Goal: Task Accomplishment & Management: Manage account settings

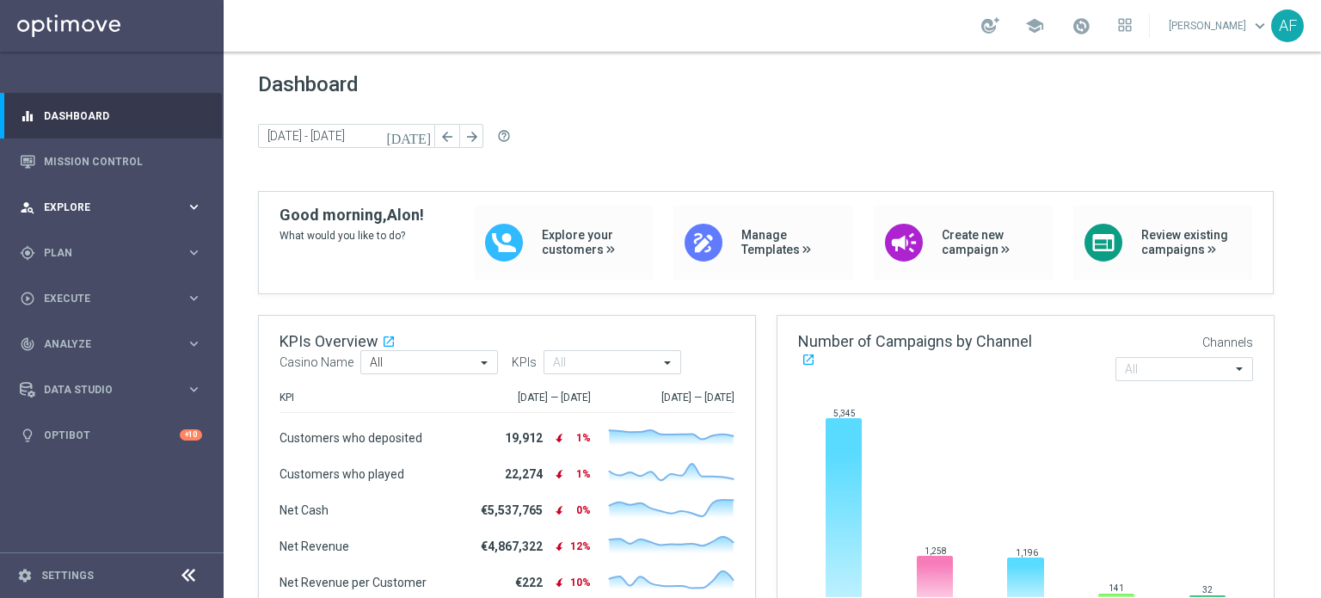
click at [134, 203] on span "Explore" at bounding box center [115, 207] width 142 height 10
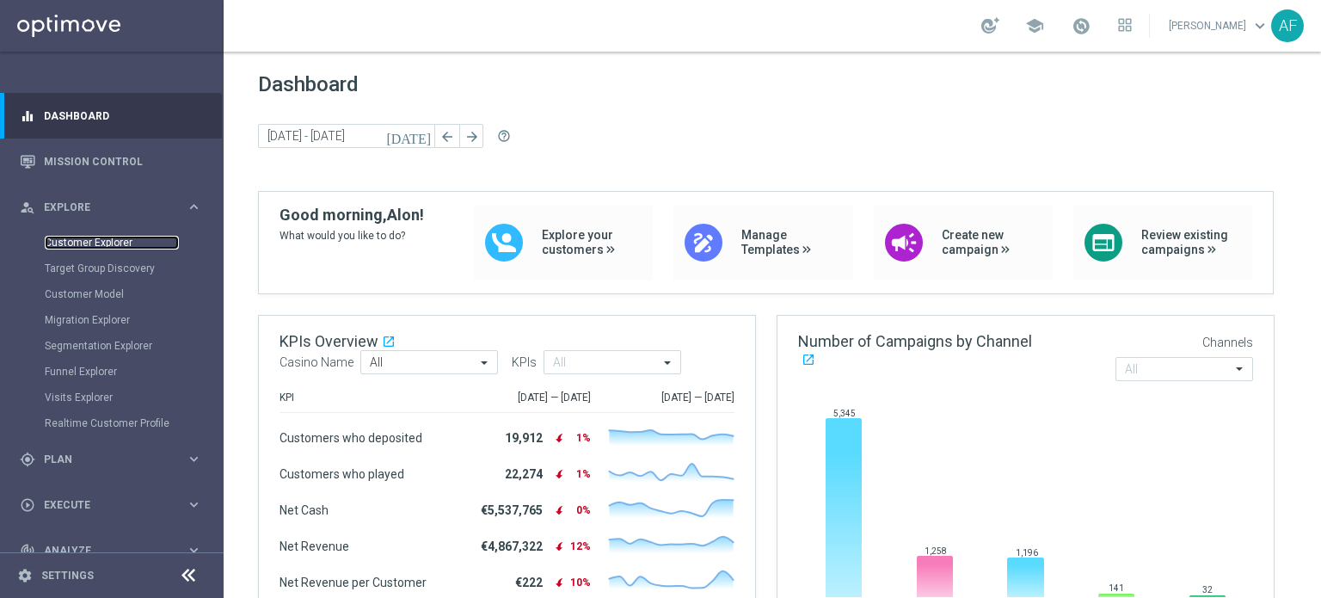
click at [114, 243] on link "Customer Explorer" at bounding box center [112, 243] width 134 height 14
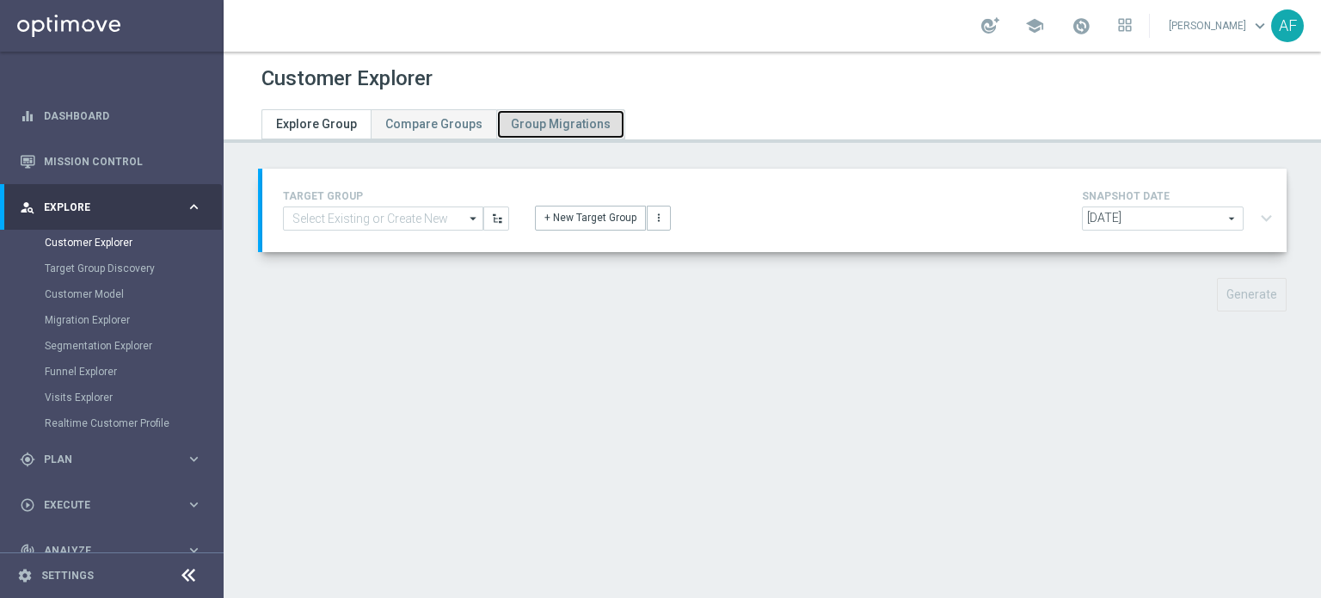
click at [511, 125] on span "Group Migrations" at bounding box center [561, 124] width 100 height 14
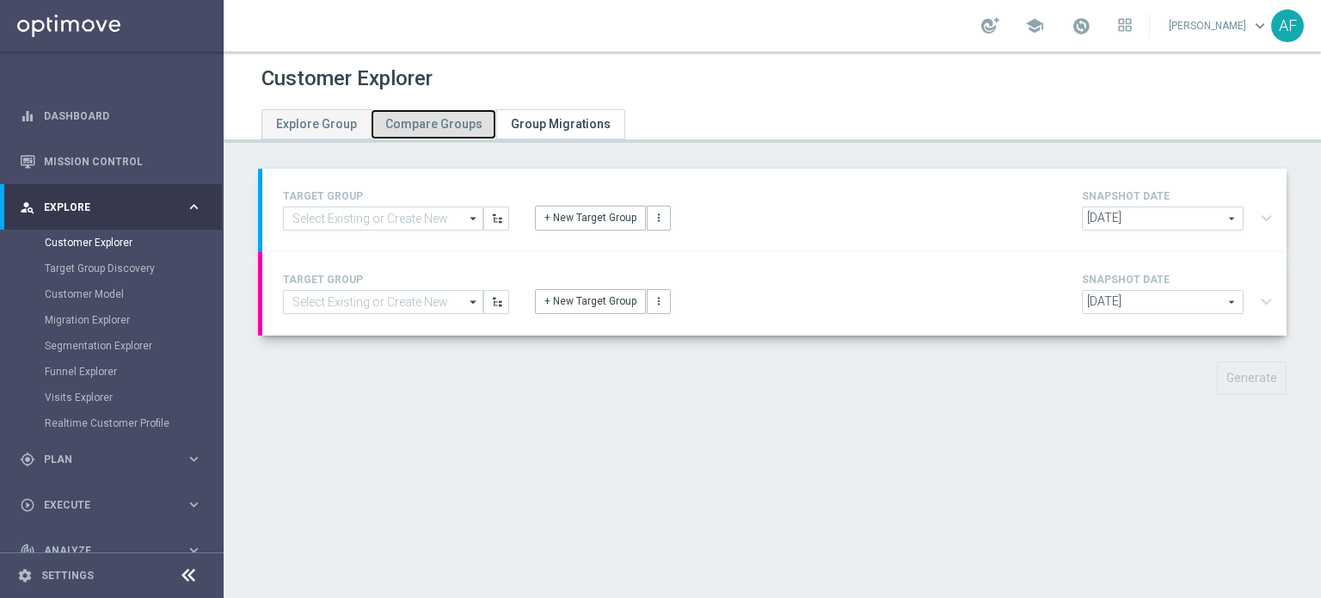
click at [433, 121] on span "Compare Groups" at bounding box center [433, 124] width 97 height 14
type input "2025-08-21"
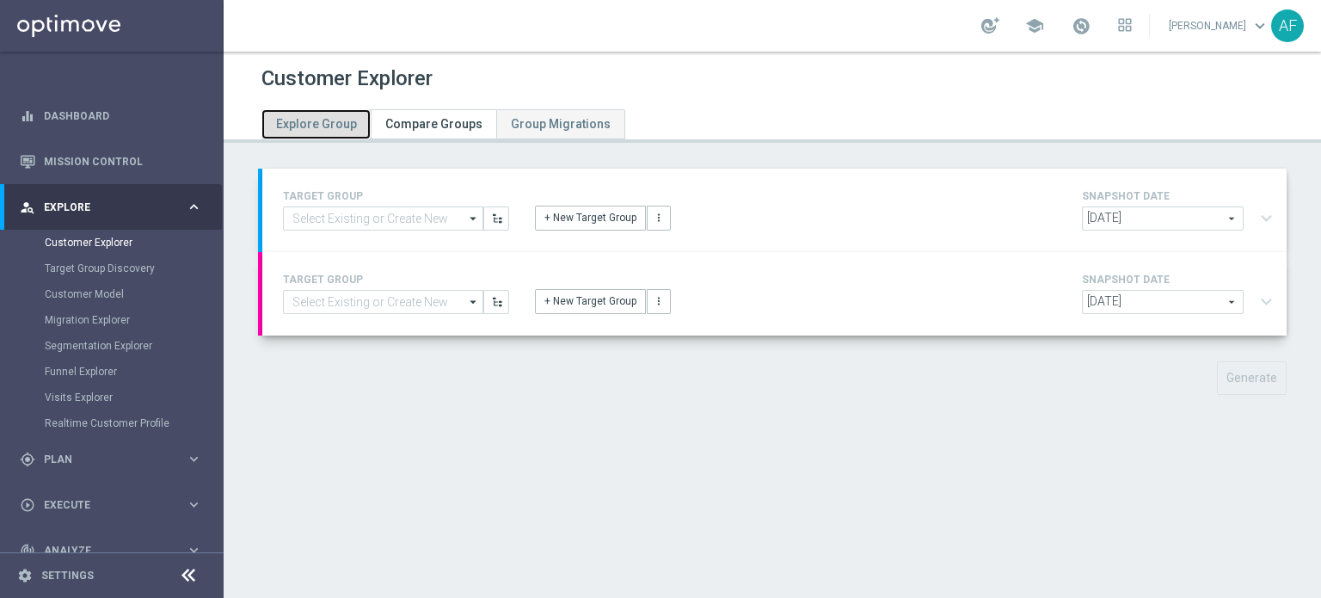
click at [328, 117] on span "Explore Group" at bounding box center [316, 124] width 81 height 14
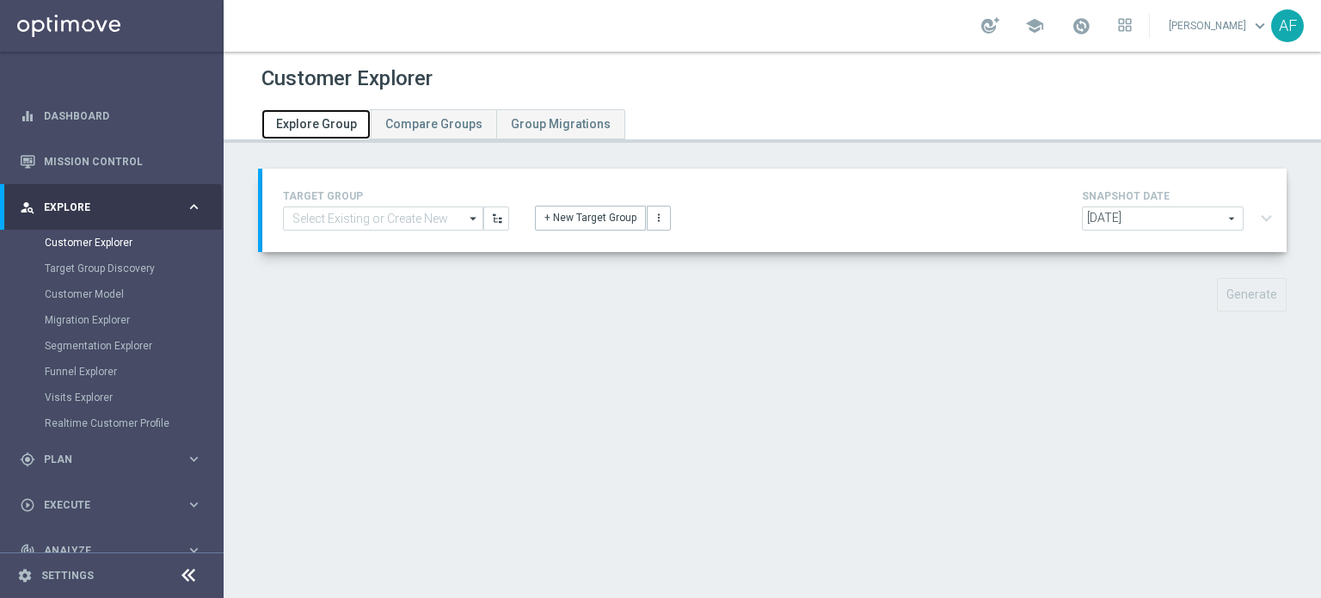
scroll to position [115, 0]
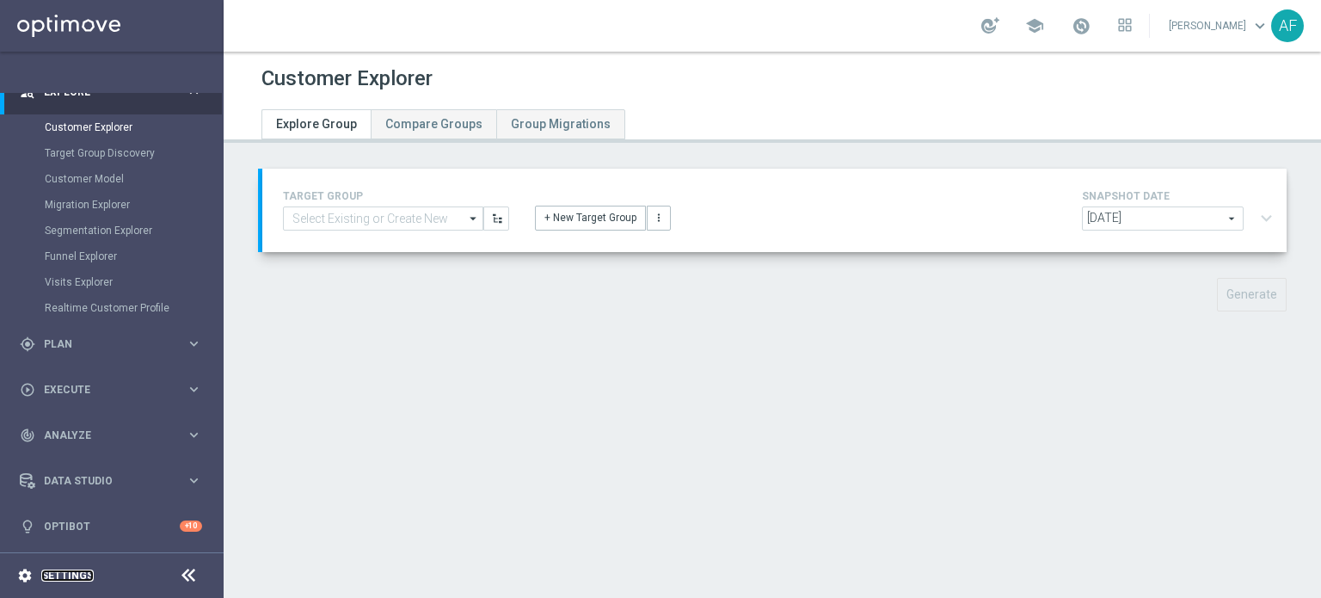
click at [66, 580] on link "Settings" at bounding box center [67, 575] width 52 height 10
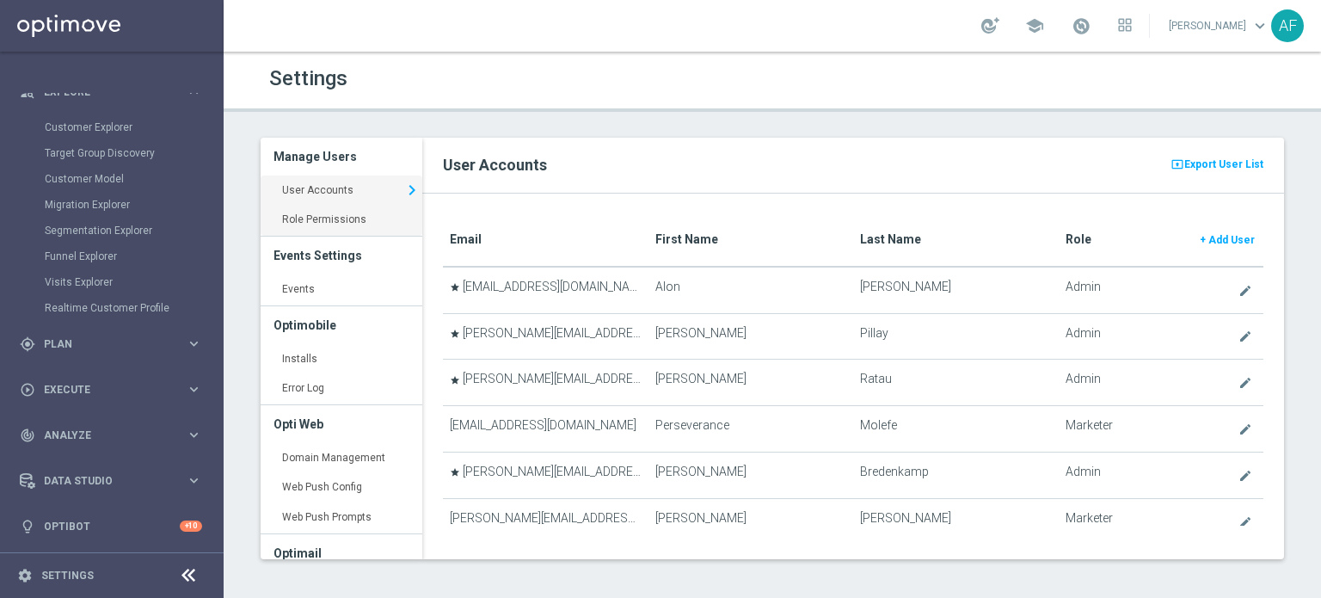
click at [360, 225] on link "Role Permissions keyboard_arrow_right" at bounding box center [342, 220] width 162 height 31
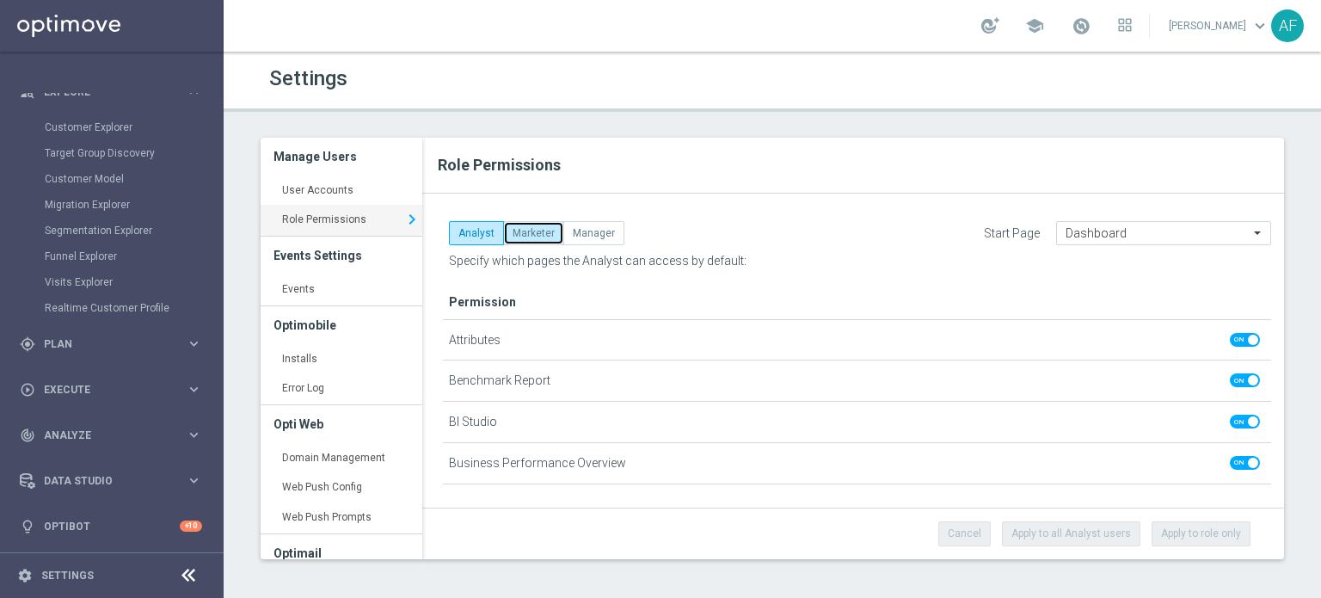
click at [523, 227] on button "Marketer" at bounding box center [533, 233] width 61 height 24
checkbox input "true"
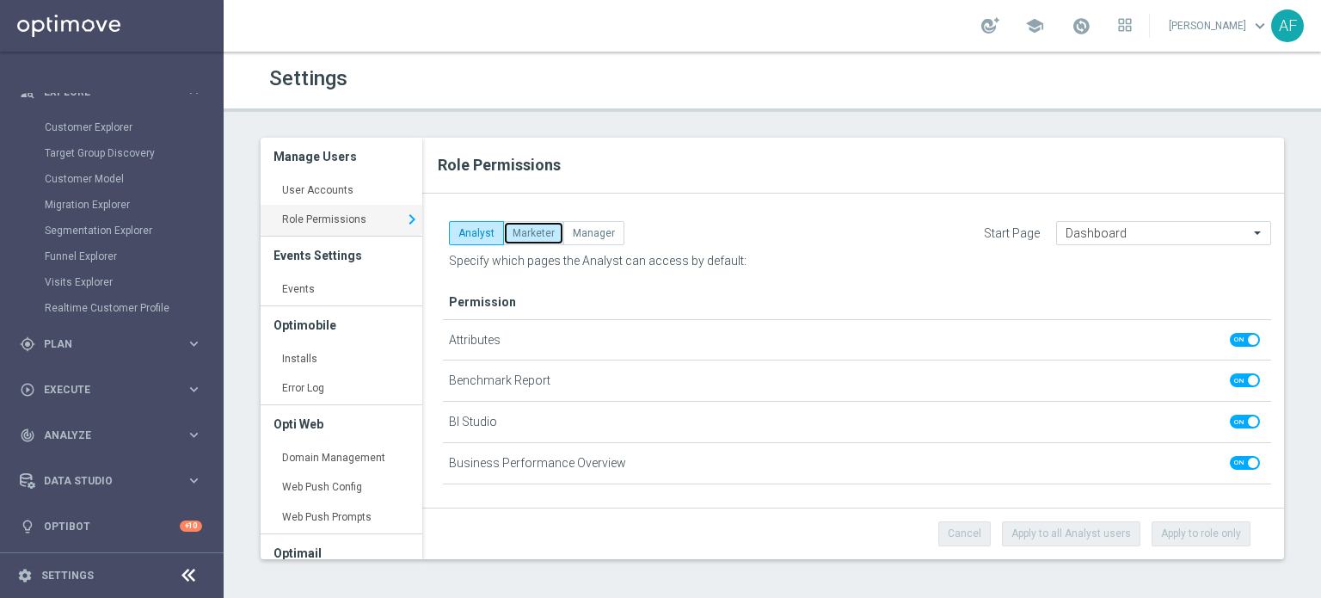
checkbox input "true"
click at [588, 232] on button "Manager" at bounding box center [594, 233] width 61 height 24
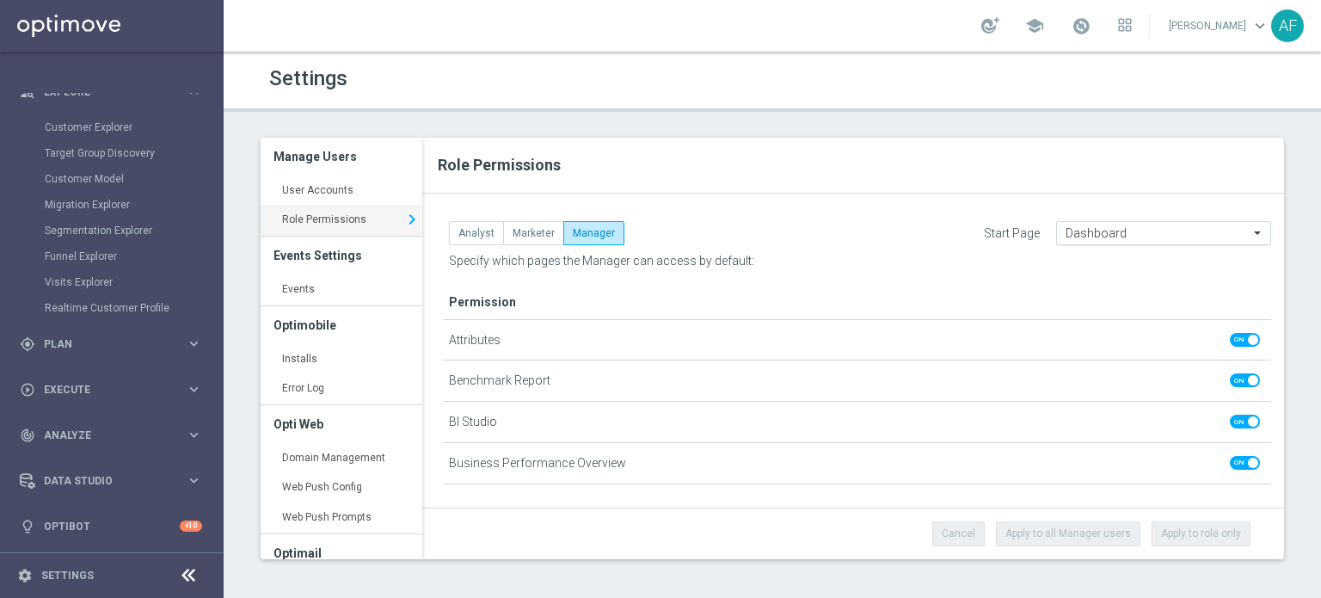
click at [1171, 237] on input "text" at bounding box center [1147, 233] width 162 height 15
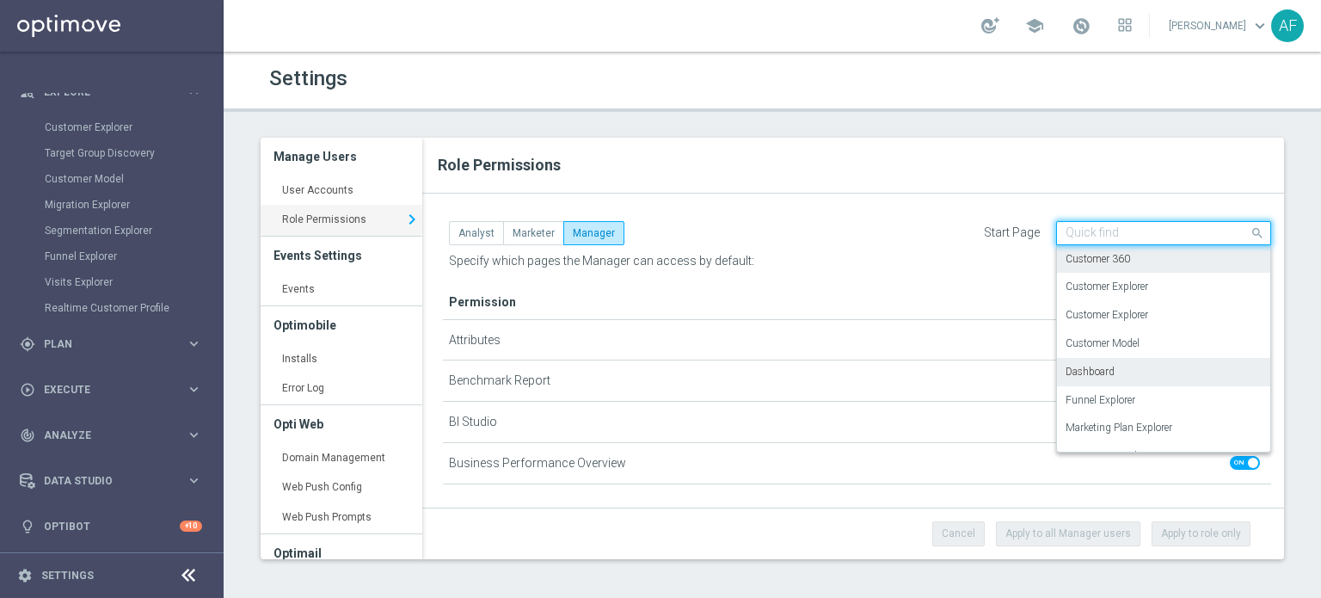
click at [1108, 256] on label "Customer 360" at bounding box center [1098, 259] width 65 height 15
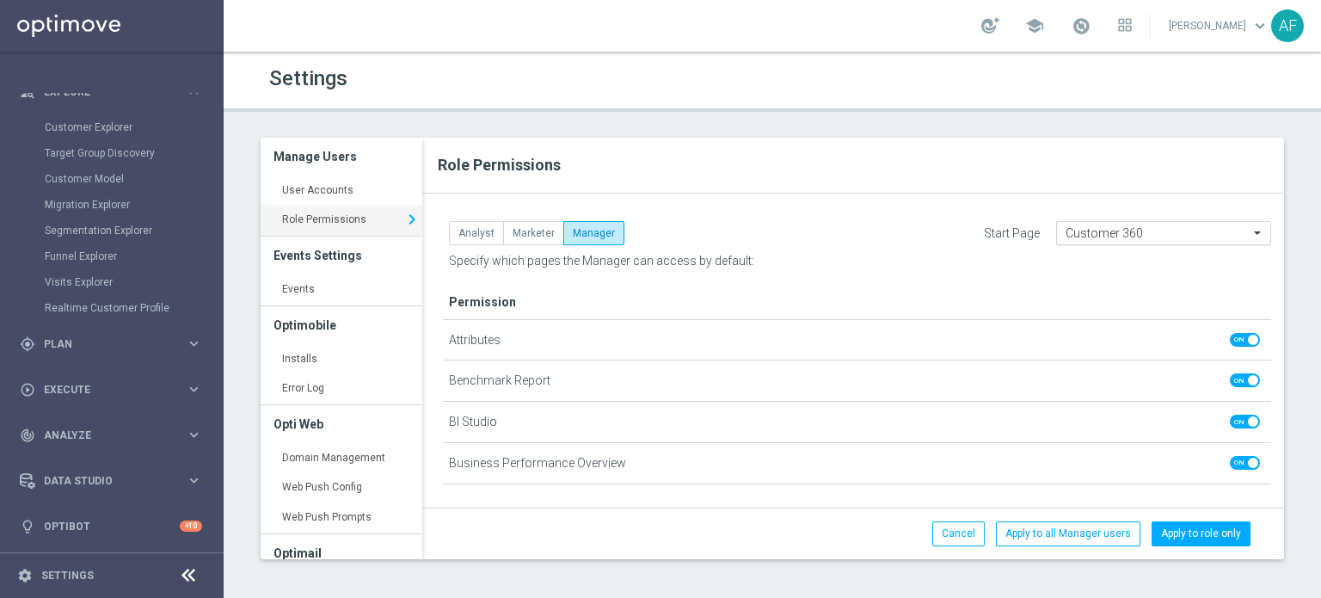
click at [1112, 231] on input "text" at bounding box center [1147, 233] width 162 height 15
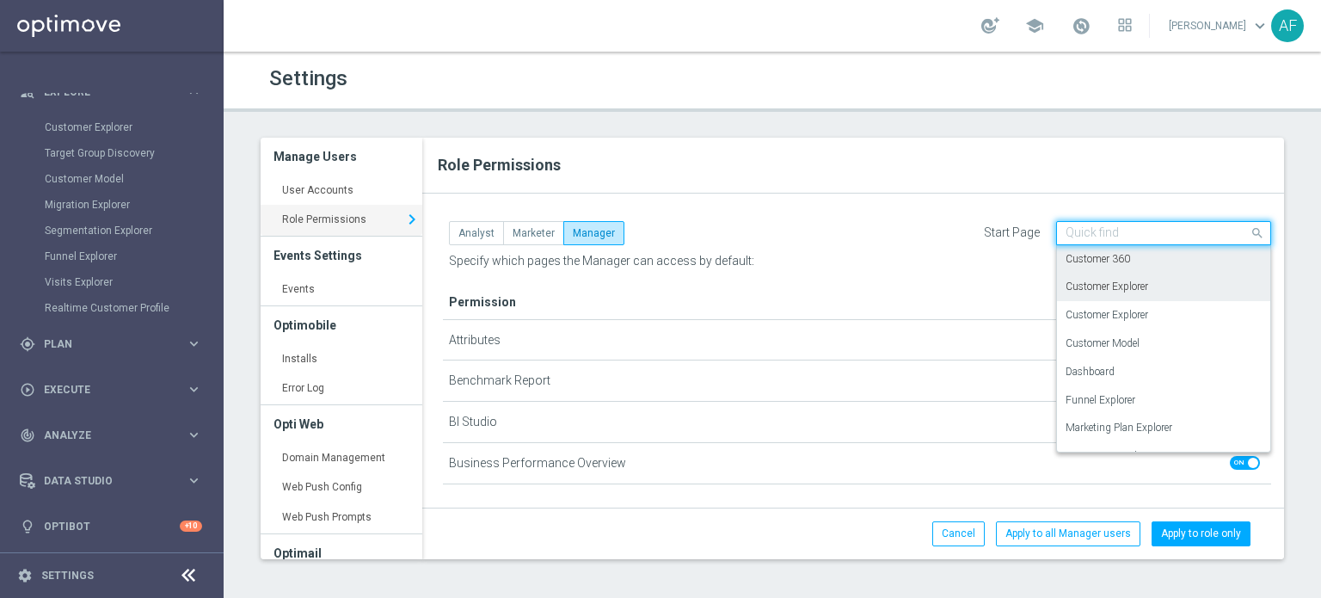
click at [1113, 286] on label "Customer Explorer" at bounding box center [1107, 287] width 83 height 15
click at [1113, 233] on input "text" at bounding box center [1147, 233] width 162 height 15
click at [1106, 320] on label "Customer Explorer" at bounding box center [1107, 315] width 83 height 15
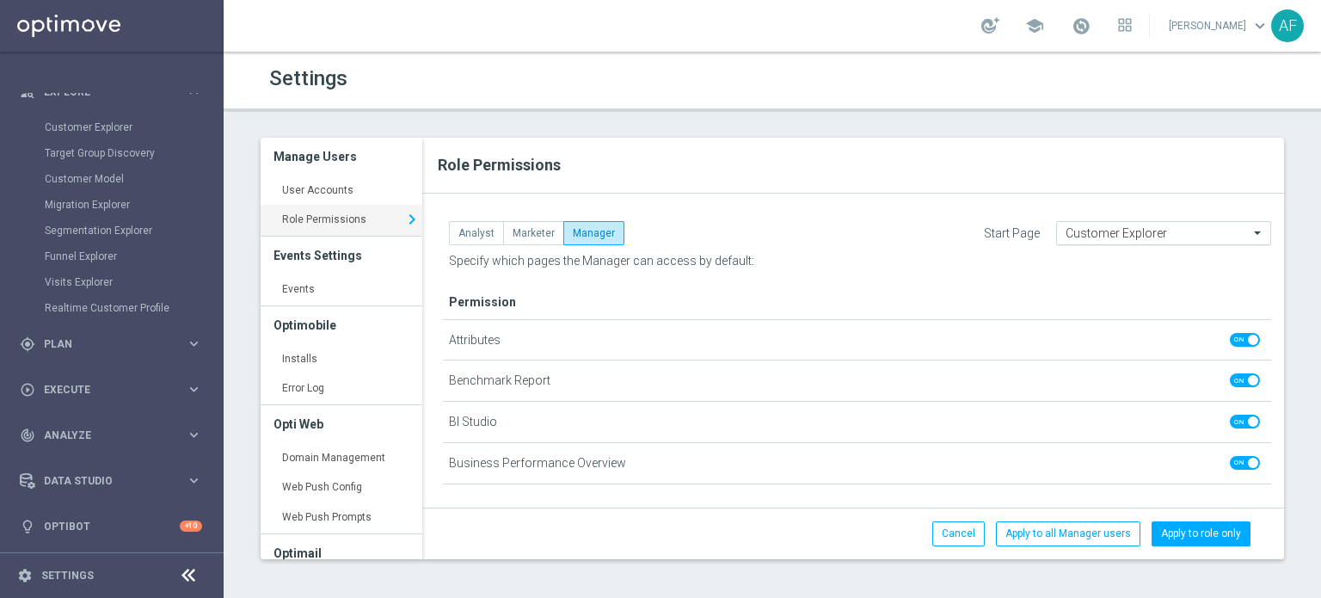
click at [1113, 237] on input "text" at bounding box center [1147, 233] width 162 height 15
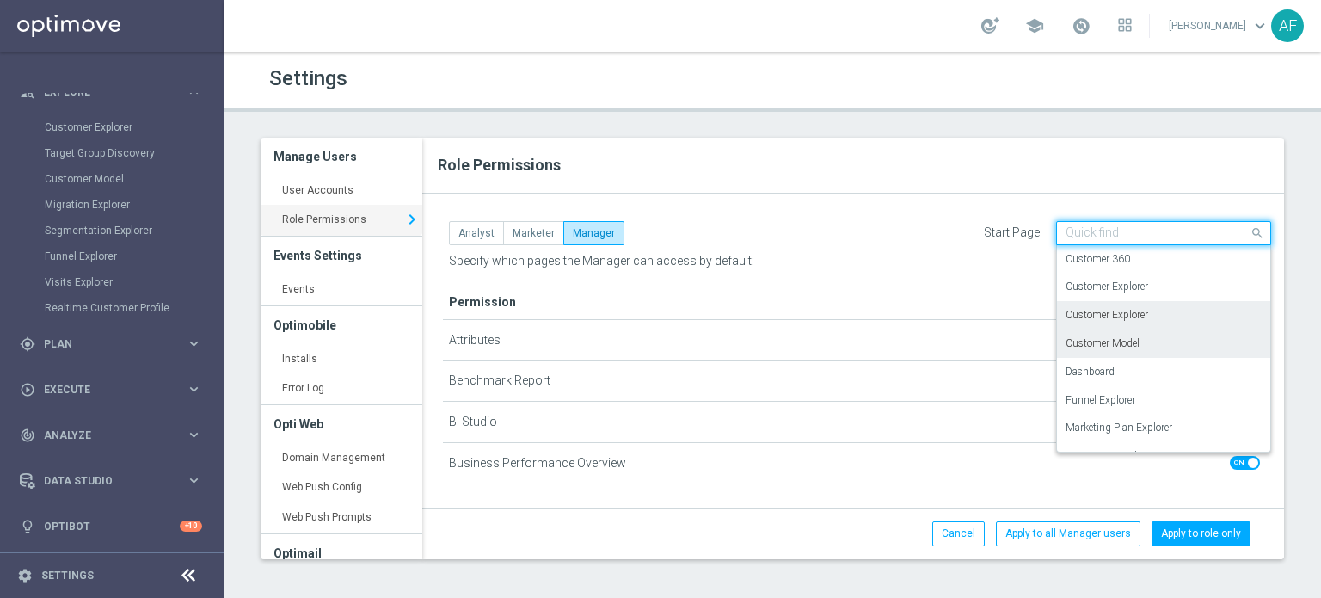
click at [1115, 344] on label "Customer Model" at bounding box center [1103, 343] width 74 height 15
click at [1115, 226] on input "text" at bounding box center [1147, 233] width 162 height 15
click at [1106, 377] on div "Dashboard" at bounding box center [1164, 372] width 196 height 28
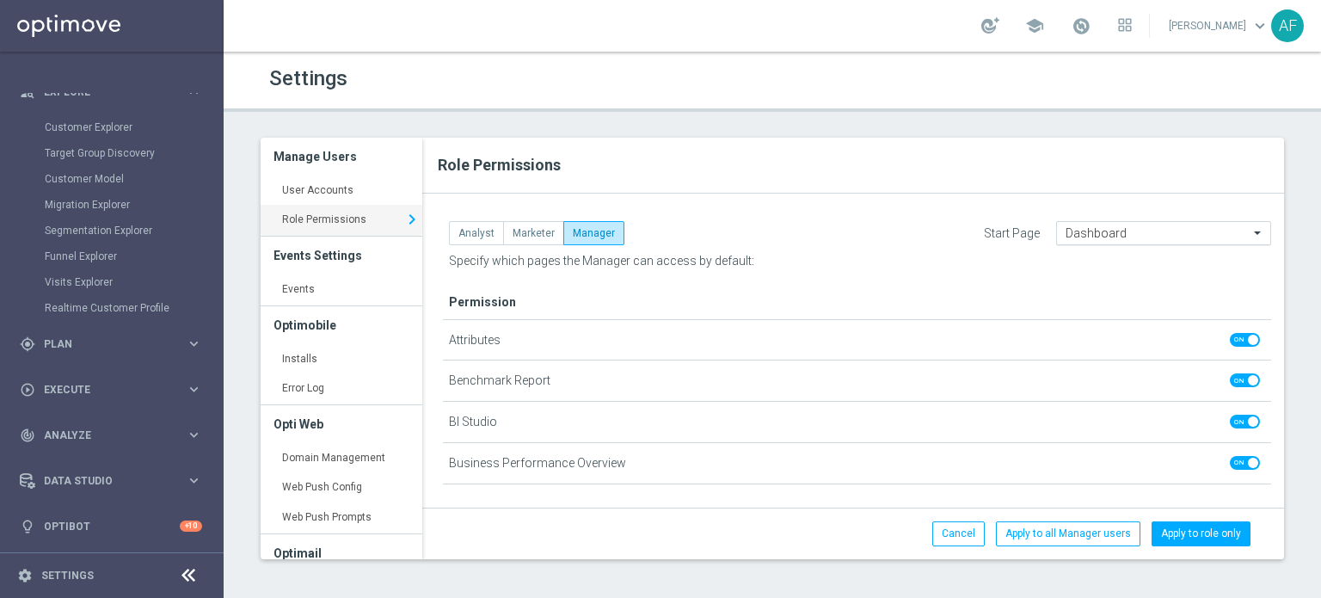
click at [1066, 230] on input "text" at bounding box center [1147, 233] width 162 height 15
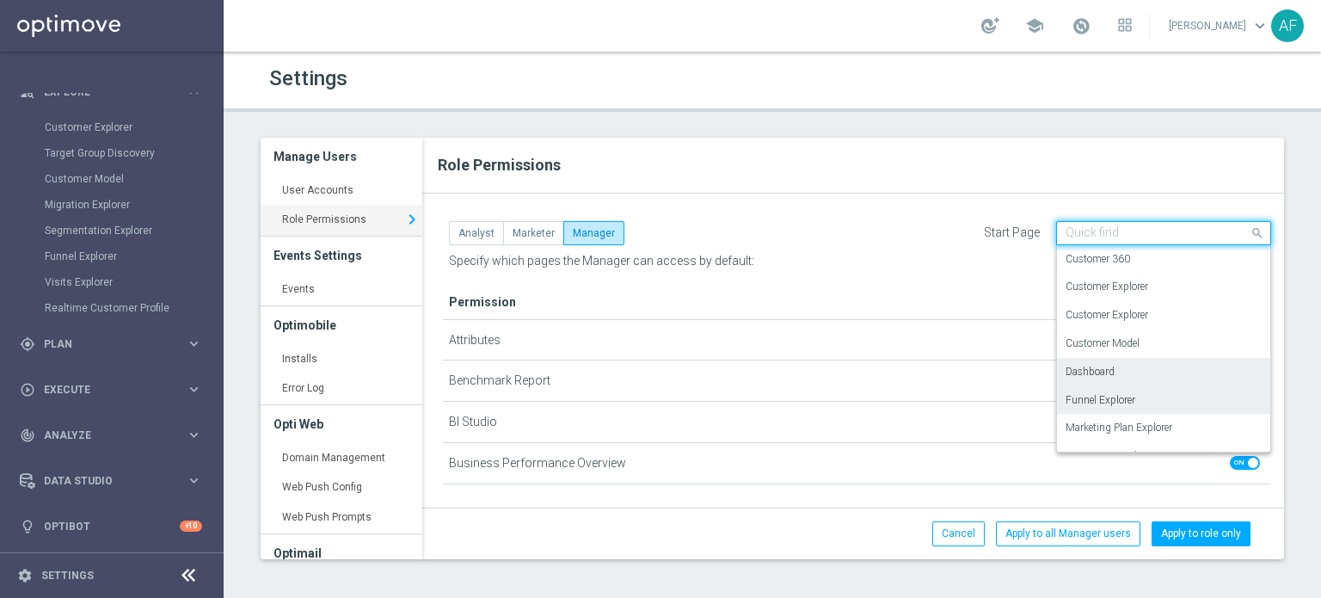
click at [1078, 410] on div "Funnel Explorer" at bounding box center [1164, 400] width 196 height 28
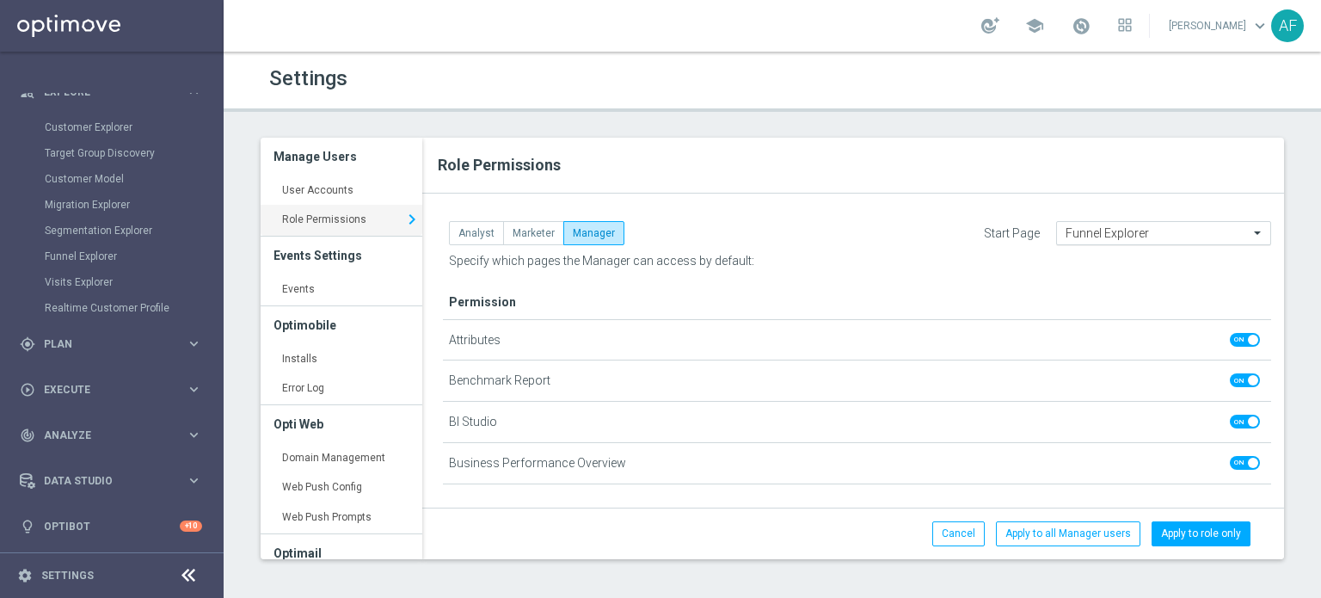
click at [1081, 230] on input "text" at bounding box center [1147, 233] width 162 height 15
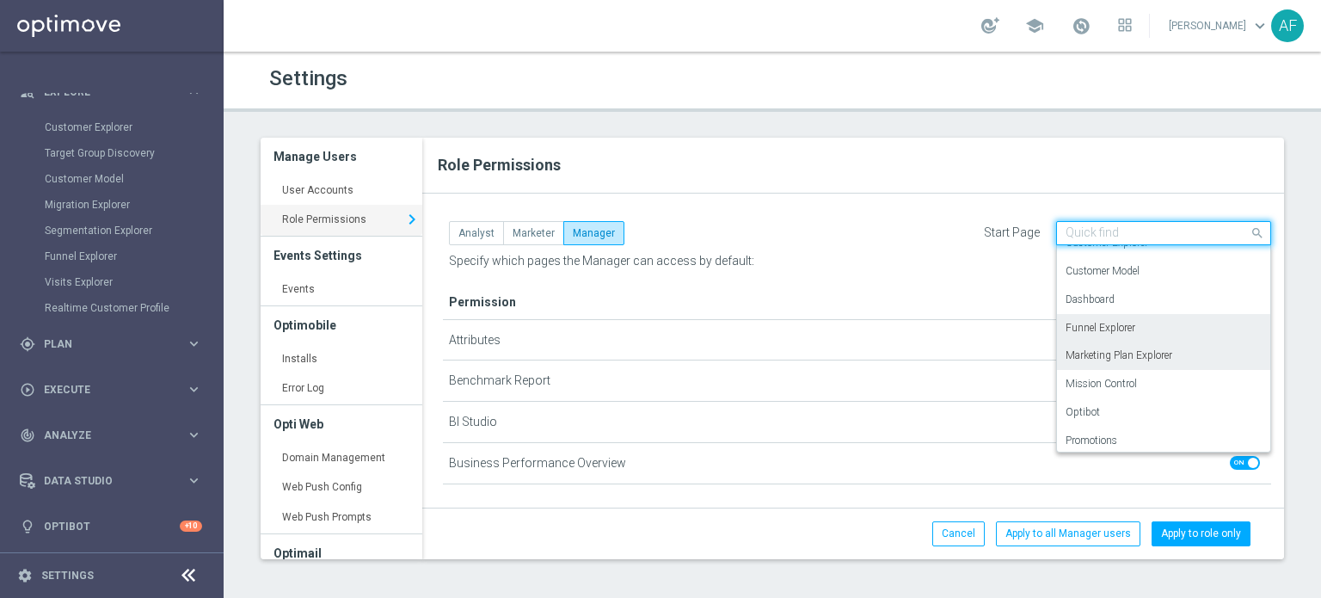
scroll to position [134, 0]
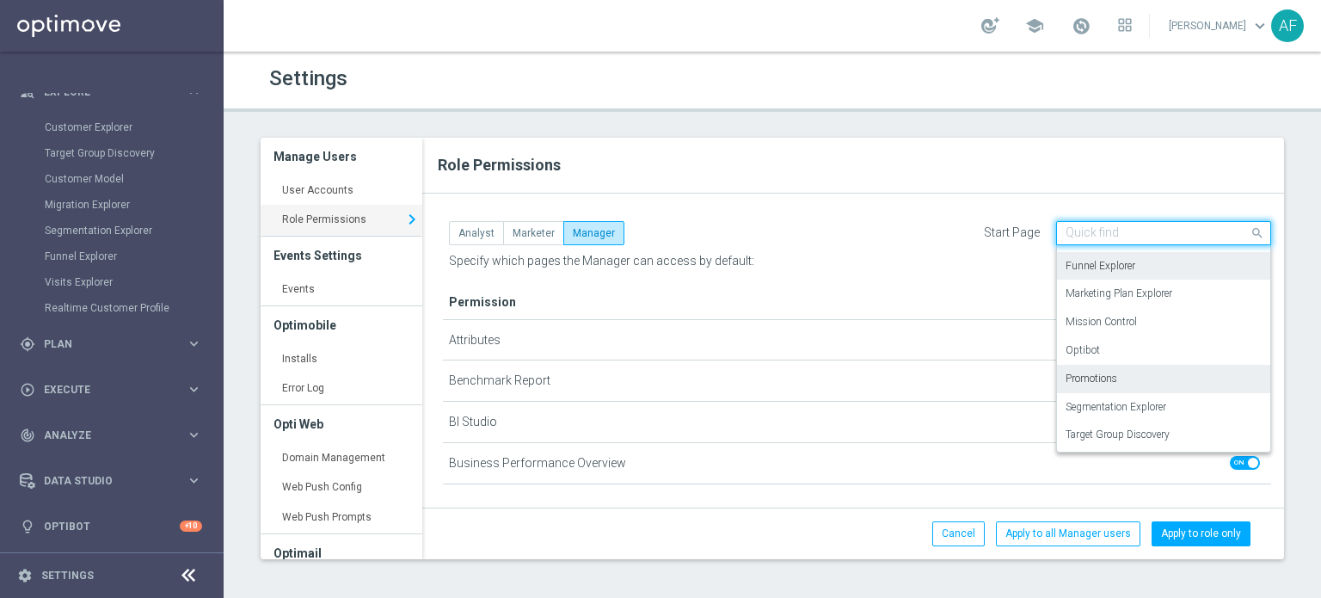
click at [1083, 385] on label "Promotions" at bounding box center [1092, 379] width 52 height 15
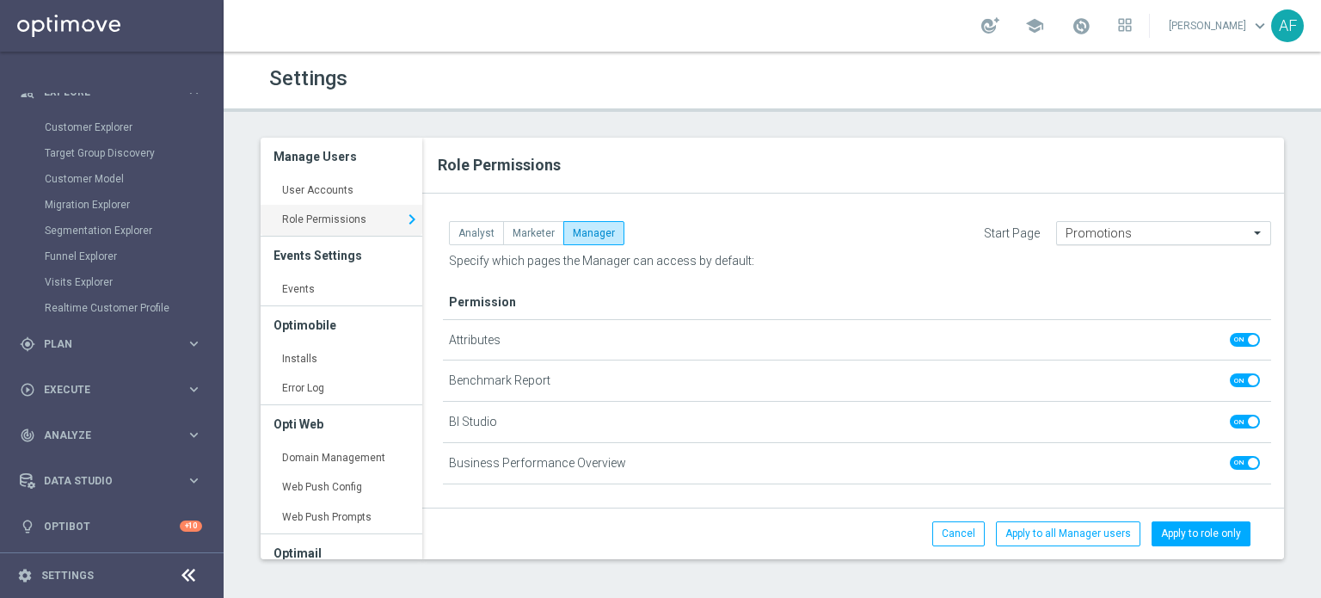
click at [1092, 240] on div "Promotions" at bounding box center [1163, 233] width 215 height 24
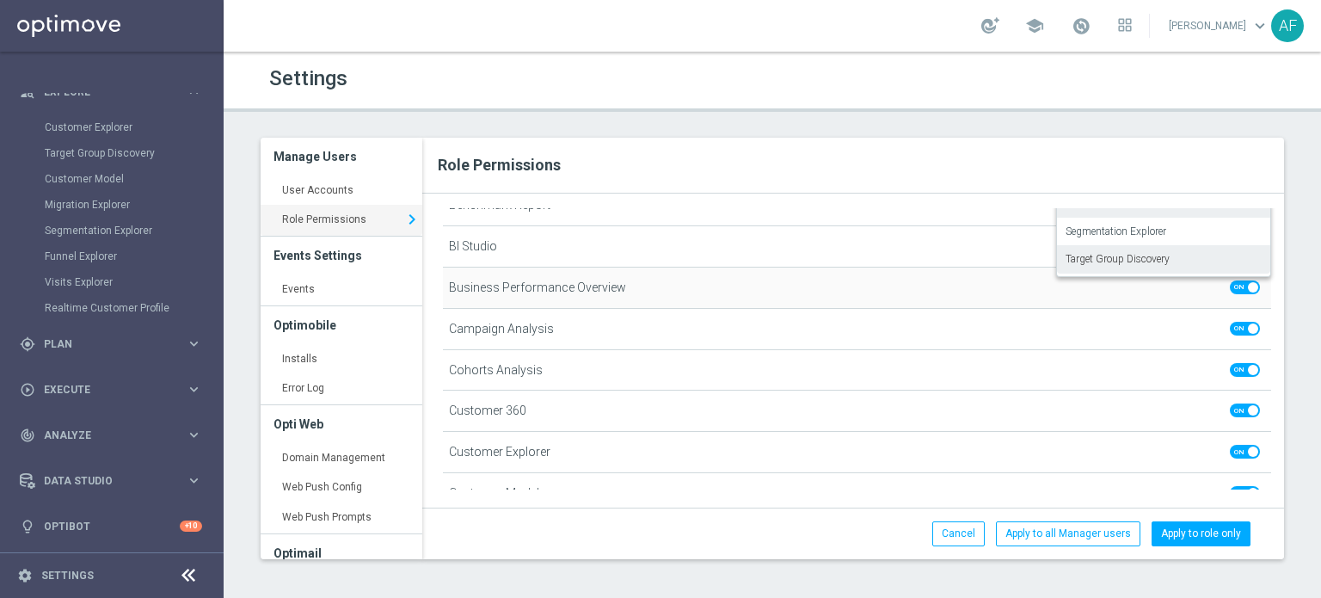
scroll to position [86, 0]
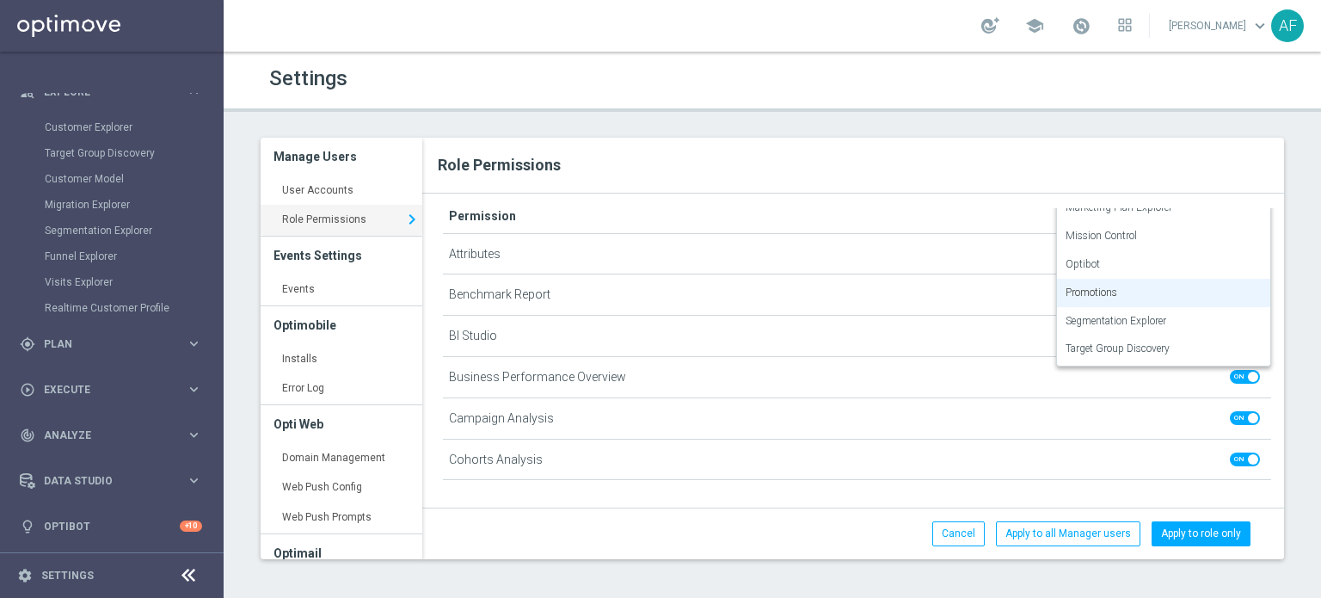
click at [968, 191] on div "Role Permissions" at bounding box center [853, 166] width 862 height 56
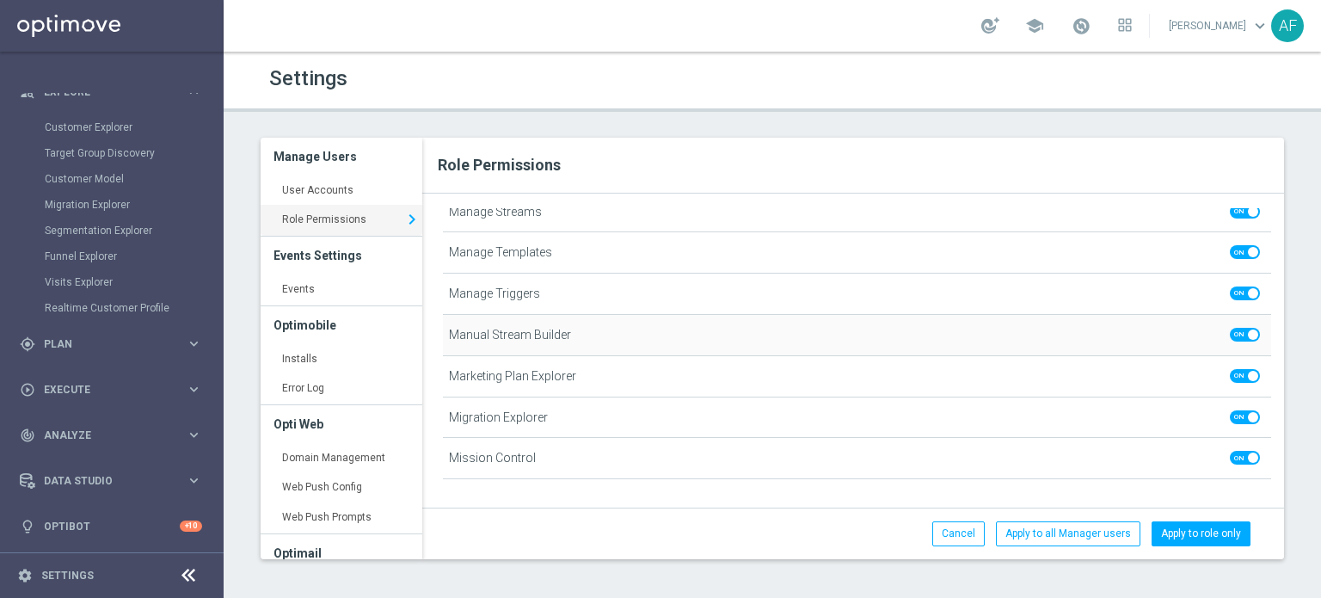
scroll to position [774, 0]
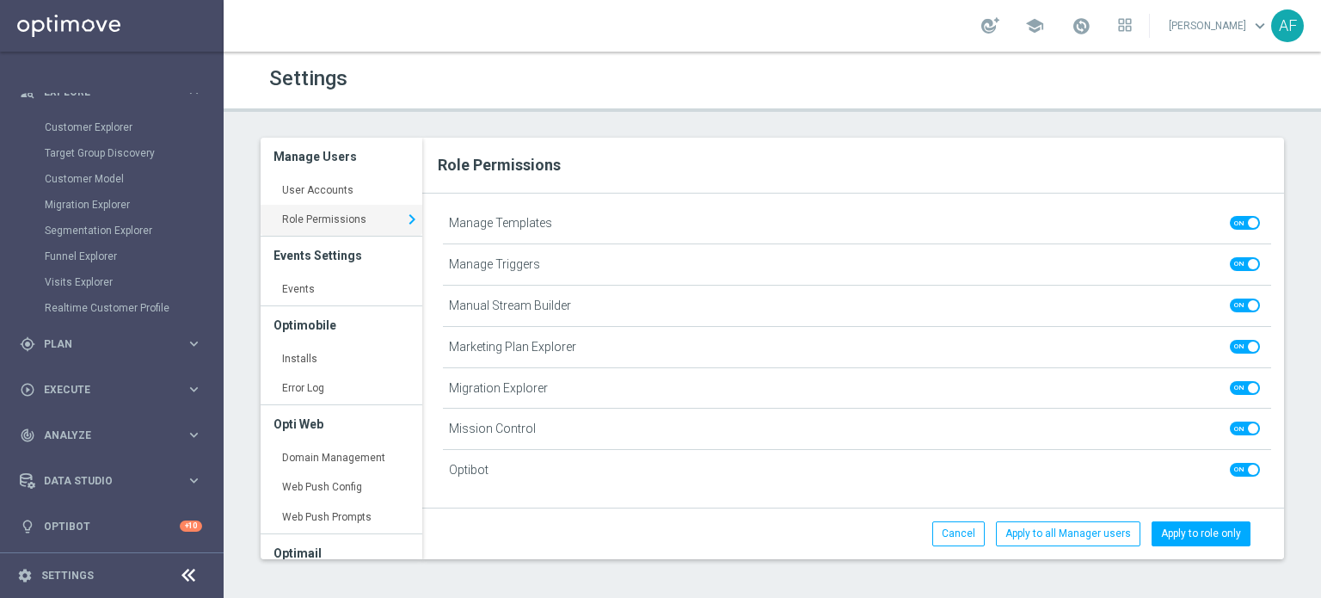
drag, startPoint x: 1284, startPoint y: 360, endPoint x: 1283, endPoint y: 377, distance: 17.2
click at [1283, 377] on div "Analyst Marketer Manager Start Page Promotions Permission" at bounding box center [853, 348] width 862 height 281
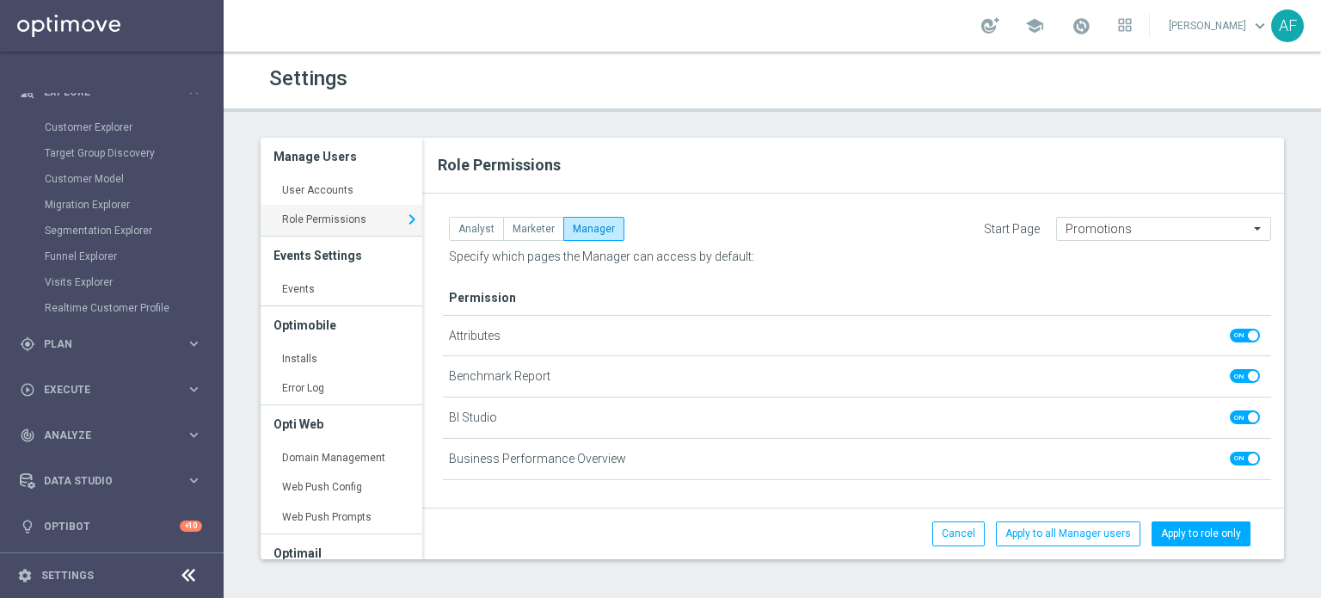
scroll to position [0, 0]
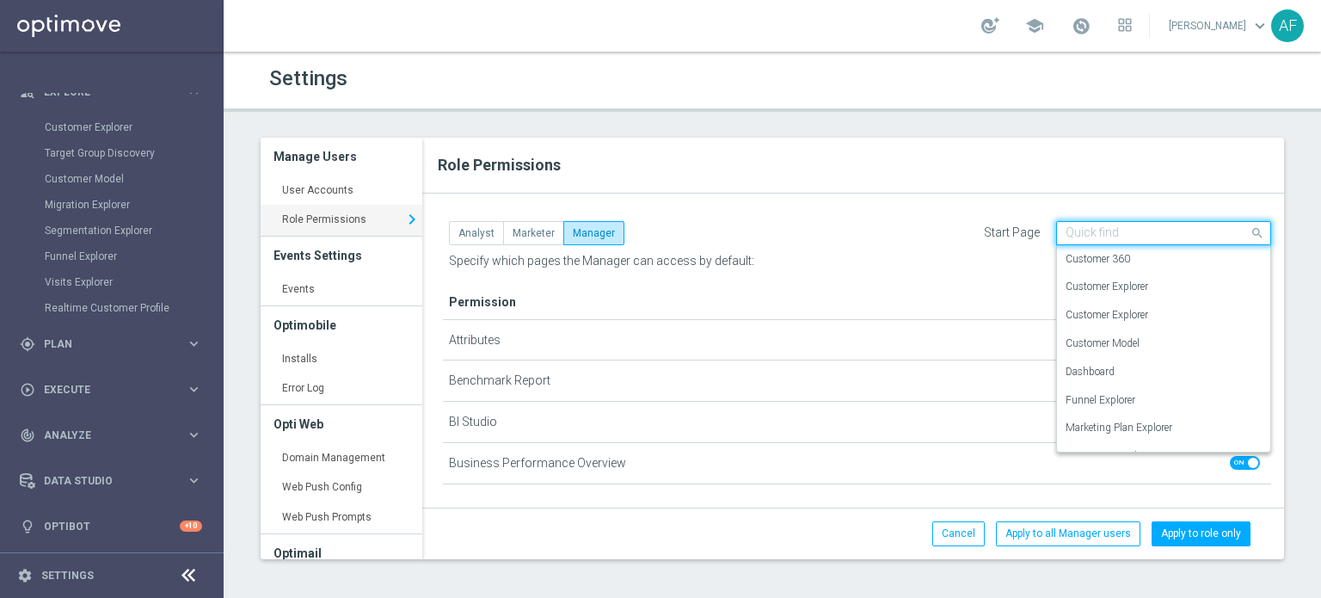
click at [1108, 231] on input "text" at bounding box center [1147, 233] width 162 height 15
click at [1106, 262] on label "Customer 360" at bounding box center [1098, 259] width 65 height 15
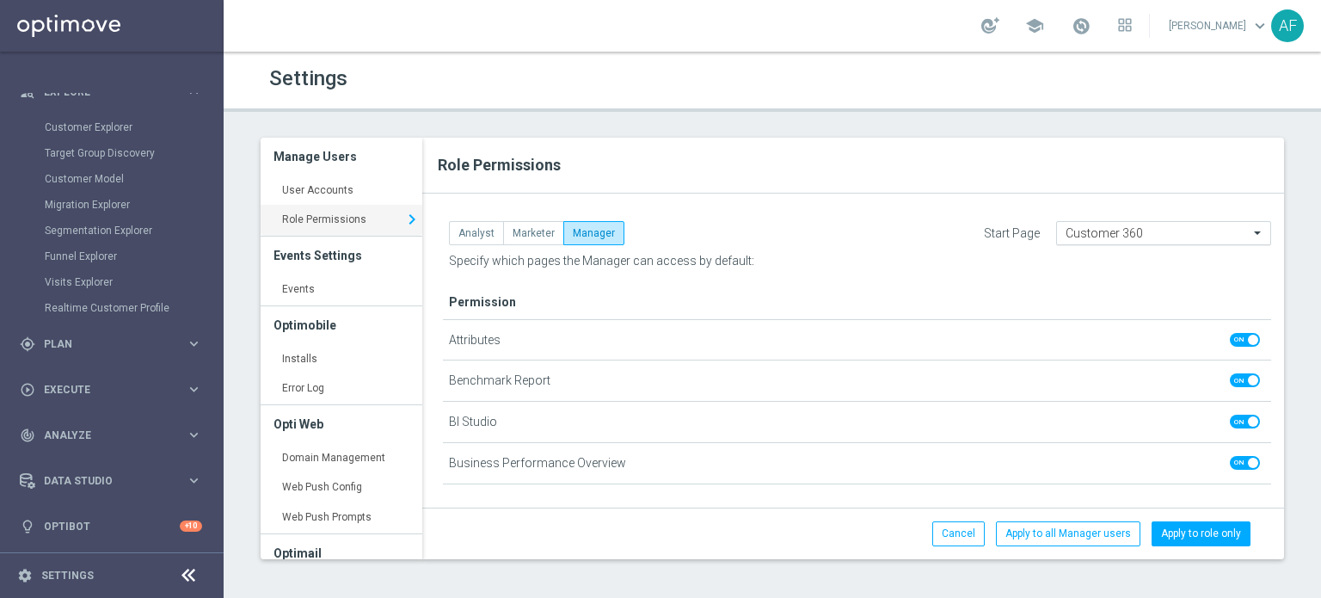
click at [1153, 231] on input "text" at bounding box center [1147, 233] width 162 height 15
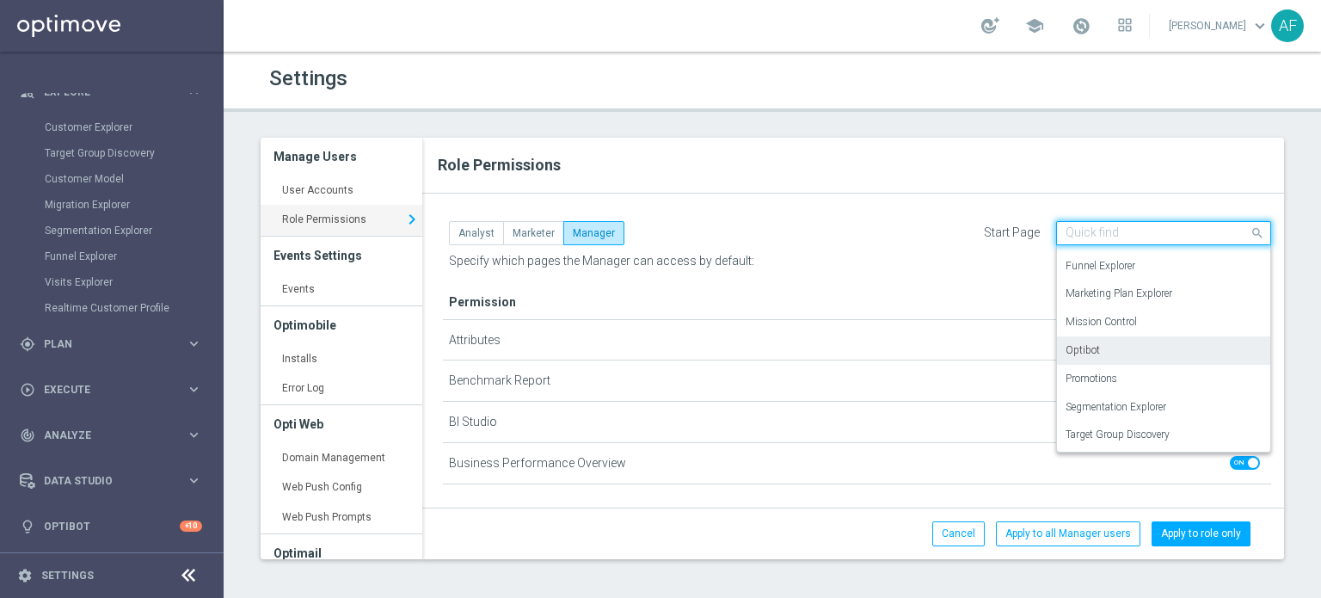
click at [1130, 347] on div "Optibot" at bounding box center [1164, 350] width 196 height 28
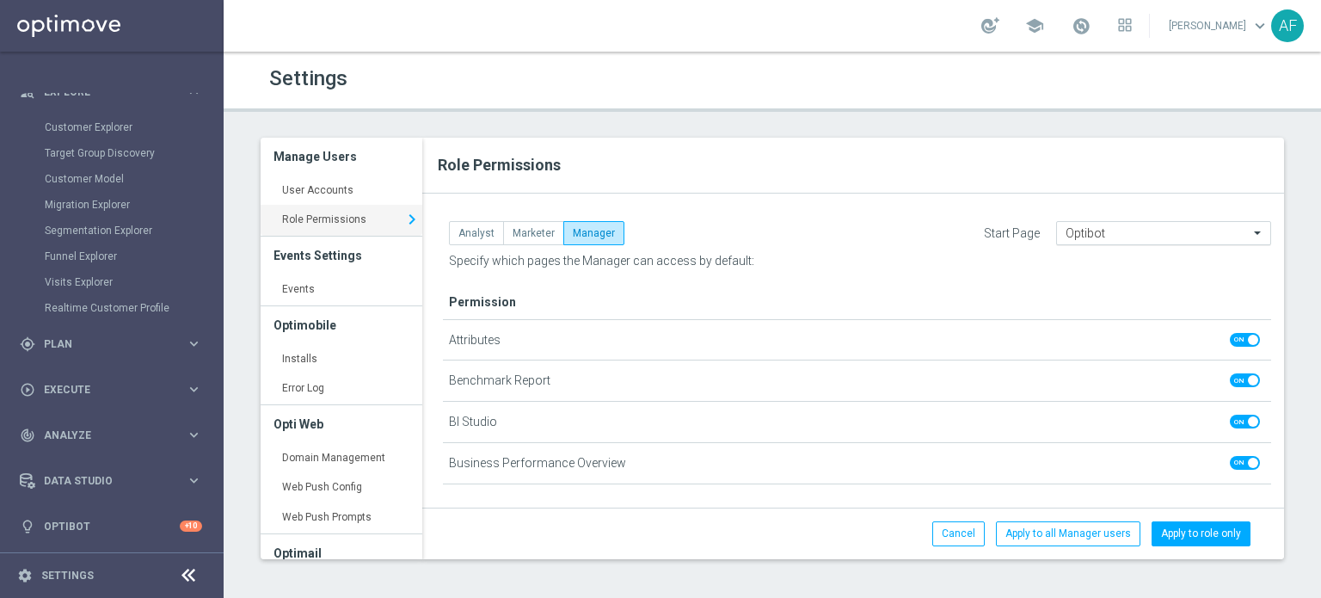
click at [1204, 231] on input "text" at bounding box center [1147, 233] width 162 height 15
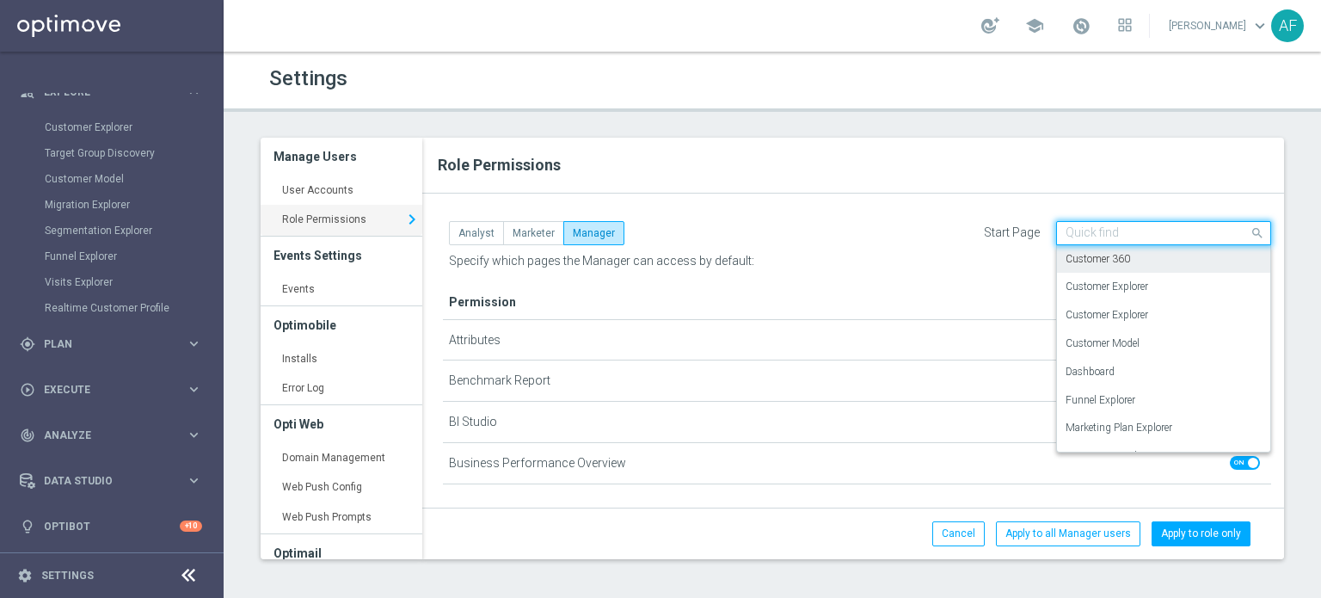
click at [1139, 257] on div "Customer 360" at bounding box center [1164, 259] width 196 height 28
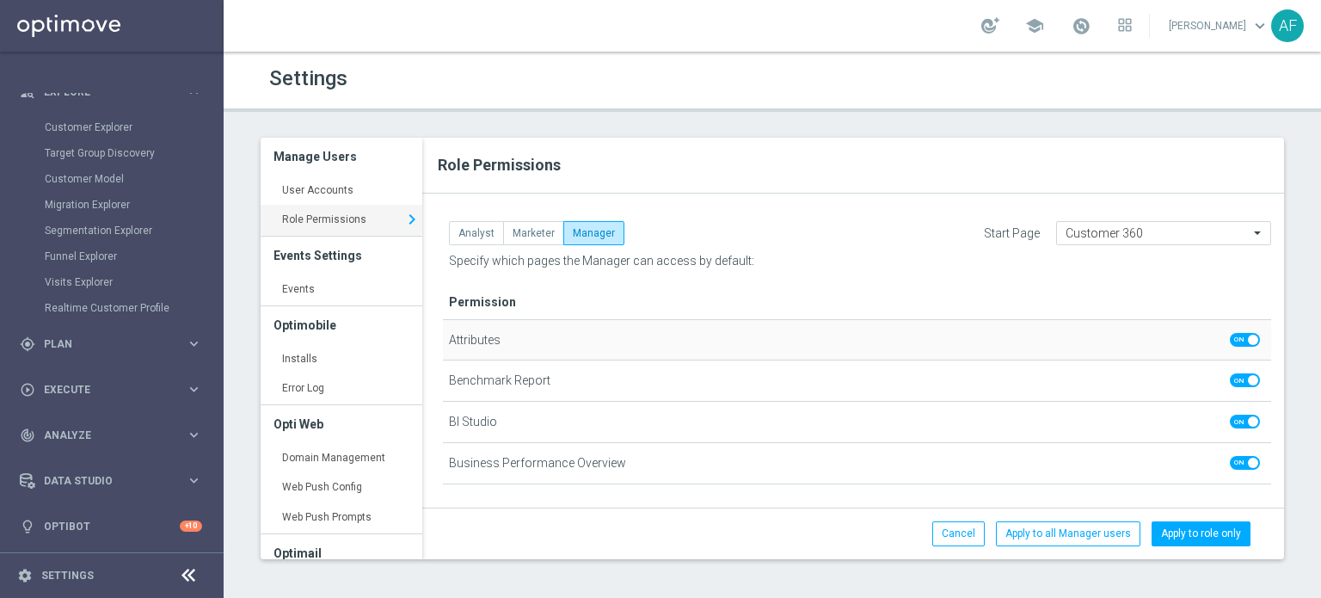
click at [1230, 341] on span at bounding box center [1245, 340] width 30 height 14
click at [1230, 341] on input "checkbox" at bounding box center [1245, 340] width 30 height 14
click at [1179, 218] on div "Analyst Marketer Manager Start Page Customer 360 Permission Attributes" at bounding box center [853, 348] width 862 height 281
click at [1167, 233] on input "text" at bounding box center [1147, 233] width 162 height 15
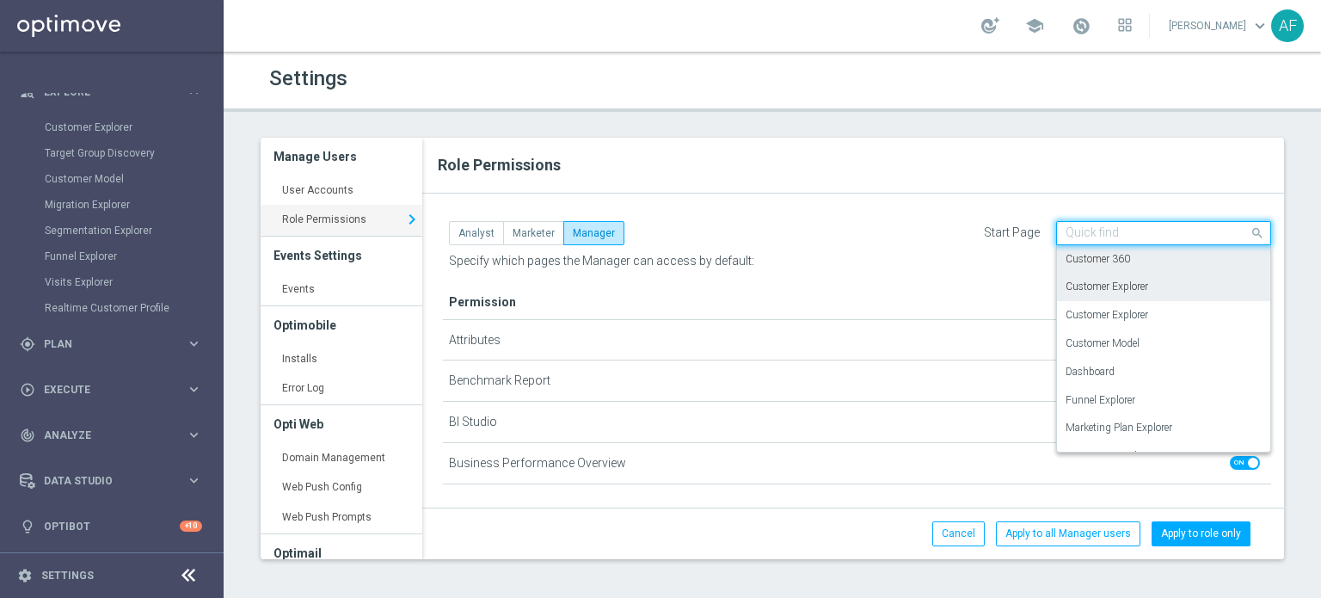
click at [1144, 280] on div "Customer Explorer" at bounding box center [1164, 287] width 196 height 28
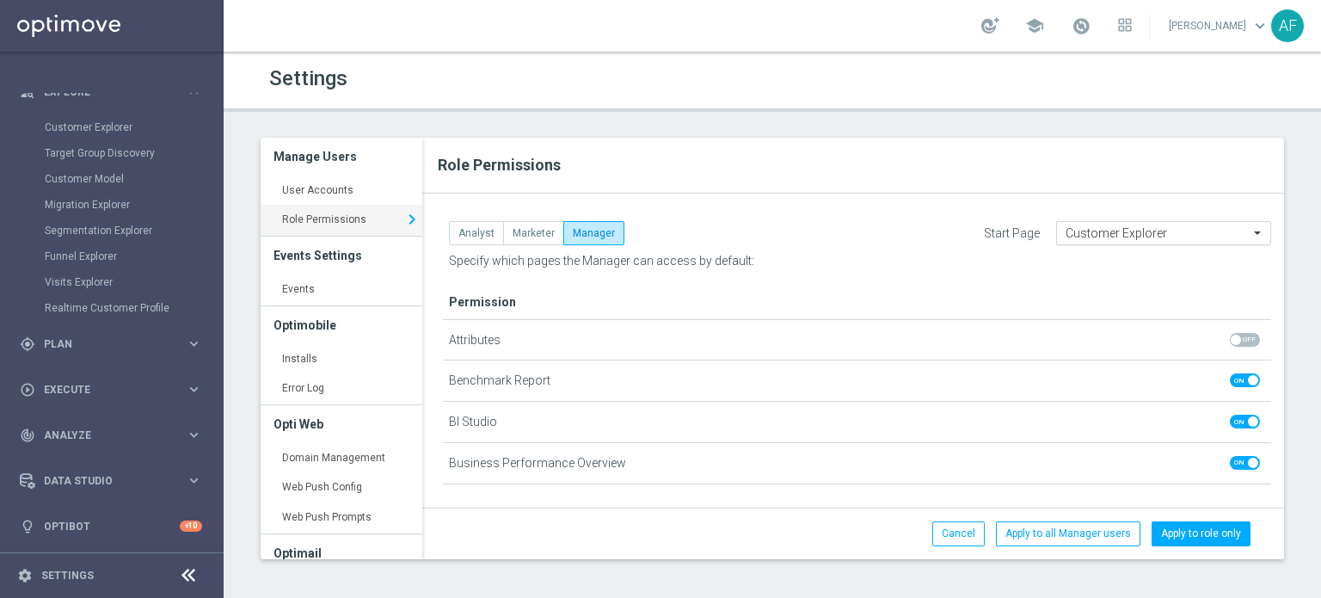
click at [1149, 236] on input "text" at bounding box center [1147, 233] width 162 height 15
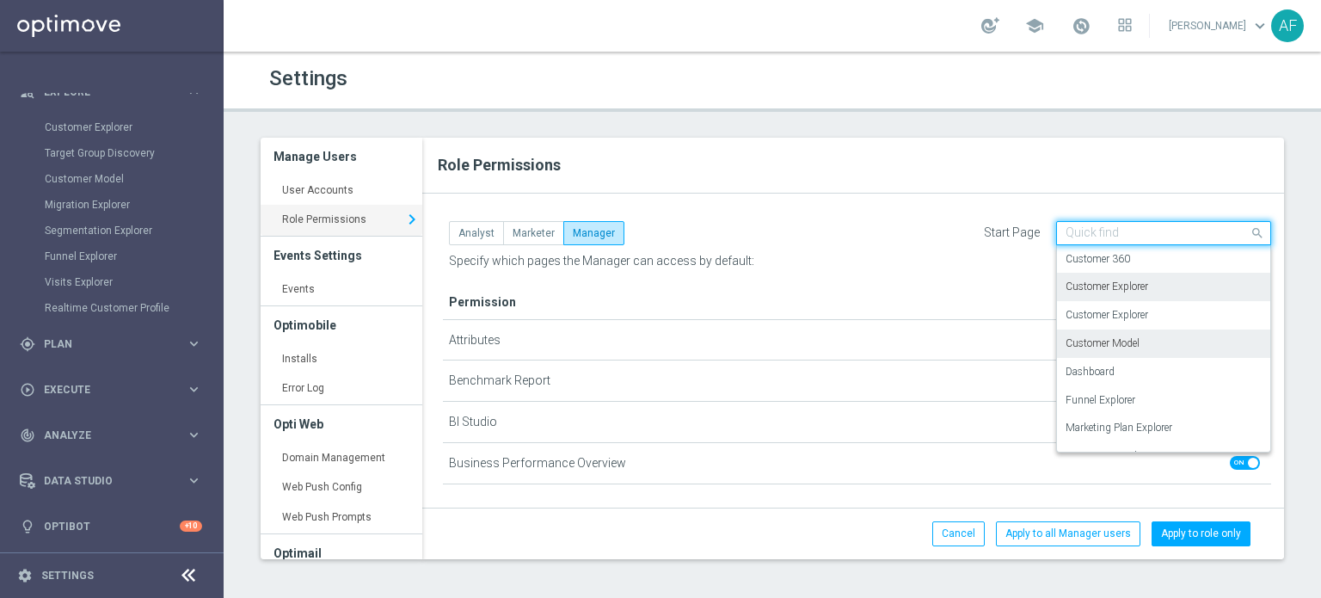
click at [1142, 342] on div "Customer Model" at bounding box center [1164, 344] width 196 height 28
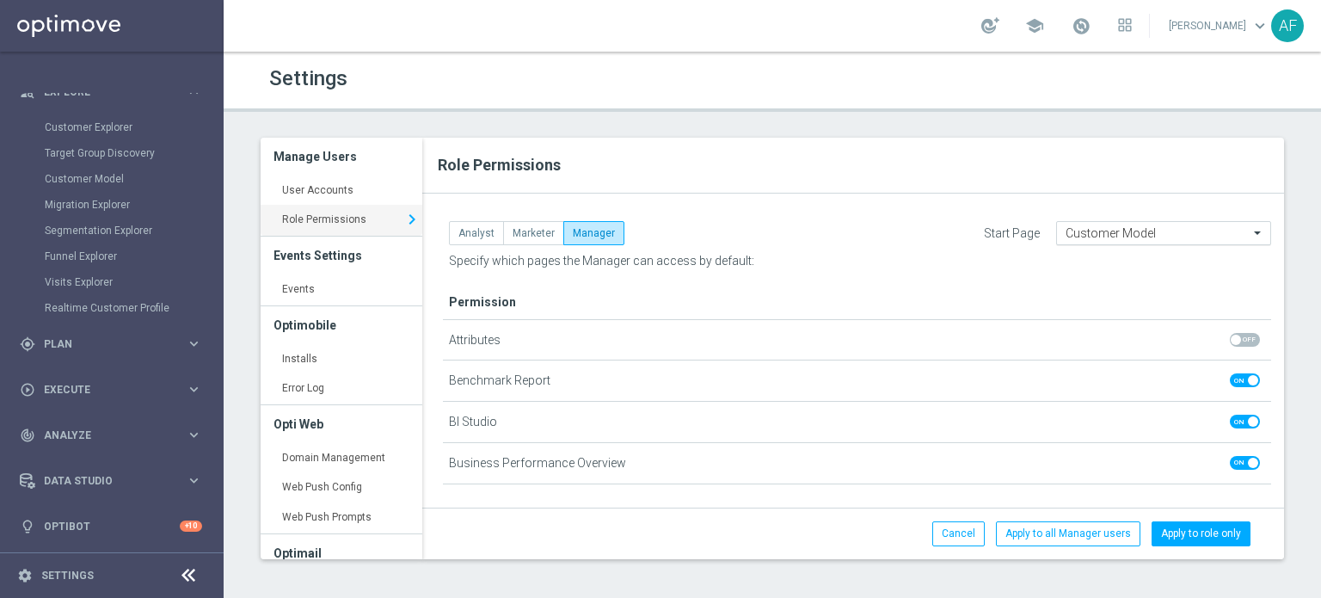
click at [1144, 237] on input "text" at bounding box center [1147, 233] width 162 height 15
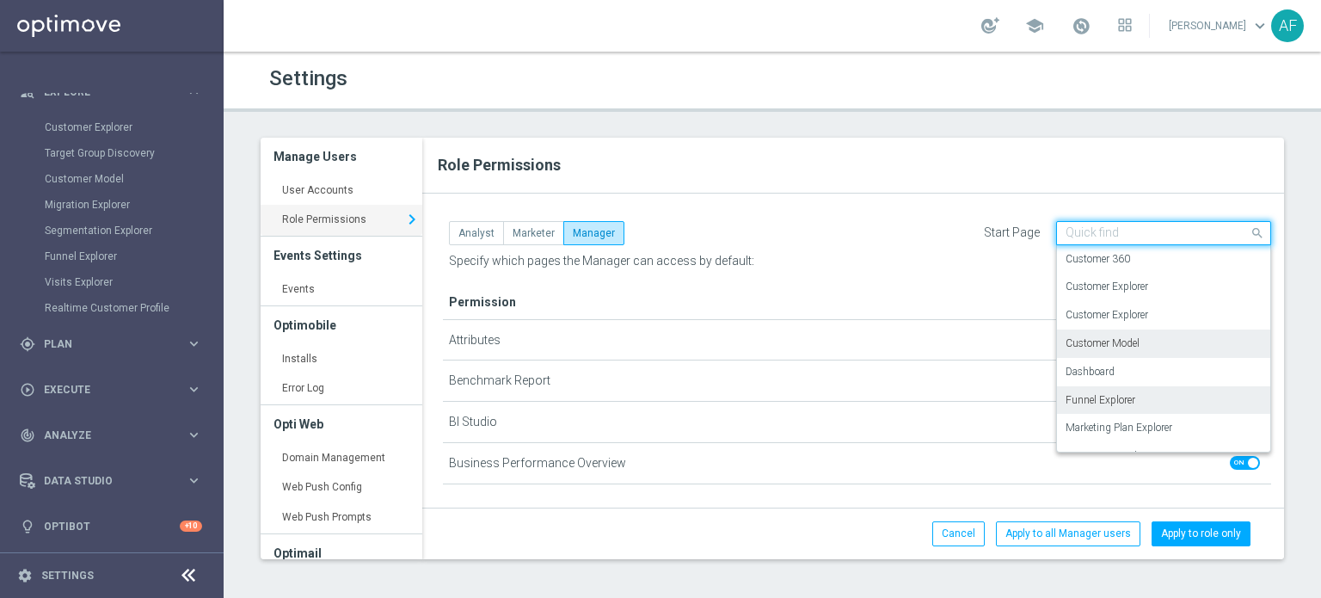
click at [1140, 395] on div "Funnel Explorer" at bounding box center [1164, 400] width 196 height 28
click at [1132, 237] on input "text" at bounding box center [1147, 233] width 162 height 15
click at [1129, 262] on div "Customer 360" at bounding box center [1164, 259] width 196 height 28
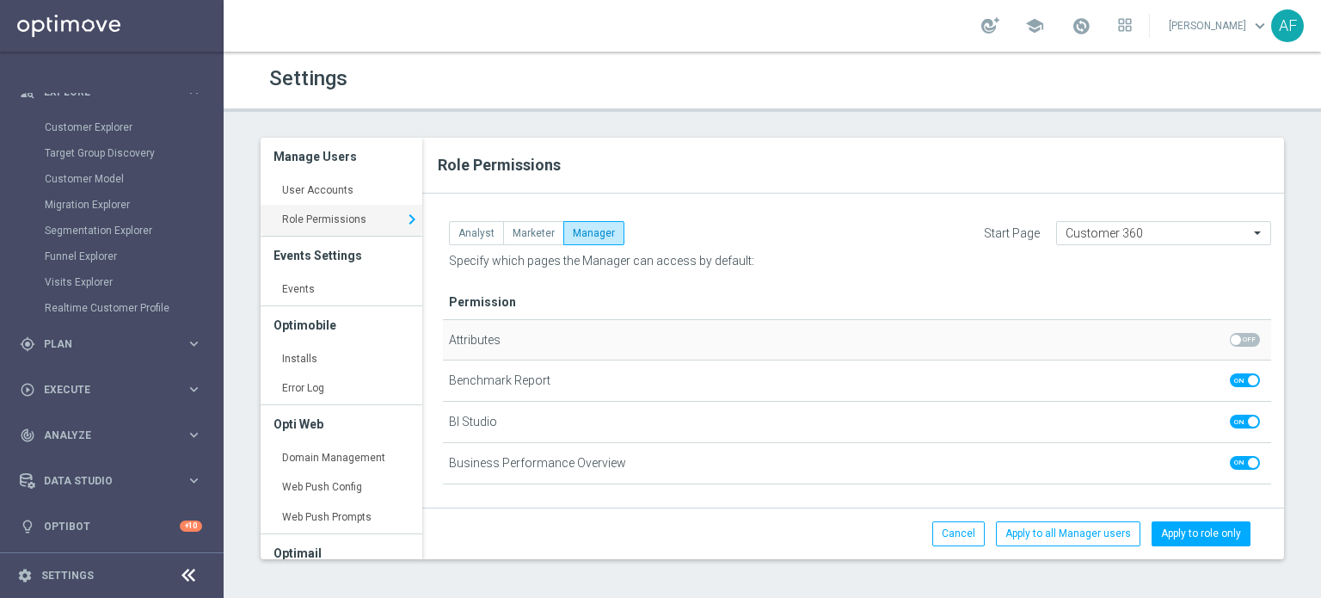
click at [1235, 340] on span at bounding box center [1245, 340] width 30 height 14
click at [1235, 340] on input "checkbox" at bounding box center [1245, 340] width 30 height 14
checkbox input "true"
click at [492, 237] on button "Analyst" at bounding box center [476, 233] width 55 height 24
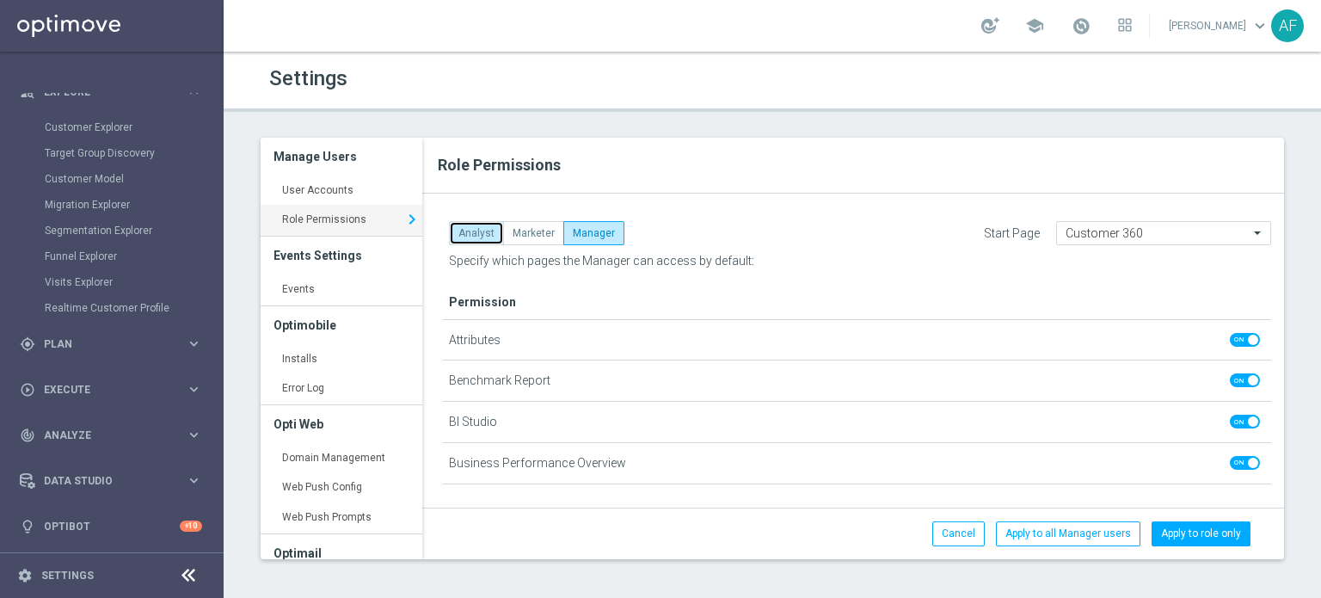
checkbox input "false"
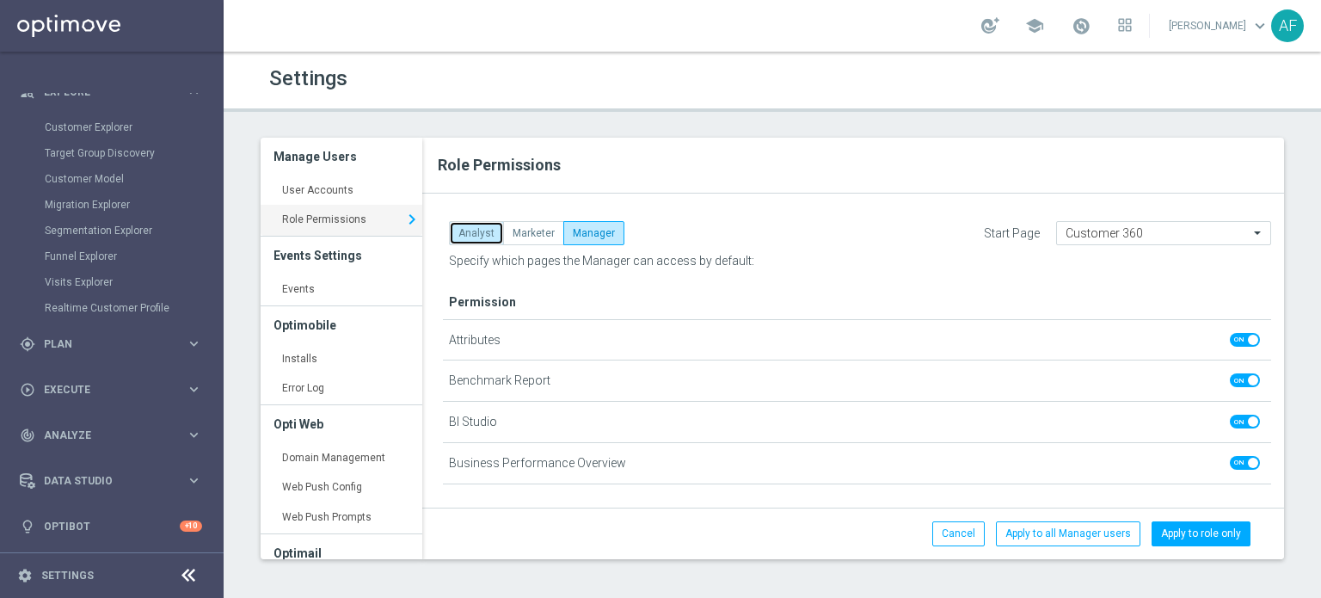
checkbox input "false"
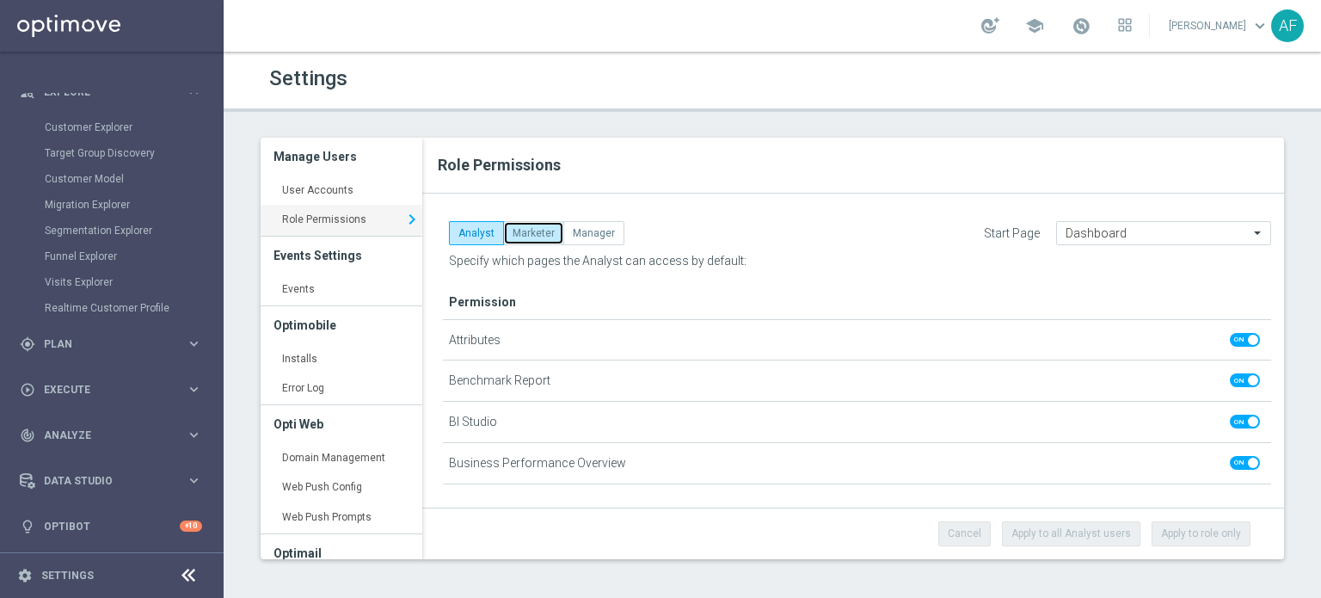
click at [534, 230] on button "Marketer" at bounding box center [533, 233] width 61 height 24
checkbox input "true"
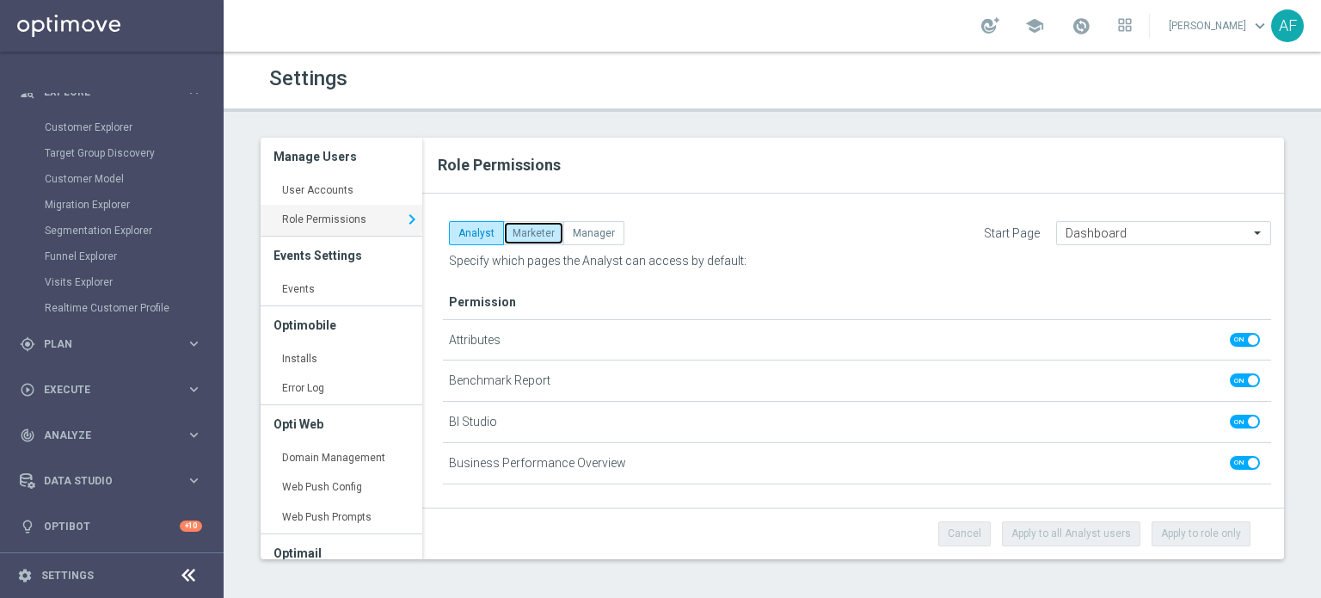
checkbox input "true"
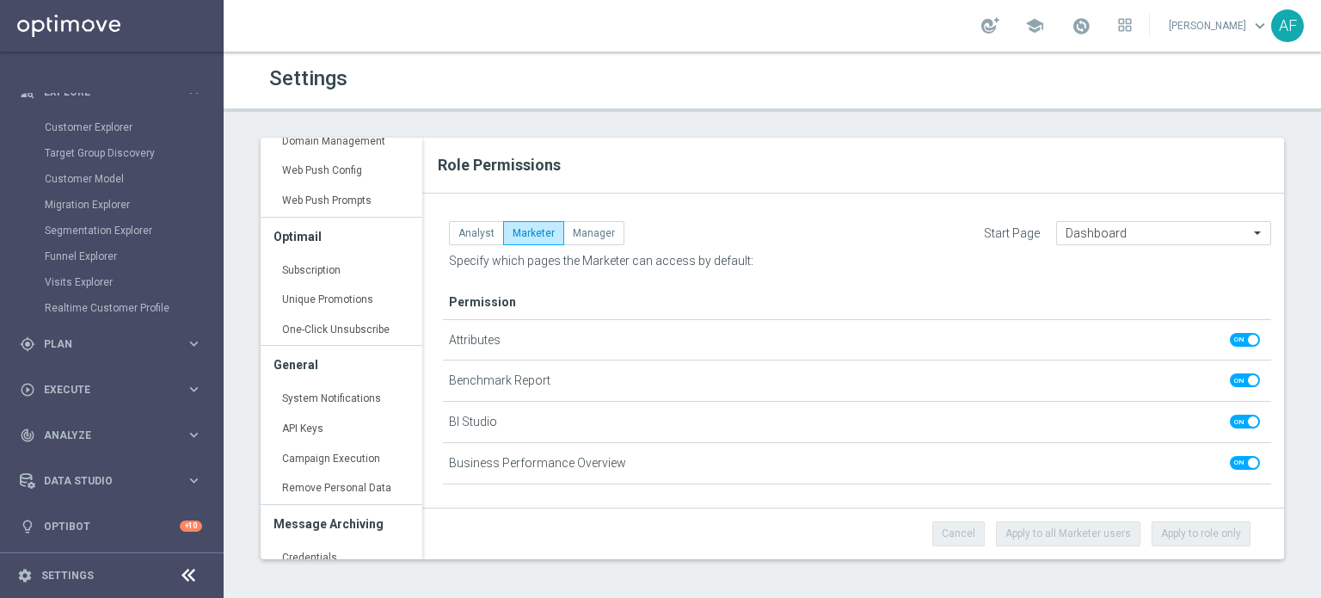
scroll to position [360, 0]
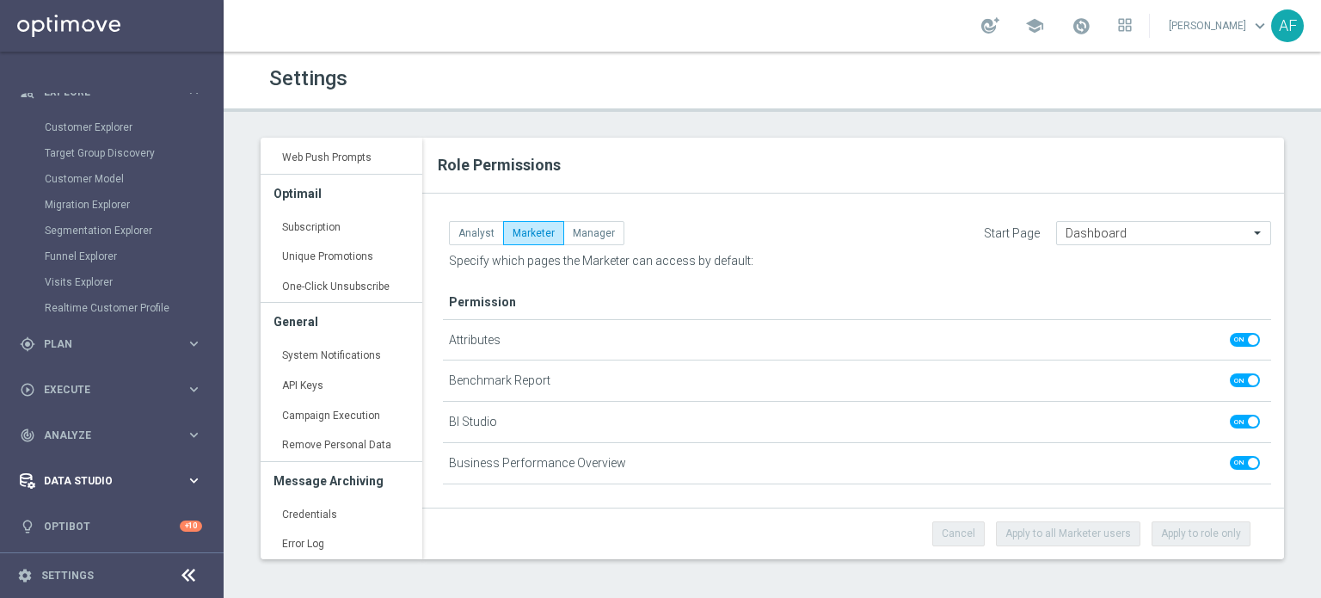
click at [97, 479] on span "Data Studio" at bounding box center [115, 481] width 142 height 10
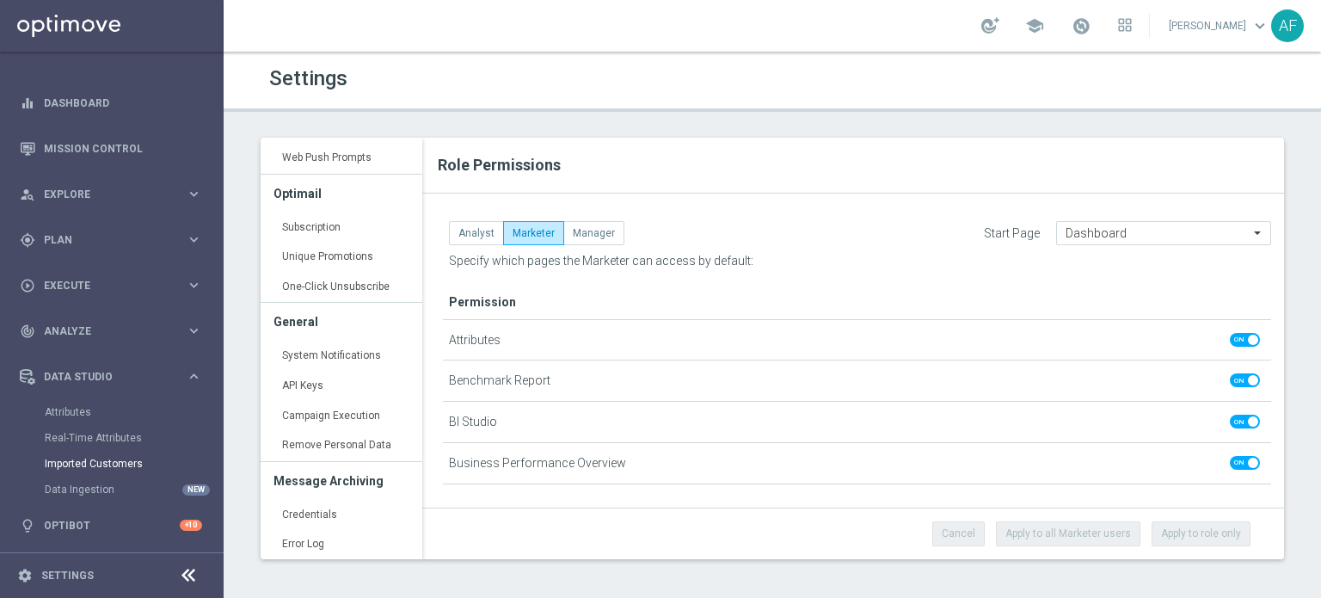
scroll to position [12, 0]
click at [90, 386] on div "Data Studio keyboard_arrow_right" at bounding box center [111, 377] width 222 height 46
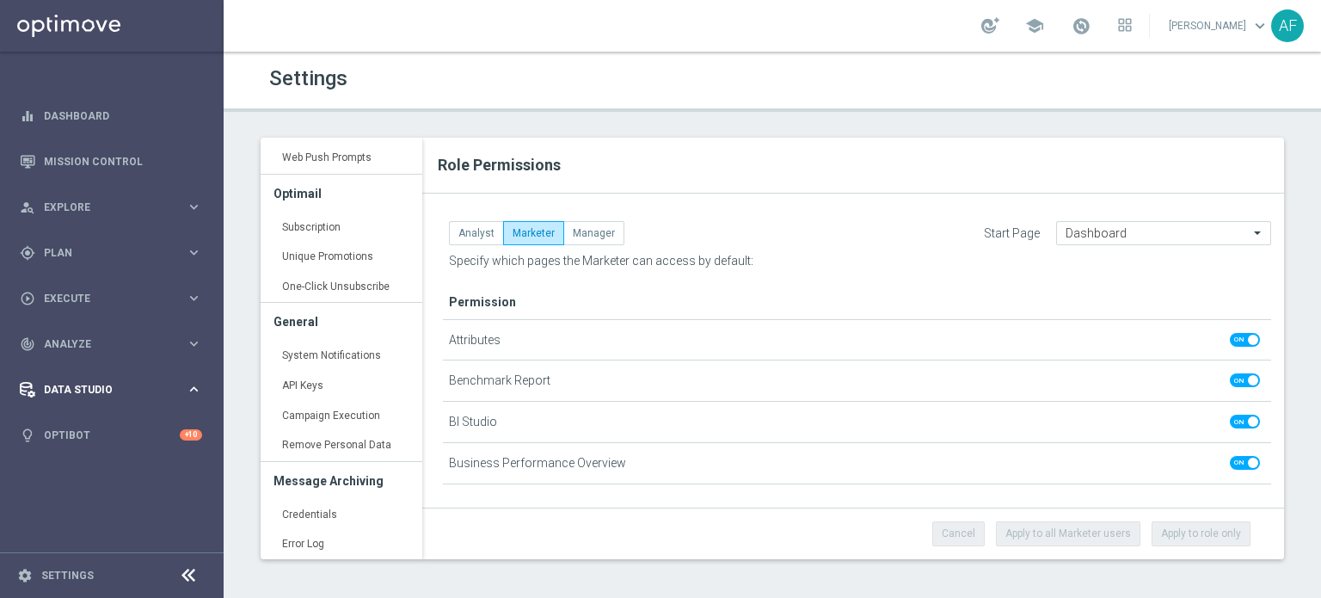
scroll to position [0, 0]
click at [99, 352] on div "track_changes Analyze keyboard_arrow_right" at bounding box center [111, 344] width 222 height 46
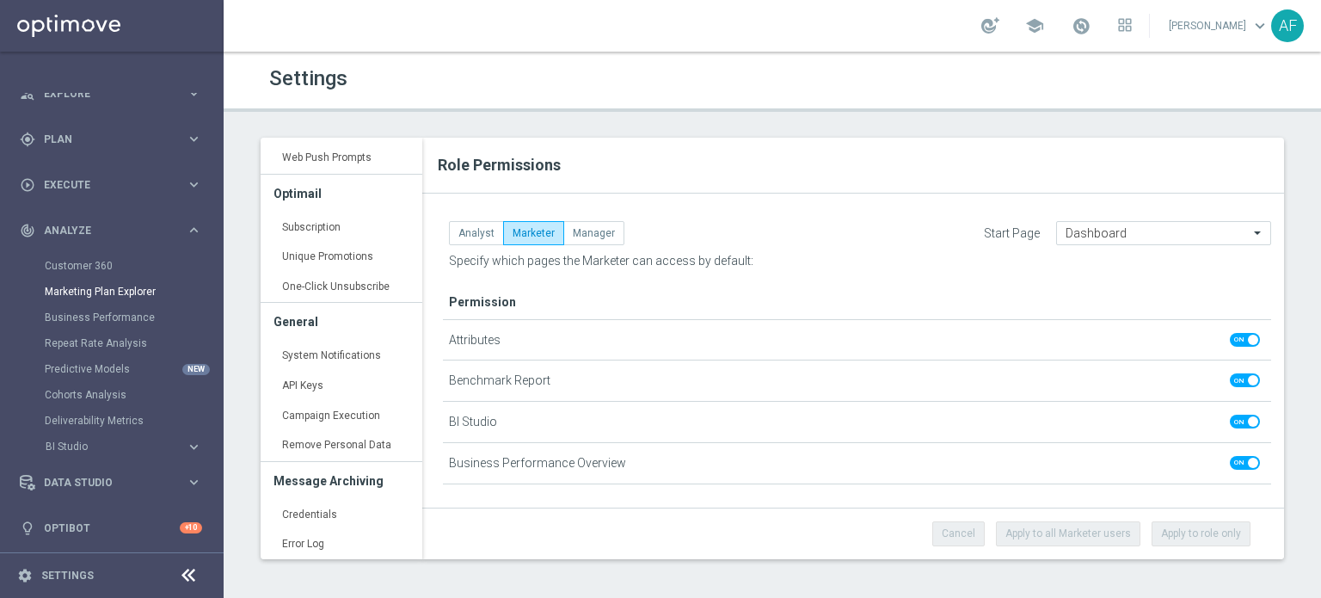
scroll to position [115, 0]
click at [92, 445] on span "BI Studio" at bounding box center [107, 445] width 123 height 10
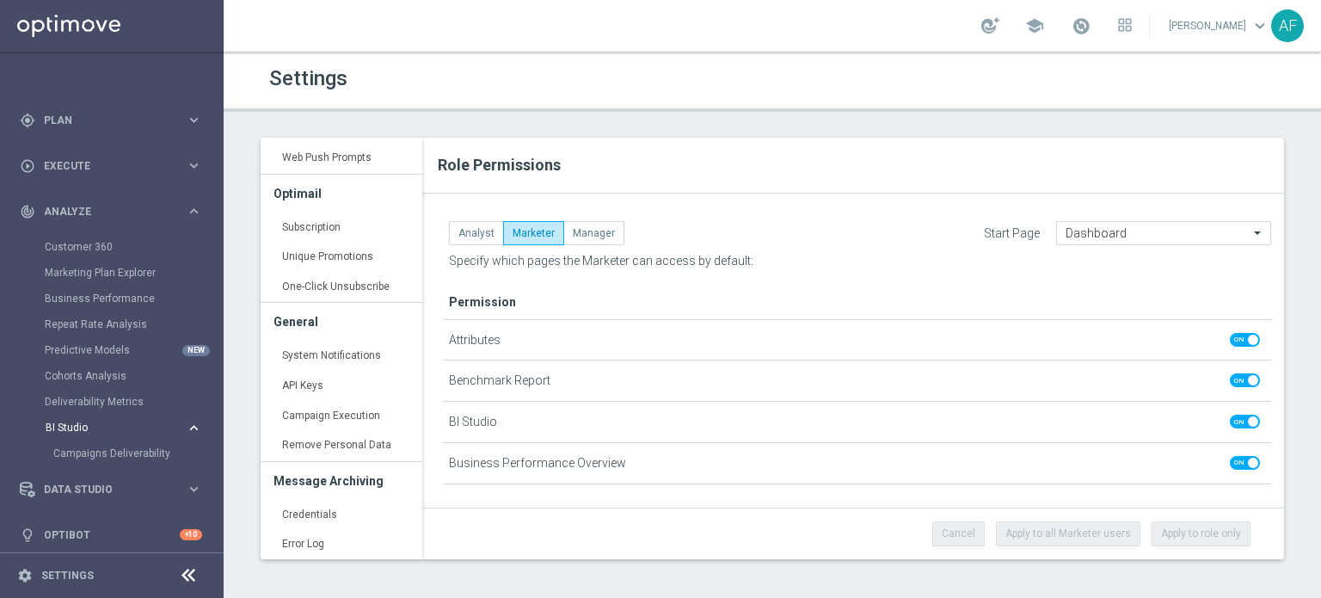
scroll to position [141, 0]
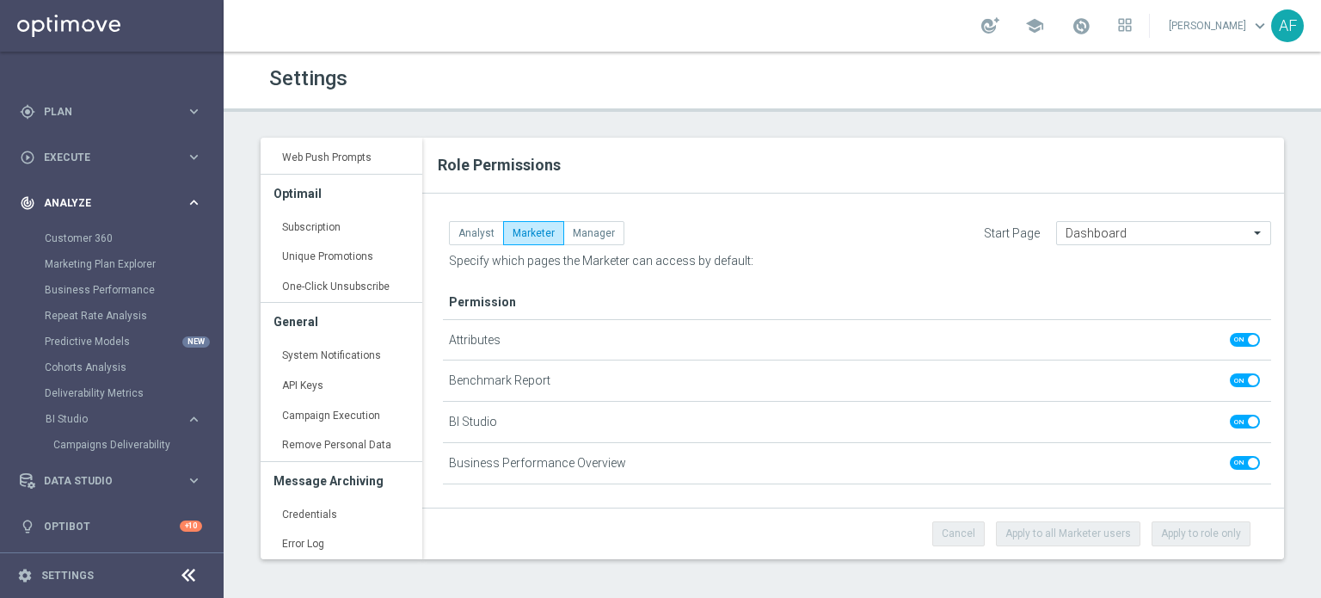
click at [107, 199] on span "Analyze" at bounding box center [115, 203] width 142 height 10
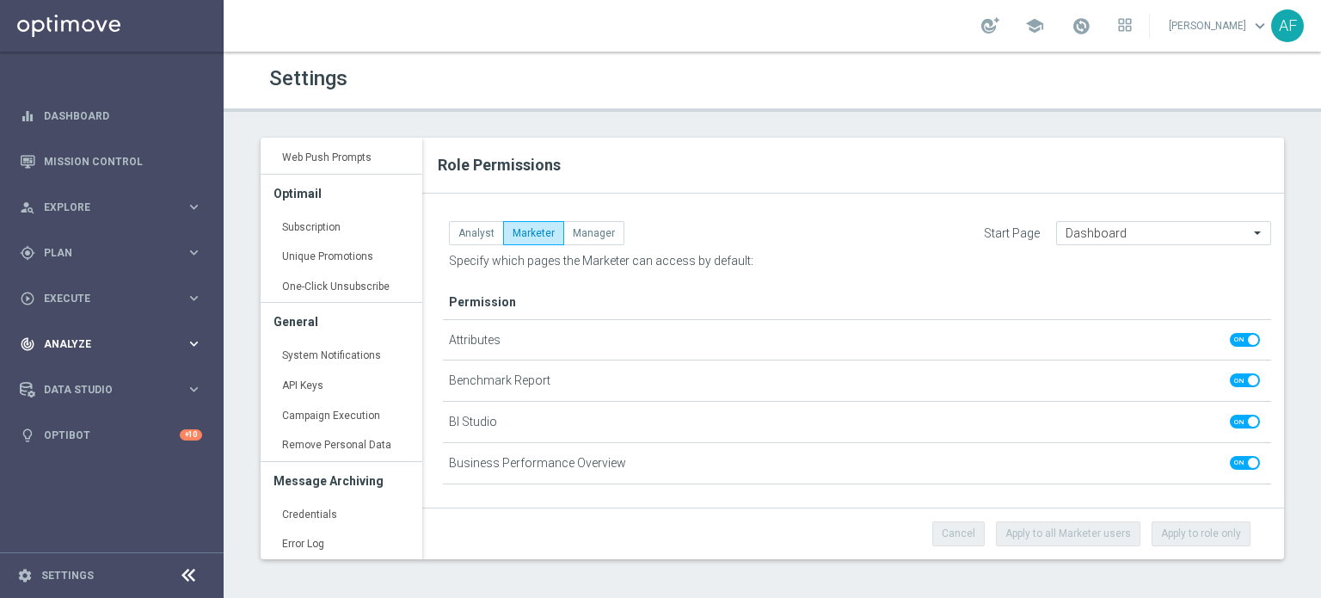
scroll to position [0, 0]
click at [147, 350] on div "track_changes Analyze" at bounding box center [103, 343] width 166 height 15
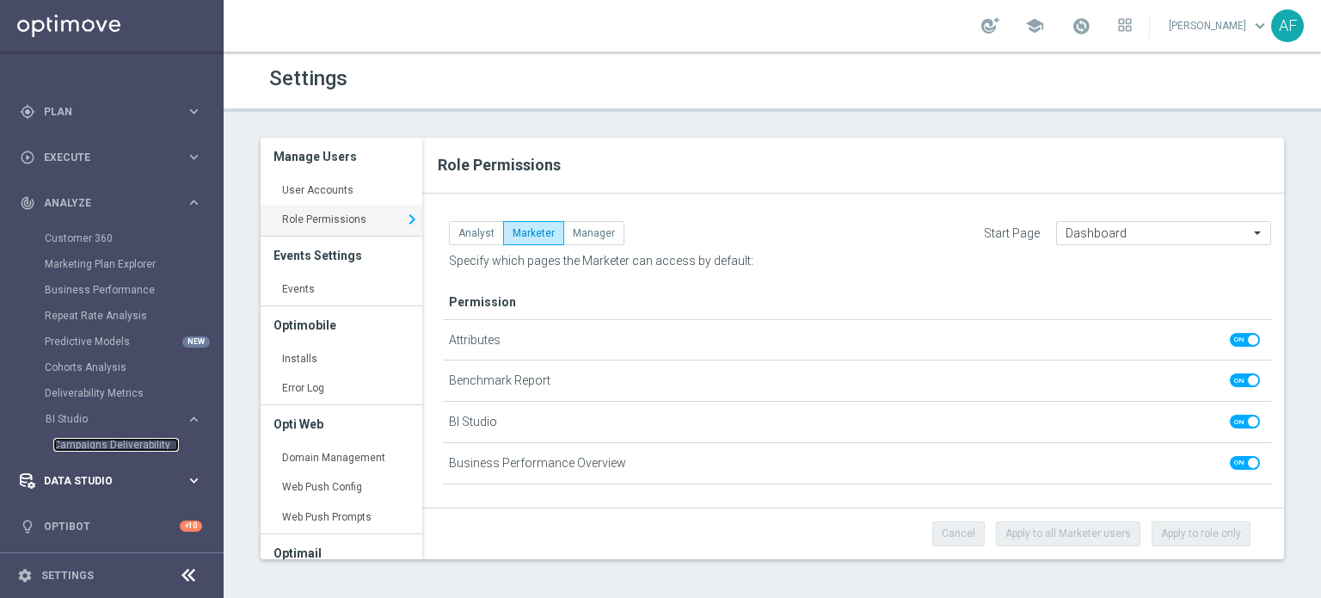
scroll to position [141, 0]
click at [90, 200] on span "Analyze" at bounding box center [115, 203] width 142 height 10
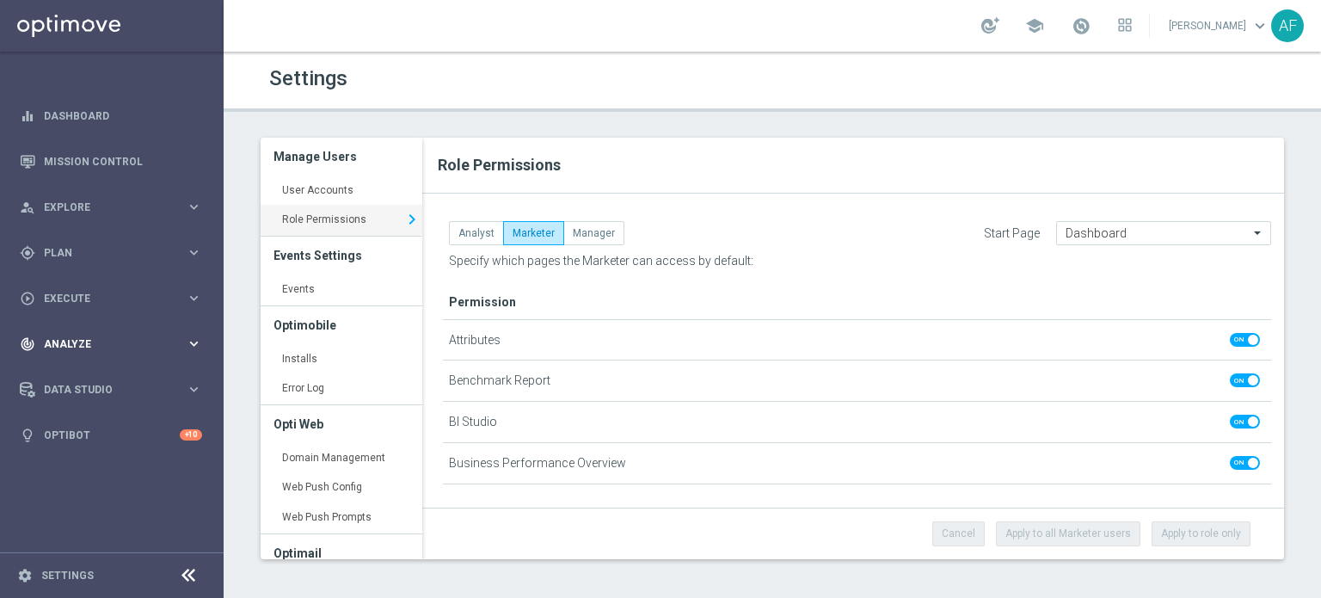
scroll to position [0, 0]
click at [115, 347] on span "Analyze" at bounding box center [115, 344] width 142 height 10
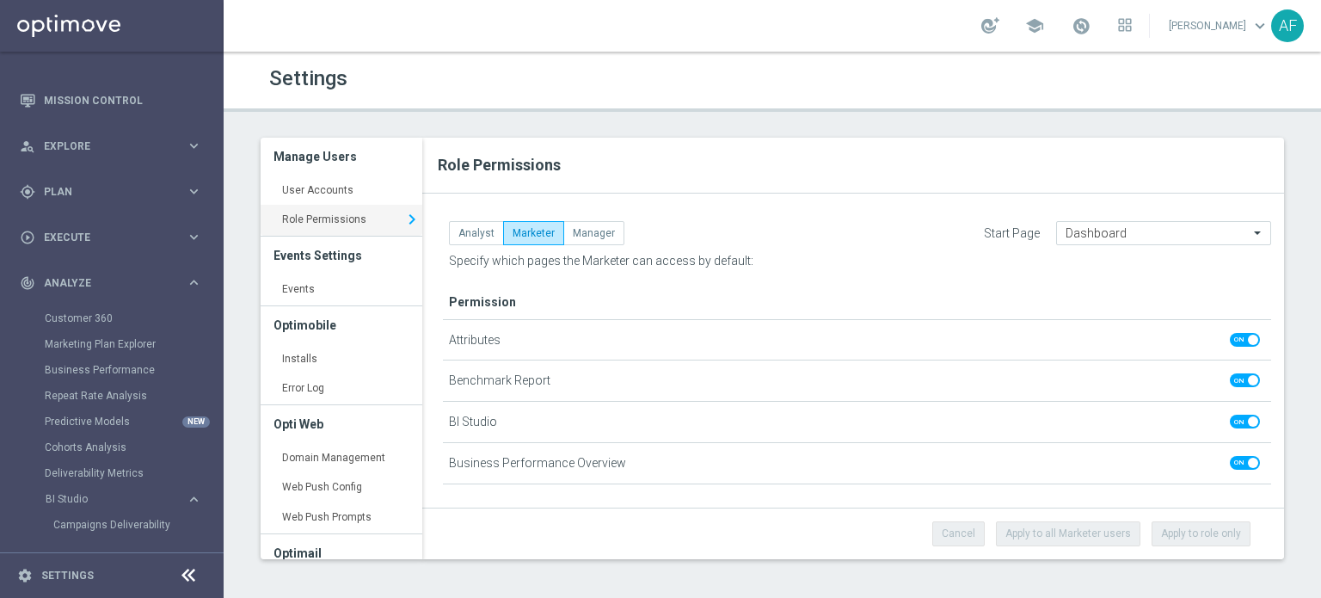
scroll to position [141, 0]
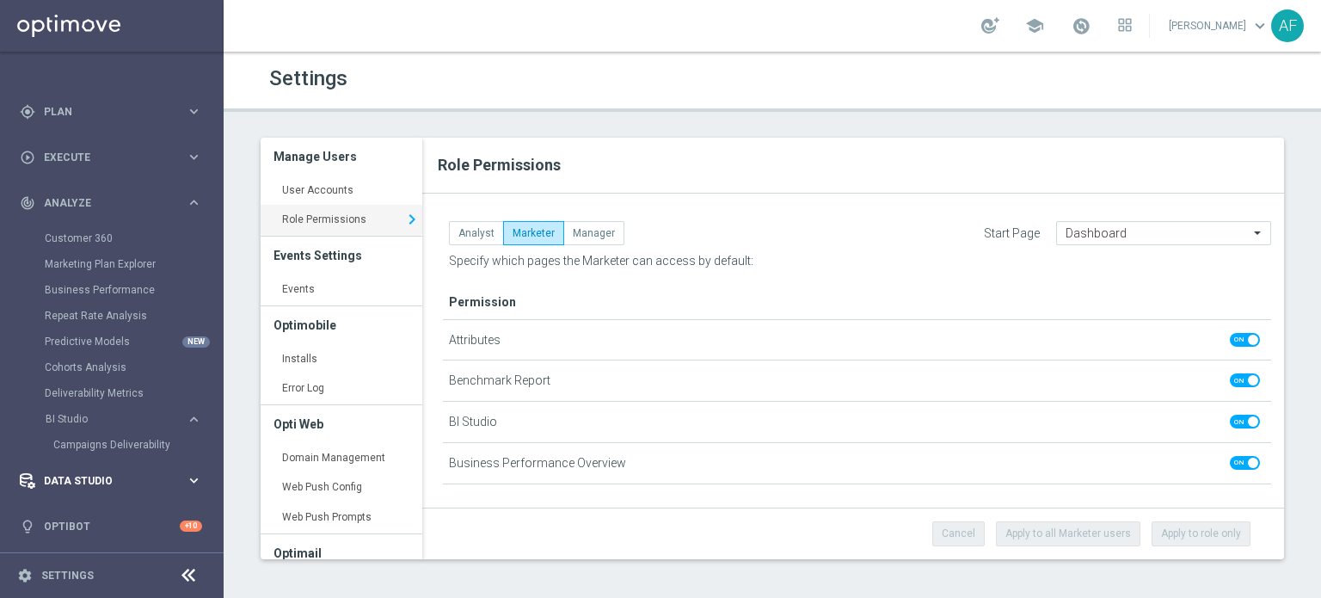
click at [92, 482] on span "Data Studio" at bounding box center [115, 481] width 142 height 10
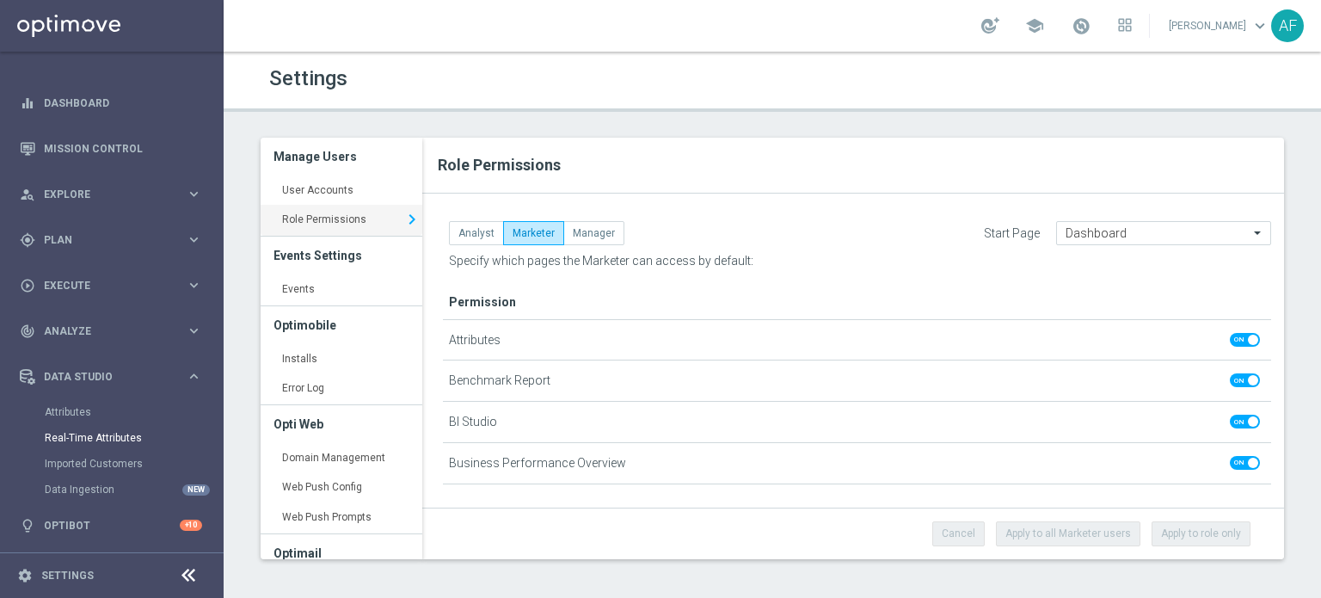
scroll to position [12, 0]
click at [1230, 342] on span at bounding box center [1245, 340] width 30 height 14
click at [1230, 342] on input "checkbox" at bounding box center [1245, 340] width 30 height 14
checkbox input "false"
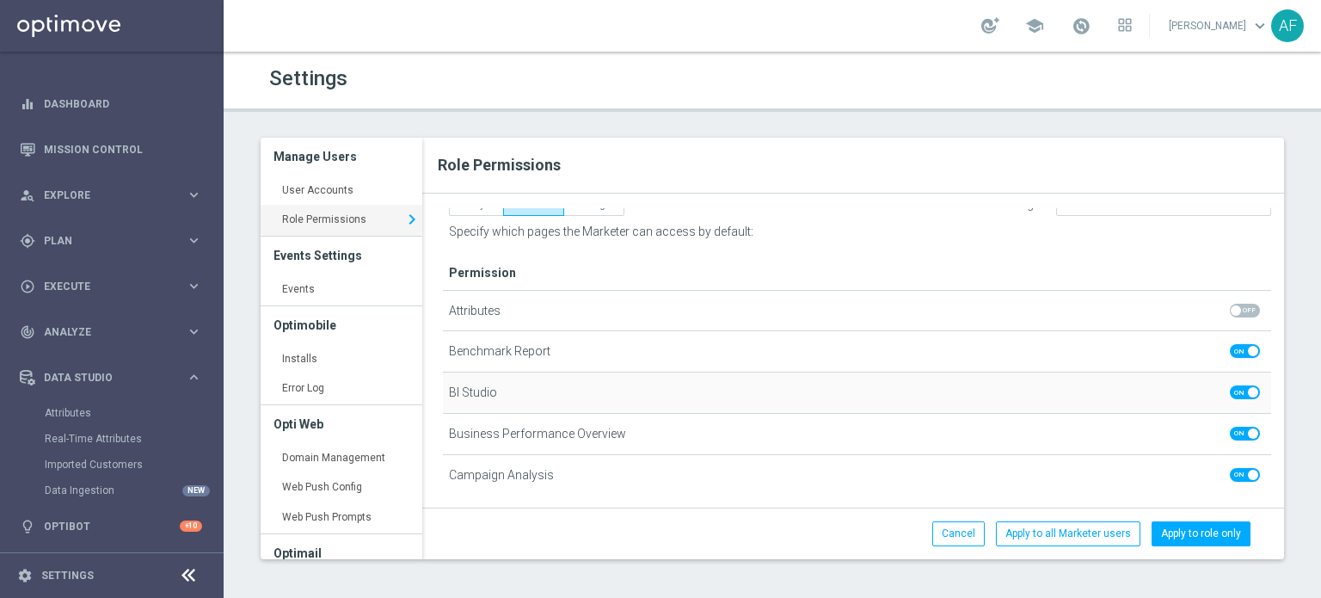
scroll to position [0, 0]
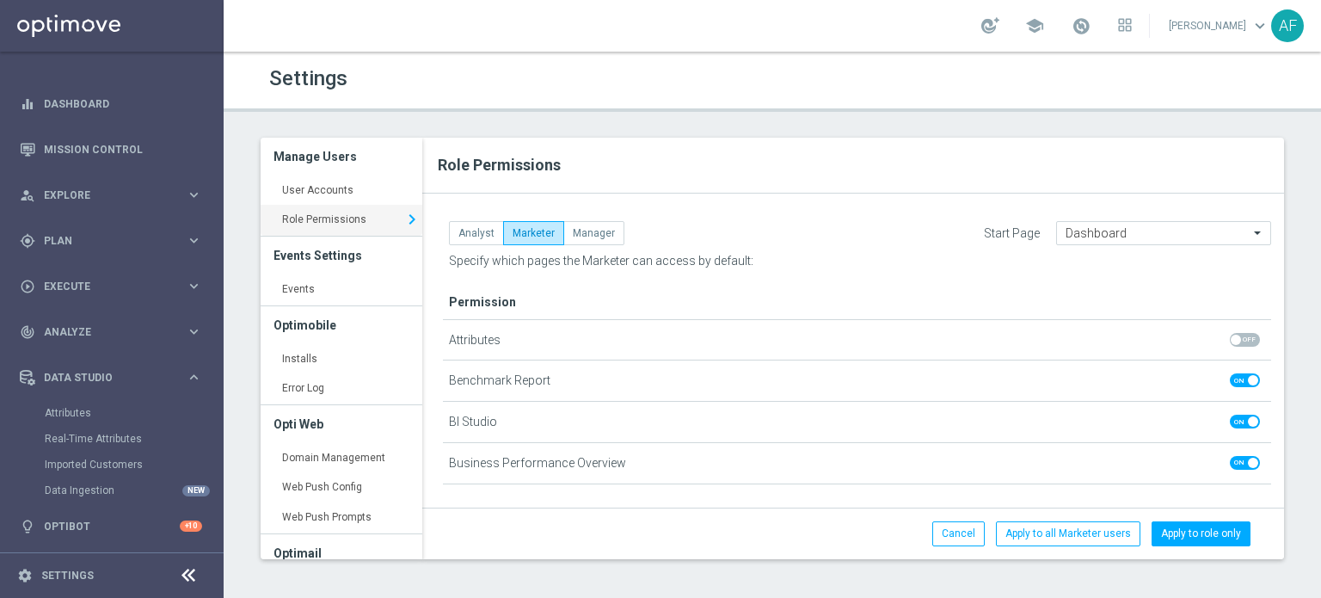
drag, startPoint x: 513, startPoint y: 260, endPoint x: 646, endPoint y: 255, distance: 133.4
click at [646, 255] on span "Specify which pages the Marketer can access by default:" at bounding box center [601, 261] width 305 height 14
click at [1174, 233] on input "text" at bounding box center [1147, 233] width 162 height 15
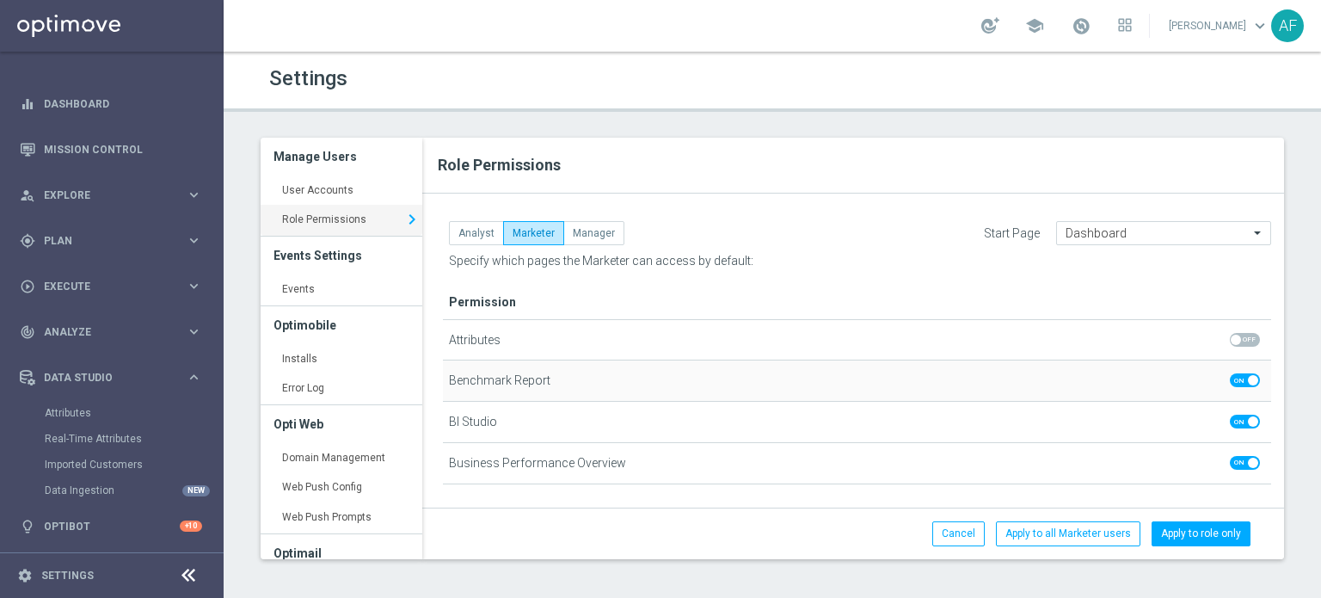
click at [1230, 380] on span at bounding box center [1245, 380] width 30 height 14
click at [1230, 380] on input "checkbox" at bounding box center [1245, 380] width 30 height 14
checkbox input "false"
click at [1230, 422] on span at bounding box center [1245, 422] width 30 height 14
click at [1230, 422] on input "checkbox" at bounding box center [1245, 422] width 30 height 14
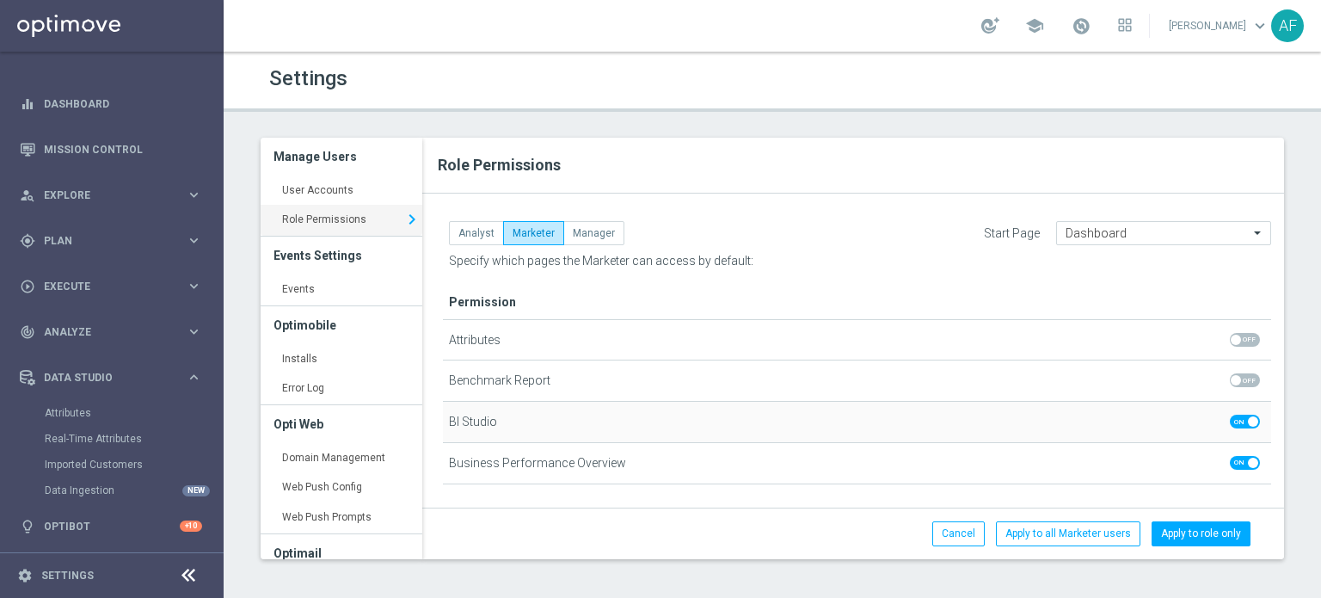
checkbox input "false"
click at [592, 235] on button "Manager" at bounding box center [594, 233] width 61 height 24
checkbox input "true"
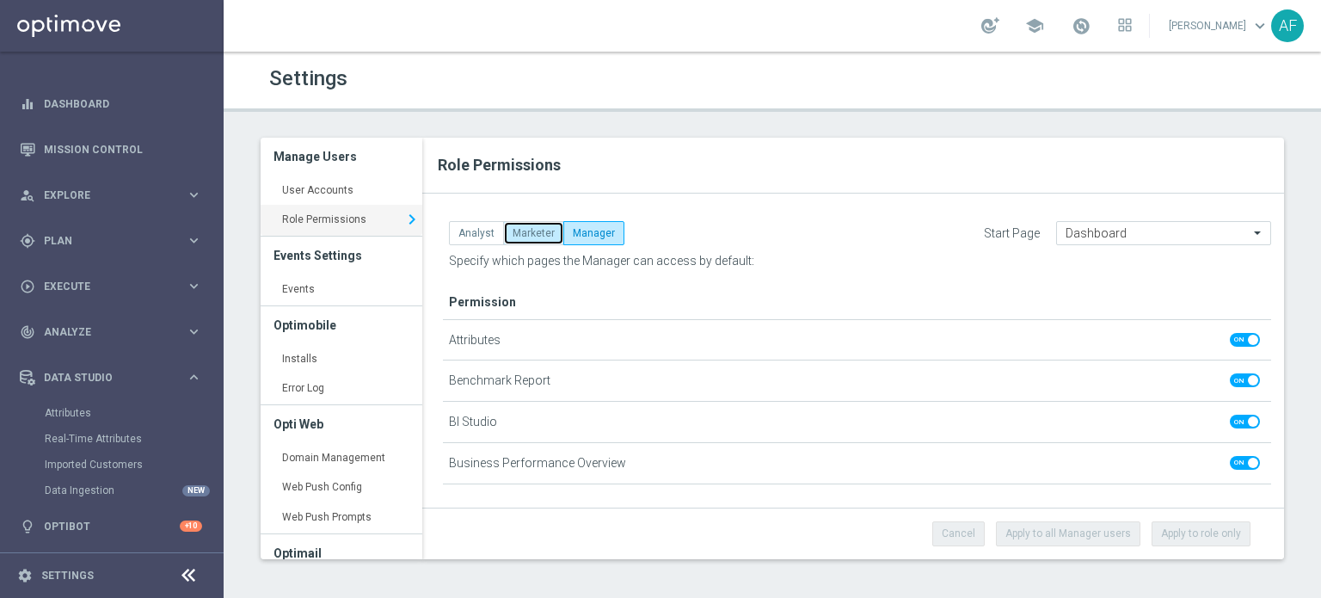
click at [534, 233] on button "Marketer" at bounding box center [533, 233] width 61 height 24
click at [488, 237] on button "Analyst" at bounding box center [476, 233] width 55 height 24
checkbox input "false"
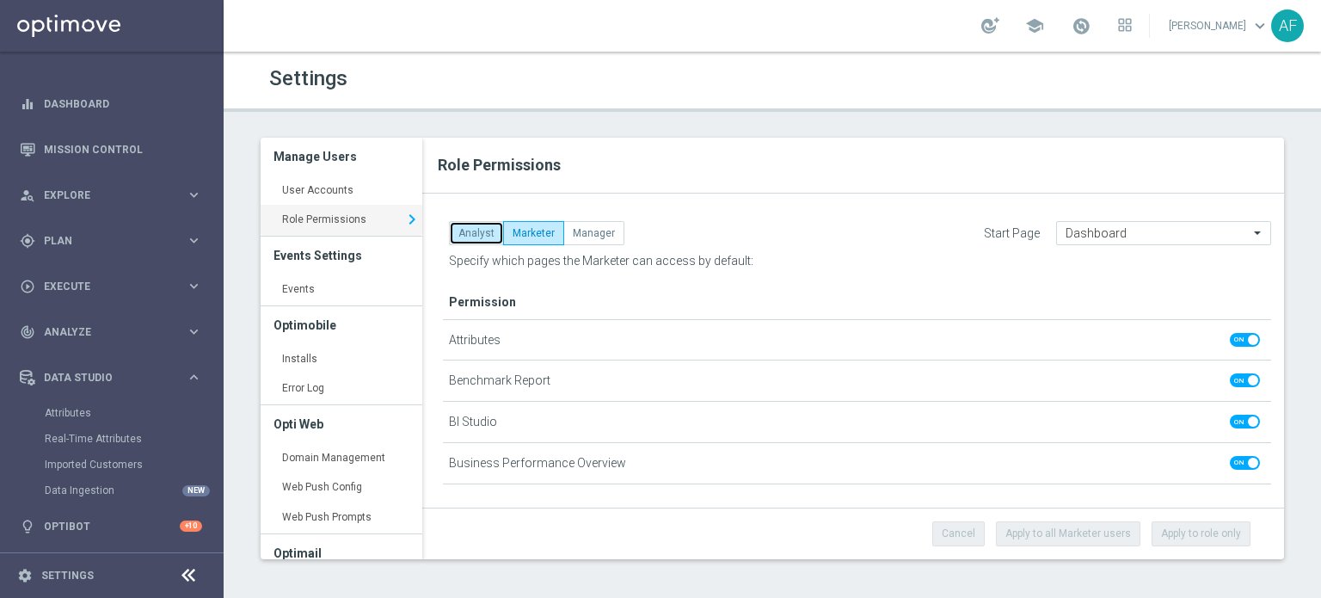
checkbox input "false"
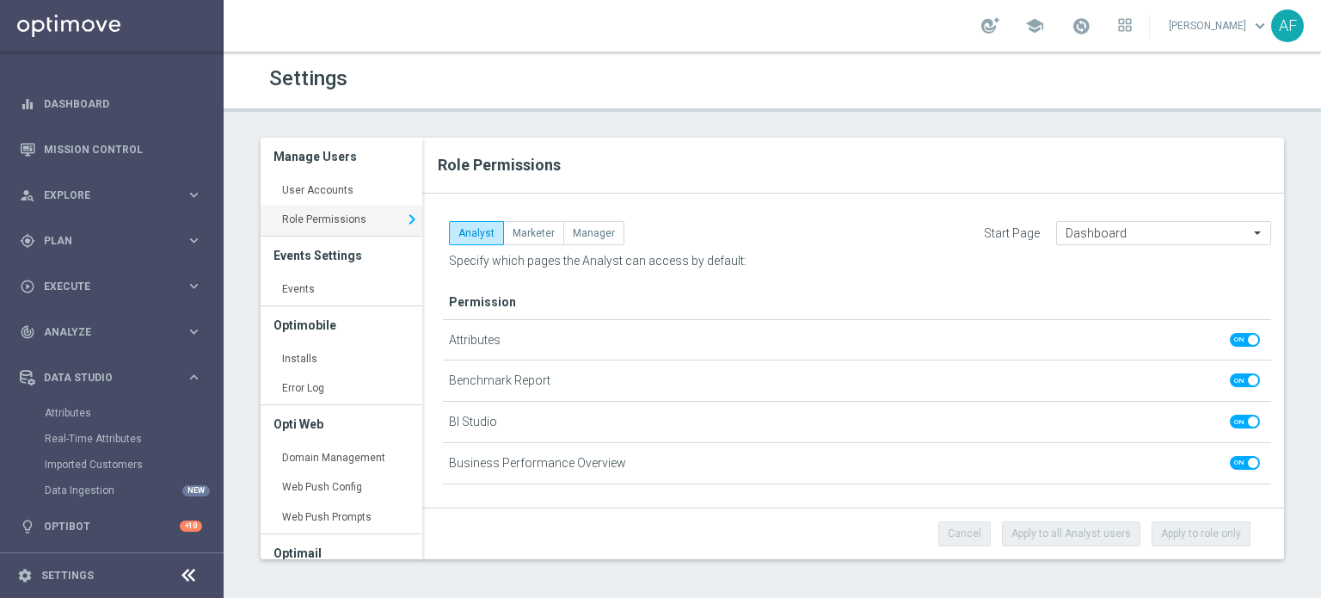
drag, startPoint x: 496, startPoint y: 258, endPoint x: 656, endPoint y: 265, distance: 160.2
click at [656, 265] on span "Specify which pages the Analyst can access by default:" at bounding box center [598, 261] width 298 height 14
click at [590, 237] on button "Manager" at bounding box center [594, 233] width 61 height 24
checkbox input "true"
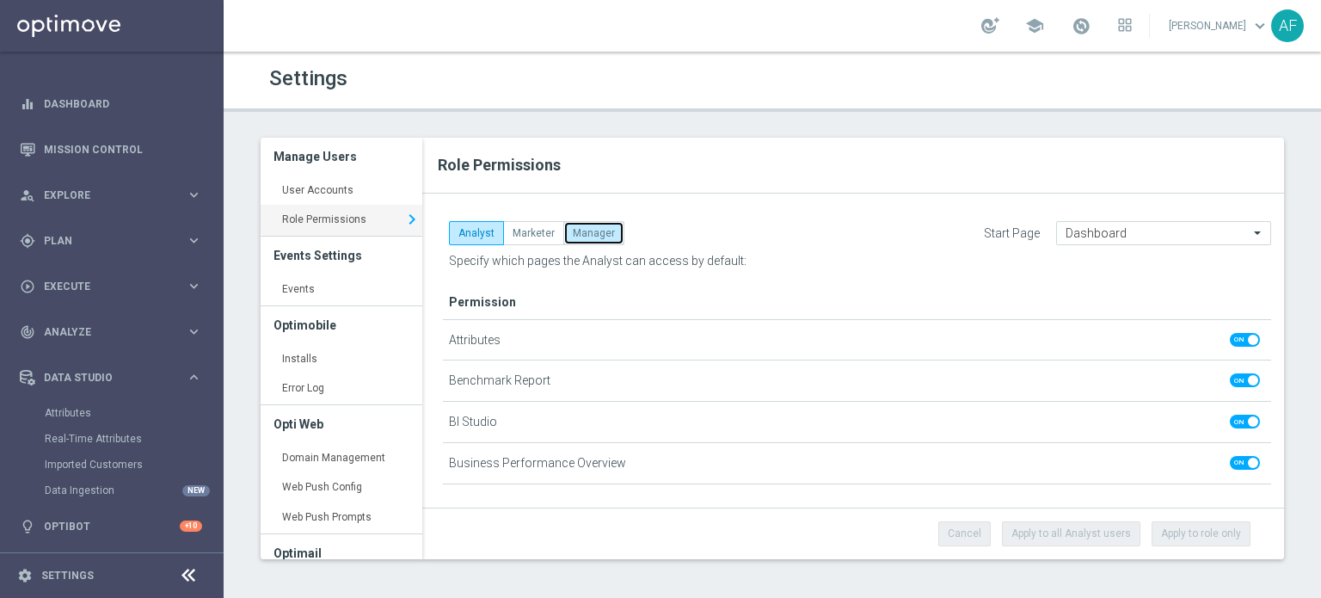
checkbox input "true"
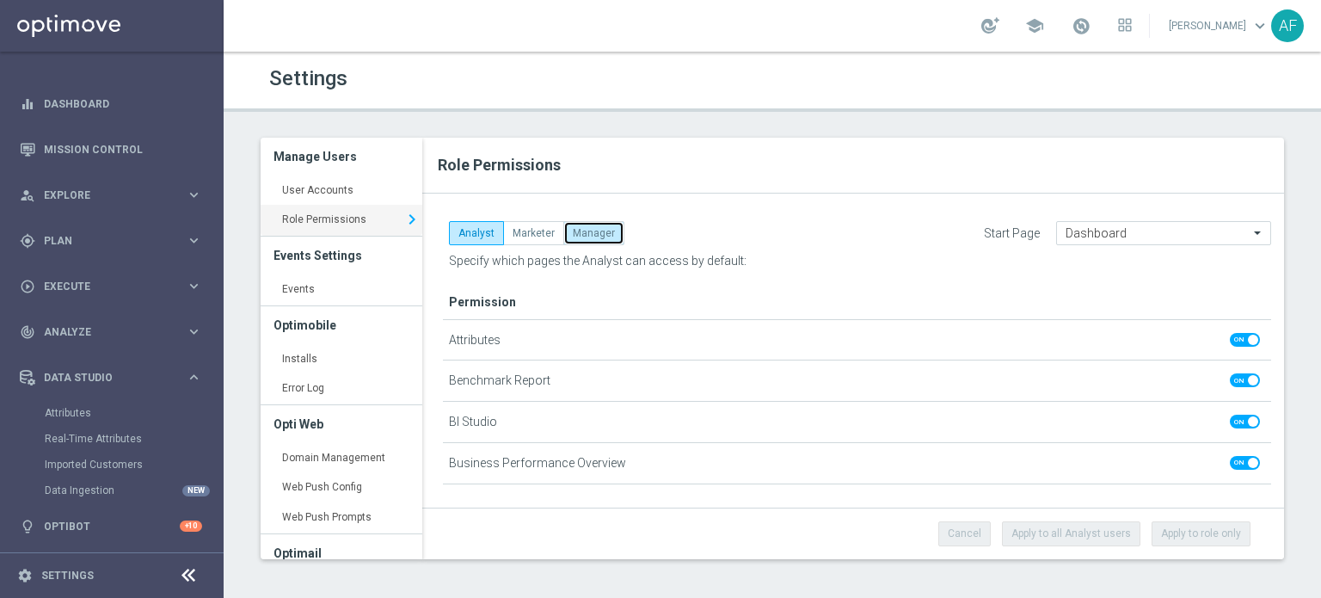
checkbox input "true"
click at [342, 192] on link "User Accounts keyboard_arrow_right" at bounding box center [342, 191] width 162 height 31
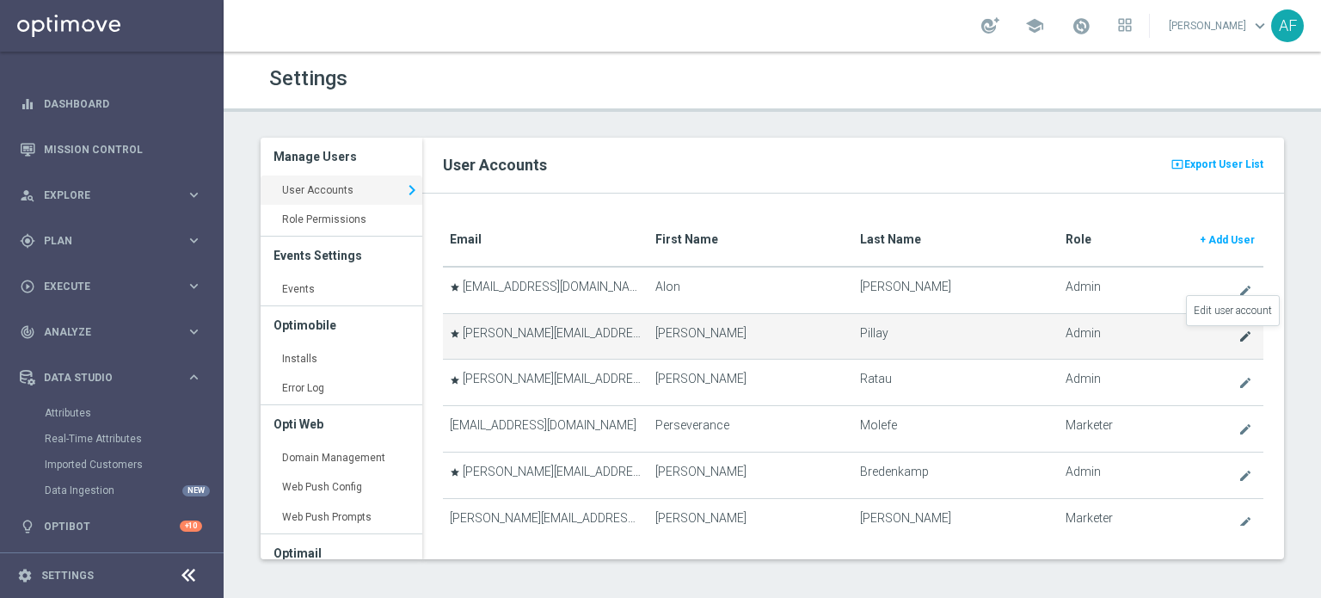
click at [1239, 336] on icon "create" at bounding box center [1246, 337] width 14 height 14
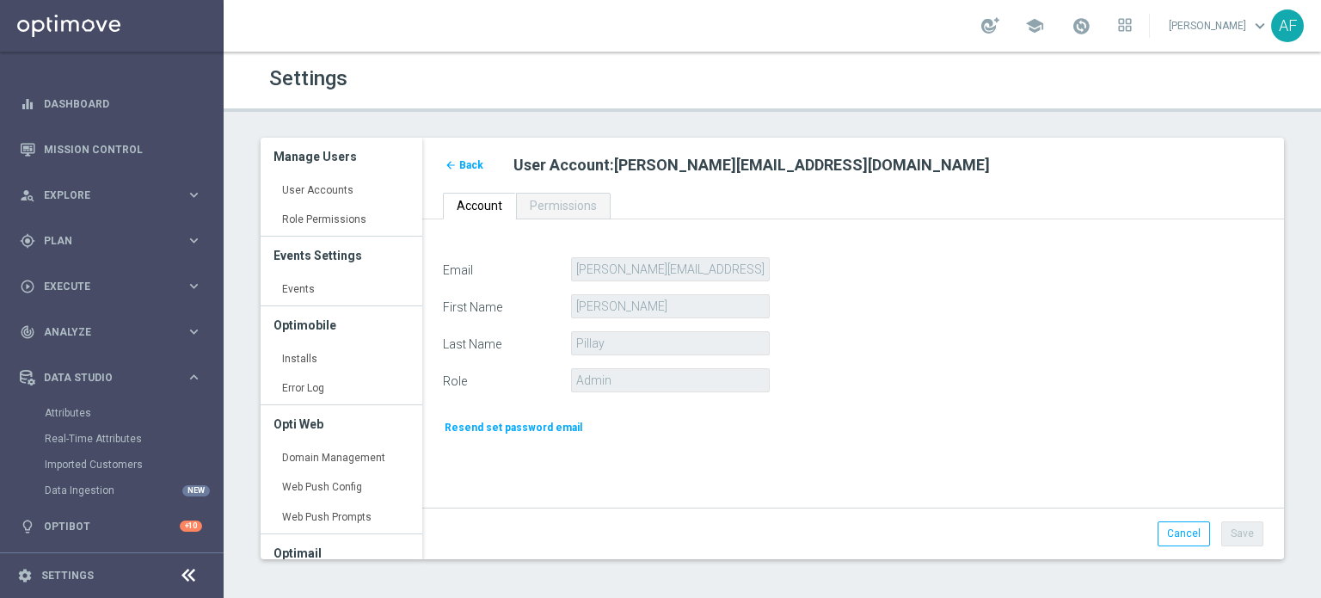
click at [475, 171] on link "arrow_back Back" at bounding box center [464, 165] width 42 height 19
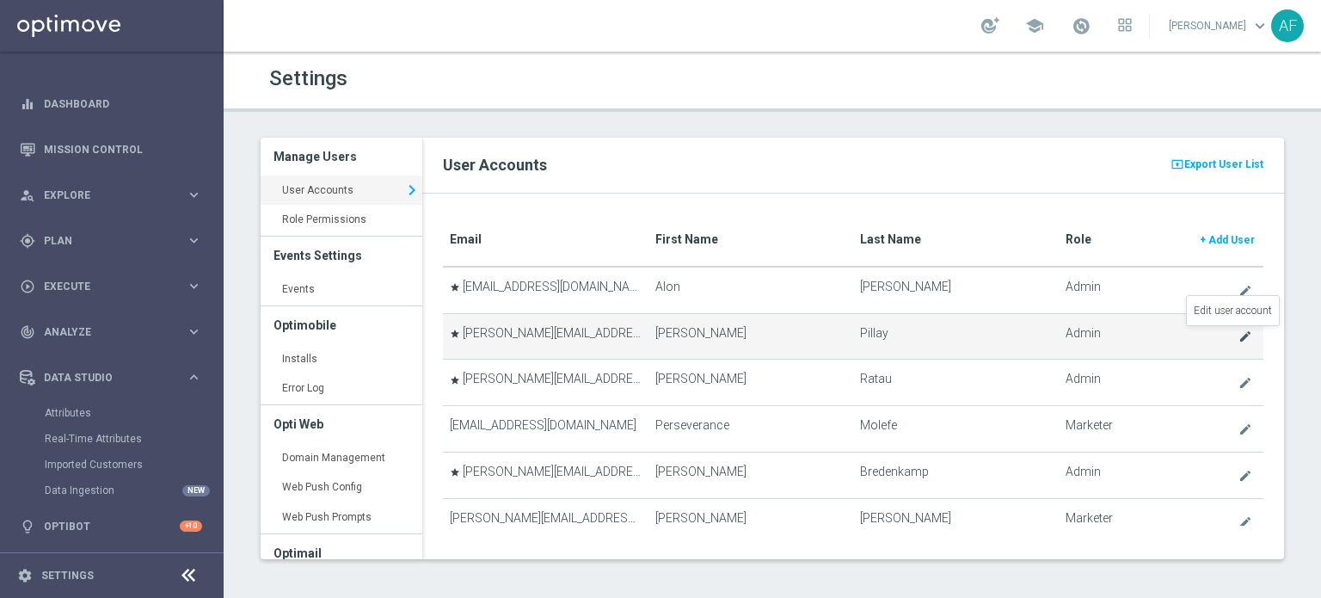
click at [1239, 336] on icon "create" at bounding box center [1246, 337] width 14 height 14
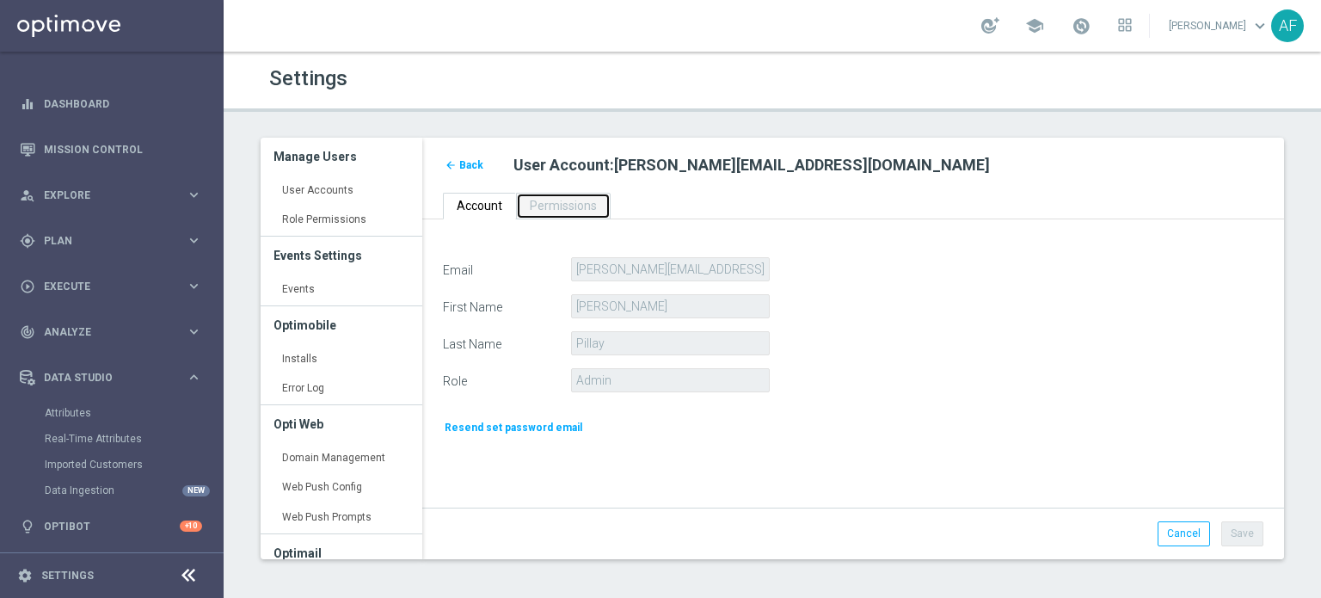
click at [531, 202] on span "Permissions" at bounding box center [563, 206] width 67 height 14
click at [487, 206] on span "Account" at bounding box center [480, 206] width 46 height 14
click at [474, 169] on span "Back" at bounding box center [471, 165] width 24 height 12
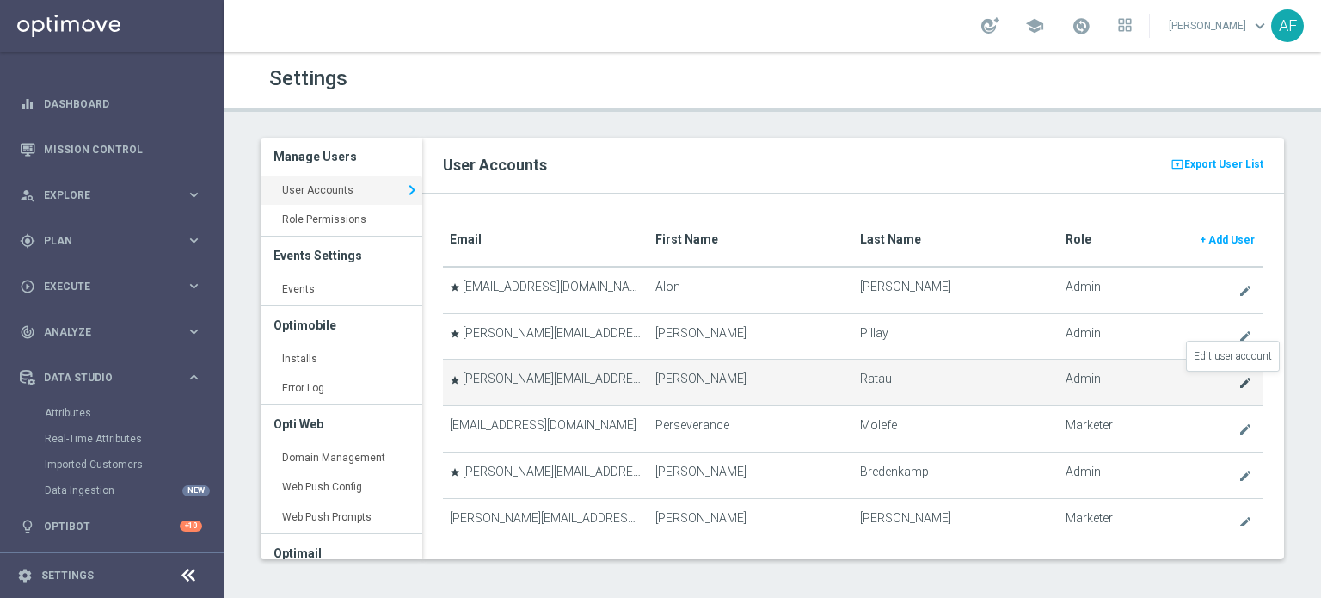
click at [1239, 378] on icon "create" at bounding box center [1246, 383] width 14 height 14
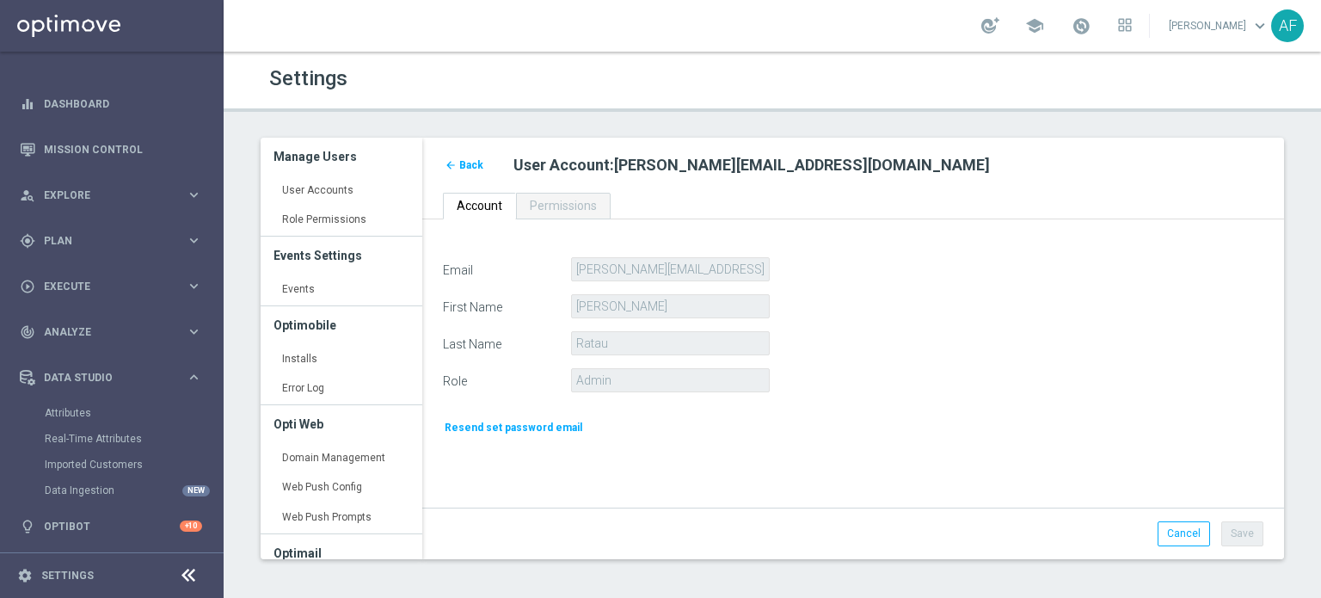
click at [910, 368] on div "Role Admin" at bounding box center [853, 380] width 847 height 24
click at [869, 377] on div "Role Admin" at bounding box center [853, 380] width 847 height 24
click at [516, 378] on label "Role" at bounding box center [500, 378] width 141 height 21
click at [453, 381] on label "Role" at bounding box center [500, 378] width 141 height 21
click at [856, 263] on div "Email judith@goldmedialab.com" at bounding box center [853, 269] width 847 height 24
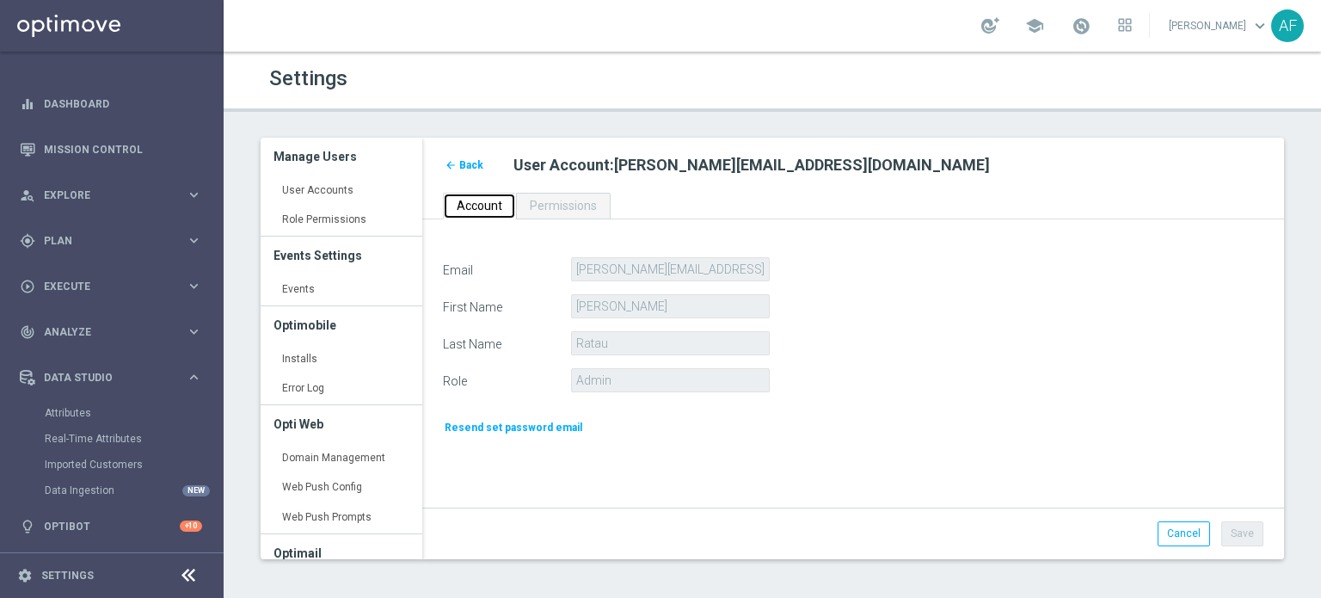
click at [502, 206] on link "Account" at bounding box center [479, 206] width 73 height 27
click at [534, 206] on span "Permissions" at bounding box center [563, 206] width 67 height 14
click at [469, 207] on span "Account" at bounding box center [480, 206] width 46 height 14
click at [465, 165] on span "Back" at bounding box center [471, 165] width 24 height 12
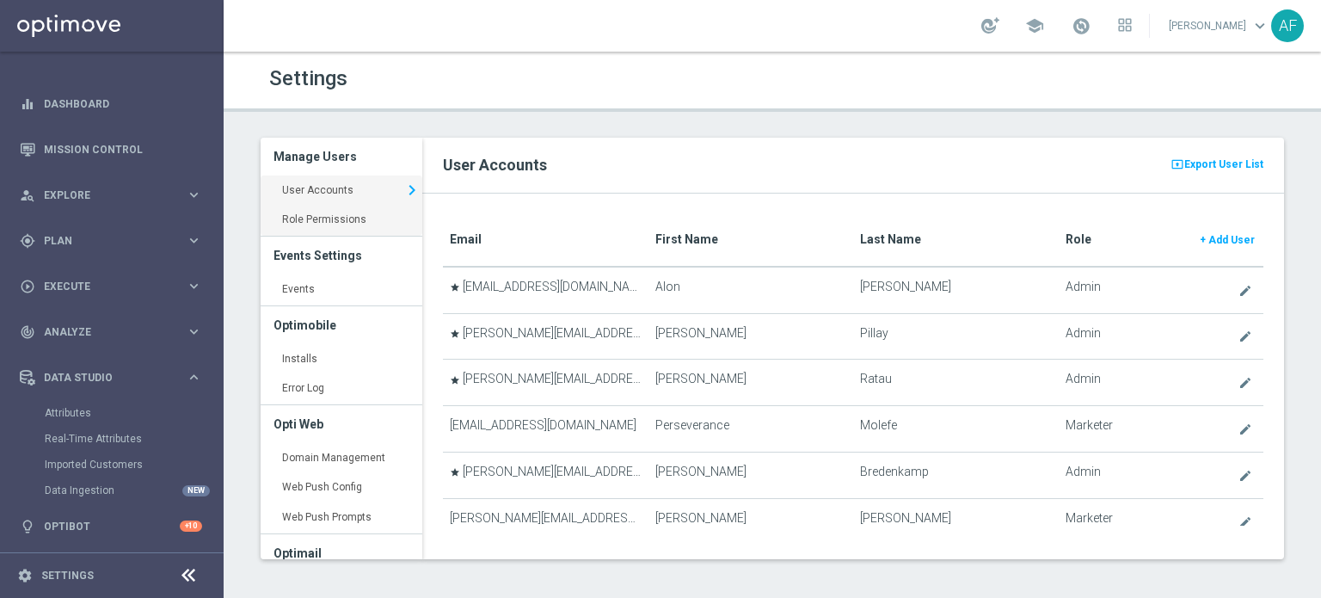
click at [362, 223] on link "Role Permissions keyboard_arrow_right" at bounding box center [342, 220] width 162 height 31
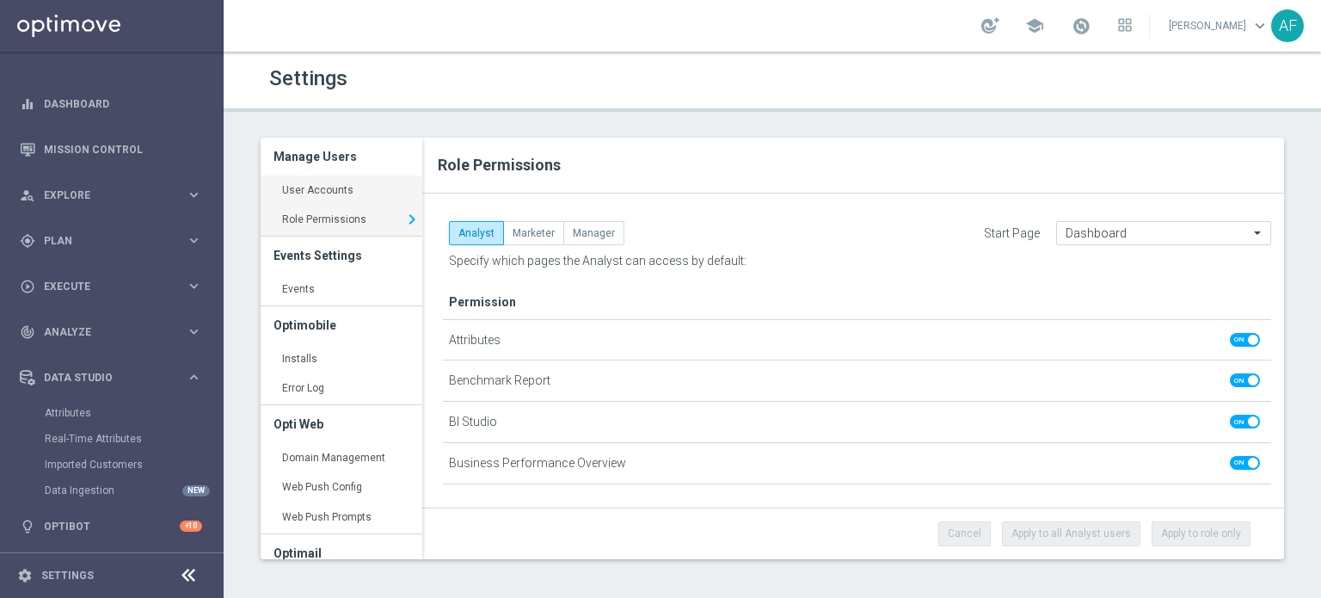
click at [313, 188] on link "User Accounts keyboard_arrow_right" at bounding box center [342, 191] width 162 height 31
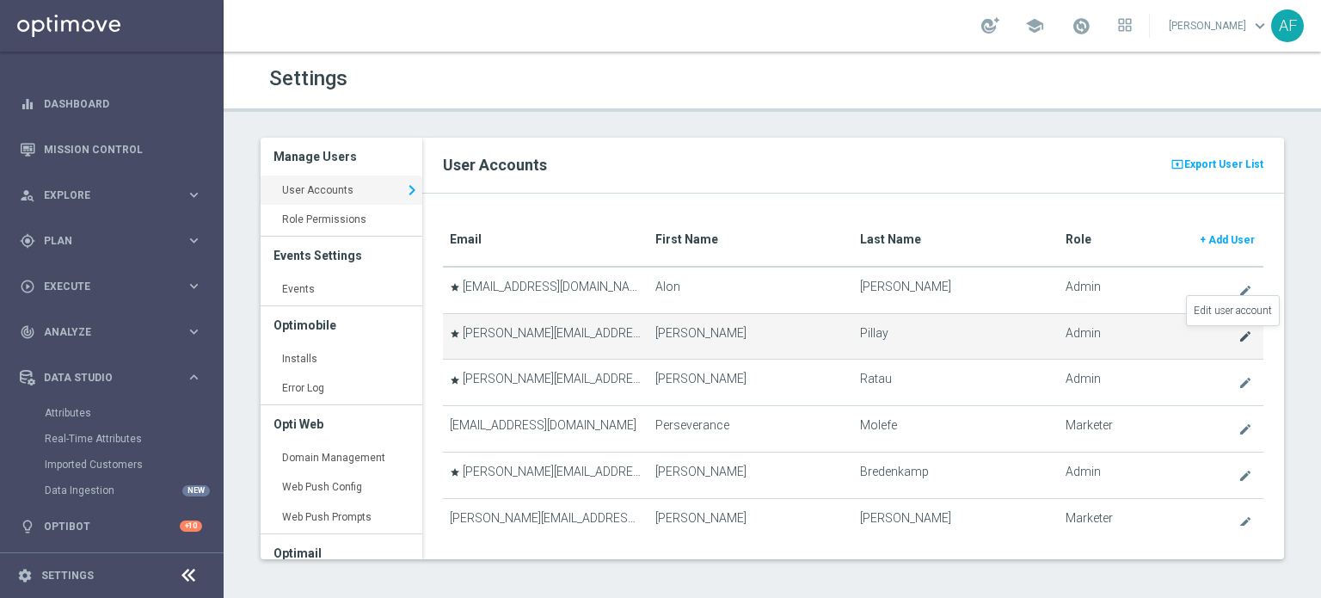
click at [1239, 330] on icon "create" at bounding box center [1246, 337] width 14 height 14
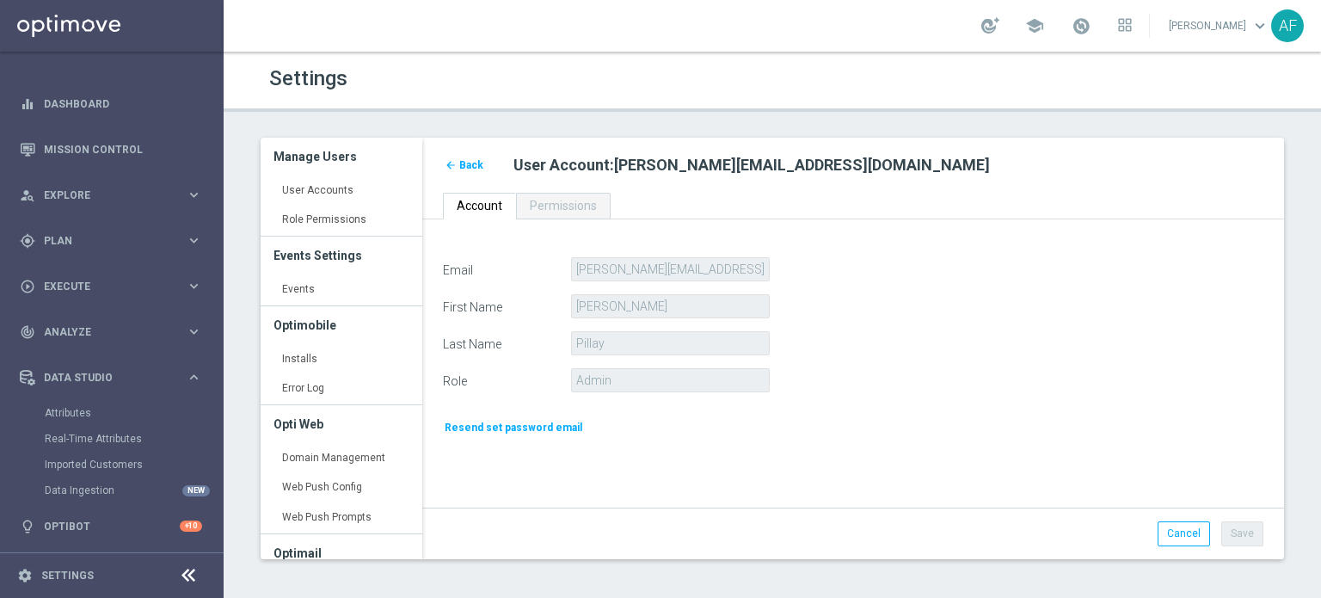
click at [1235, 335] on div "Last Name Pillay" at bounding box center [853, 343] width 847 height 24
click at [466, 195] on link "Account" at bounding box center [479, 206] width 73 height 27
click at [551, 206] on span "Permissions" at bounding box center [563, 206] width 67 height 14
drag, startPoint x: 502, startPoint y: 206, endPoint x: 529, endPoint y: 202, distance: 27.9
click at [502, 207] on link "Account" at bounding box center [479, 206] width 73 height 27
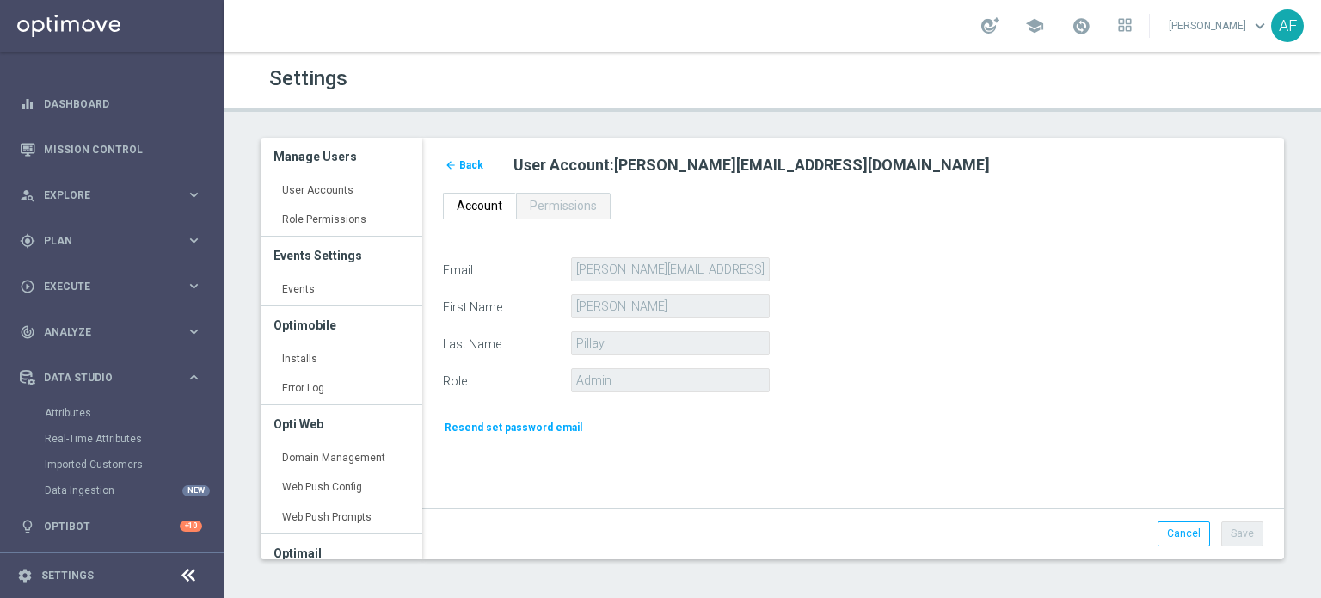
click at [544, 188] on div "arrow_back Back User Account : elaine@goldmedialab.com" at bounding box center [853, 165] width 862 height 55
drag, startPoint x: 557, startPoint y: 161, endPoint x: 705, endPoint y: 161, distance: 148.0
click at [705, 161] on h2 "User Account : elaine@goldmedialab.com" at bounding box center [889, 165] width 750 height 21
drag, startPoint x: 718, startPoint y: 167, endPoint x: 631, endPoint y: 169, distance: 86.9
click at [632, 169] on span "elaine@goldmedialab.com" at bounding box center [802, 165] width 376 height 18
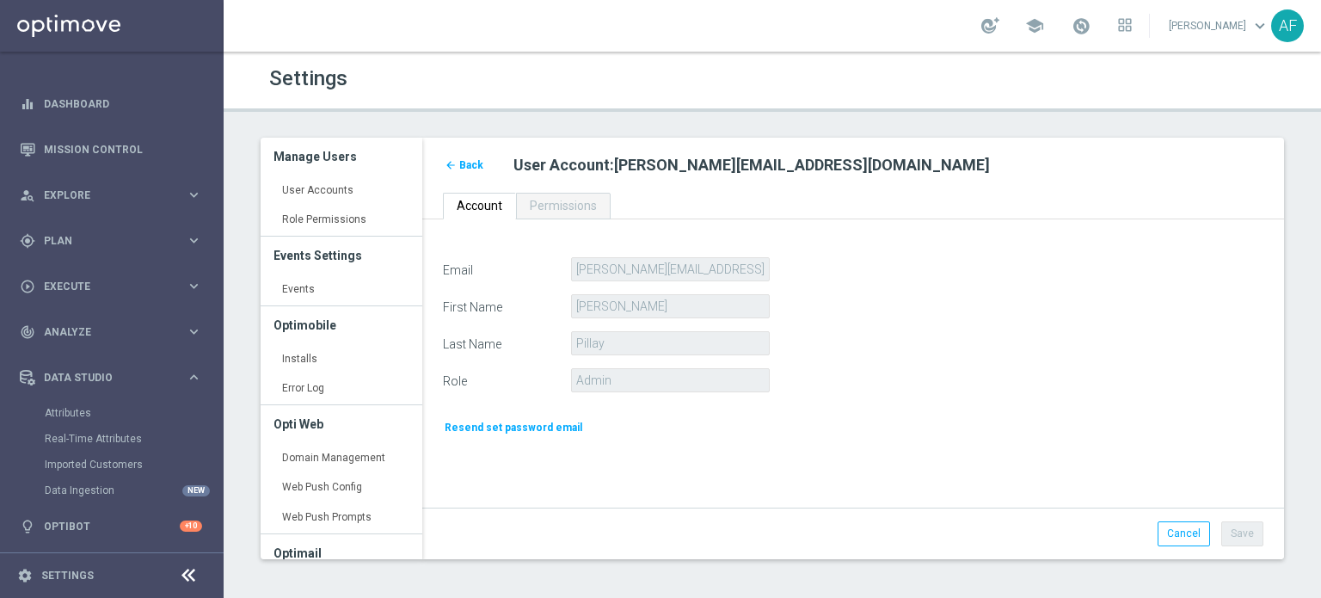
click at [475, 166] on span "Back" at bounding box center [471, 165] width 24 height 12
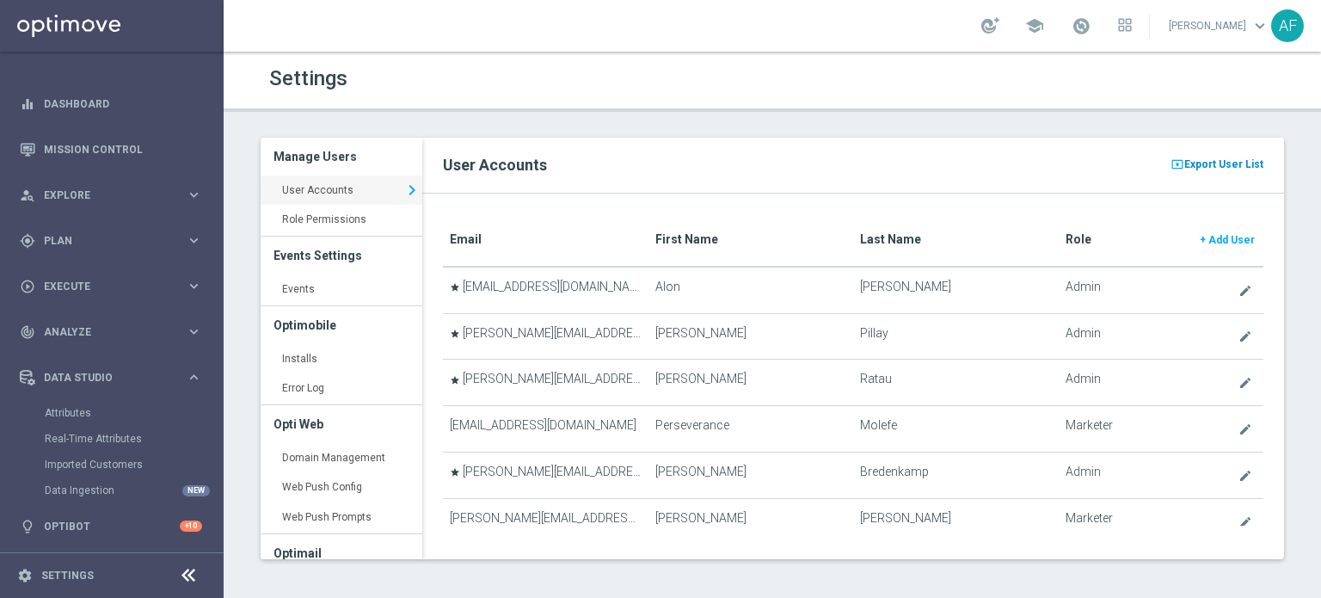
click at [1237, 167] on span "Export User List" at bounding box center [1224, 164] width 79 height 21
click at [1041, 87] on div "Settings" at bounding box center [772, 79] width 1032 height 34
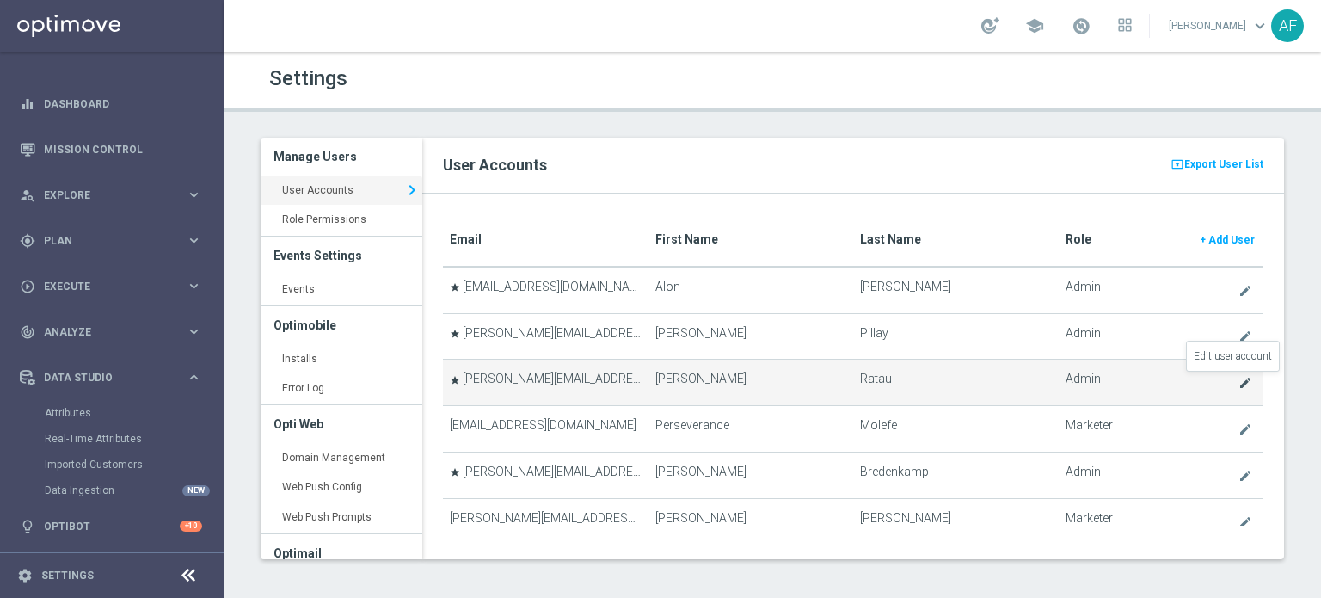
click at [1239, 378] on icon "create" at bounding box center [1246, 383] width 14 height 14
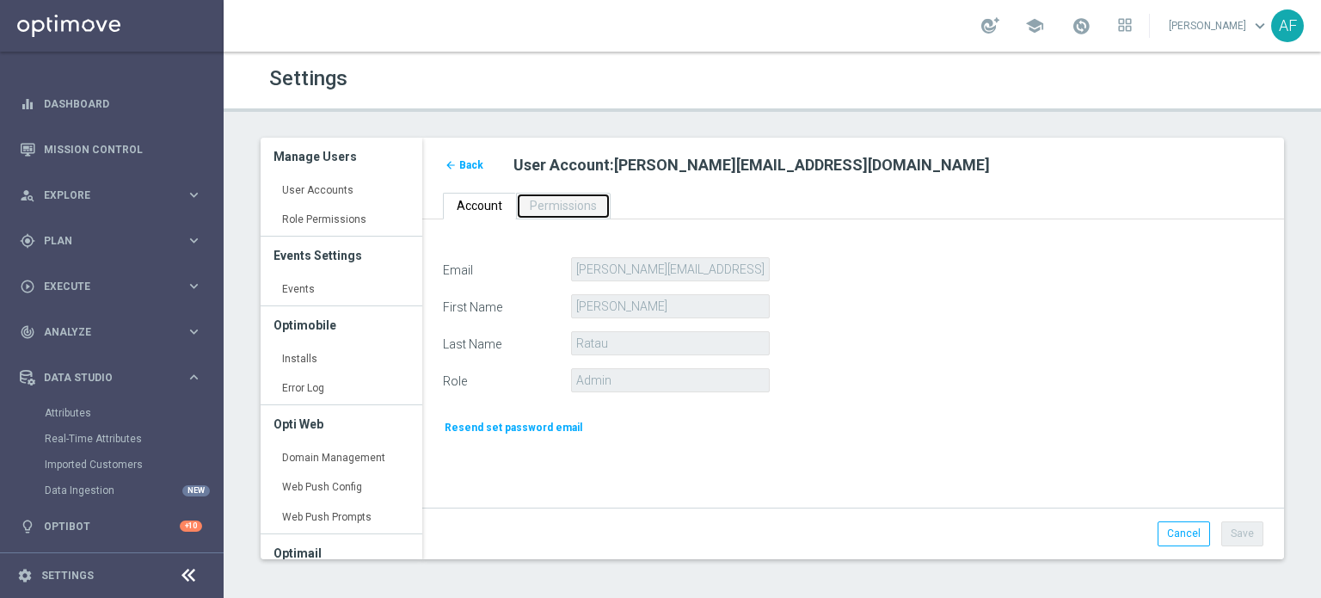
click at [568, 211] on span "Permissions" at bounding box center [563, 206] width 67 height 14
click at [489, 205] on span "Account" at bounding box center [480, 206] width 46 height 14
click at [548, 206] on span "Permissions" at bounding box center [563, 206] width 67 height 14
drag, startPoint x: 622, startPoint y: 165, endPoint x: 729, endPoint y: 170, distance: 106.8
click at [729, 170] on span "judith@goldmedialab.com" at bounding box center [802, 165] width 376 height 18
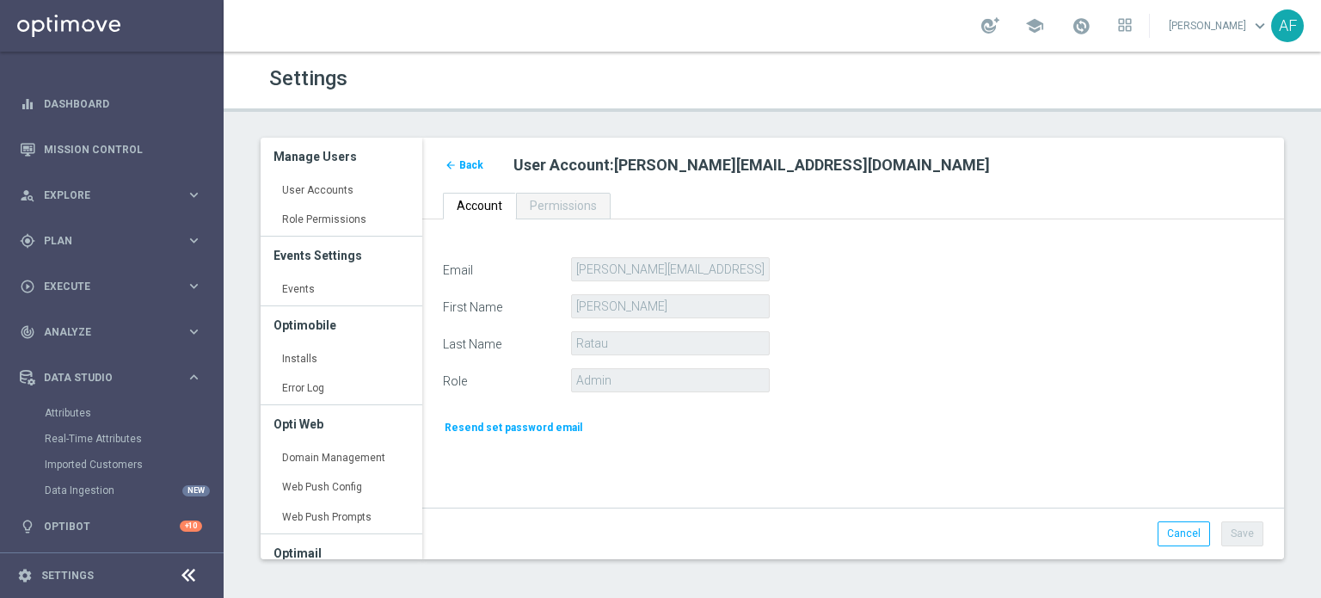
drag, startPoint x: 765, startPoint y: 196, endPoint x: 736, endPoint y: 198, distance: 29.3
click at [747, 198] on ul "Account Permissions" at bounding box center [853, 206] width 862 height 27
click at [468, 166] on span "Back" at bounding box center [471, 165] width 24 height 12
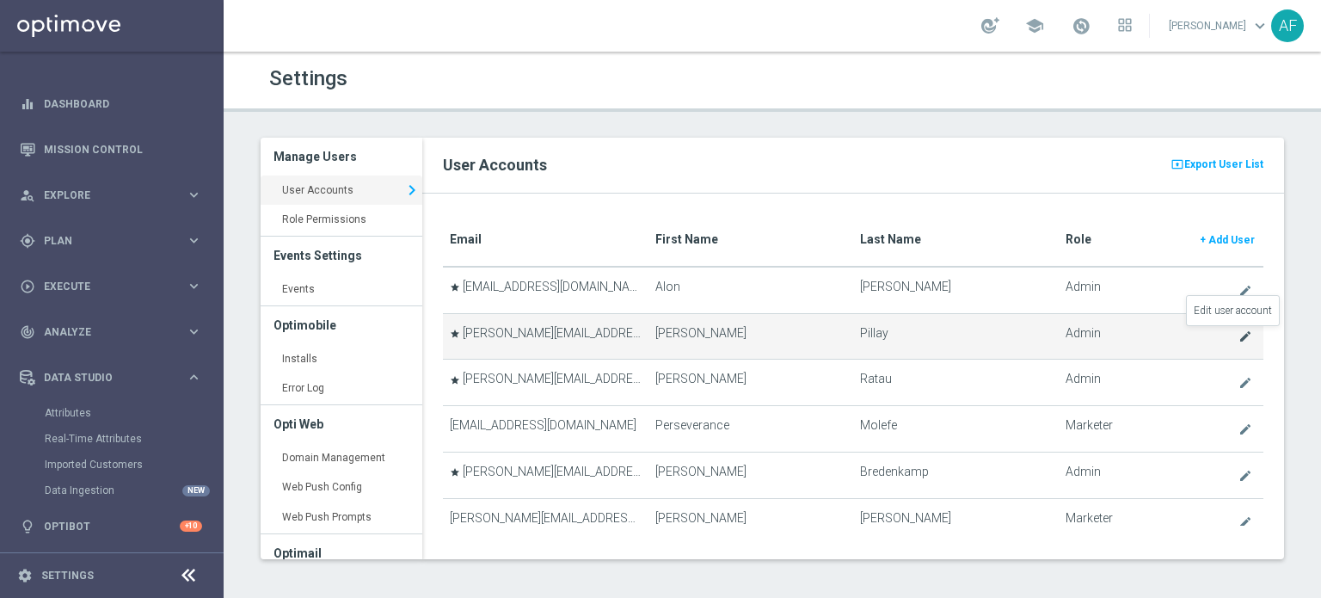
click at [1239, 335] on icon "create" at bounding box center [1246, 337] width 14 height 14
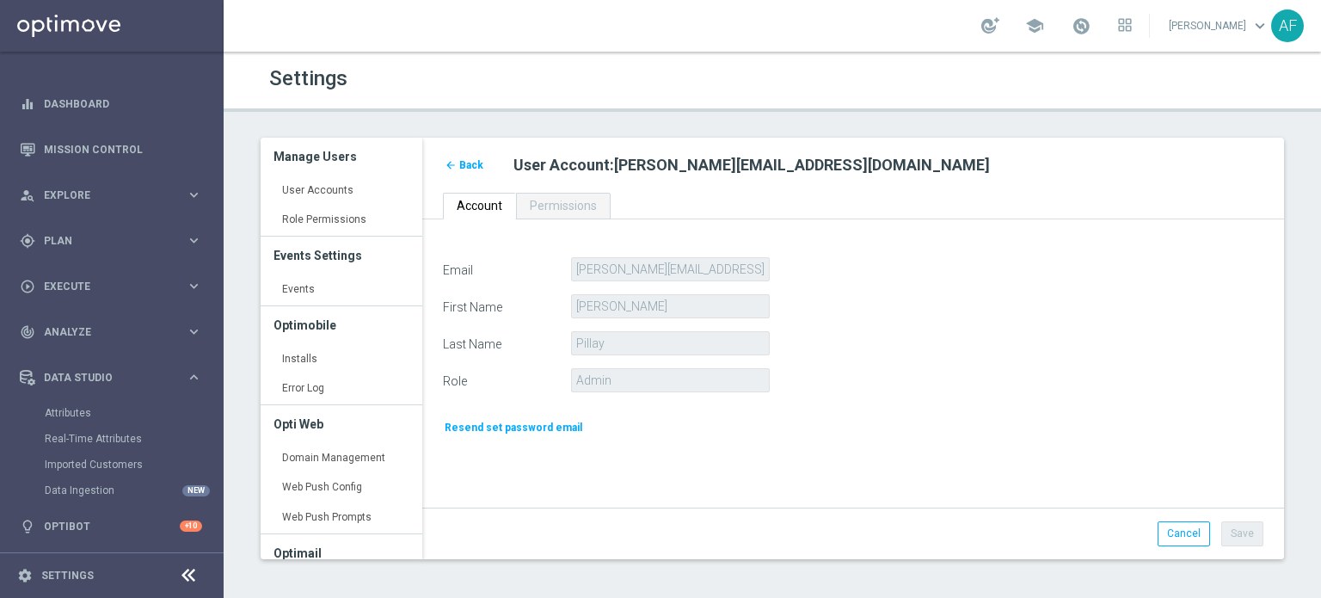
click at [471, 168] on span "Back" at bounding box center [471, 165] width 24 height 12
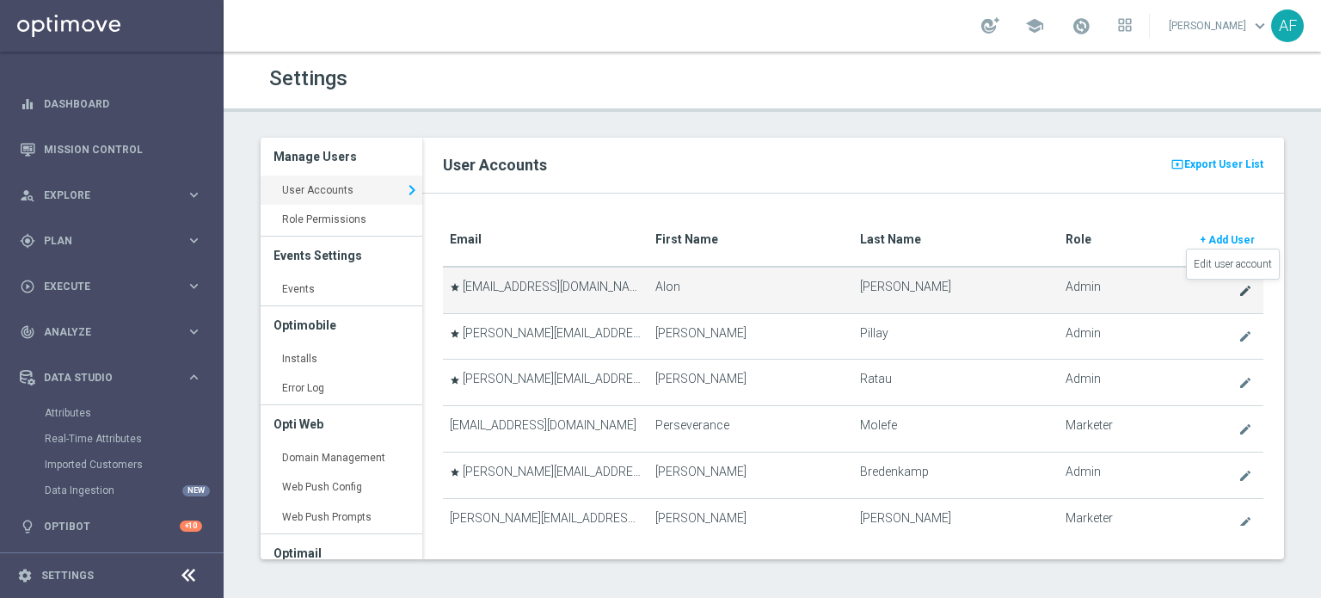
click at [1239, 291] on icon "create" at bounding box center [1246, 291] width 14 height 14
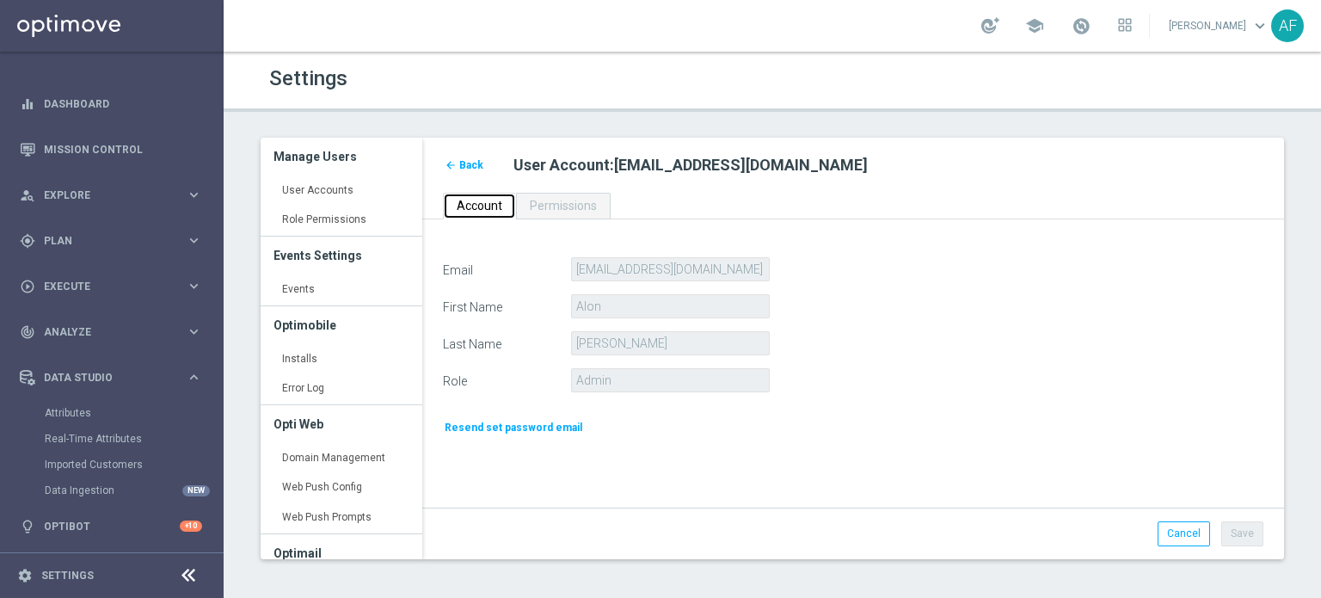
click at [498, 196] on link "Account" at bounding box center [479, 206] width 73 height 27
click at [561, 215] on link "Permissions" at bounding box center [563, 206] width 95 height 27
click at [564, 164] on span "User Account" at bounding box center [562, 165] width 96 height 18
click at [474, 164] on span "Back" at bounding box center [471, 165] width 24 height 12
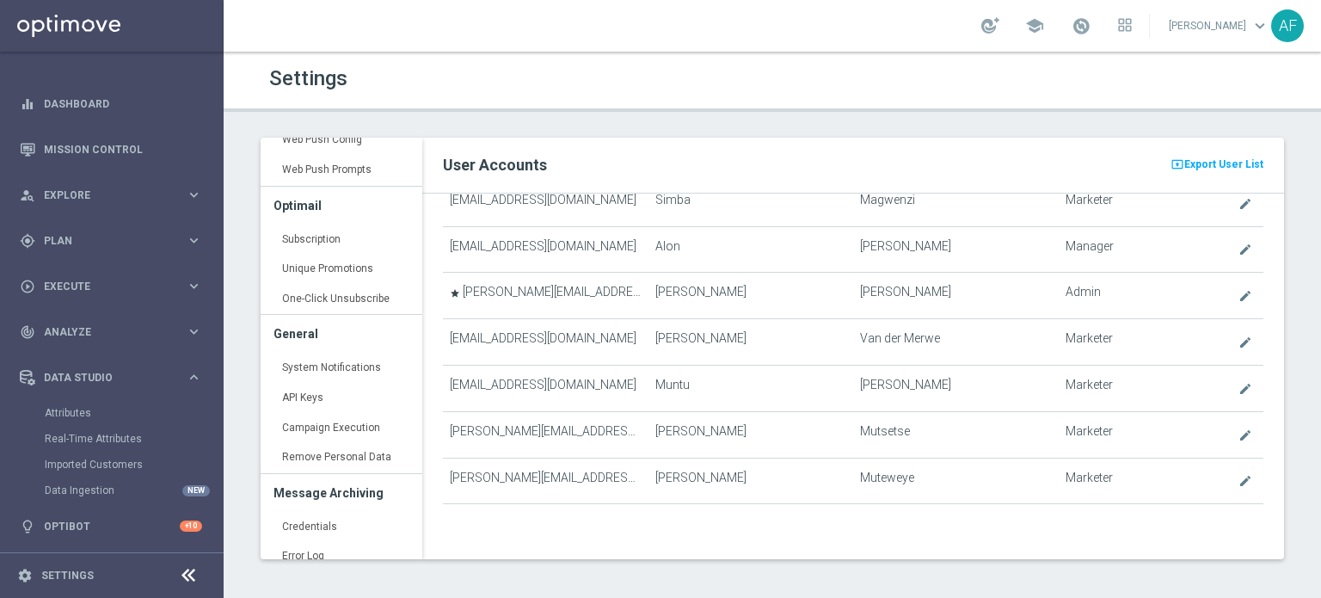
scroll to position [360, 0]
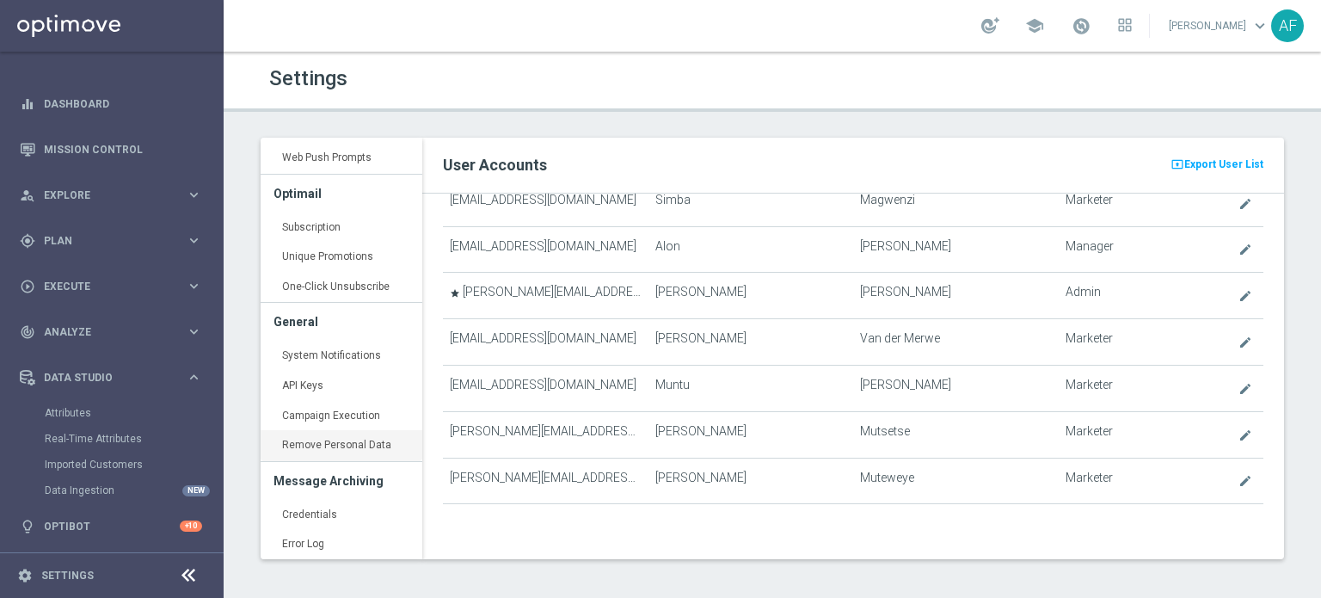
click at [337, 442] on link "Remove Personal Data keyboard_arrow_right" at bounding box center [342, 445] width 162 height 31
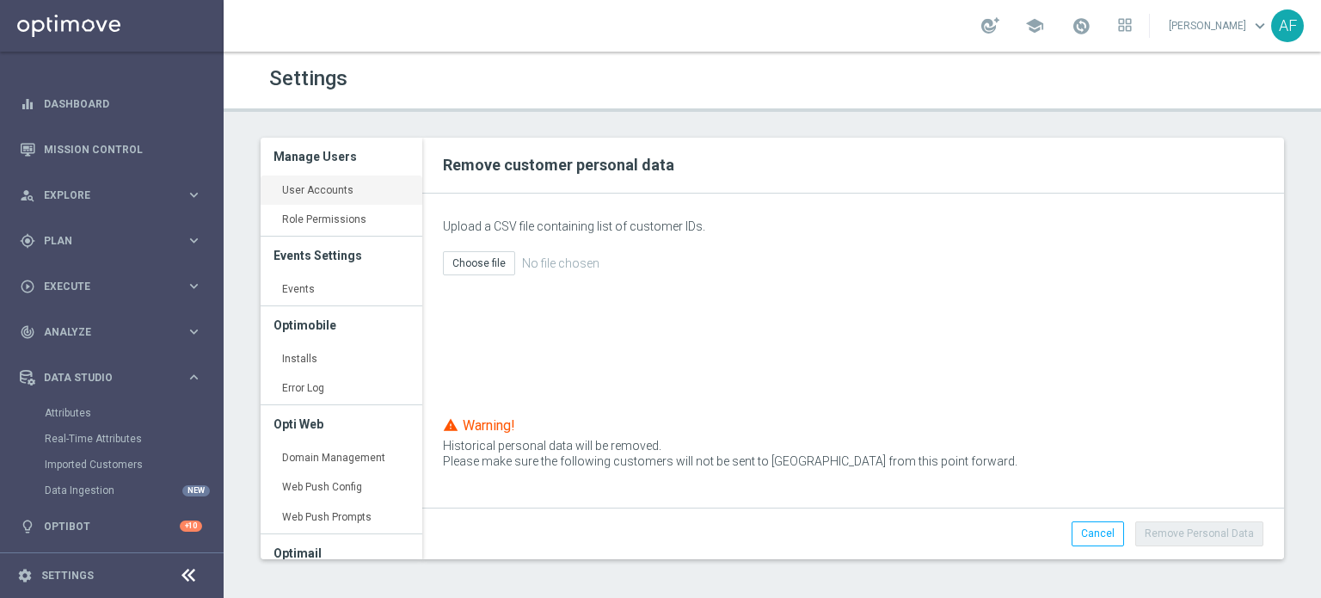
click at [337, 182] on link "User Accounts keyboard_arrow_right" at bounding box center [342, 191] width 162 height 31
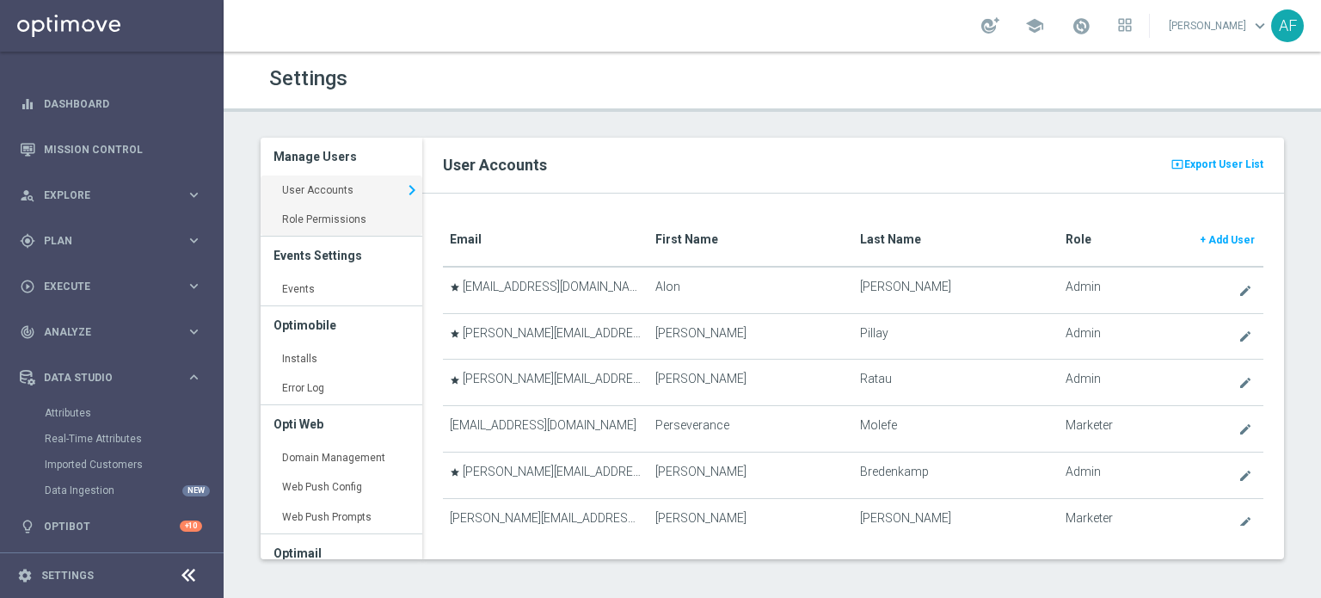
click at [329, 216] on link "Role Permissions keyboard_arrow_right" at bounding box center [342, 220] width 162 height 31
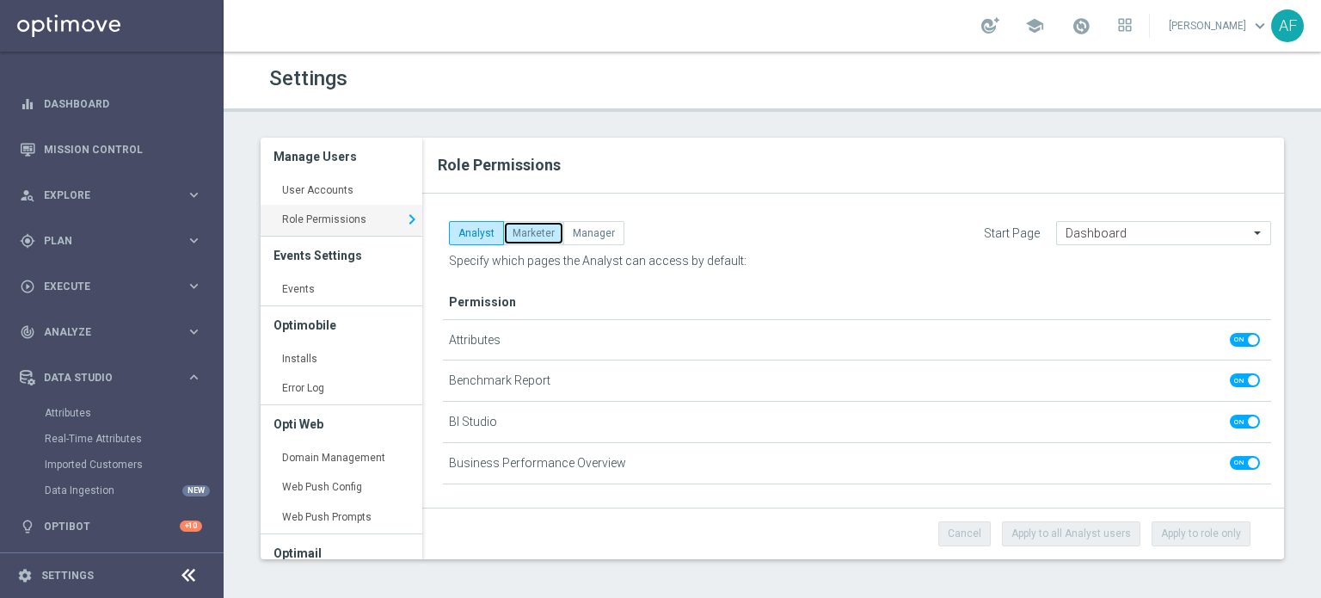
click at [543, 236] on button "Marketer" at bounding box center [533, 233] width 61 height 24
checkbox input "true"
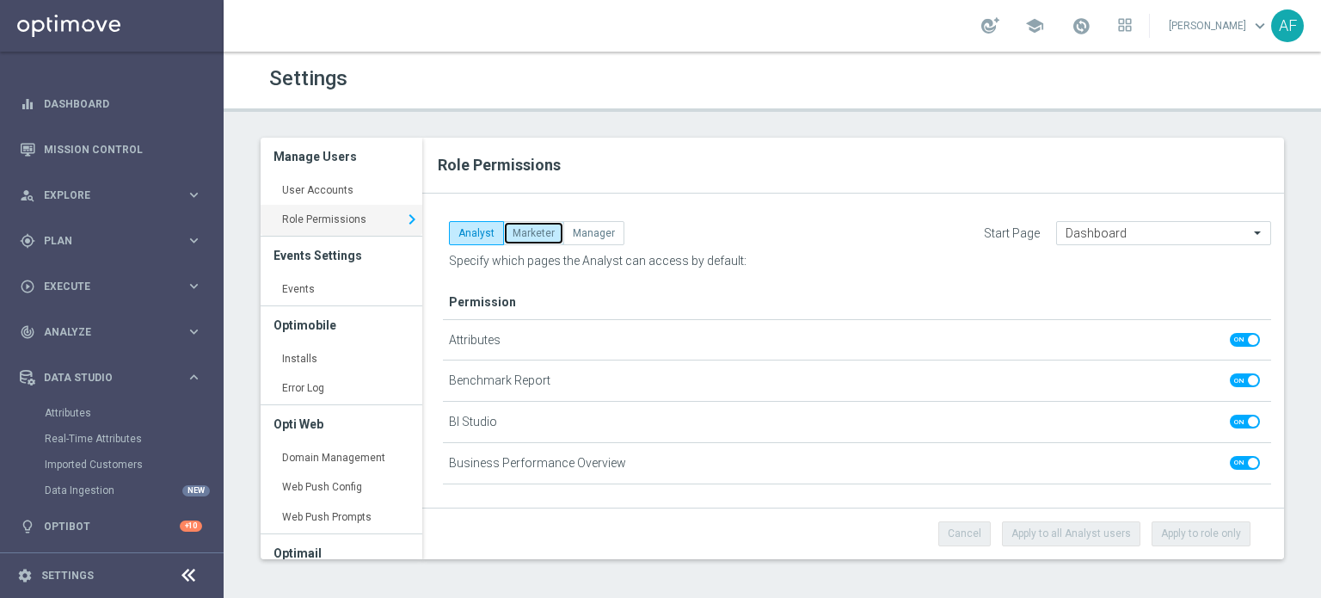
checkbox input "true"
click at [586, 230] on button "Manager" at bounding box center [594, 233] width 61 height 24
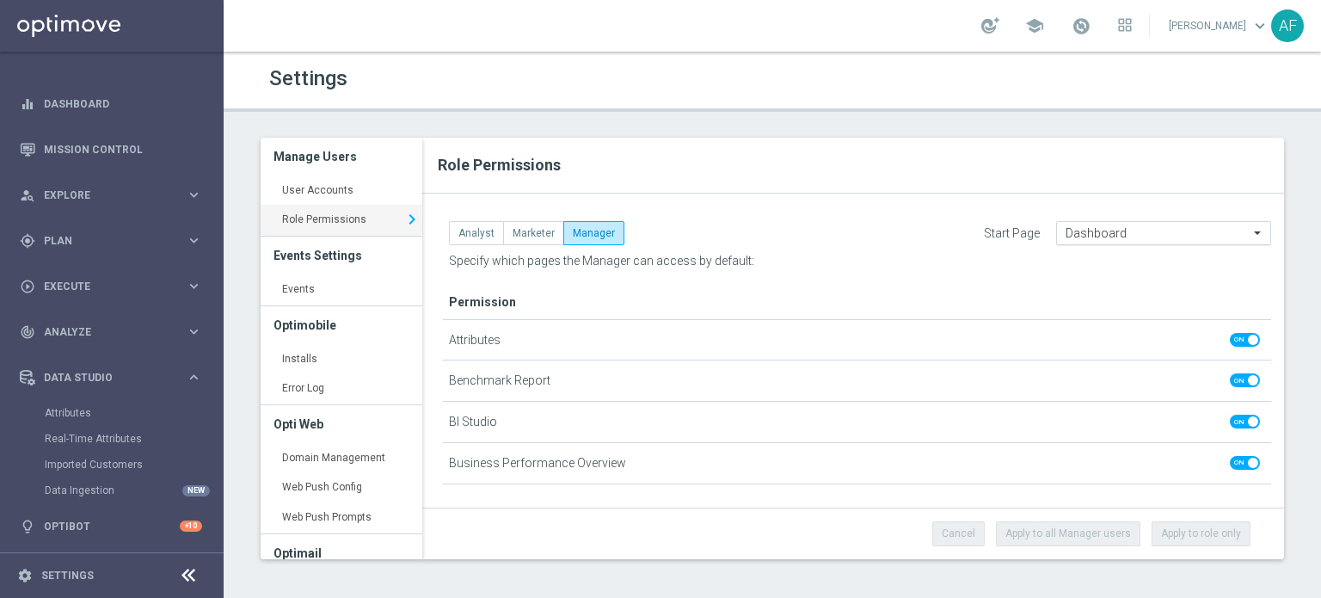
click at [1145, 237] on input "text" at bounding box center [1147, 233] width 162 height 15
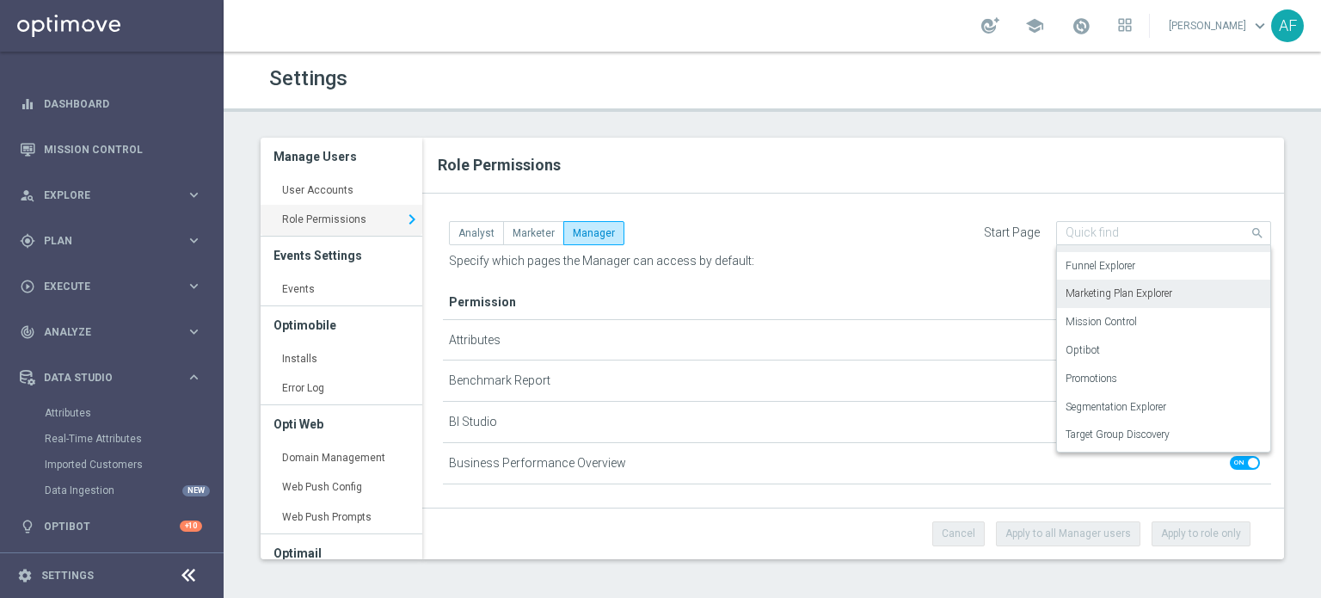
click at [907, 179] on div "Role Permissions" at bounding box center [853, 166] width 862 height 56
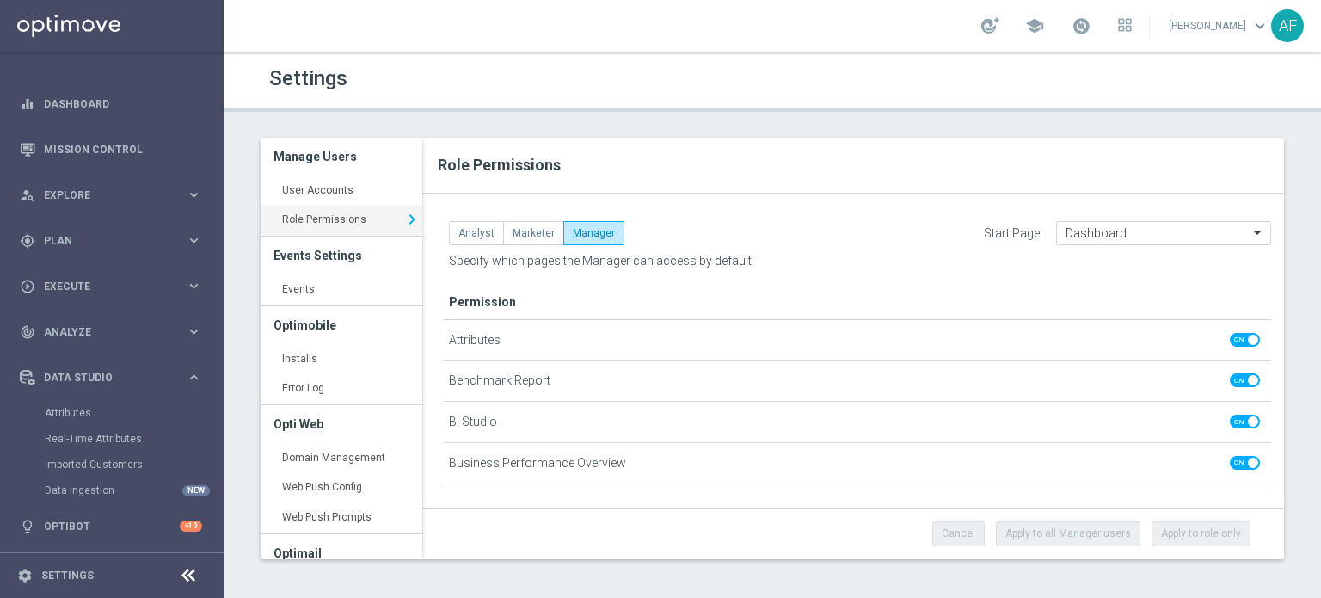
drag, startPoint x: 517, startPoint y: 257, endPoint x: 623, endPoint y: 261, distance: 105.9
click at [623, 261] on span "Specify which pages the Manager can access by default:" at bounding box center [601, 261] width 305 height 14
click at [666, 257] on span "Specify which pages the Manager can access by default:" at bounding box center [601, 261] width 305 height 14
click at [482, 235] on button "Analyst" at bounding box center [476, 233] width 55 height 24
checkbox input "false"
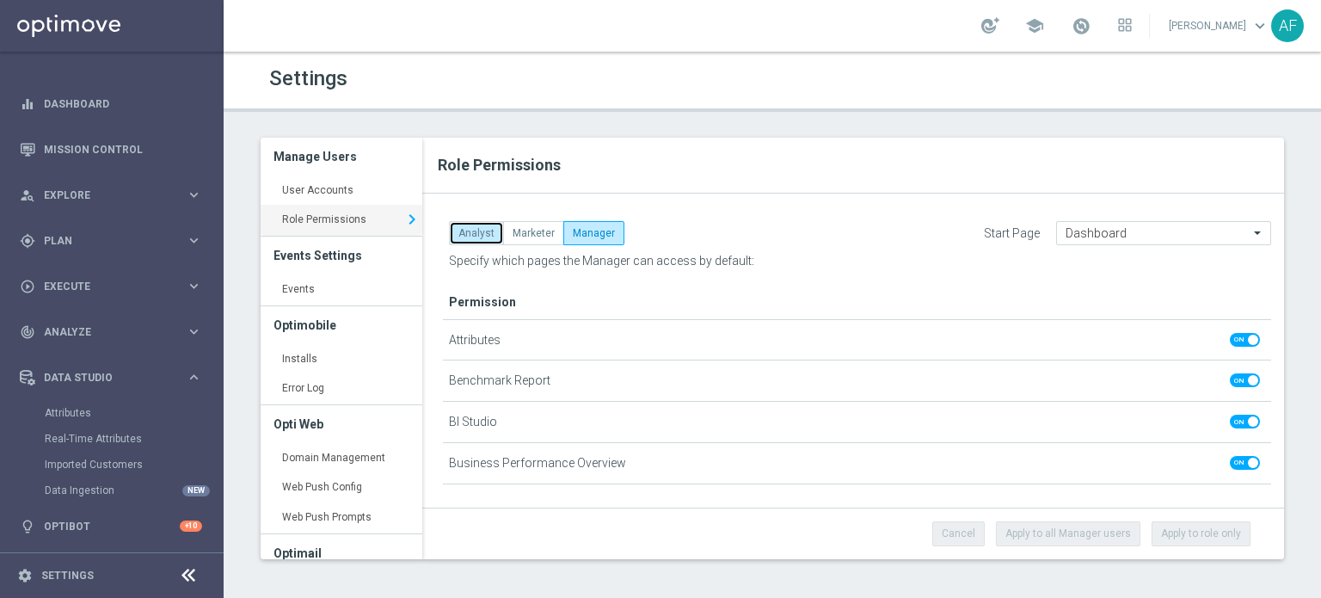
checkbox input "false"
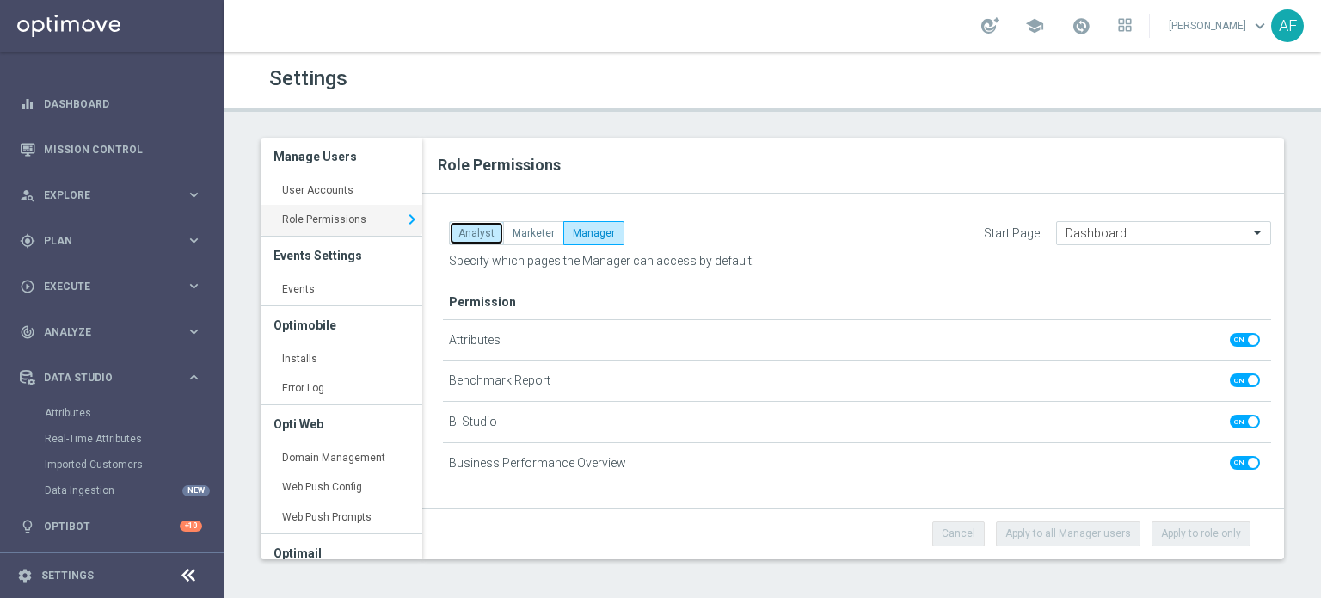
checkbox input "false"
click at [1230, 337] on span at bounding box center [1245, 340] width 30 height 14
click at [1230, 337] on input "checkbox" at bounding box center [1245, 340] width 30 height 14
checkbox input "false"
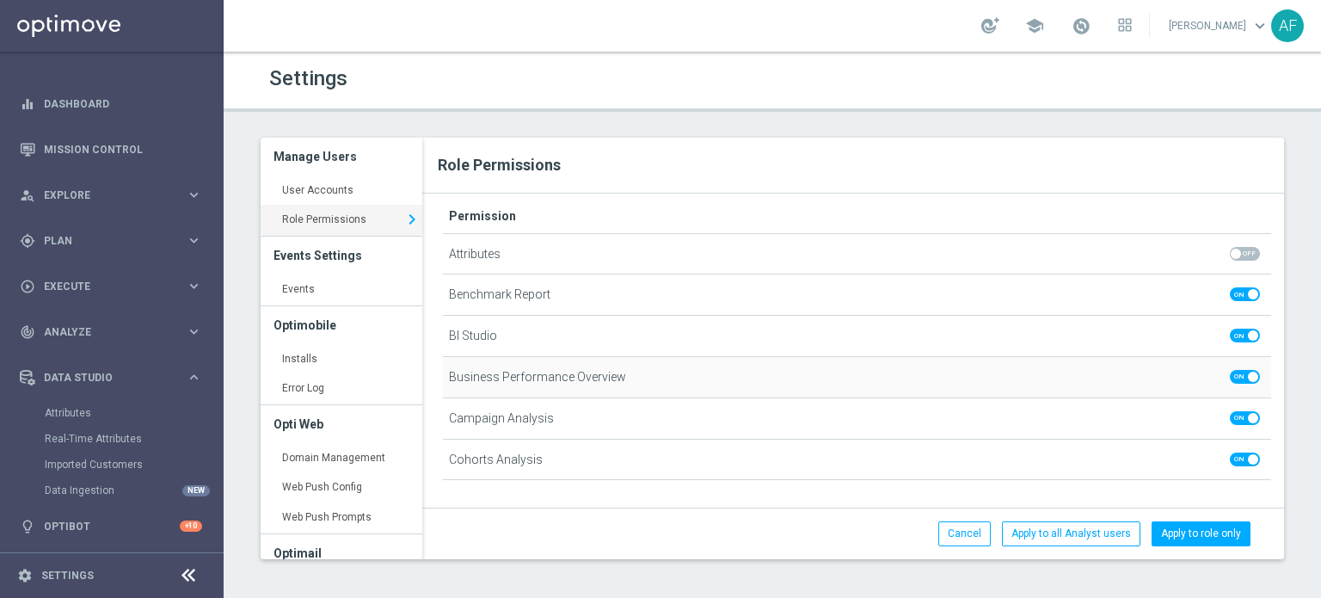
scroll to position [172, 0]
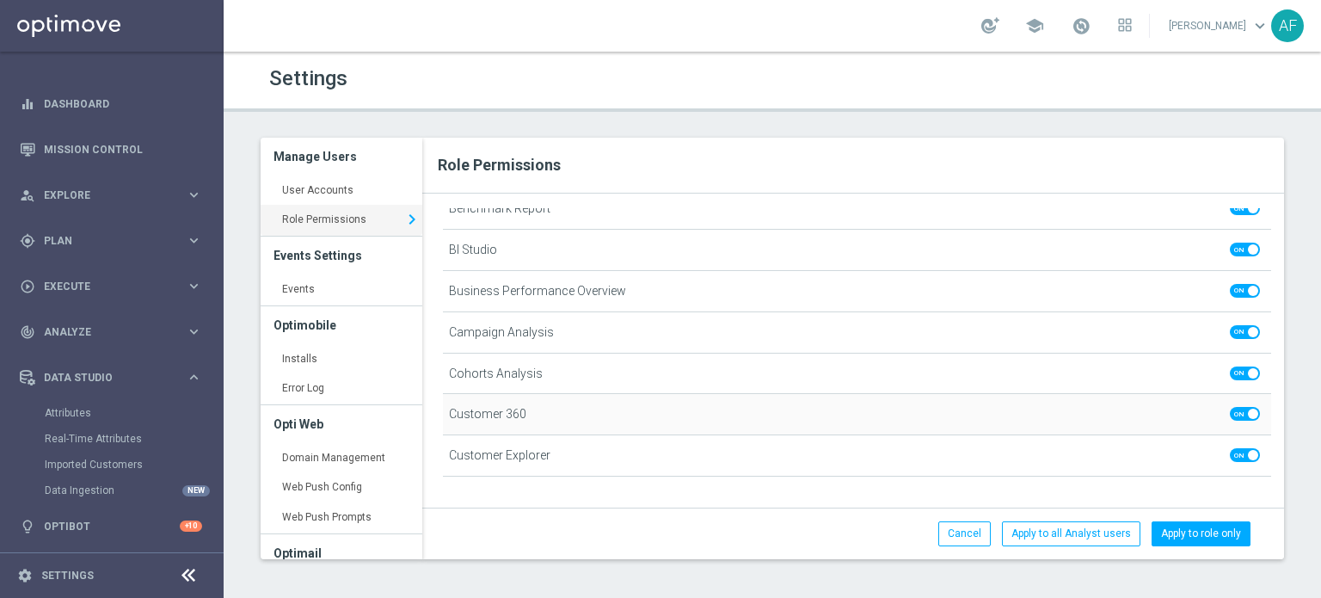
click at [1230, 412] on span at bounding box center [1245, 414] width 30 height 14
click at [1230, 412] on input "checkbox" at bounding box center [1245, 414] width 30 height 14
checkbox input "false"
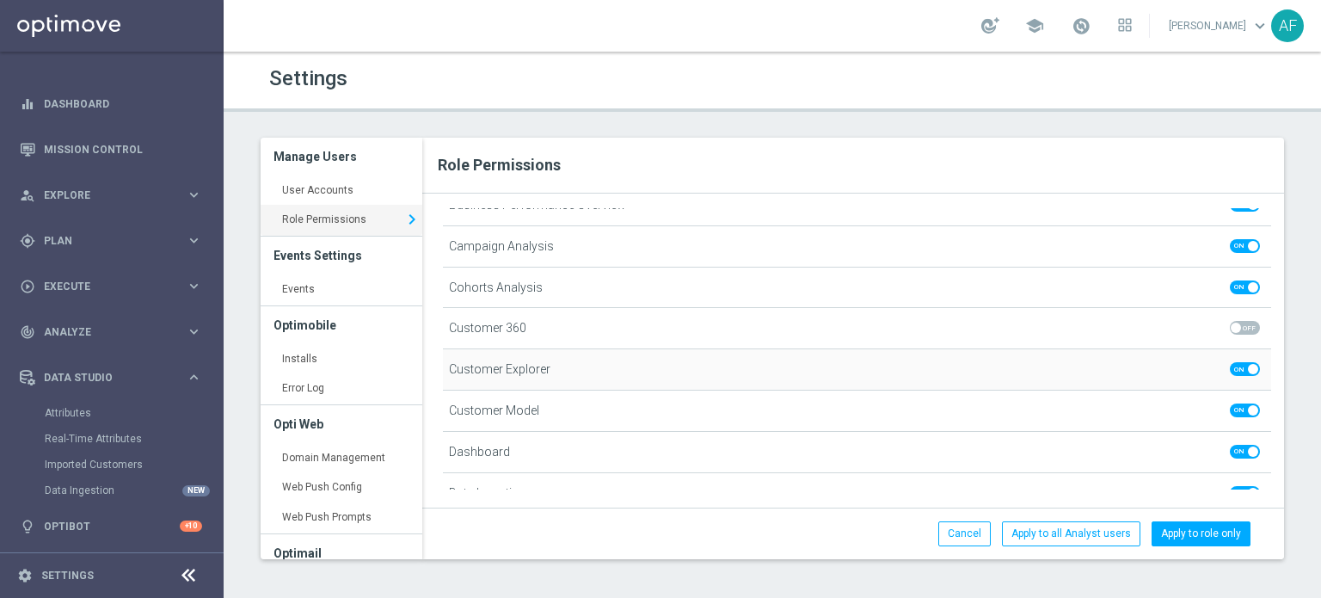
click at [1230, 371] on span at bounding box center [1245, 369] width 30 height 14
click at [1230, 371] on input "checkbox" at bounding box center [1245, 369] width 30 height 14
checkbox input "false"
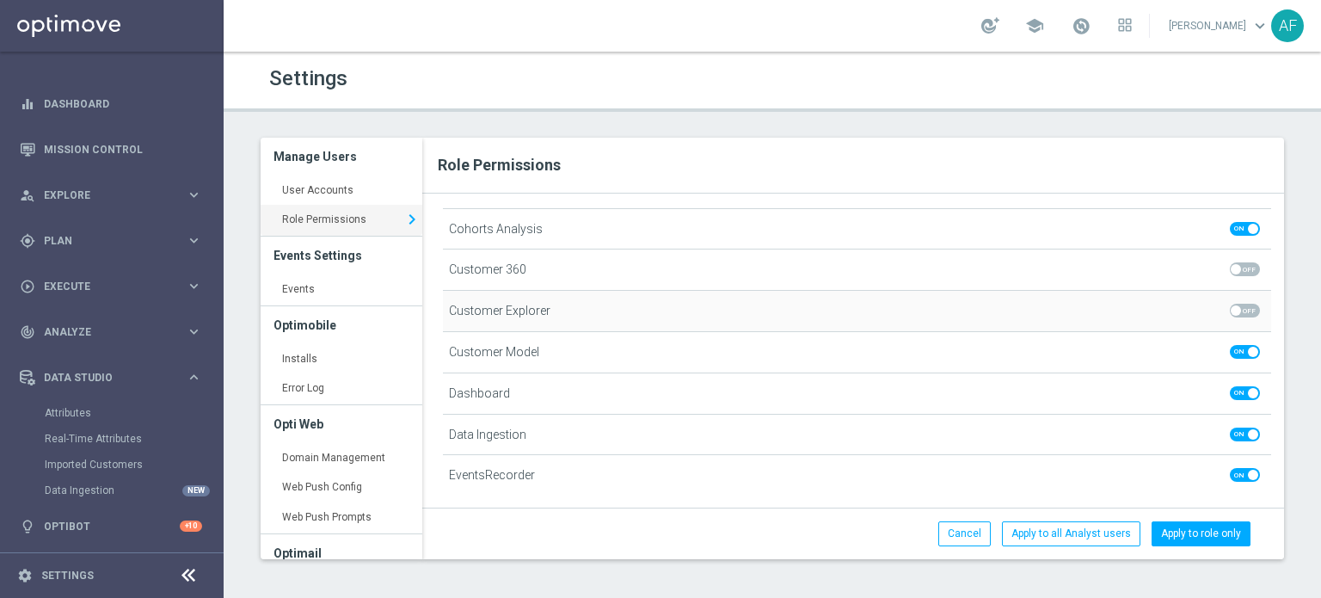
scroll to position [344, 0]
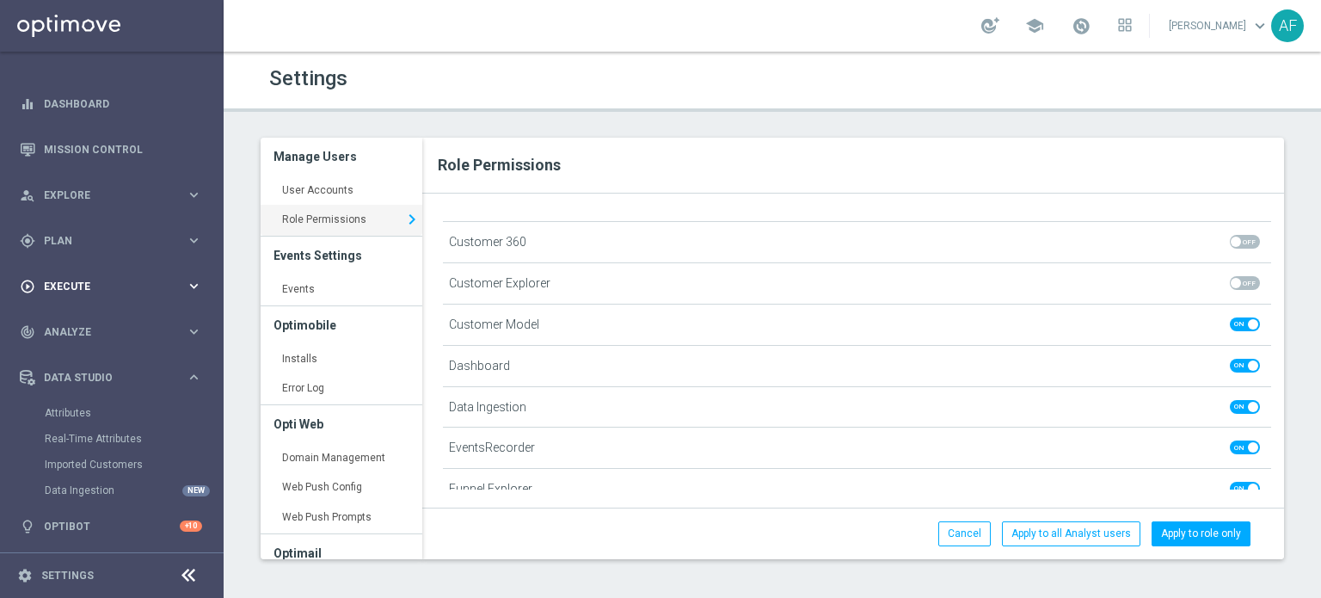
click at [137, 284] on span "Execute" at bounding box center [115, 286] width 142 height 10
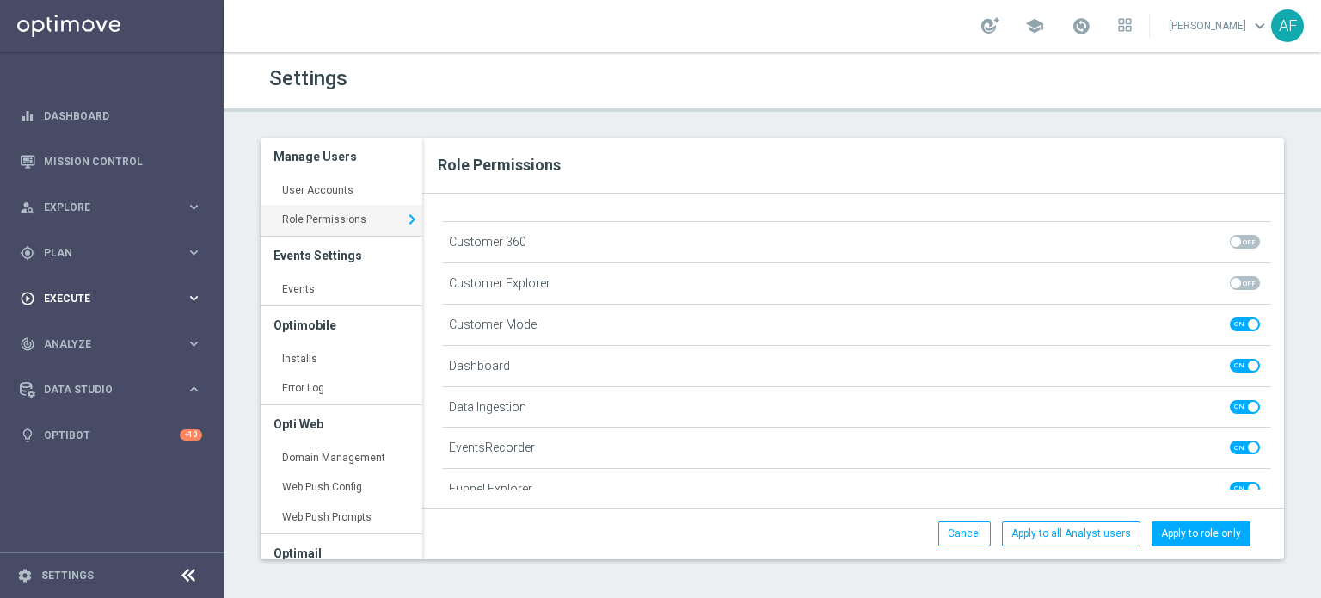
scroll to position [0, 0]
click at [127, 296] on span "Execute" at bounding box center [115, 298] width 142 height 10
click at [123, 254] on span "Plan" at bounding box center [115, 253] width 142 height 10
click at [121, 254] on span "Plan" at bounding box center [115, 253] width 142 height 10
click at [120, 212] on div "person_search Explore" at bounding box center [103, 207] width 166 height 15
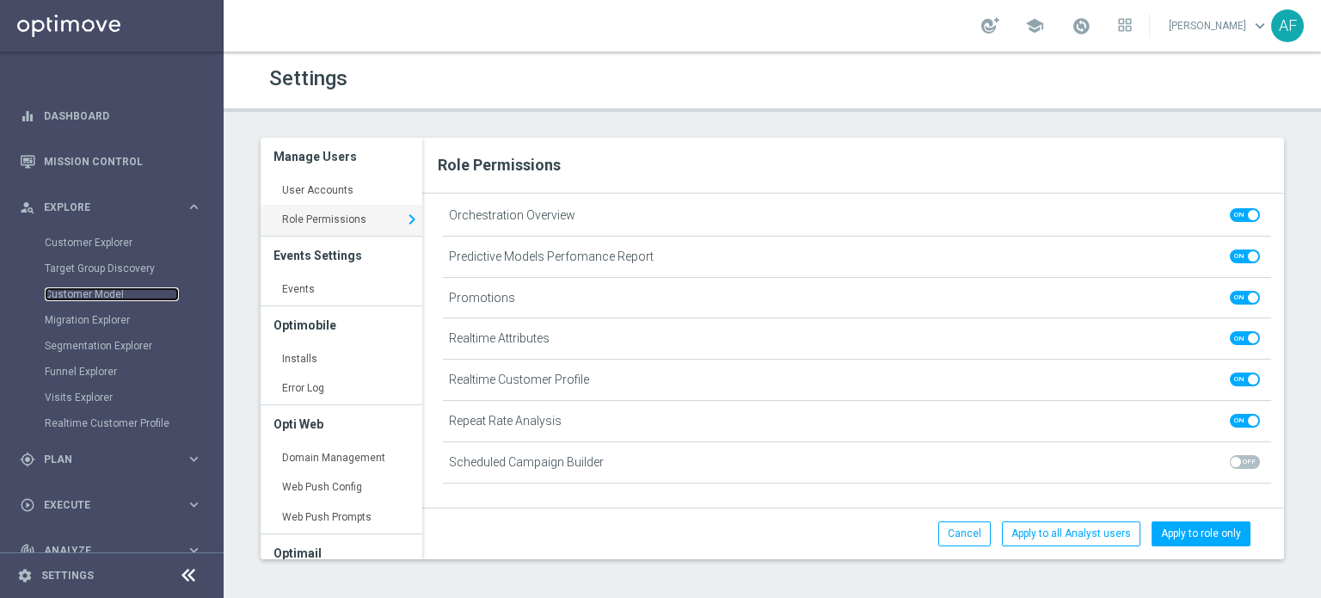
scroll to position [1089, 0]
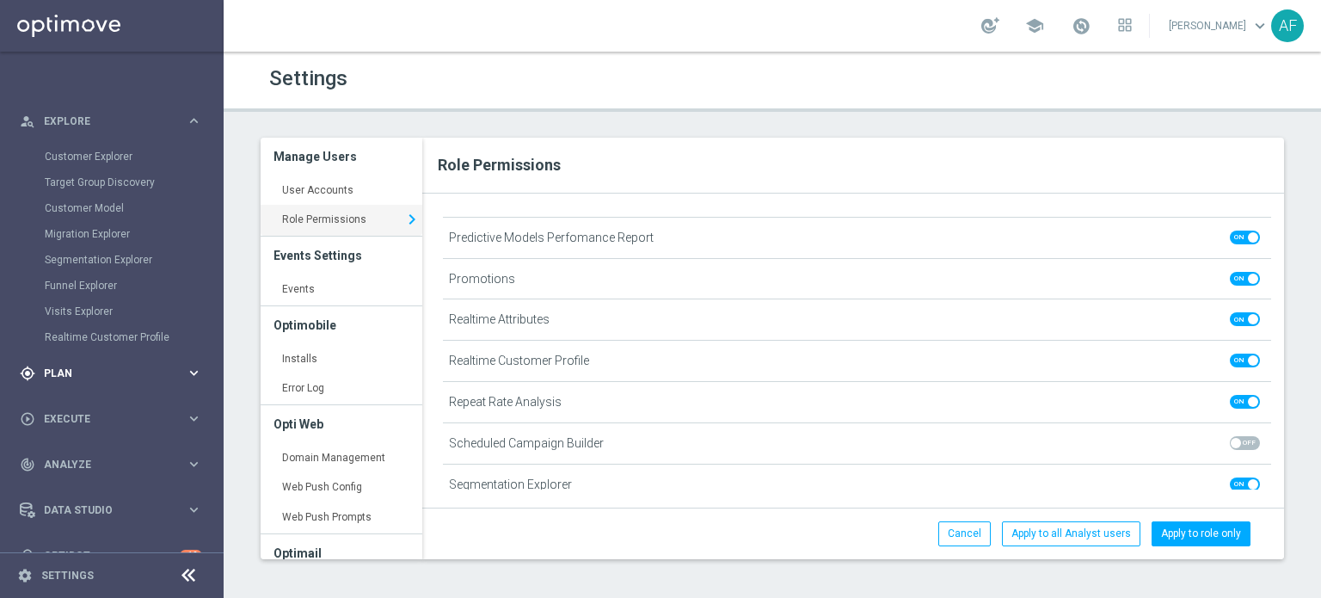
click at [117, 374] on span "Plan" at bounding box center [115, 373] width 142 height 10
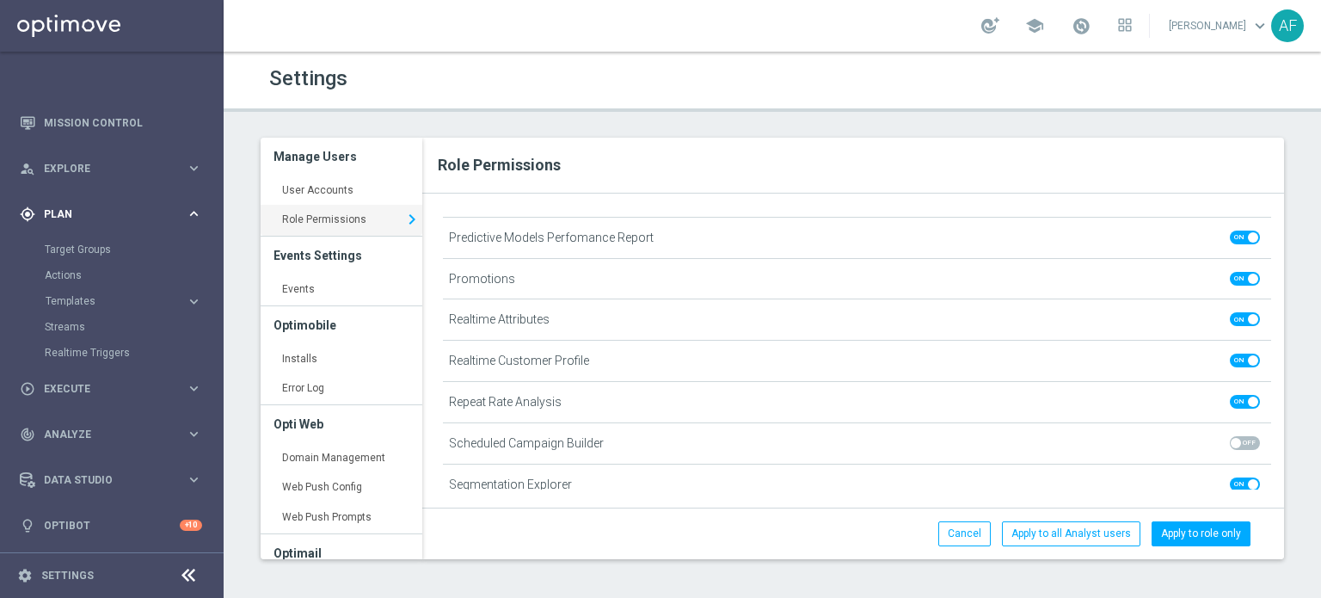
scroll to position [38, 0]
click at [127, 213] on span "Plan" at bounding box center [115, 215] width 142 height 10
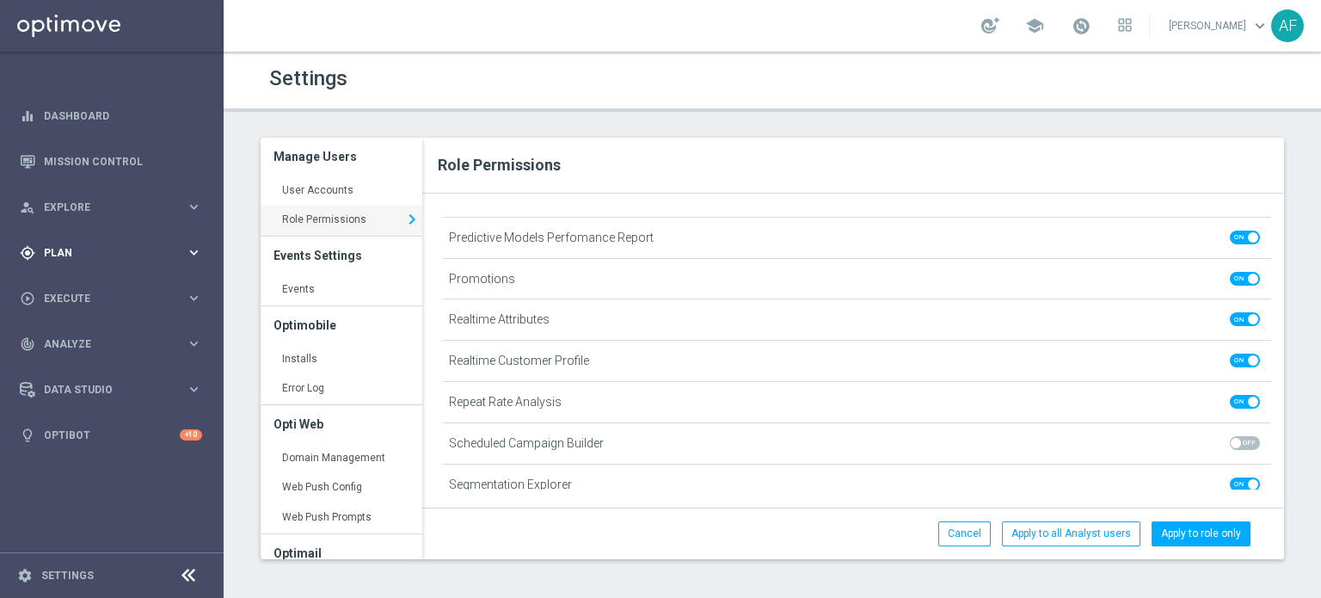
scroll to position [0, 0]
click at [127, 295] on span "Execute" at bounding box center [115, 298] width 142 height 10
click at [120, 337] on div "track_changes Analyze" at bounding box center [103, 343] width 166 height 15
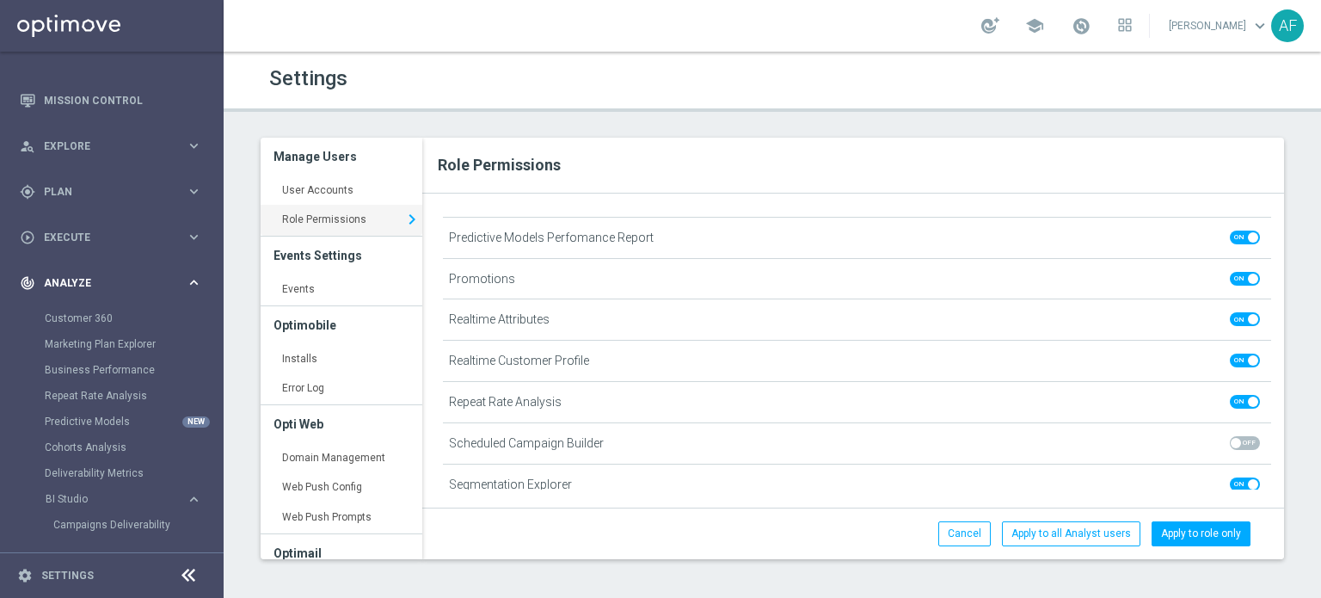
scroll to position [141, 0]
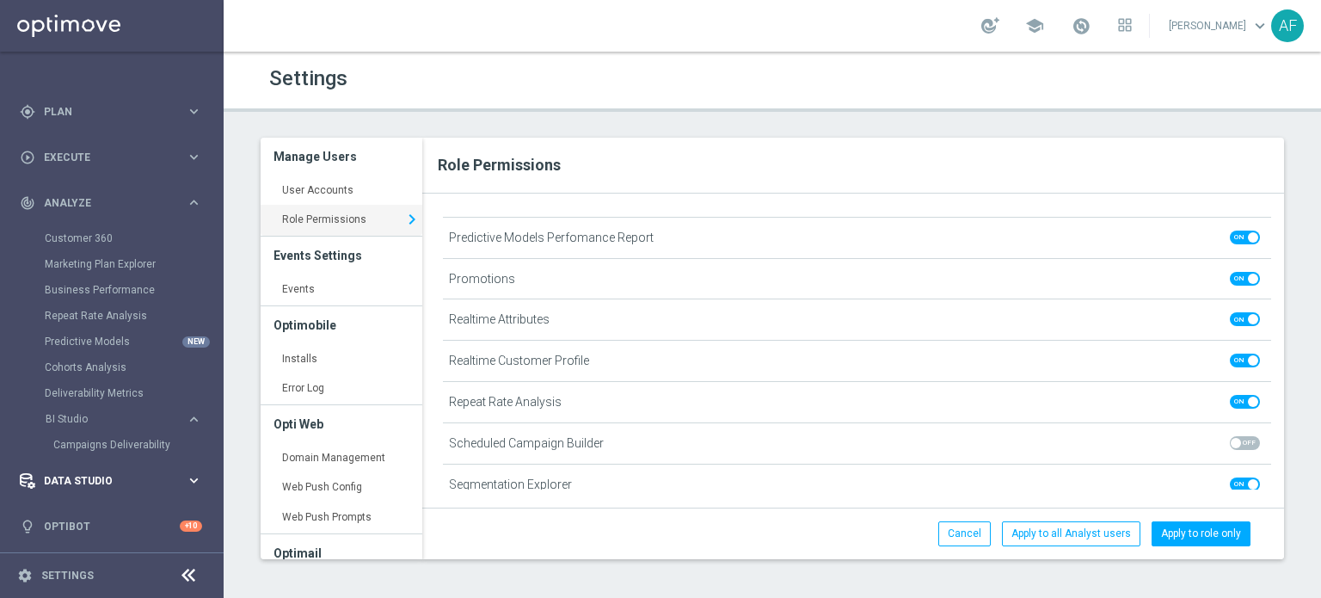
click at [104, 476] on span "Data Studio" at bounding box center [115, 481] width 142 height 10
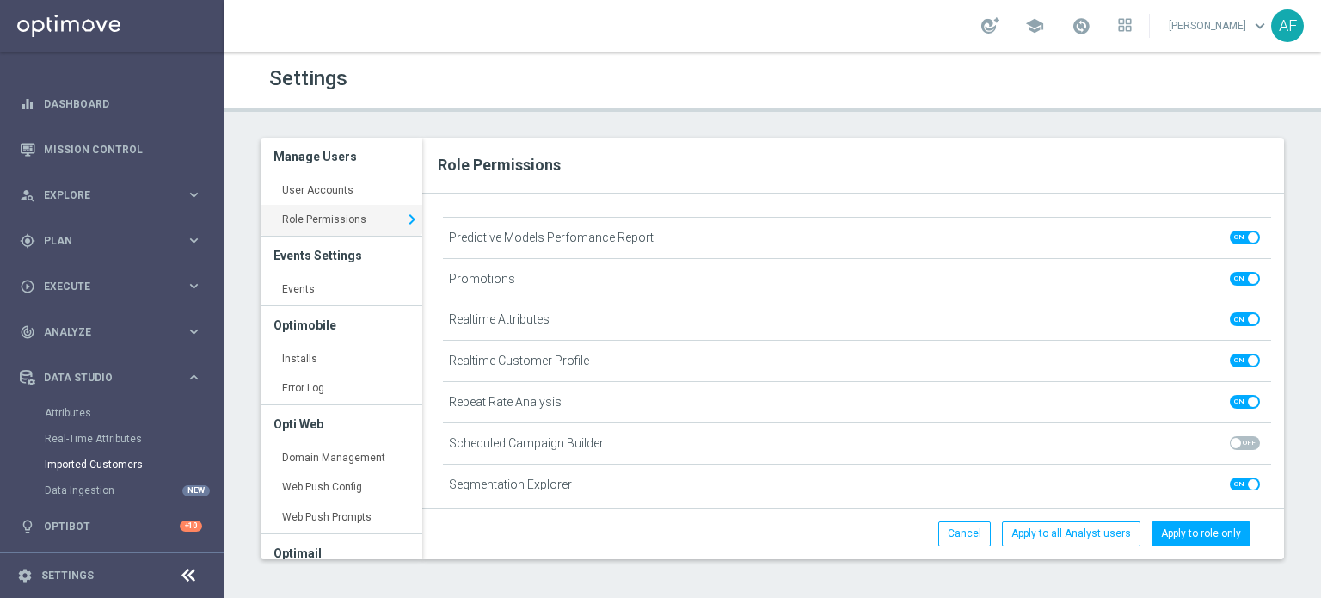
scroll to position [12, 0]
click at [103, 382] on div "Data Studio" at bounding box center [103, 377] width 166 height 15
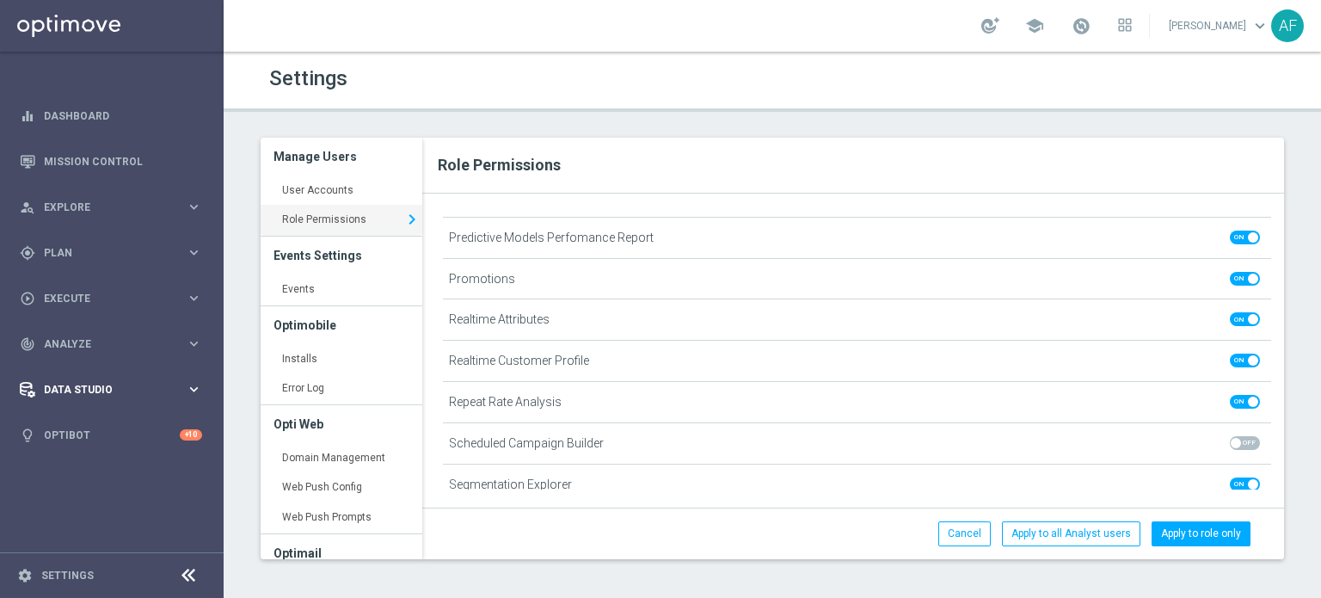
scroll to position [0, 0]
click at [1230, 273] on span at bounding box center [1245, 279] width 30 height 14
click at [1230, 273] on input "checkbox" at bounding box center [1245, 279] width 30 height 14
checkbox input "false"
click at [1230, 315] on span at bounding box center [1245, 319] width 30 height 14
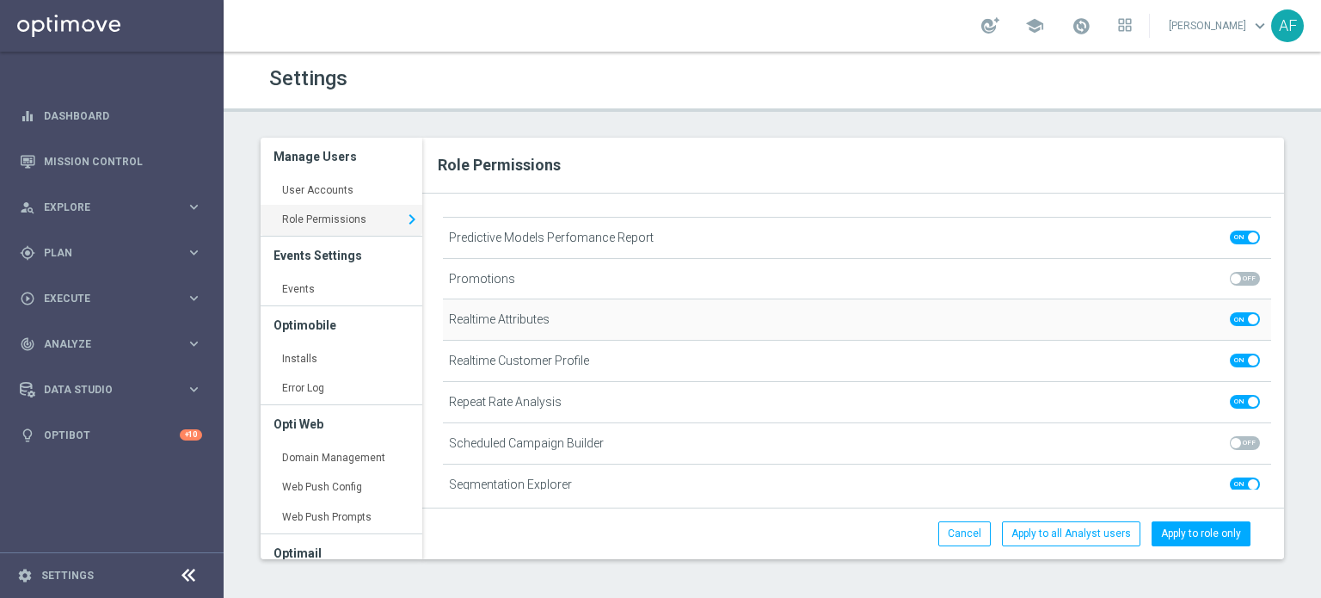
click at [1230, 315] on input "checkbox" at bounding box center [1245, 319] width 30 height 14
click at [124, 202] on span "Explore" at bounding box center [115, 207] width 142 height 10
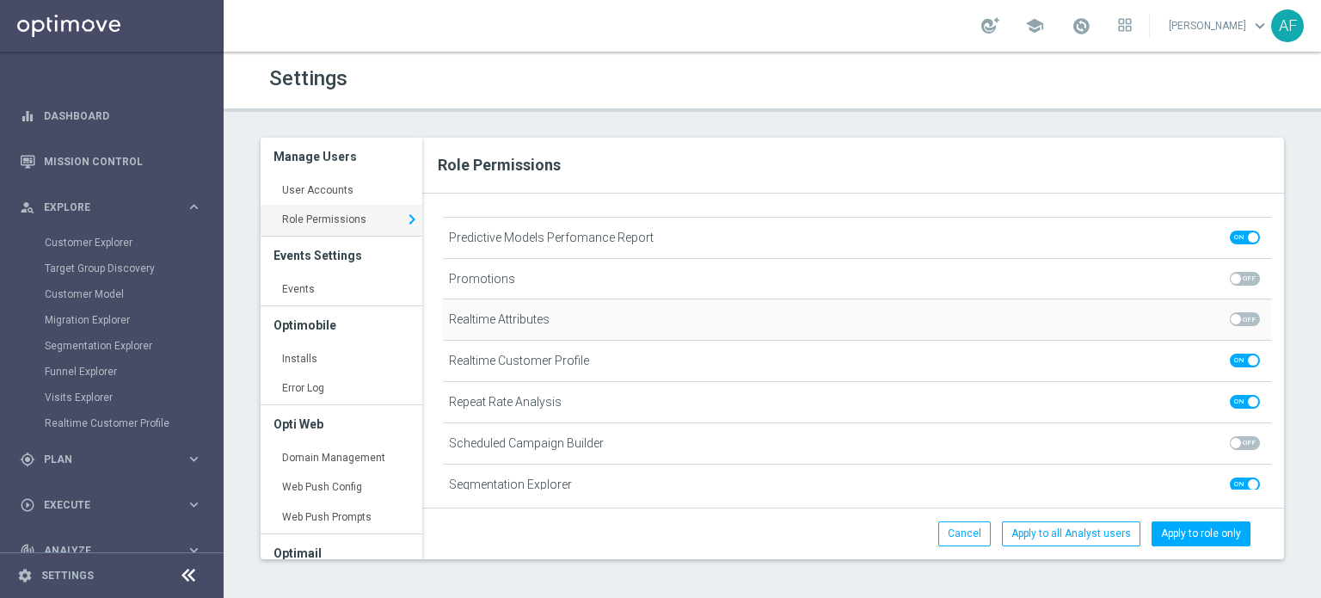
click at [1238, 320] on span at bounding box center [1245, 319] width 30 height 14
click at [1238, 320] on input "checkbox" at bounding box center [1245, 319] width 30 height 14
checkbox input "true"
click at [1234, 272] on span at bounding box center [1245, 279] width 30 height 14
click at [1234, 272] on input "checkbox" at bounding box center [1245, 279] width 30 height 14
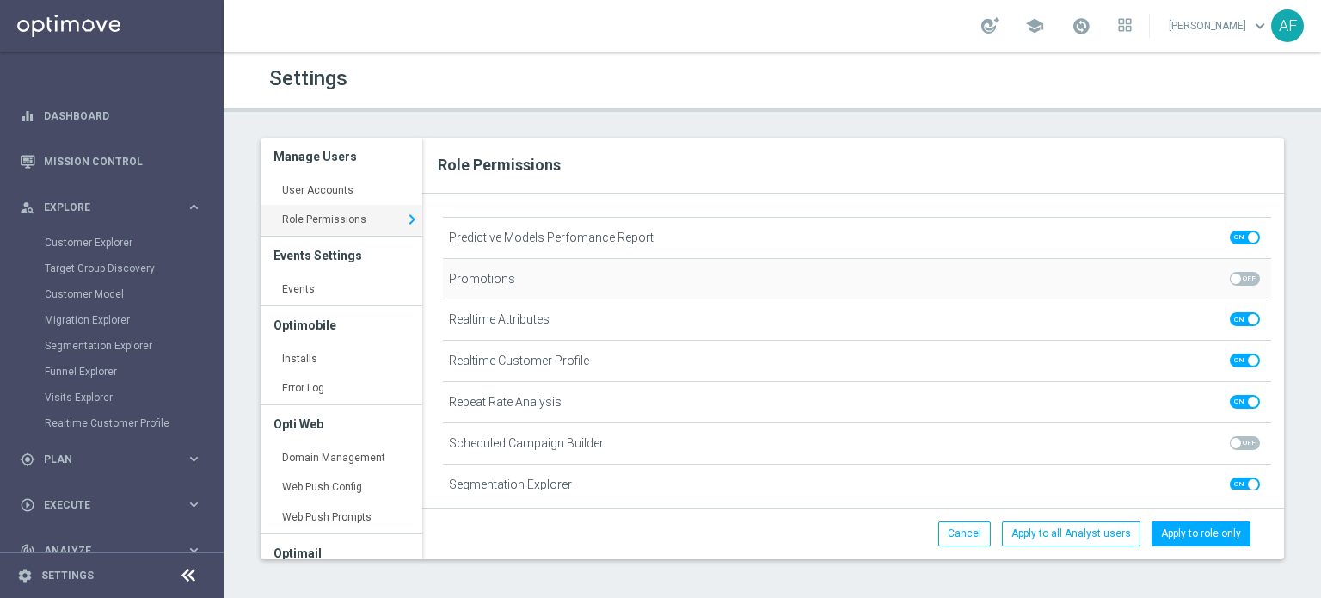
checkbox input "true"
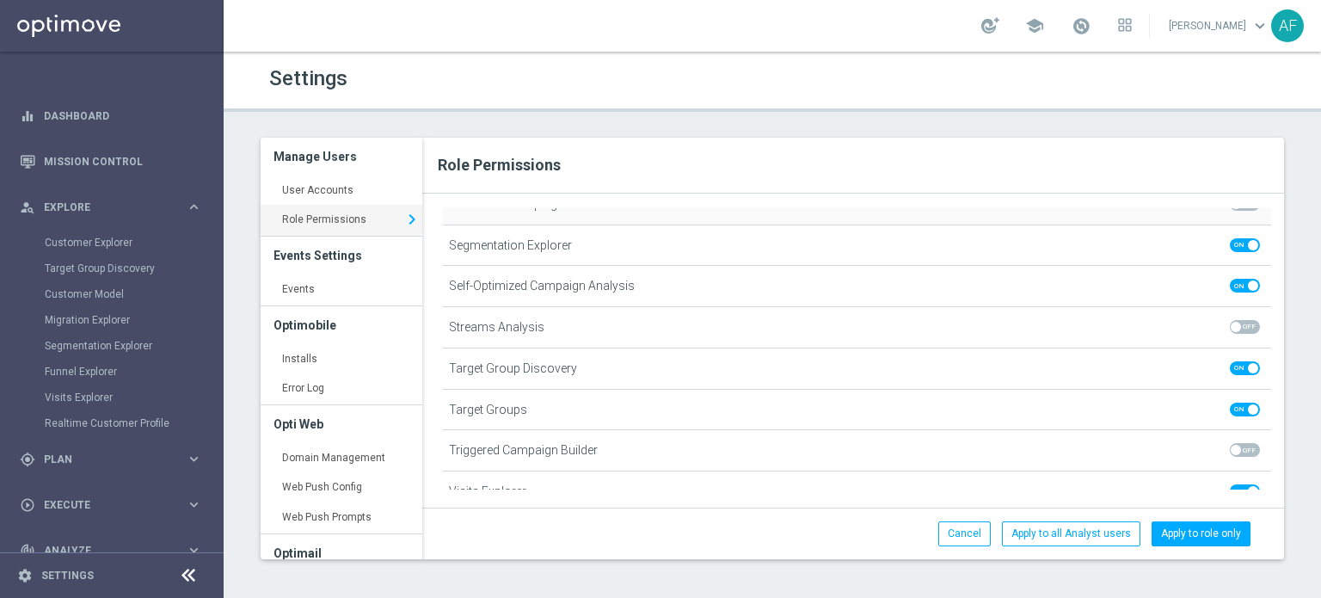
scroll to position [1347, 0]
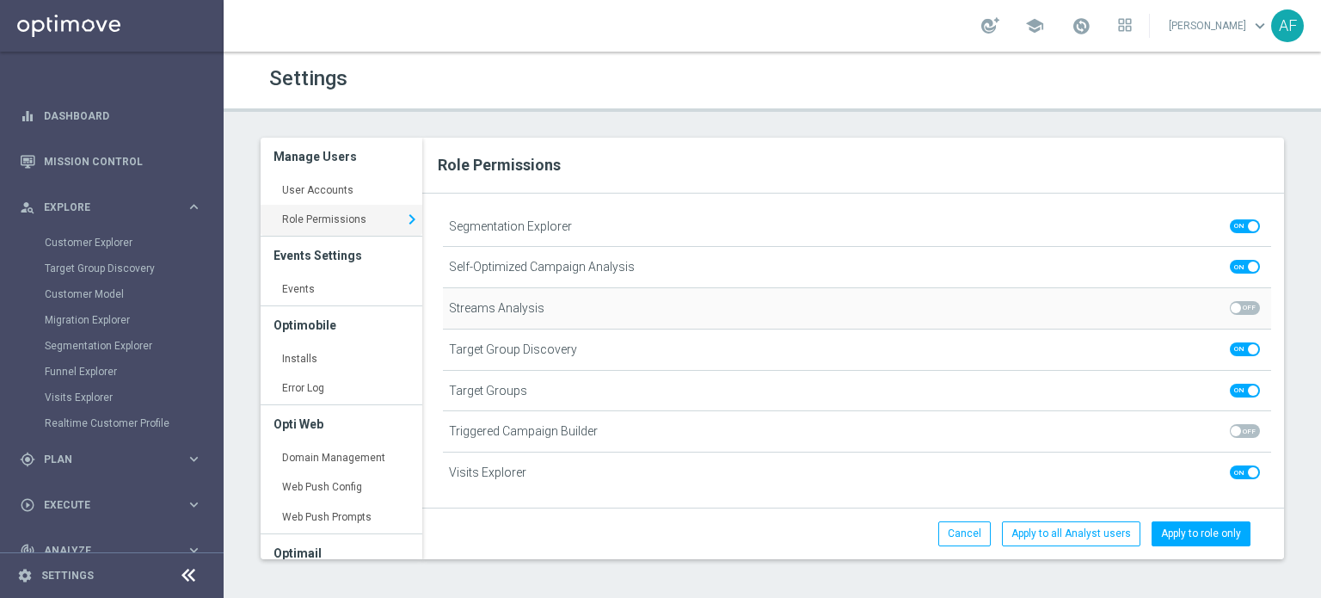
click at [1239, 301] on span at bounding box center [1245, 308] width 30 height 14
click at [1239, 301] on input "checkbox" at bounding box center [1245, 308] width 30 height 14
checkbox input "true"
click at [98, 459] on span "Plan" at bounding box center [115, 459] width 142 height 10
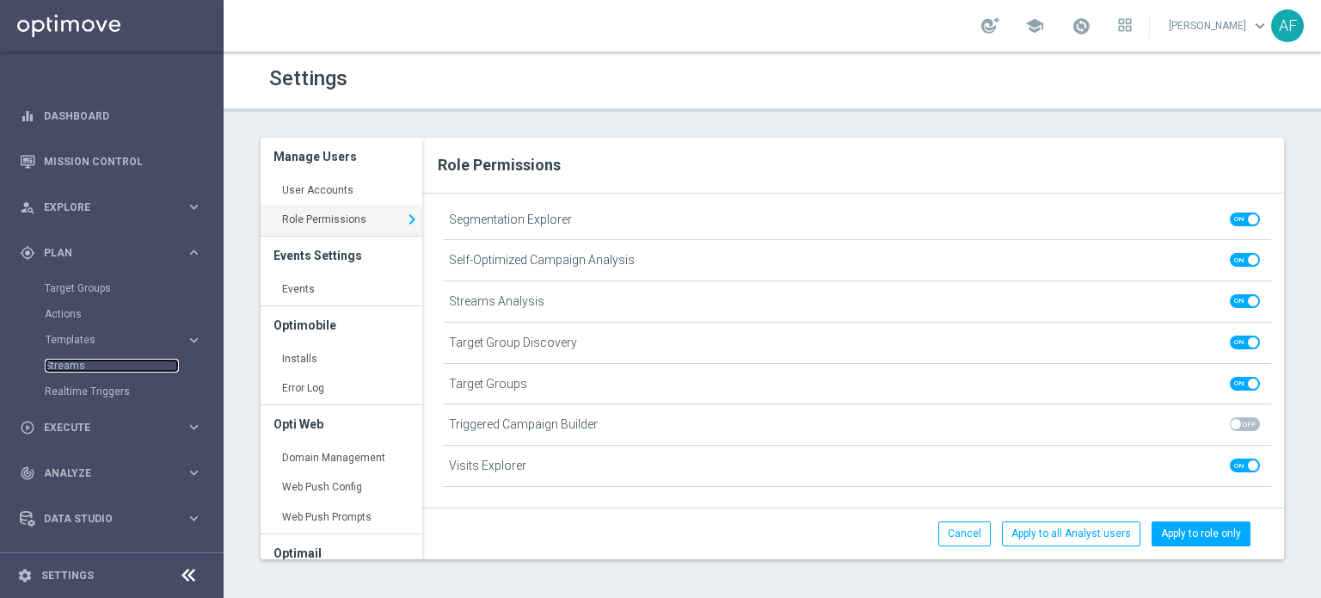
scroll to position [1385, 0]
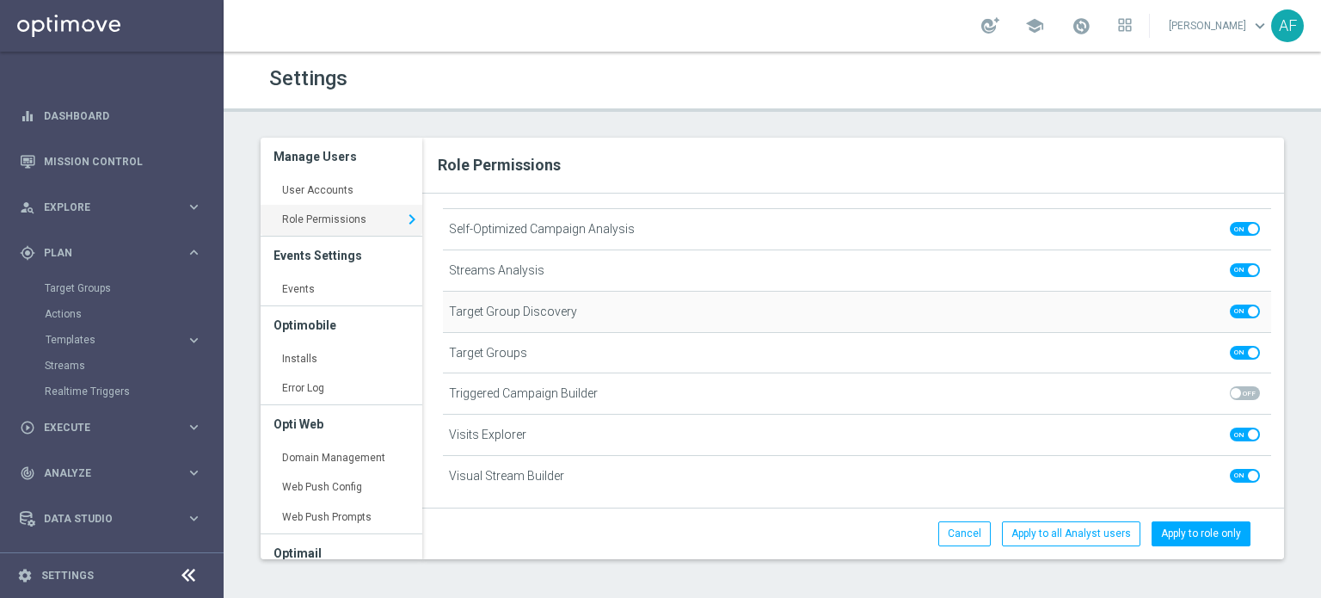
click at [1230, 305] on span at bounding box center [1245, 312] width 30 height 14
click at [1230, 305] on input "checkbox" at bounding box center [1245, 312] width 30 height 14
checkbox input "false"
click at [1230, 346] on span at bounding box center [1245, 353] width 30 height 14
click at [1230, 346] on input "checkbox" at bounding box center [1245, 353] width 30 height 14
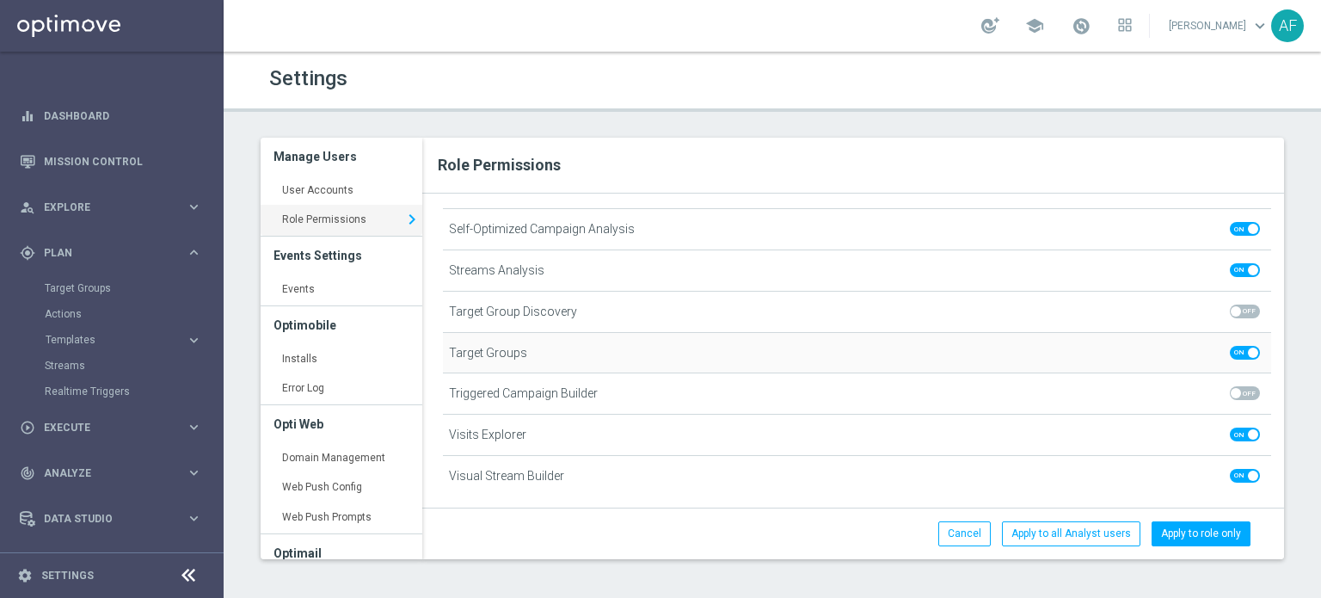
checkbox input "false"
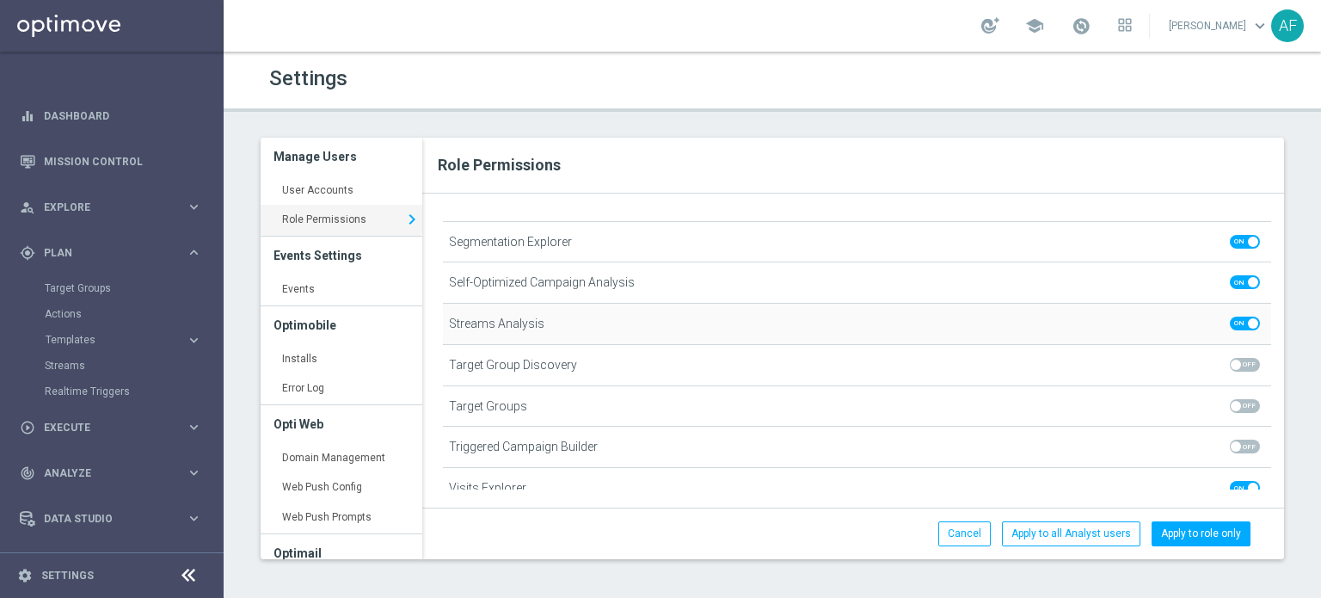
scroll to position [1246, 0]
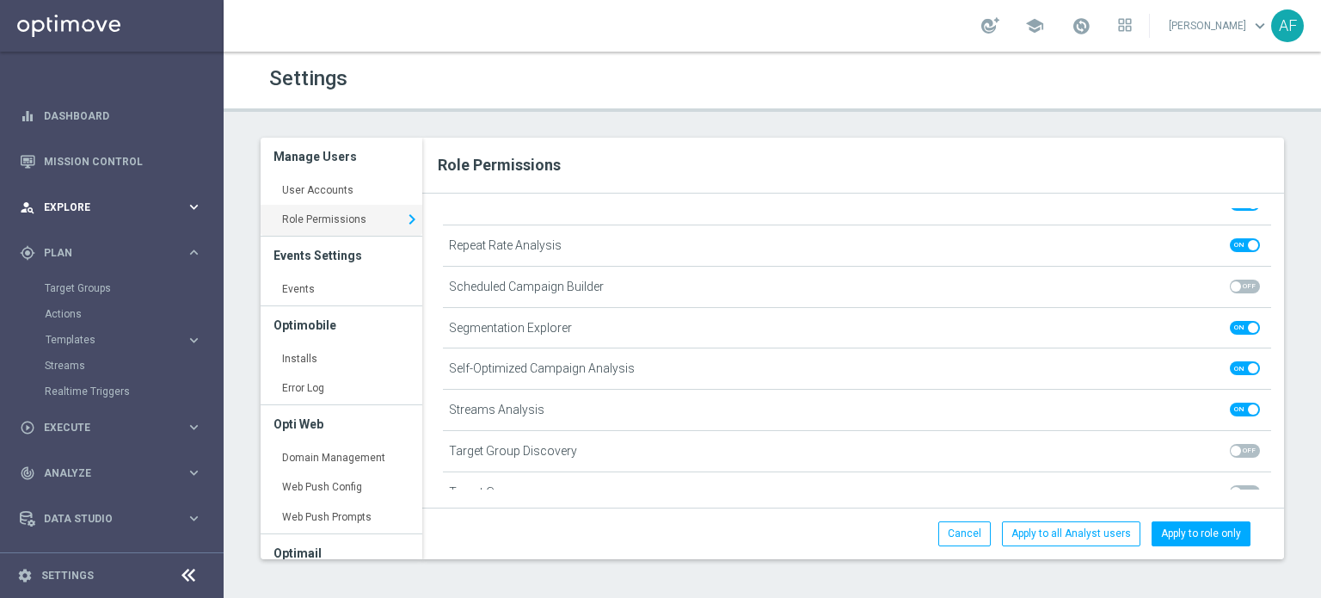
click at [103, 213] on div "person_search Explore" at bounding box center [103, 207] width 166 height 15
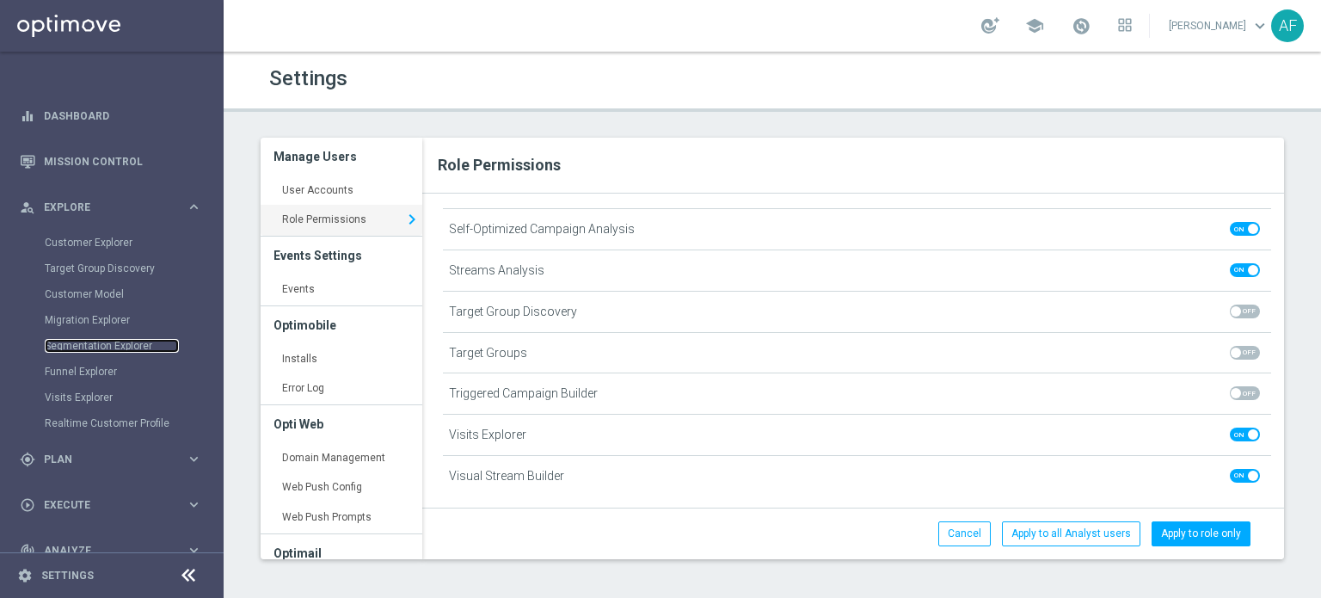
scroll to position [1385, 0]
click at [1230, 469] on span at bounding box center [1245, 476] width 30 height 14
click at [1230, 469] on input "checkbox" at bounding box center [1245, 476] width 30 height 14
checkbox input "false"
click at [1099, 533] on button "Apply to all Analyst users" at bounding box center [1071, 533] width 139 height 24
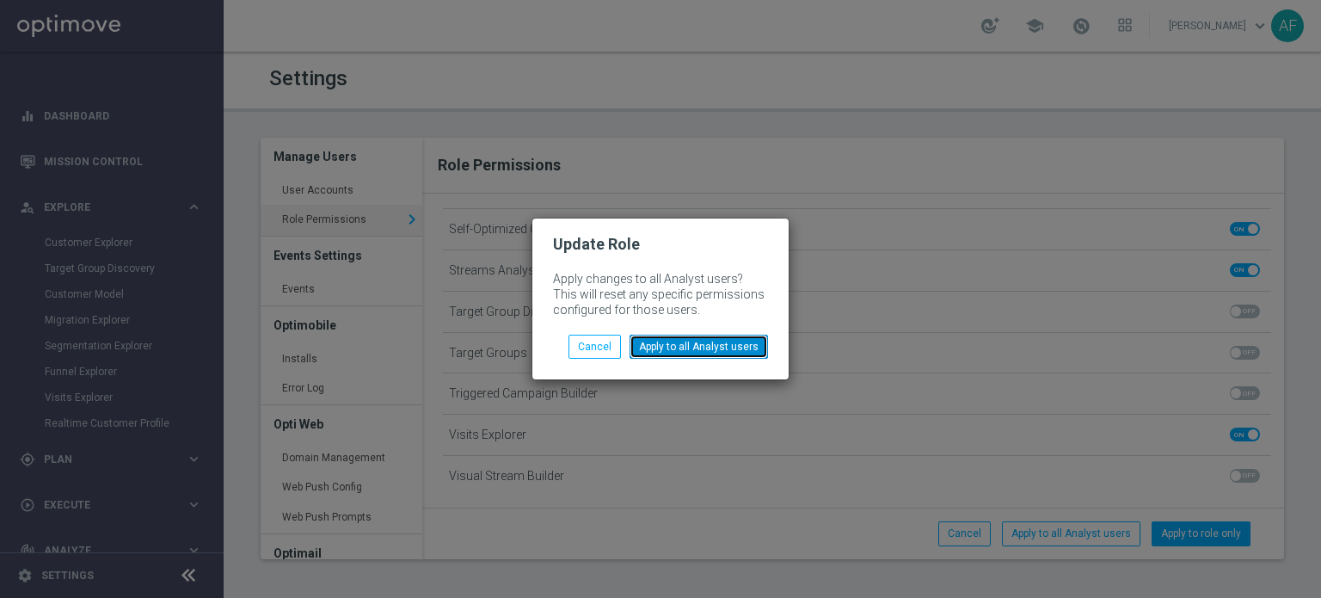
click at [676, 348] on button "Apply to all Analyst users" at bounding box center [699, 347] width 139 height 24
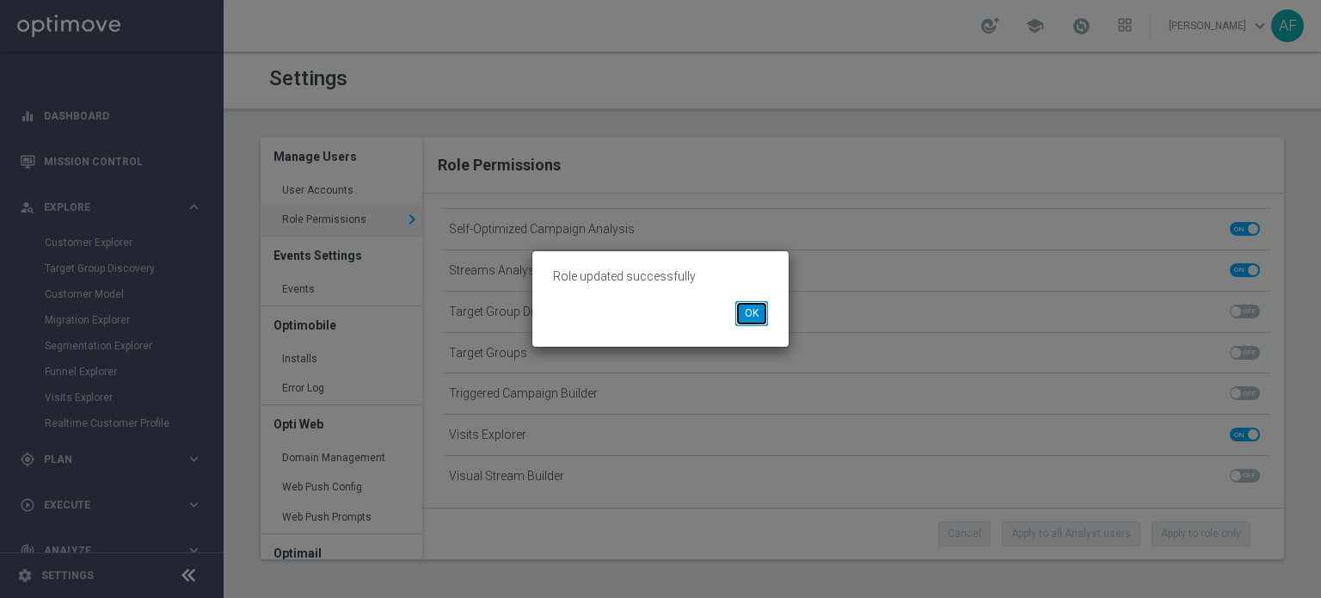
drag, startPoint x: 757, startPoint y: 311, endPoint x: 768, endPoint y: 311, distance: 11.2
click at [759, 311] on button "OK" at bounding box center [752, 313] width 33 height 24
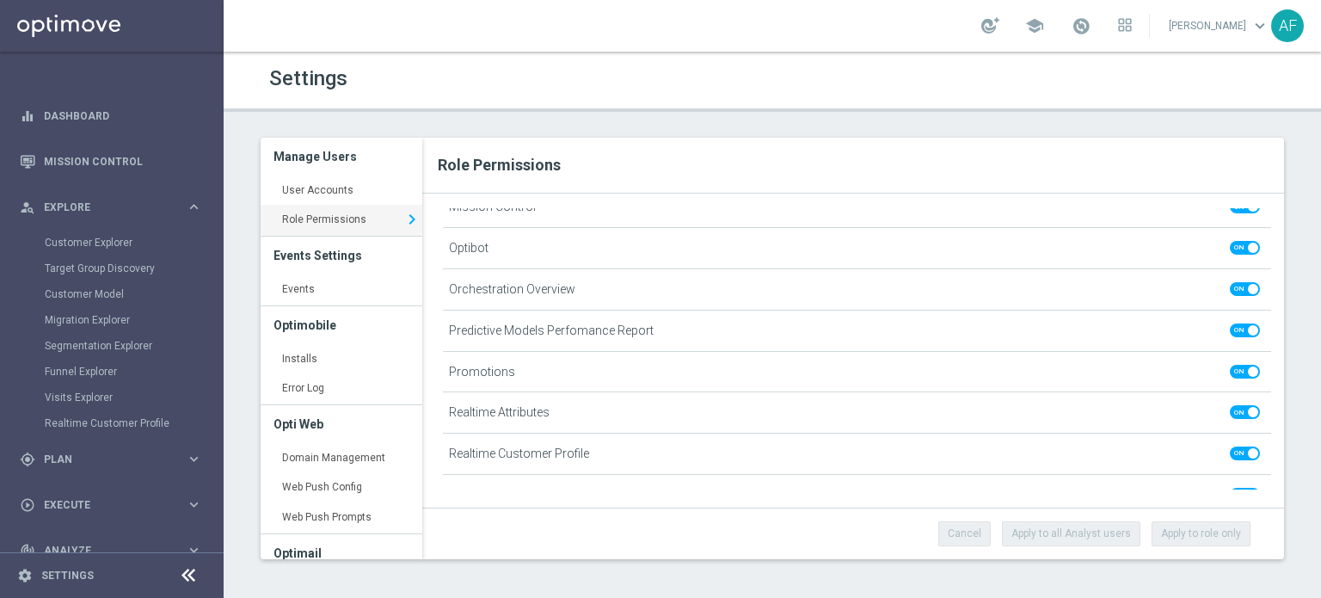
scroll to position [988, 0]
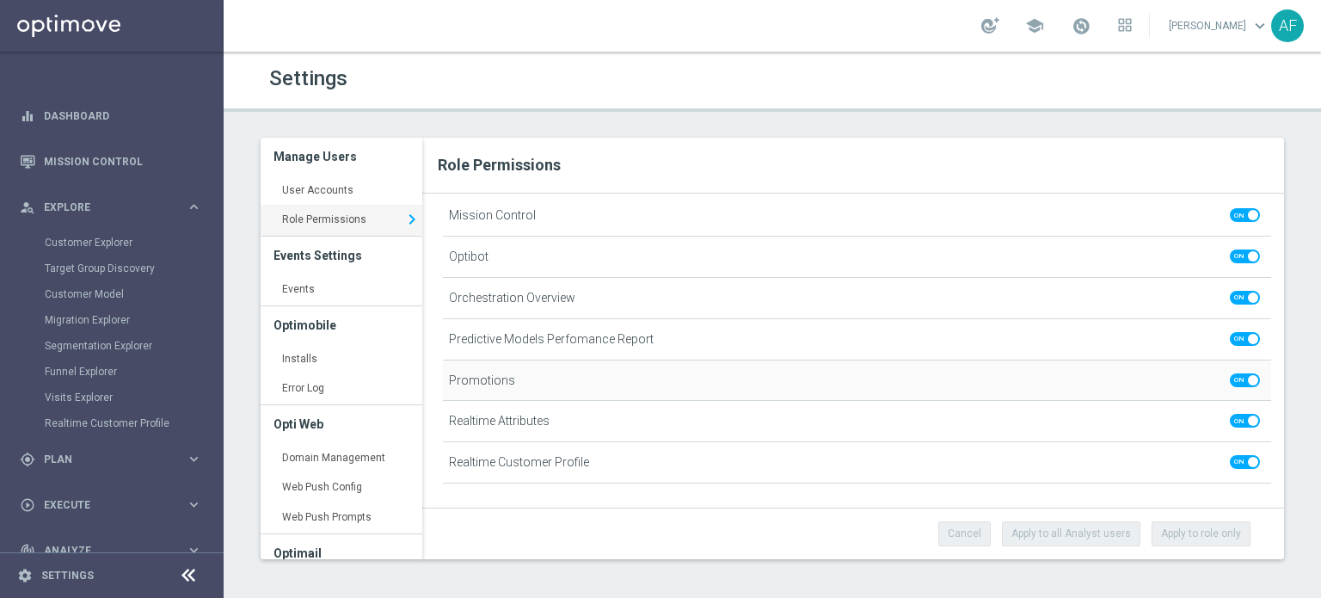
click at [1230, 374] on span at bounding box center [1245, 380] width 30 height 14
click at [1230, 374] on input "checkbox" at bounding box center [1245, 380] width 30 height 14
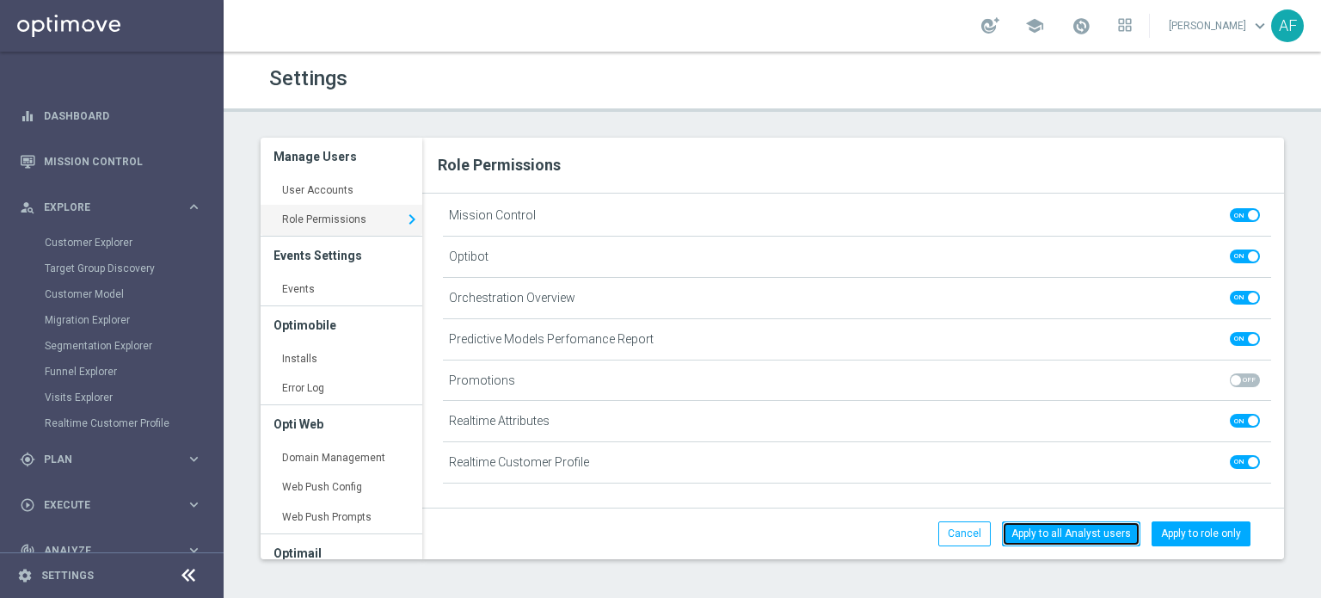
click at [1077, 523] on button "Apply to all Analyst users" at bounding box center [1071, 533] width 139 height 24
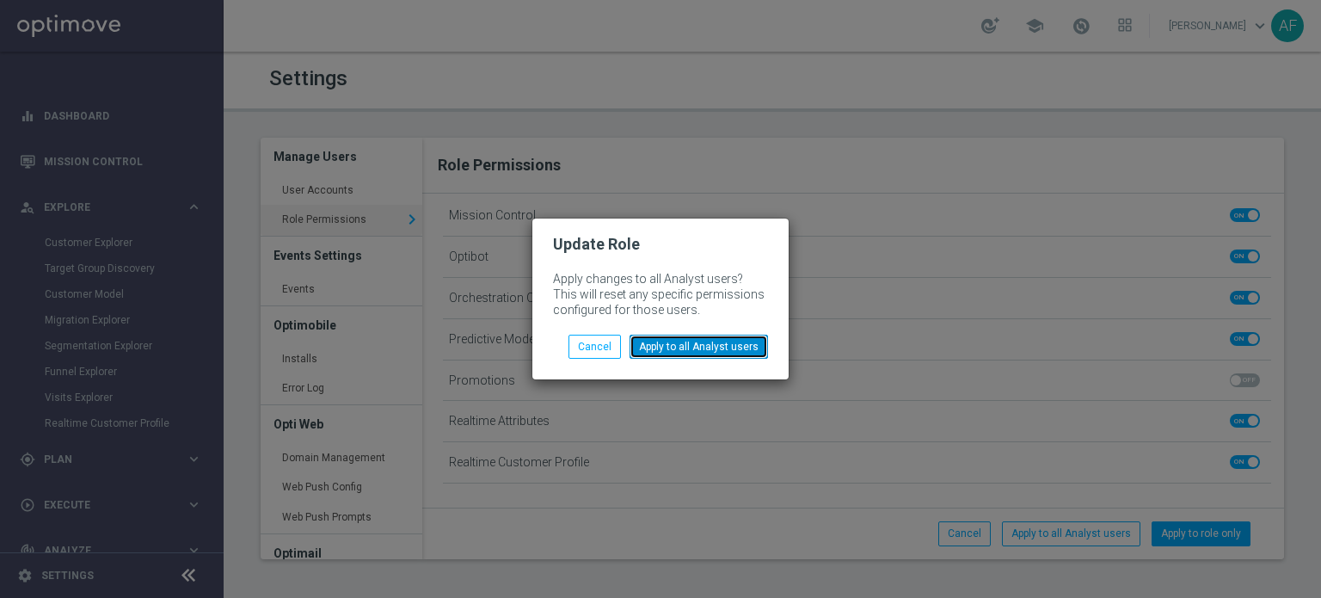
click at [694, 341] on button "Apply to all Analyst users" at bounding box center [699, 347] width 139 height 24
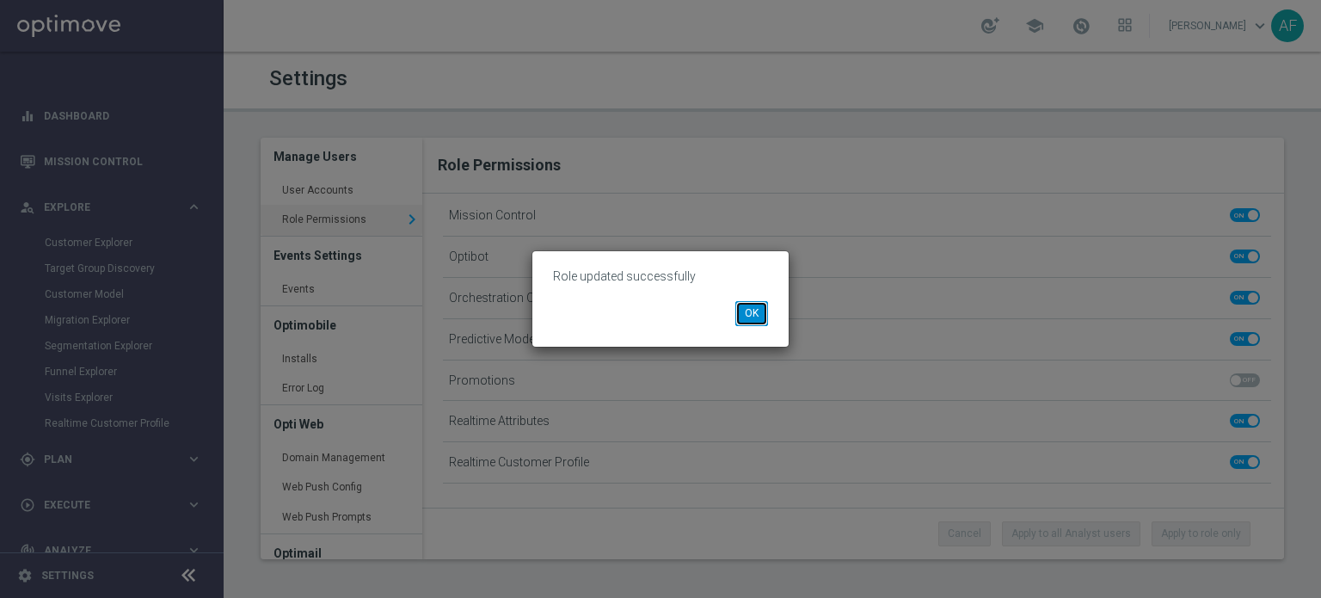
click at [747, 317] on button "OK" at bounding box center [752, 313] width 33 height 24
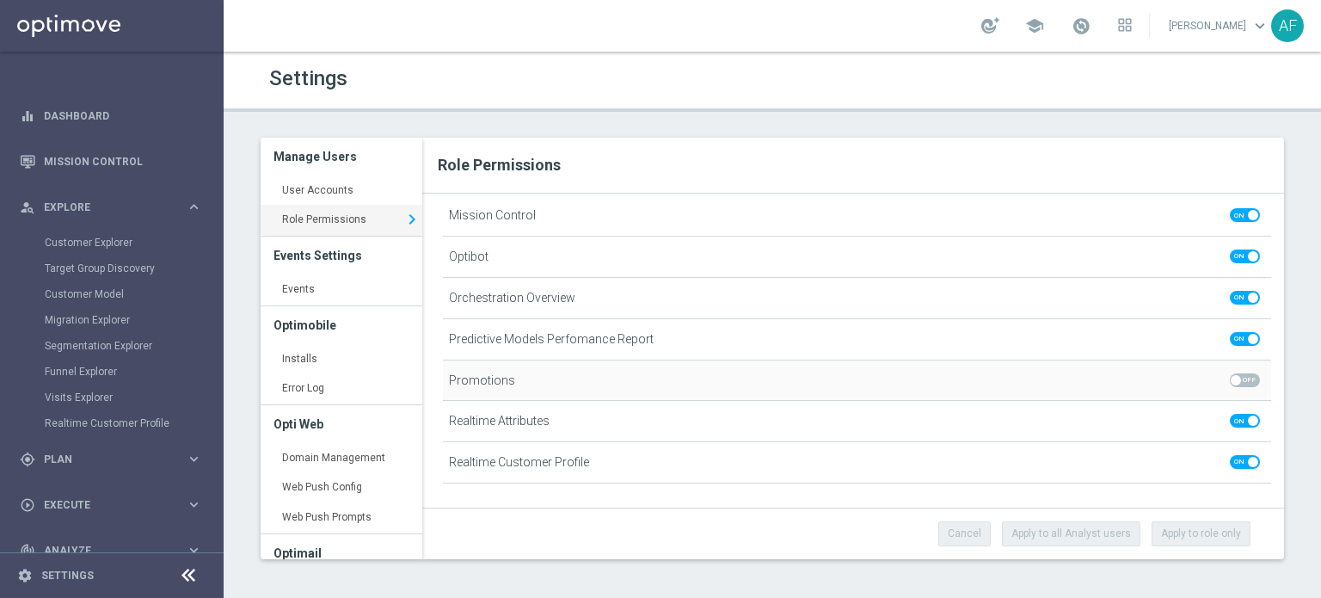
click at [1240, 380] on span at bounding box center [1245, 380] width 30 height 14
click at [1240, 380] on input "checkbox" at bounding box center [1245, 380] width 30 height 14
checkbox input "true"
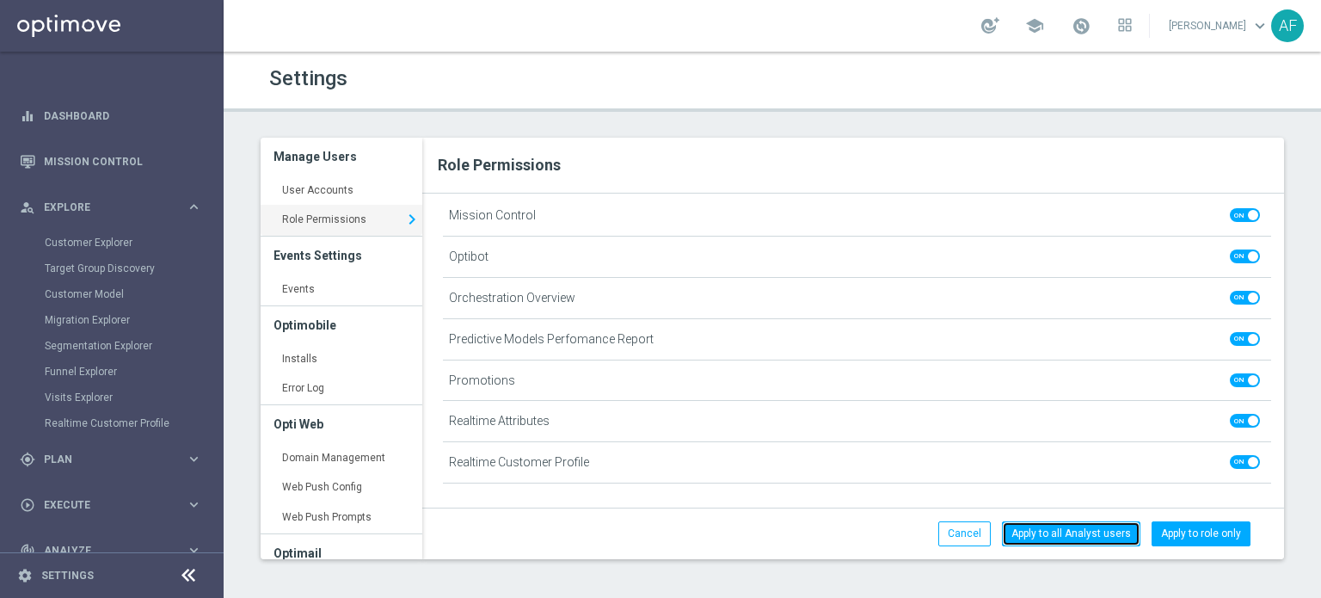
click at [1070, 533] on button "Apply to all Analyst users" at bounding box center [1071, 533] width 139 height 24
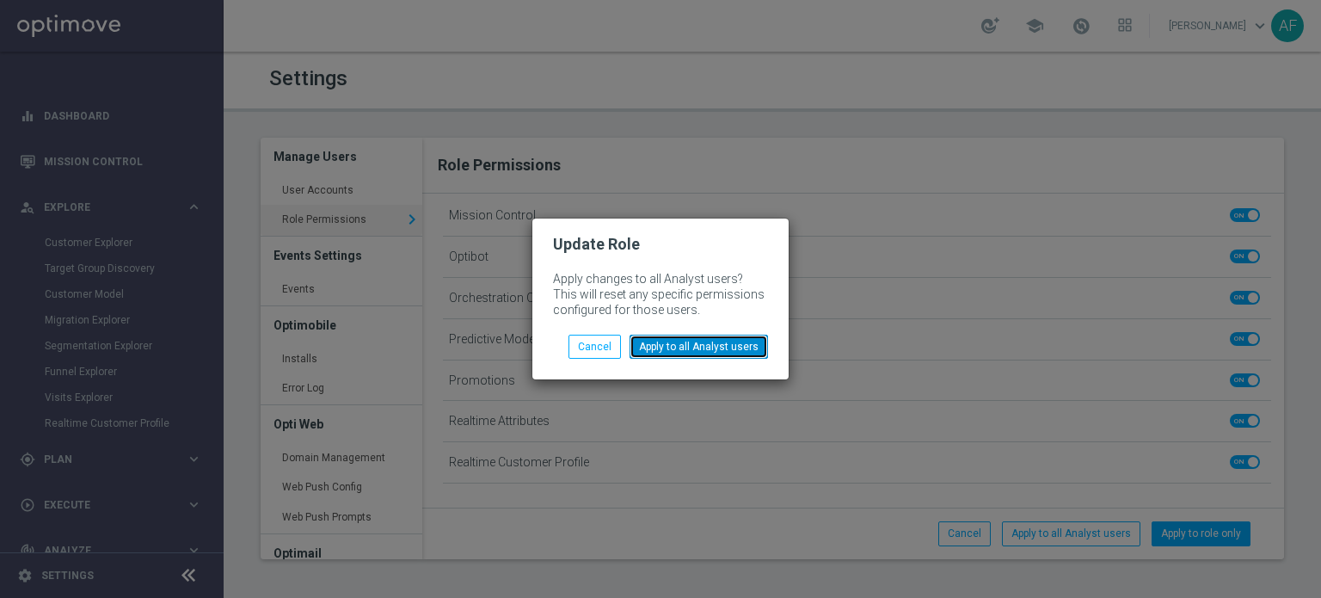
click at [724, 348] on button "Apply to all Analyst users" at bounding box center [699, 347] width 139 height 24
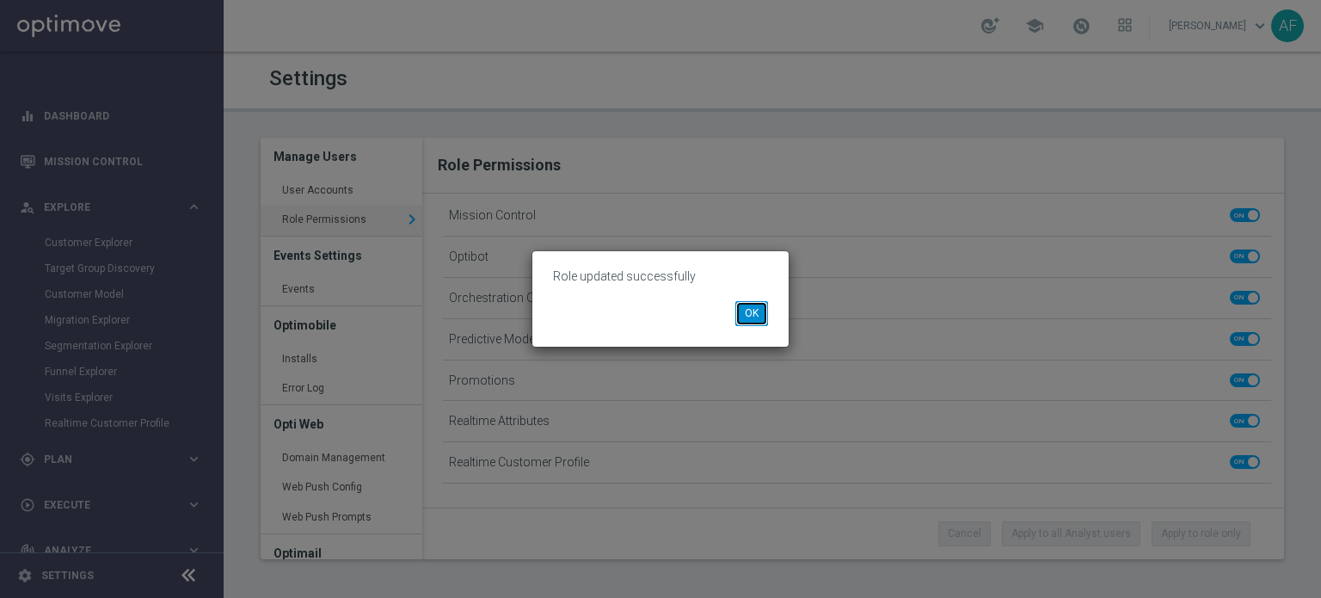
click at [748, 317] on button "OK" at bounding box center [752, 313] width 33 height 24
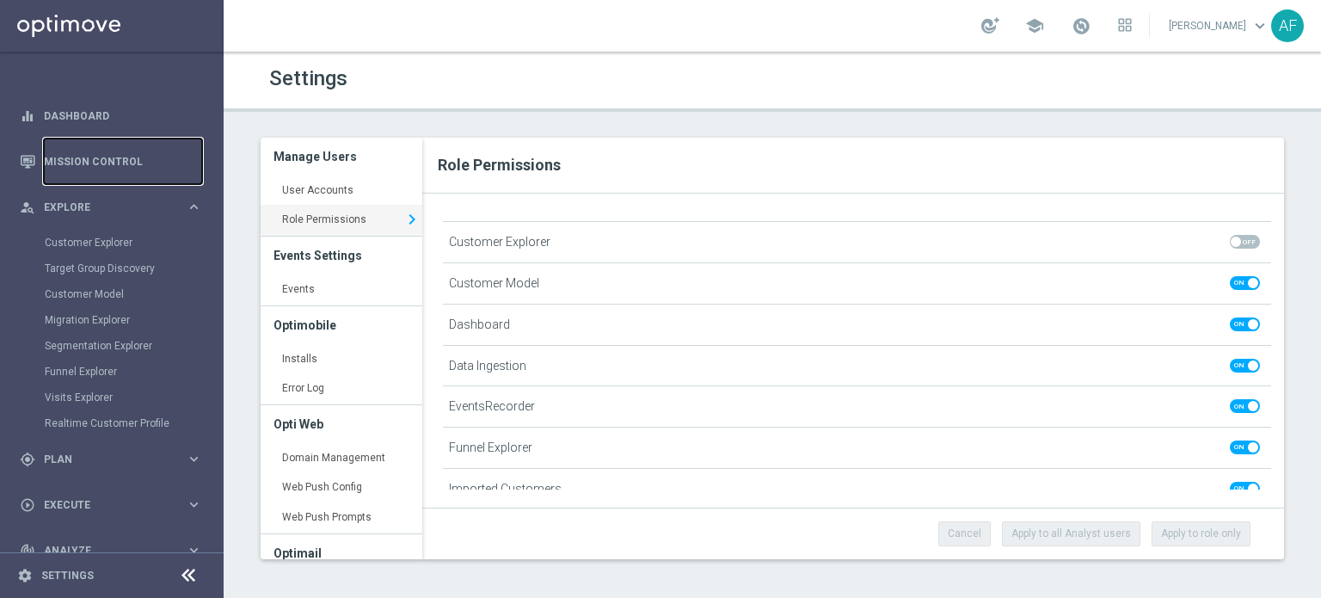
scroll to position [408, 0]
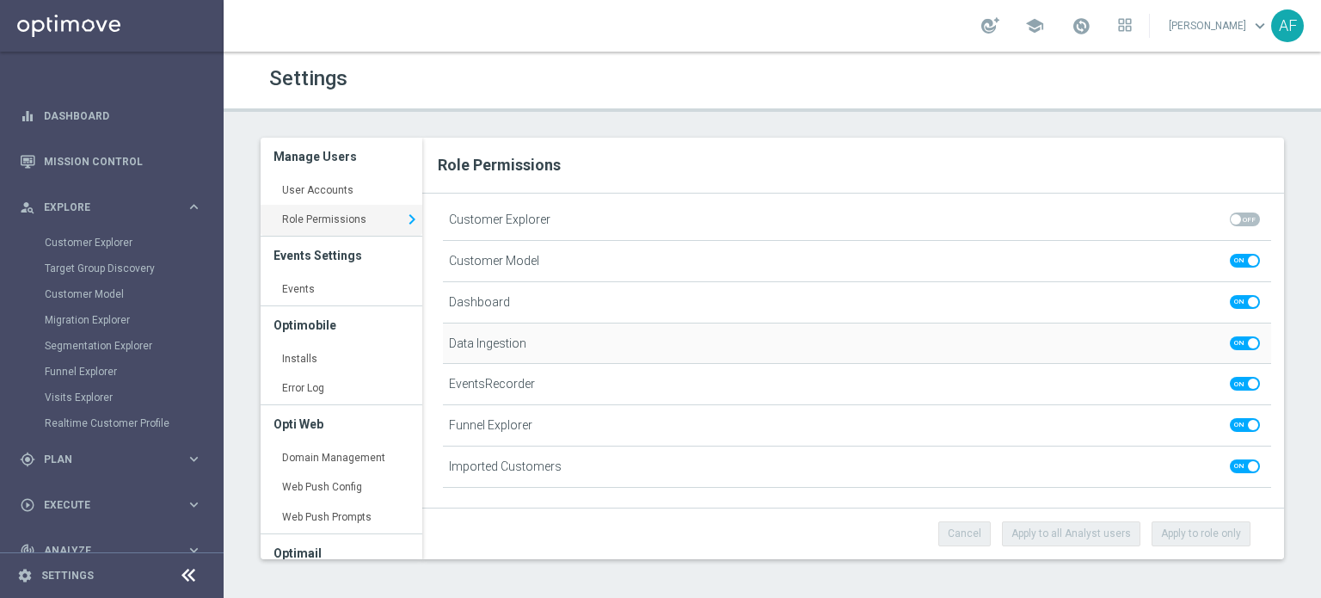
click at [1230, 342] on span at bounding box center [1245, 343] width 30 height 14
click at [1230, 342] on input "checkbox" at bounding box center [1245, 343] width 30 height 14
checkbox input "false"
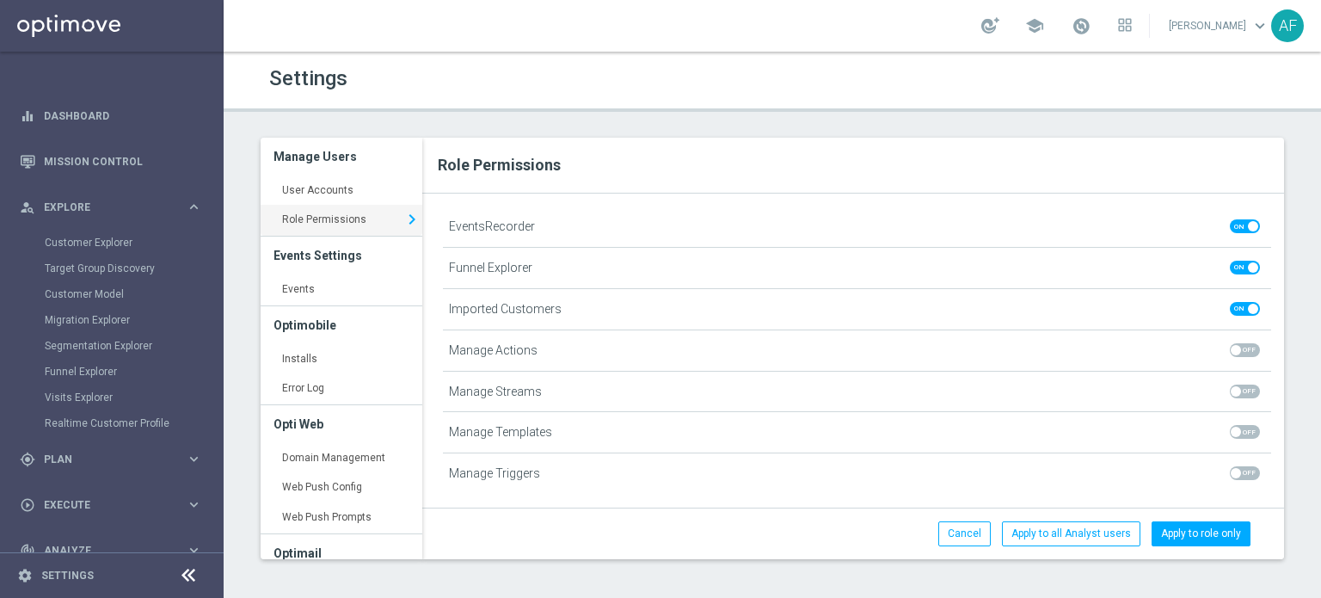
scroll to position [575, 0]
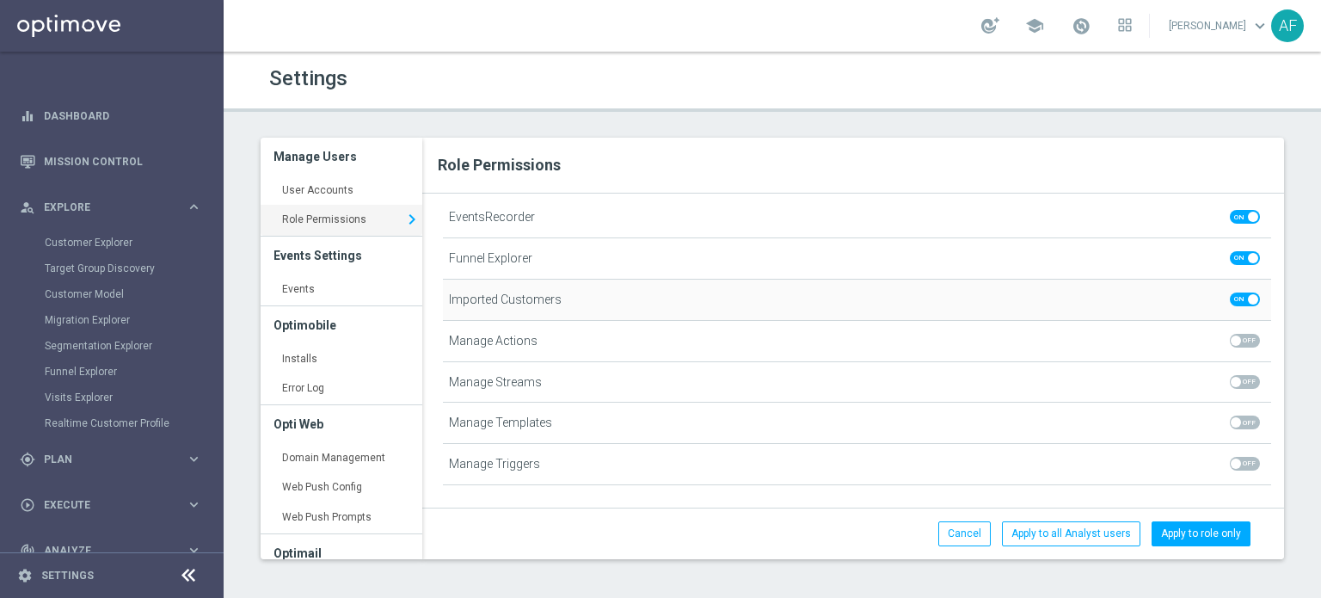
click at [1230, 299] on span at bounding box center [1245, 300] width 30 height 14
click at [1230, 299] on input "checkbox" at bounding box center [1245, 300] width 30 height 14
checkbox input "false"
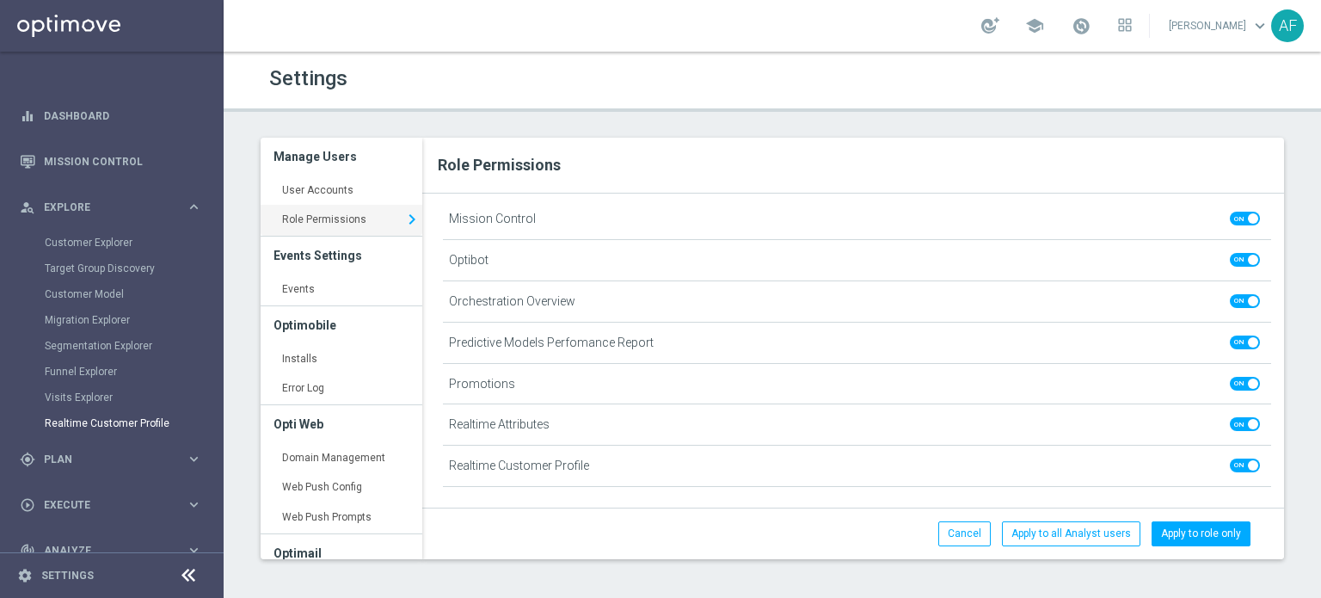
scroll to position [86, 0]
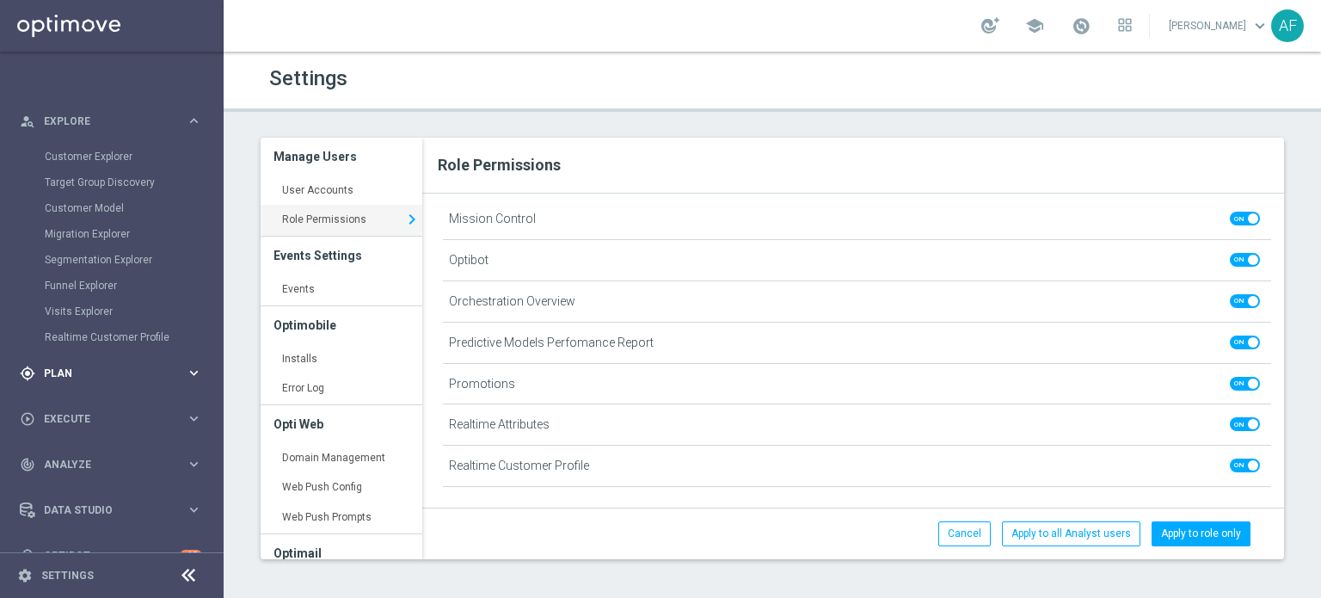
click at [111, 374] on span "Plan" at bounding box center [115, 373] width 142 height 10
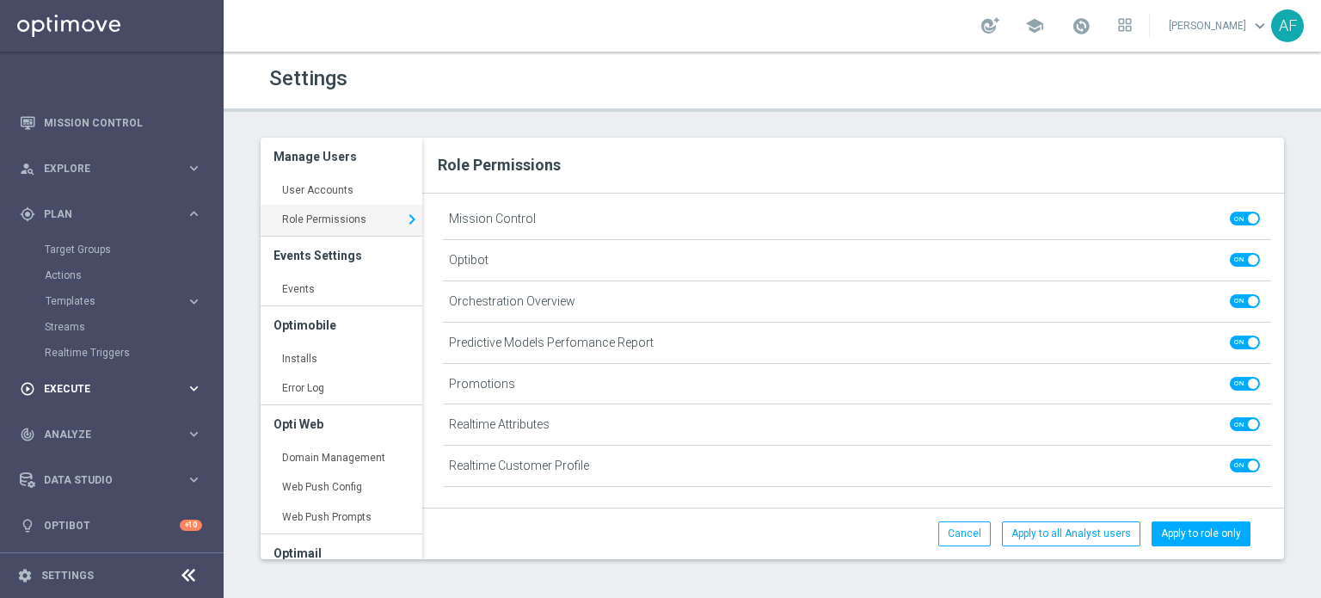
scroll to position [38, 0]
click at [107, 391] on span "Execute" at bounding box center [115, 390] width 142 height 10
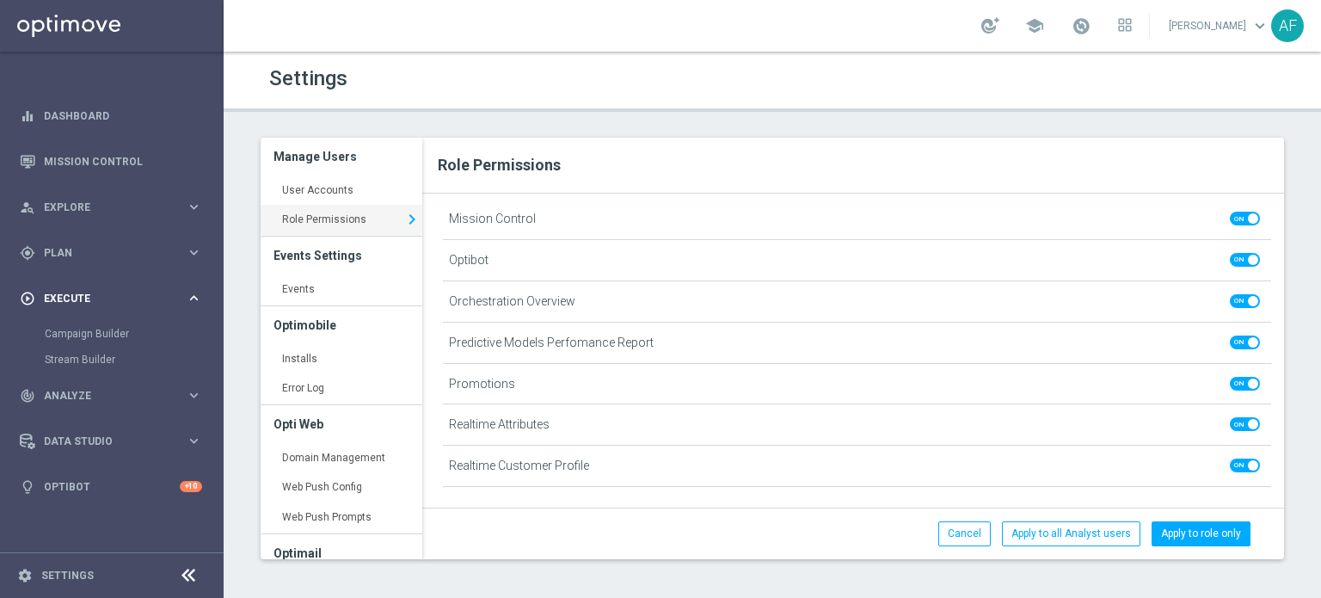
scroll to position [0, 0]
click at [107, 391] on span "Analyze" at bounding box center [115, 396] width 142 height 10
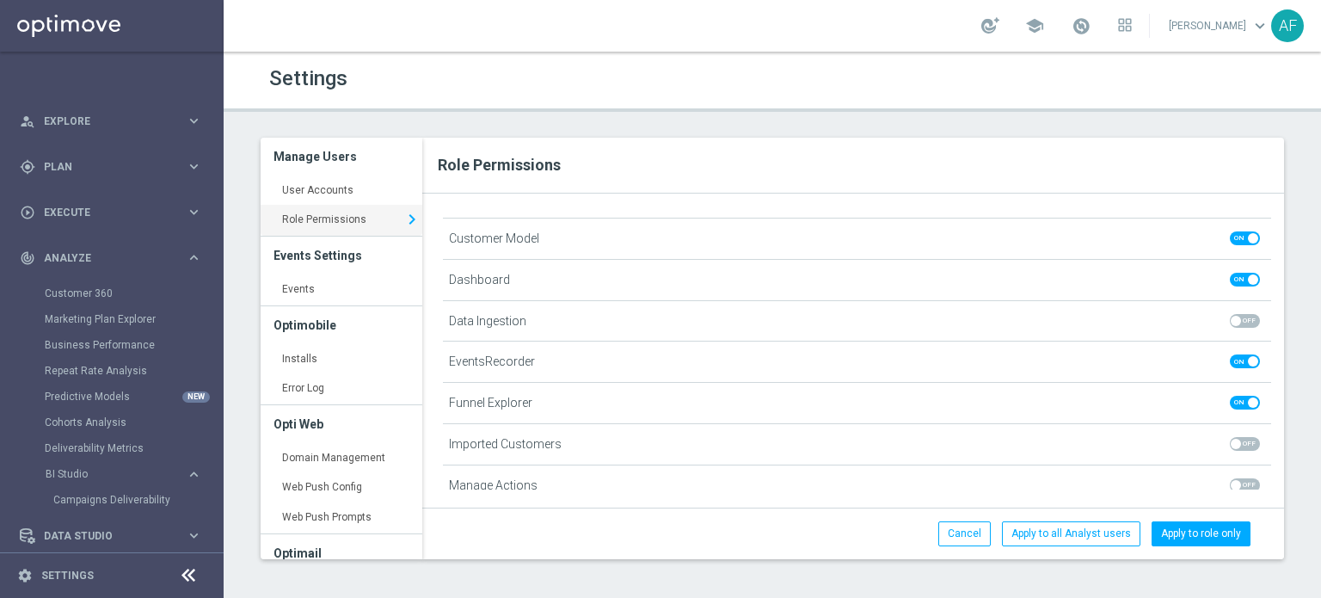
scroll to position [439, 0]
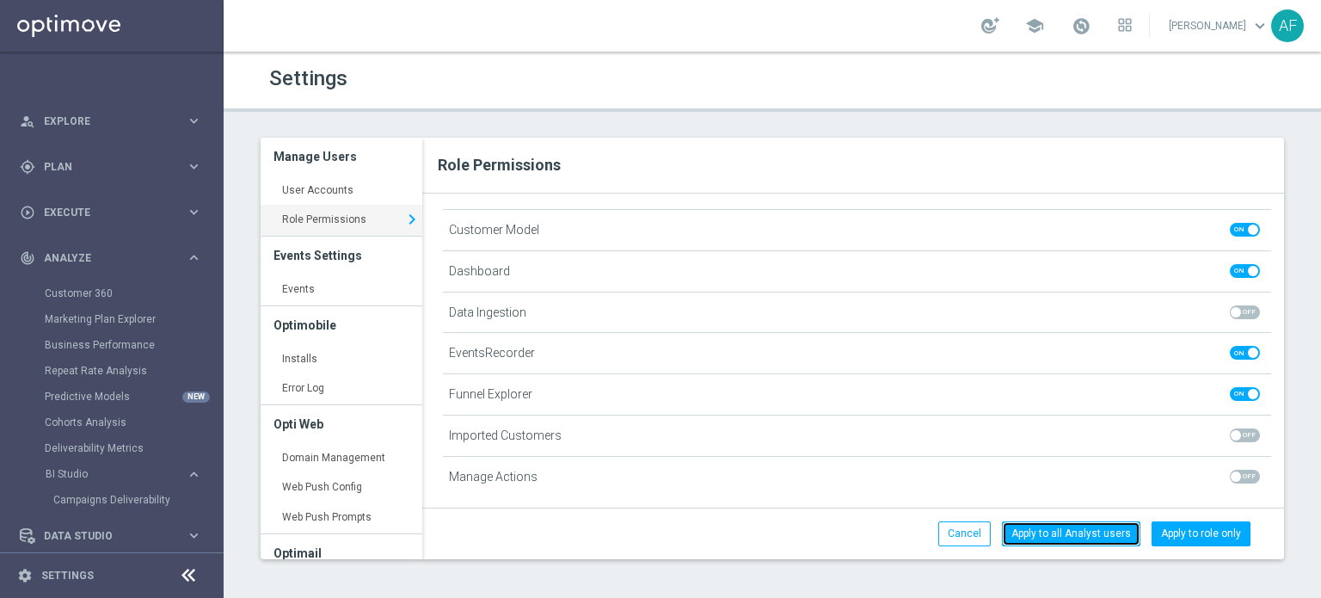
click at [1067, 529] on button "Apply to all Analyst users" at bounding box center [1071, 533] width 139 height 24
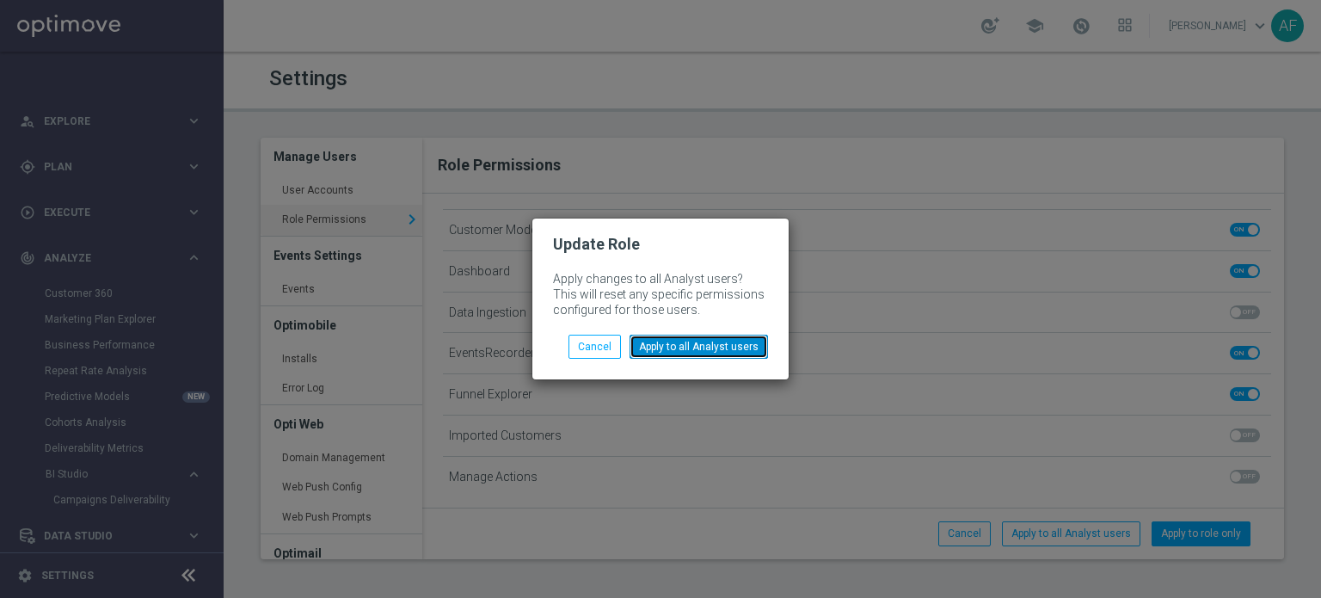
click at [668, 339] on button "Apply to all Analyst users" at bounding box center [699, 347] width 139 height 24
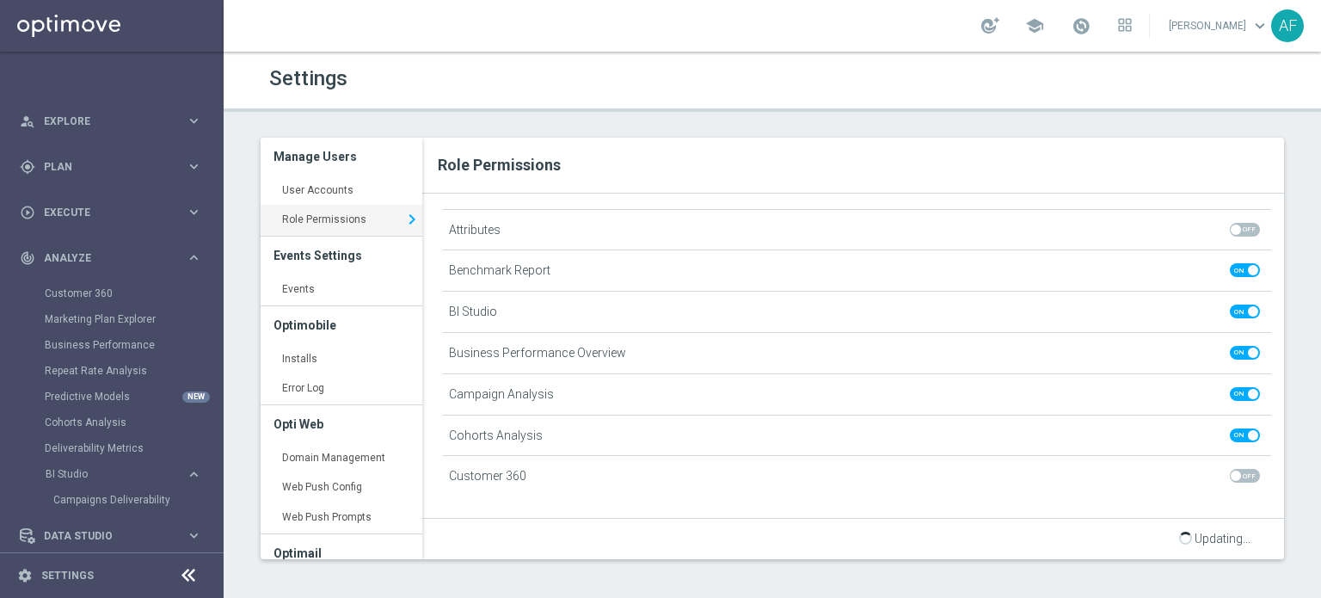
scroll to position [0, 0]
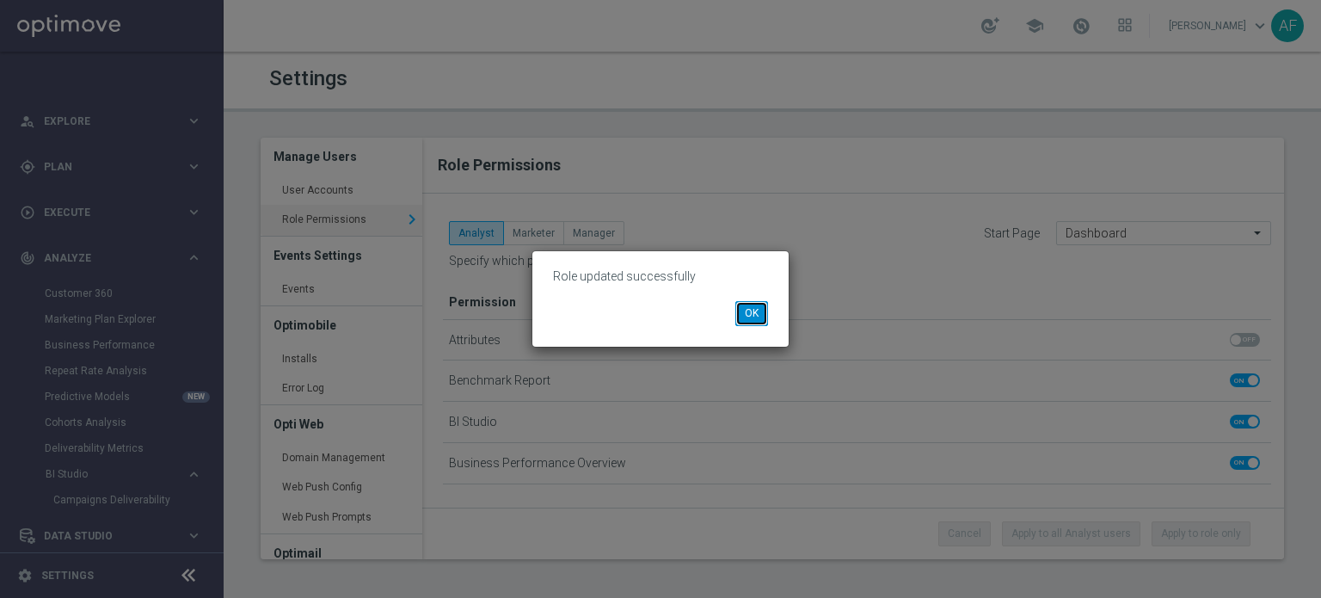
click at [756, 305] on button "OK" at bounding box center [752, 313] width 33 height 24
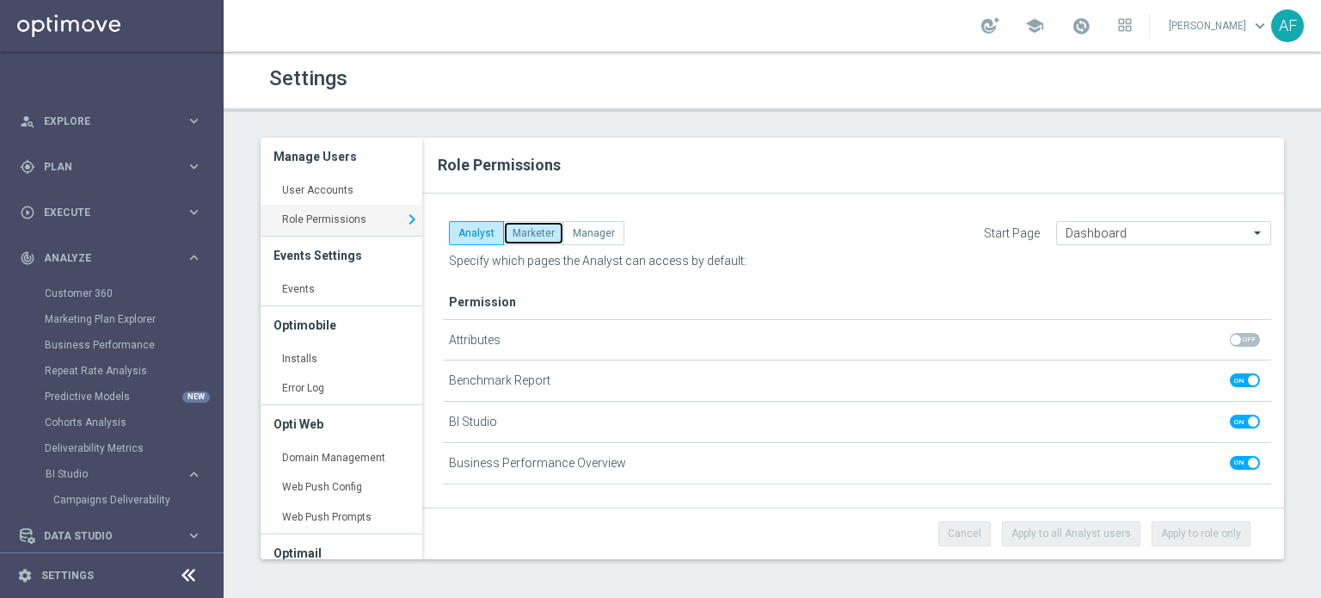
click at [537, 230] on button "Marketer" at bounding box center [533, 233] width 61 height 24
checkbox input "true"
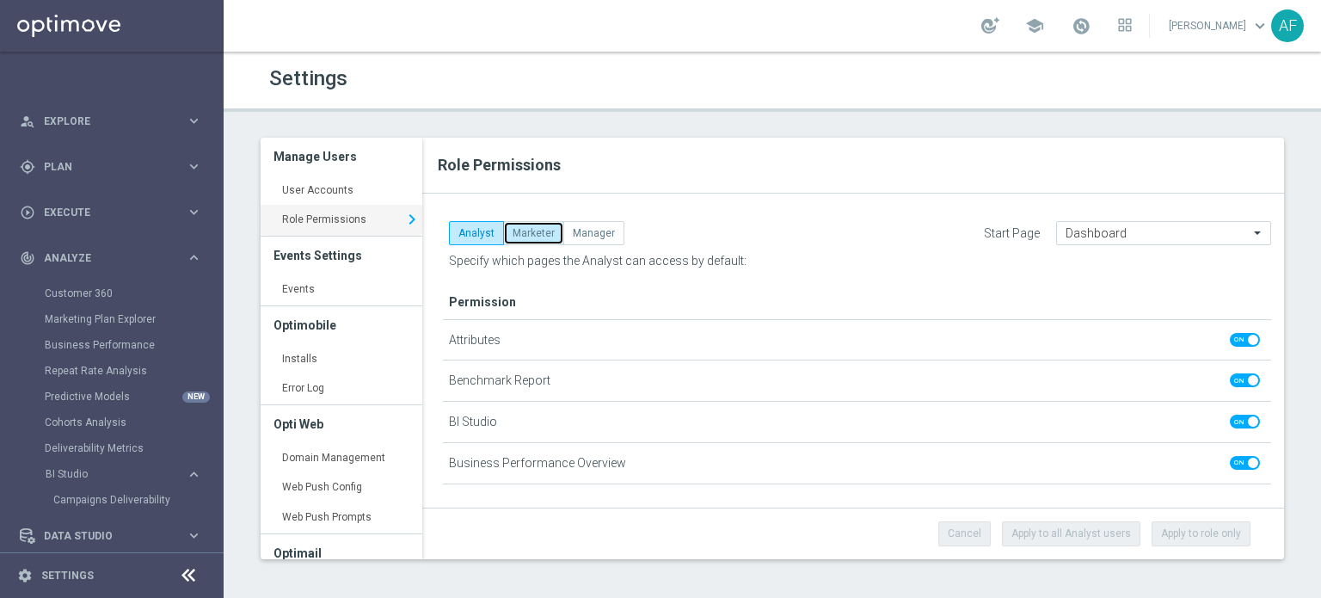
checkbox input "true"
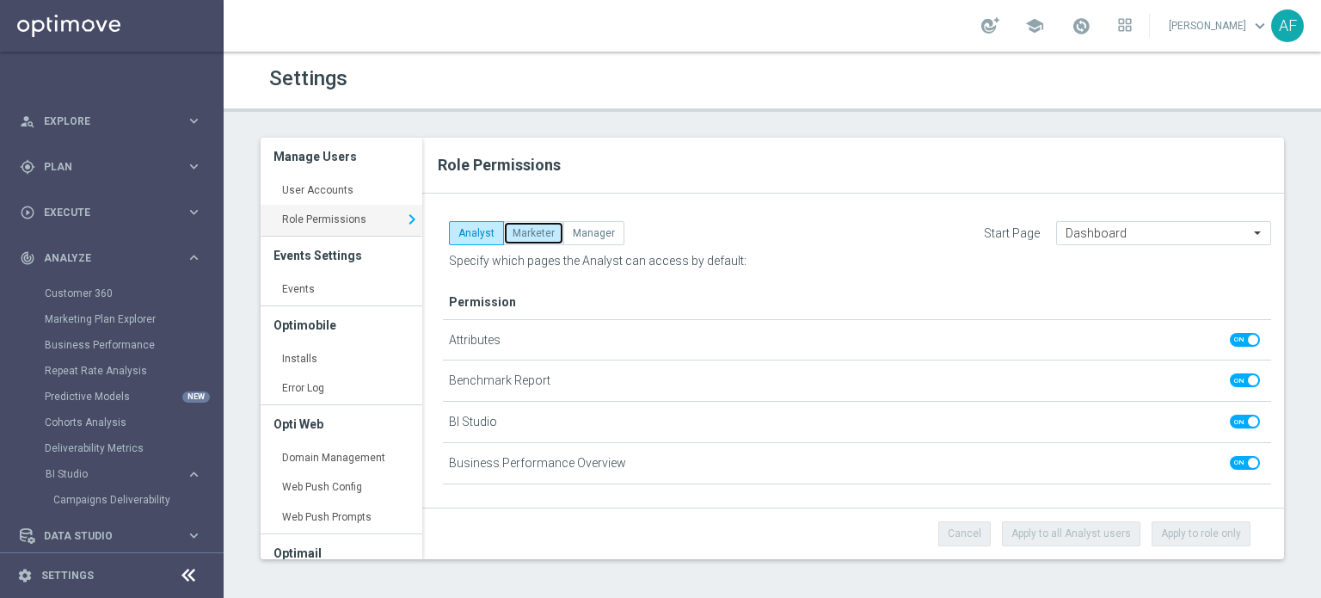
checkbox input "true"
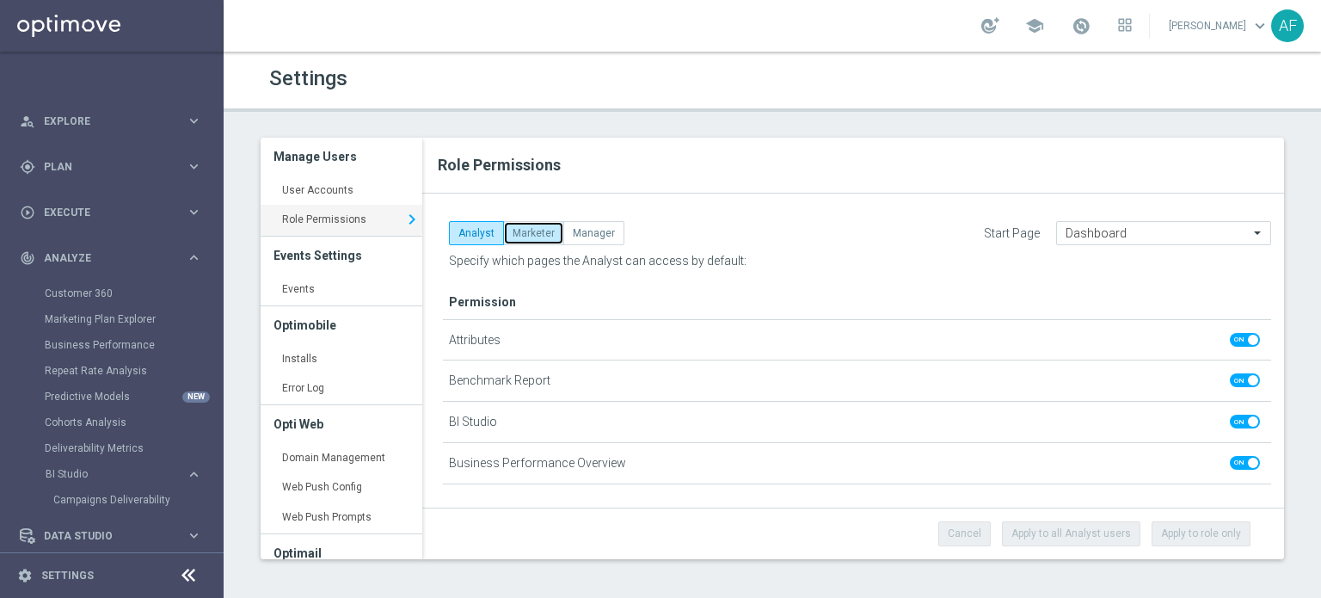
checkbox input "true"
drag, startPoint x: 476, startPoint y: 225, endPoint x: 502, endPoint y: 223, distance: 26.7
click at [476, 226] on button "Analyst" at bounding box center [476, 233] width 55 height 24
checkbox input "false"
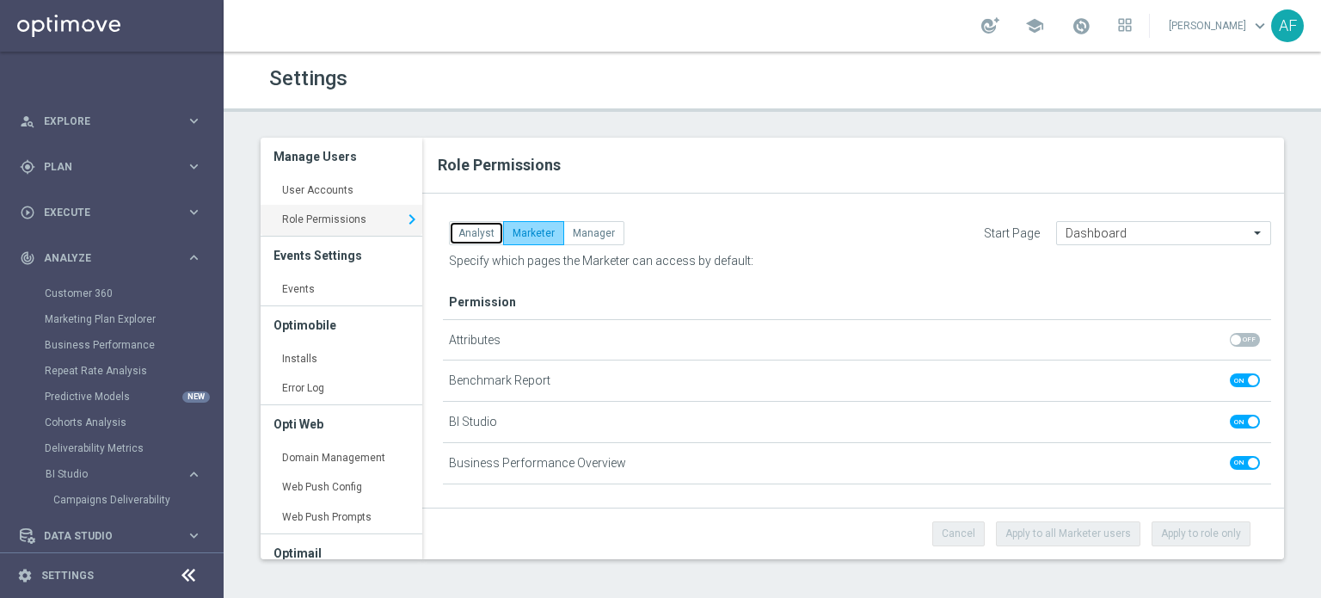
checkbox input "false"
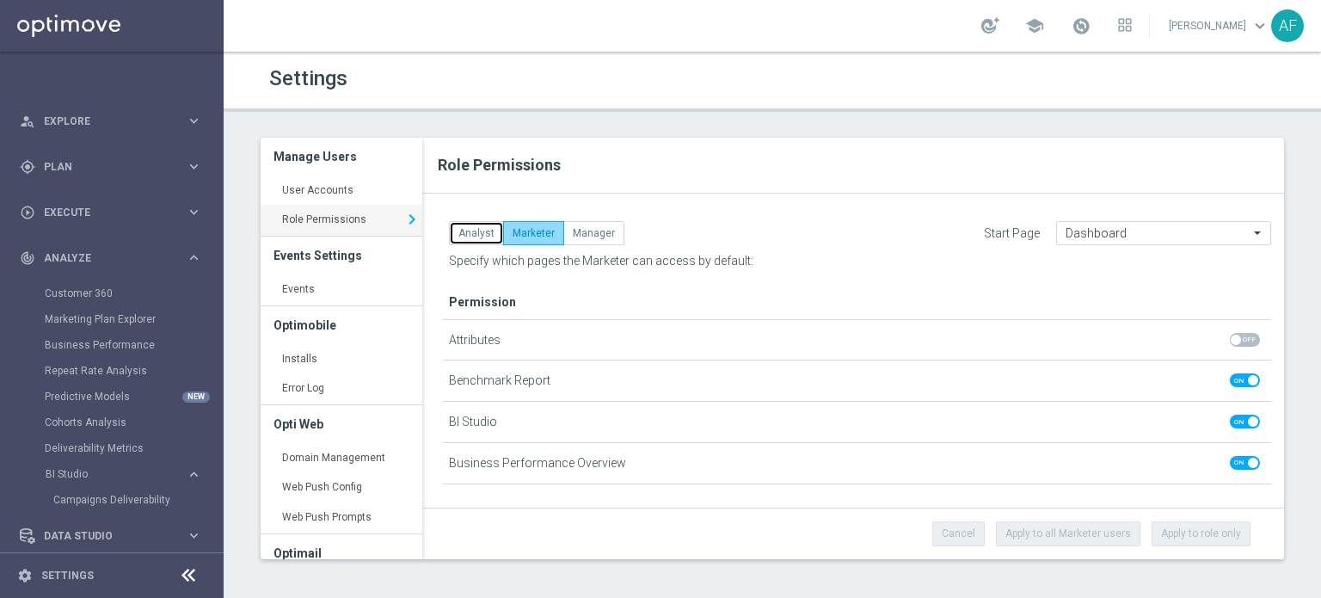
checkbox input "false"
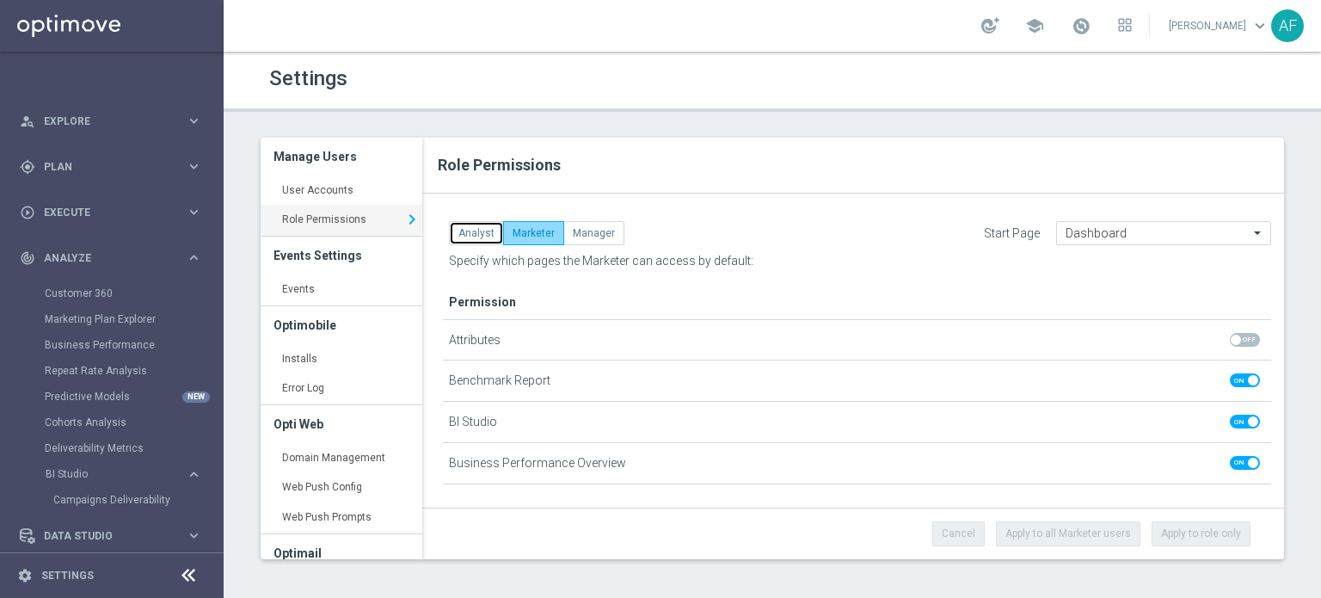
checkbox input "false"
click at [1168, 224] on div "Dashboard" at bounding box center [1163, 233] width 215 height 24
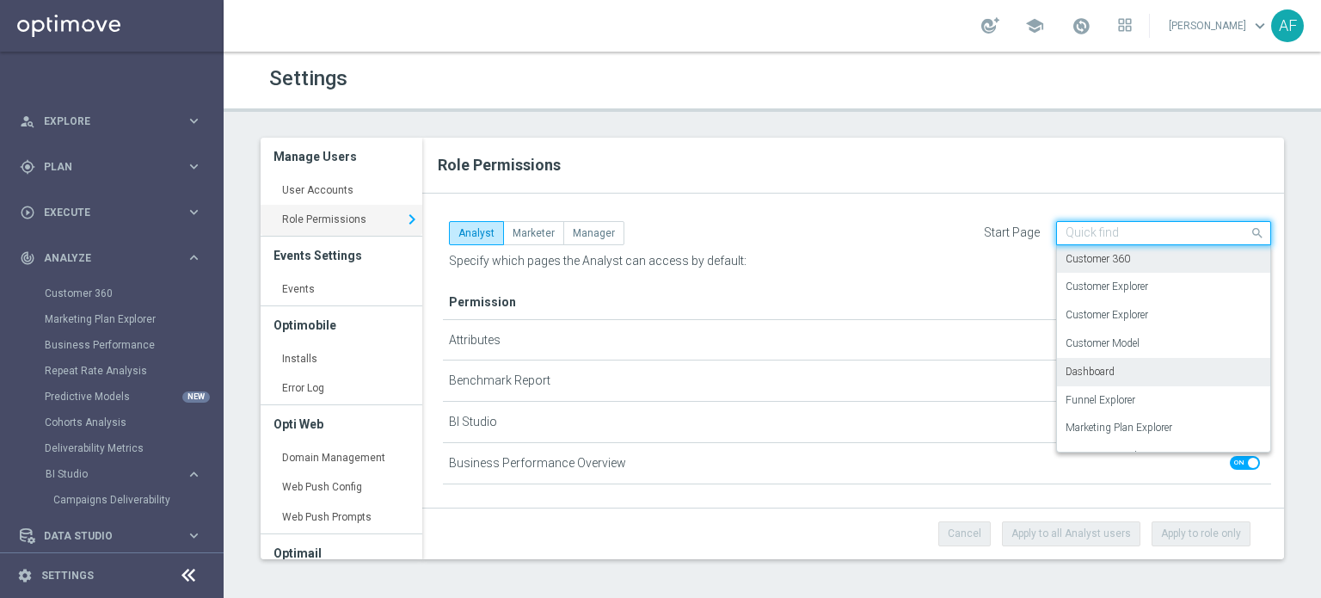
click at [1146, 266] on div "Customer 360" at bounding box center [1164, 259] width 196 height 28
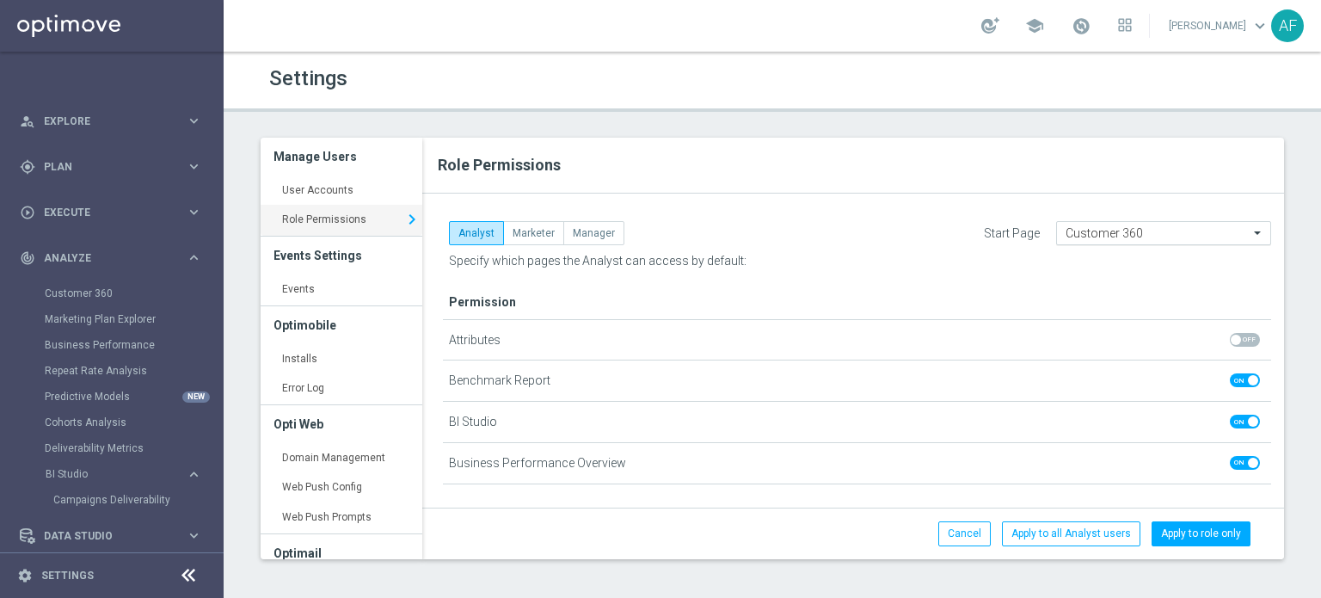
click at [1115, 227] on input "text" at bounding box center [1147, 233] width 162 height 15
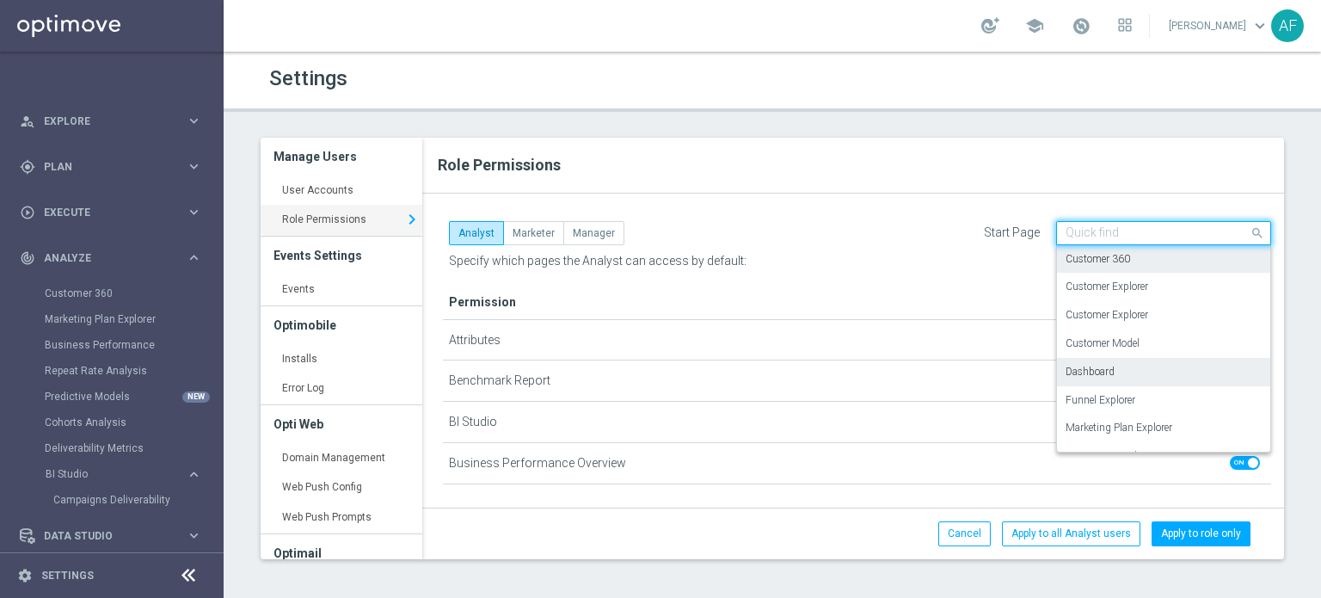
click at [1129, 374] on div "Dashboard" at bounding box center [1164, 372] width 196 height 28
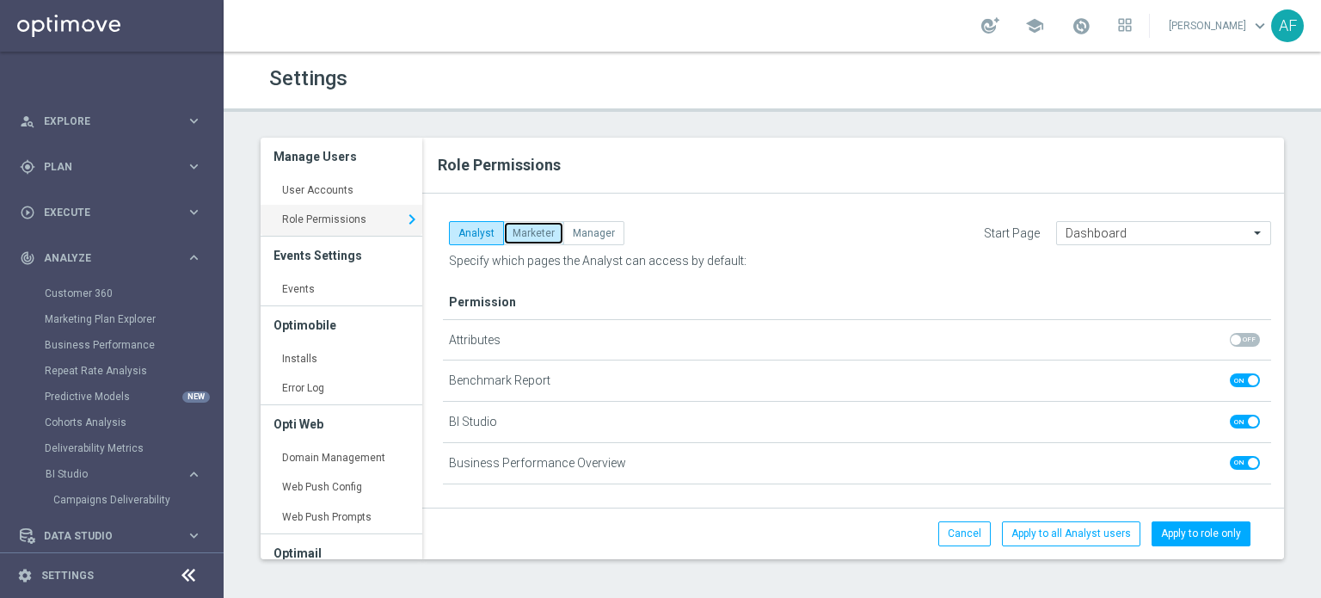
click at [537, 233] on button "Marketer" at bounding box center [533, 233] width 61 height 24
checkbox input "true"
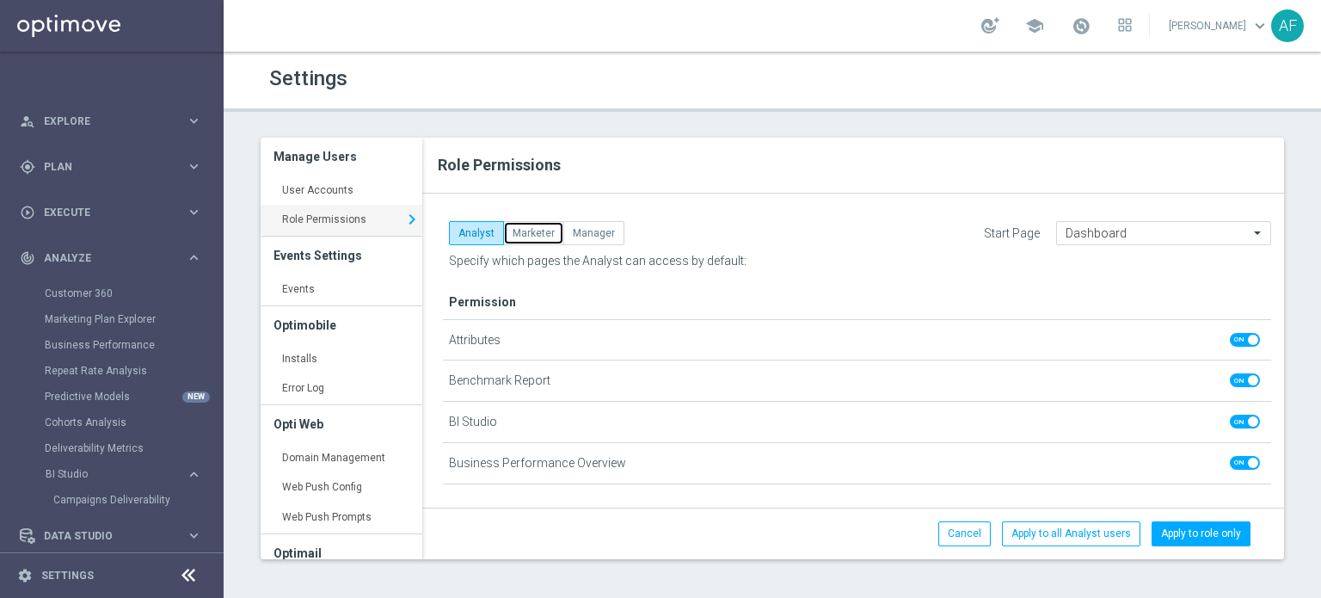
checkbox input "true"
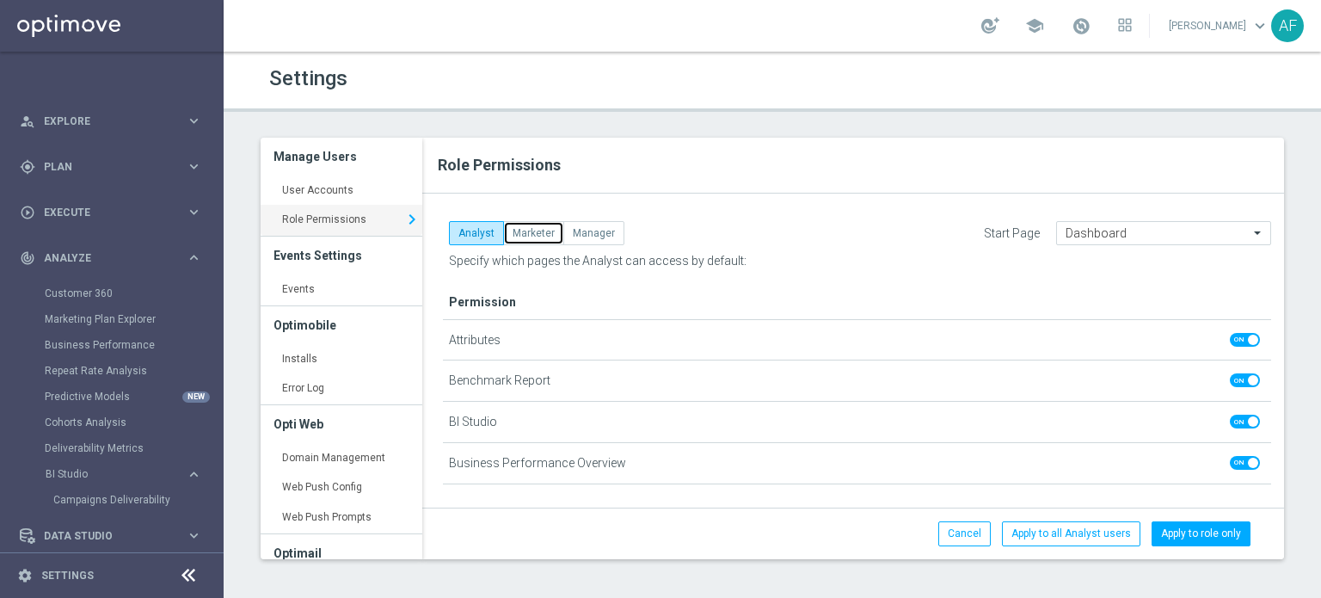
checkbox input "true"
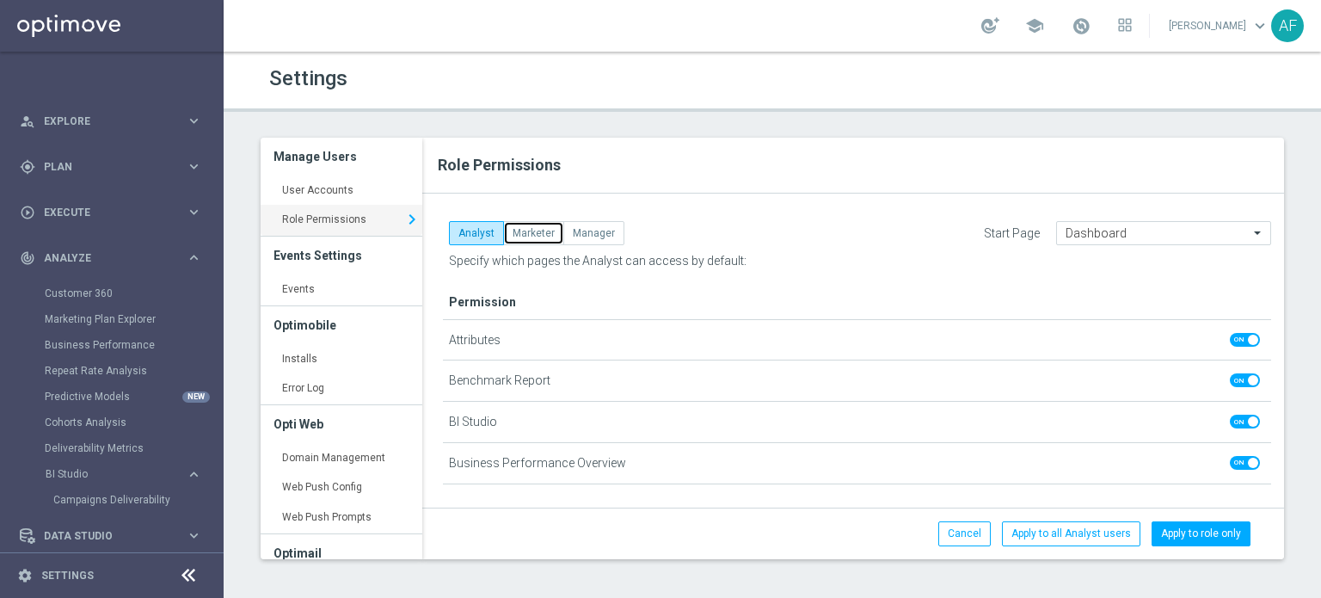
checkbox input "true"
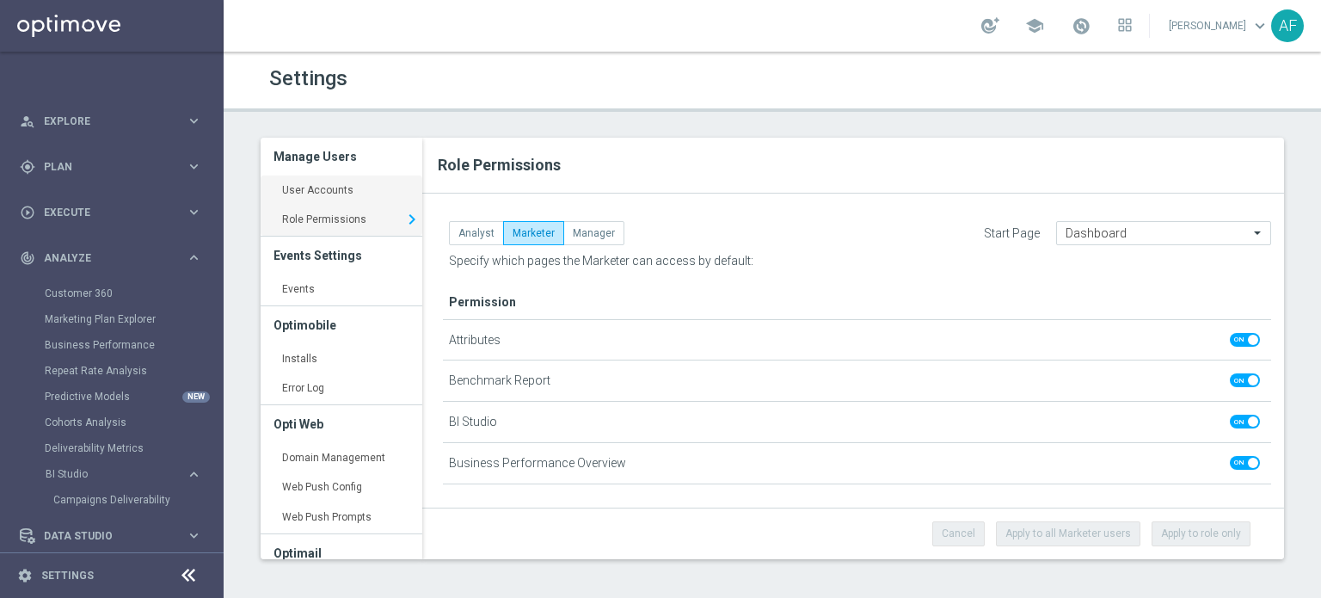
click at [330, 188] on link "User Accounts keyboard_arrow_right" at bounding box center [342, 191] width 162 height 31
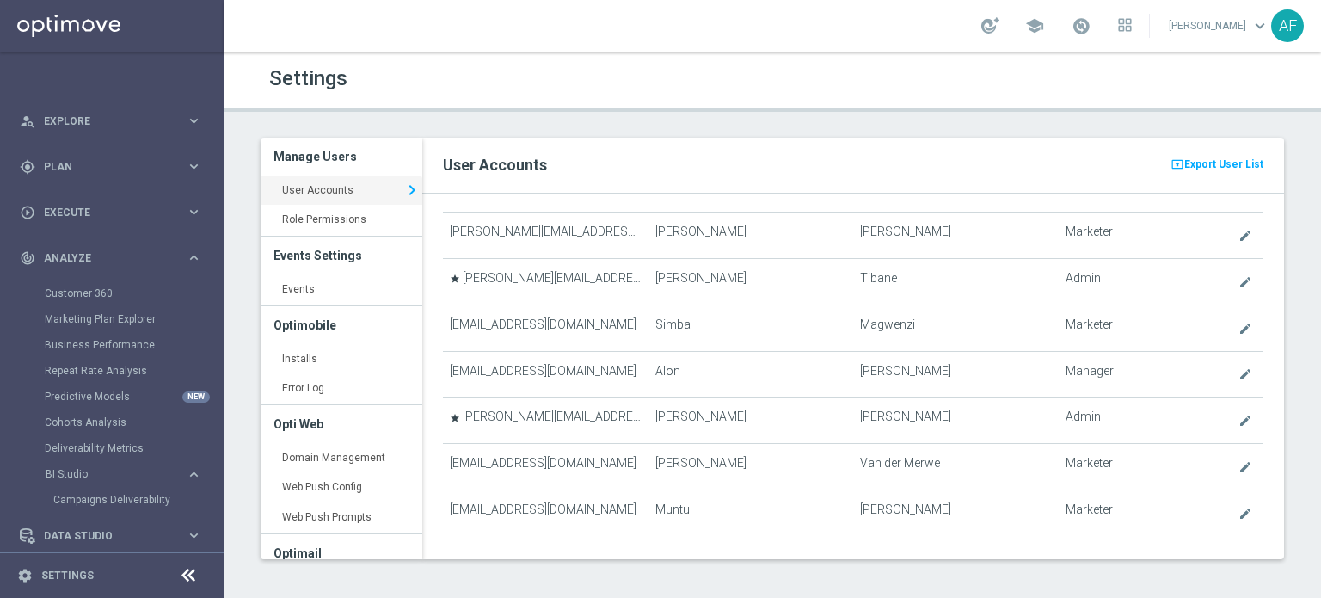
scroll to position [867, 0]
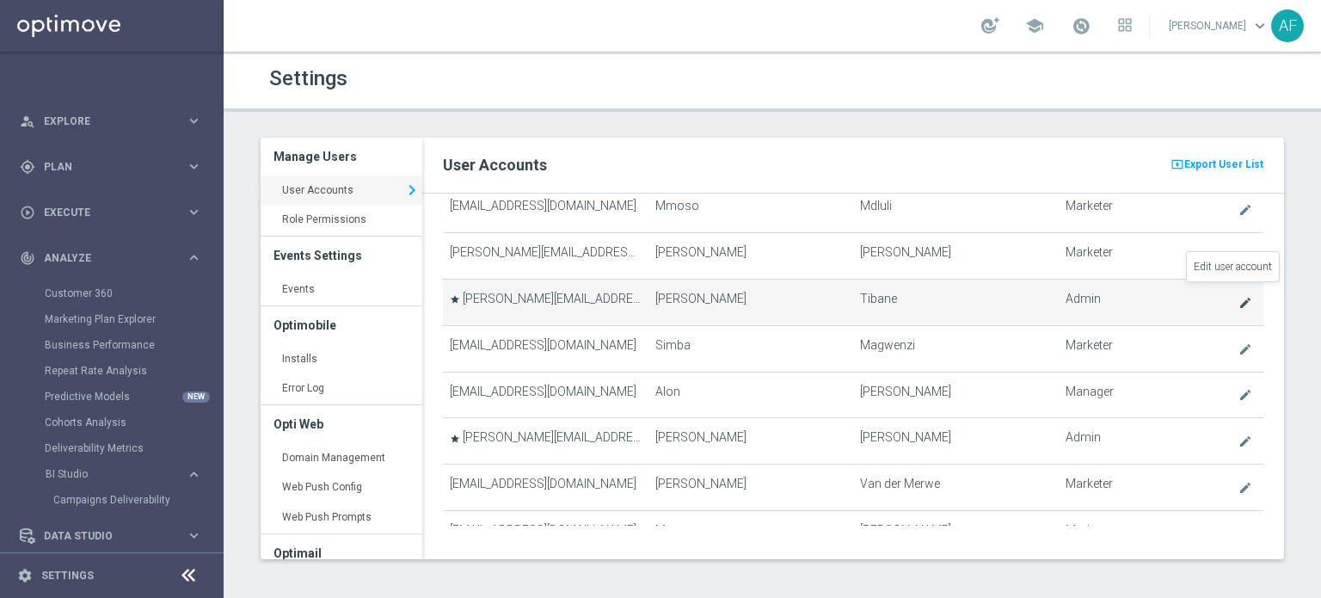
click at [1239, 296] on icon "create" at bounding box center [1246, 303] width 14 height 14
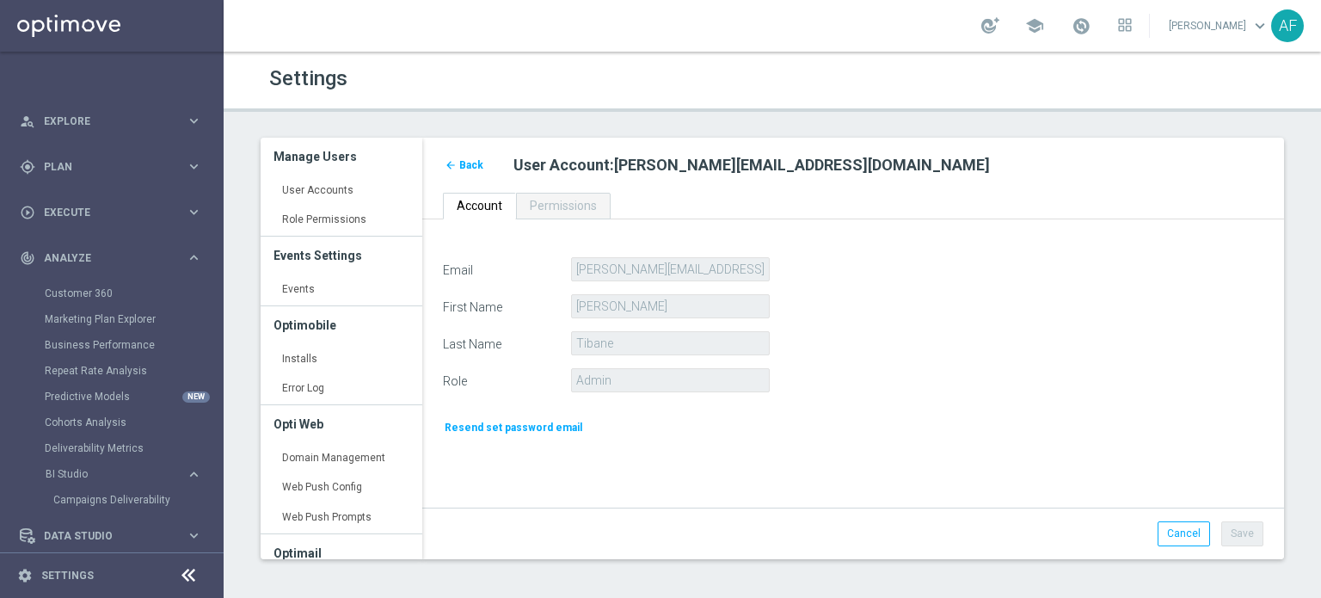
click at [471, 165] on span "Back" at bounding box center [471, 165] width 24 height 12
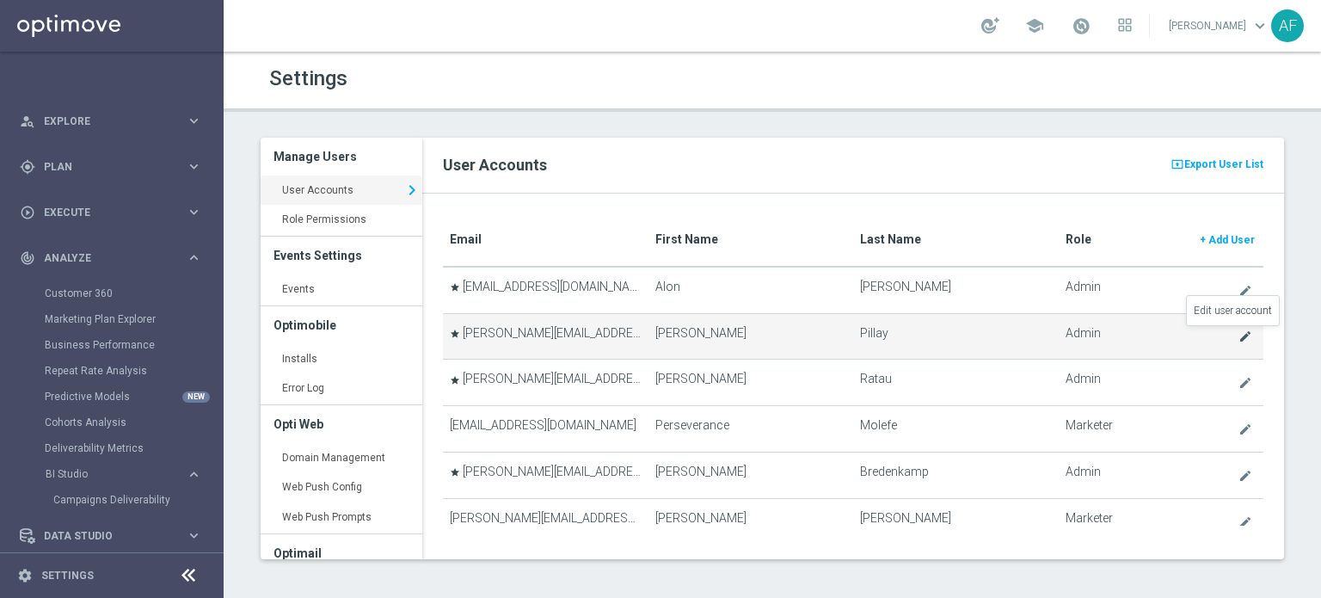
click at [1239, 334] on icon "create" at bounding box center [1246, 337] width 14 height 14
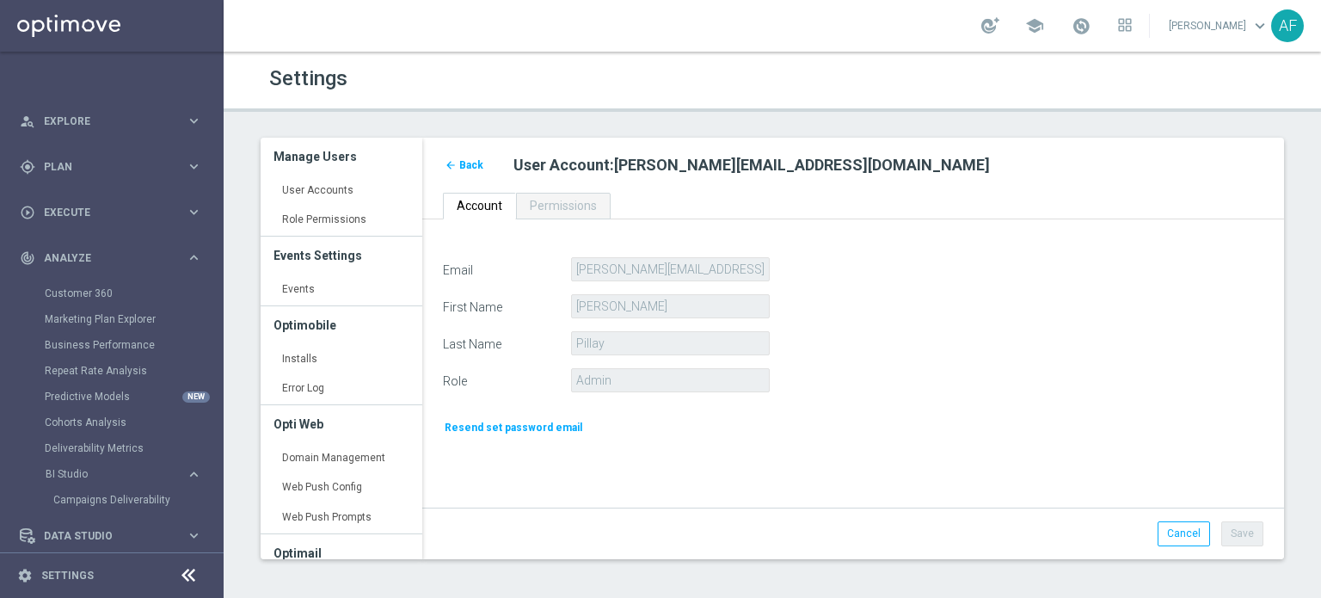
click at [468, 167] on span "Back" at bounding box center [471, 165] width 24 height 12
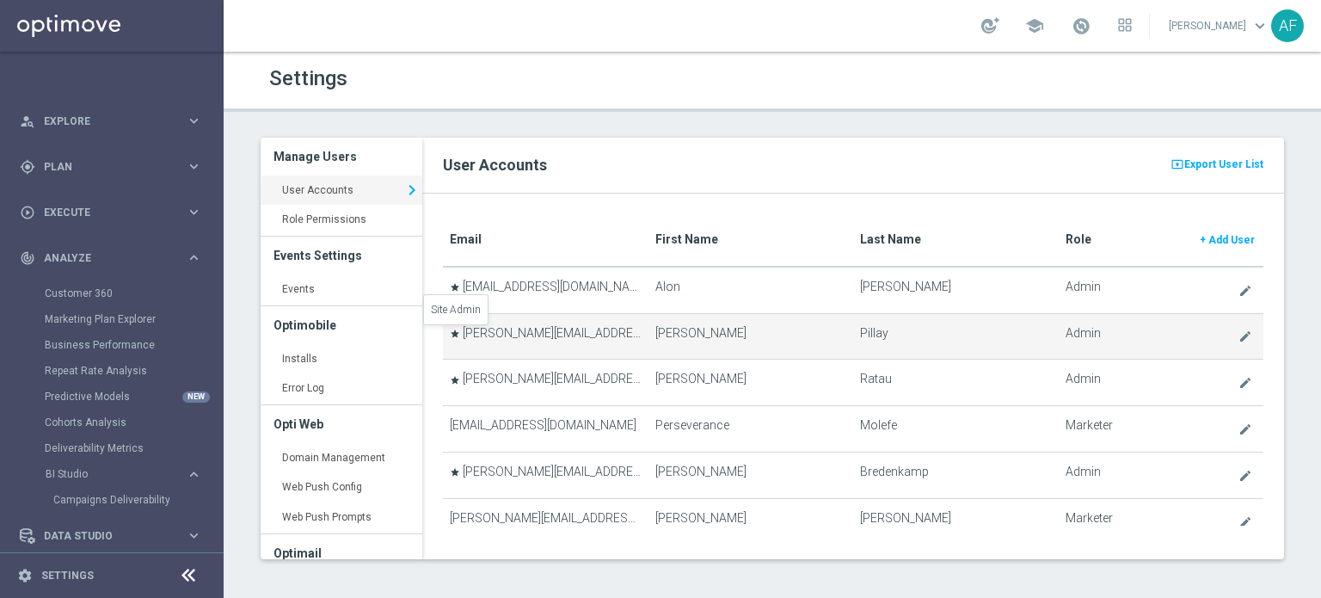
click at [454, 336] on icon "star" at bounding box center [455, 334] width 10 height 10
drag, startPoint x: 454, startPoint y: 330, endPoint x: 802, endPoint y: 341, distance: 347.7
click at [780, 350] on td "Elaine" at bounding box center [751, 336] width 205 height 46
drag, startPoint x: 859, startPoint y: 332, endPoint x: 989, endPoint y: 326, distance: 130.0
click at [933, 329] on td "Pillay" at bounding box center [955, 336] width 205 height 46
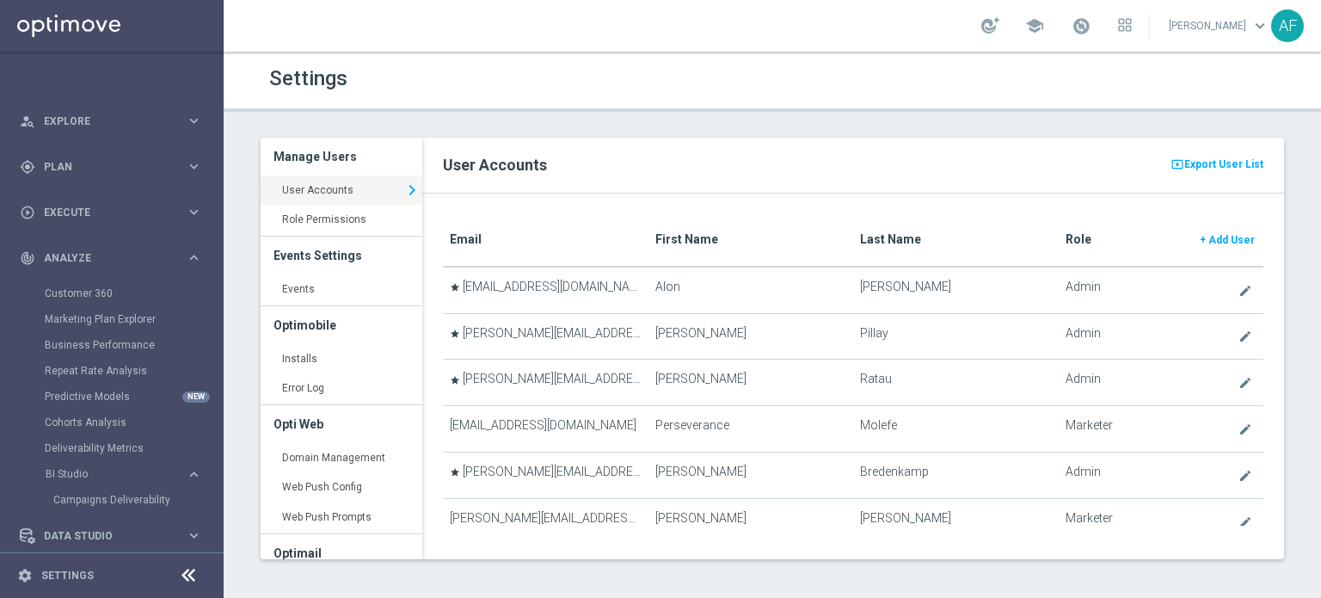
click at [1240, 23] on link "Alon Fittinghoff keyboard_arrow_down" at bounding box center [1219, 26] width 104 height 26
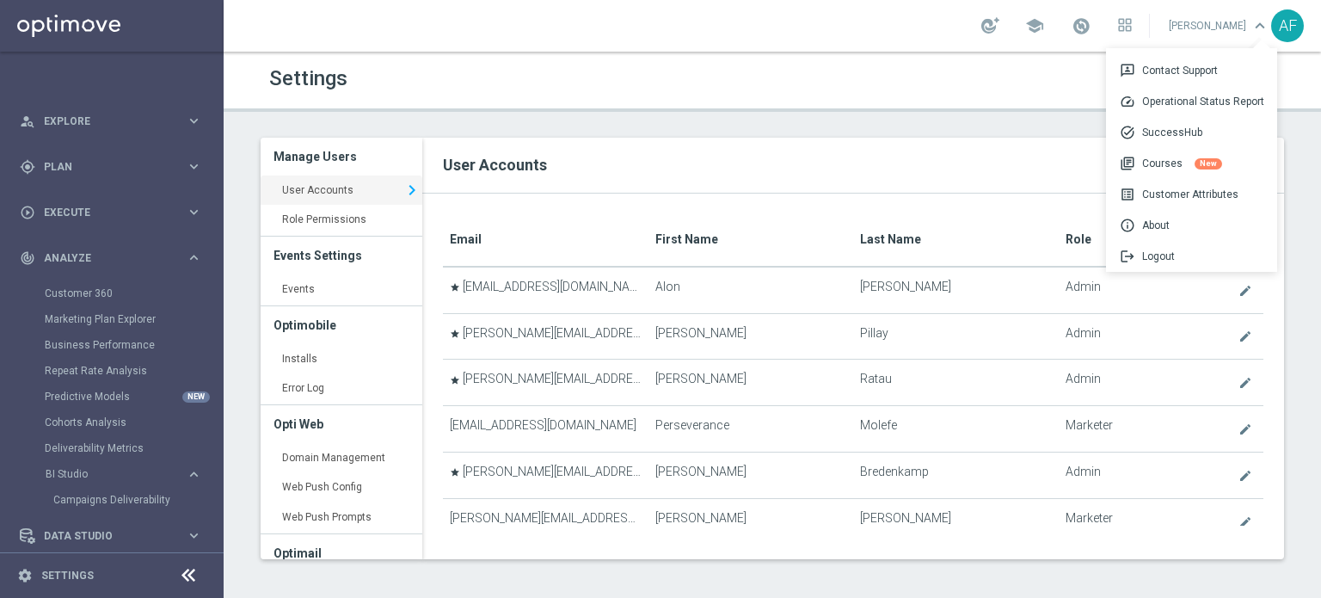
click at [996, 107] on header "Settings" at bounding box center [773, 82] width 1098 height 60
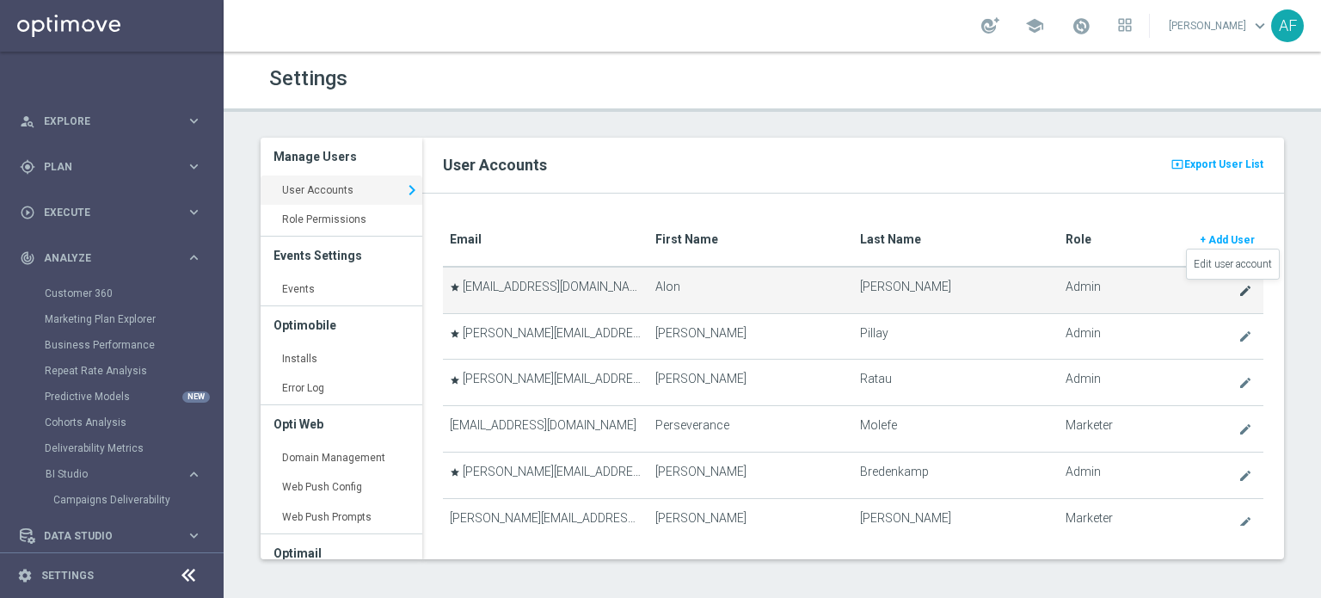
click at [1239, 286] on icon "create" at bounding box center [1246, 291] width 14 height 14
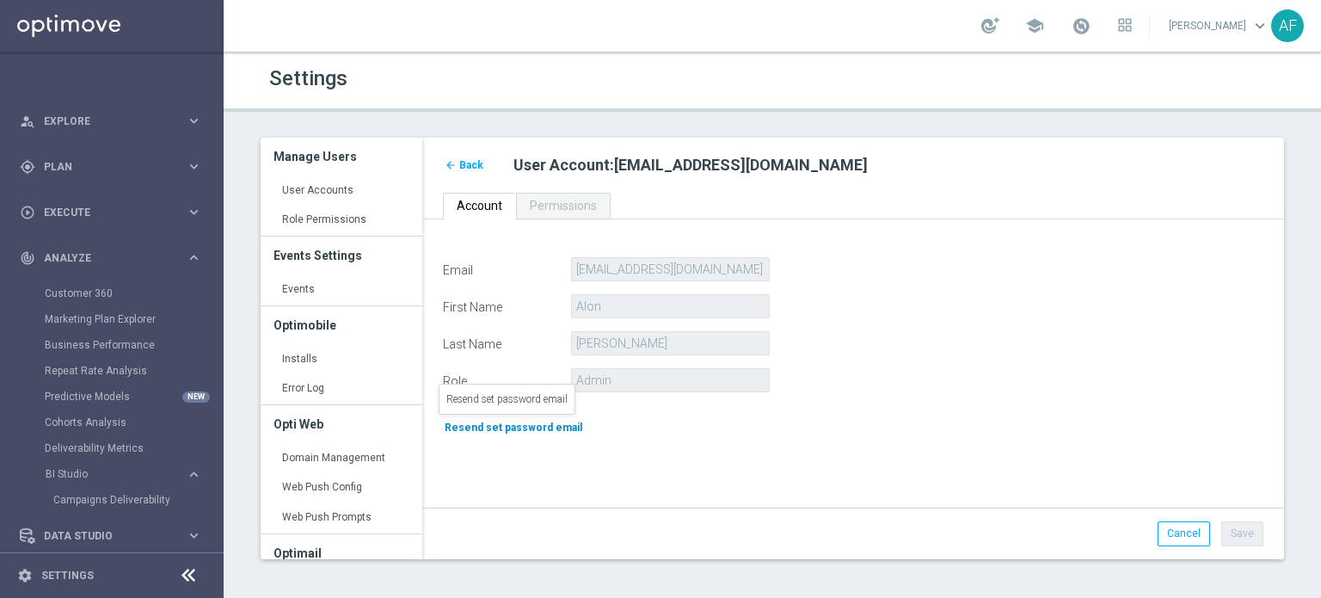
click at [527, 425] on span "Resend set password email" at bounding box center [514, 428] width 138 height 12
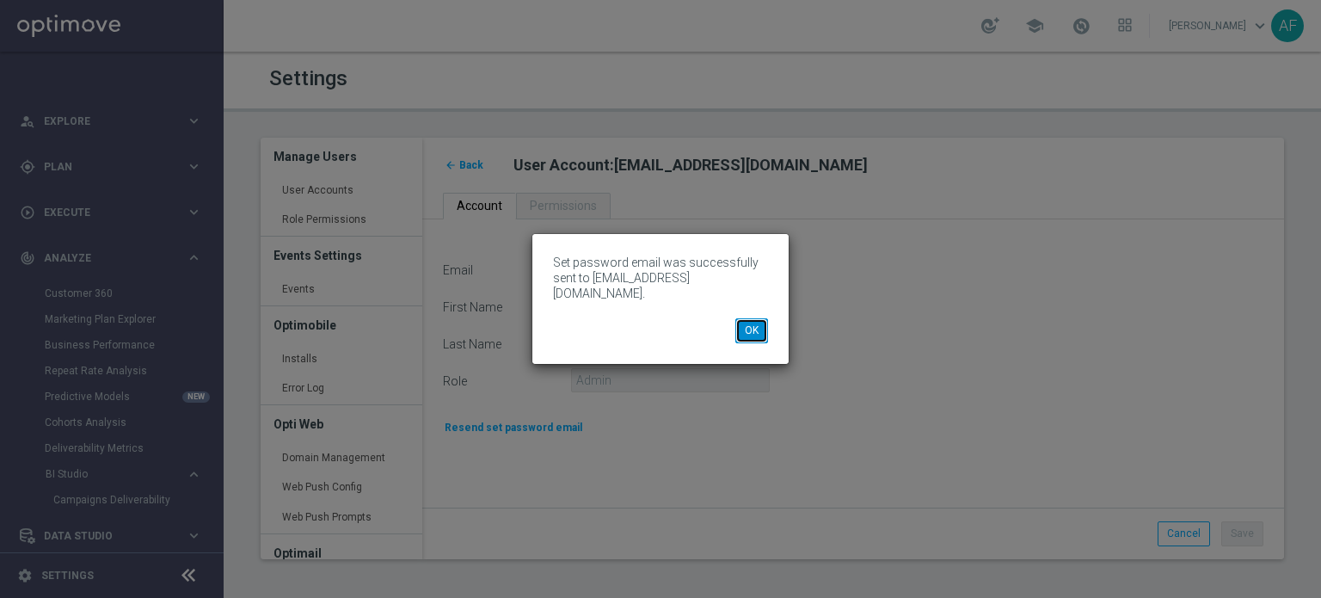
click at [750, 330] on button "OK" at bounding box center [752, 330] width 33 height 24
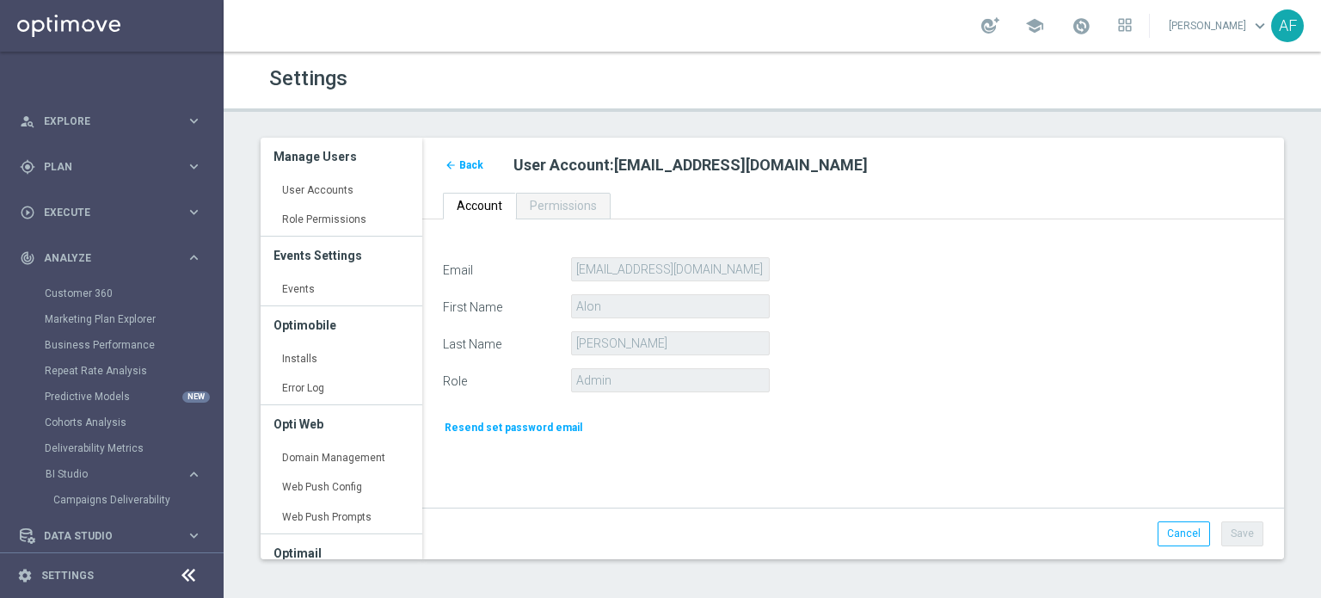
drag, startPoint x: 585, startPoint y: 166, endPoint x: 690, endPoint y: 161, distance: 105.1
click at [687, 163] on h2 "User Account : alon.f@goldmedialab.com" at bounding box center [889, 165] width 750 height 21
click at [767, 129] on div "Settings Manage Users User Accounts keyboard_arrow_right Role Permissions keybo…" at bounding box center [773, 325] width 1098 height 546
click at [336, 190] on link "User Accounts keyboard_arrow_right" at bounding box center [342, 191] width 162 height 31
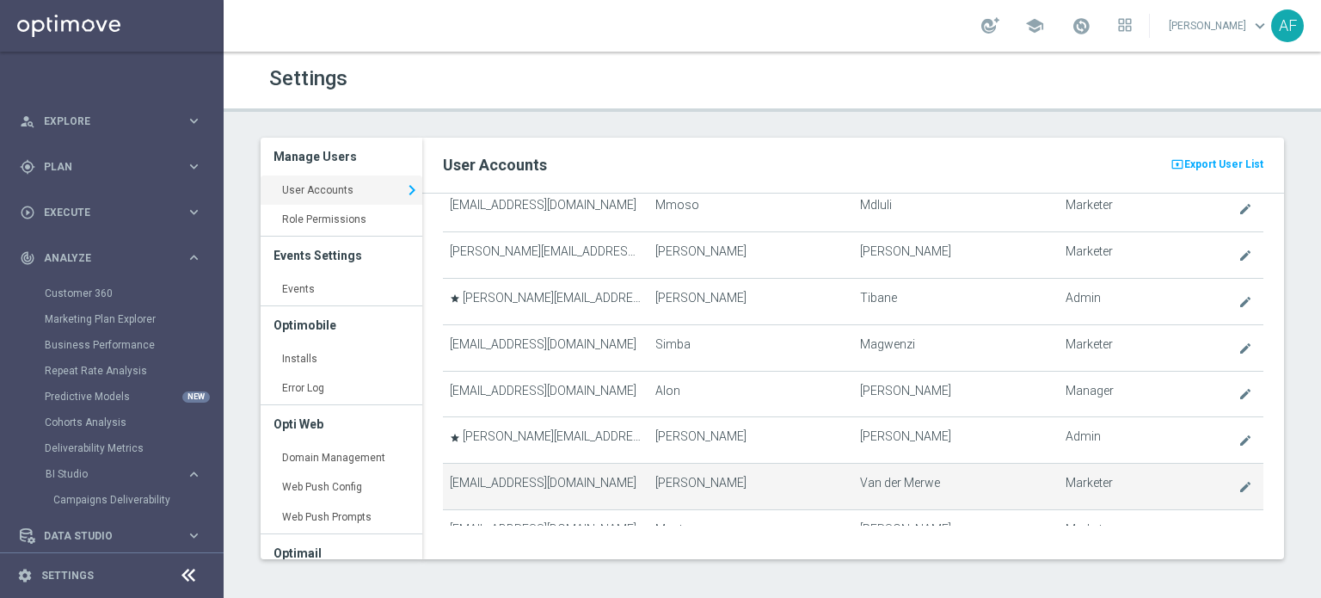
scroll to position [841, 0]
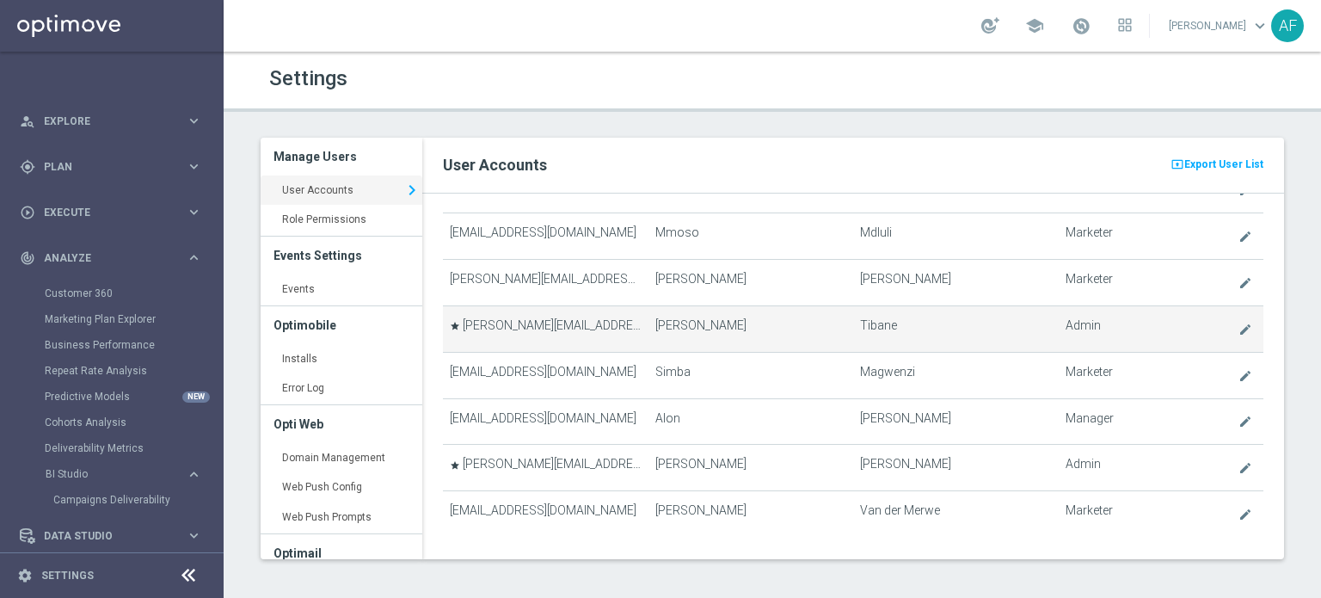
drag, startPoint x: 675, startPoint y: 314, endPoint x: 1030, endPoint y: 318, distance: 354.5
click at [1030, 318] on tr "star shane@goldmedialab.com Shane Tibane create Admin" at bounding box center [853, 328] width 821 height 46
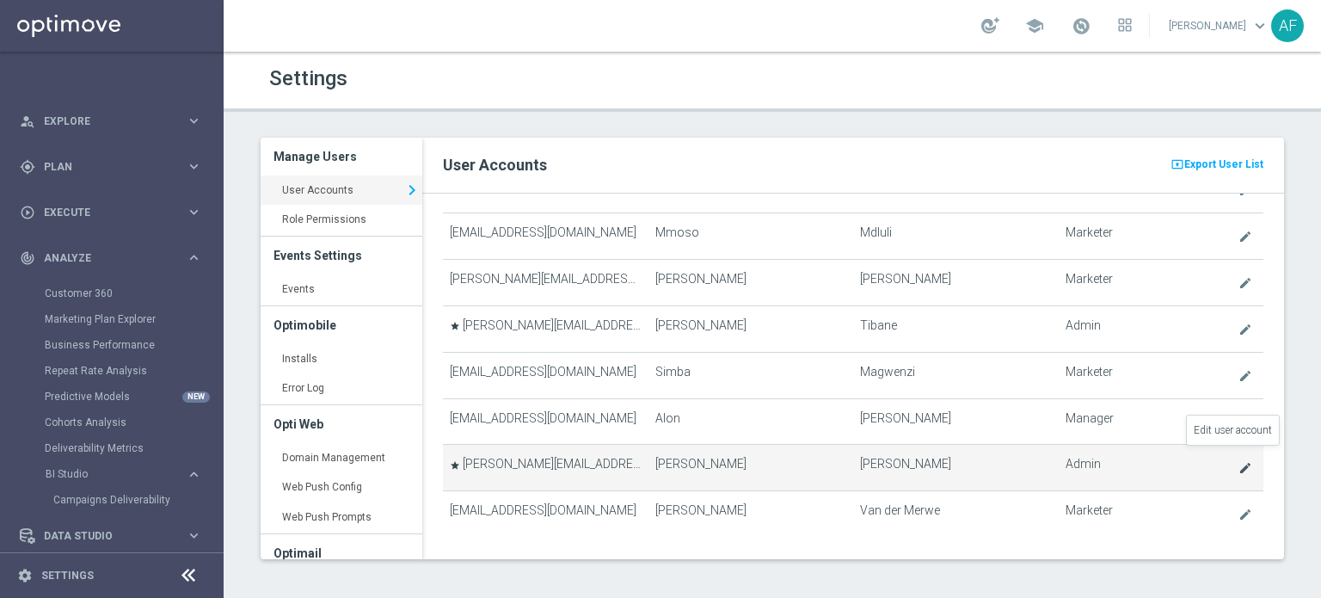
click at [1239, 461] on icon "create" at bounding box center [1246, 468] width 14 height 14
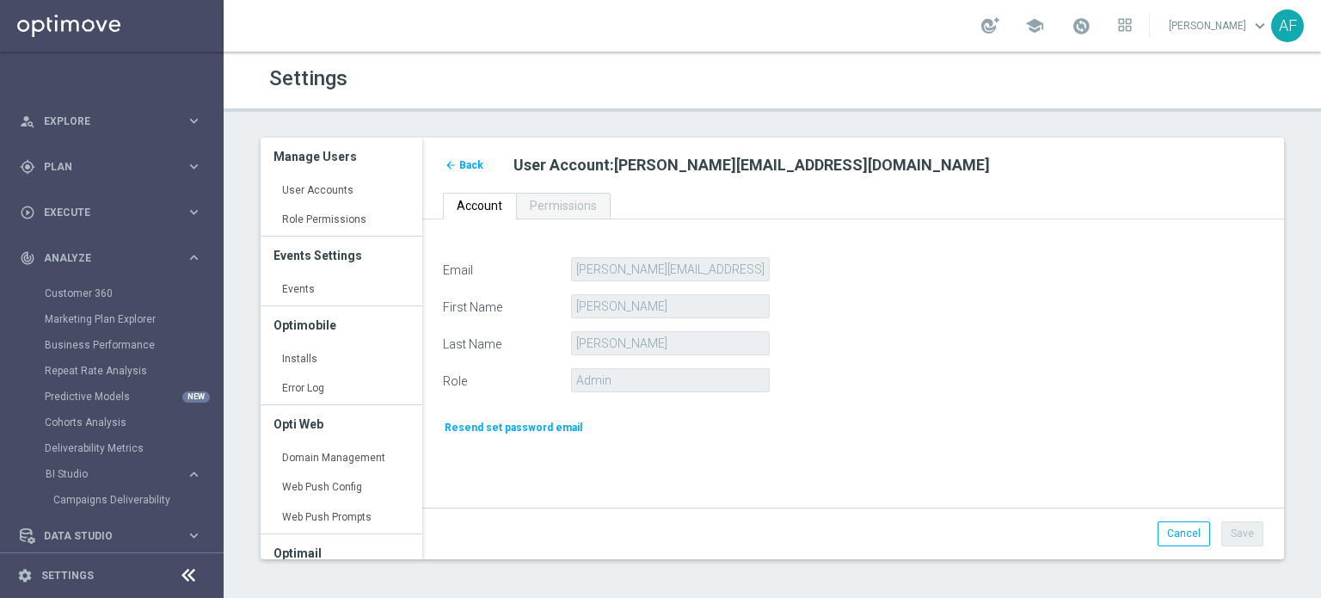
drag, startPoint x: 594, startPoint y: 158, endPoint x: 724, endPoint y: 171, distance: 130.5
click at [724, 171] on h2 "User Account : kenneth@maxcreate.com" at bounding box center [889, 165] width 750 height 21
drag, startPoint x: 726, startPoint y: 171, endPoint x: 585, endPoint y: 168, distance: 141.1
click at [619, 171] on span "kenneth@maxcreate.com" at bounding box center [802, 165] width 376 height 18
click at [474, 167] on span "Back" at bounding box center [471, 165] width 24 height 12
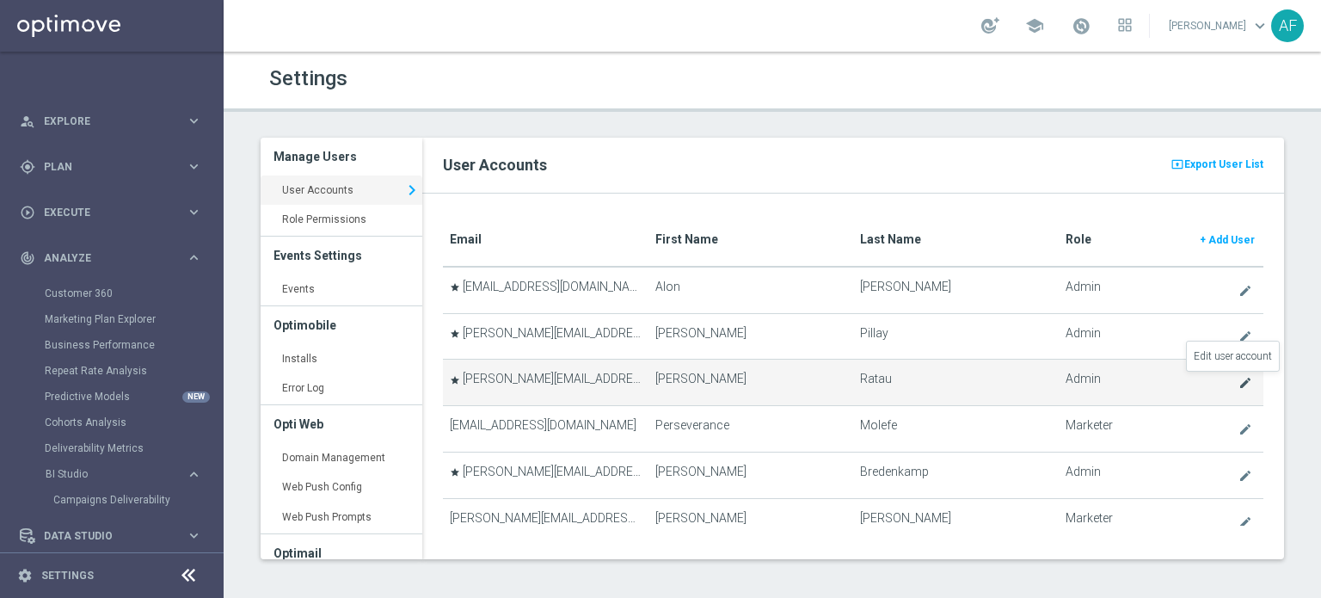
click at [1239, 382] on icon "create" at bounding box center [1246, 383] width 14 height 14
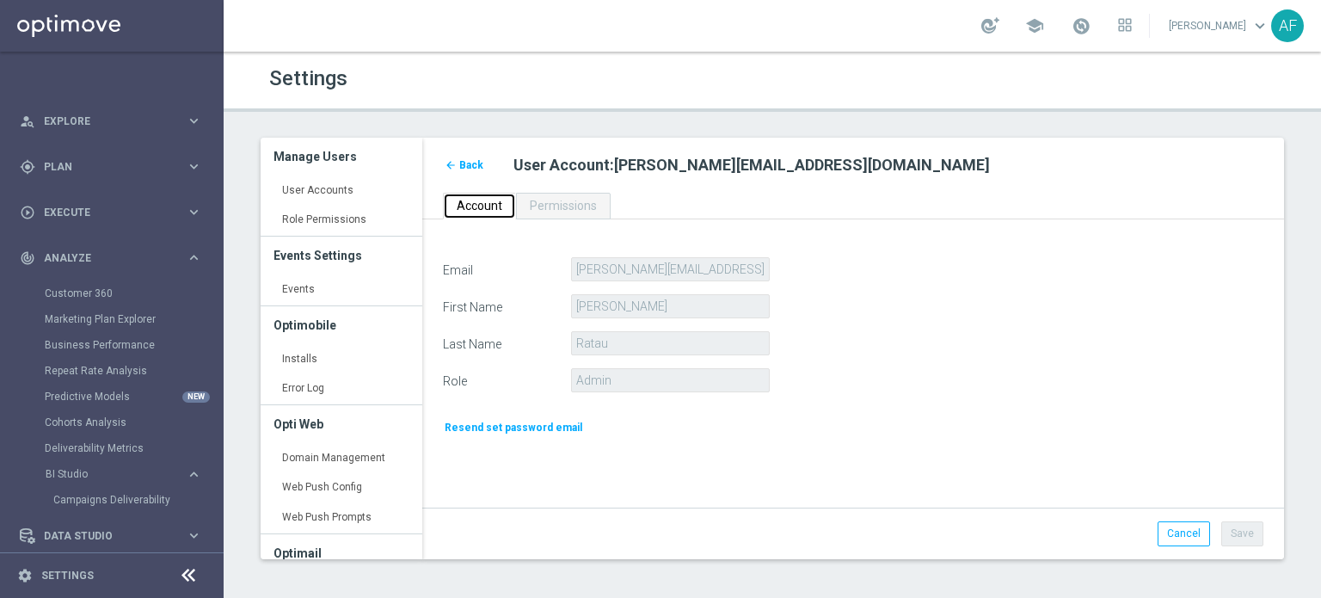
click at [482, 202] on span "Account" at bounding box center [480, 206] width 46 height 14
click at [530, 206] on span "Permissions" at bounding box center [563, 206] width 67 height 14
drag, startPoint x: 489, startPoint y: 205, endPoint x: 499, endPoint y: 205, distance: 10.3
click at [489, 205] on span "Account" at bounding box center [480, 206] width 46 height 14
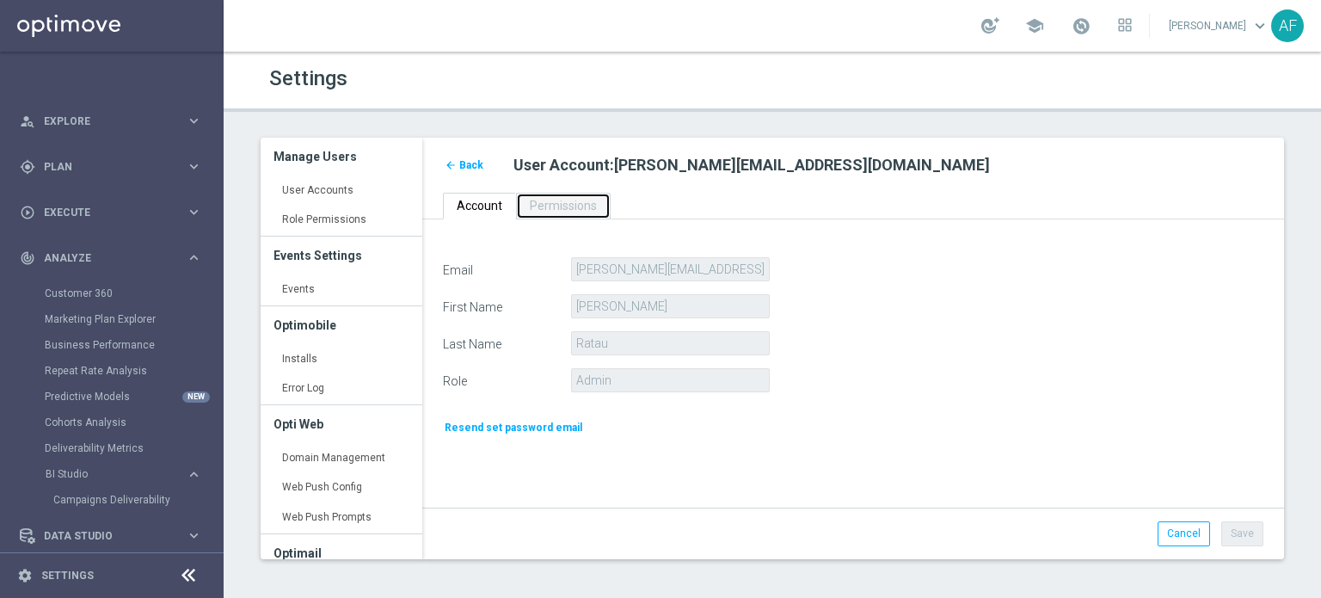
click at [531, 205] on span "Permissions" at bounding box center [563, 206] width 67 height 14
drag, startPoint x: 490, startPoint y: 199, endPoint x: 500, endPoint y: 199, distance: 9.5
click at [491, 199] on span "Account" at bounding box center [480, 206] width 46 height 14
click at [530, 206] on span "Permissions" at bounding box center [563, 206] width 67 height 14
click at [468, 169] on span "Back" at bounding box center [471, 165] width 24 height 12
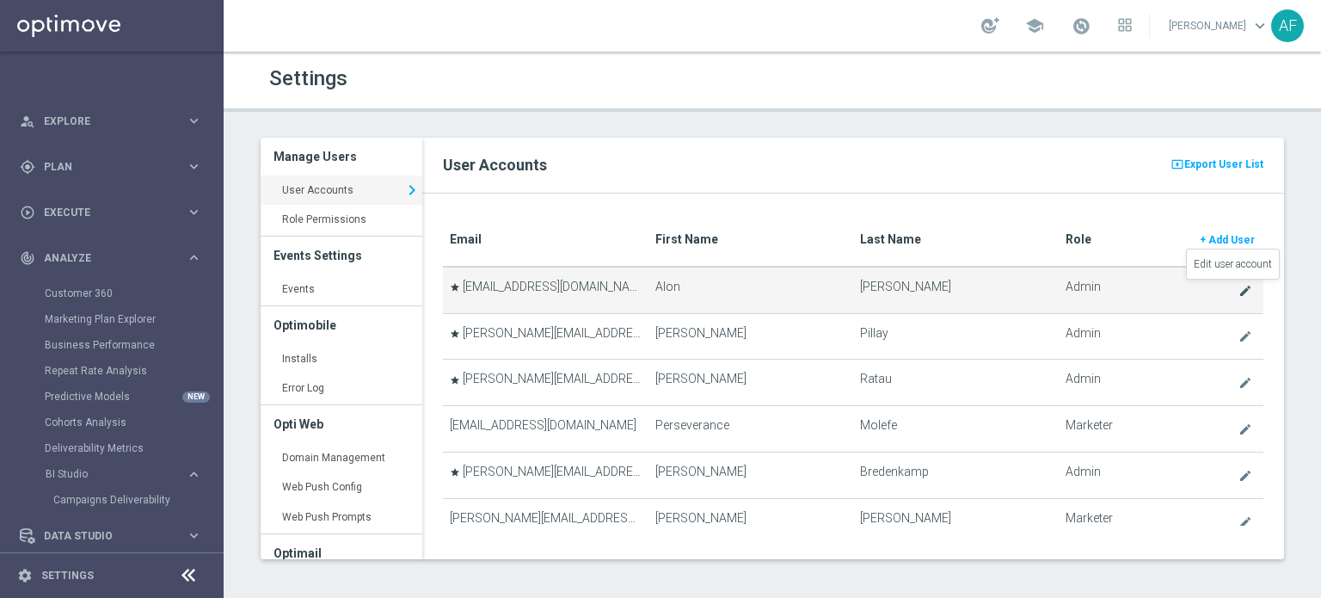
click at [1239, 293] on icon "create" at bounding box center [1246, 291] width 14 height 14
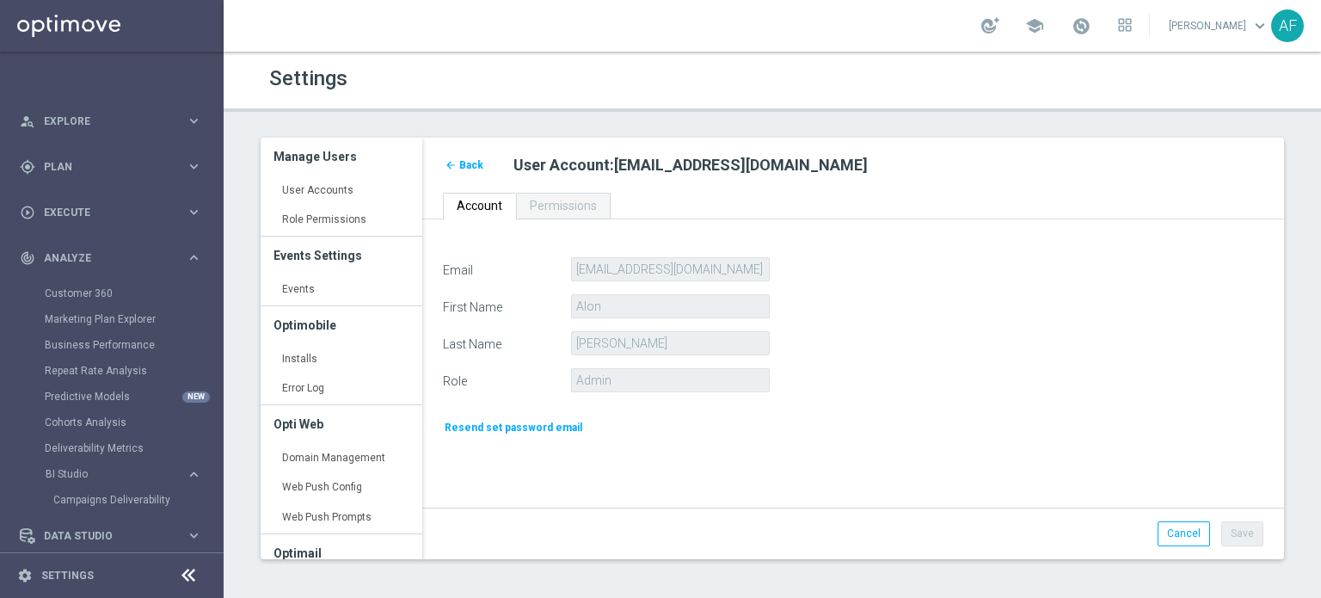
click at [1232, 288] on form "Email alon.f@goldmedialab.com First Name Alon Last Name Fittinghoff Role Admin …" at bounding box center [853, 347] width 821 height 180
click at [471, 163] on span "Back" at bounding box center [471, 165] width 24 height 12
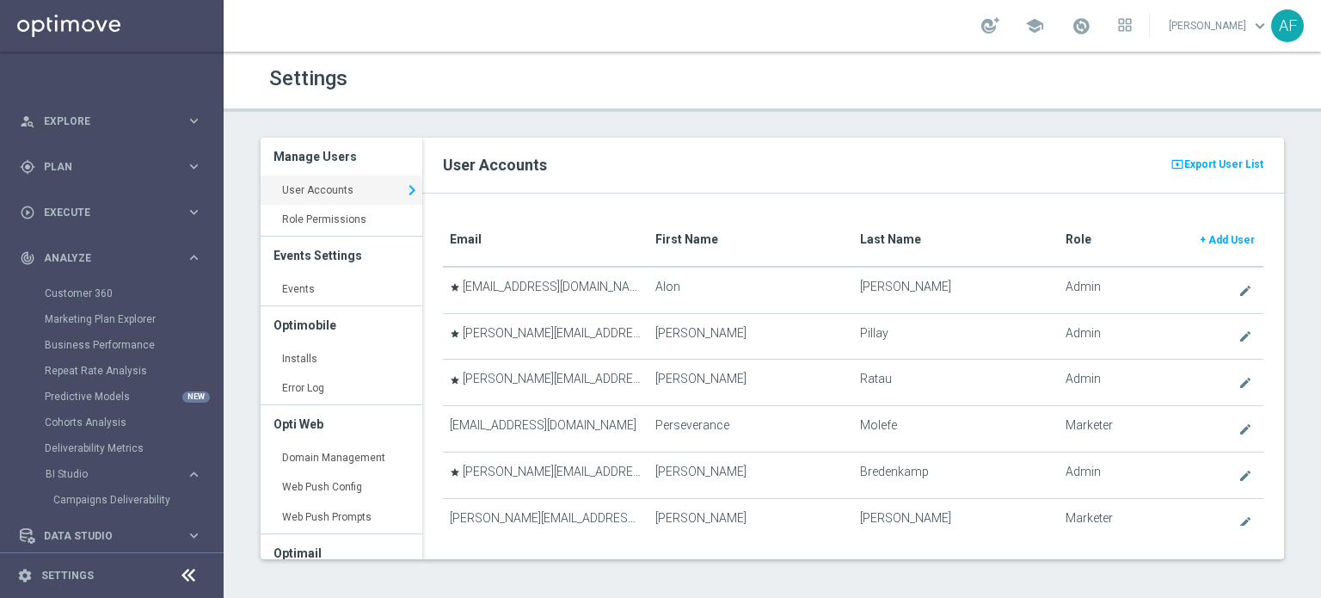
click at [1256, 34] on span "keyboard_arrow_down" at bounding box center [1260, 25] width 19 height 19
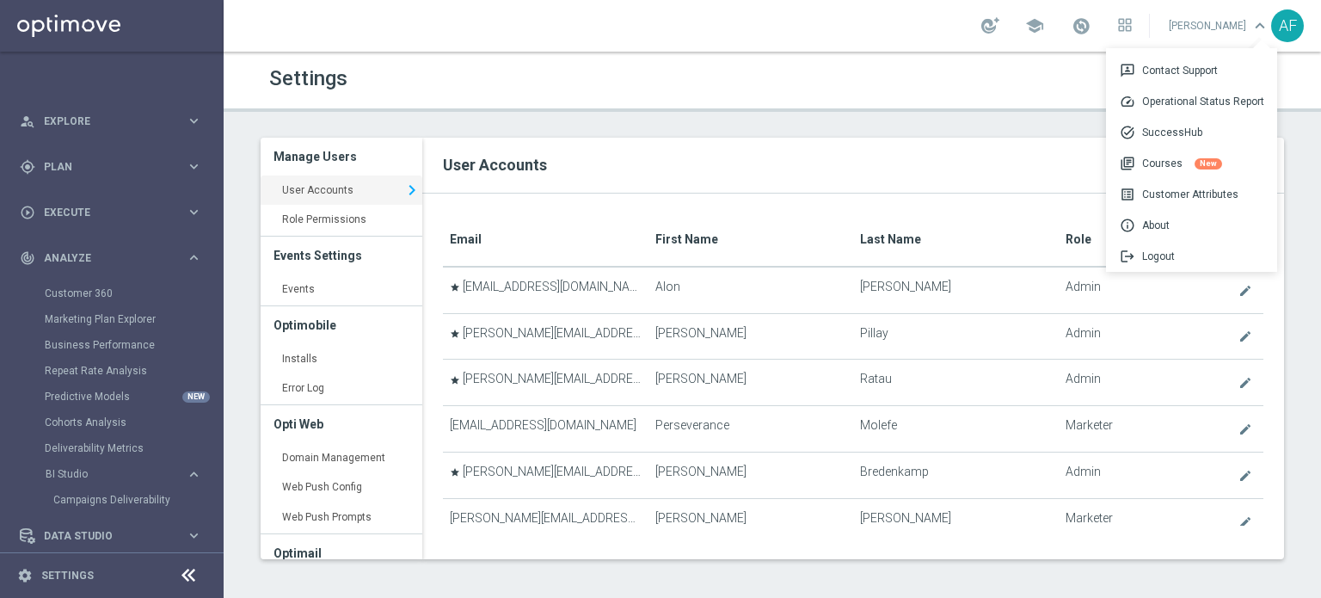
click at [1297, 18] on div "AF" at bounding box center [1288, 25] width 33 height 33
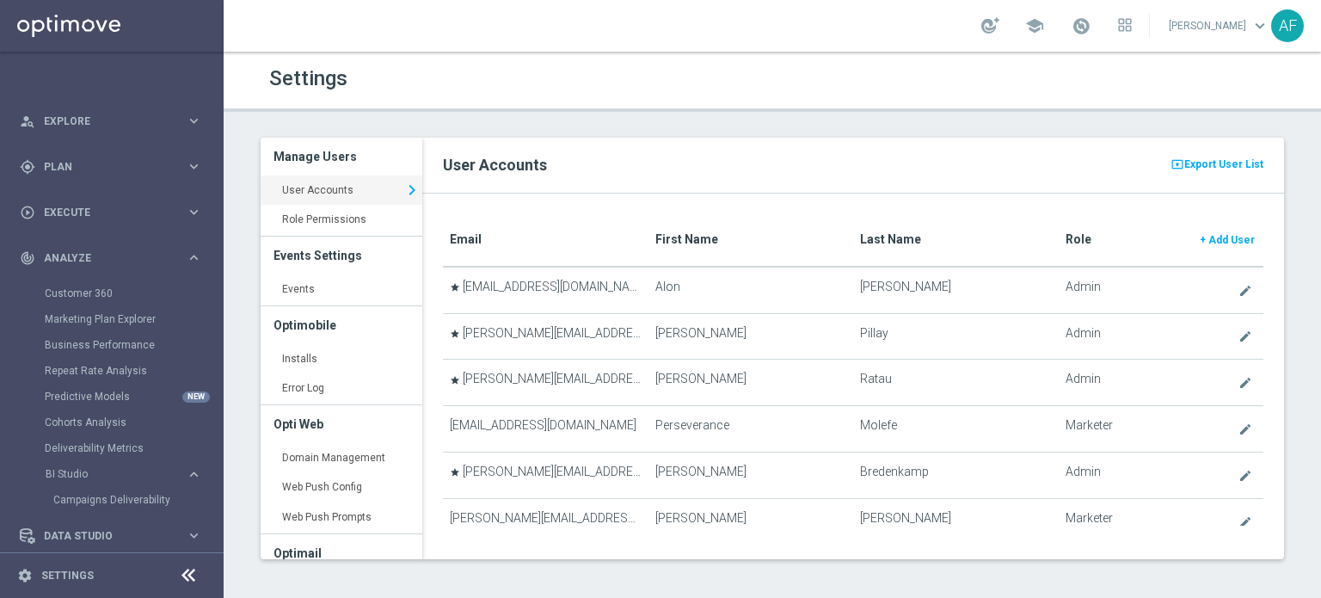
click at [1289, 28] on div "AF" at bounding box center [1288, 25] width 33 height 33
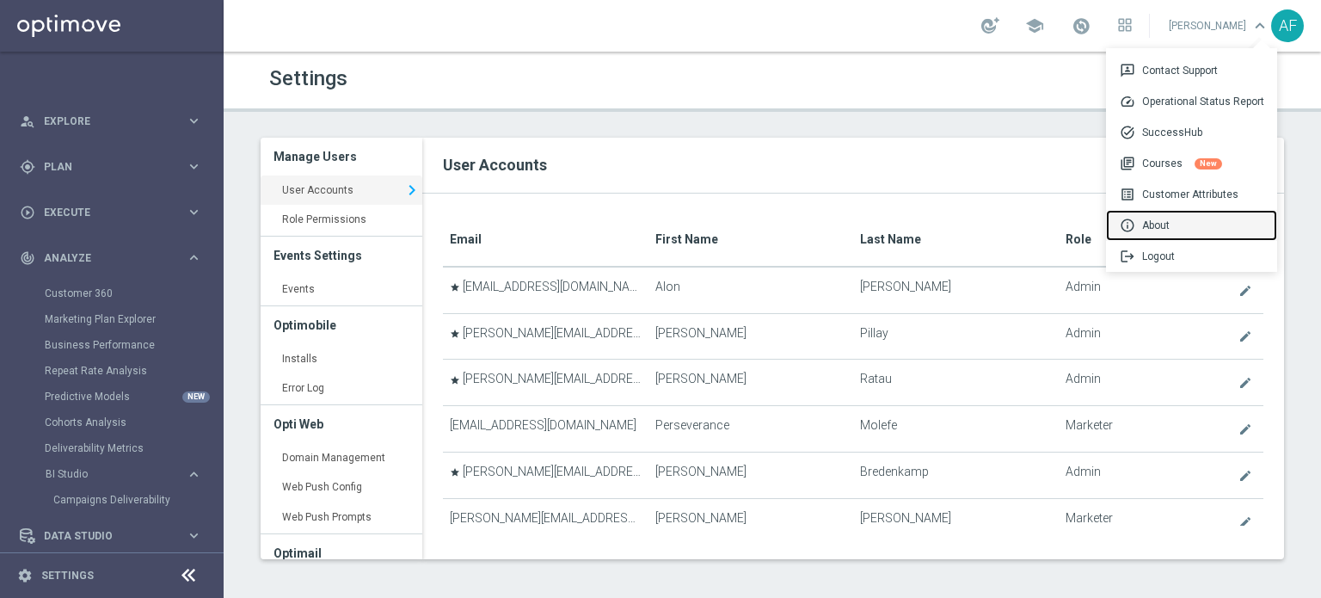
click at [1133, 223] on span "info" at bounding box center [1131, 225] width 22 height 15
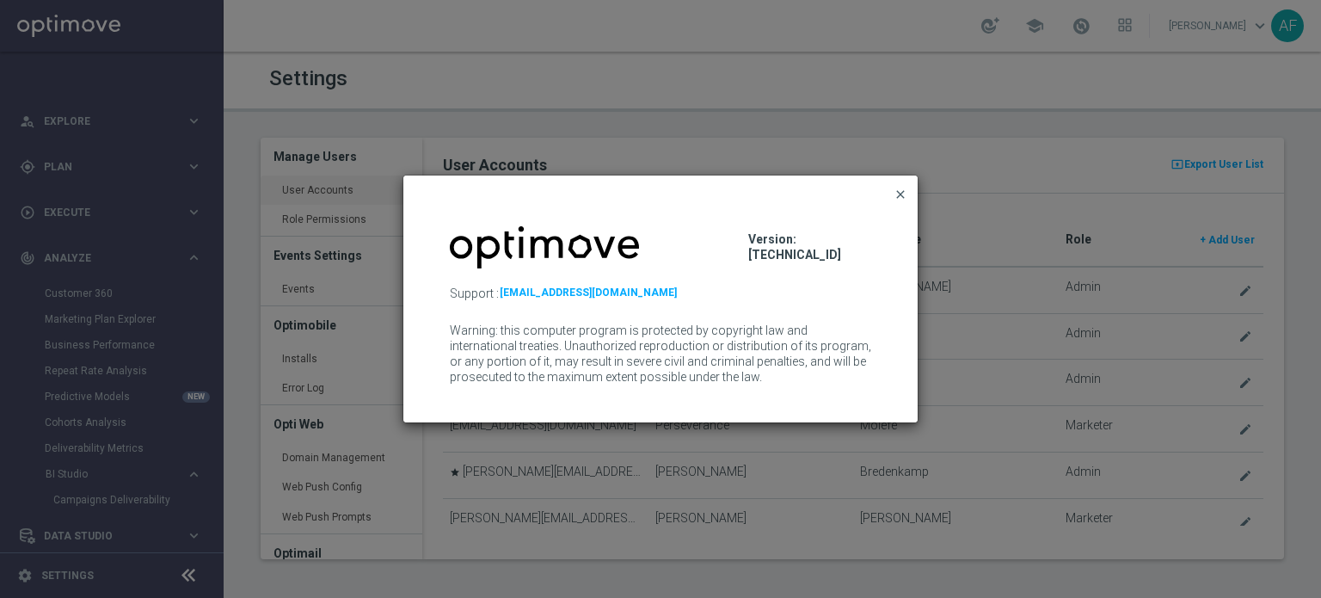
click at [901, 188] on span "close" at bounding box center [901, 195] width 14 height 14
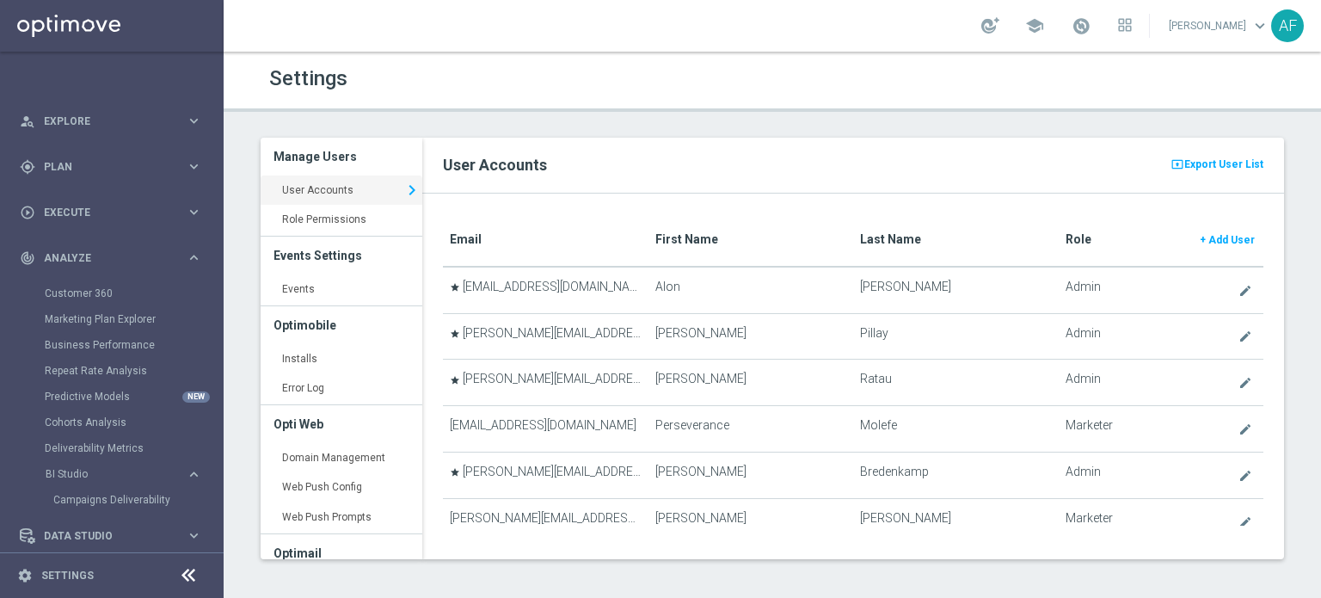
click at [1286, 30] on div "AF" at bounding box center [1288, 25] width 33 height 33
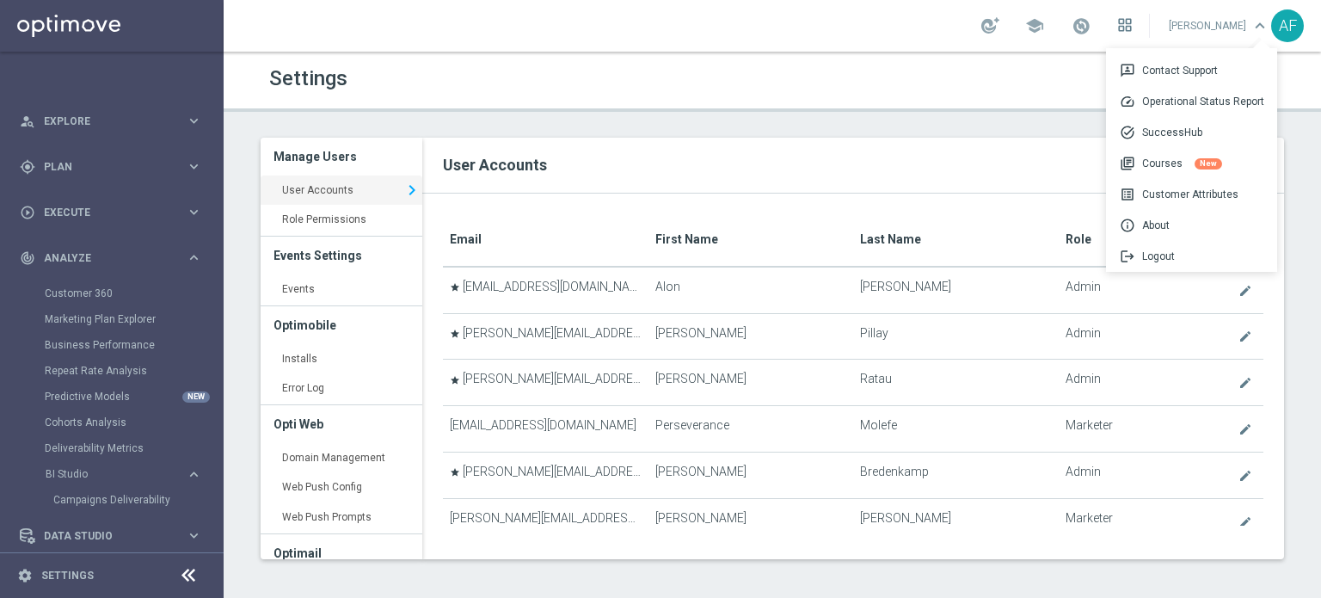
click at [1131, 28] on icon at bounding box center [1125, 25] width 14 height 14
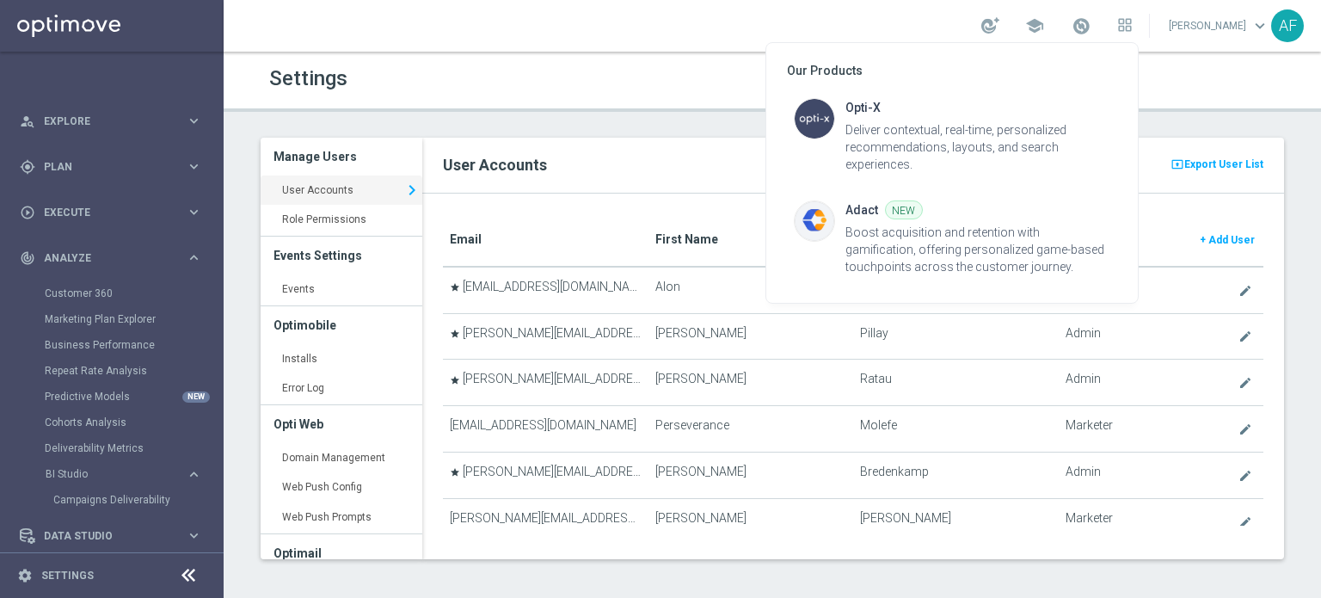
drag, startPoint x: 1204, startPoint y: 81, endPoint x: 1043, endPoint y: 49, distance: 164.8
click at [1202, 81] on div at bounding box center [660, 299] width 1321 height 598
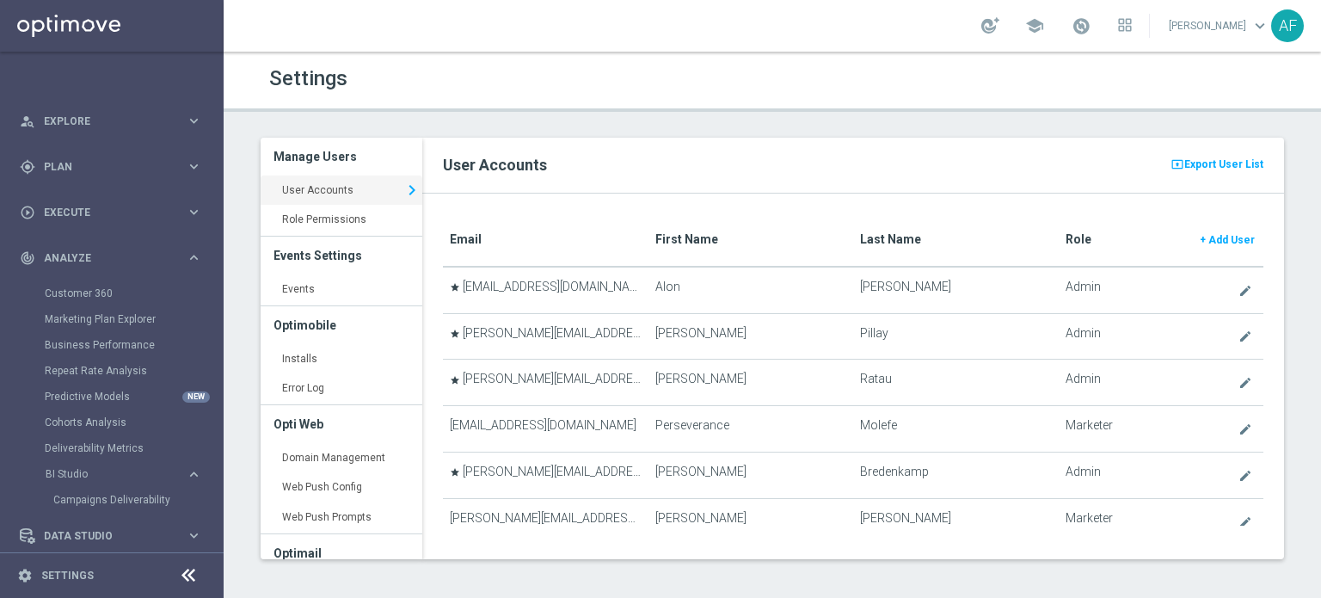
click at [1204, 32] on link "Alon Fittinghoff keyboard_arrow_down" at bounding box center [1219, 26] width 104 height 26
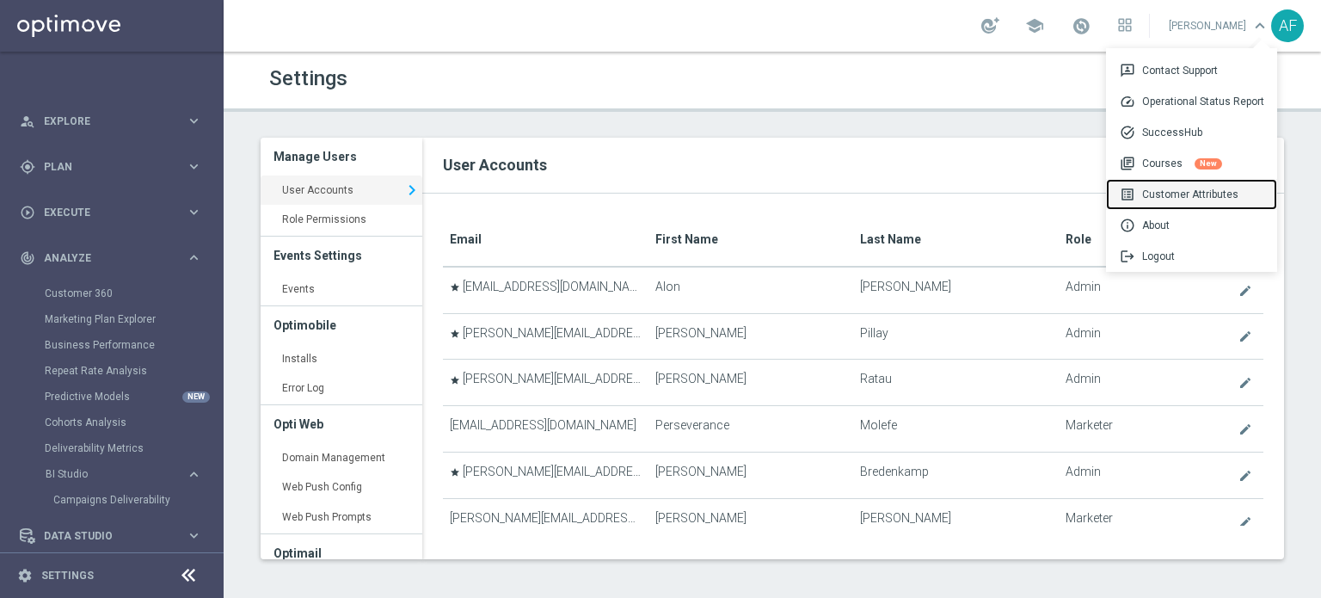
click at [1171, 194] on div "list_alt Customer Attributes" at bounding box center [1191, 194] width 171 height 31
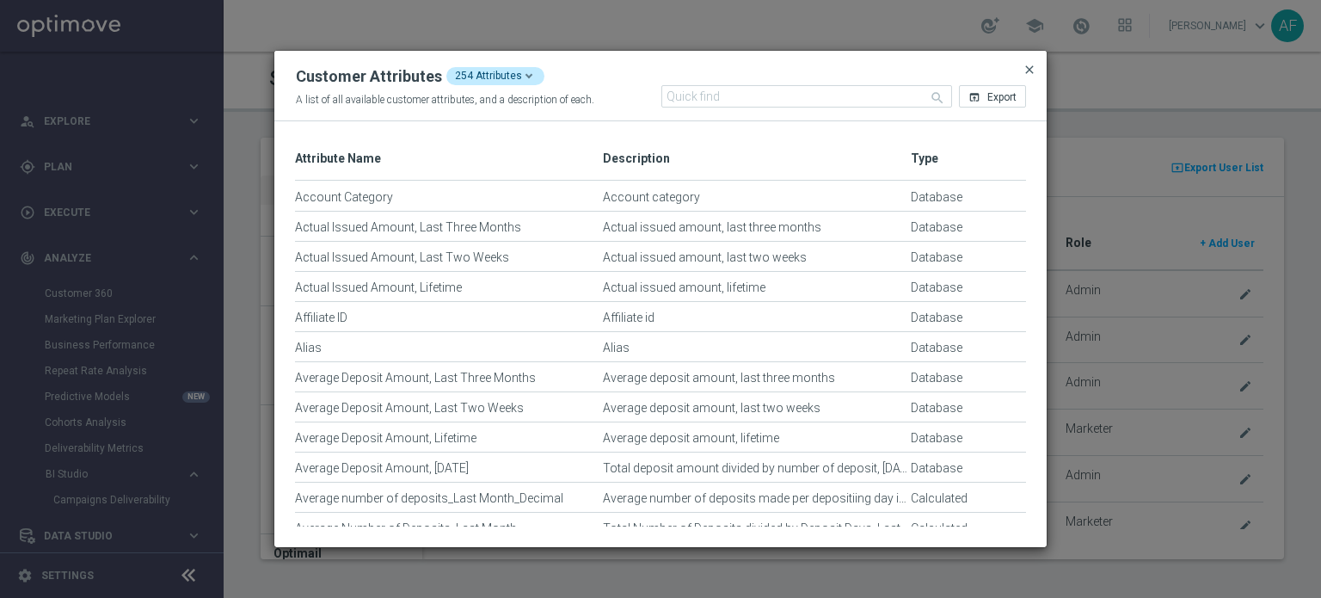
click at [1027, 67] on span "close" at bounding box center [1030, 70] width 14 height 14
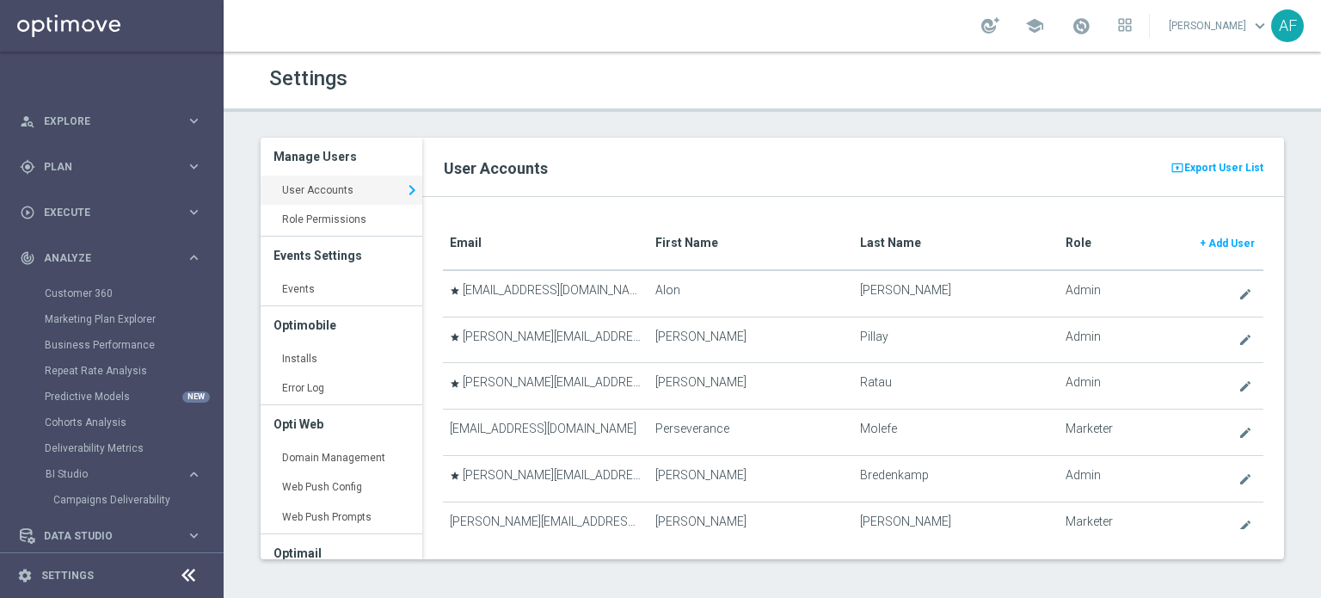
click at [1283, 22] on div "AF" at bounding box center [1288, 25] width 33 height 33
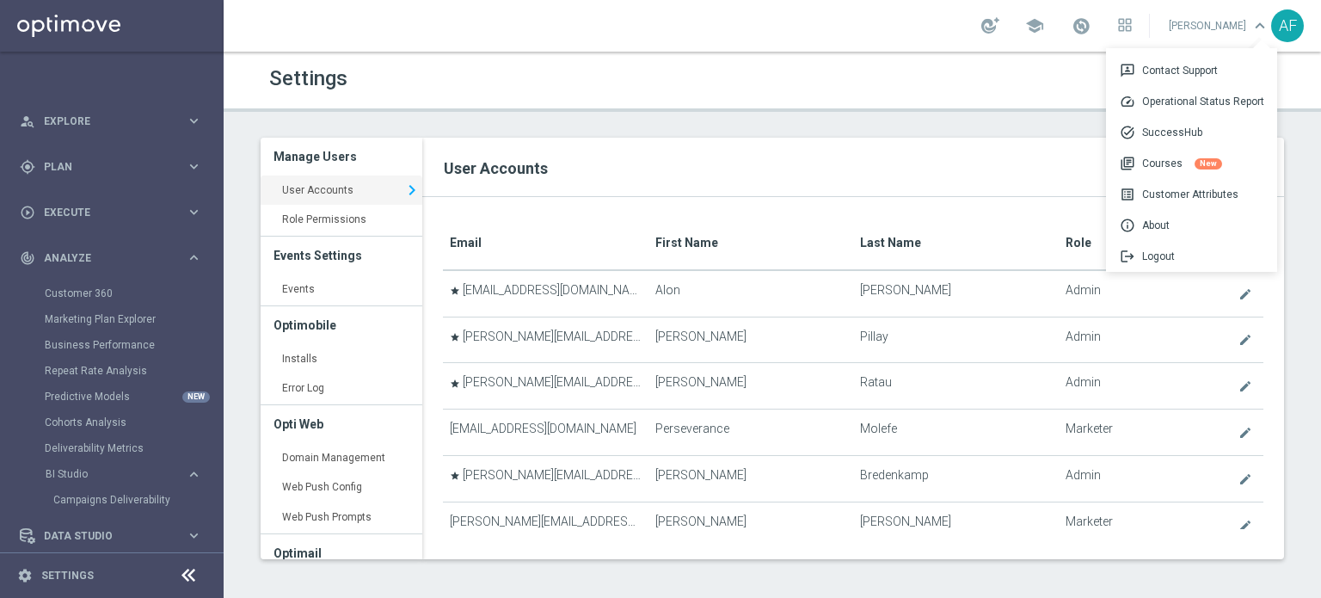
click at [1036, 71] on div "Settings" at bounding box center [772, 79] width 1032 height 34
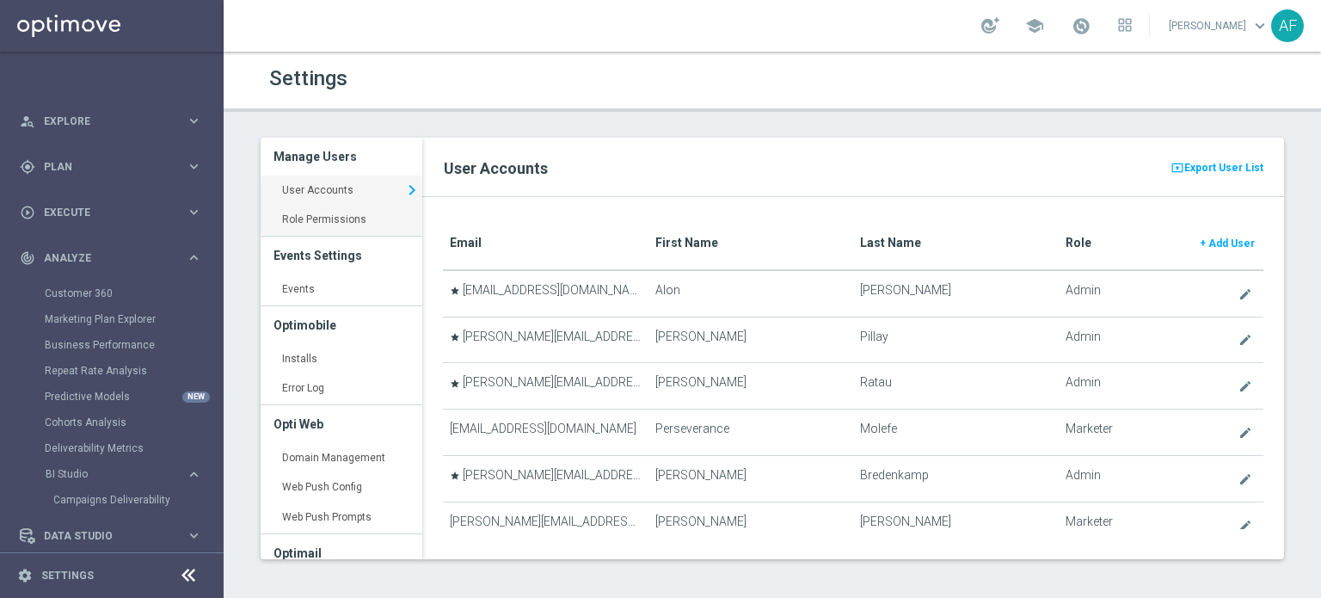
click at [340, 224] on link "Role Permissions keyboard_arrow_right" at bounding box center [342, 220] width 162 height 31
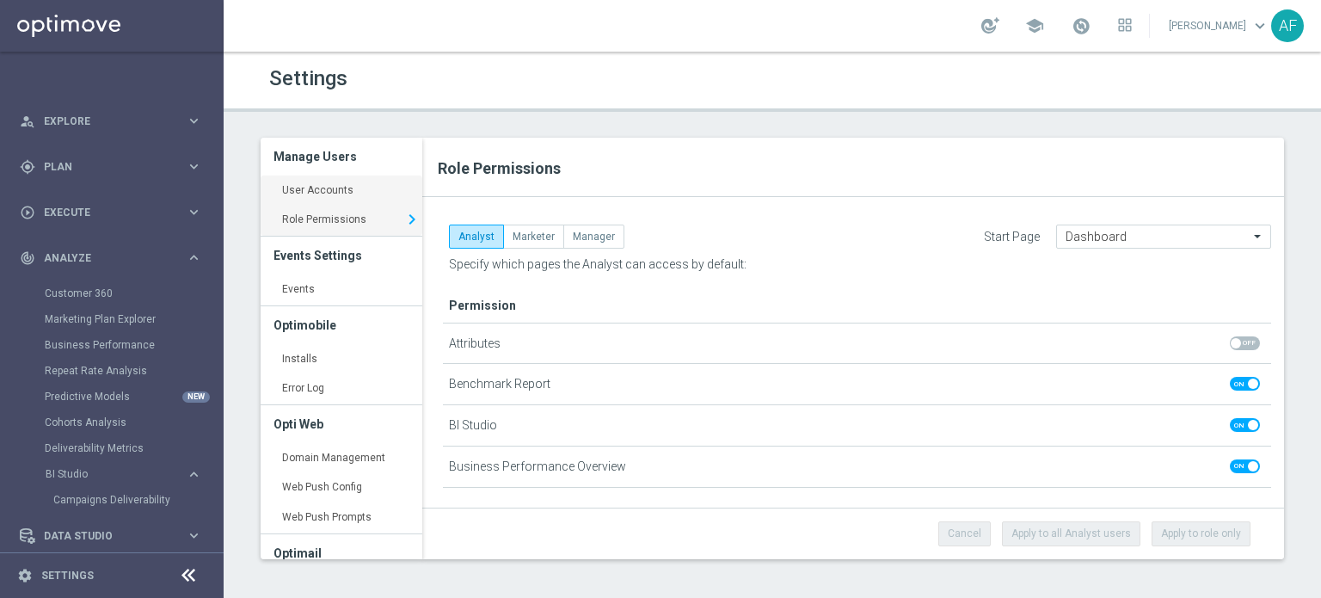
click at [348, 188] on link "User Accounts keyboard_arrow_right" at bounding box center [342, 191] width 162 height 31
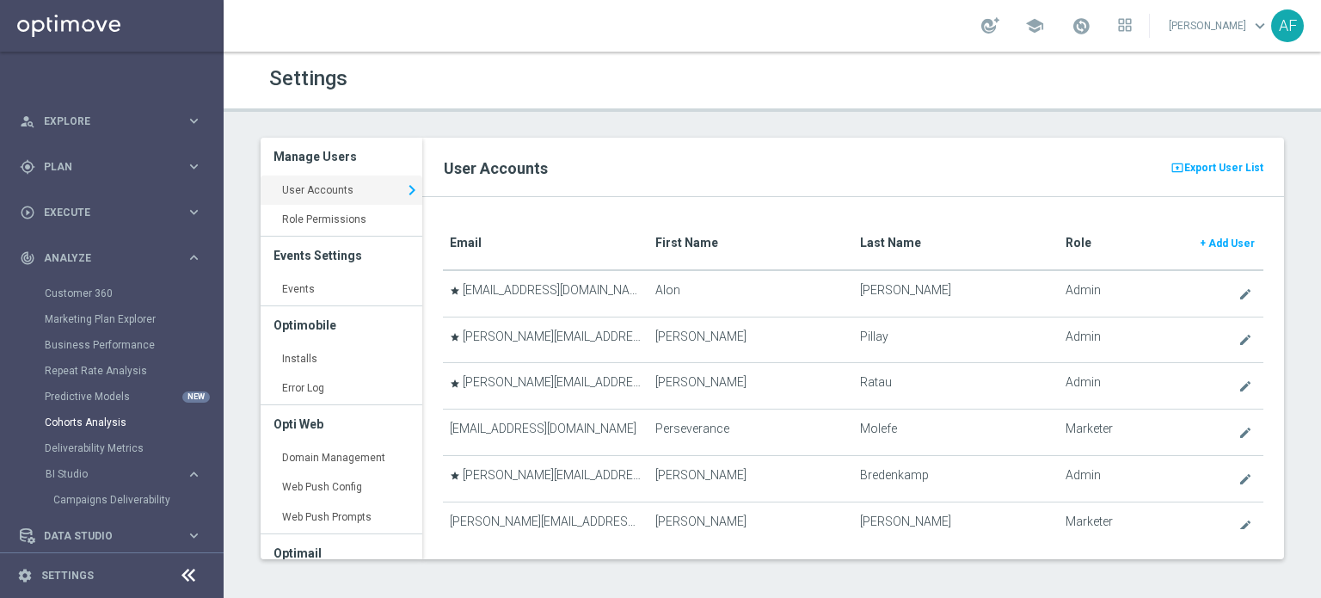
scroll to position [141, 0]
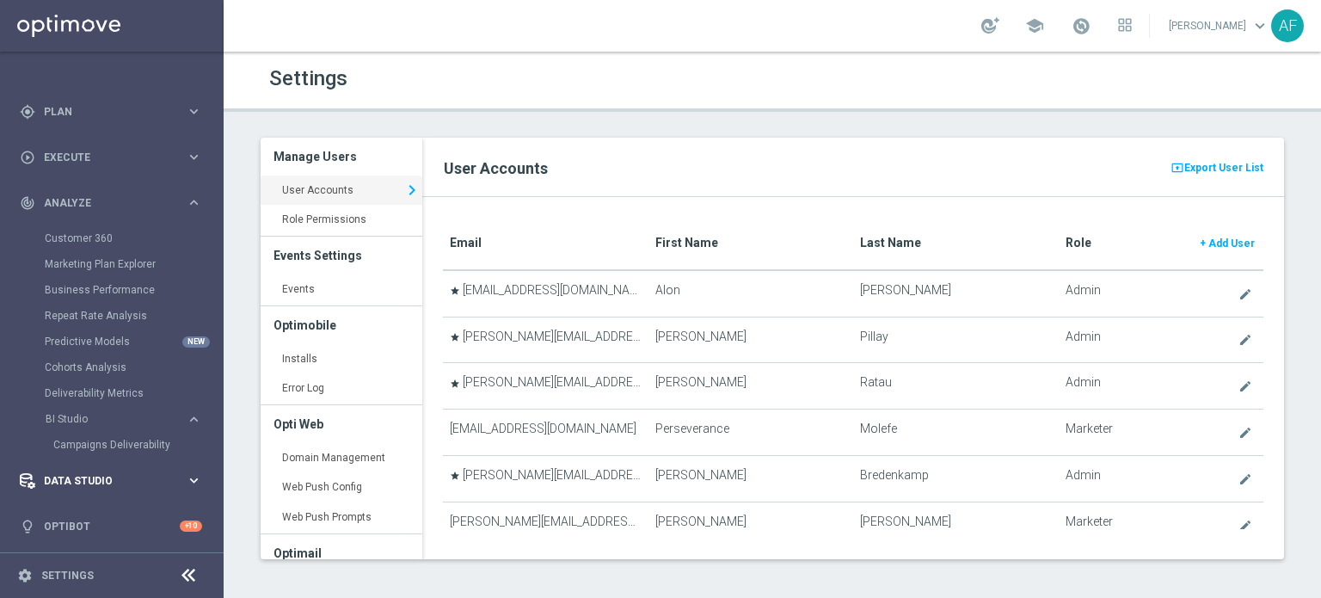
click at [71, 482] on span "Data Studio" at bounding box center [115, 481] width 142 height 10
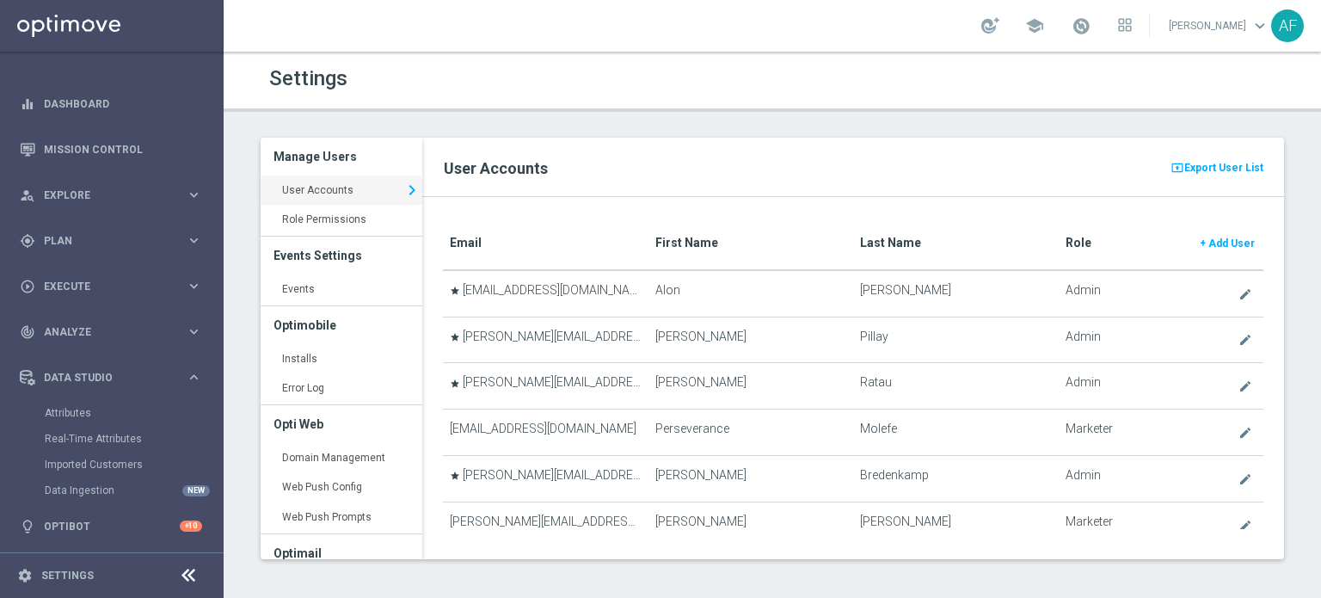
scroll to position [12, 0]
click at [107, 373] on span "Data Studio" at bounding box center [115, 378] width 142 height 10
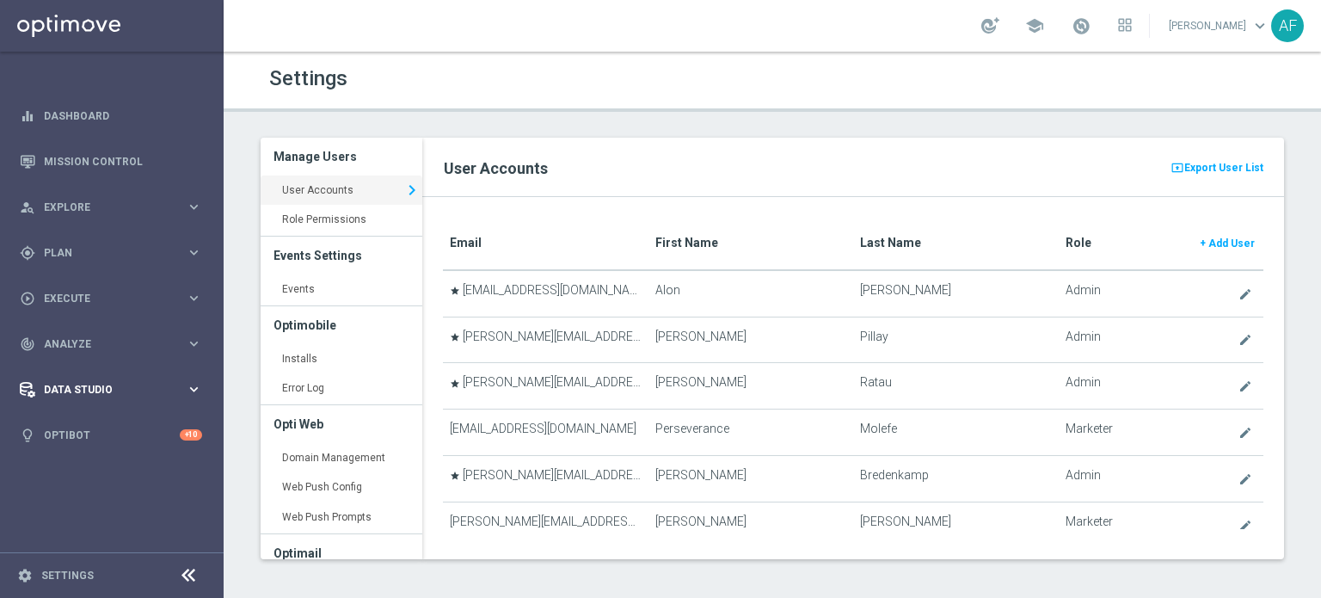
scroll to position [0, 0]
click at [87, 578] on link "Settings" at bounding box center [67, 575] width 52 height 10
click at [76, 573] on link "Settings" at bounding box center [67, 575] width 52 height 10
click at [190, 578] on icon at bounding box center [188, 575] width 21 height 21
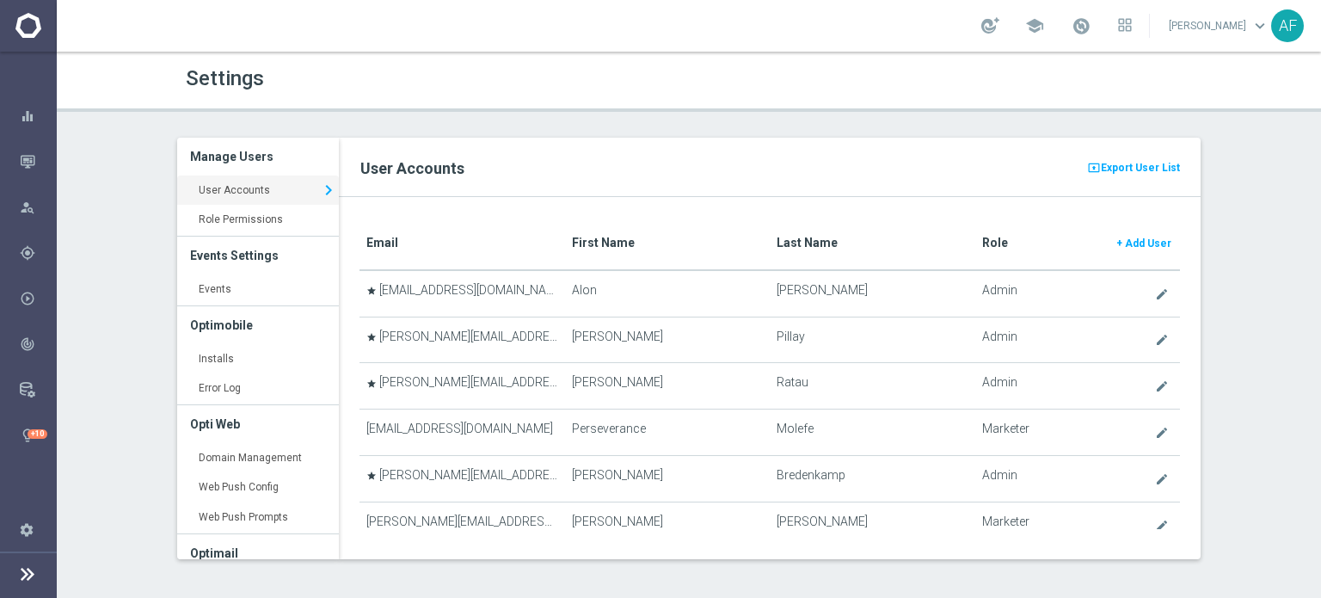
click at [22, 572] on icon at bounding box center [27, 574] width 21 height 21
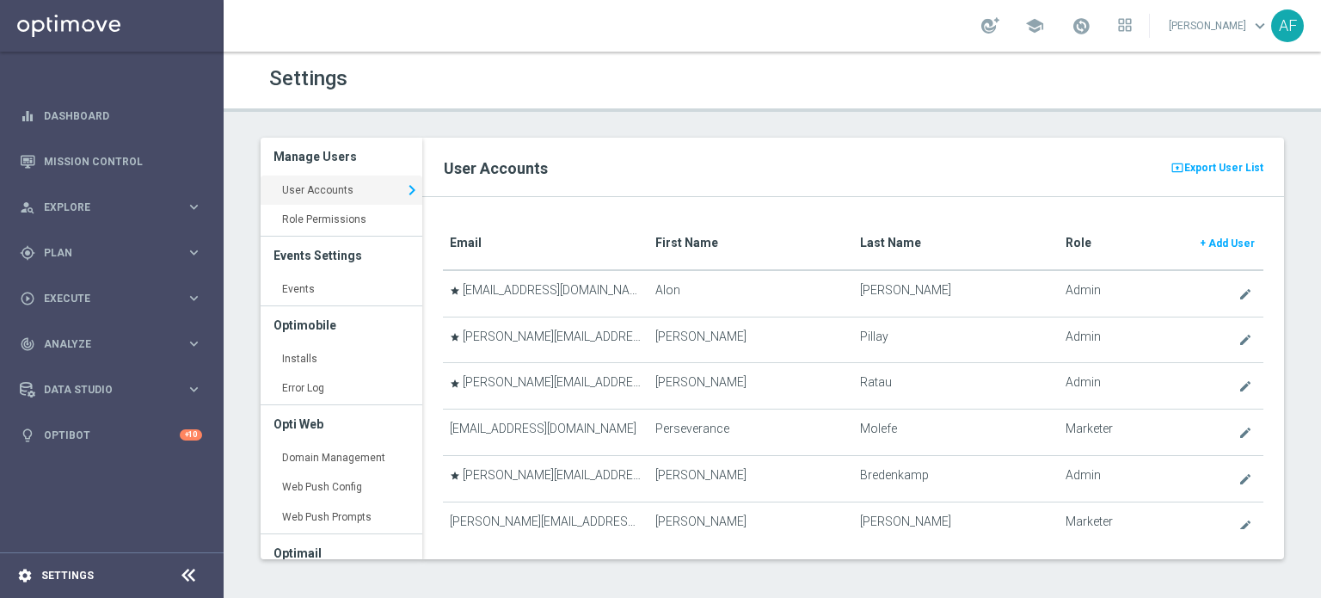
click at [51, 568] on div "settings Settings" at bounding box center [86, 575] width 172 height 15
click at [55, 570] on link "Settings" at bounding box center [67, 575] width 52 height 10
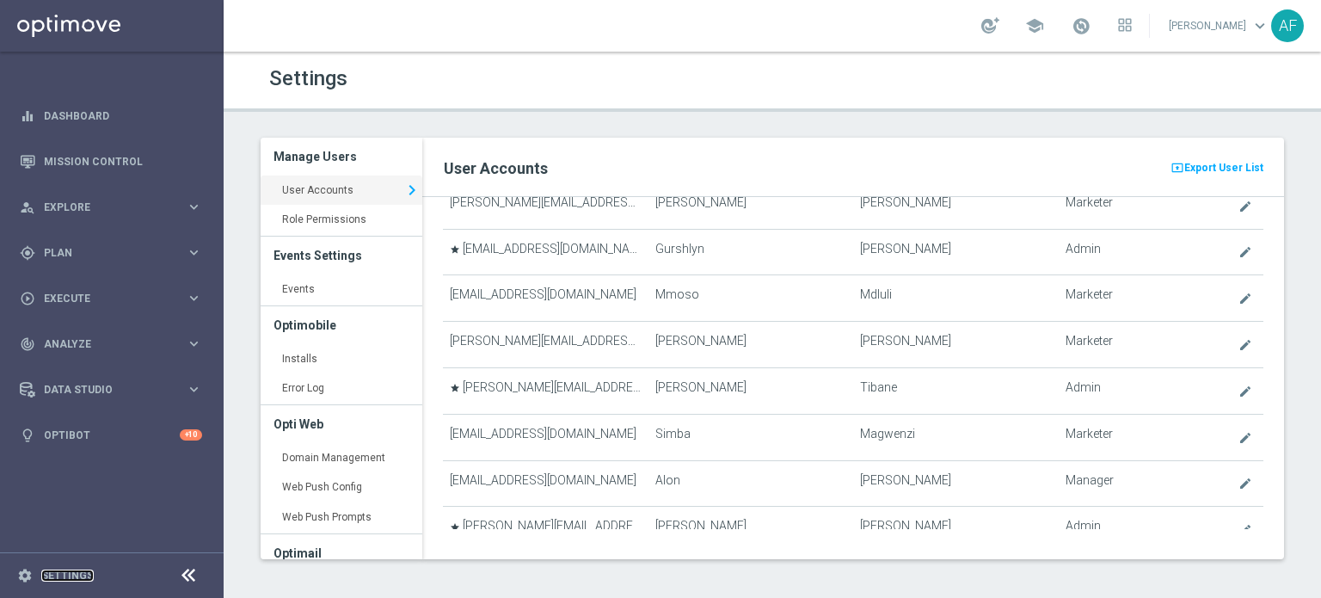
scroll to position [779, 0]
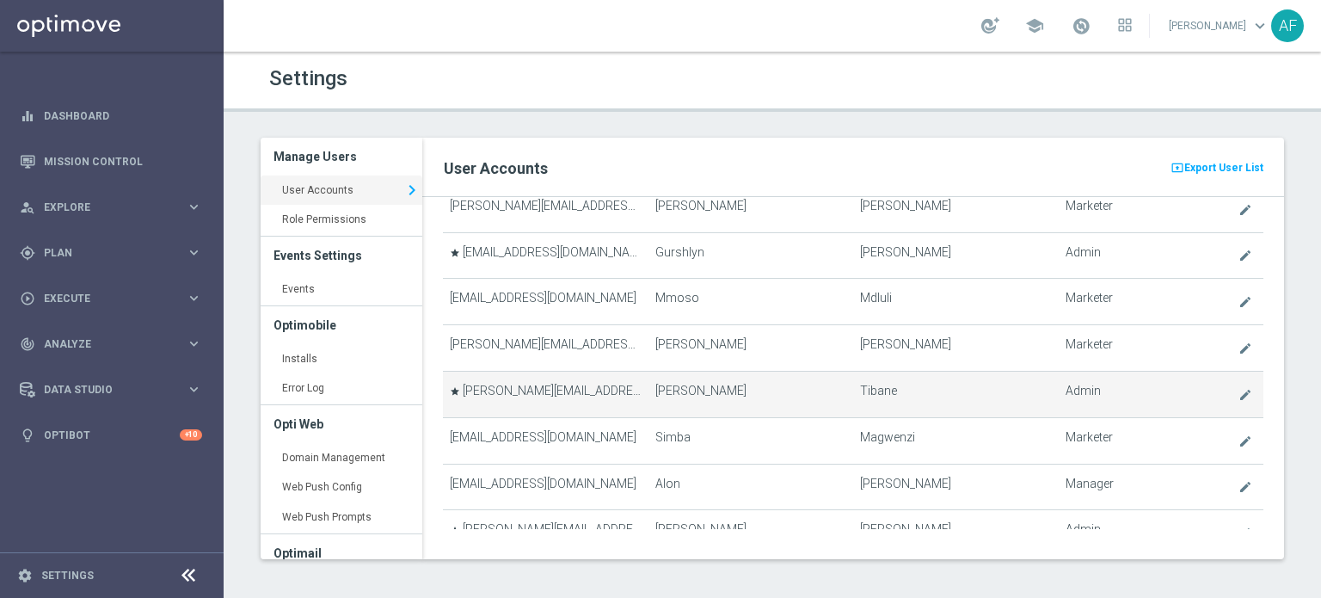
drag, startPoint x: 648, startPoint y: 378, endPoint x: 964, endPoint y: 375, distance: 316.6
click at [912, 378] on tr "star shane@goldmedialab.com Shane Tibane create Admin" at bounding box center [853, 394] width 821 height 46
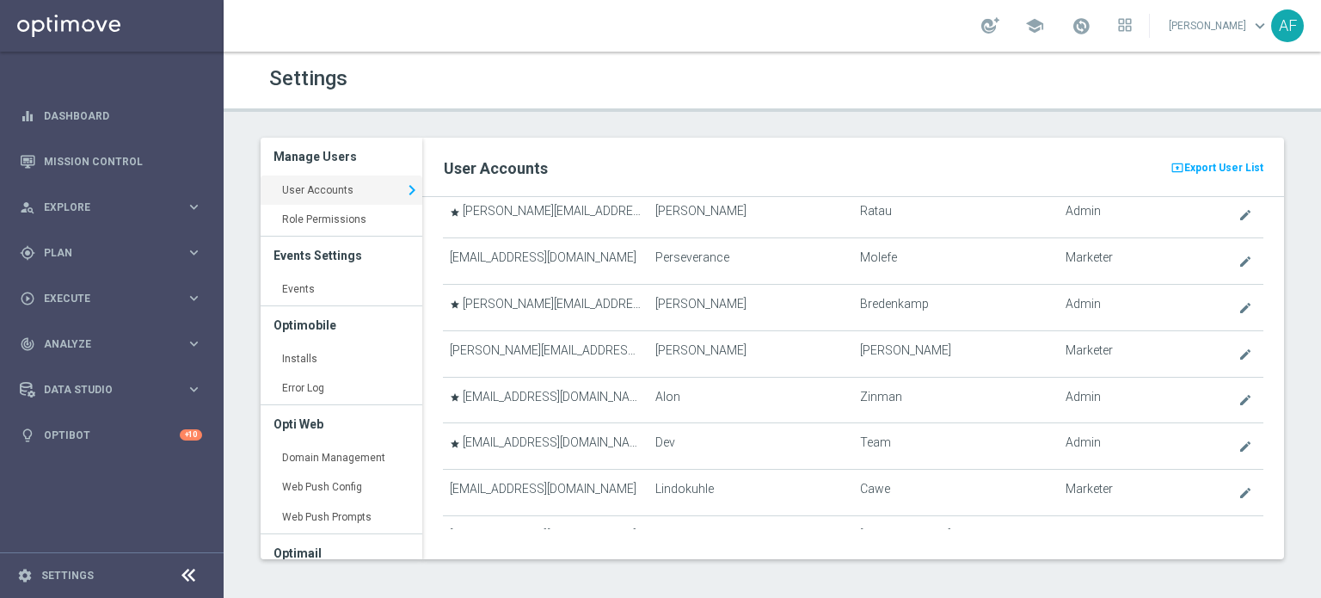
scroll to position [0, 0]
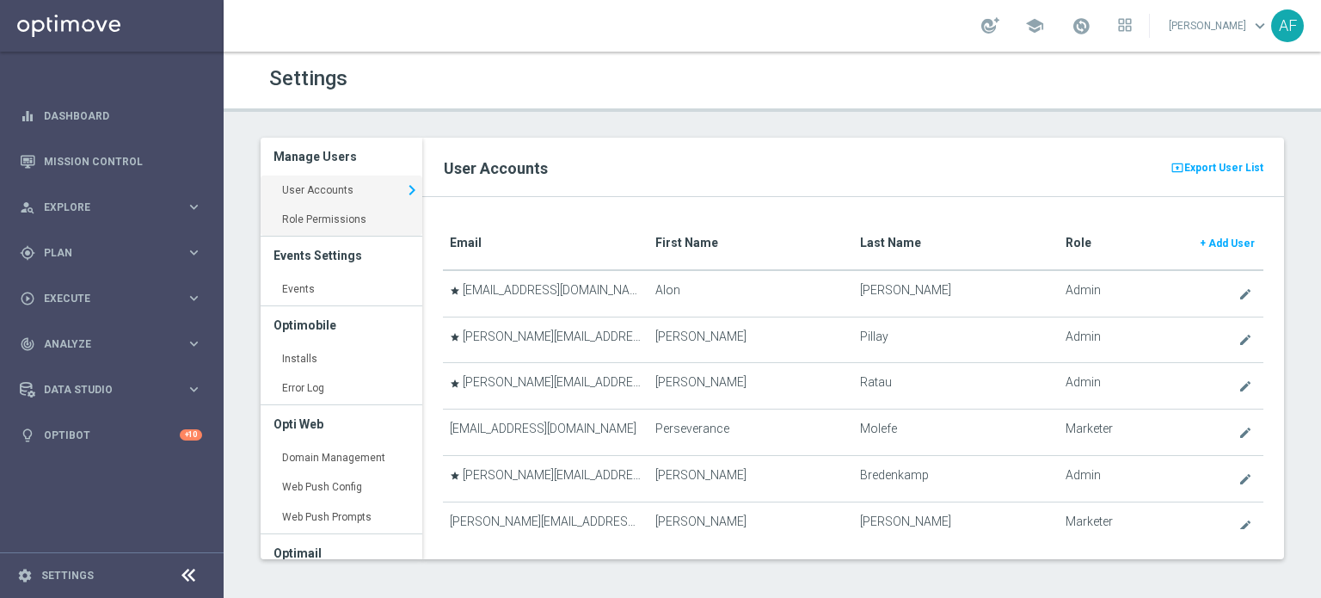
click at [366, 217] on link "Role Permissions keyboard_arrow_right" at bounding box center [342, 220] width 162 height 31
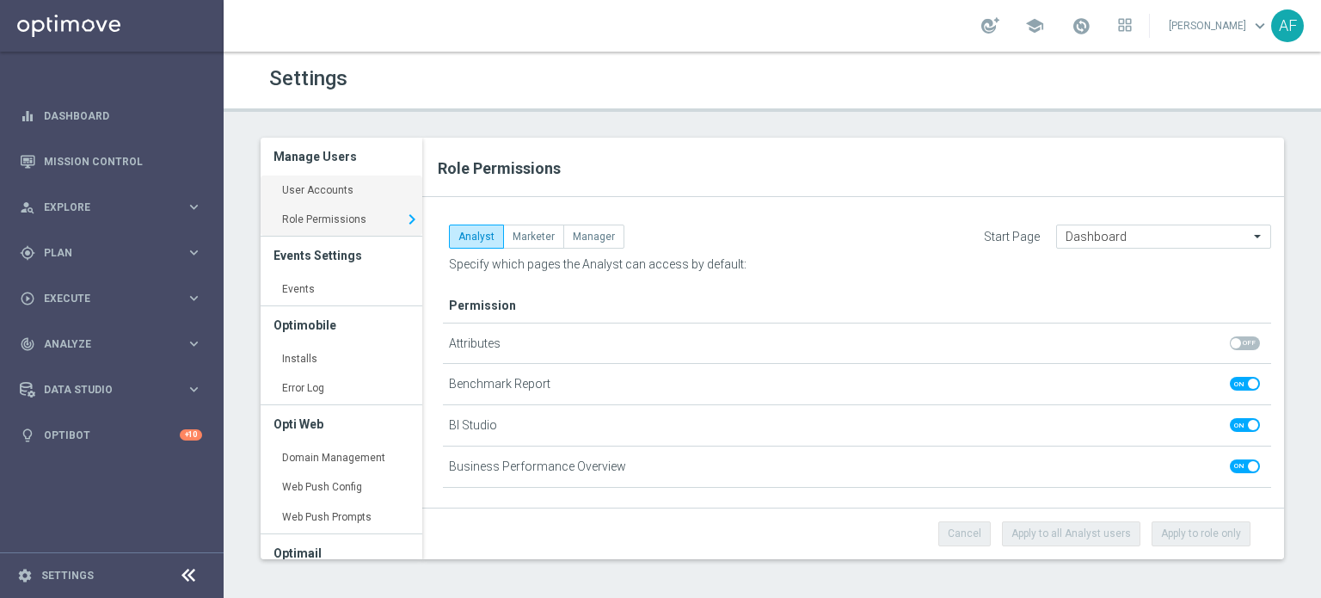
click at [366, 191] on link "User Accounts keyboard_arrow_right" at bounding box center [342, 191] width 162 height 31
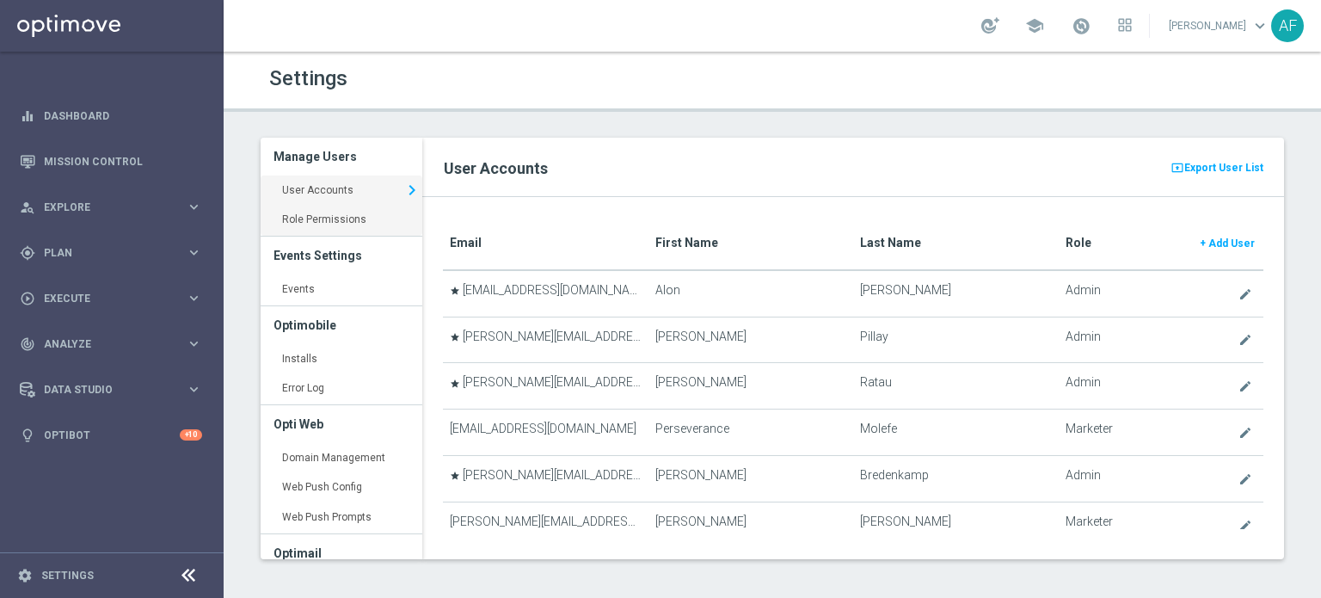
click at [362, 216] on link "Role Permissions keyboard_arrow_right" at bounding box center [342, 220] width 162 height 31
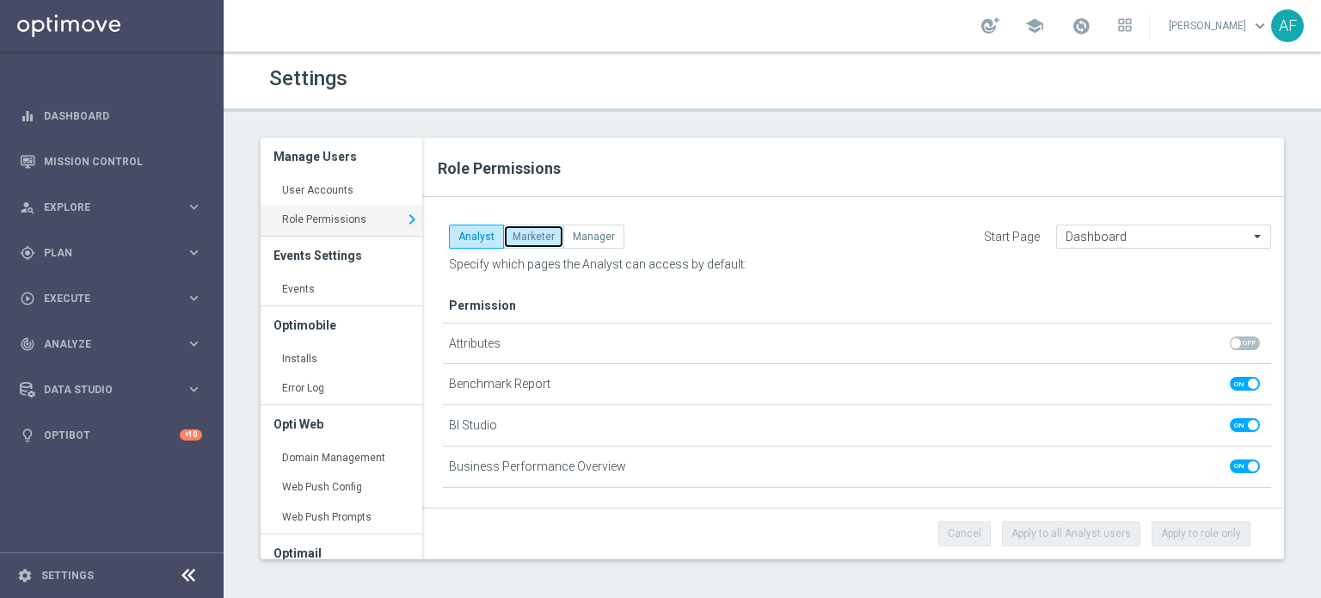
click at [527, 243] on button "Marketer" at bounding box center [533, 237] width 61 height 24
checkbox input "true"
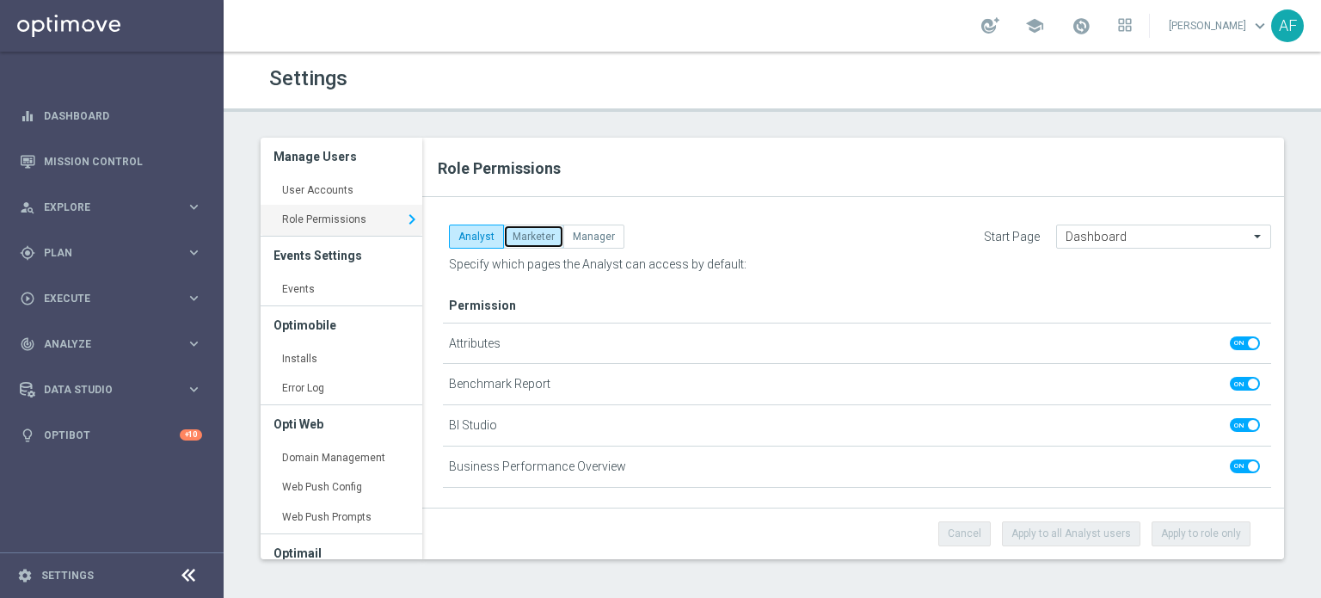
checkbox input "true"
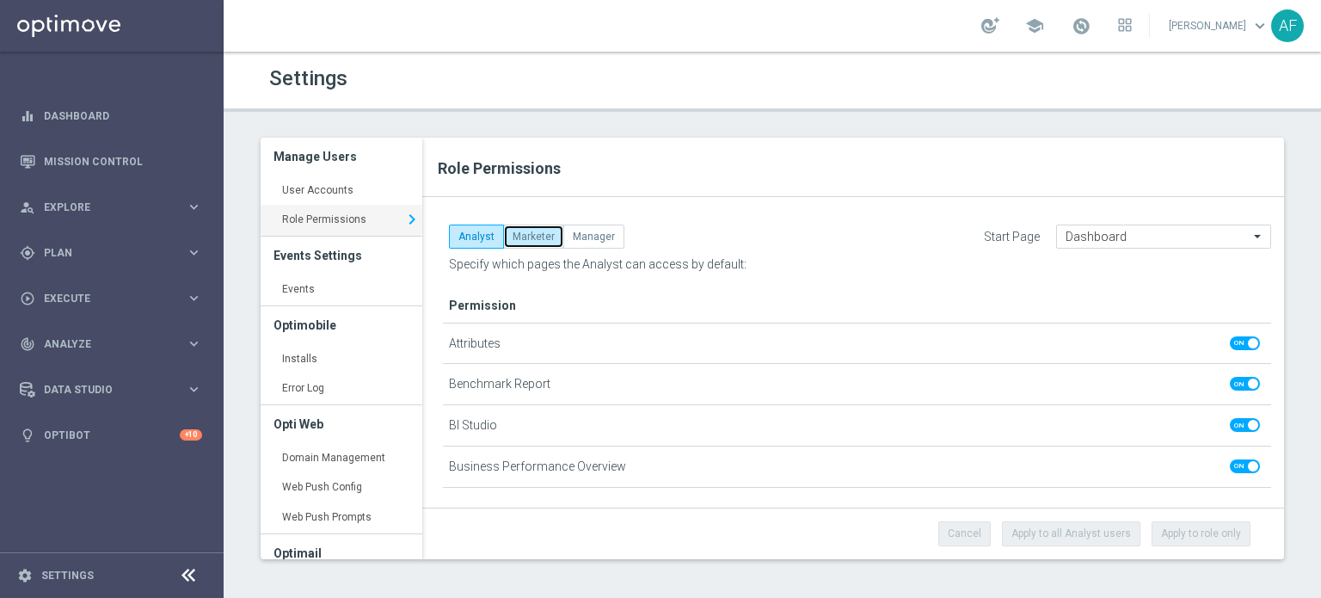
checkbox input "true"
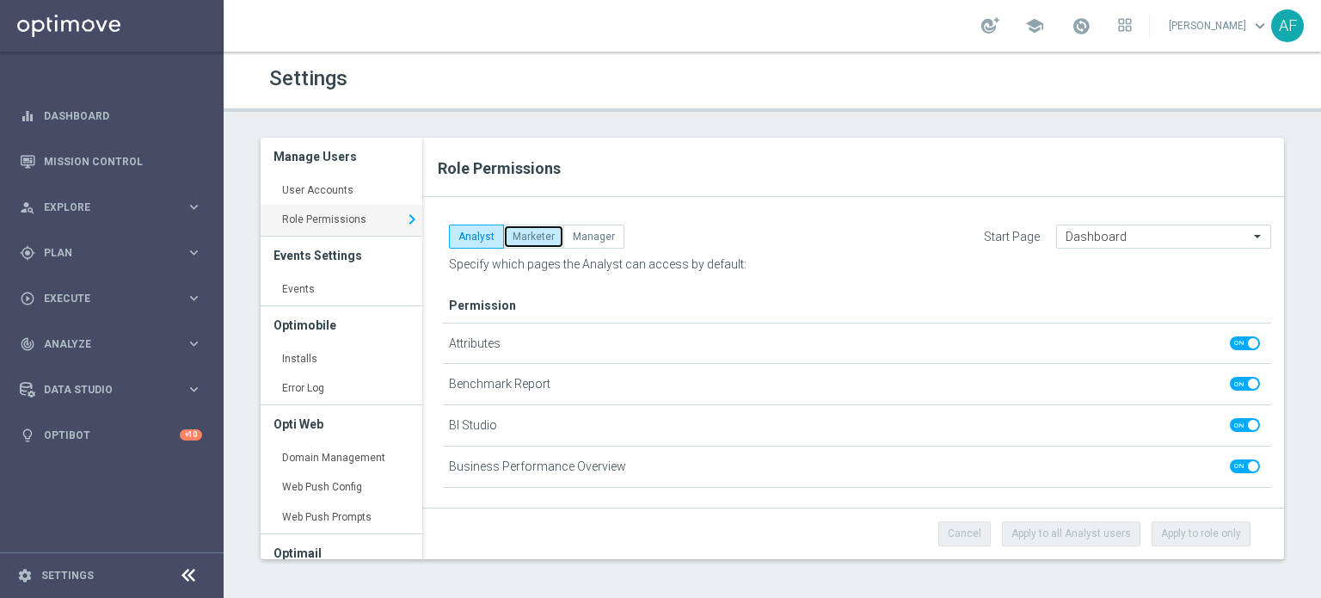
checkbox input "true"
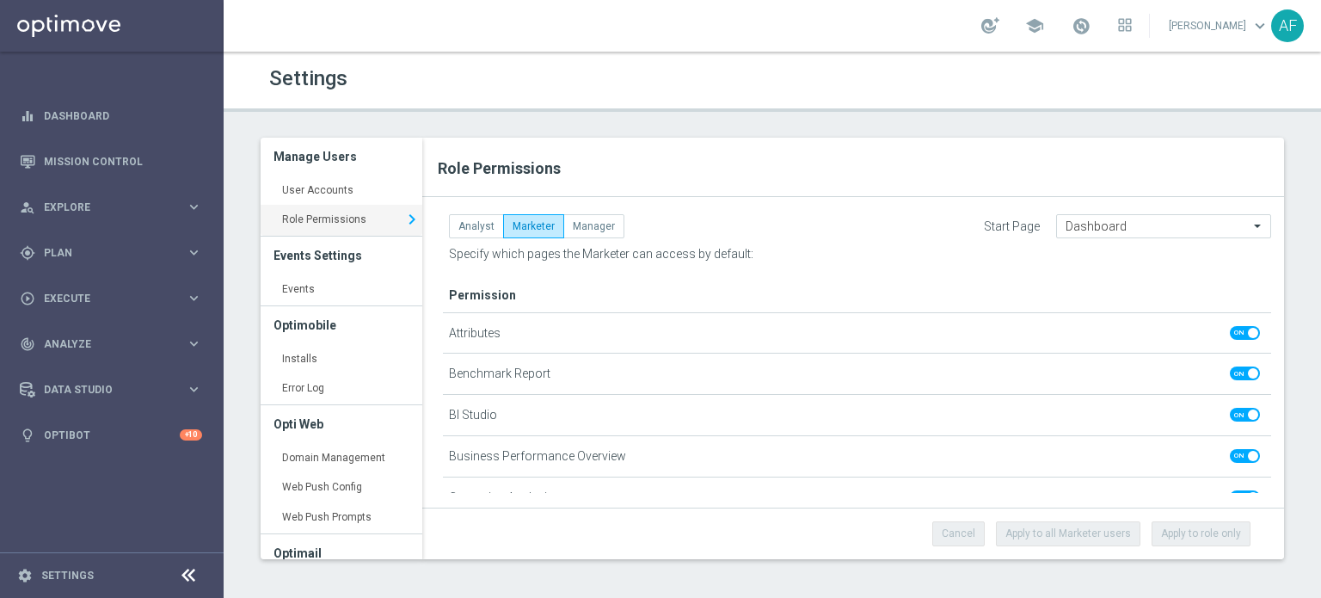
drag, startPoint x: 476, startPoint y: 225, endPoint x: 804, endPoint y: 247, distance: 329.3
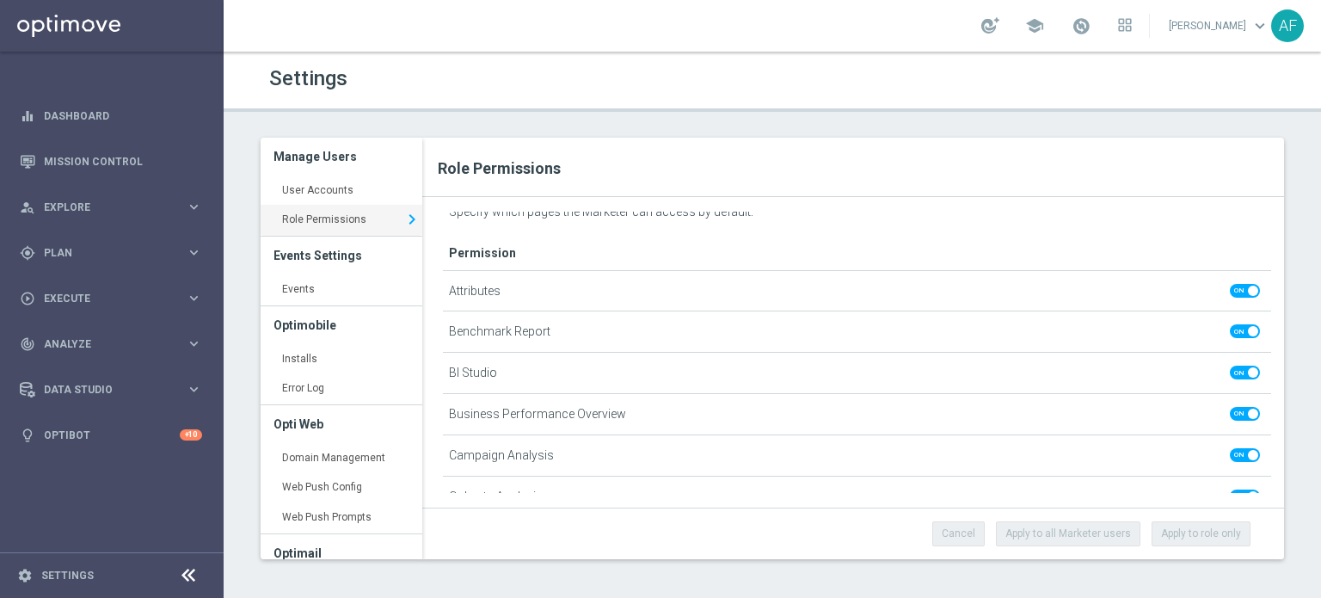
scroll to position [0, 0]
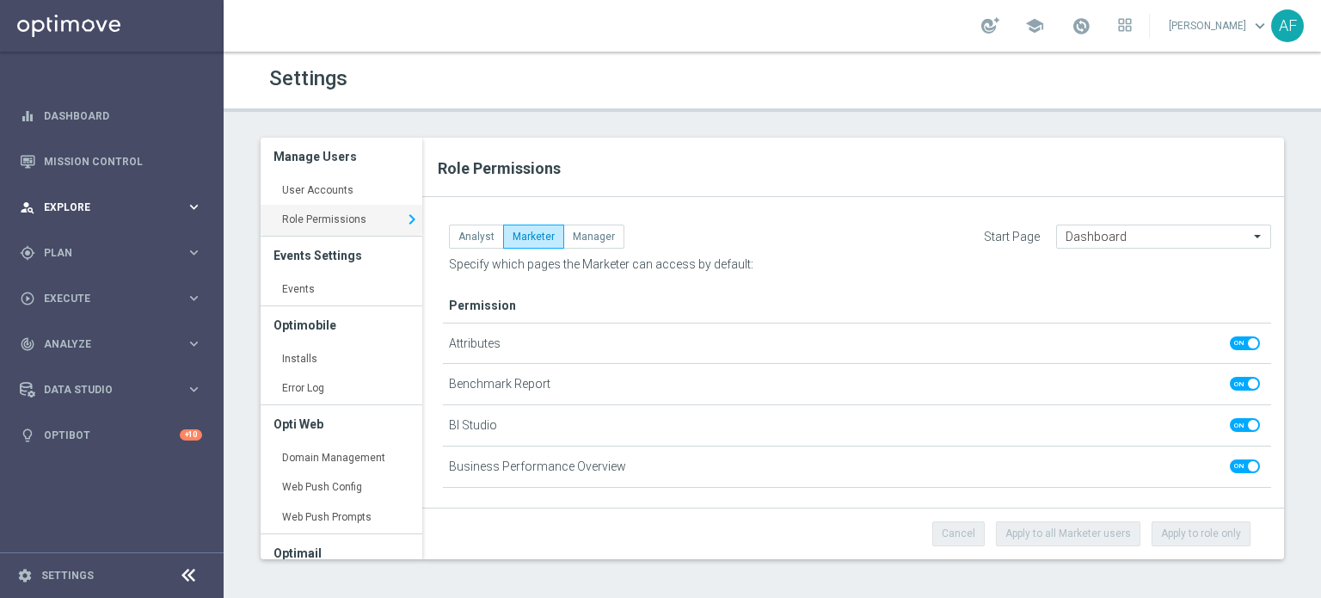
click at [165, 200] on div "person_search Explore" at bounding box center [103, 207] width 166 height 15
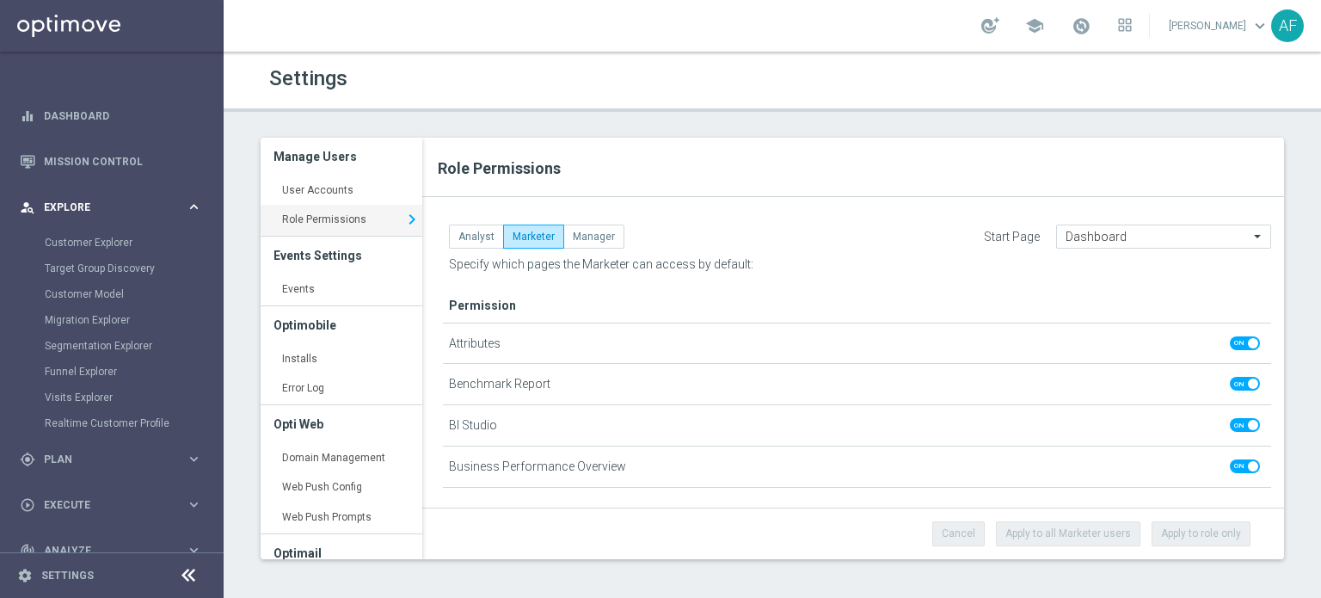
click at [147, 216] on div "person_search Explore keyboard_arrow_right" at bounding box center [111, 207] width 222 height 46
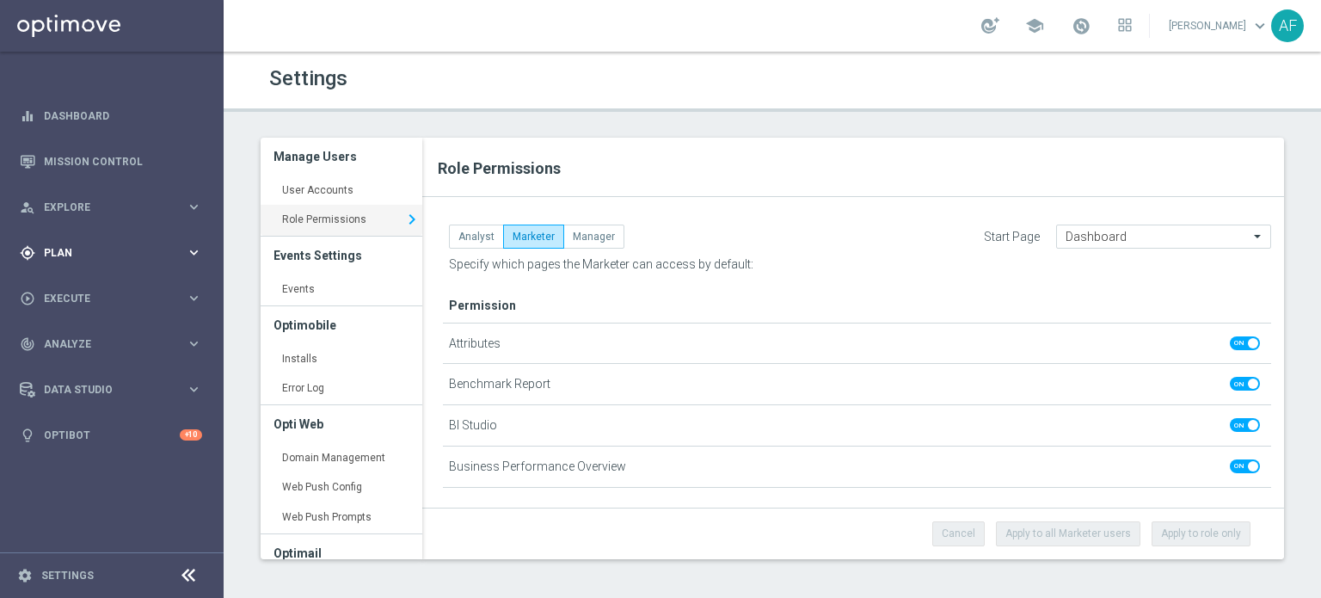
click at [125, 243] on div "gps_fixed Plan keyboard_arrow_right" at bounding box center [111, 253] width 222 height 46
click at [114, 241] on div "gps_fixed Plan keyboard_arrow_right" at bounding box center [111, 253] width 222 height 46
click at [104, 303] on div "play_circle_outline Execute" at bounding box center [103, 298] width 166 height 15
click at [105, 298] on span "Execute" at bounding box center [115, 298] width 142 height 10
click at [103, 332] on div "track_changes Analyze keyboard_arrow_right" at bounding box center [111, 344] width 222 height 46
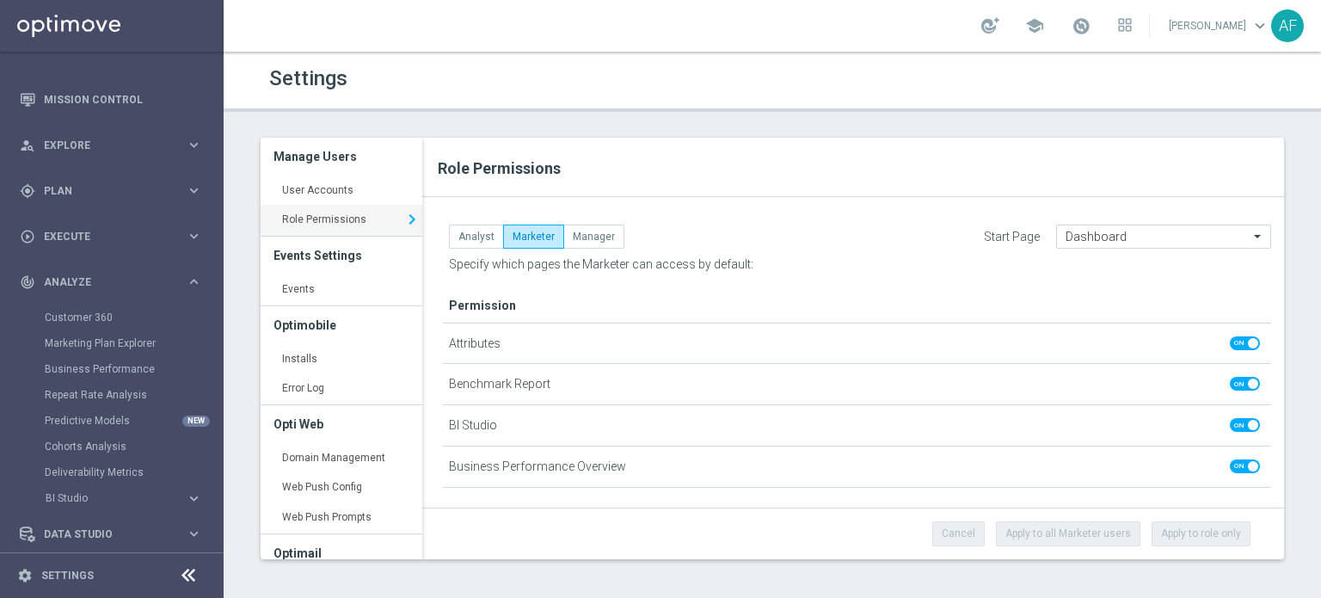
scroll to position [115, 0]
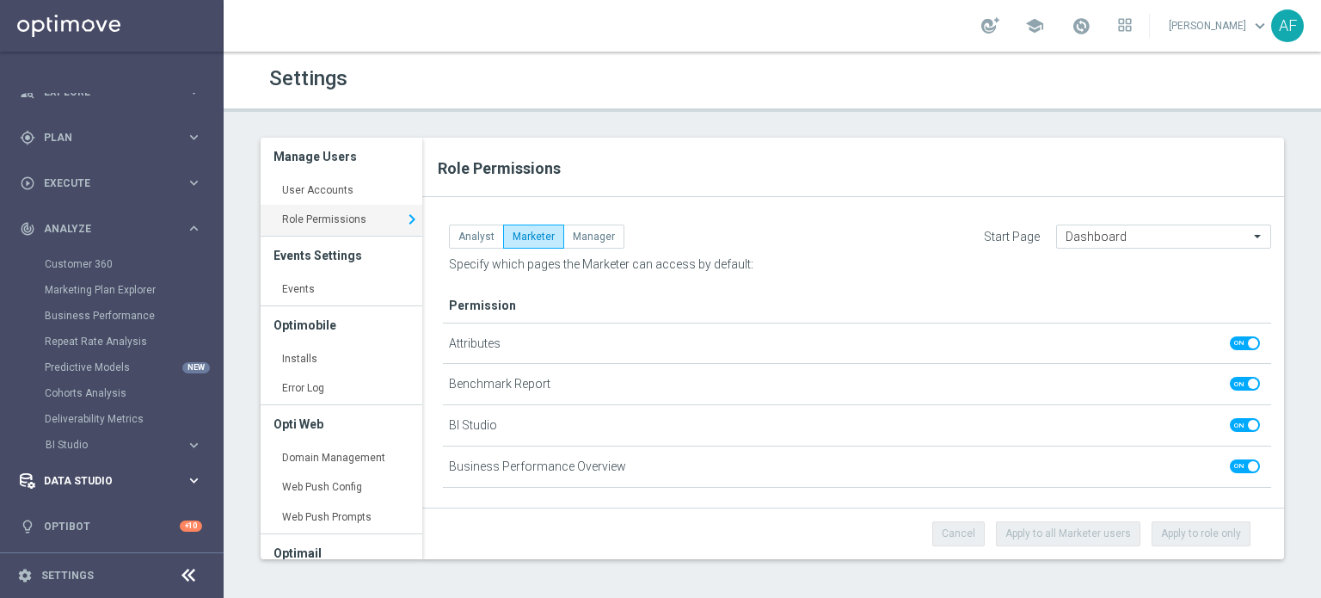
click at [83, 464] on div "Data Studio keyboard_arrow_right" at bounding box center [111, 481] width 222 height 46
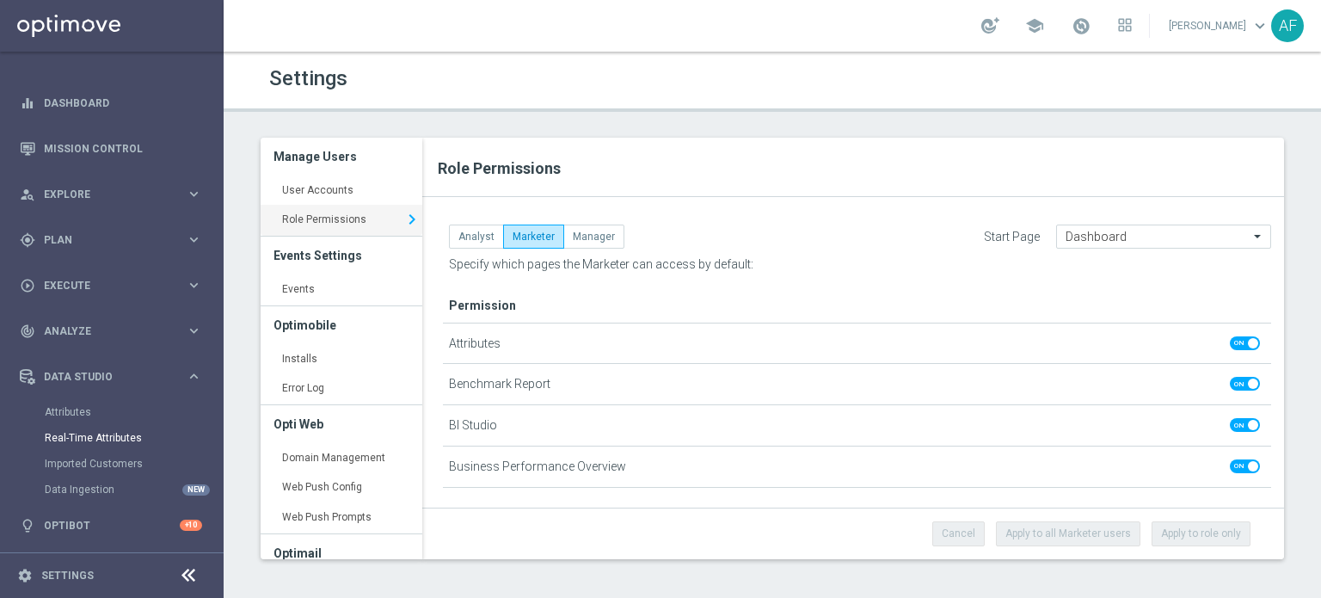
scroll to position [12, 0]
click at [1230, 342] on span at bounding box center [1245, 343] width 30 height 14
click at [1230, 342] on input "checkbox" at bounding box center [1245, 343] width 30 height 14
checkbox input "false"
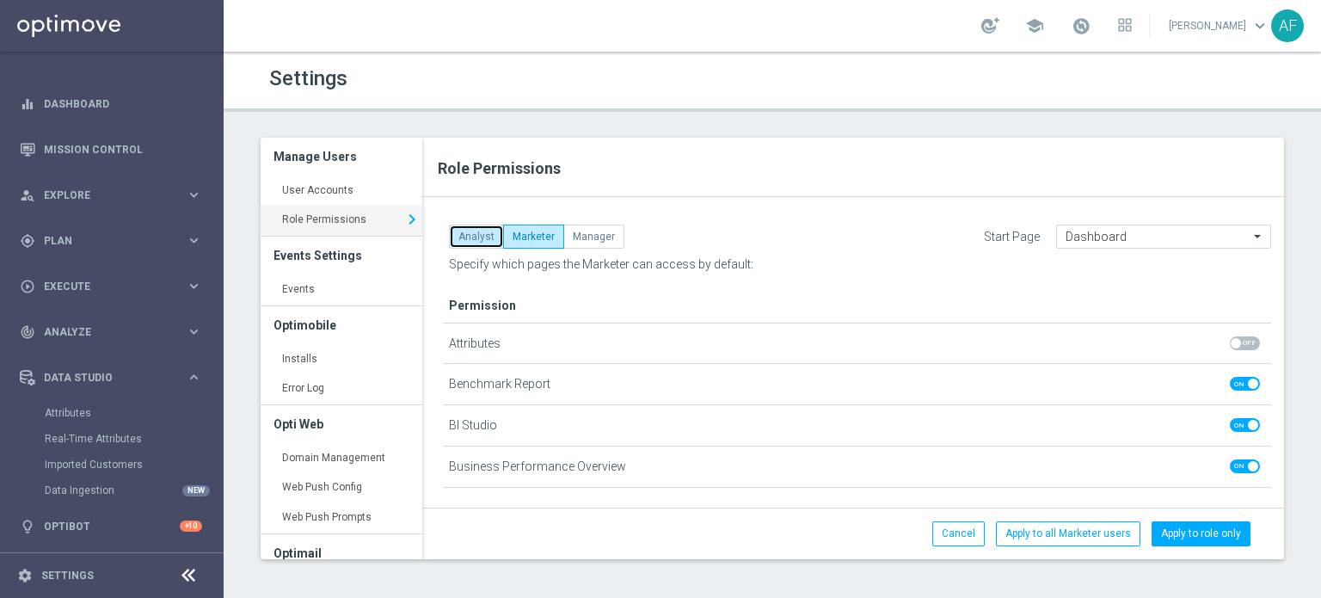
click at [472, 230] on button "Analyst" at bounding box center [476, 237] width 55 height 24
checkbox input "false"
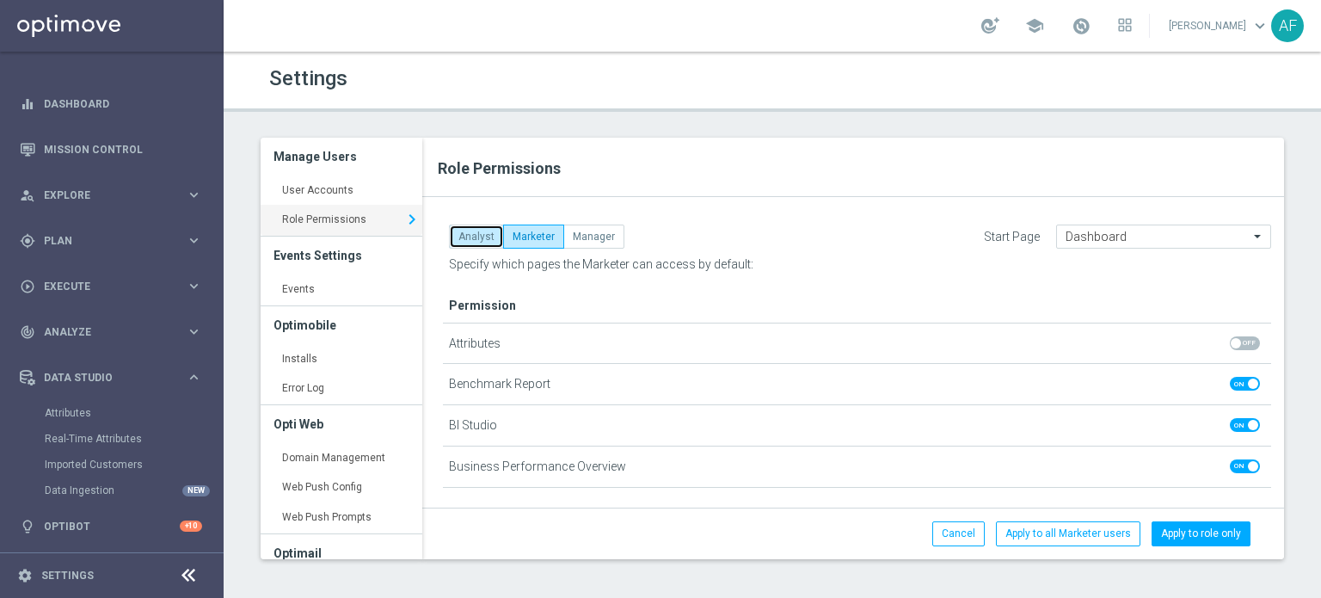
checkbox input "false"
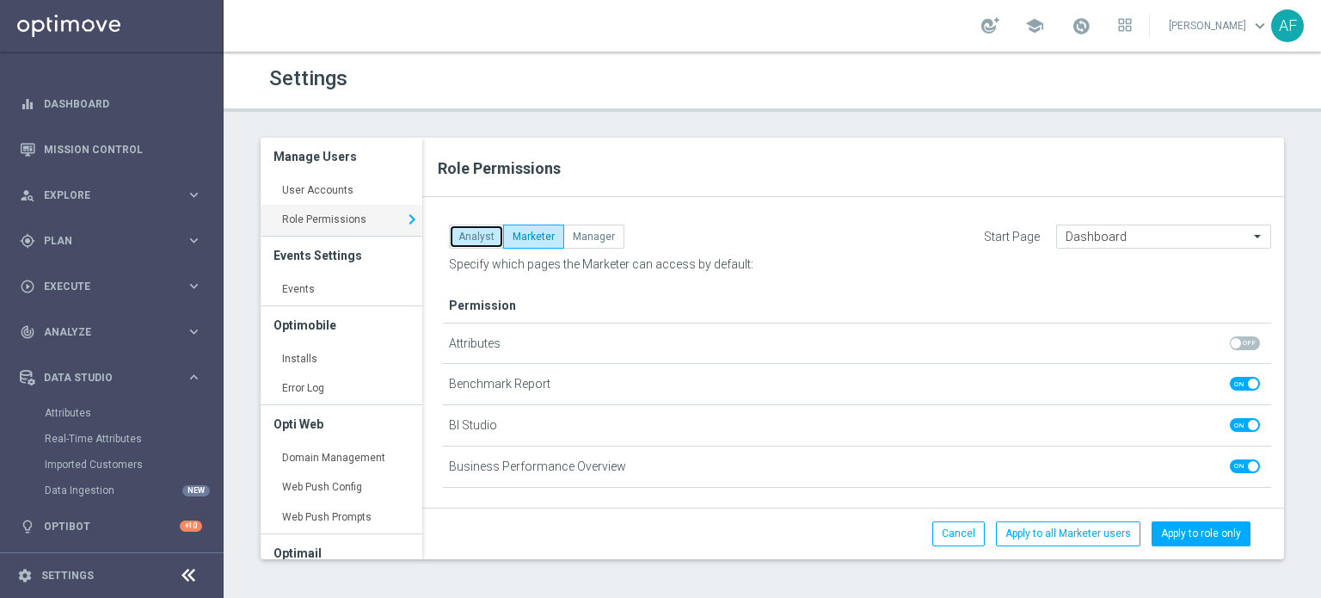
checkbox input "false"
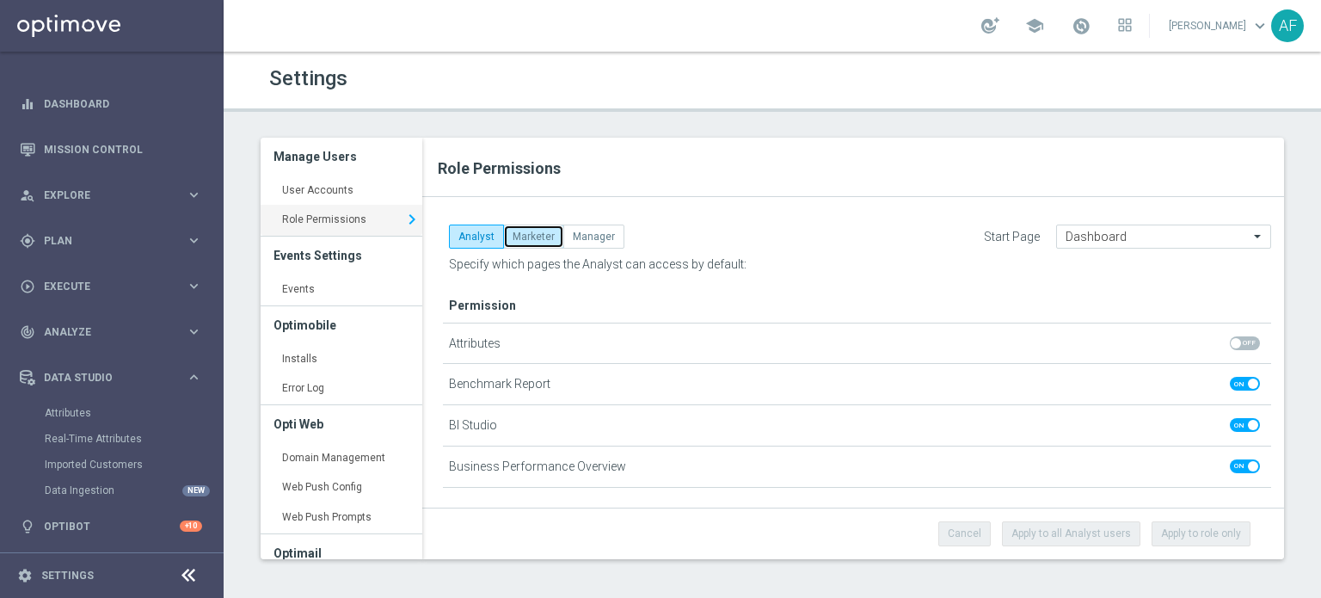
click at [540, 232] on button "Marketer" at bounding box center [533, 237] width 61 height 24
checkbox input "true"
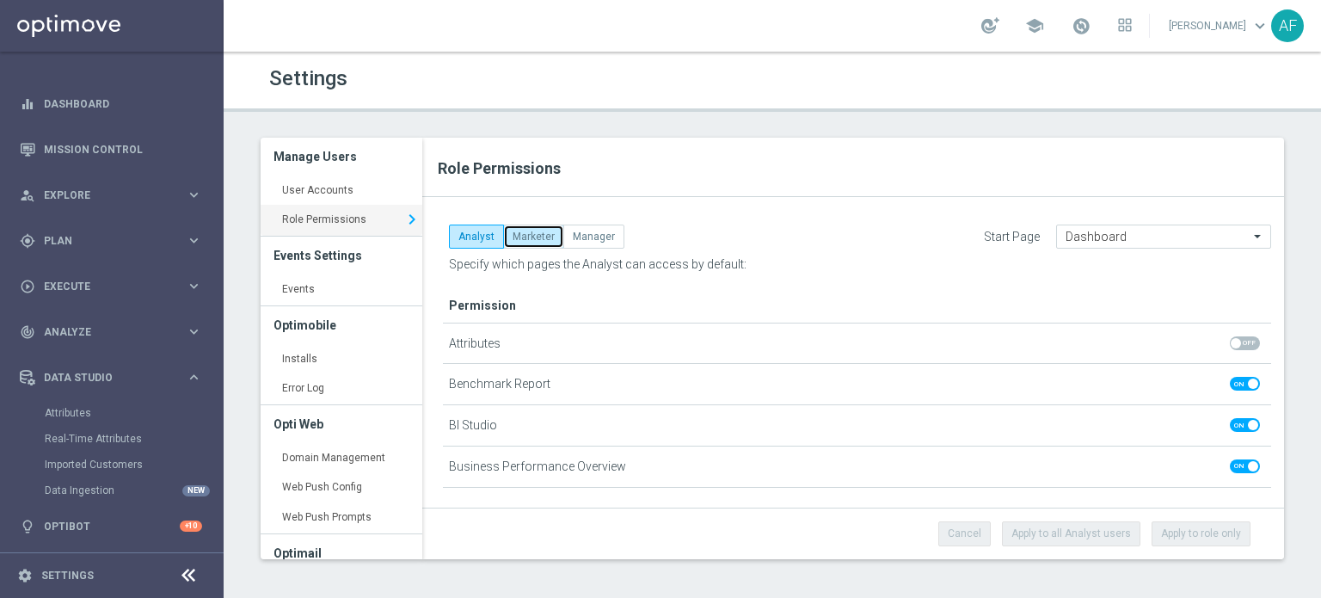
checkbox input "true"
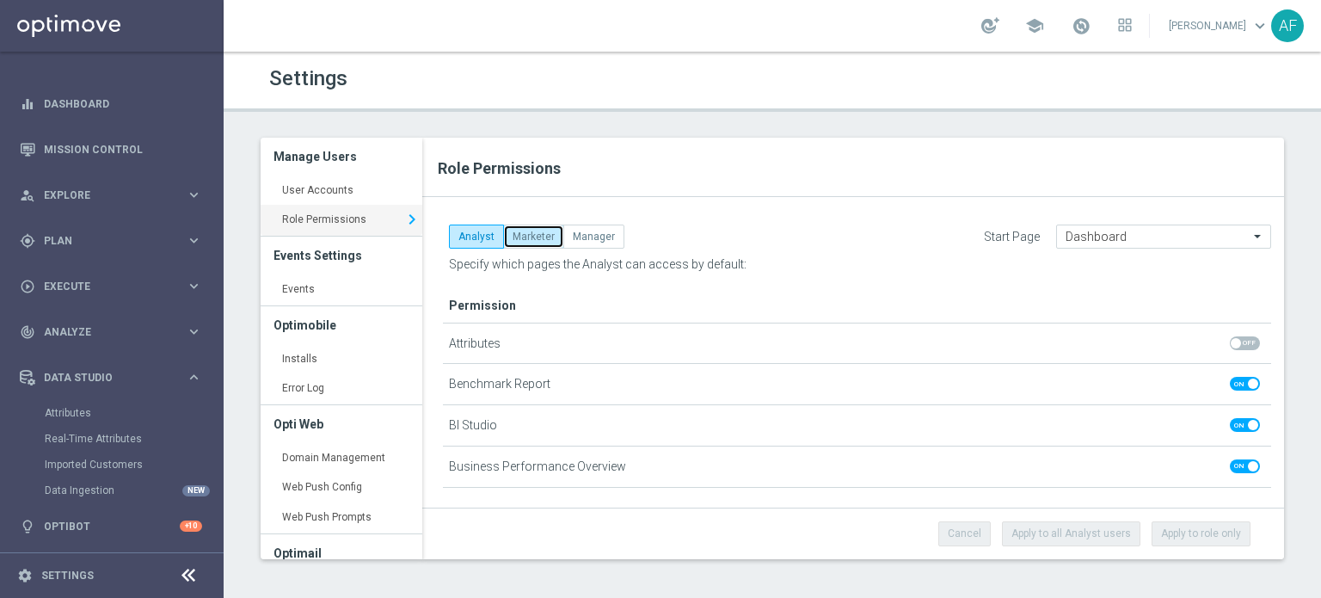
checkbox input "true"
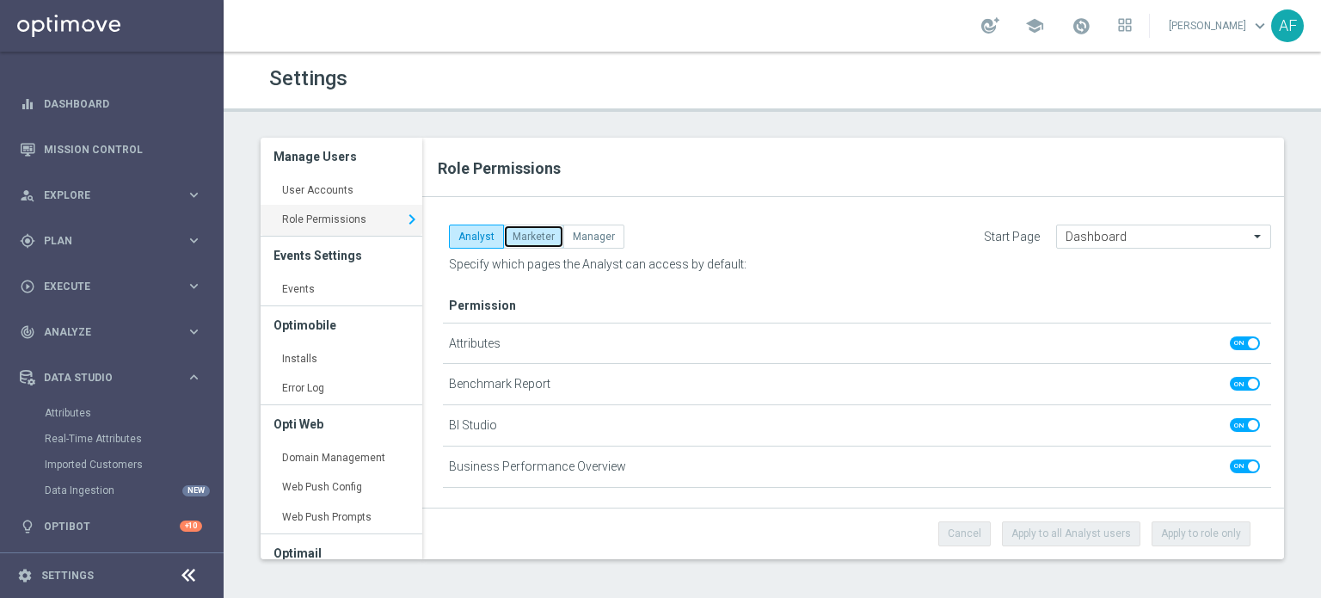
checkbox input "true"
click at [1232, 341] on span at bounding box center [1245, 343] width 30 height 14
click at [1232, 341] on input "checkbox" at bounding box center [1245, 343] width 30 height 14
checkbox input "false"
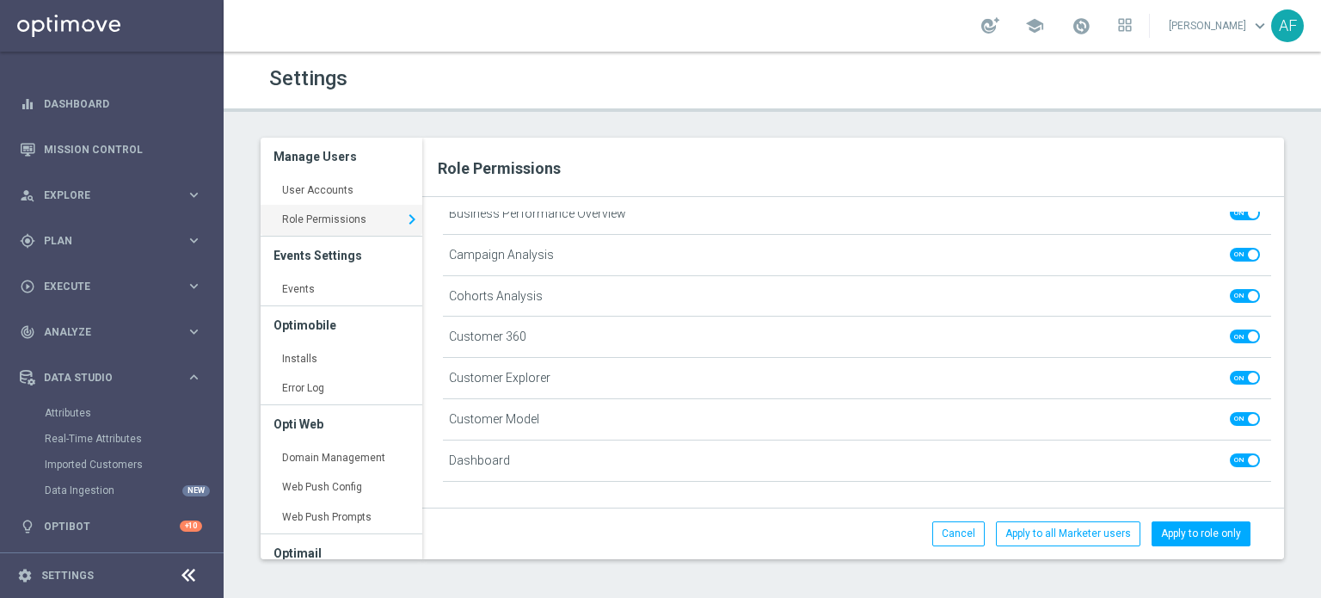
scroll to position [267, 0]
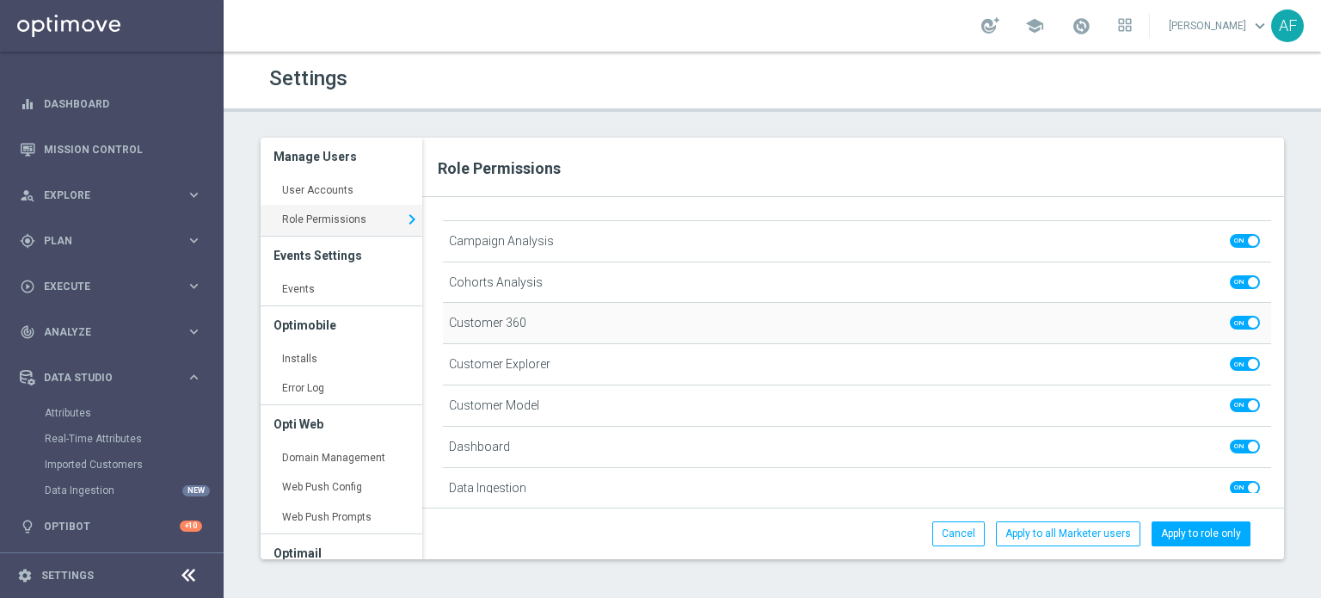
click at [1230, 319] on span at bounding box center [1245, 323] width 30 height 14
click at [1230, 319] on input "checkbox" at bounding box center [1245, 323] width 30 height 14
checkbox input "false"
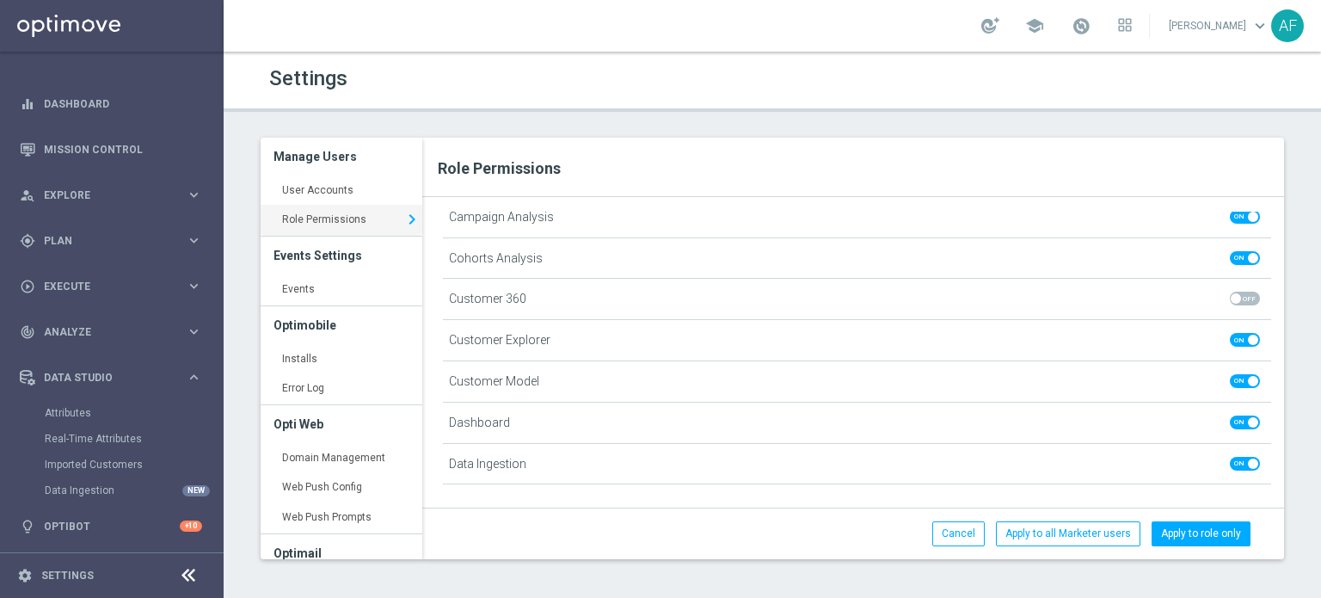
scroll to position [314, 0]
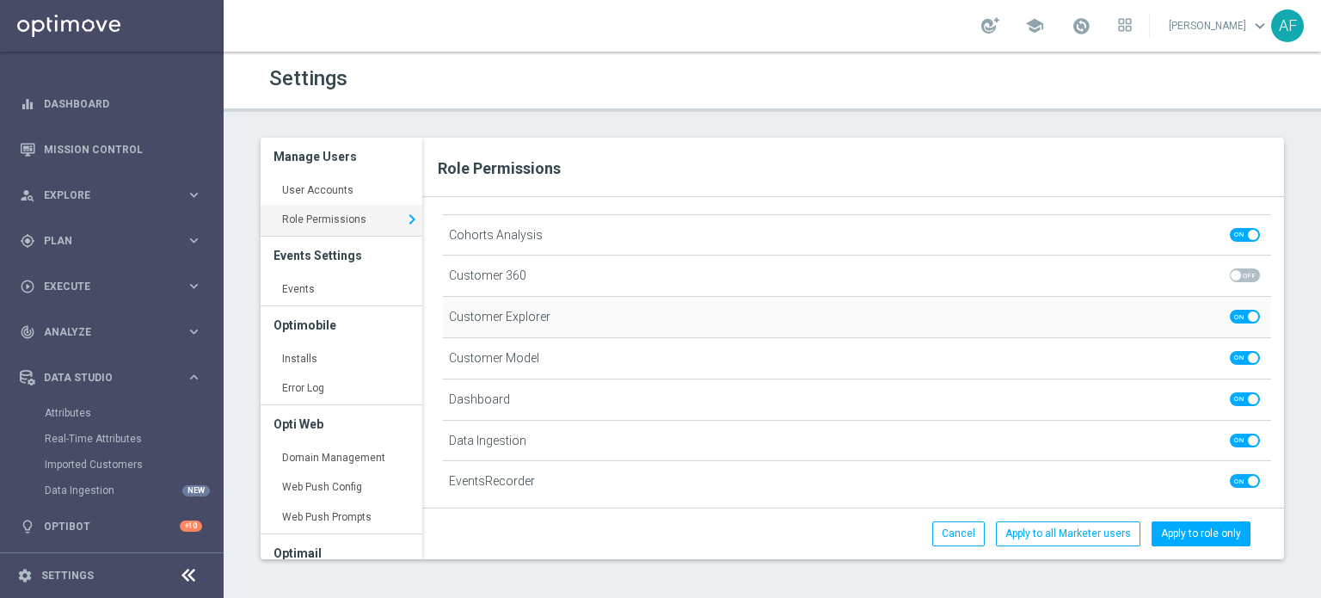
click at [1232, 316] on span at bounding box center [1245, 317] width 30 height 14
click at [1232, 316] on input "checkbox" at bounding box center [1245, 317] width 30 height 14
checkbox input "false"
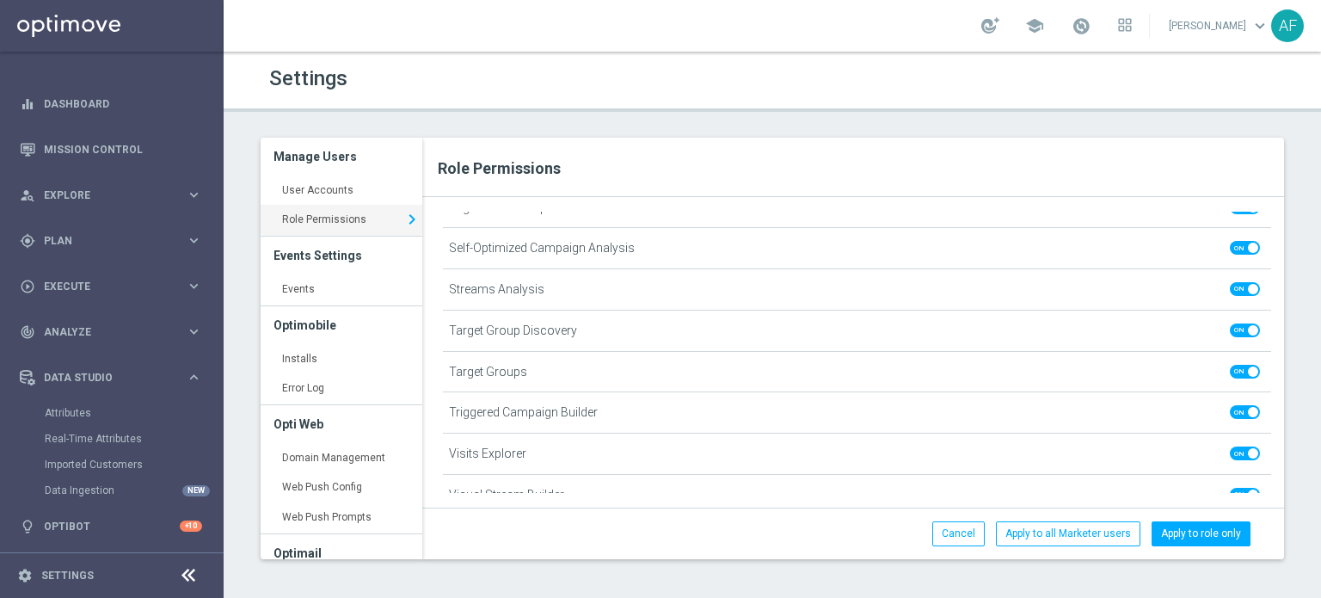
scroll to position [1373, 0]
click at [1230, 326] on span at bounding box center [1245, 327] width 30 height 14
click at [1230, 326] on input "checkbox" at bounding box center [1245, 327] width 30 height 14
checkbox input "false"
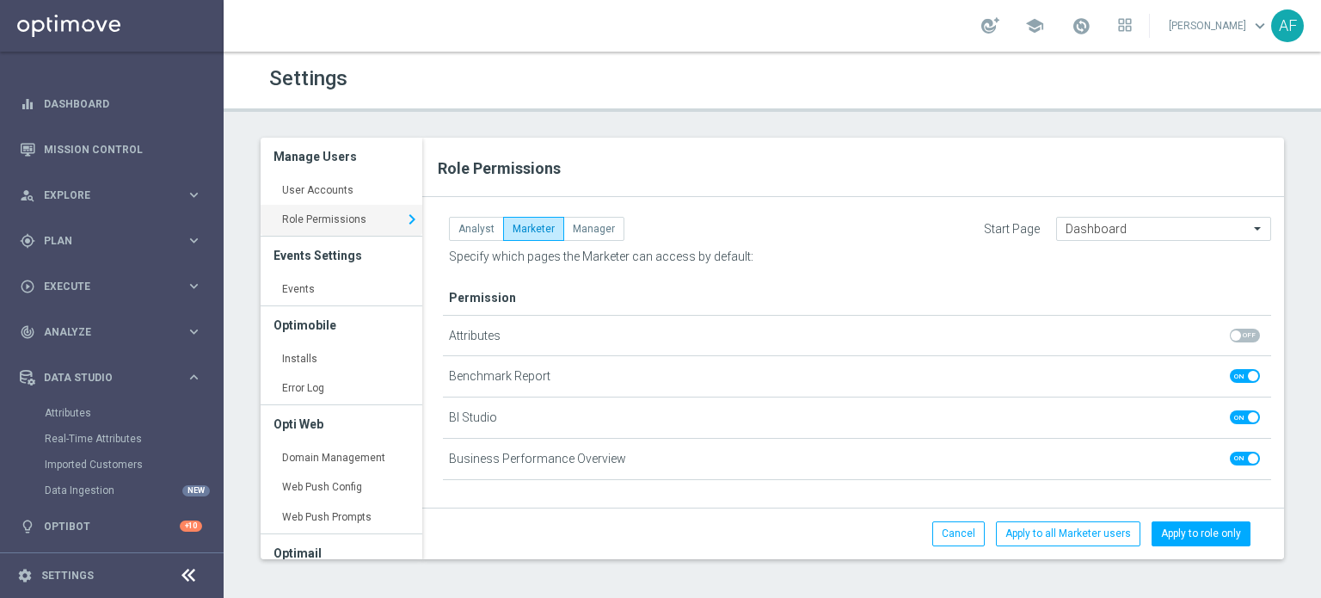
scroll to position [0, 0]
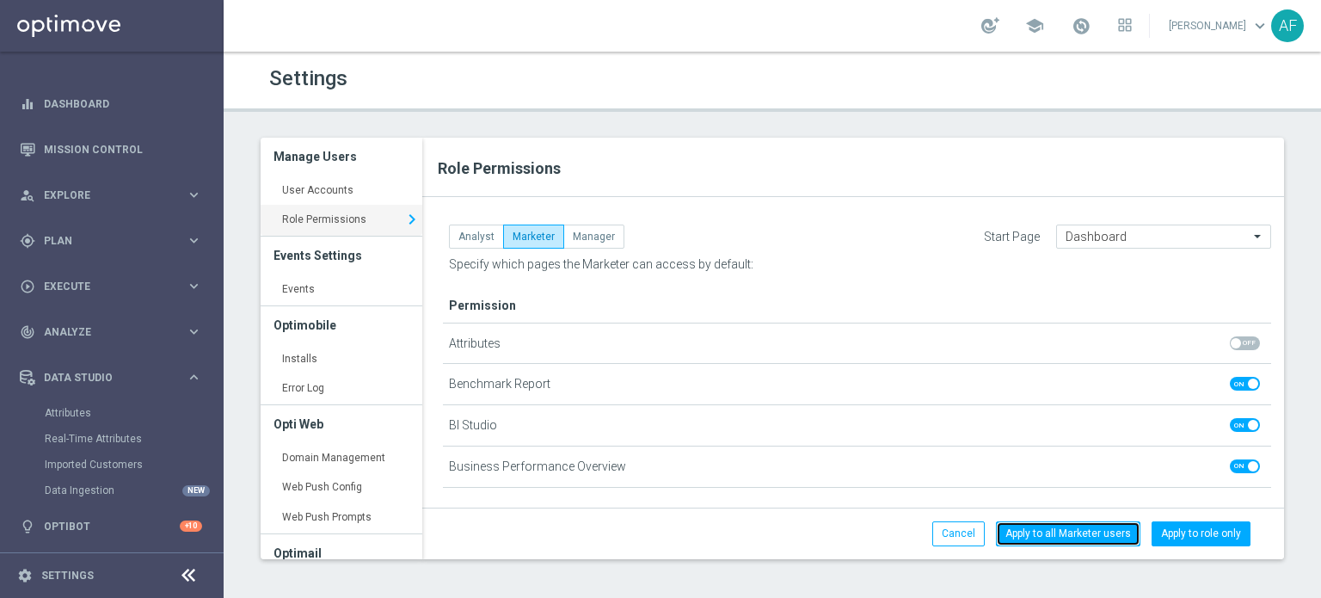
click at [1046, 535] on button "Apply to all Marketer users" at bounding box center [1068, 533] width 145 height 24
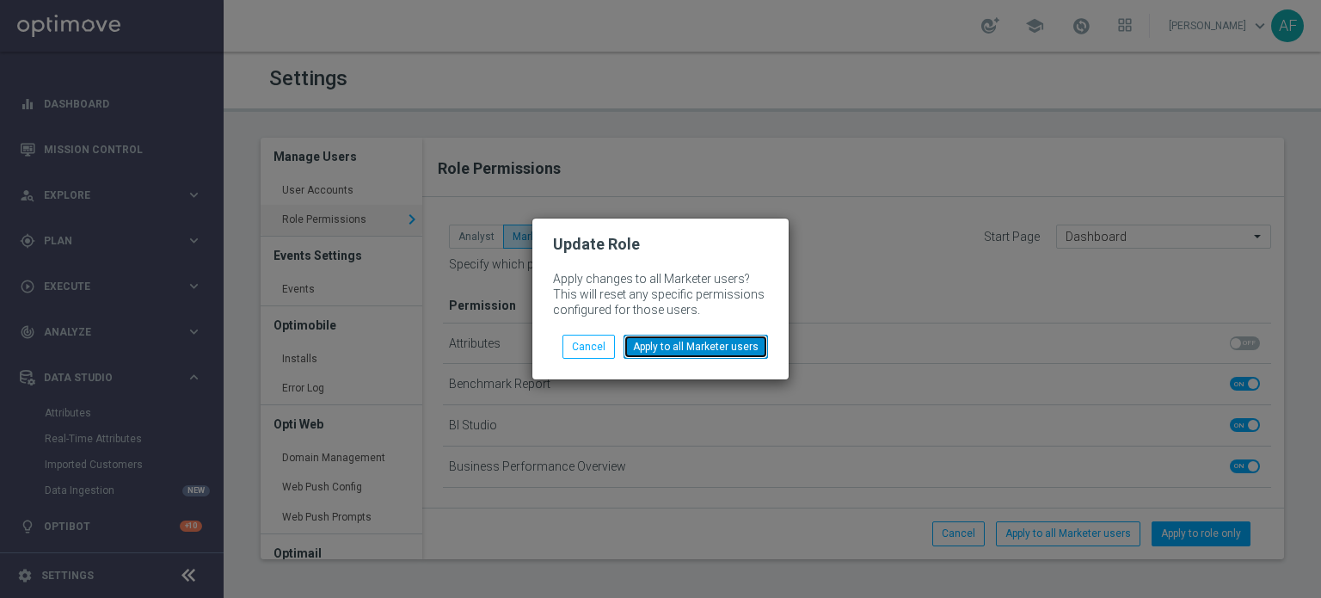
click at [650, 342] on button "Apply to all Marketer users" at bounding box center [696, 347] width 145 height 24
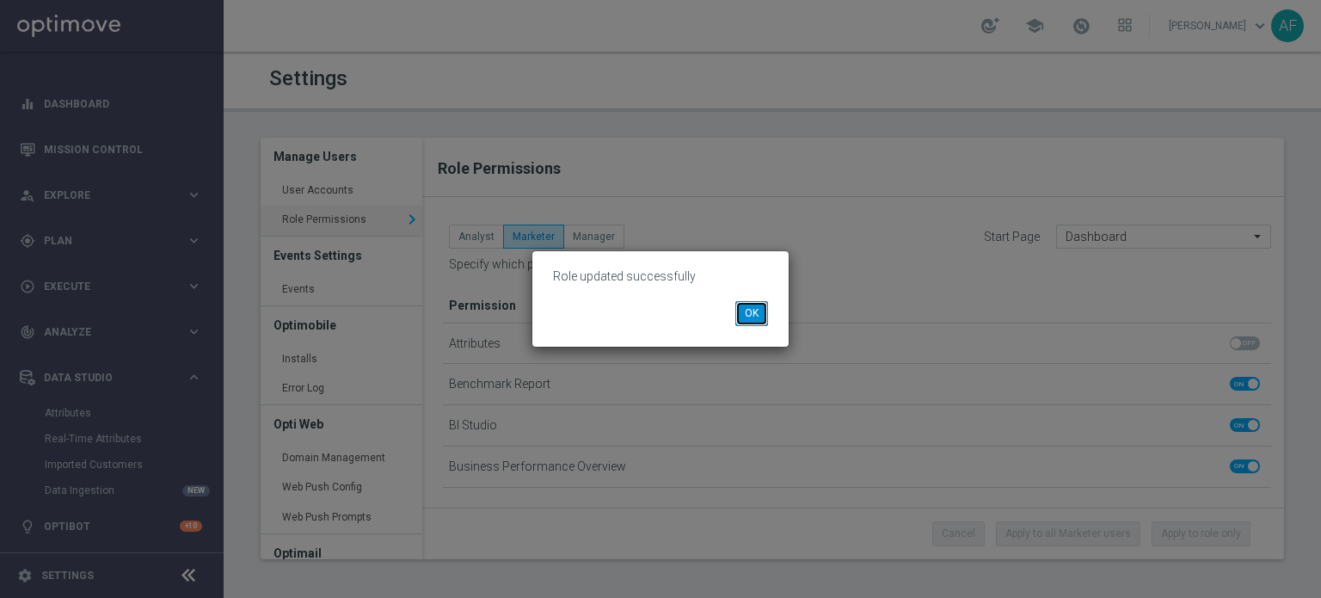
click at [754, 315] on button "OK" at bounding box center [752, 313] width 33 height 24
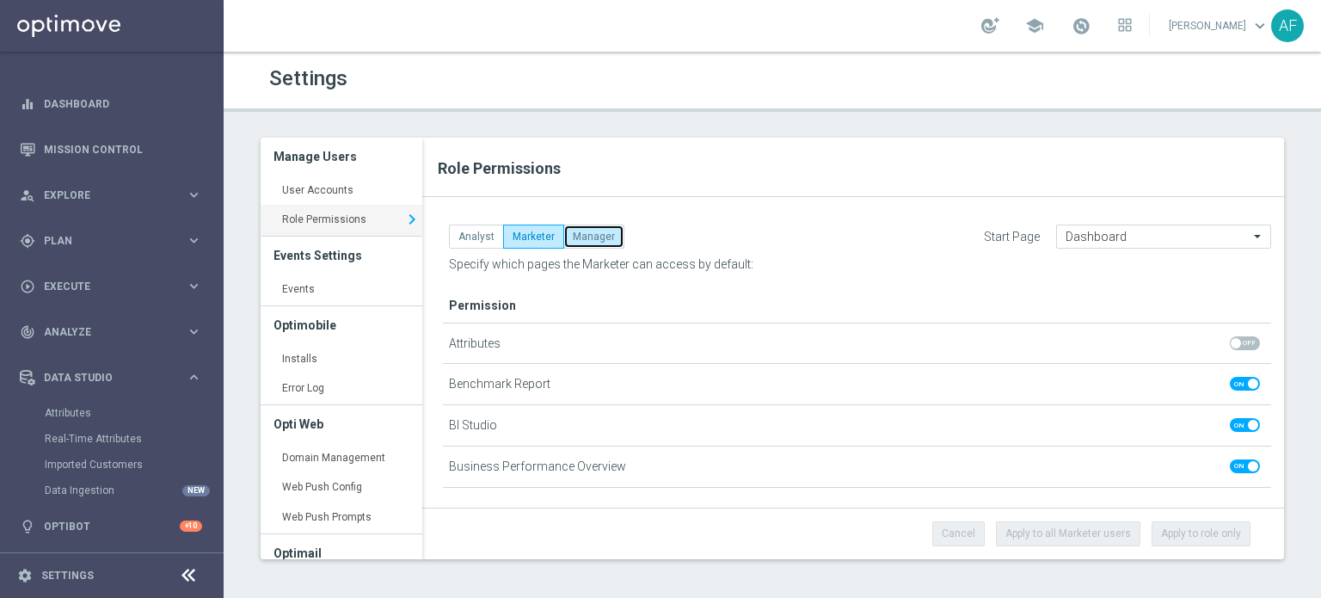
click at [603, 243] on button "Manager" at bounding box center [594, 237] width 61 height 24
checkbox input "true"
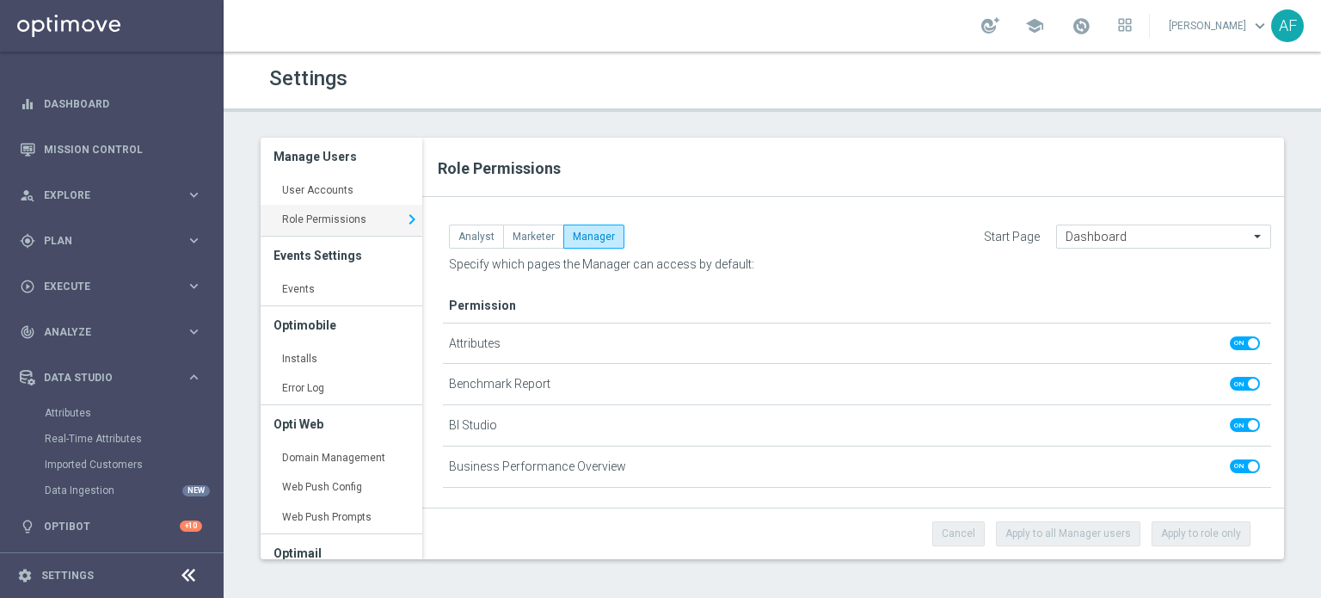
drag, startPoint x: 533, startPoint y: 252, endPoint x: 624, endPoint y: 263, distance: 91.9
click at [626, 264] on span "Specify which pages the Manager can access by default:" at bounding box center [601, 264] width 305 height 14
click at [316, 189] on link "User Accounts keyboard_arrow_right" at bounding box center [342, 191] width 162 height 31
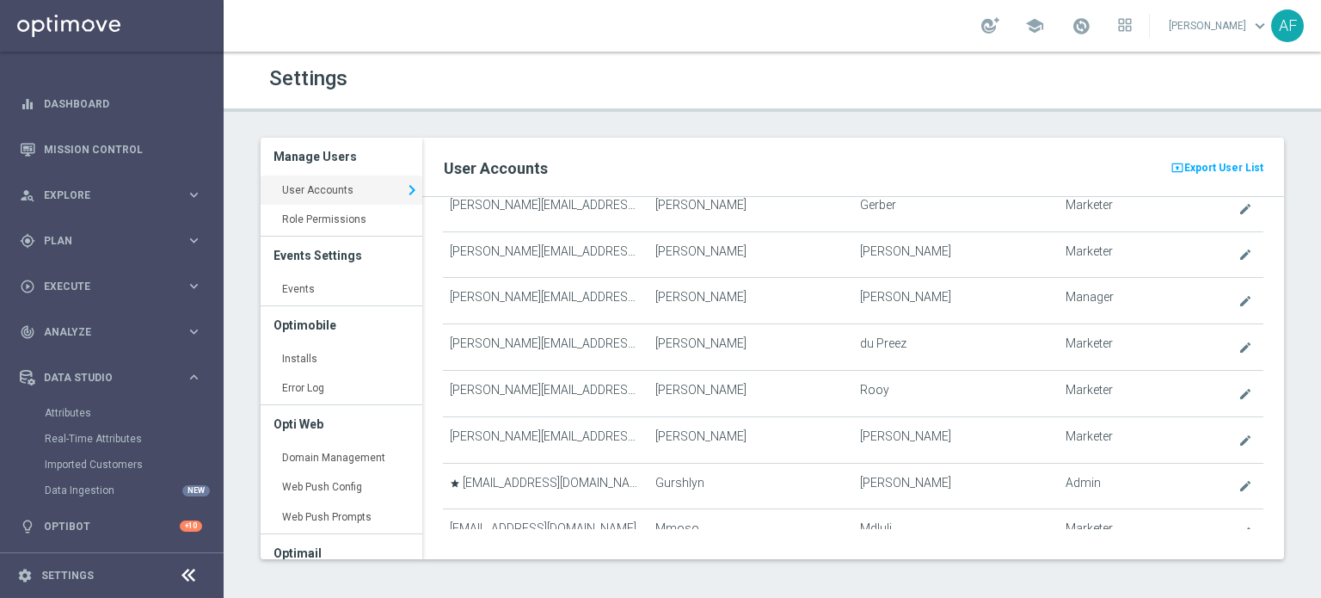
scroll to position [561, 0]
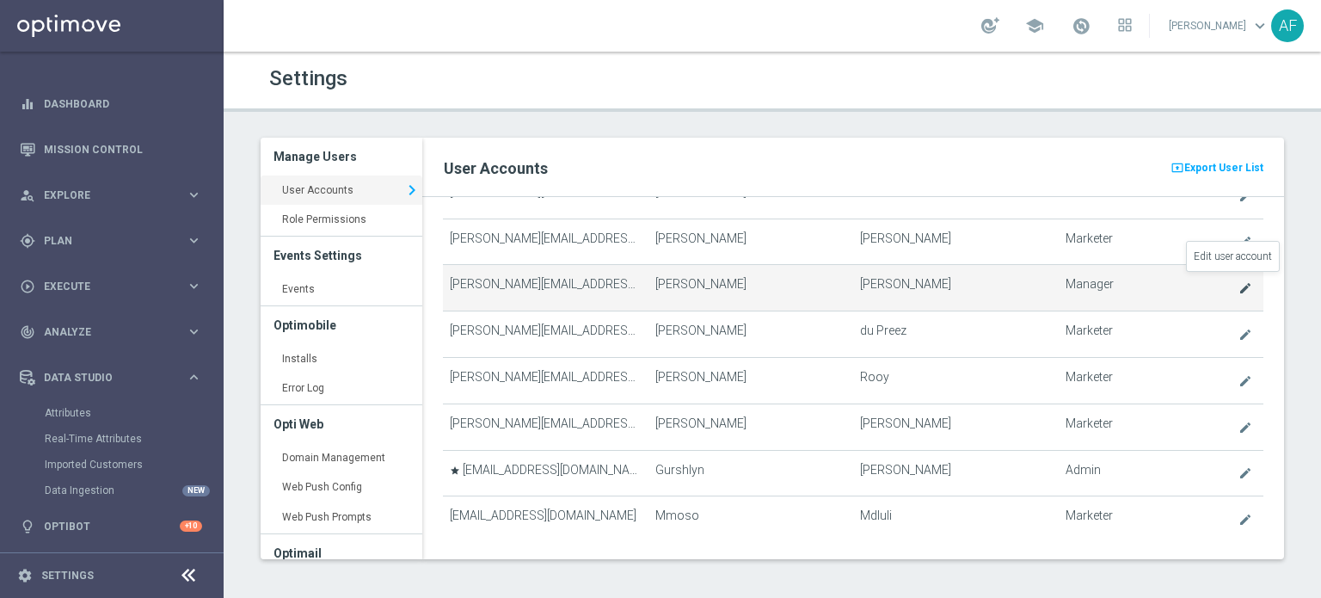
click at [1239, 285] on icon "create" at bounding box center [1246, 288] width 14 height 14
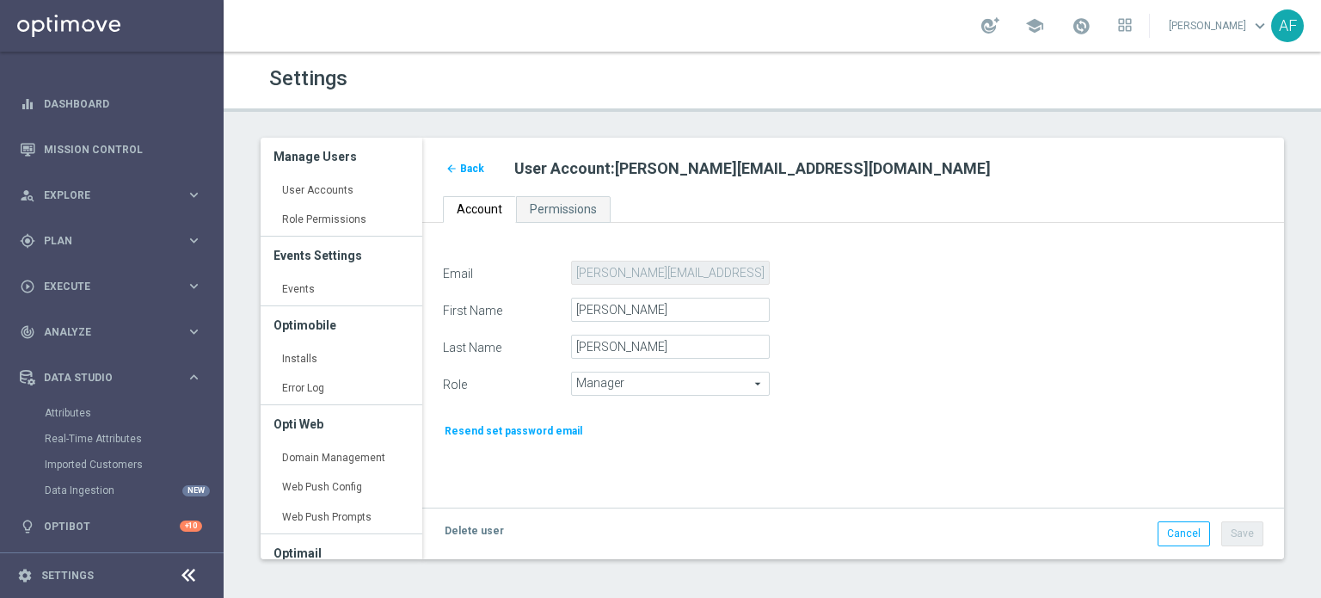
click at [743, 381] on span "Manager" at bounding box center [670, 384] width 197 height 22
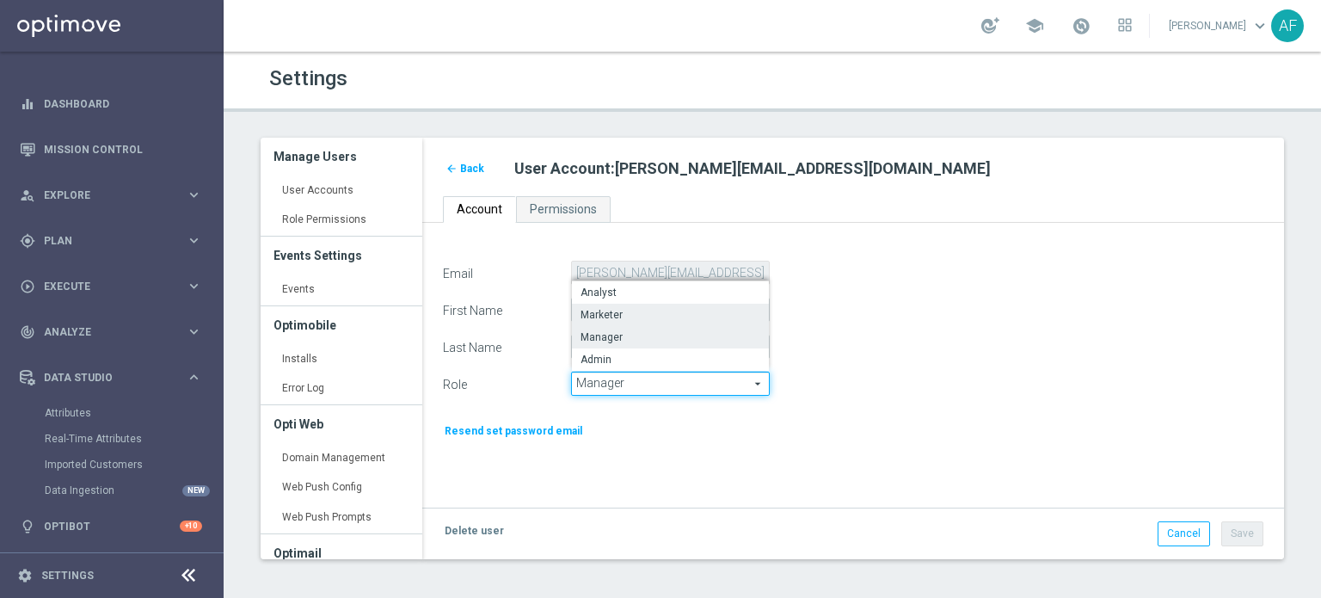
click at [688, 315] on span "Marketer" at bounding box center [671, 315] width 180 height 14
type input "Marketer"
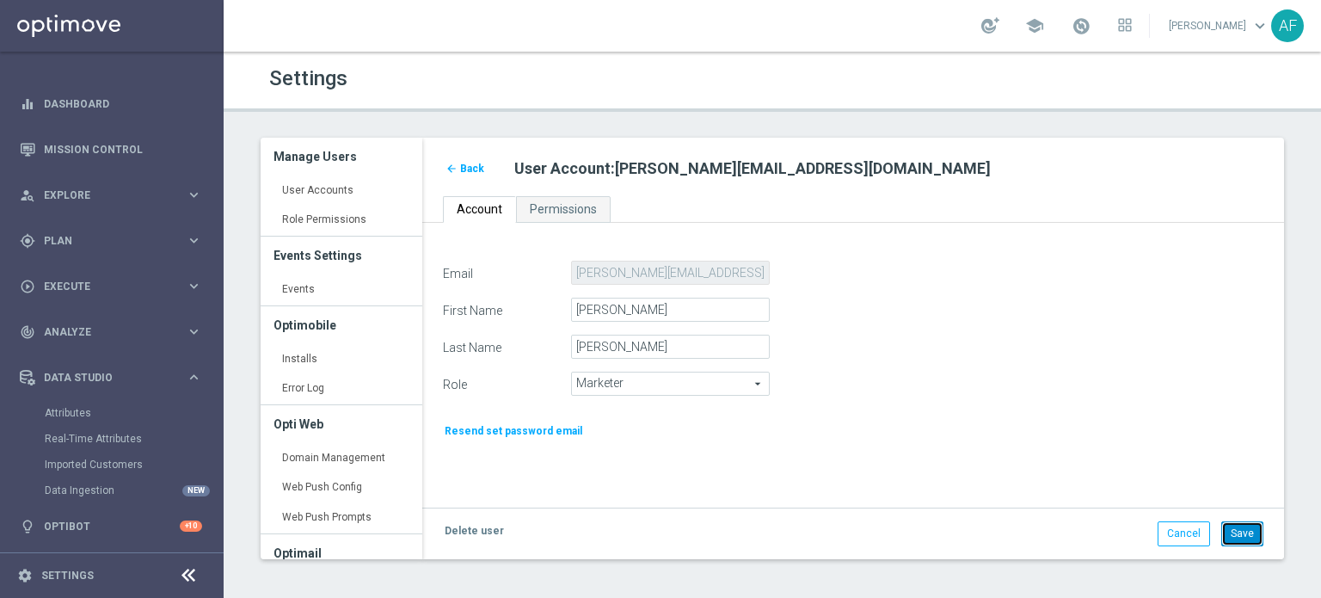
click at [1240, 539] on button "Save" at bounding box center [1243, 533] width 42 height 24
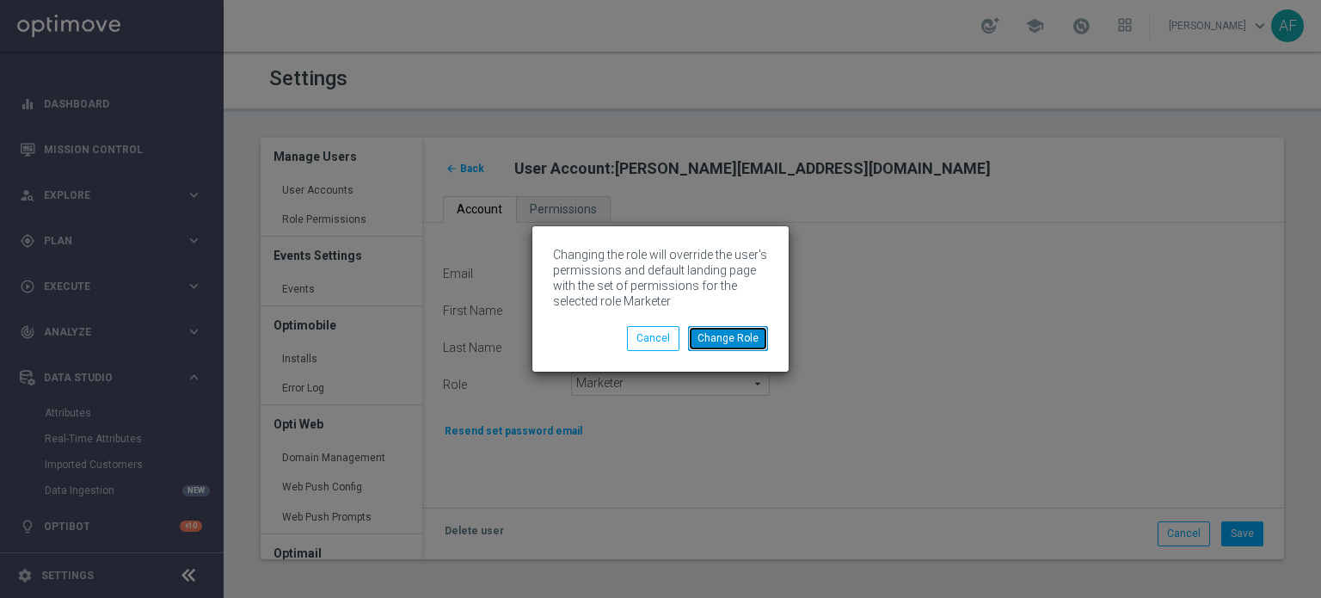
click at [741, 343] on button "Change Role" at bounding box center [728, 338] width 80 height 24
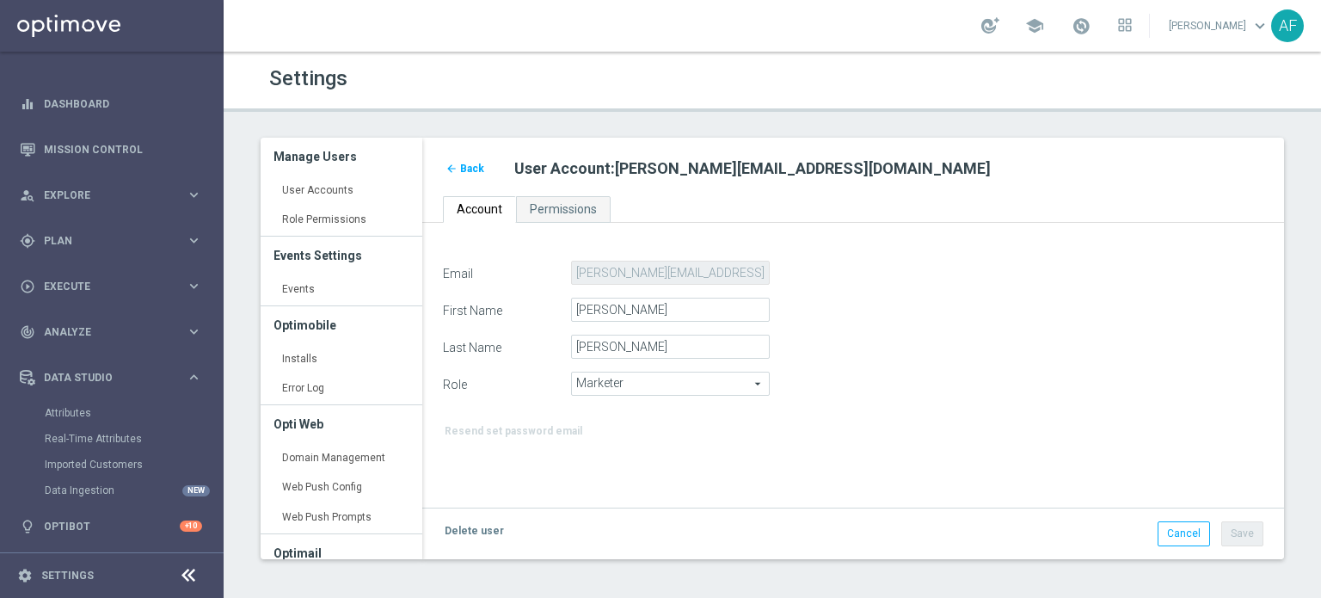
click at [475, 169] on span "Back" at bounding box center [472, 169] width 24 height 12
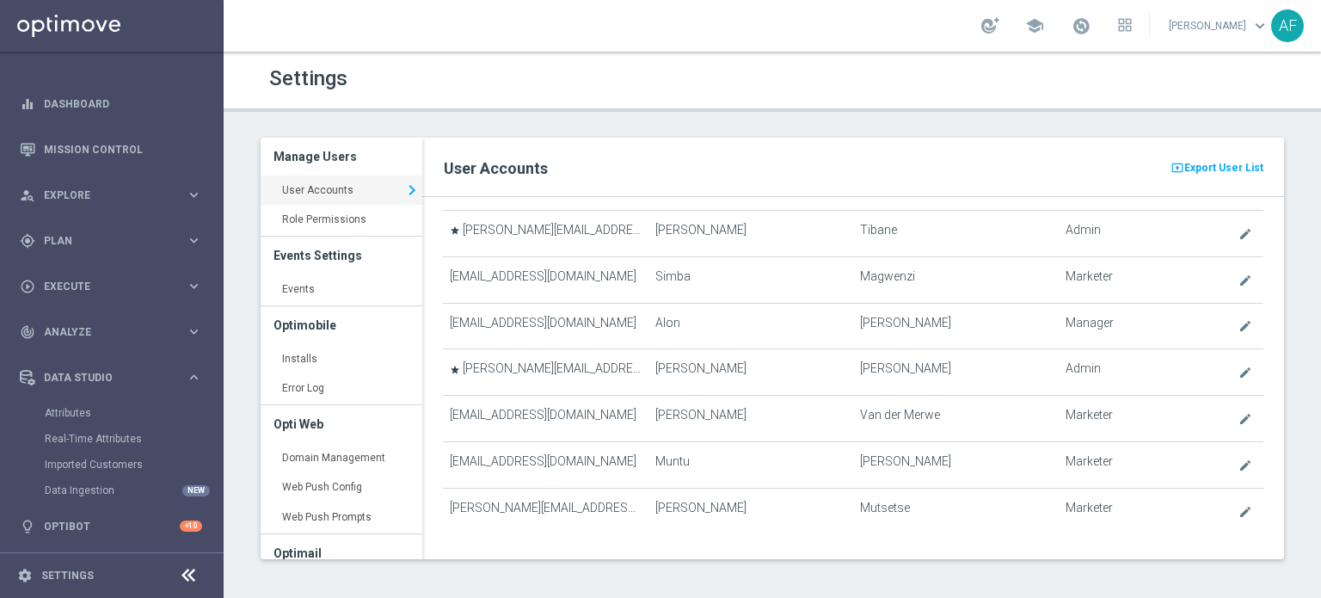
scroll to position [943, 0]
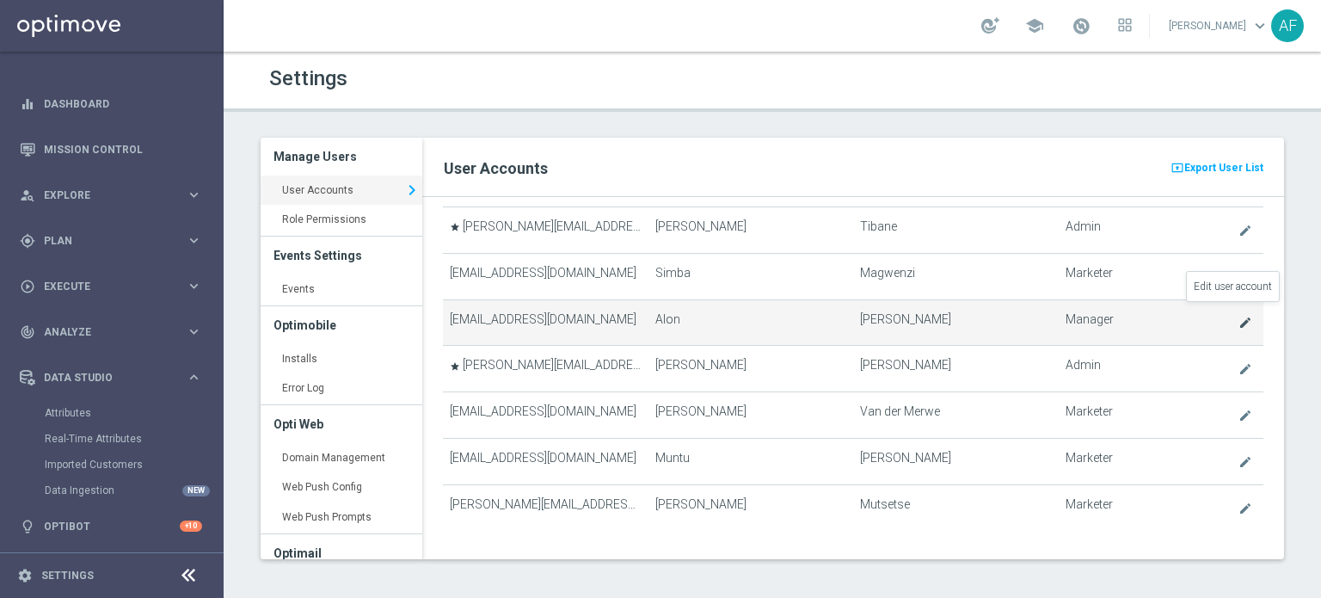
click at [1239, 316] on icon "create" at bounding box center [1246, 323] width 14 height 14
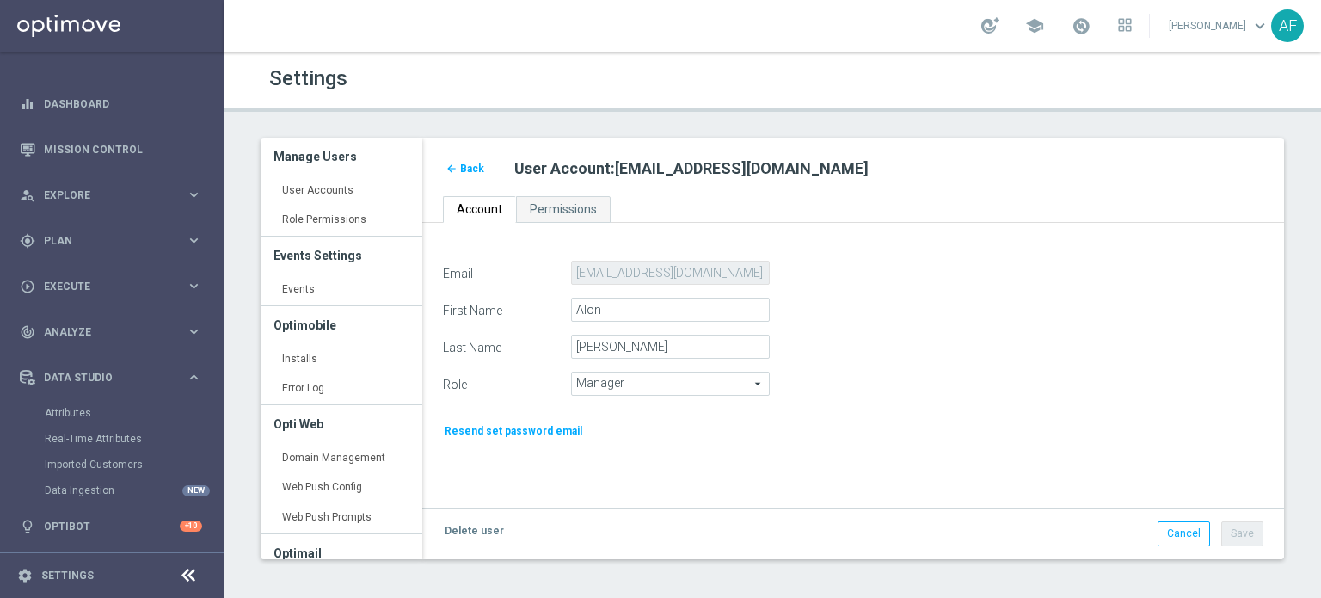
click at [717, 388] on span "Manager" at bounding box center [670, 384] width 197 height 22
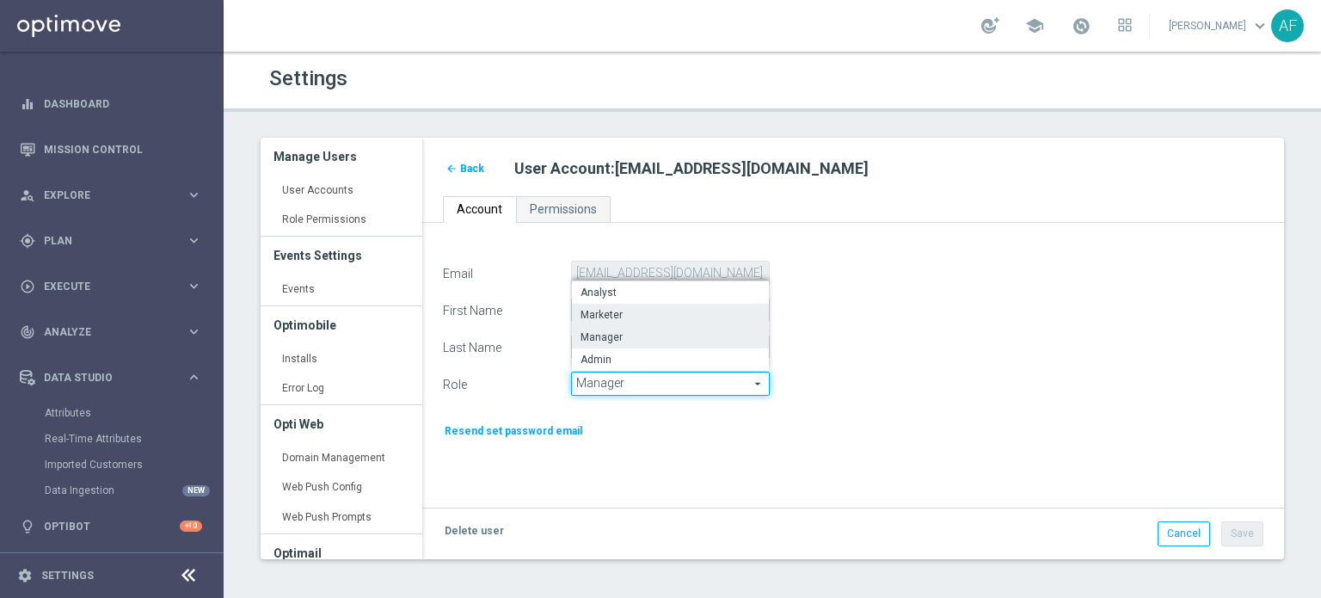
click at [688, 319] on span "Marketer" at bounding box center [671, 315] width 180 height 14
type input "Marketer"
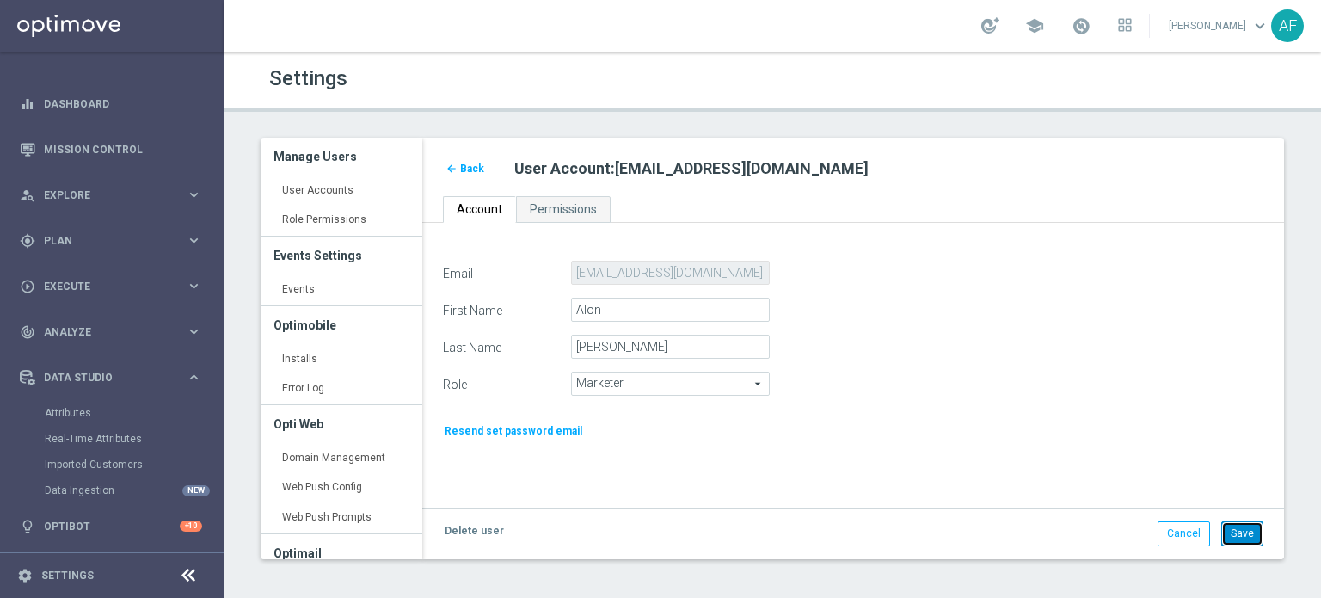
click at [1235, 537] on button "Save" at bounding box center [1243, 533] width 42 height 24
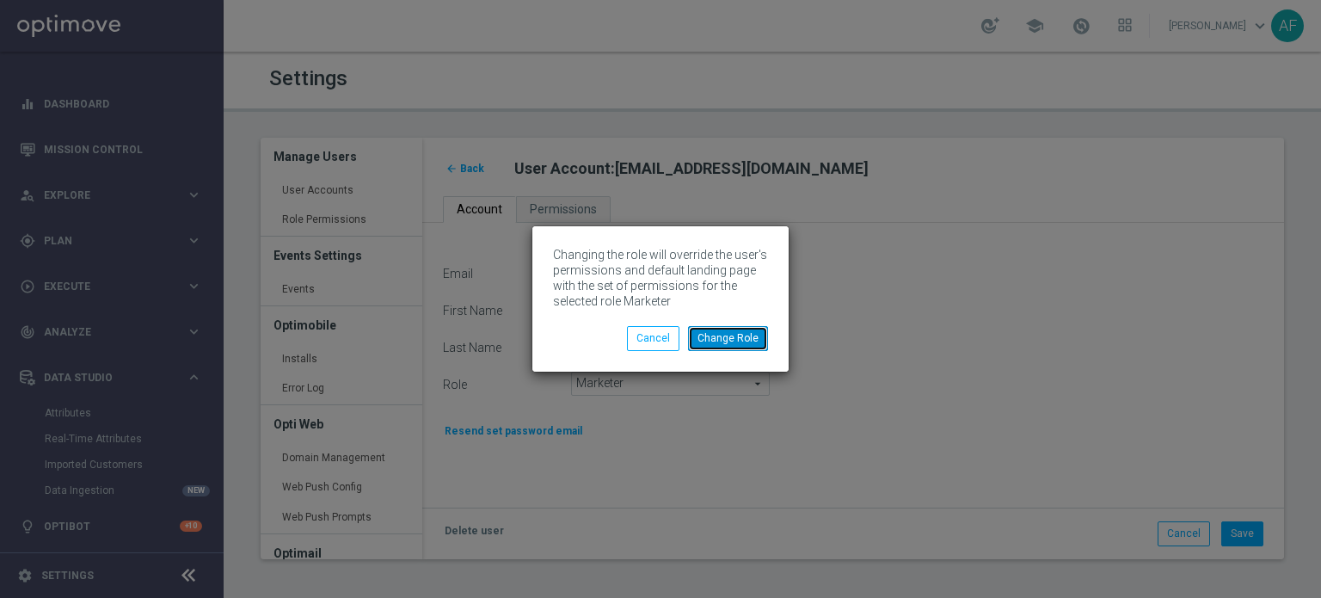
click at [754, 345] on button "Change Role" at bounding box center [728, 338] width 80 height 24
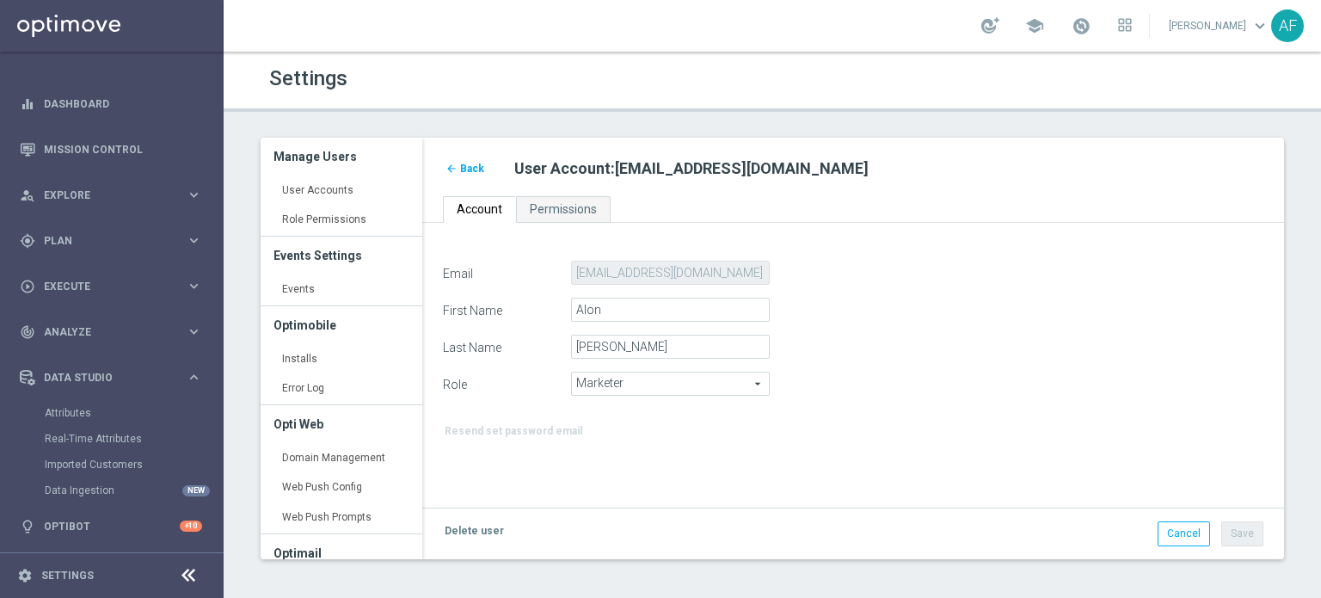
click at [466, 171] on span "Back" at bounding box center [472, 169] width 24 height 12
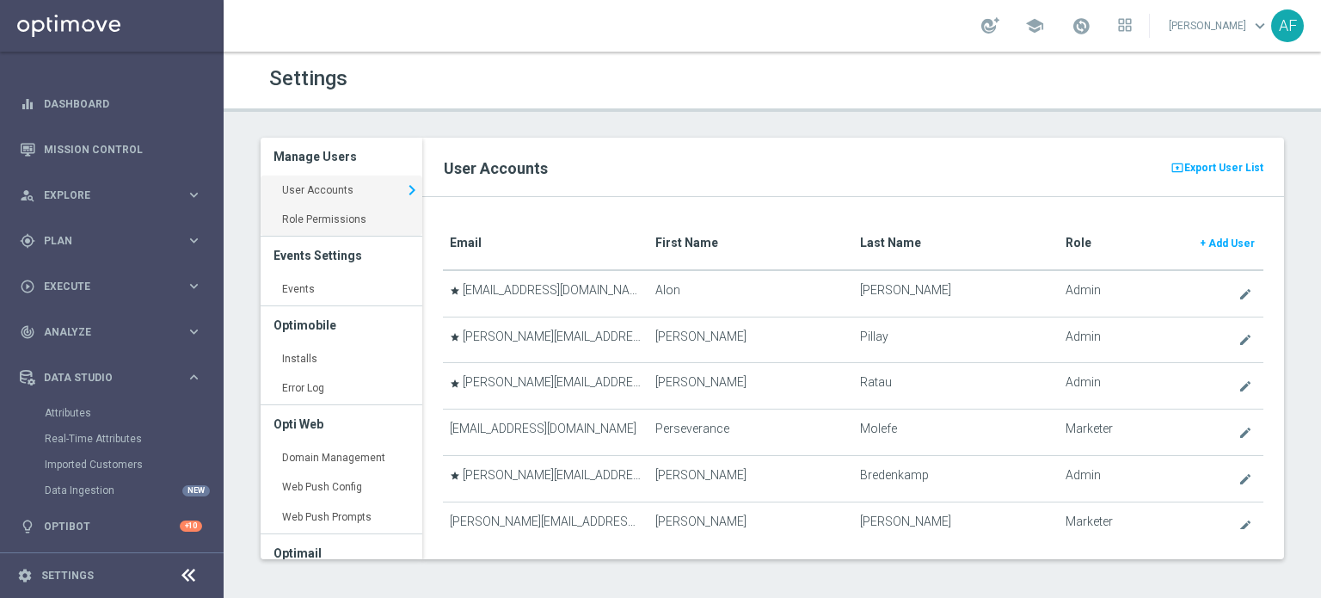
click at [348, 219] on link "Role Permissions keyboard_arrow_right" at bounding box center [342, 220] width 162 height 31
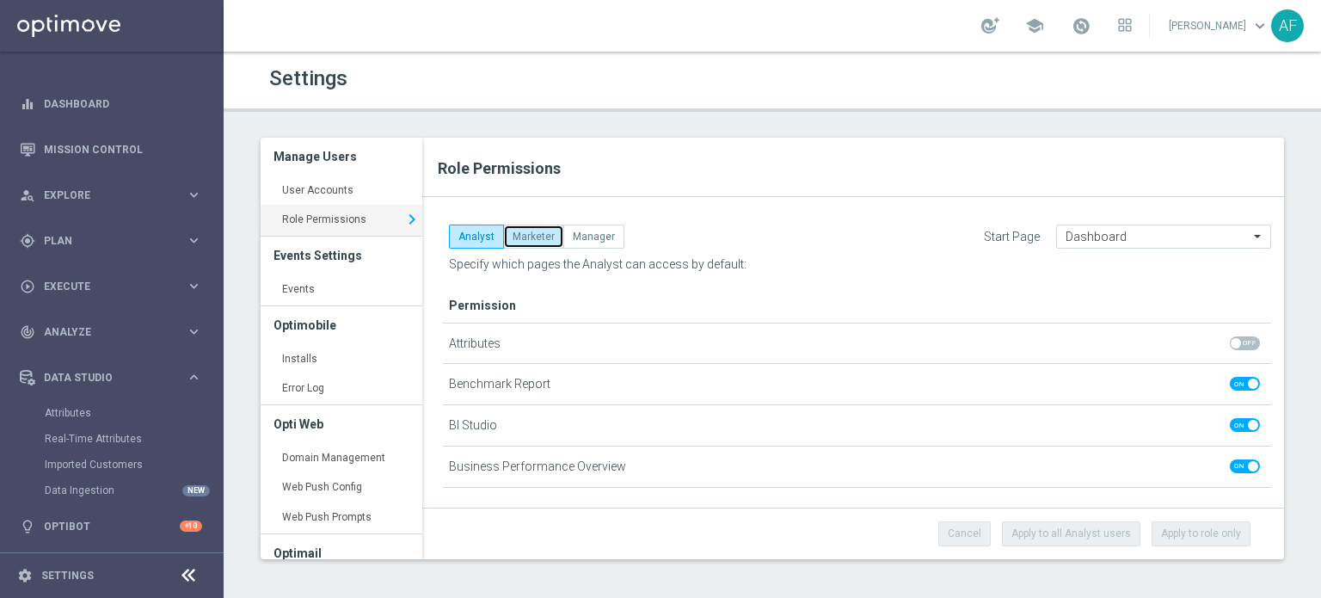
click at [533, 229] on button "Marketer" at bounding box center [533, 237] width 61 height 24
checkbox input "true"
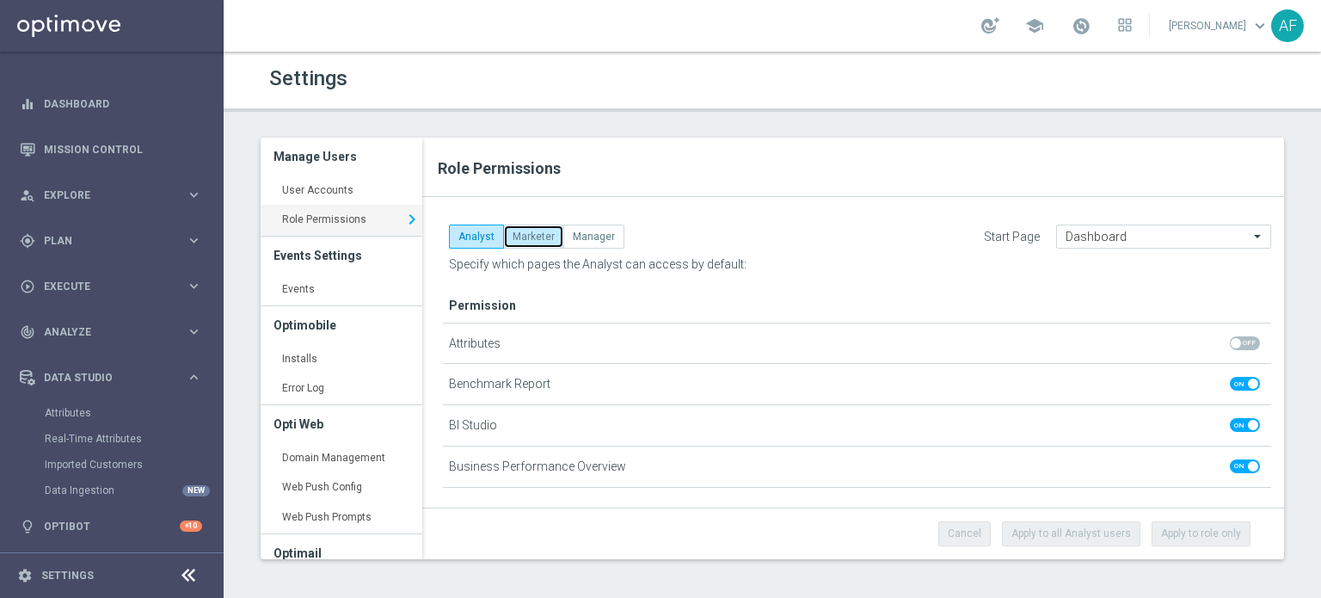
checkbox input "true"
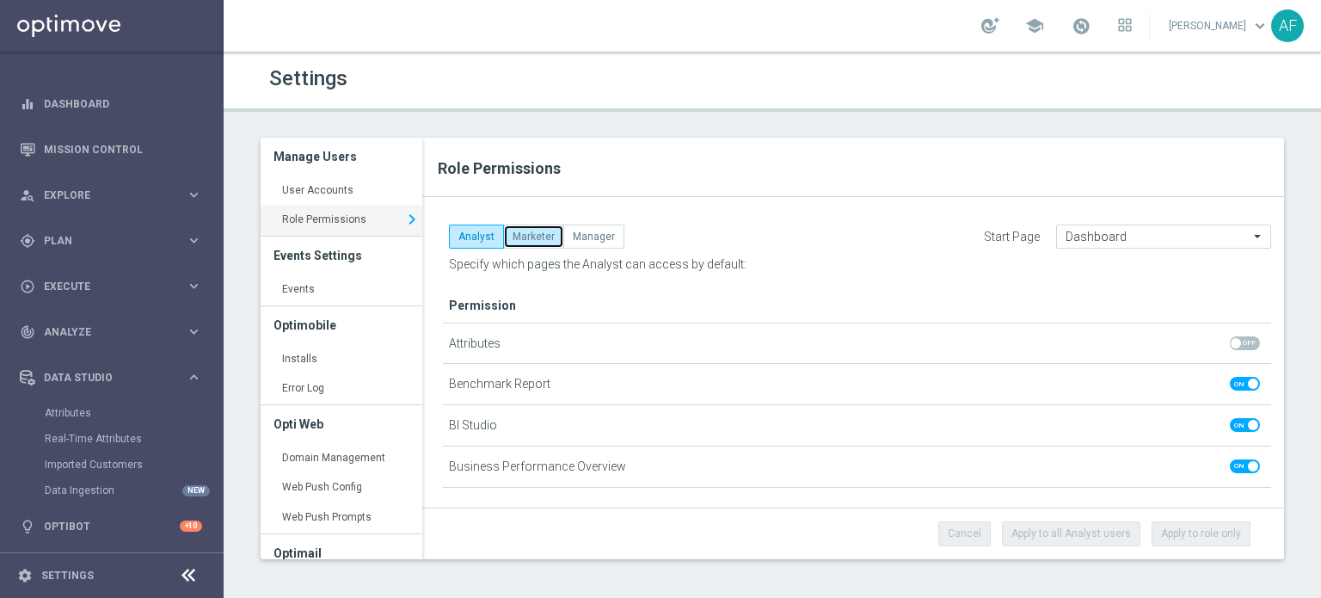
checkbox input "true"
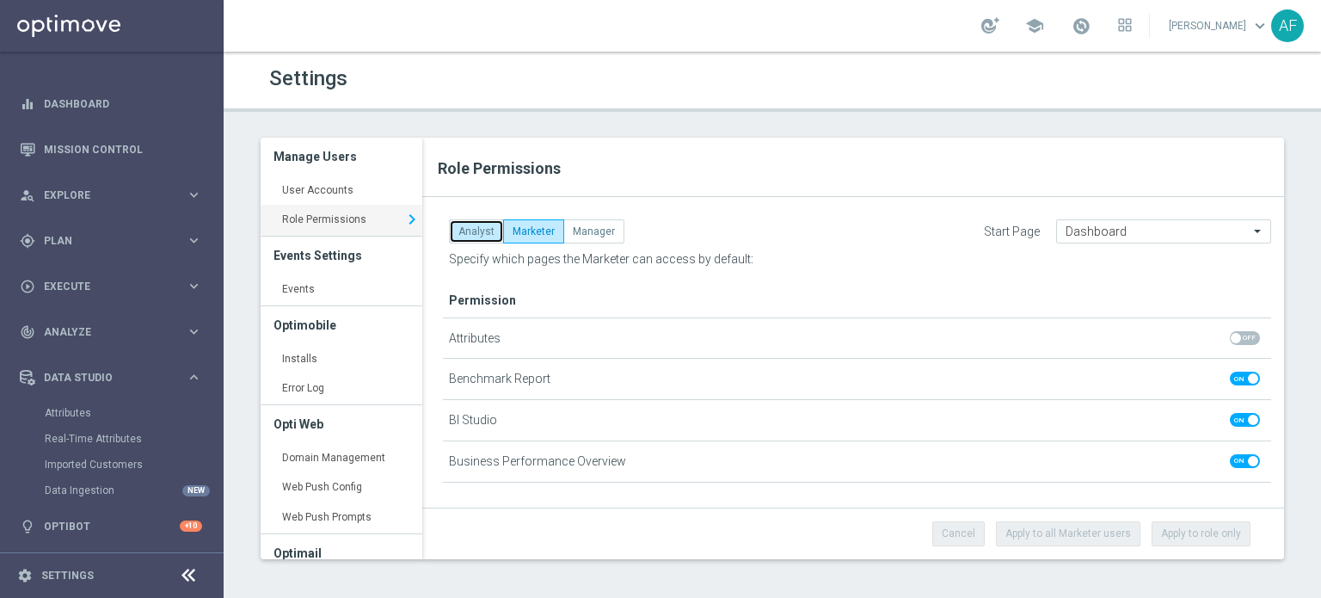
click at [481, 225] on button "Analyst" at bounding box center [476, 231] width 55 height 24
checkbox input "false"
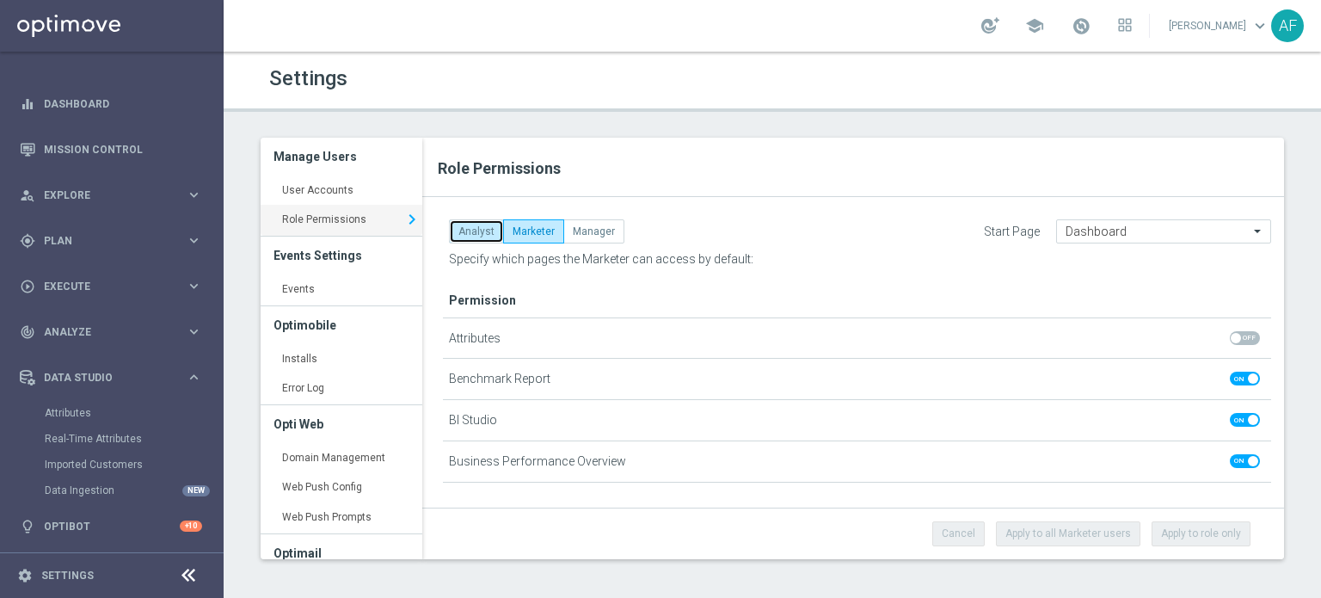
checkbox input "false"
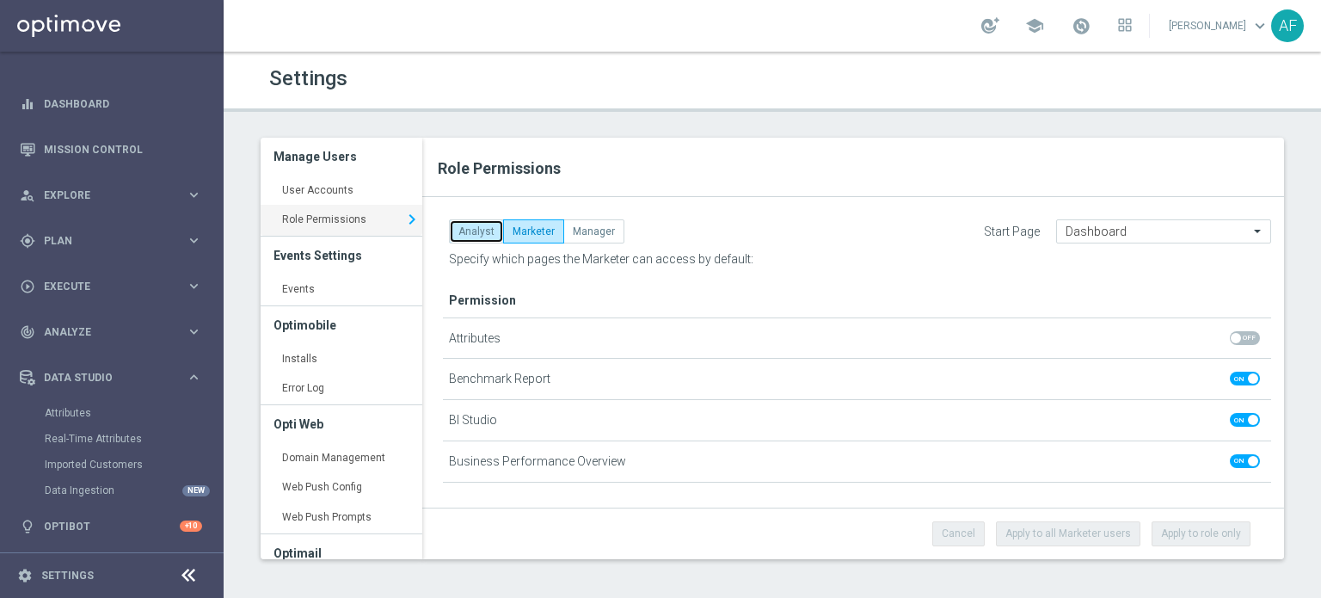
checkbox input "false"
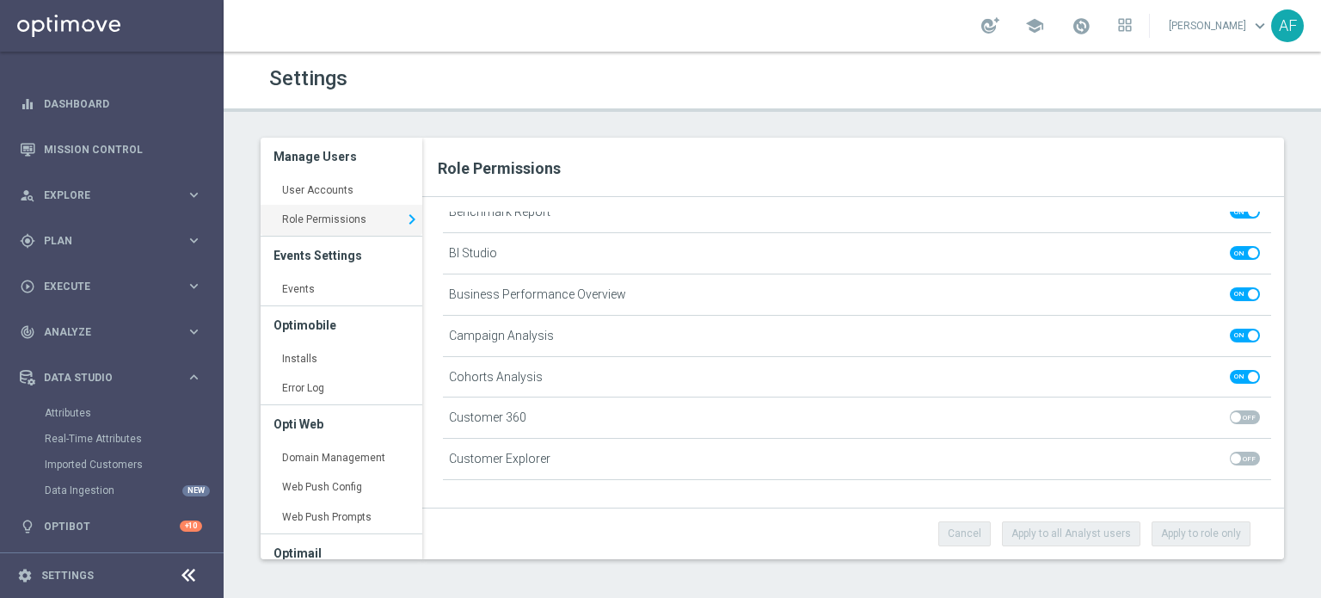
scroll to position [0, 0]
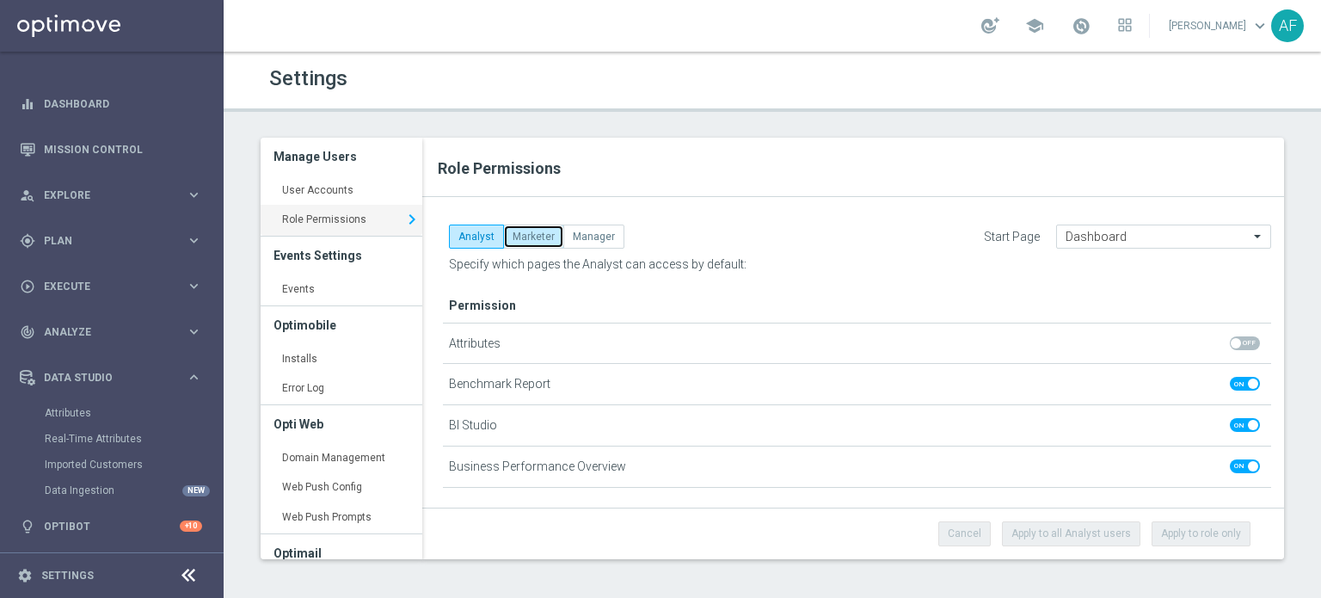
click at [525, 239] on button "Marketer" at bounding box center [533, 237] width 61 height 24
checkbox input "true"
click at [482, 241] on button "Analyst" at bounding box center [476, 237] width 55 height 24
click at [348, 193] on link "User Accounts keyboard_arrow_right" at bounding box center [342, 191] width 162 height 31
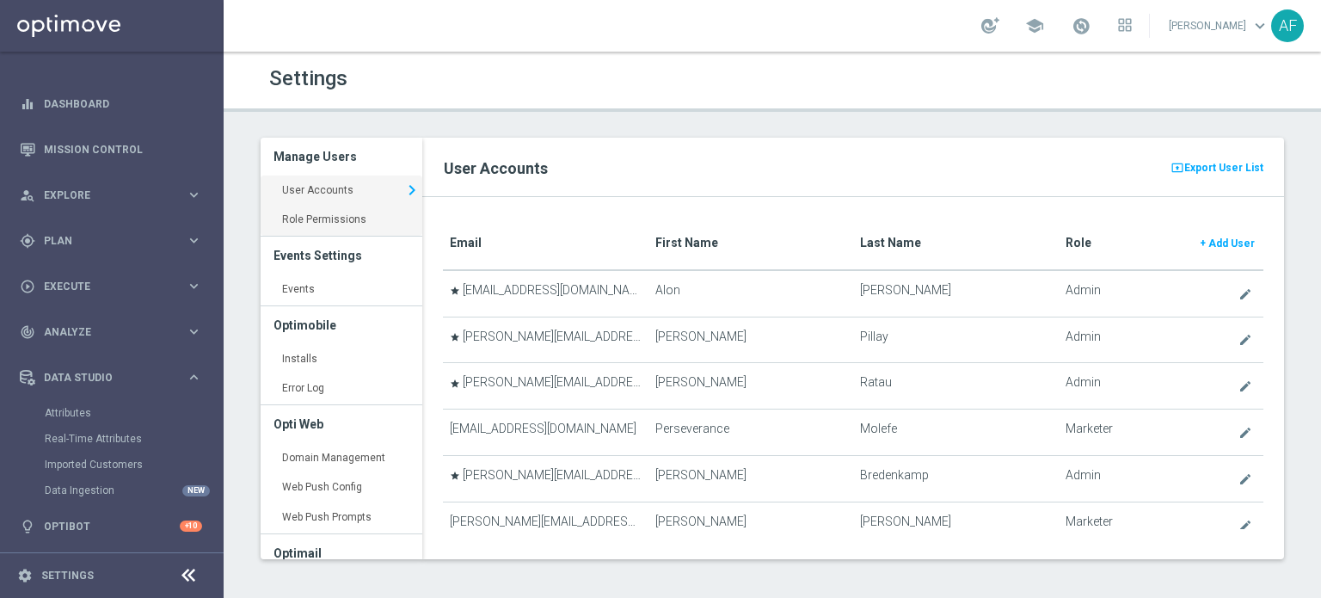
click at [344, 218] on link "Role Permissions keyboard_arrow_right" at bounding box center [342, 220] width 162 height 31
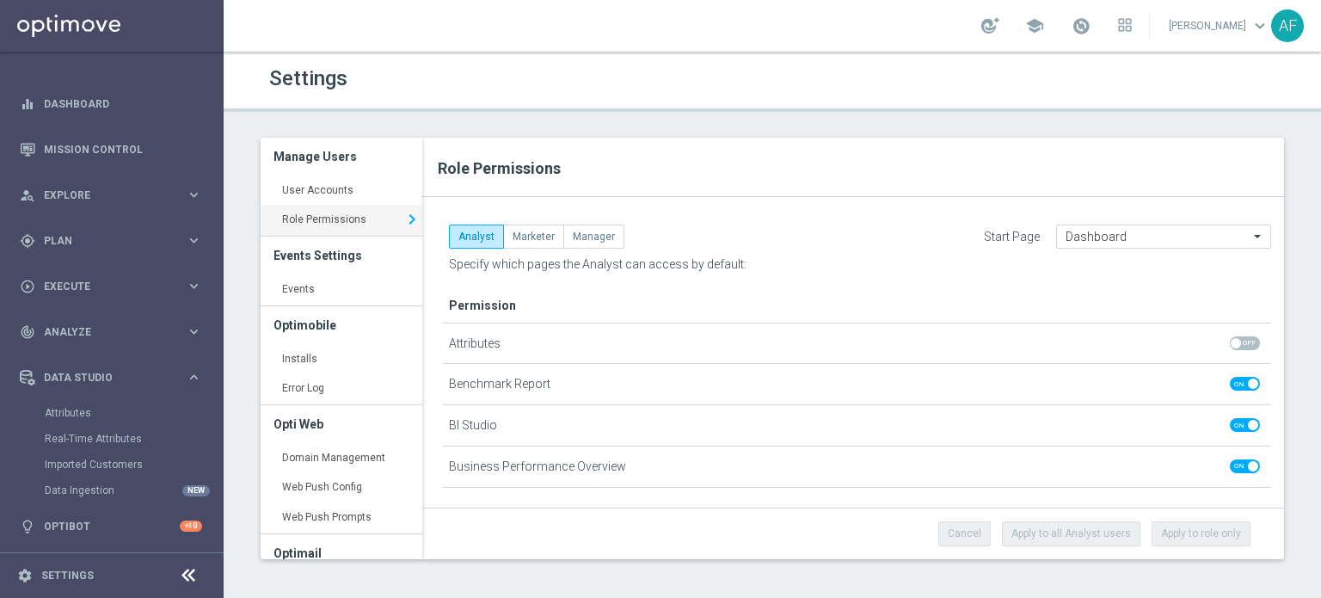
drag, startPoint x: 468, startPoint y: 259, endPoint x: 607, endPoint y: 264, distance: 138.6
click at [599, 264] on span "Specify which pages the Analyst can access by default:" at bounding box center [598, 264] width 298 height 14
drag, startPoint x: 615, startPoint y: 262, endPoint x: 533, endPoint y: 270, distance: 82.1
click at [474, 267] on span "Specify which pages the Analyst can access by default:" at bounding box center [598, 264] width 298 height 14
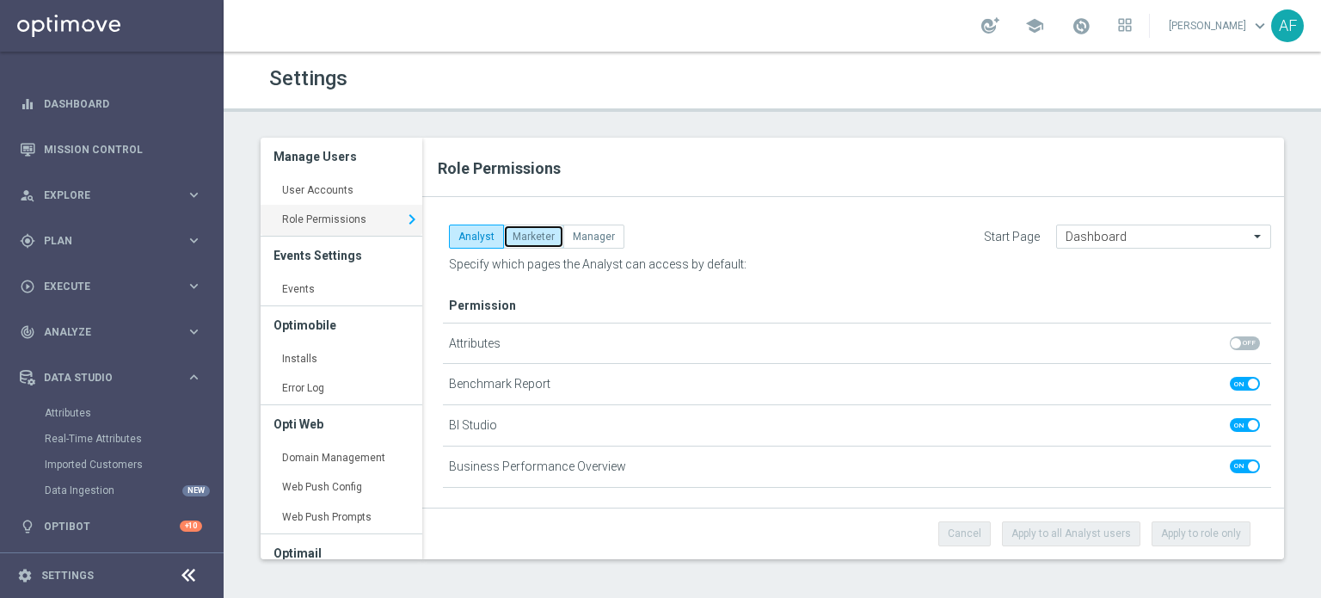
click at [539, 235] on button "Marketer" at bounding box center [533, 237] width 61 height 24
click at [798, 202] on div "Role Permissions Analyst Marketer Manager Start Page Dashboard" at bounding box center [853, 349] width 862 height 422
click at [296, 187] on link "User Accounts keyboard_arrow_right" at bounding box center [342, 191] width 162 height 31
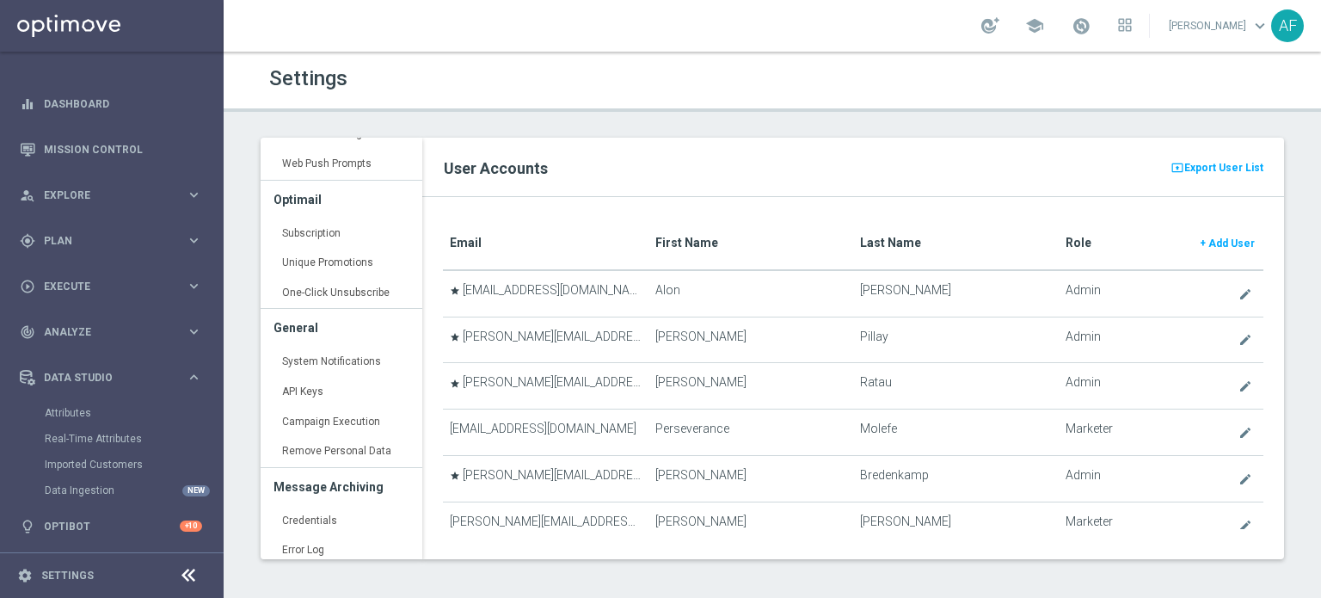
scroll to position [360, 0]
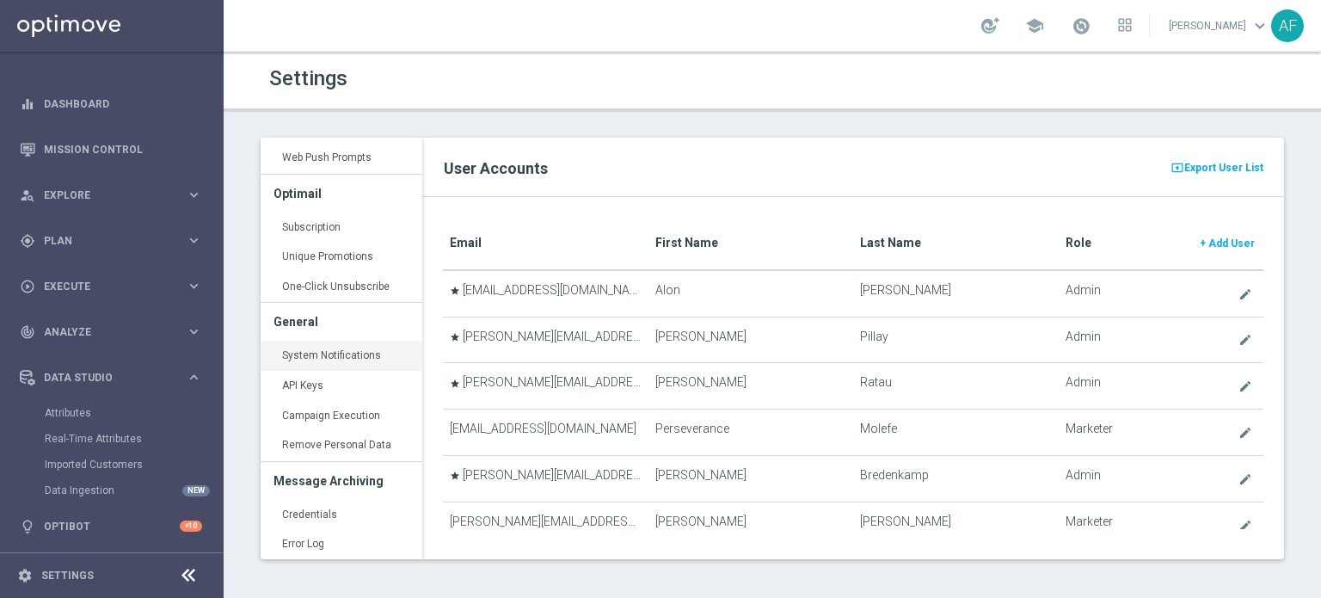
click at [332, 354] on link "System Notifications keyboard_arrow_right" at bounding box center [342, 356] width 162 height 31
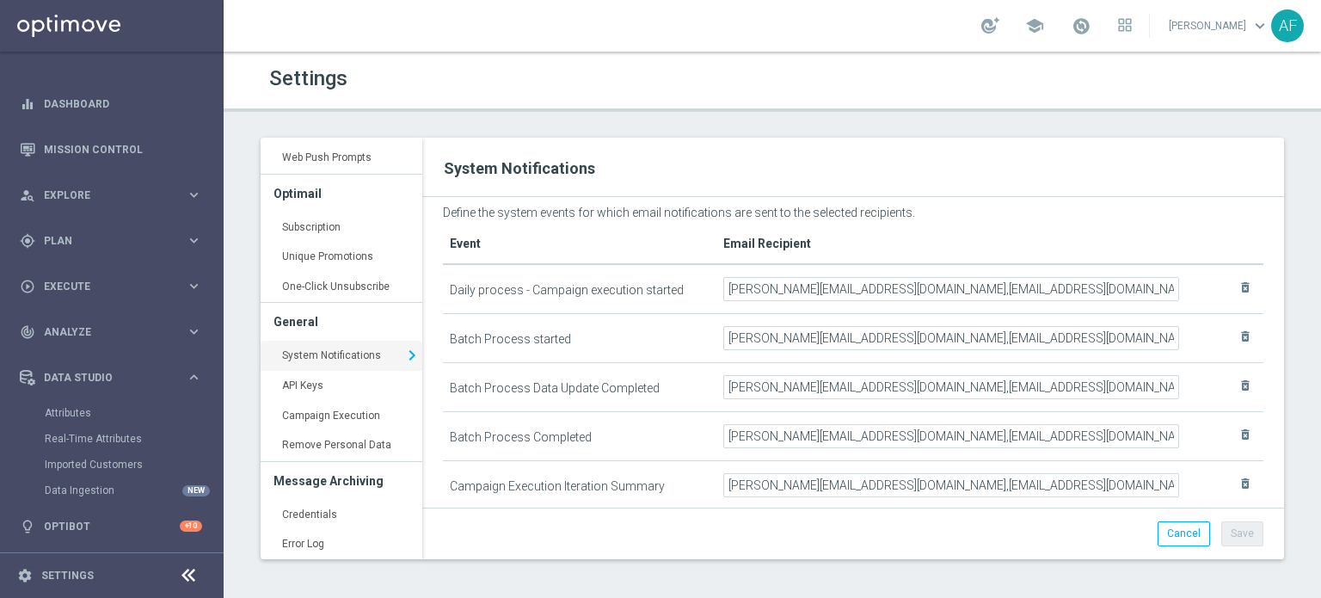
scroll to position [24, 0]
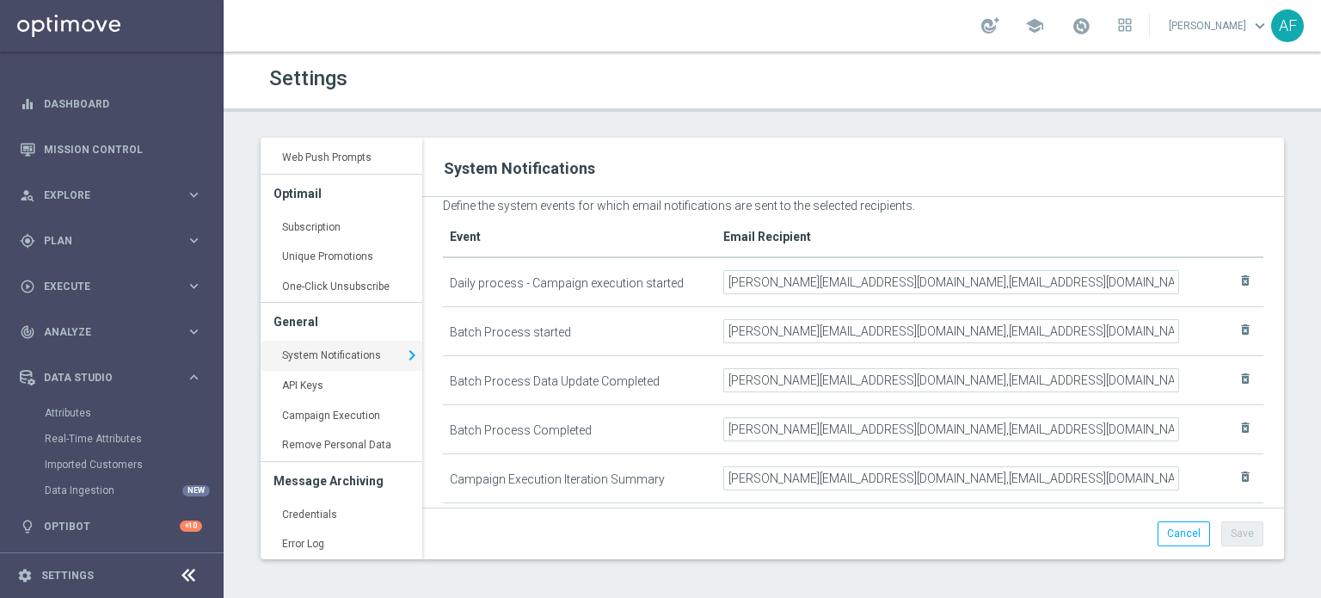
drag, startPoint x: 505, startPoint y: 282, endPoint x: 576, endPoint y: 286, distance: 70.6
click at [576, 286] on td "Daily process - Campaign execution started" at bounding box center [580, 282] width 274 height 50
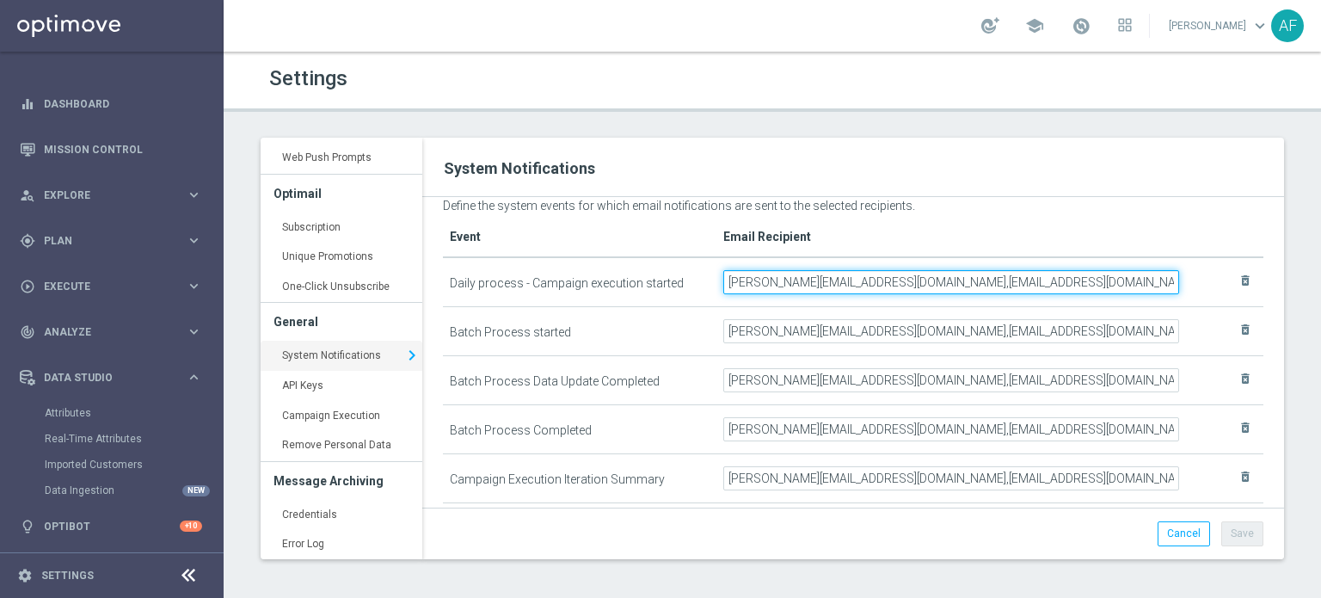
click at [866, 287] on input "elaine@goldmedialab.com,gurshlyn@goldmedialab.com,chris@goldmedialab.com" at bounding box center [952, 282] width 456 height 24
click at [1153, 281] on input "elaine@goldmedialab.com,gurshlyn@goldmedialab.com,chris@goldmedialab.com" at bounding box center [952, 282] width 456 height 24
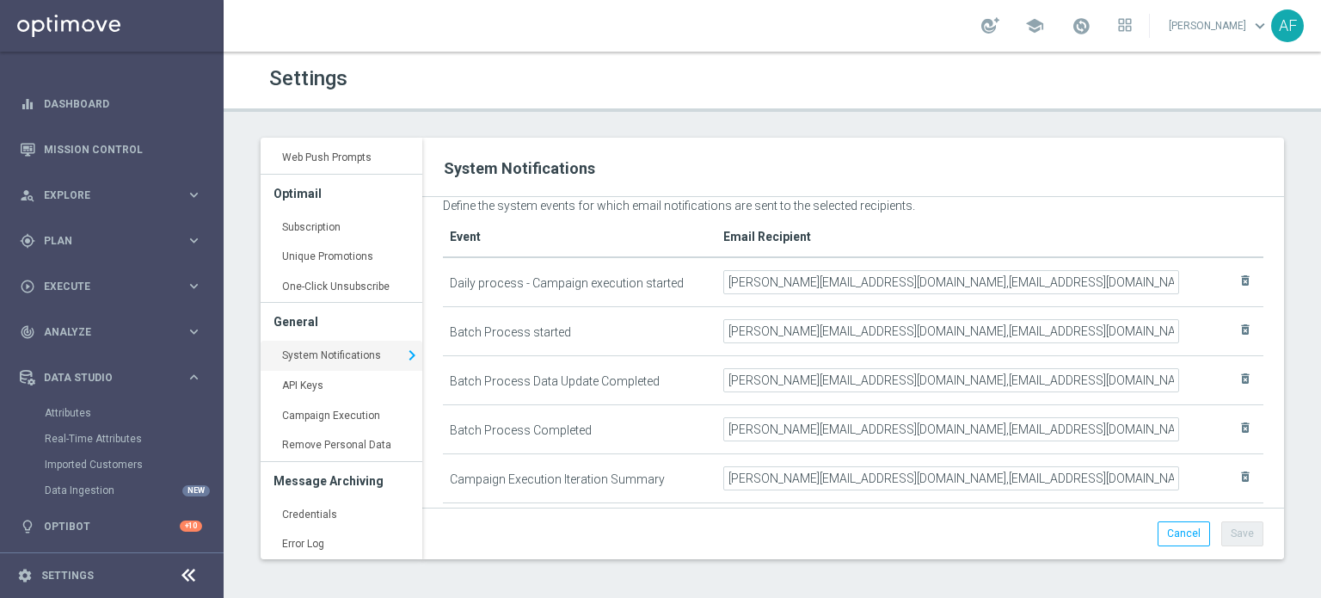
click at [1132, 224] on th "Email Recipient" at bounding box center [956, 238] width 478 height 40
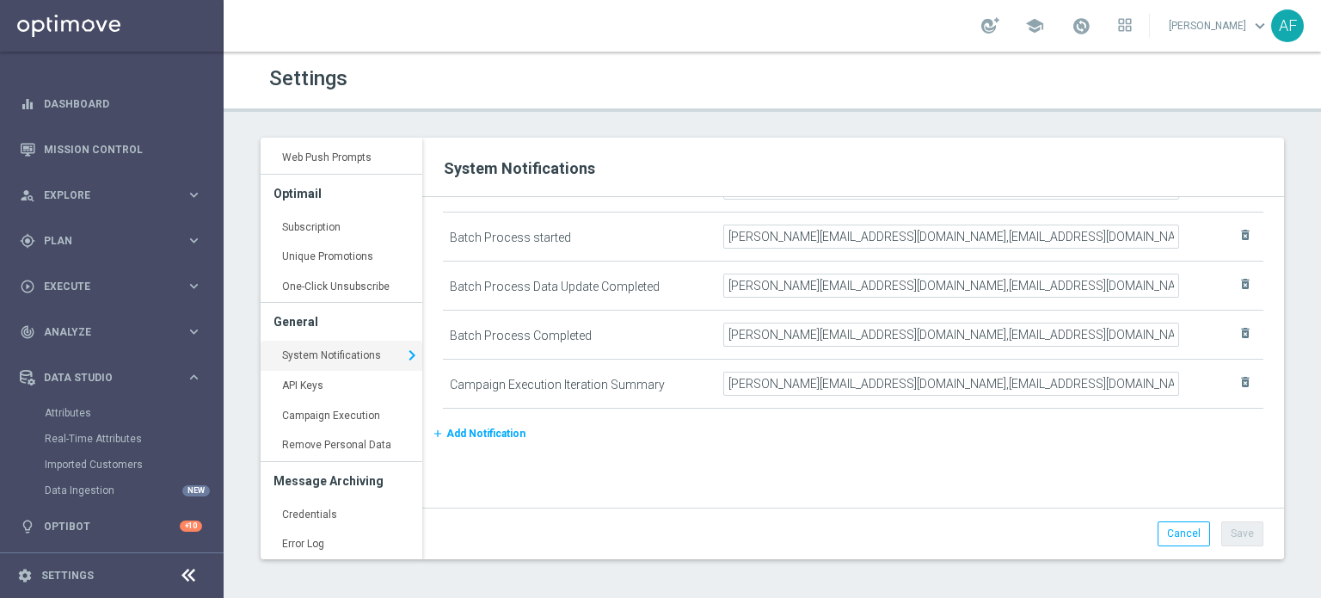
scroll to position [120, 0]
click at [477, 426] on span "Add Notification" at bounding box center [486, 432] width 79 height 12
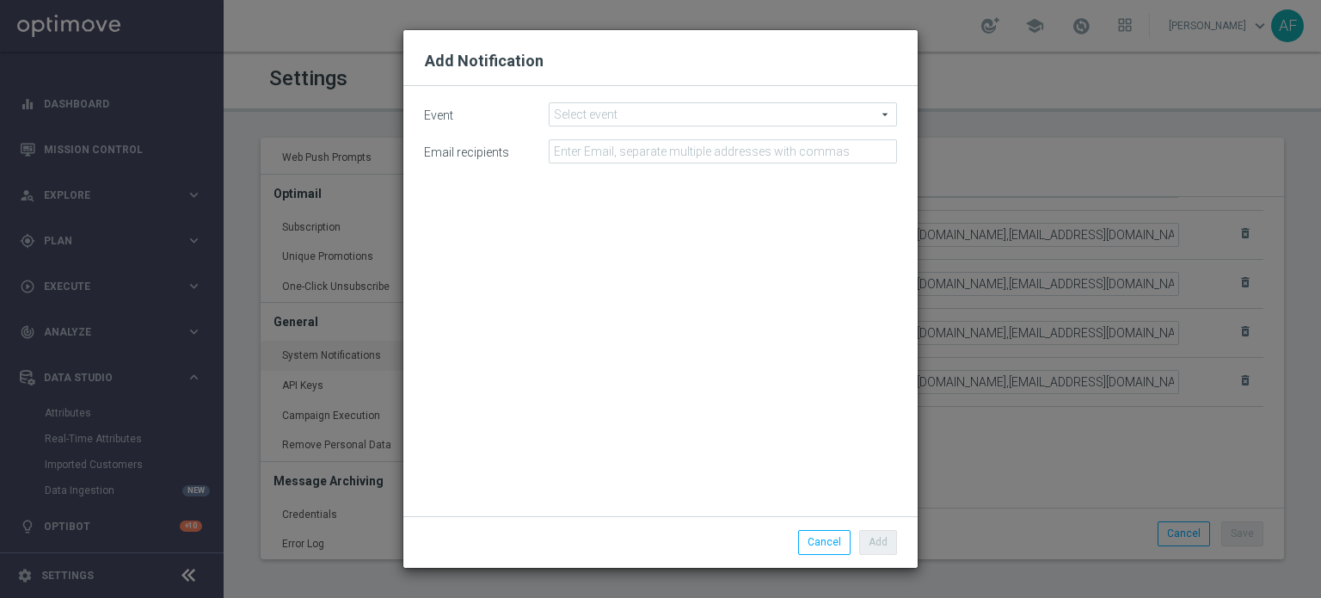
click at [638, 120] on span at bounding box center [723, 114] width 347 height 22
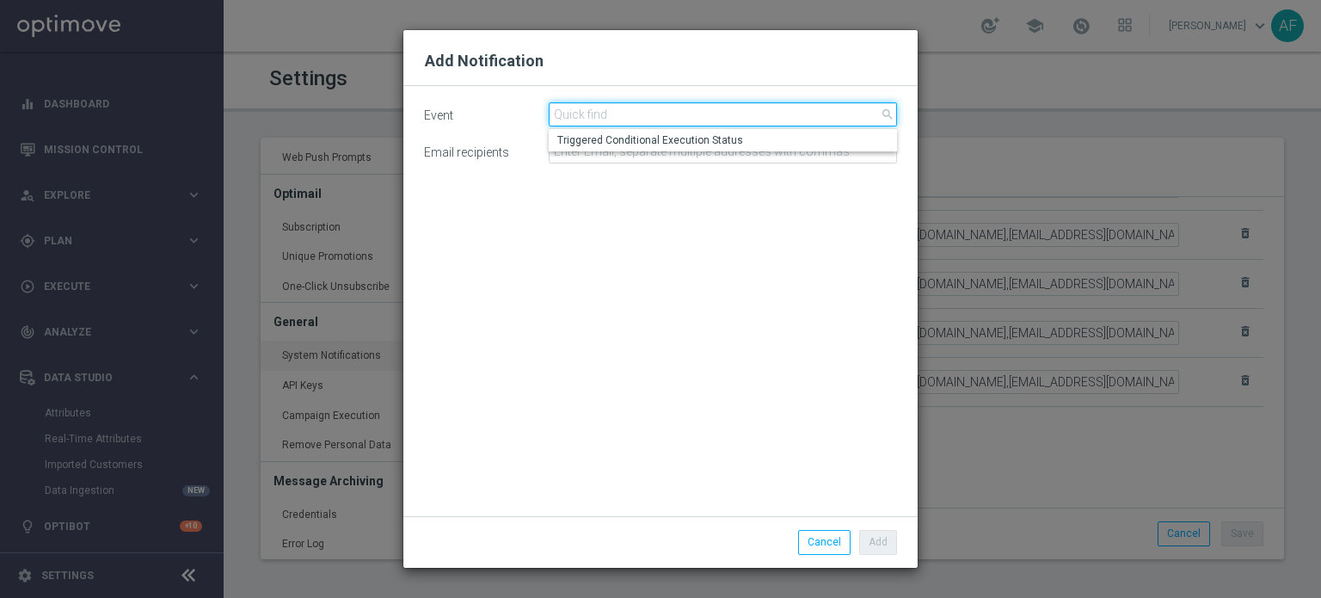
click at [644, 118] on input "search" at bounding box center [723, 114] width 348 height 24
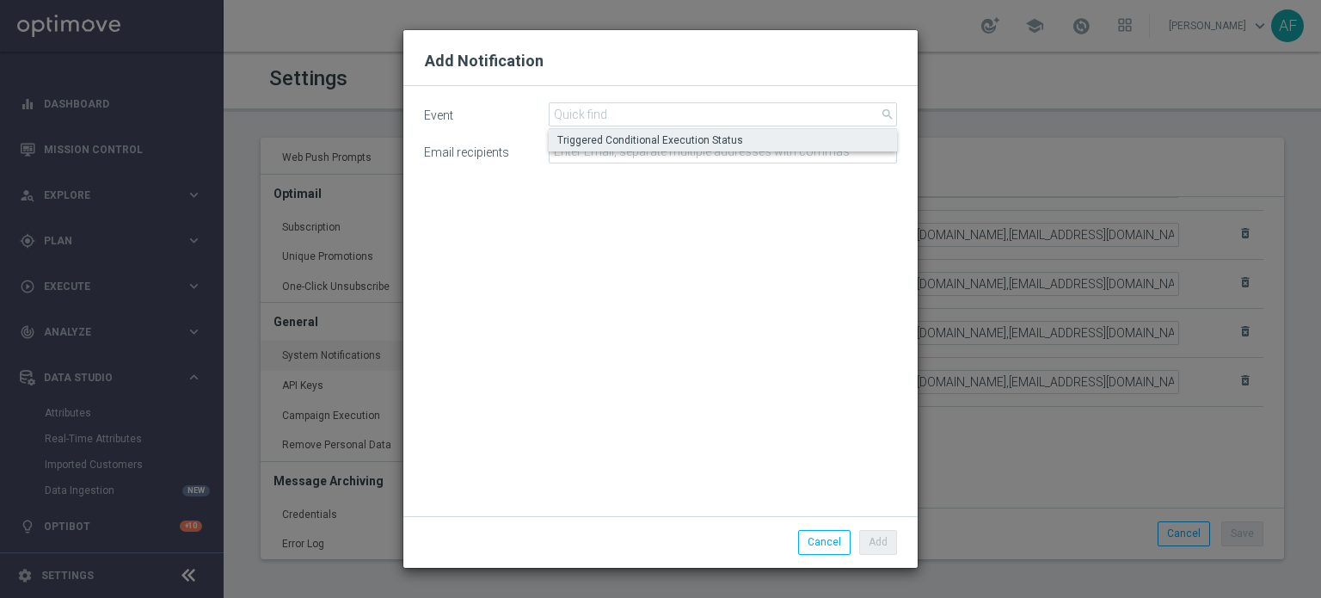
click at [644, 136] on span "Triggered Conditional Execution Status" at bounding box center [722, 140] width 331 height 14
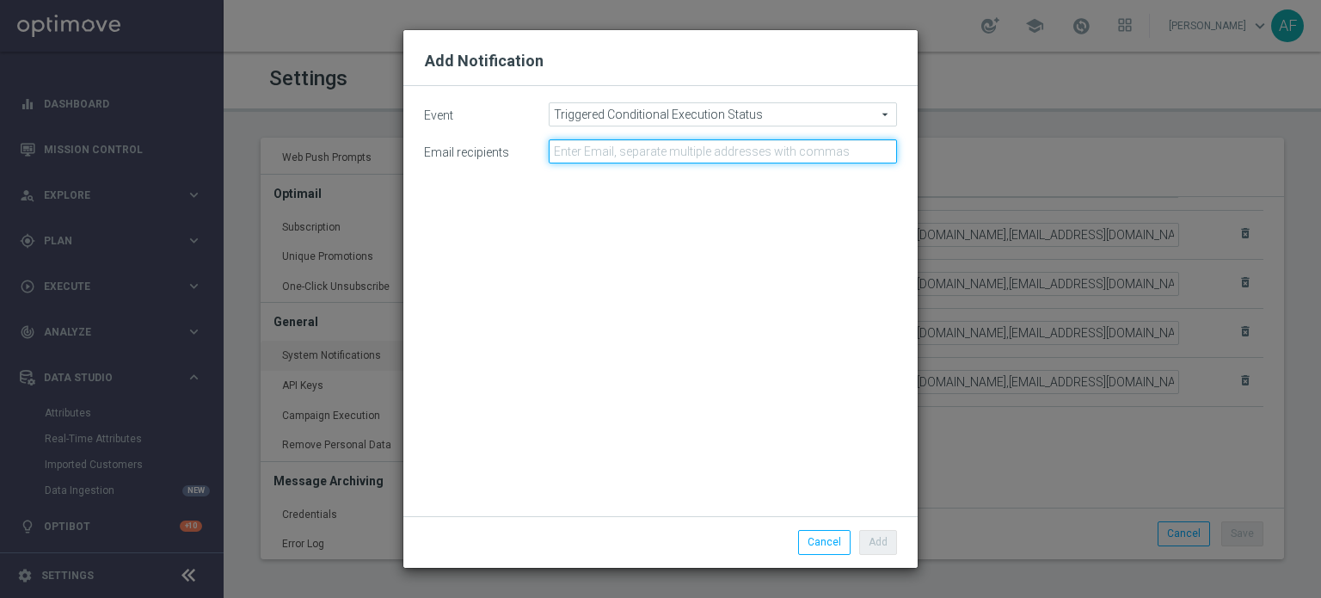
click at [637, 152] on input at bounding box center [723, 151] width 348 height 24
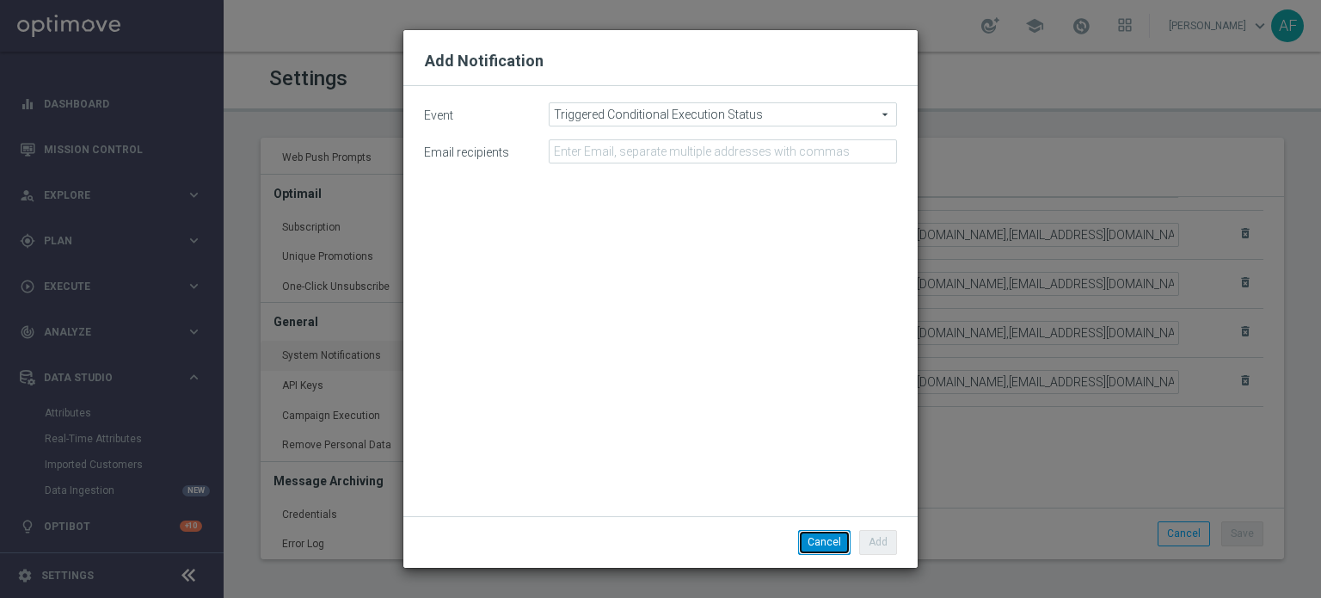
click at [808, 544] on button "Cancel" at bounding box center [824, 542] width 52 height 24
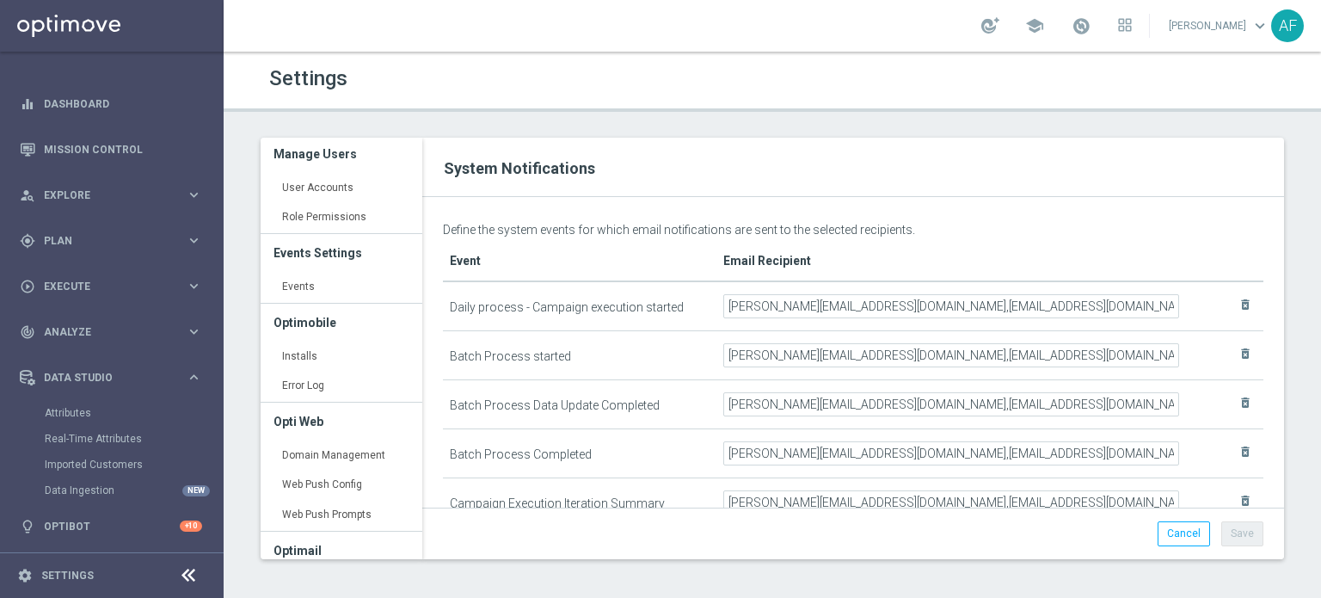
scroll to position [0, 0]
click at [334, 214] on link "Role Permissions keyboard_arrow_right" at bounding box center [342, 220] width 162 height 31
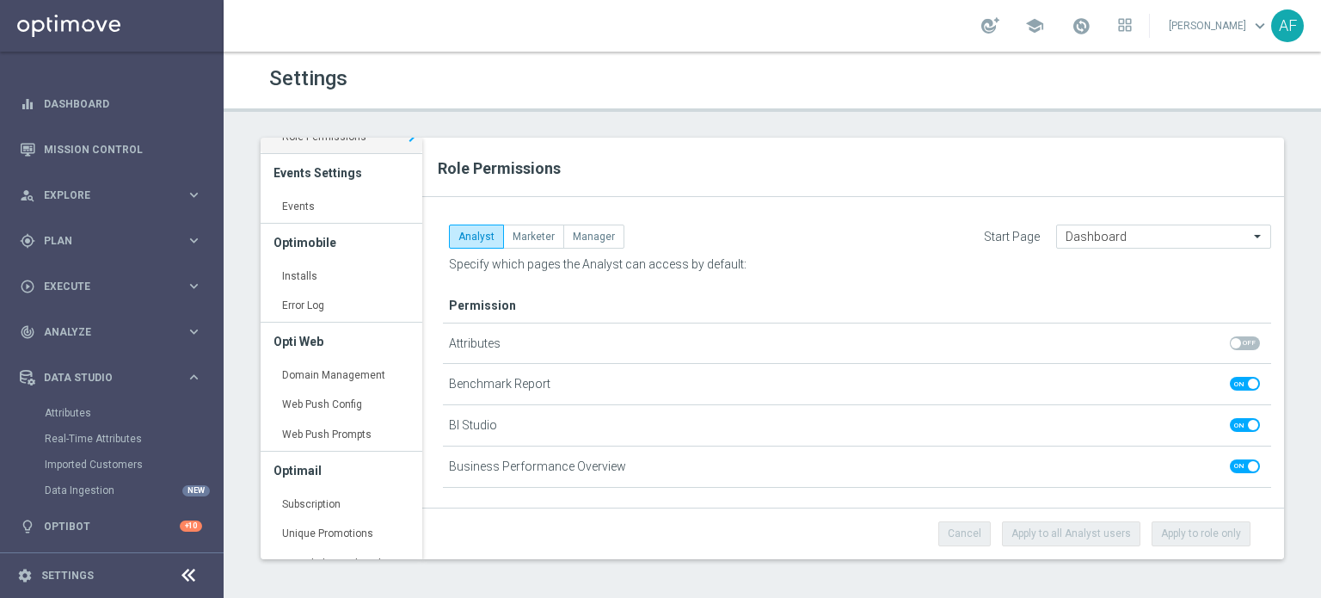
scroll to position [172, 0]
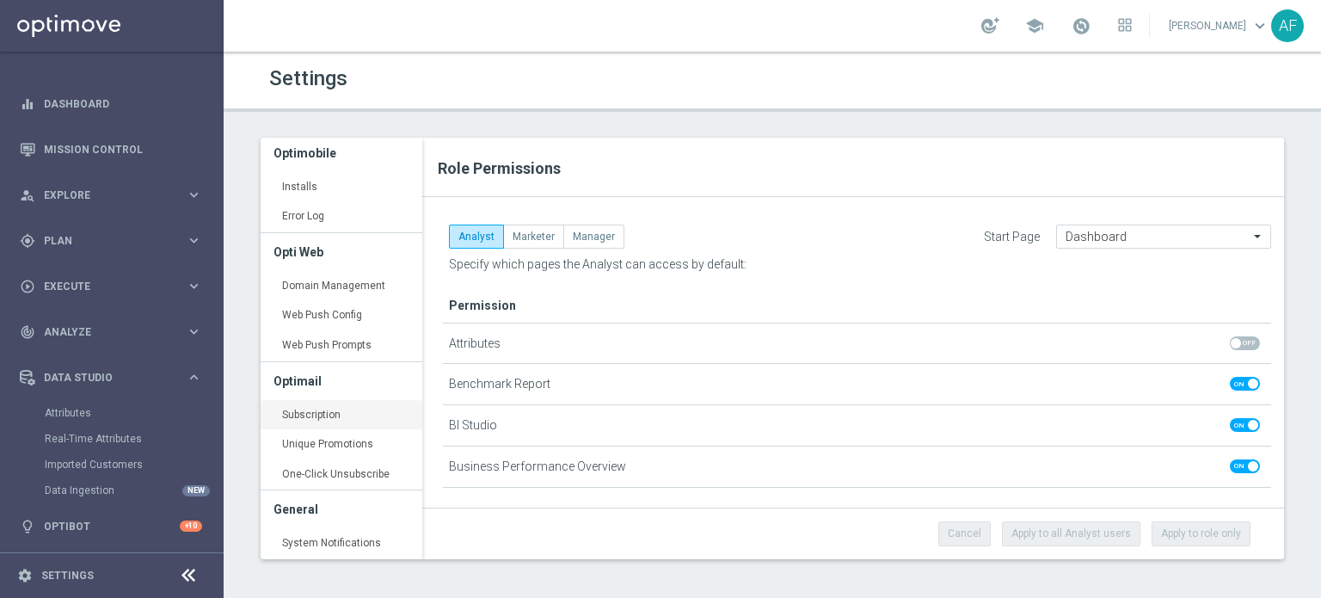
click at [348, 415] on link "Subscription keyboard_arrow_right" at bounding box center [342, 415] width 162 height 31
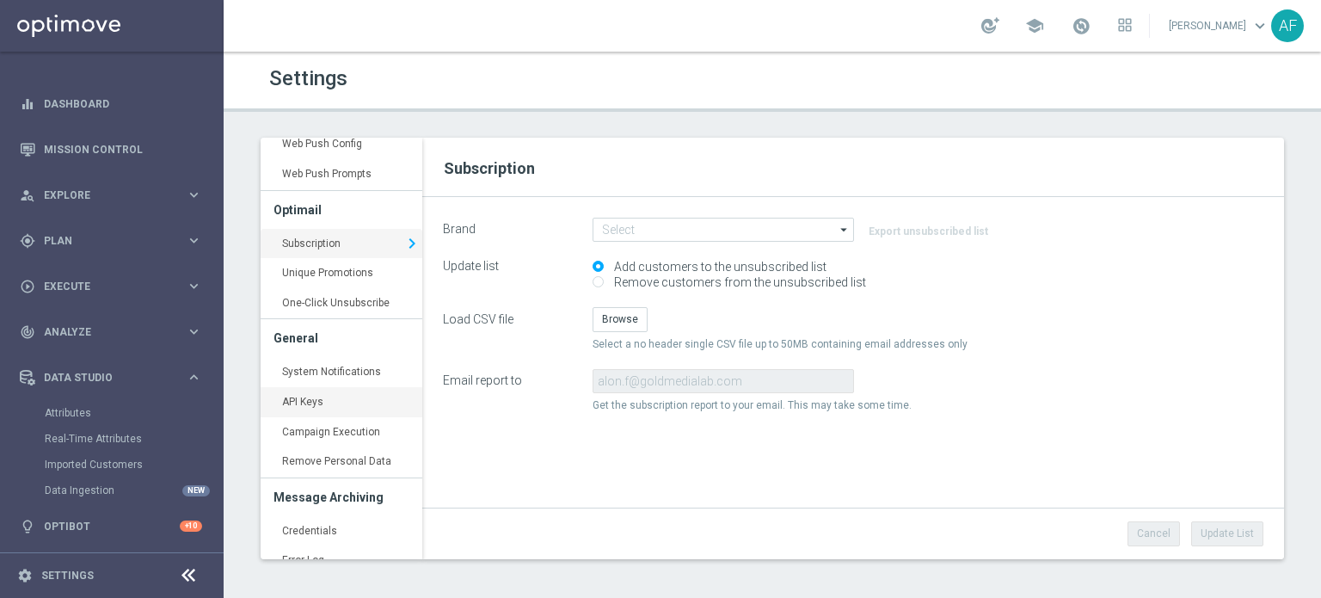
scroll to position [344, 0]
click at [345, 361] on link "System Notifications keyboard_arrow_right" at bounding box center [342, 371] width 162 height 31
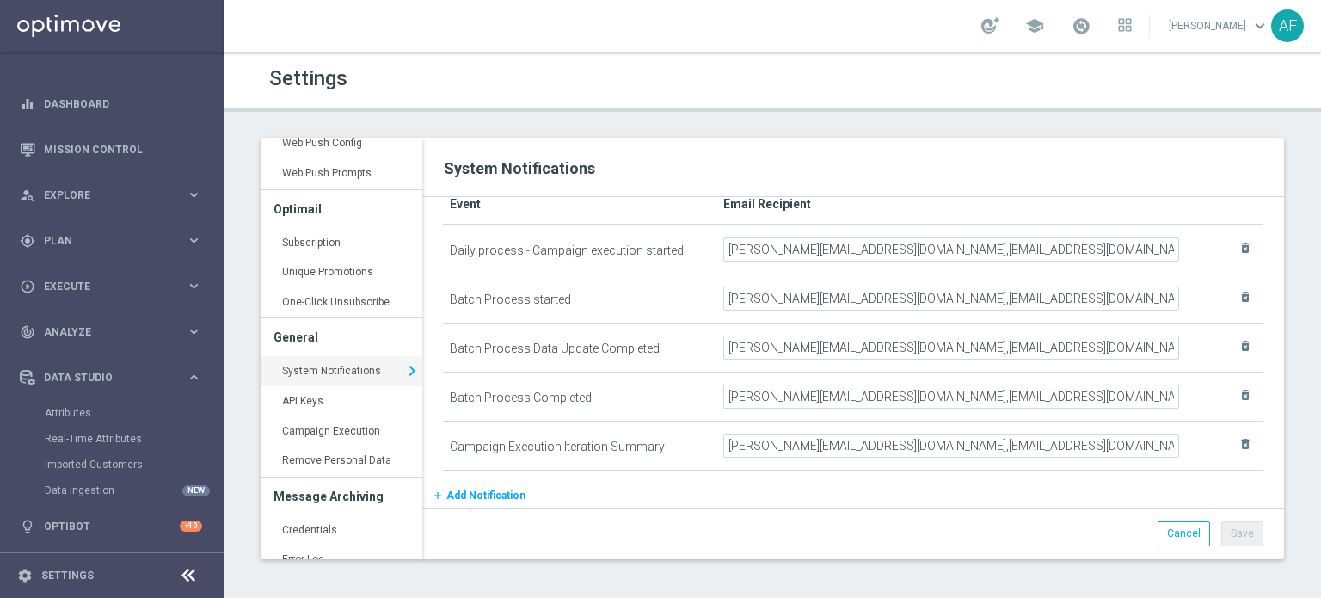
scroll to position [86, 0]
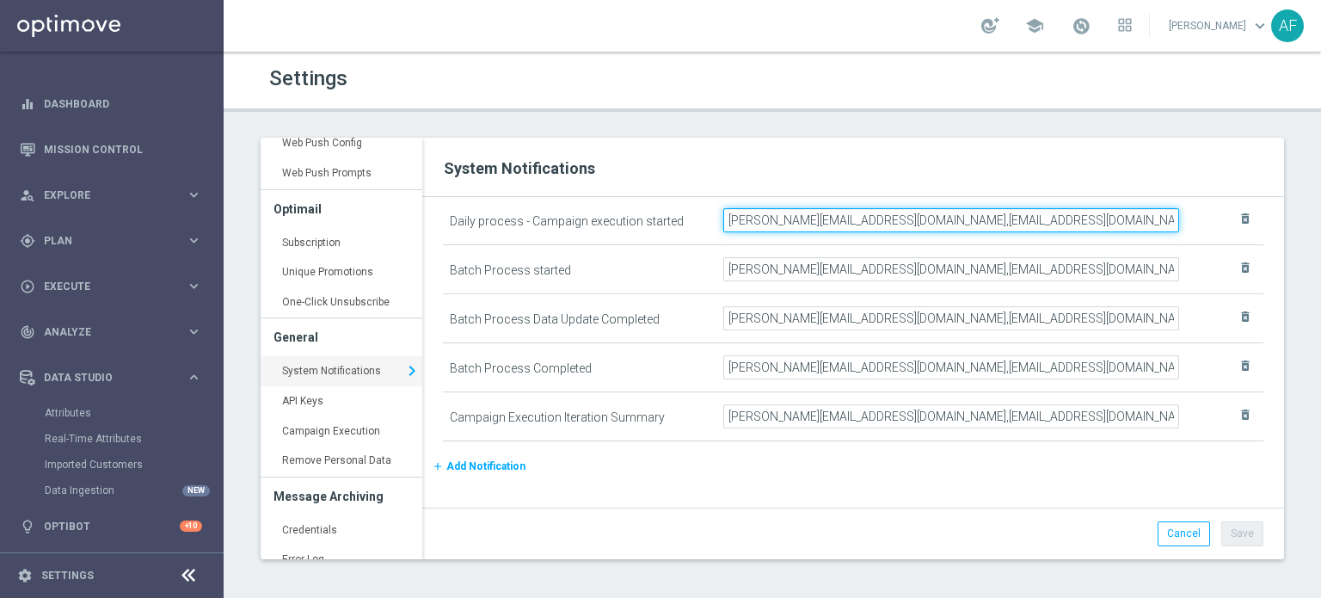
click at [896, 221] on input "elaine@goldmedialab.com,gurshlyn@goldmedialab.com,chris@goldmedialab.com" at bounding box center [952, 220] width 456 height 24
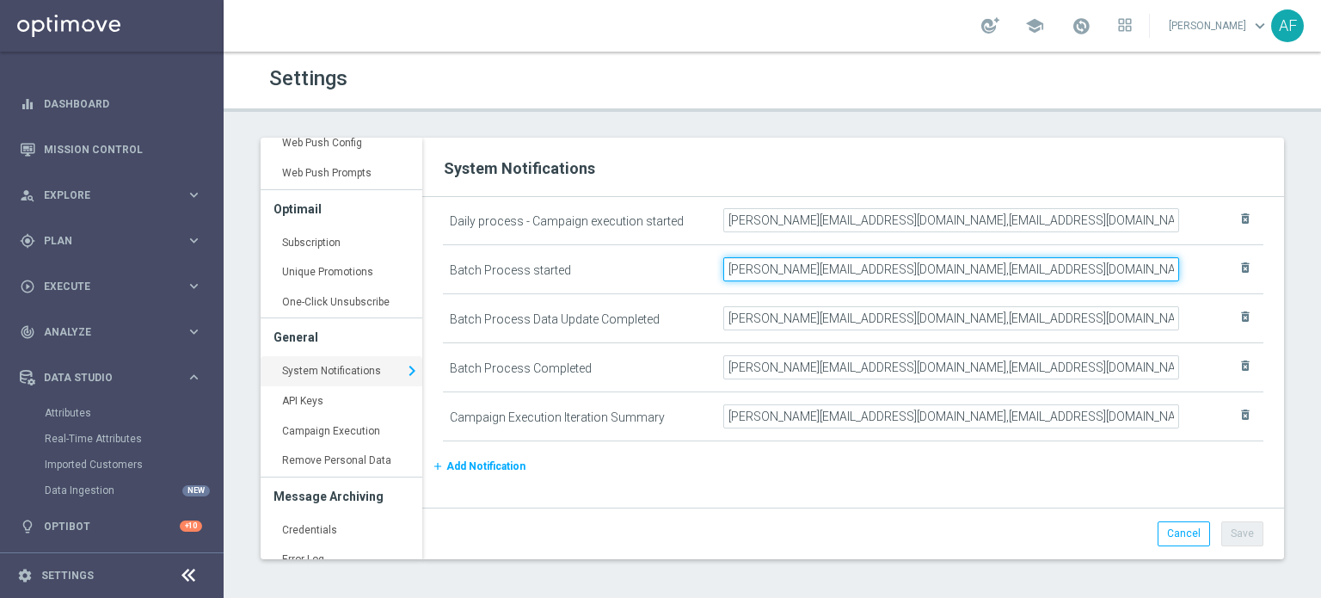
drag, startPoint x: 777, startPoint y: 255, endPoint x: 824, endPoint y: 242, distance: 49.0
click at [778, 254] on td "elaine@goldmedialab.com,gurshlyn@goldmedialab.com,chris@goldmedialab.com" at bounding box center [956, 268] width 478 height 49
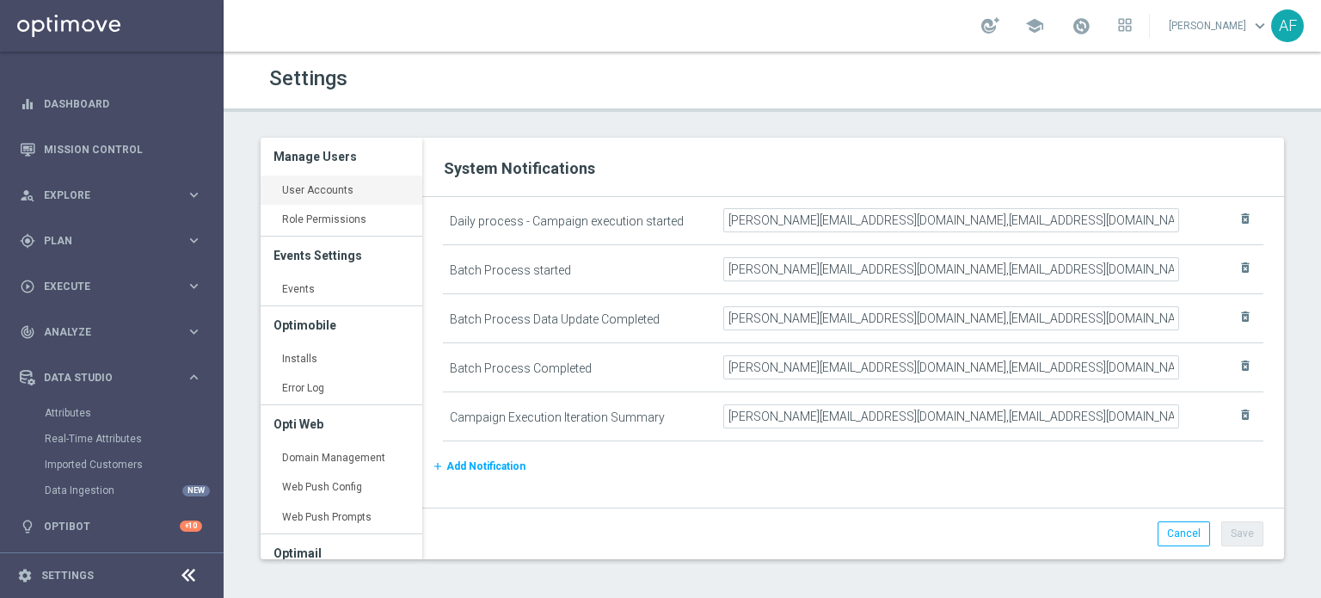
click at [337, 188] on link "User Accounts keyboard_arrow_right" at bounding box center [342, 191] width 162 height 31
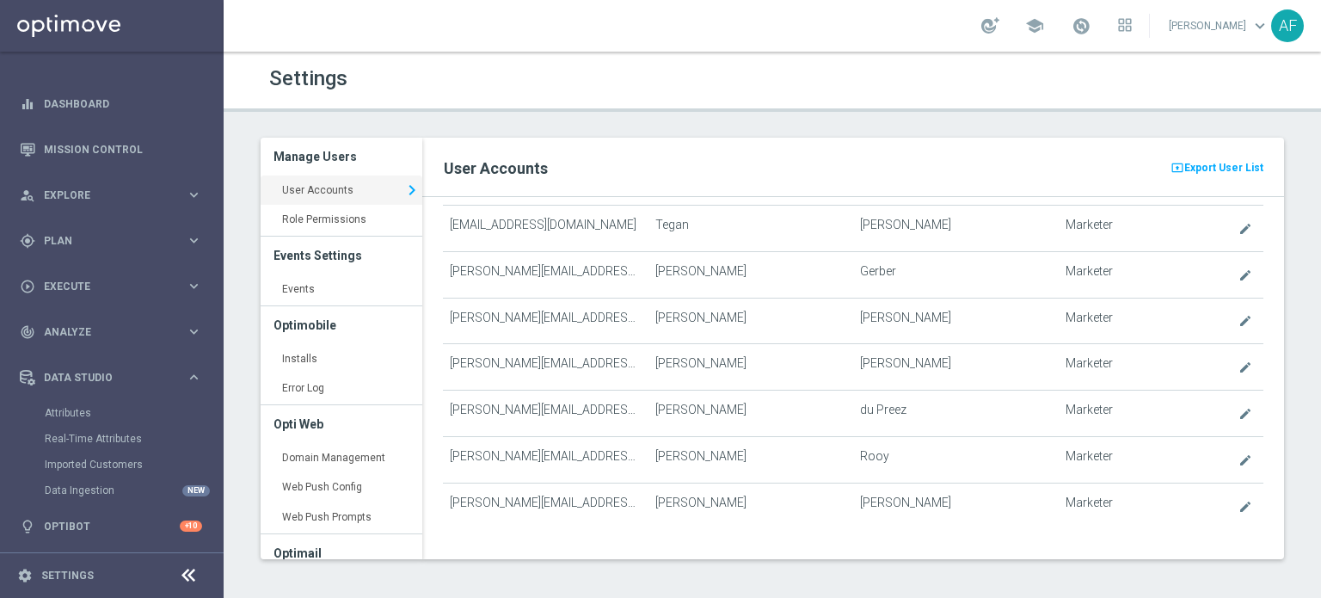
scroll to position [428, 0]
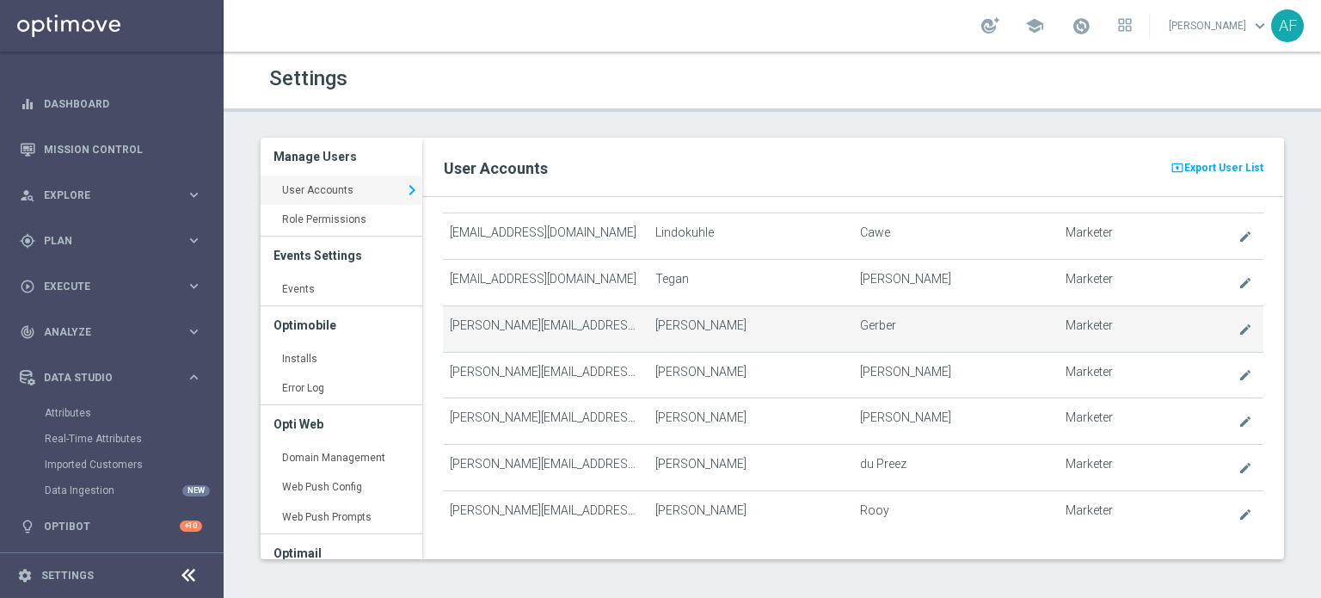
drag, startPoint x: 525, startPoint y: 319, endPoint x: 1078, endPoint y: 326, distance: 553.2
click at [1078, 326] on tr "chris@goldmedialab.com Chris Gerber create Marketer" at bounding box center [853, 328] width 821 height 46
click at [1239, 326] on icon "create" at bounding box center [1246, 330] width 14 height 14
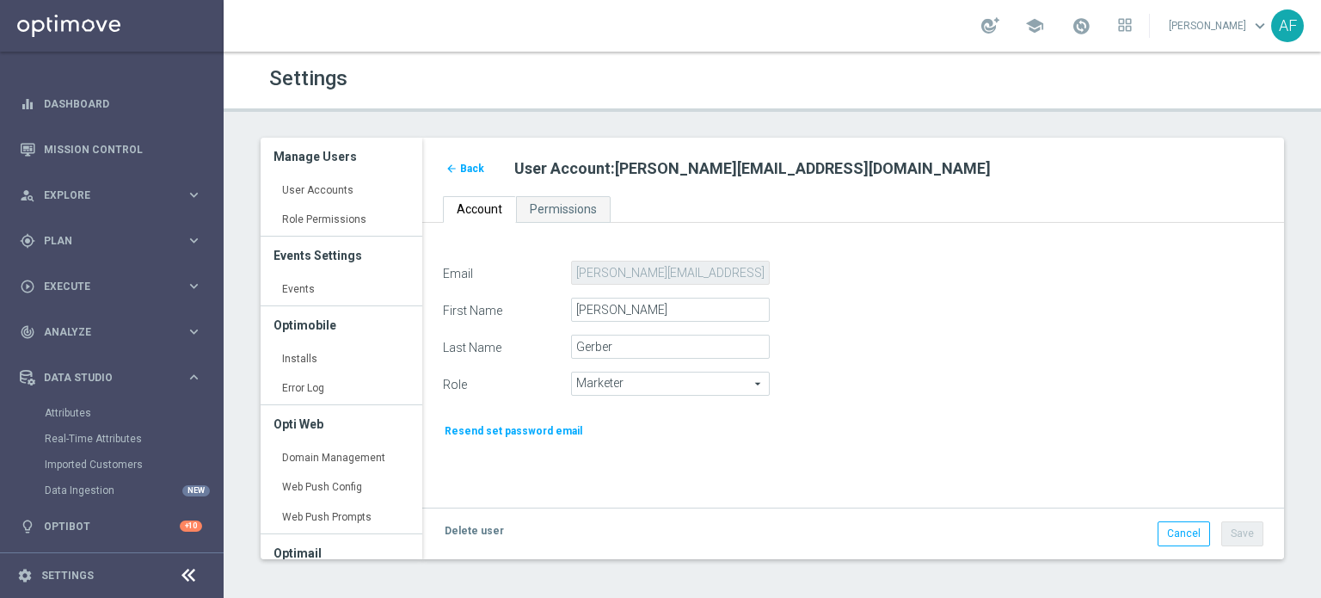
click at [637, 385] on span "Marketer" at bounding box center [670, 384] width 197 height 22
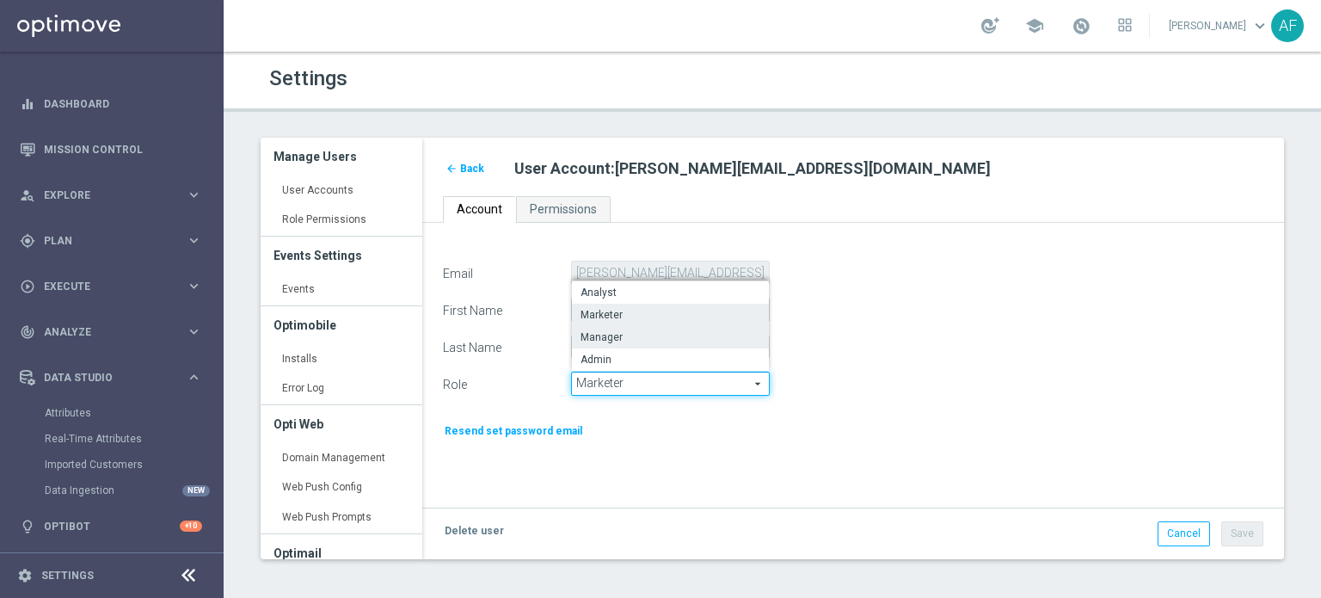
click at [644, 339] on span "Manager" at bounding box center [671, 337] width 180 height 14
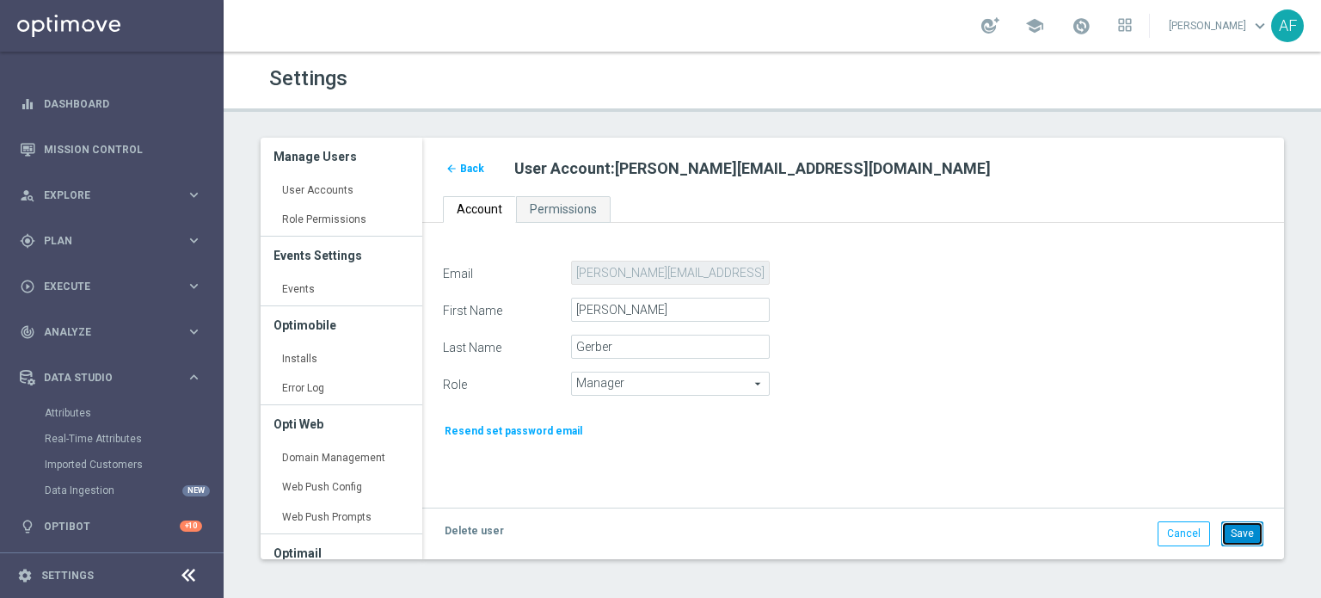
click at [1244, 533] on button "Save" at bounding box center [1243, 533] width 42 height 24
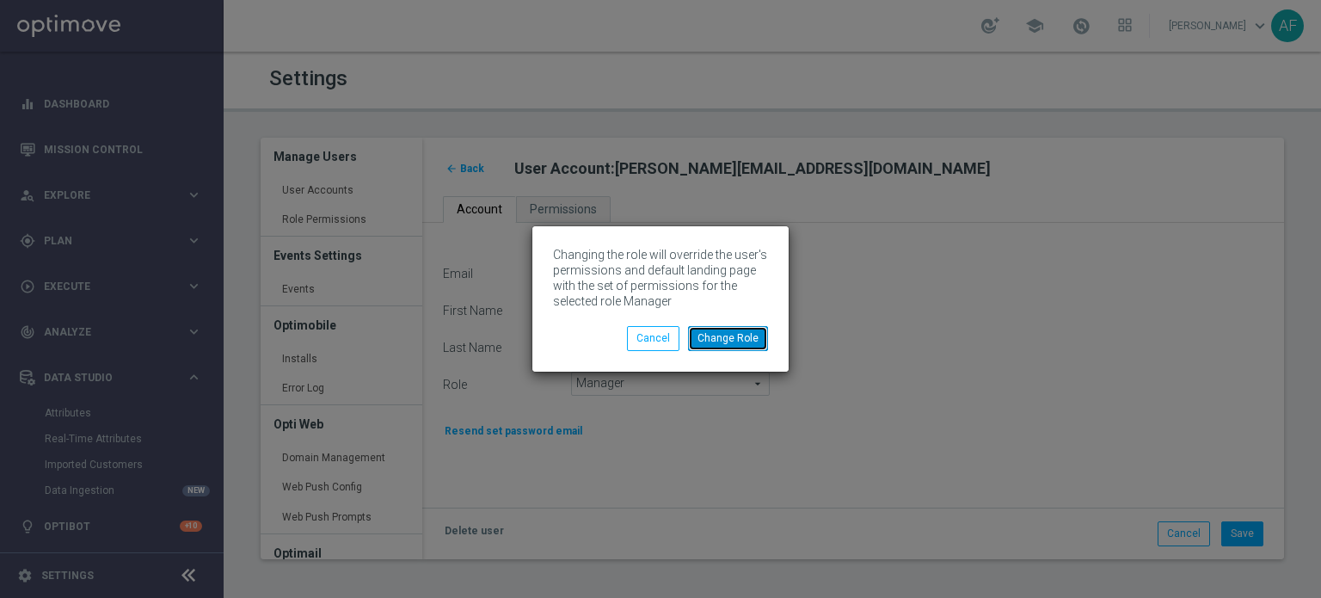
click at [747, 336] on button "Change Role" at bounding box center [728, 338] width 80 height 24
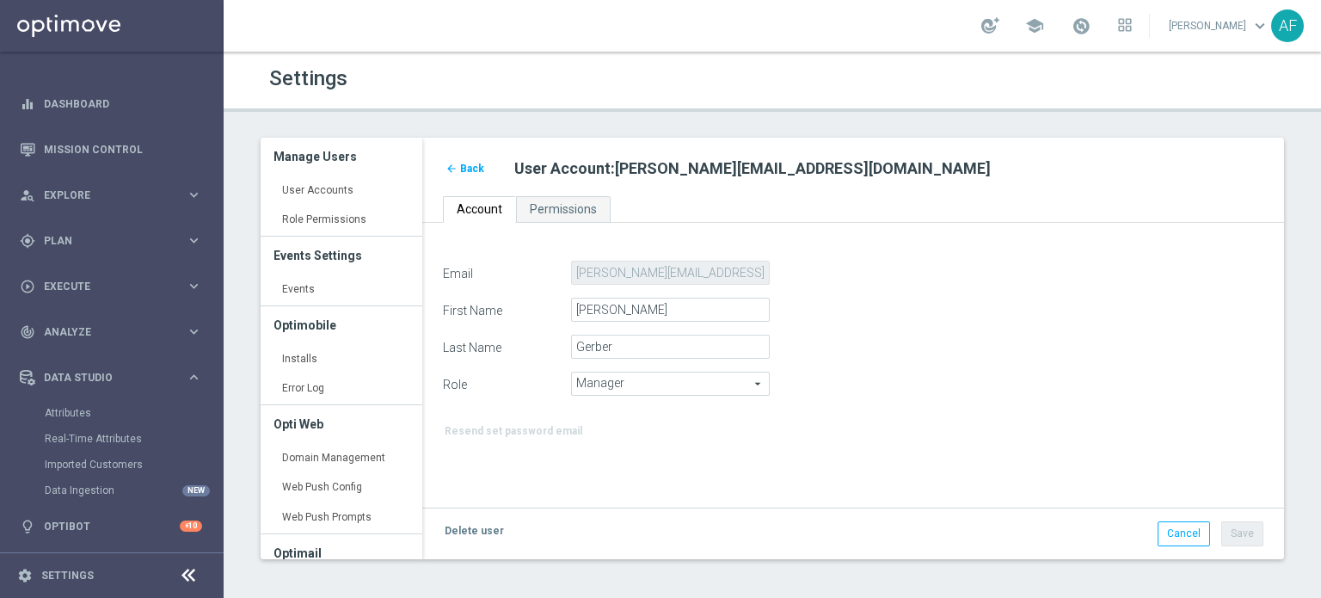
click at [468, 167] on span "Back" at bounding box center [472, 169] width 24 height 12
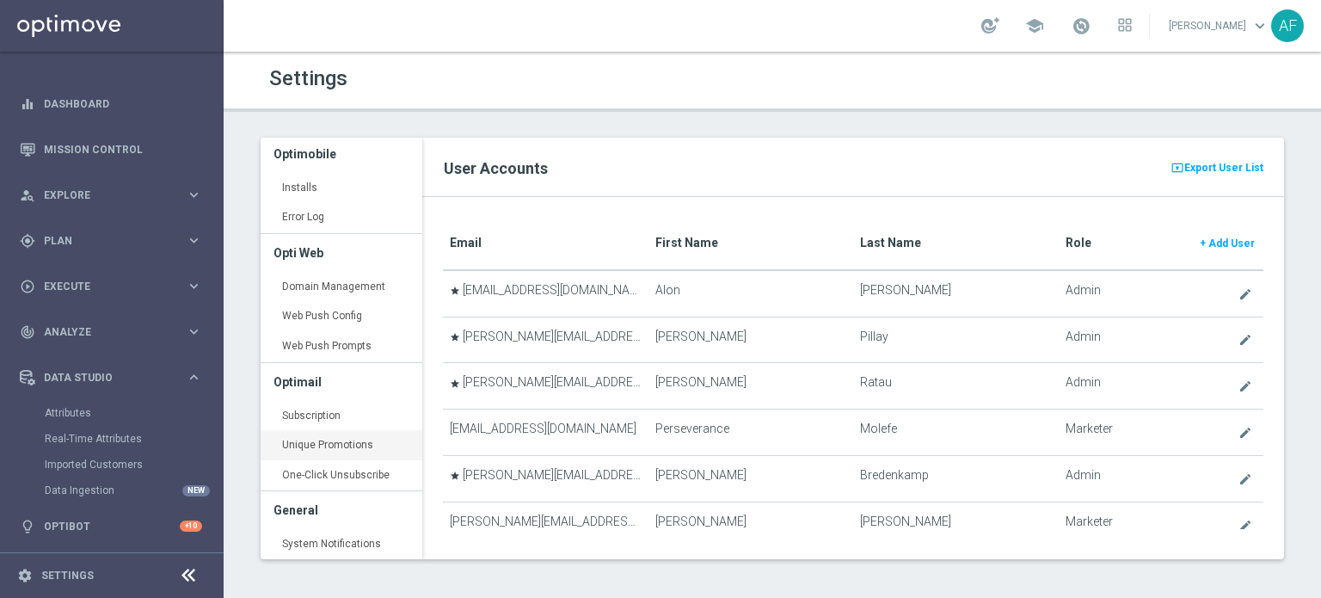
scroll to position [257, 0]
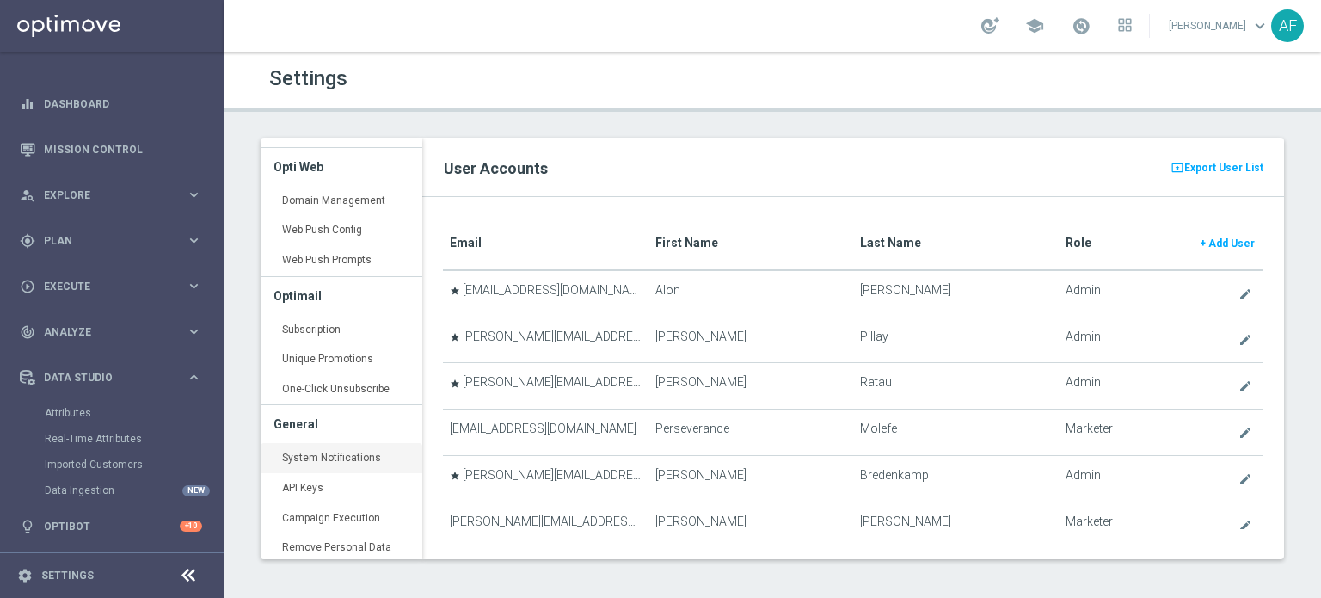
click at [330, 453] on link "System Notifications keyboard_arrow_right" at bounding box center [342, 458] width 162 height 31
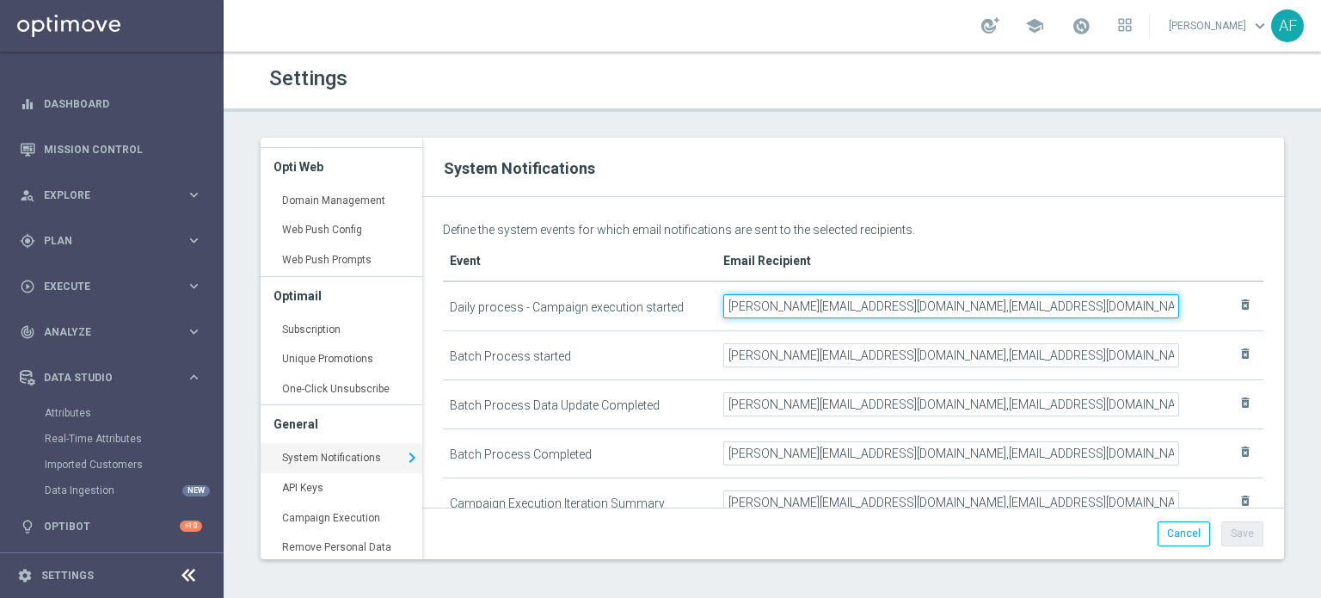
click at [788, 306] on input "elaine@goldmedialab.com,gurshlyn@goldmedialab.com,chris@goldmedialab.com" at bounding box center [952, 306] width 456 height 24
click at [1157, 307] on input "elaine@goldmedialab.com,gurshlyn@goldmedialab.com,chris@goldmedialab.com" at bounding box center [952, 306] width 456 height 24
click at [1091, 305] on input "elaine@goldmedialab.com,gurshlyn@goldmedialab.com,chris@goldmedialab.com," at bounding box center [952, 306] width 456 height 24
click at [1163, 306] on input "elaine@goldmedialab.com,gurshlyn@goldmedialab.com,chris@goldmedialab.com," at bounding box center [952, 306] width 456 height 24
click at [1164, 304] on input "elaine@goldmedialab.com,gurshlyn@goldmedialab.com,chris@goldmedialab.com," at bounding box center [952, 306] width 456 height 24
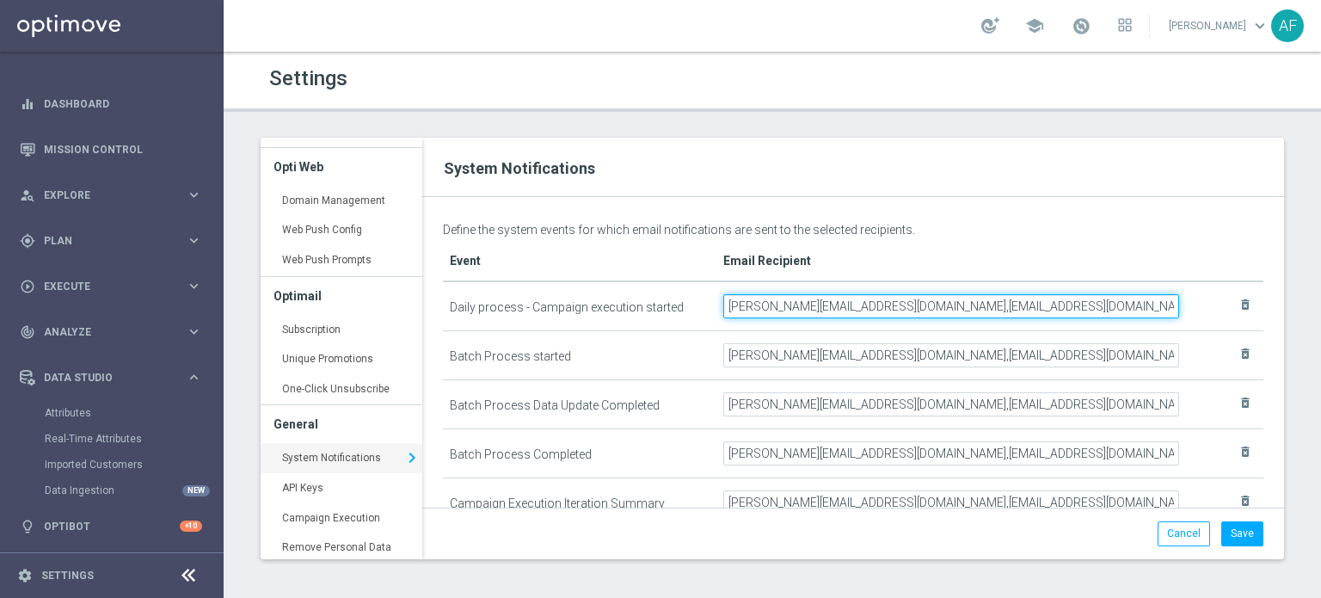
drag, startPoint x: 1151, startPoint y: 306, endPoint x: 1171, endPoint y: 290, distance: 25.7
click at [1200, 291] on tr "Daily process - Campaign execution started elaine@goldmedialab.com,gurshlyn@gol…" at bounding box center [853, 306] width 821 height 50
click at [1100, 301] on input "elaine@goldmedialab.com,gurshlyn@goldmedialab.com,chris@goldmedialab.com," at bounding box center [952, 306] width 456 height 24
drag, startPoint x: 933, startPoint y: 304, endPoint x: 1147, endPoint y: 317, distance: 214.7
click at [1235, 309] on tr "Daily process - Campaign execution started elaine@goldmedialab.com,gurshlyn@gol…" at bounding box center [853, 306] width 821 height 50
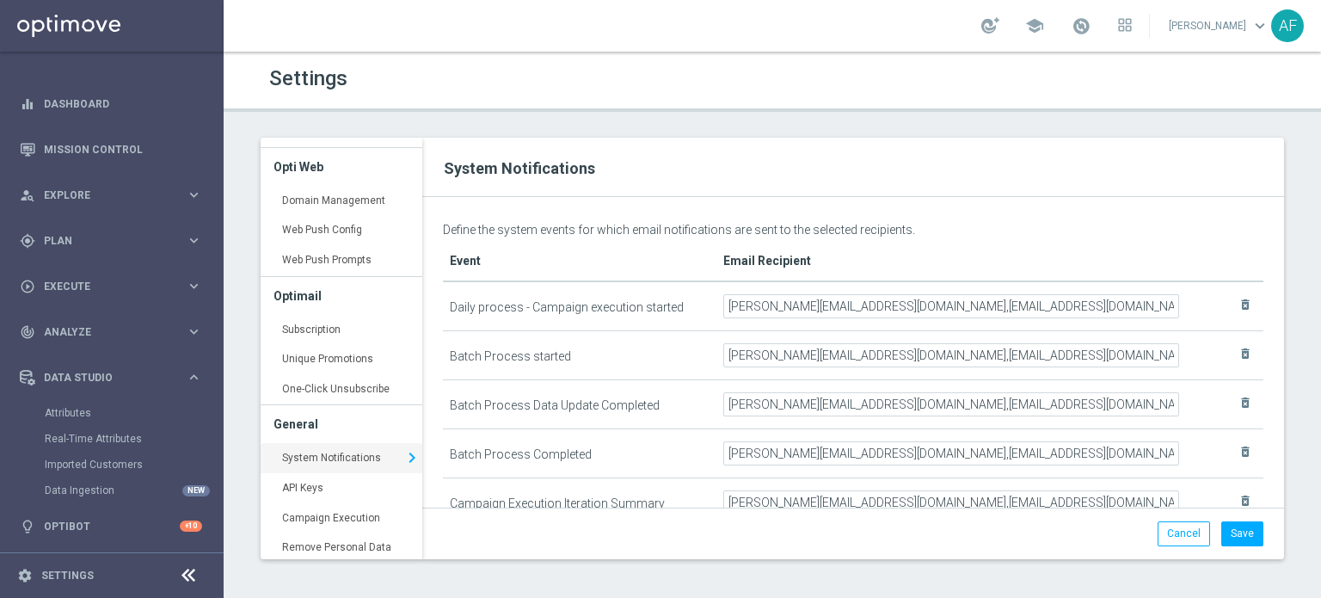
click at [1163, 326] on td "elaine@goldmedialab.com,gurshlyn@goldmedialab.com,chris@goldmedialab.com," at bounding box center [956, 306] width 478 height 50
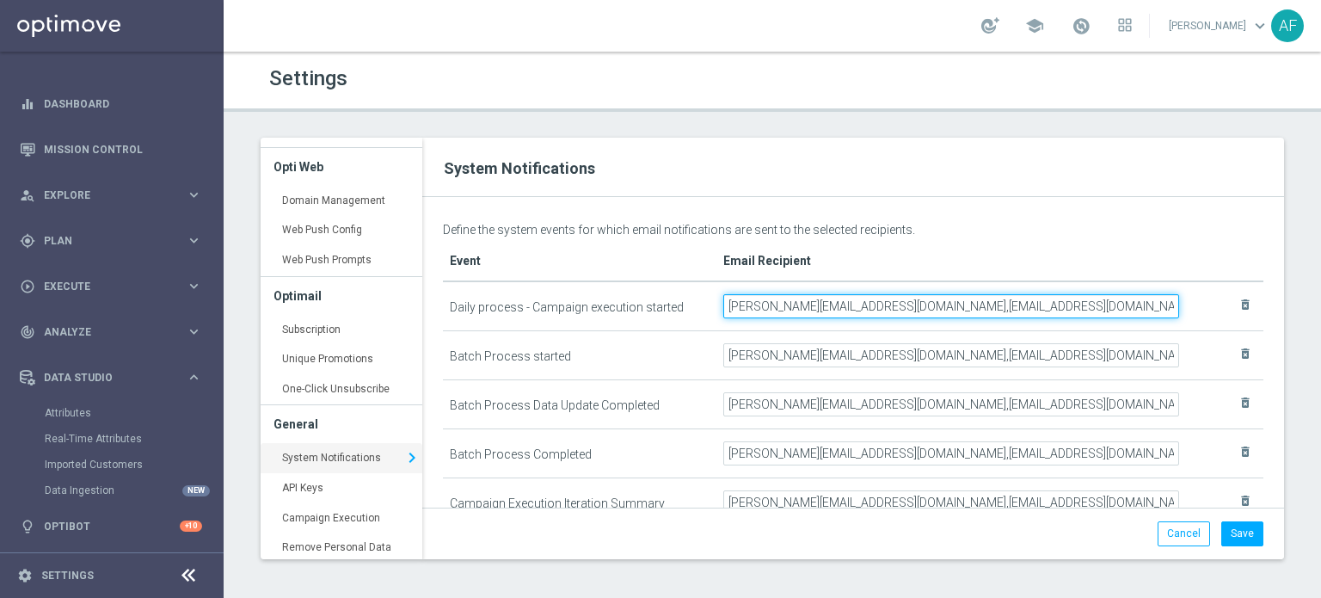
drag, startPoint x: 841, startPoint y: 304, endPoint x: 1034, endPoint y: 305, distance: 193.6
click at [1034, 305] on input "elaine@goldmedialab.com,gurshlyn@goldmedialab.com,chris@goldmedialab.com," at bounding box center [952, 306] width 456 height 24
drag, startPoint x: 1091, startPoint y: 314, endPoint x: 1129, endPoint y: 310, distance: 38.1
click at [1093, 314] on input "elaine@goldmedialab.com,gurshlyn@goldmedialab.com,chris@goldmedialab.com," at bounding box center [952, 306] width 456 height 24
click at [1162, 305] on input "elaine@goldmedialab.com,gurshlyn@goldmedialab.com,chris@goldmedialab.com," at bounding box center [952, 306] width 456 height 24
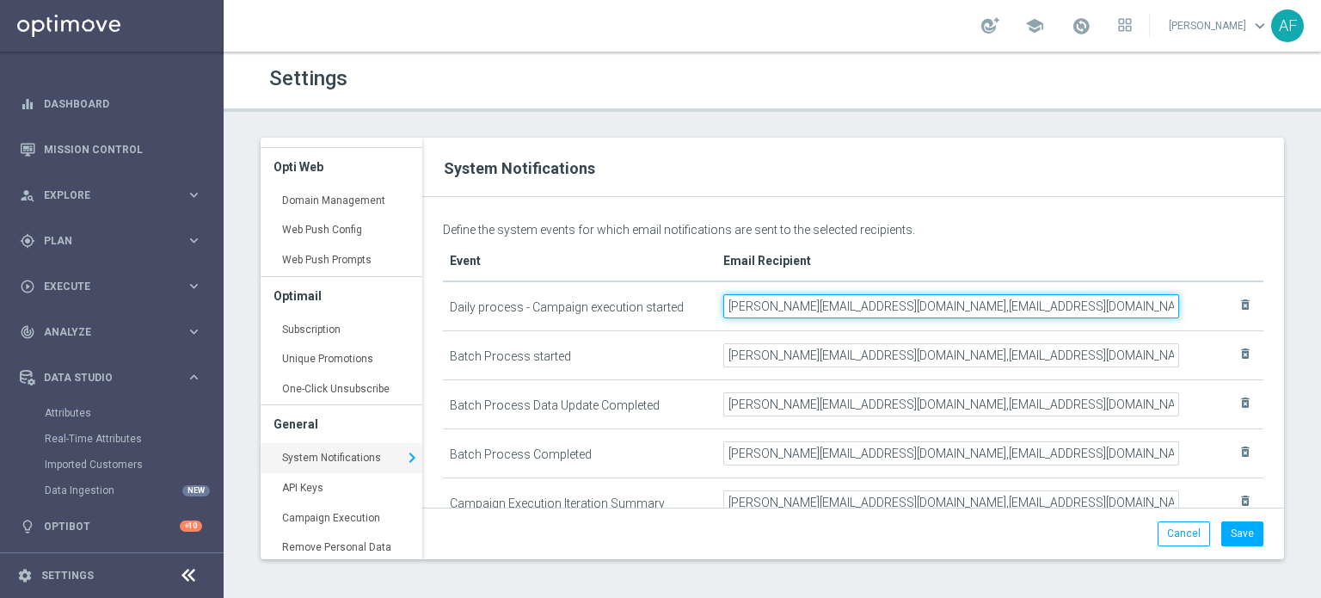
drag, startPoint x: 1163, startPoint y: 307, endPoint x: 1108, endPoint y: 297, distance: 56.0
click at [1108, 297] on input "elaine@goldmedialab.com,gurshlyn@goldmedialab.com,chris@goldmedialab.com," at bounding box center [952, 306] width 456 height 24
click at [1157, 308] on input "elaine@goldmedialab.com,gurshlyn@goldmedialab.com,chris@goldmedialab.com," at bounding box center [952, 306] width 456 height 24
click at [1166, 303] on input "elaine@goldmedialab.com,gurshlyn@goldmedialab.com,chris@goldmedialab.com," at bounding box center [952, 306] width 456 height 24
click at [1161, 305] on input "elaine@goldmedialab.com,gurshlyn@goldmedialab.com,chris@goldmedialab.com," at bounding box center [952, 306] width 456 height 24
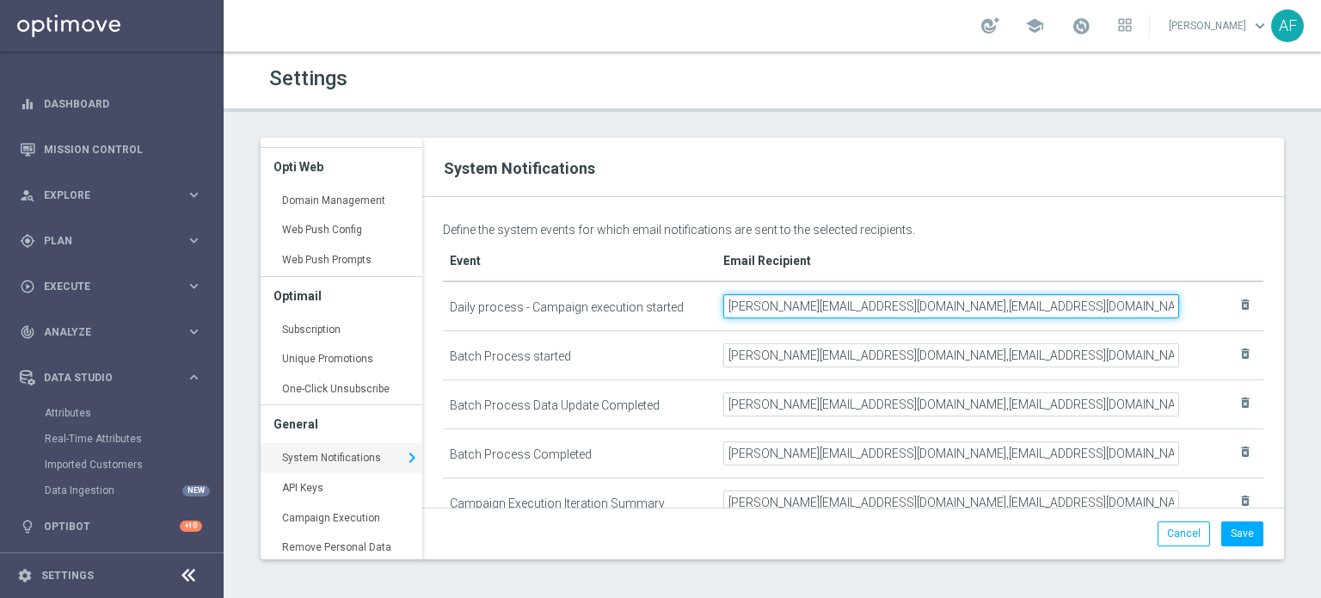
click at [1174, 309] on input "elaine@goldmedialab.com,gurshlyn@goldmedialab.com,chris@goldmedialab.com," at bounding box center [952, 306] width 456 height 24
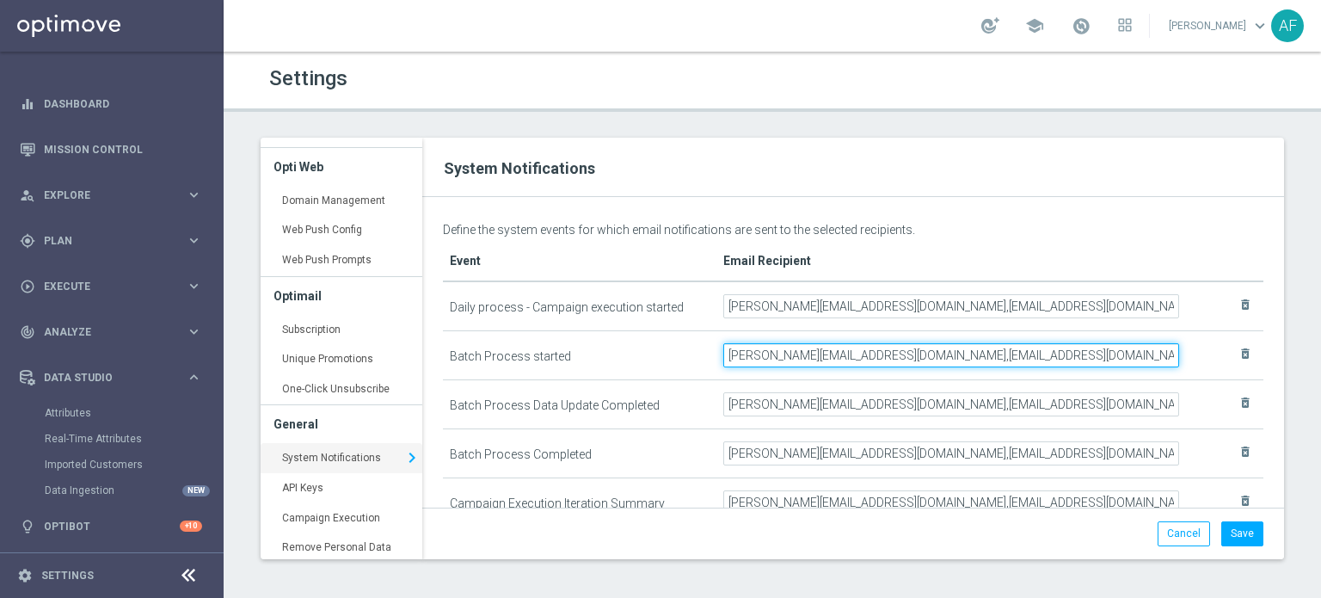
click at [1158, 357] on input "elaine@goldmedialab.com,gurshlyn@goldmedialab.com,chris@goldmedialab.com" at bounding box center [952, 355] width 456 height 24
paste input
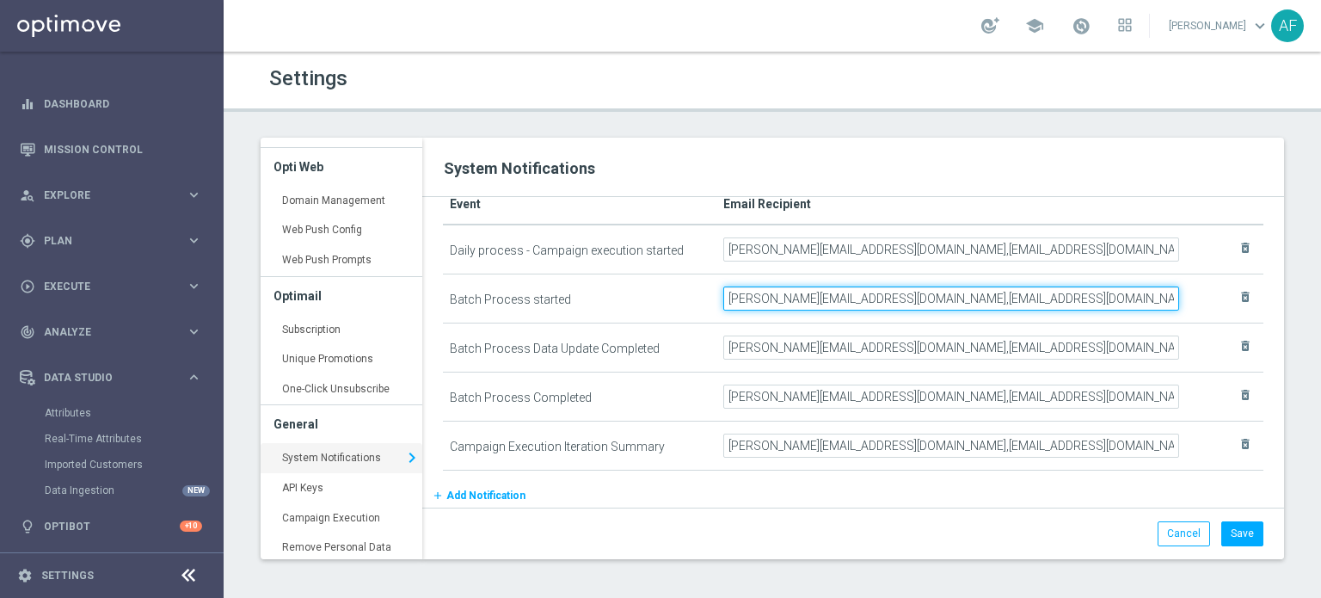
scroll to position [86, 0]
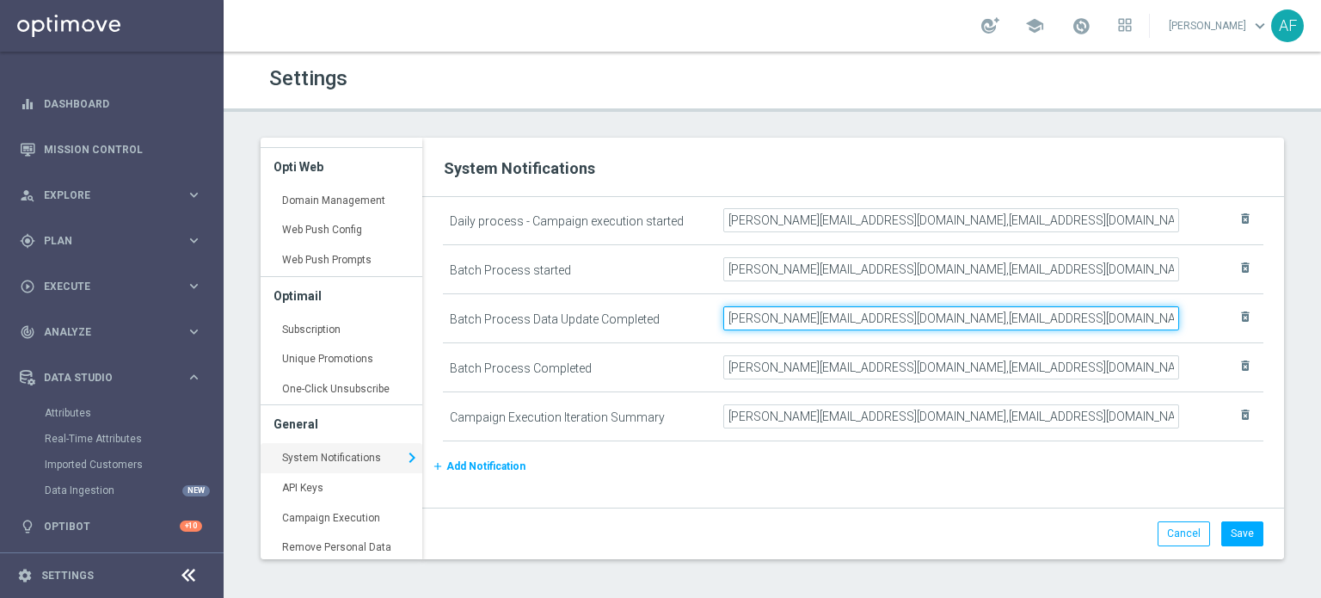
click at [1156, 319] on input "elaine@goldmedialab.com,gurshlyn@goldmedialab.com,chris@goldmedialab.com" at bounding box center [952, 318] width 456 height 24
paste input
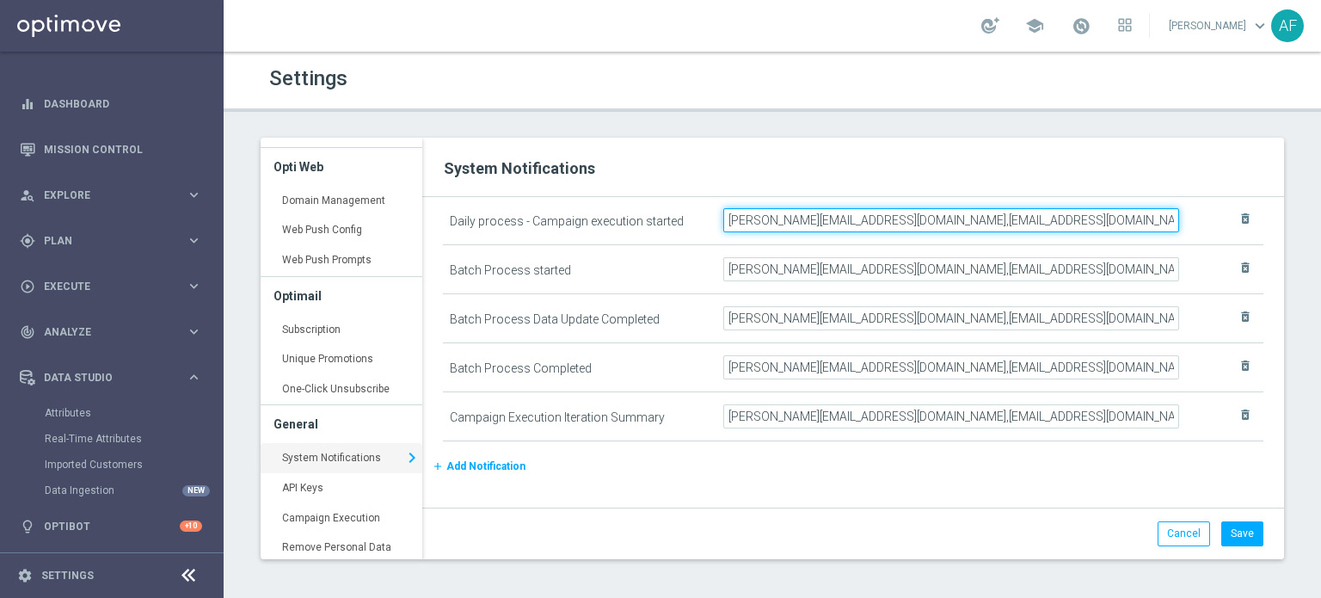
click at [1166, 219] on input "elaine@goldmedialab.com,gurshlyn@goldmedialab.com,chris@goldmedialab.com," at bounding box center [952, 220] width 456 height 24
drag, startPoint x: 1062, startPoint y: 221, endPoint x: 1170, endPoint y: 213, distance: 107.8
click at [1170, 213] on input "elaine@goldmedialab.com,gurshlyn@goldmedialab.com,chris@goldmedialab.com,fittin…" at bounding box center [952, 220] width 456 height 24
click at [1024, 214] on input "elaine@goldmedialab.com,gurshlyn@goldmedialab.com,chris@goldmedialab.com,fittin…" at bounding box center [952, 220] width 456 height 24
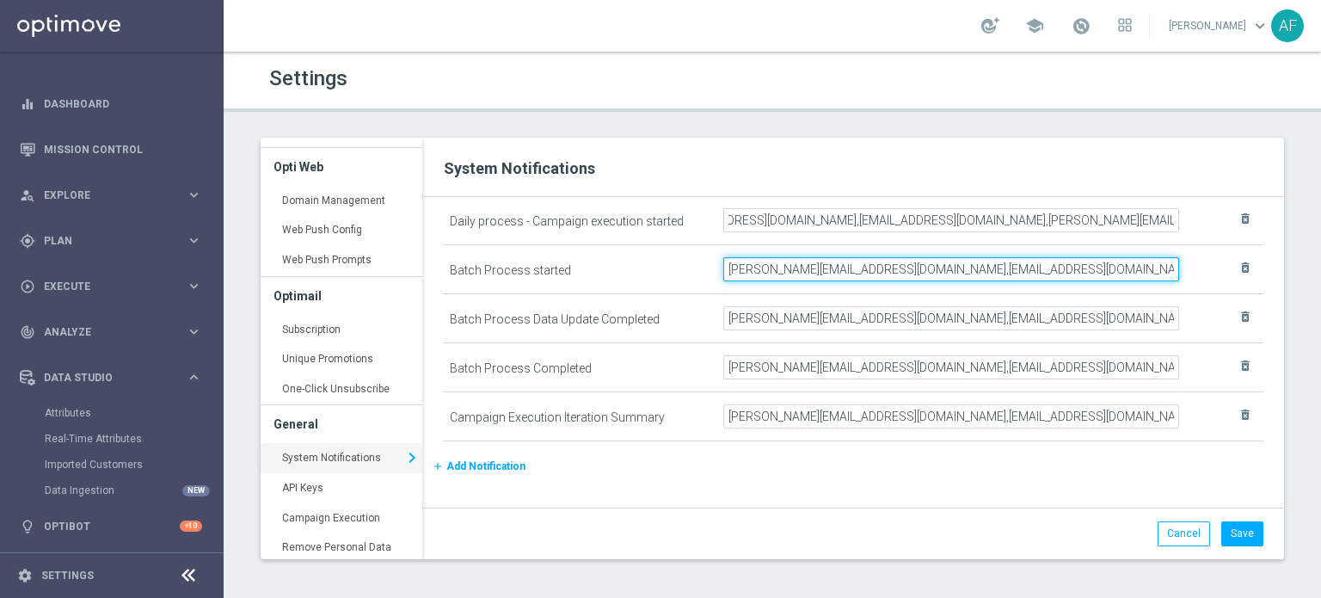
click at [1160, 270] on input "elaine@goldmedialab.com,gurshlyn@goldmedialab.com,chris@goldmedialab.com," at bounding box center [952, 269] width 456 height 24
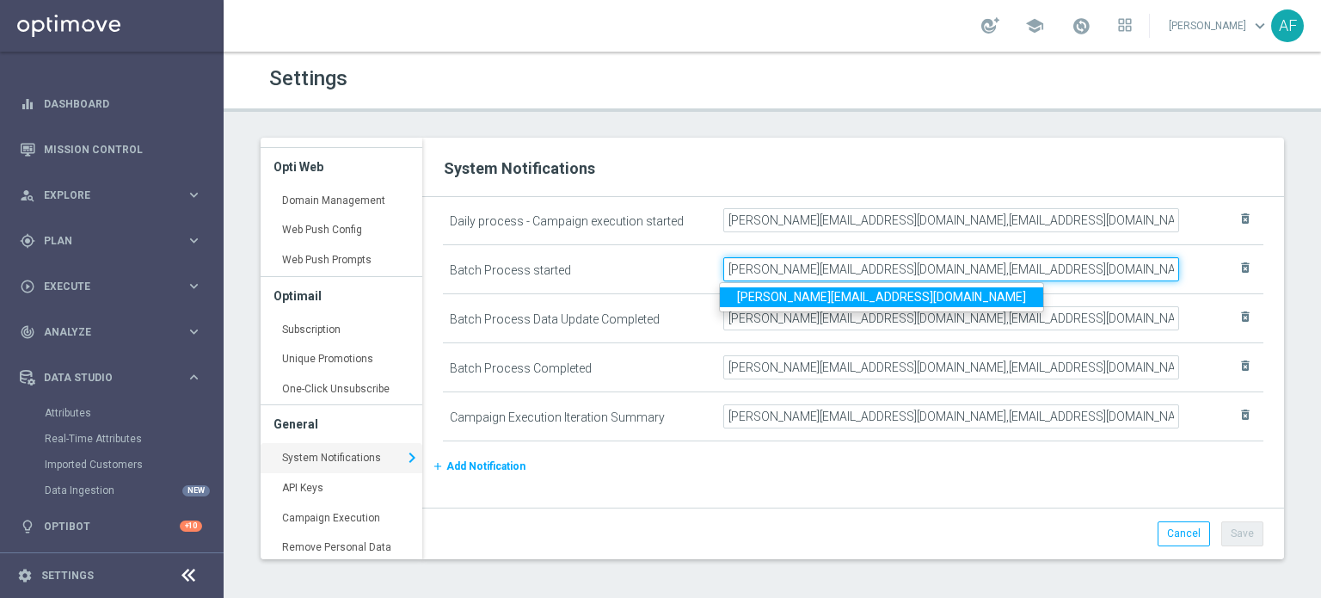
scroll to position [0, 7]
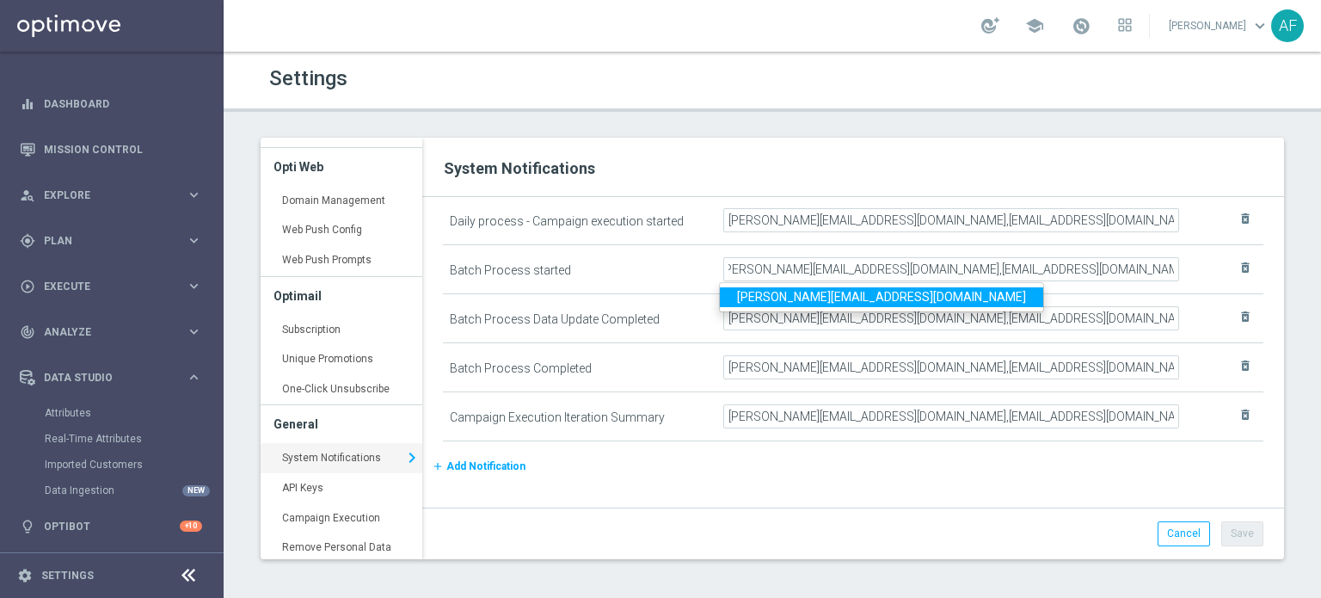
click at [897, 301] on link "fittinghoff@goldmedialab.com" at bounding box center [881, 297] width 323 height 20
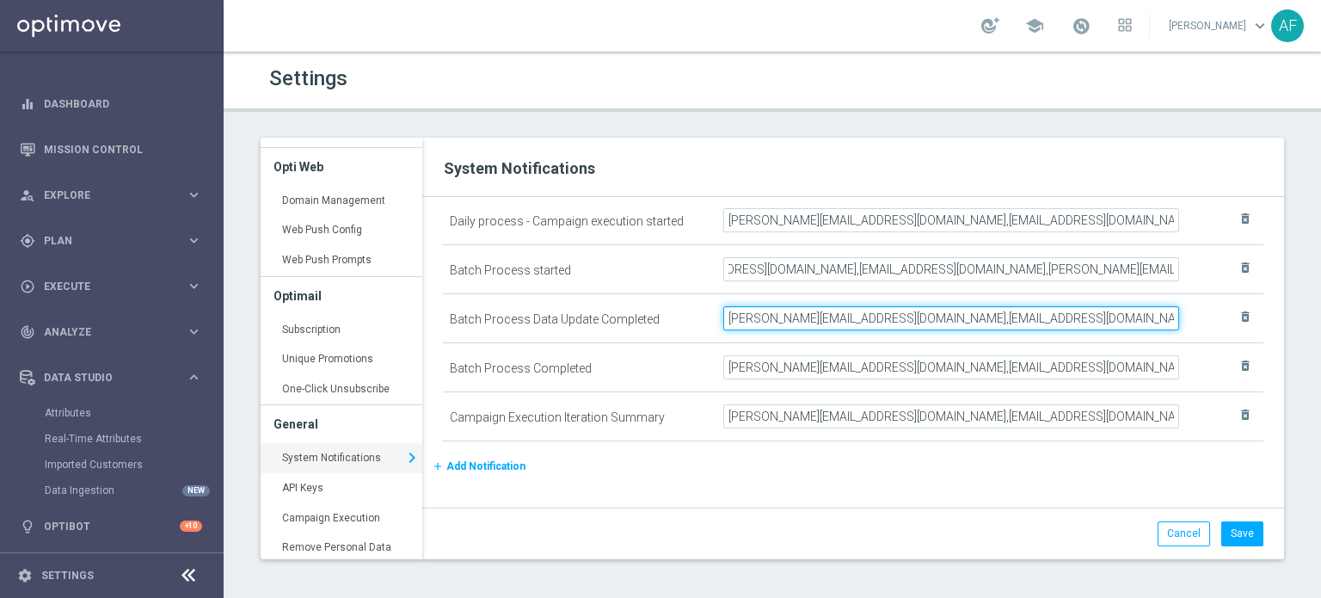
scroll to position [0, 0]
drag, startPoint x: 1161, startPoint y: 323, endPoint x: 1161, endPoint y: 333, distance: 10.4
click at [1161, 323] on input "elaine@goldmedialab.com,gurshlyn@goldmedialab.com,chris@goldmedialab.com," at bounding box center [952, 318] width 456 height 24
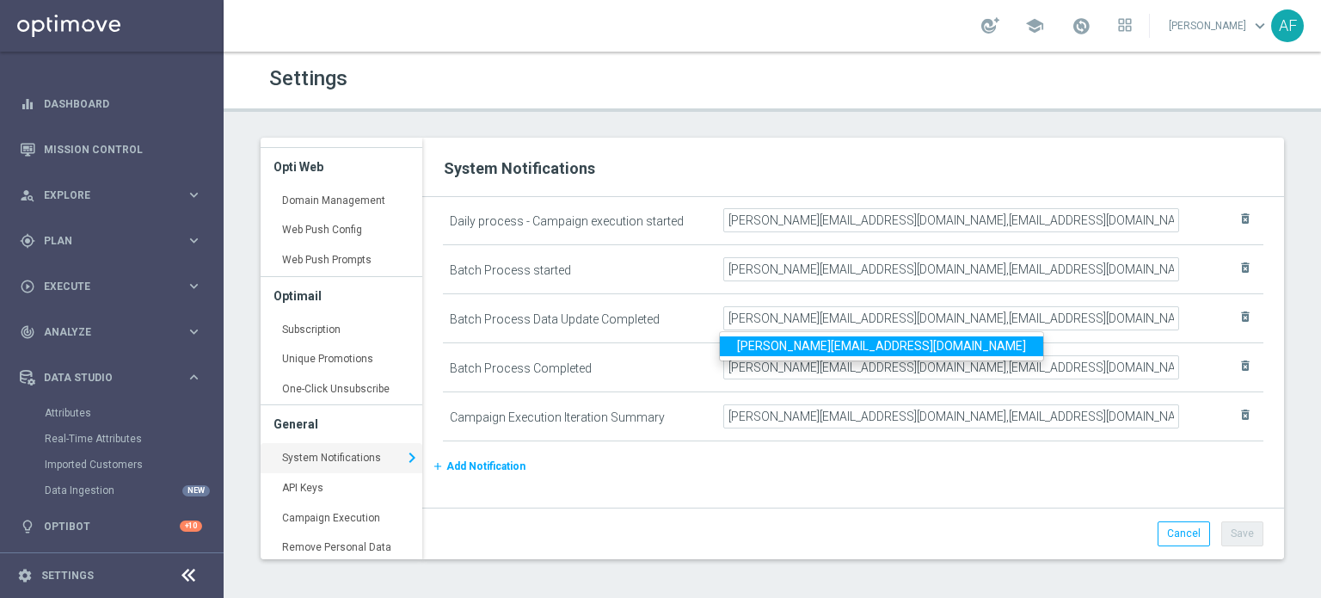
click at [819, 344] on link "fittinghoff@goldmedialab.com" at bounding box center [881, 346] width 323 height 20
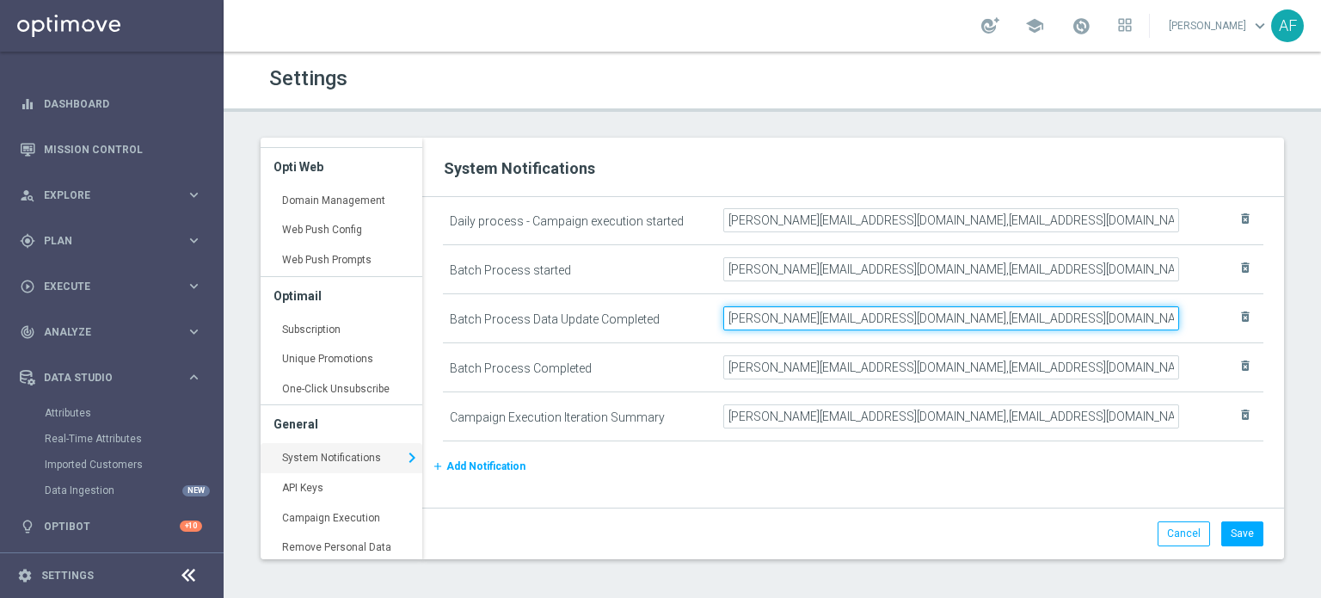
scroll to position [0, 150]
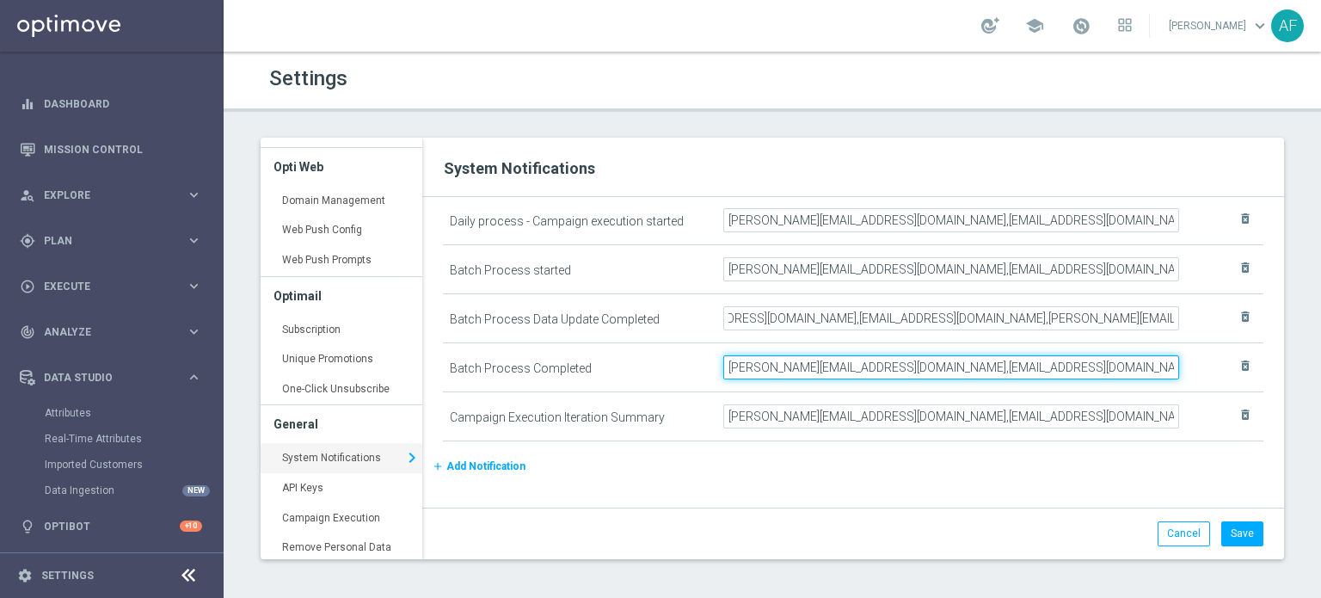
click at [1163, 365] on input "elaine@goldmedialab.com,gurshlyn@goldmedialab.com,chris@goldmedialab.com" at bounding box center [952, 367] width 456 height 24
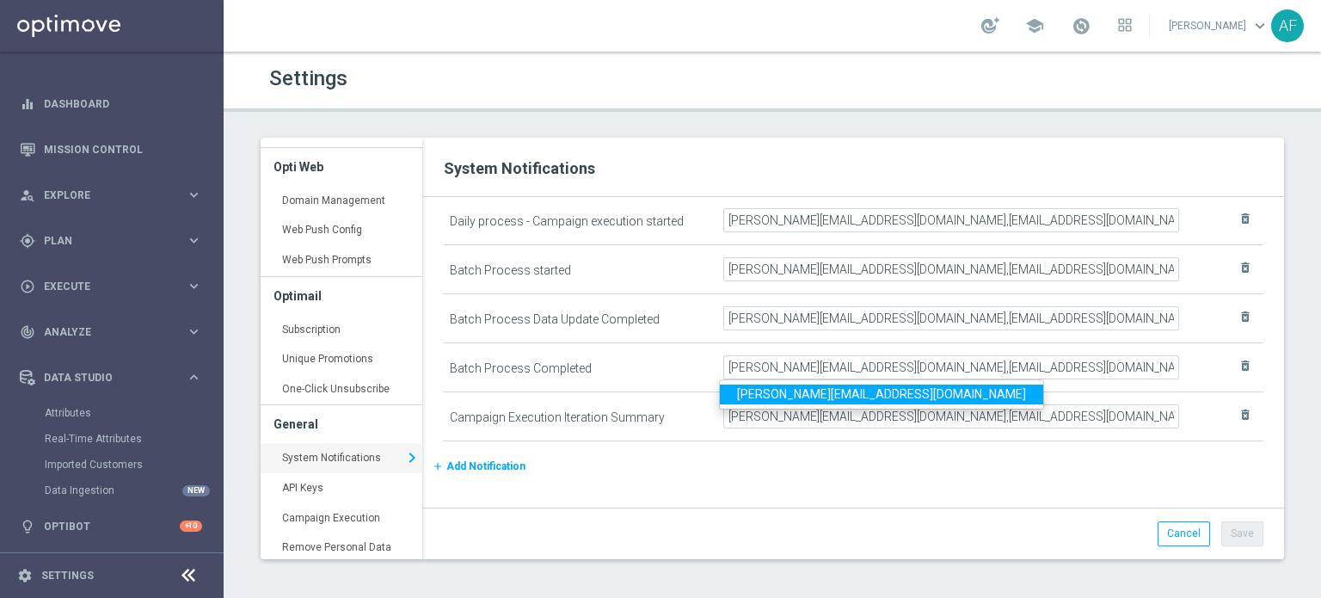
click at [864, 395] on link "fittinghoff@goldmedialab.com" at bounding box center [881, 395] width 323 height 20
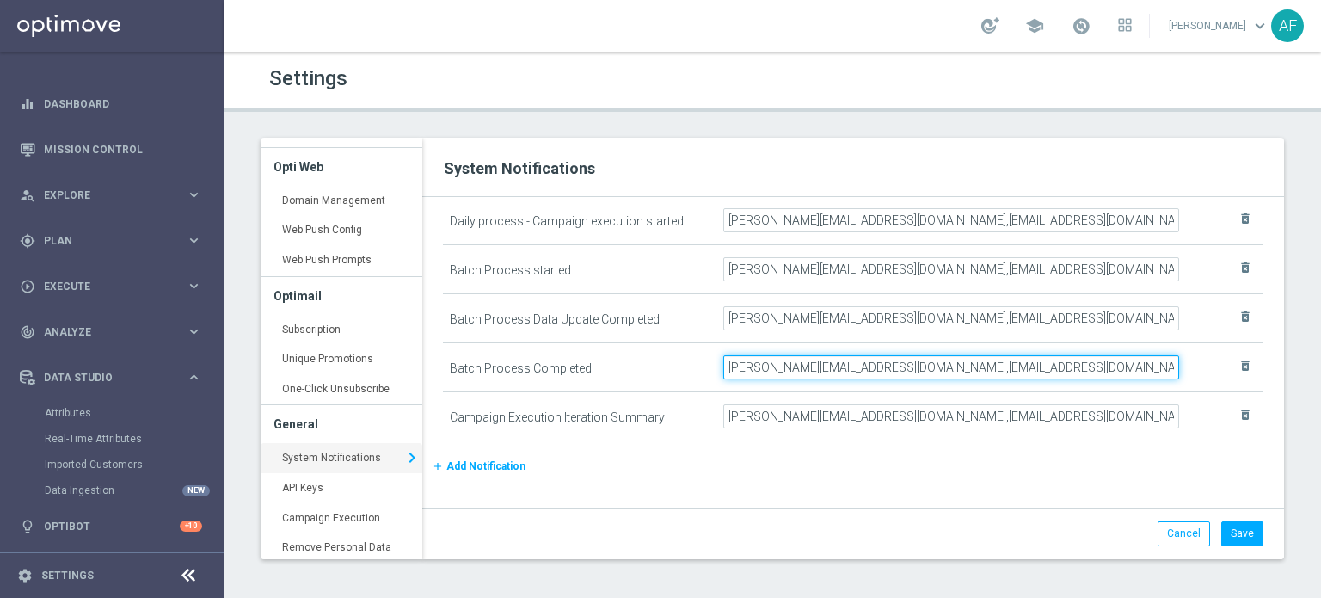
scroll to position [0, 150]
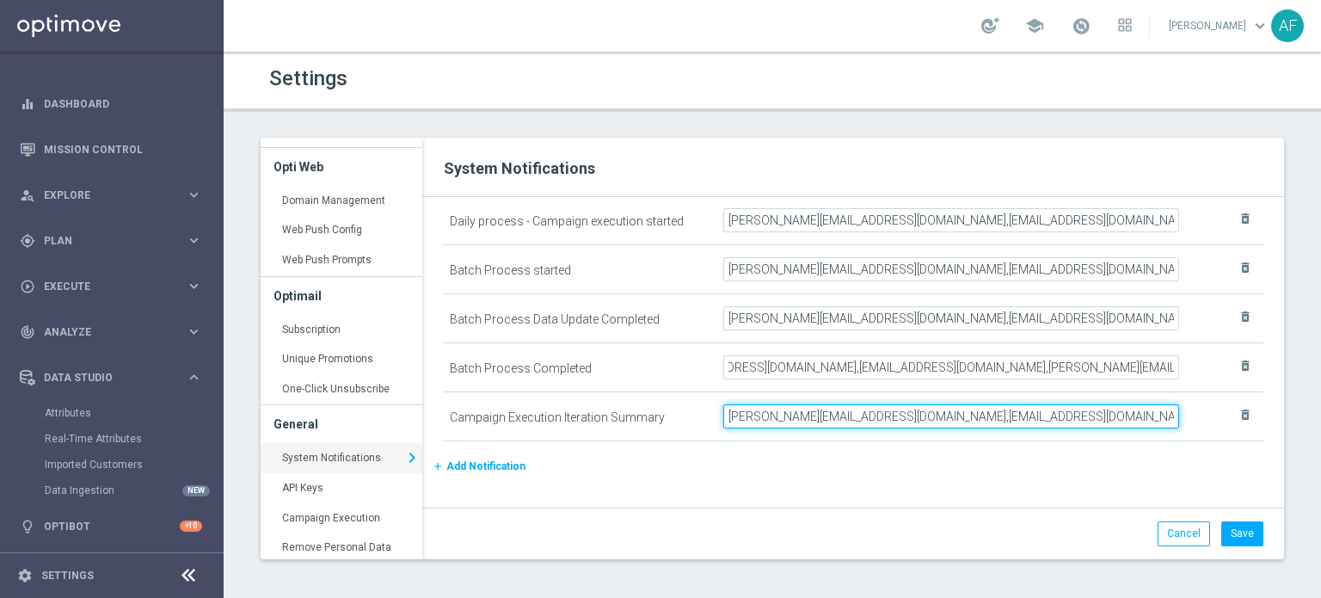
click at [1162, 416] on input "elaine@goldmedialab.com,gurshlyn@goldmedialab.com,chris@goldmedialab.com" at bounding box center [952, 416] width 456 height 24
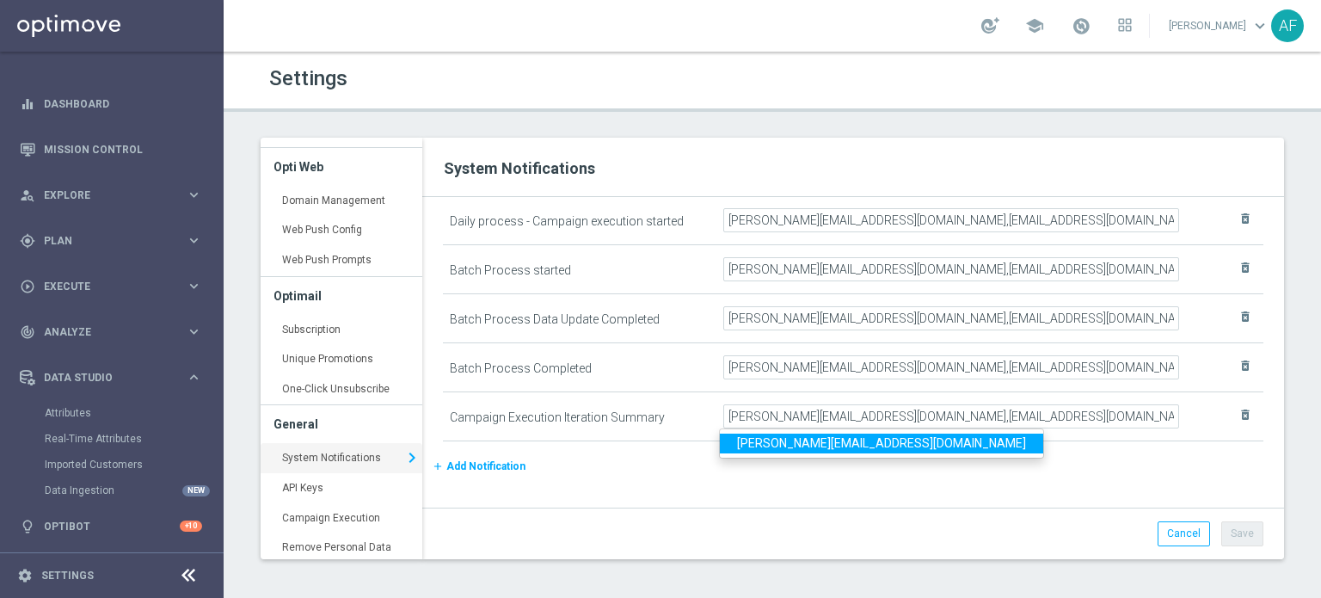
click at [878, 438] on link "fittinghoff@goldmedialab.com" at bounding box center [881, 444] width 323 height 20
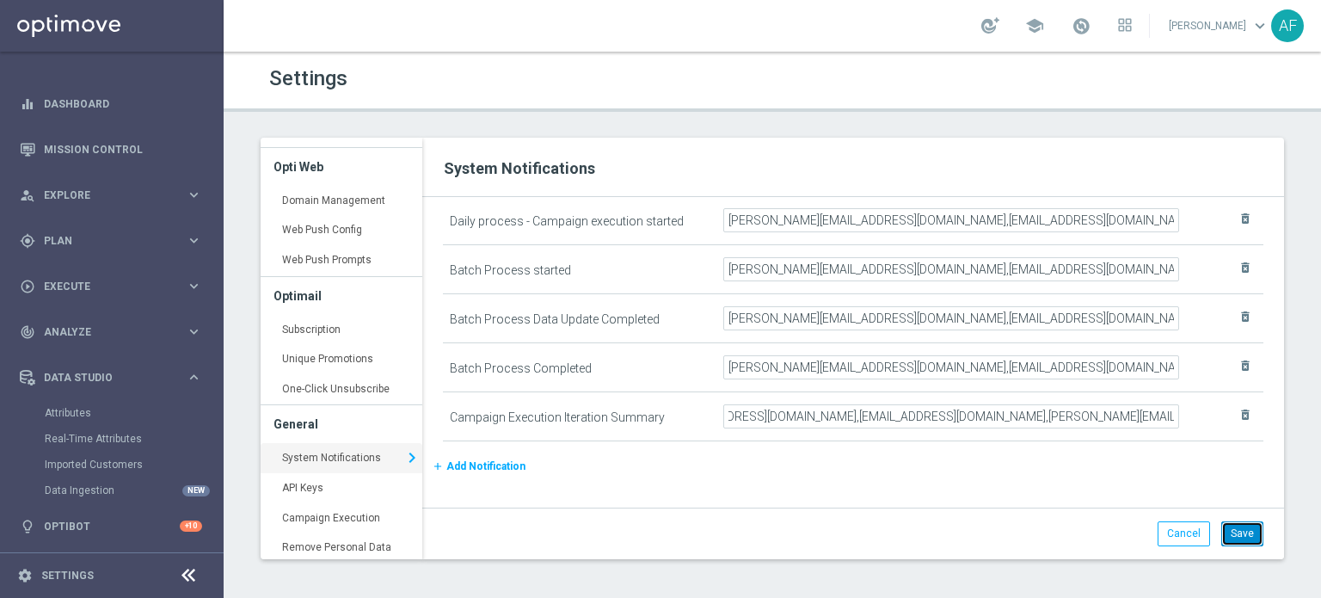
click at [1246, 536] on button "Save" at bounding box center [1243, 533] width 42 height 24
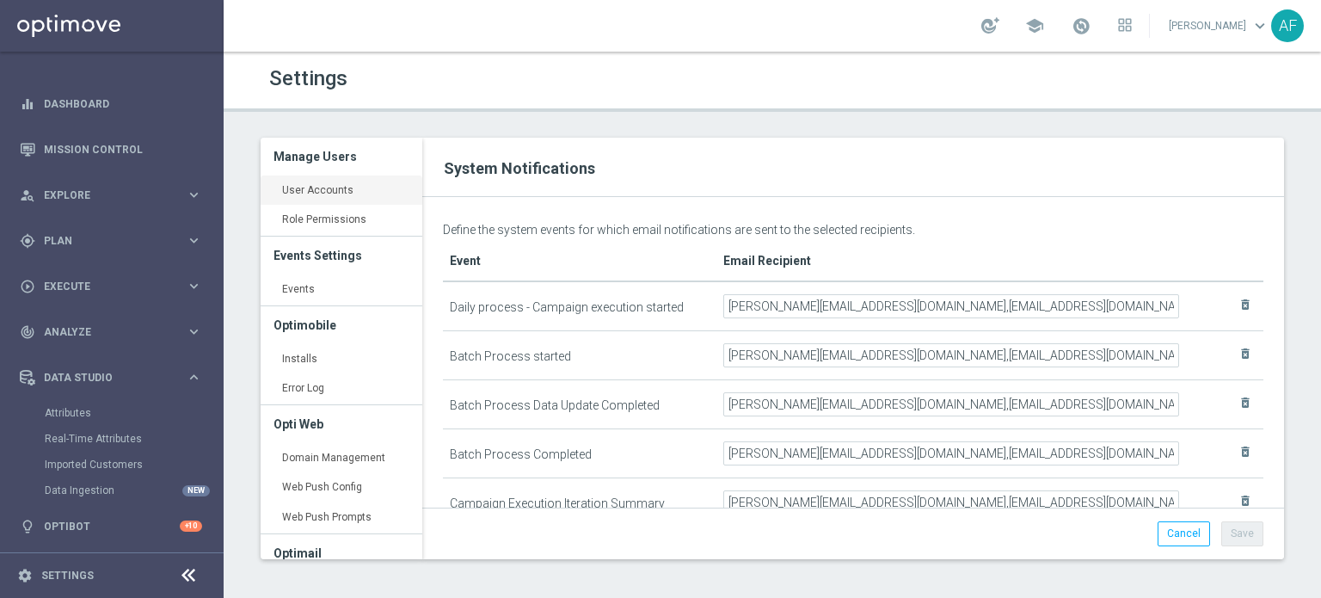
click at [332, 188] on link "User Accounts keyboard_arrow_right" at bounding box center [342, 191] width 162 height 31
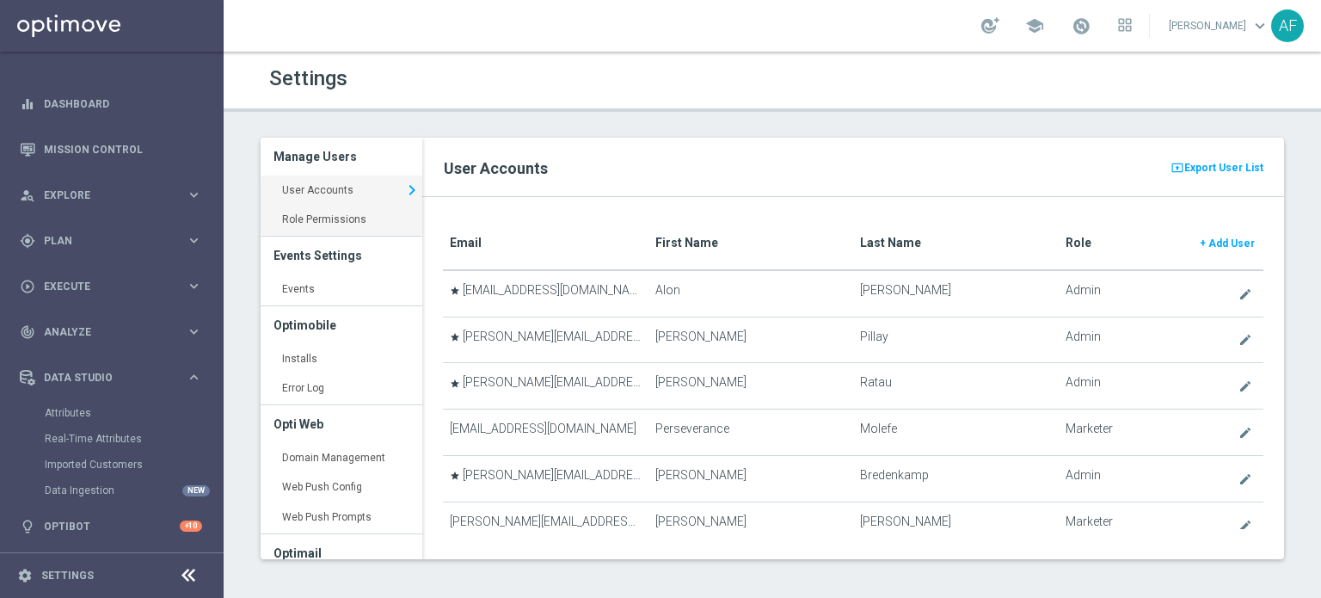
click at [366, 221] on link "Role Permissions keyboard_arrow_right" at bounding box center [342, 220] width 162 height 31
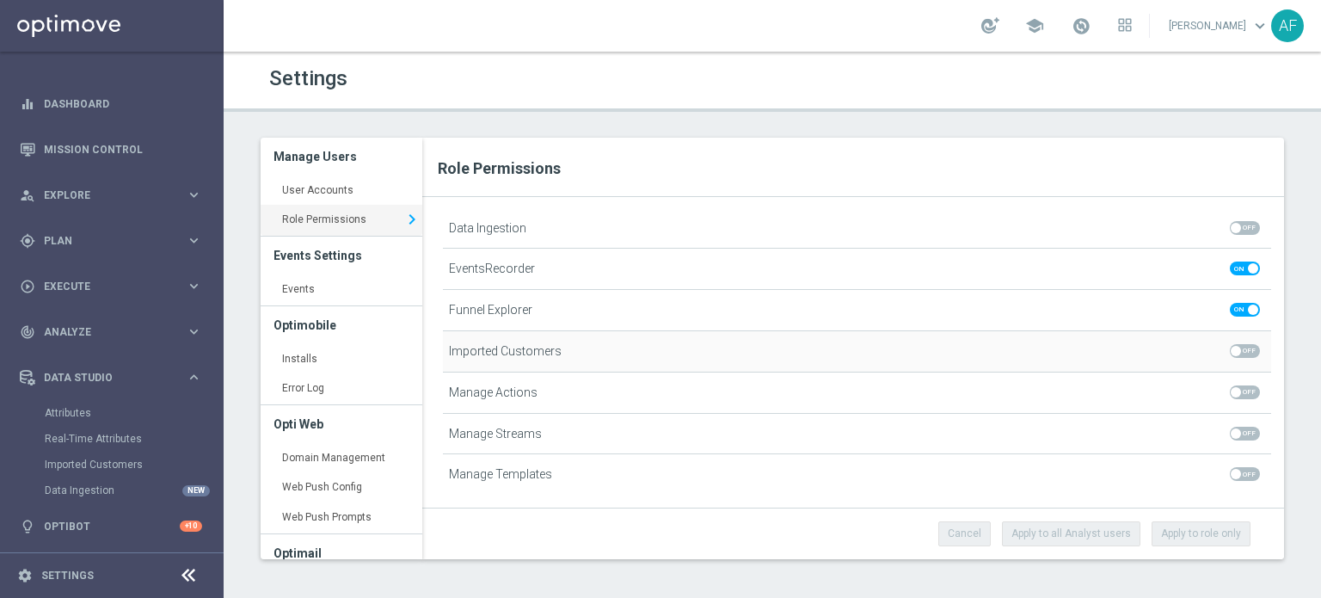
scroll to position [564, 0]
click at [95, 340] on div "track_changes Analyze keyboard_arrow_right" at bounding box center [111, 332] width 222 height 46
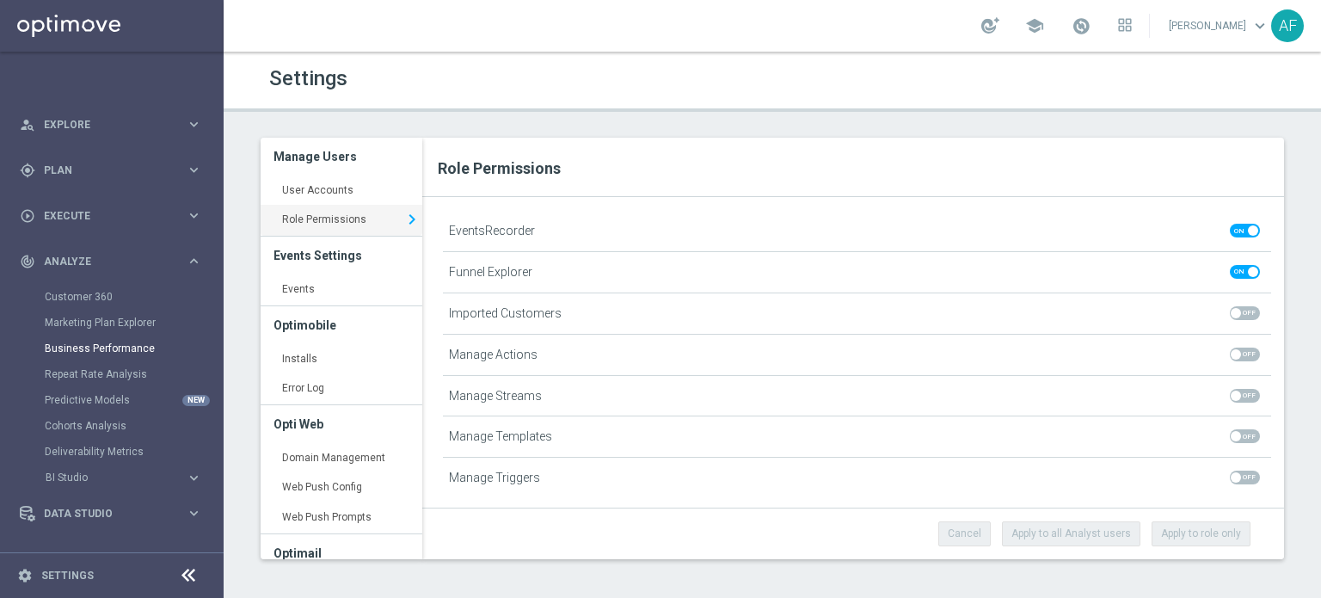
scroll to position [98, 0]
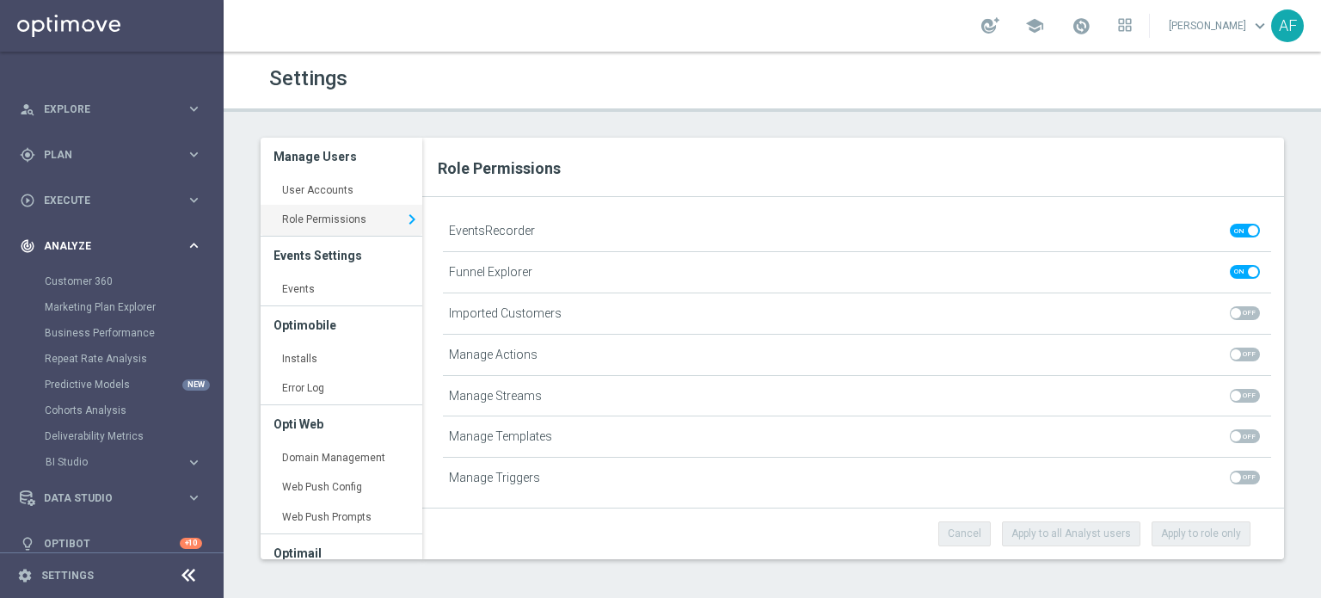
click at [108, 250] on div "track_changes Analyze" at bounding box center [103, 245] width 166 height 15
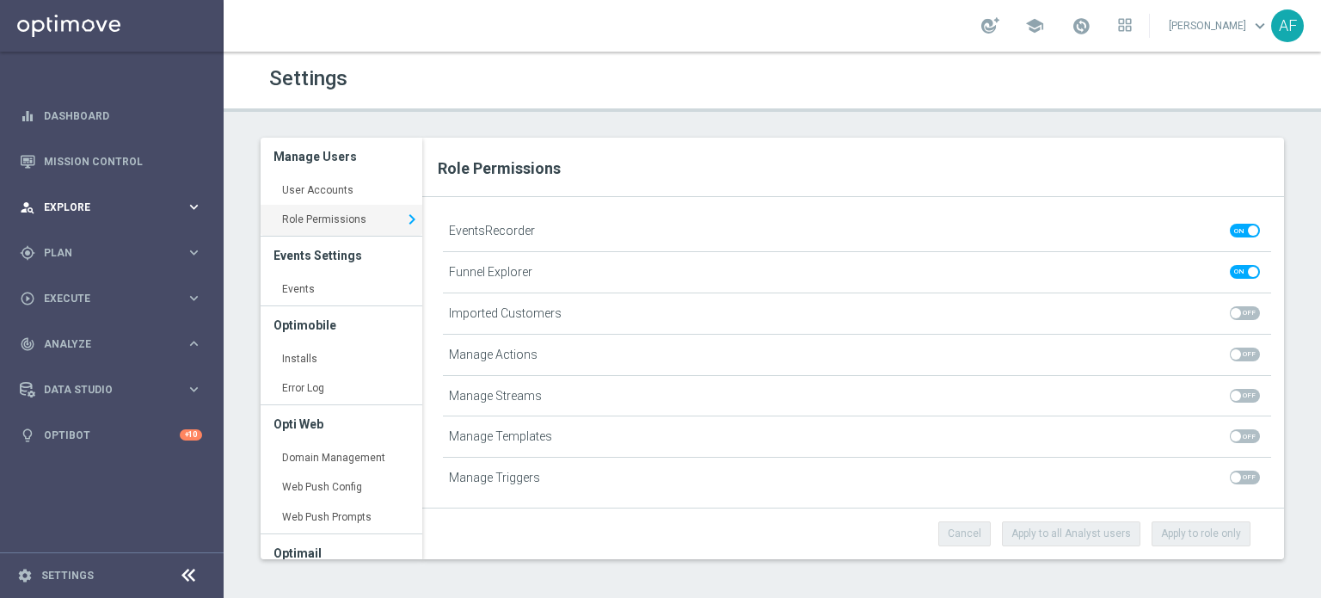
scroll to position [0, 0]
click at [102, 186] on div "person_search Explore keyboard_arrow_right" at bounding box center [111, 207] width 222 height 46
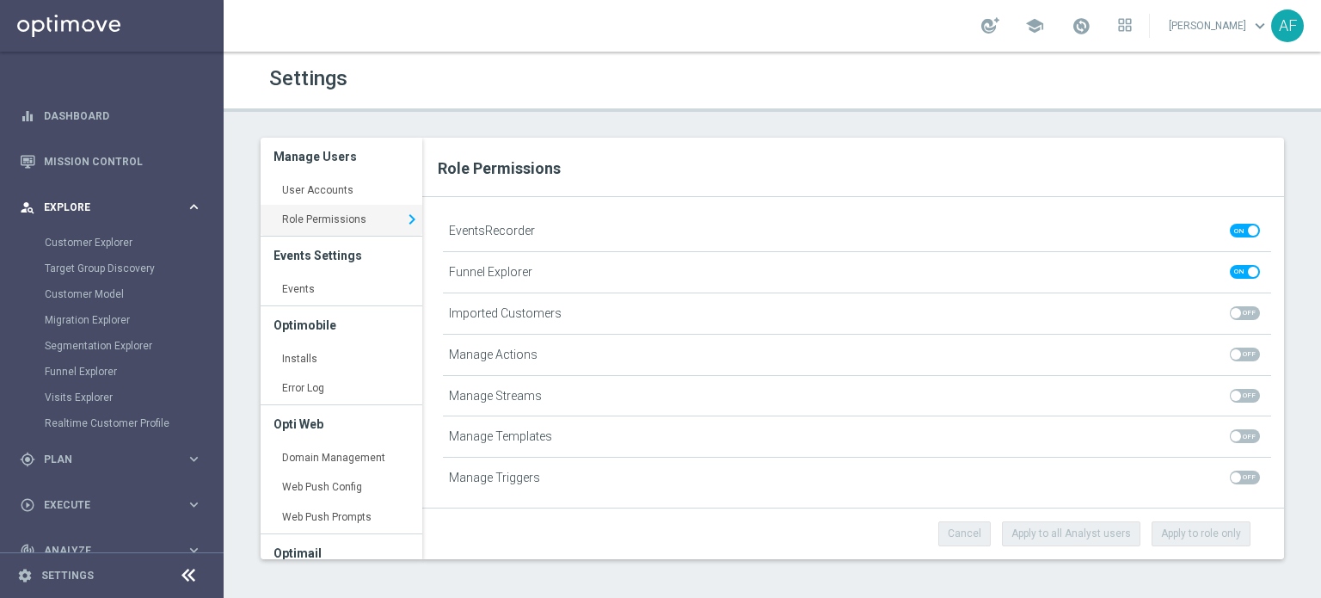
click at [99, 212] on span "Explore" at bounding box center [115, 207] width 142 height 10
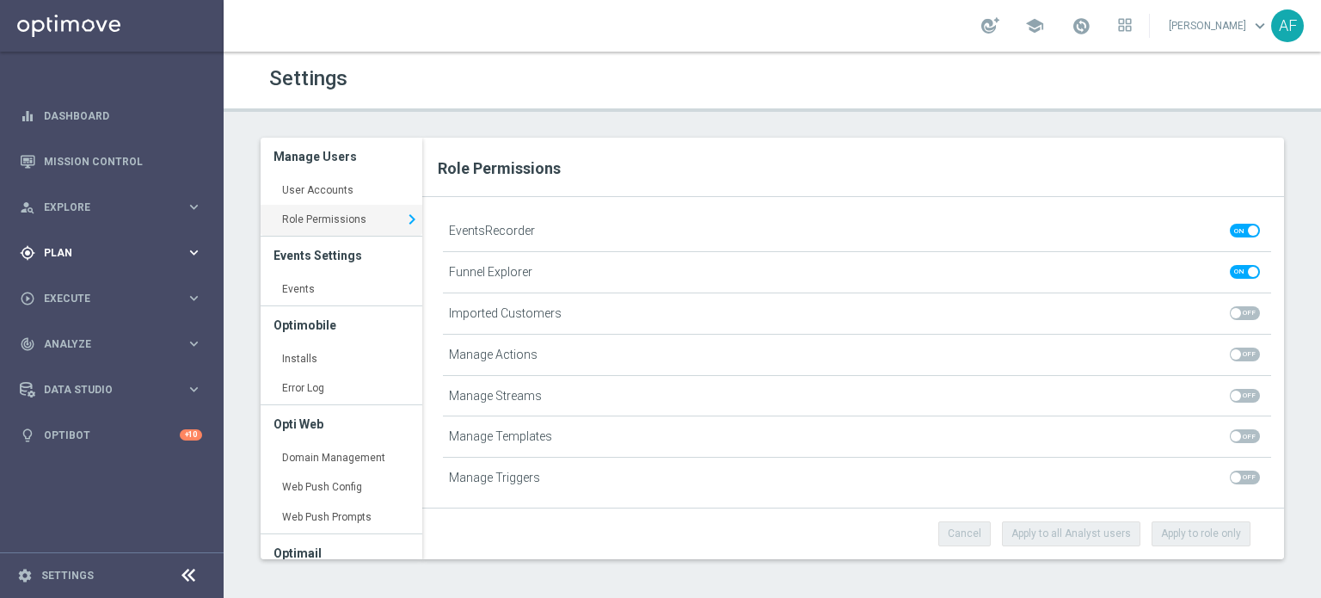
click at [102, 250] on span "Plan" at bounding box center [115, 253] width 142 height 10
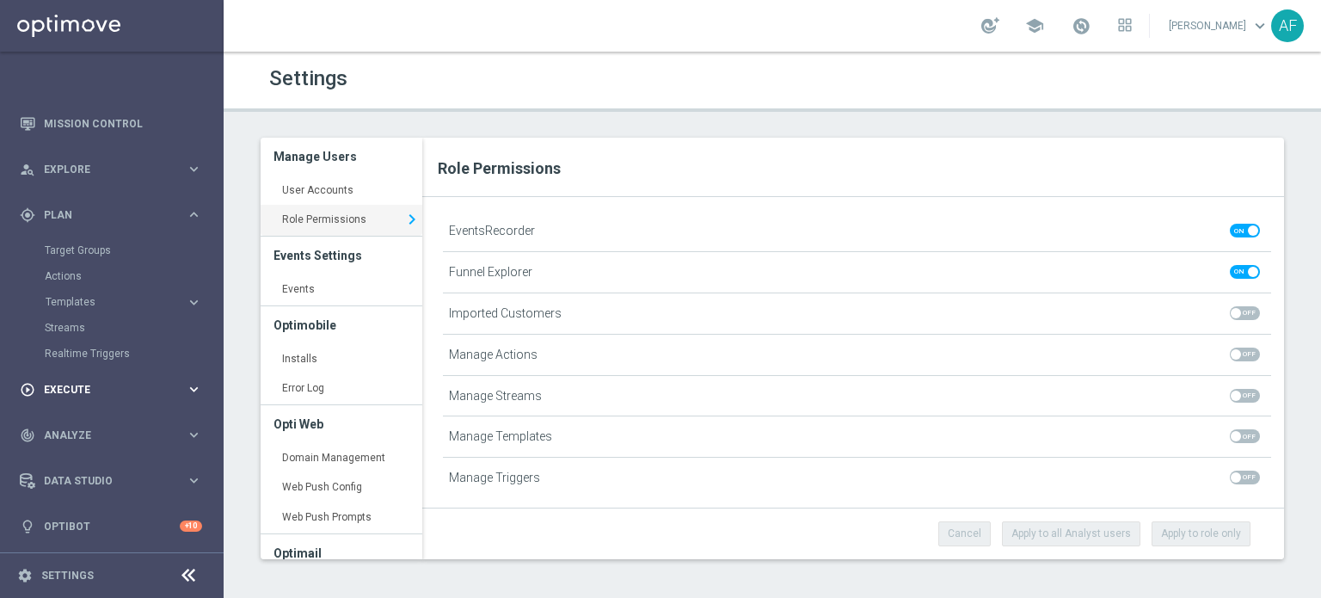
click at [102, 385] on span "Execute" at bounding box center [115, 390] width 142 height 10
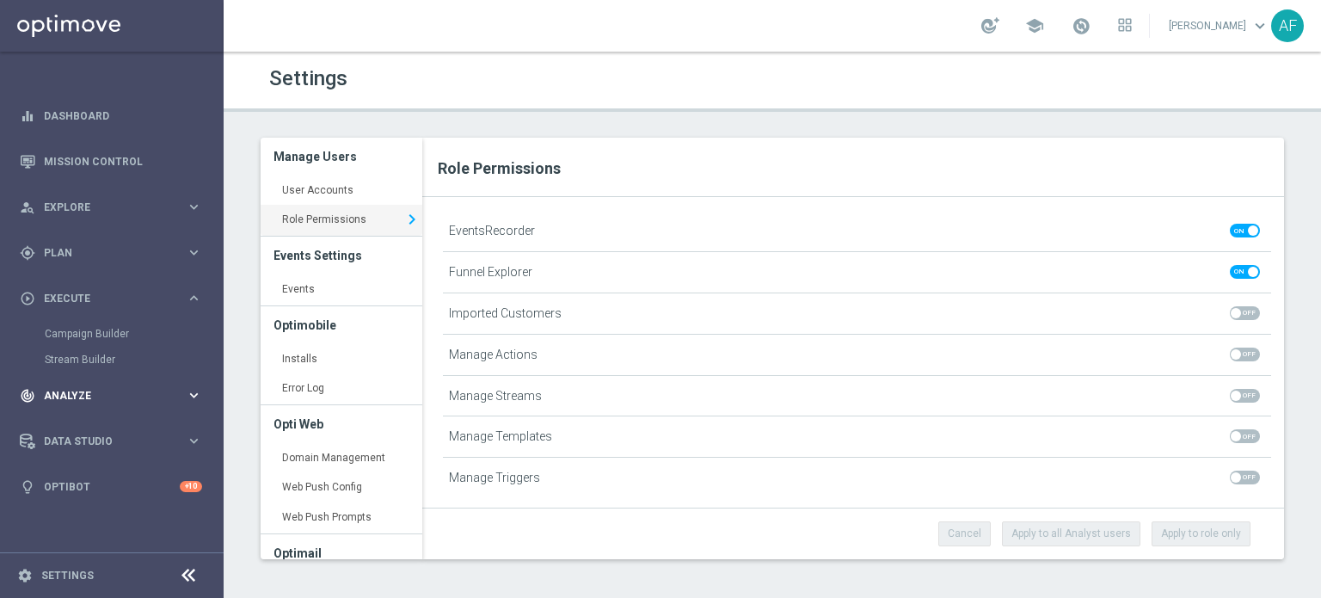
click at [100, 391] on span "Analyze" at bounding box center [115, 396] width 142 height 10
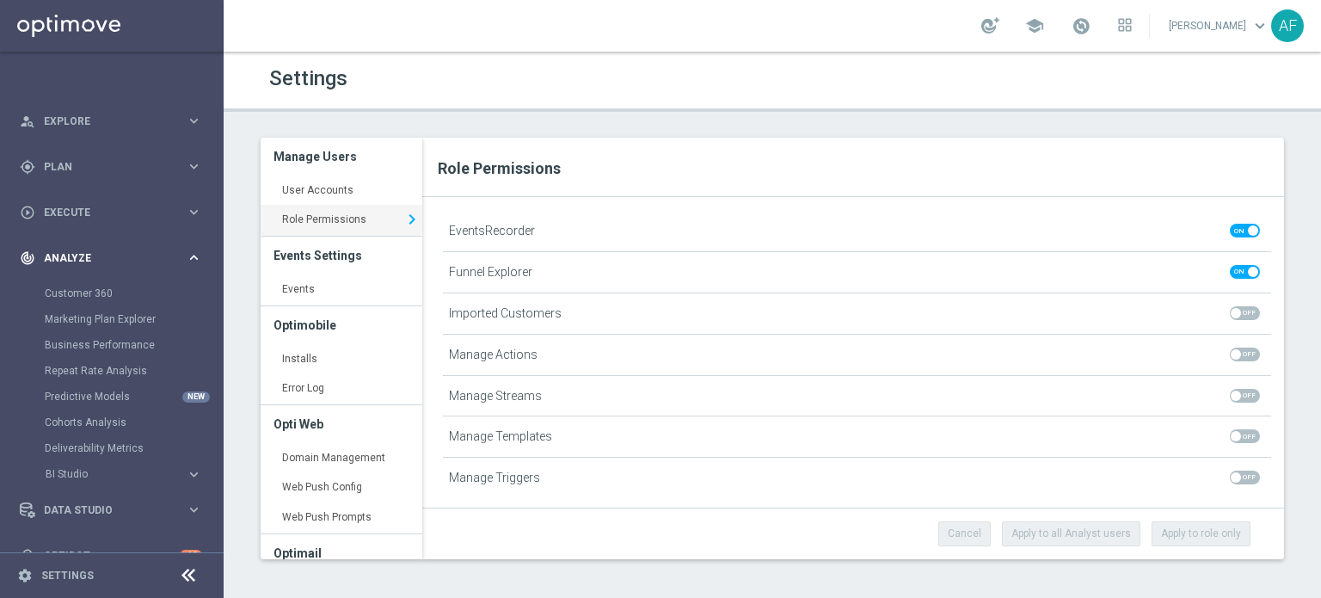
scroll to position [115, 0]
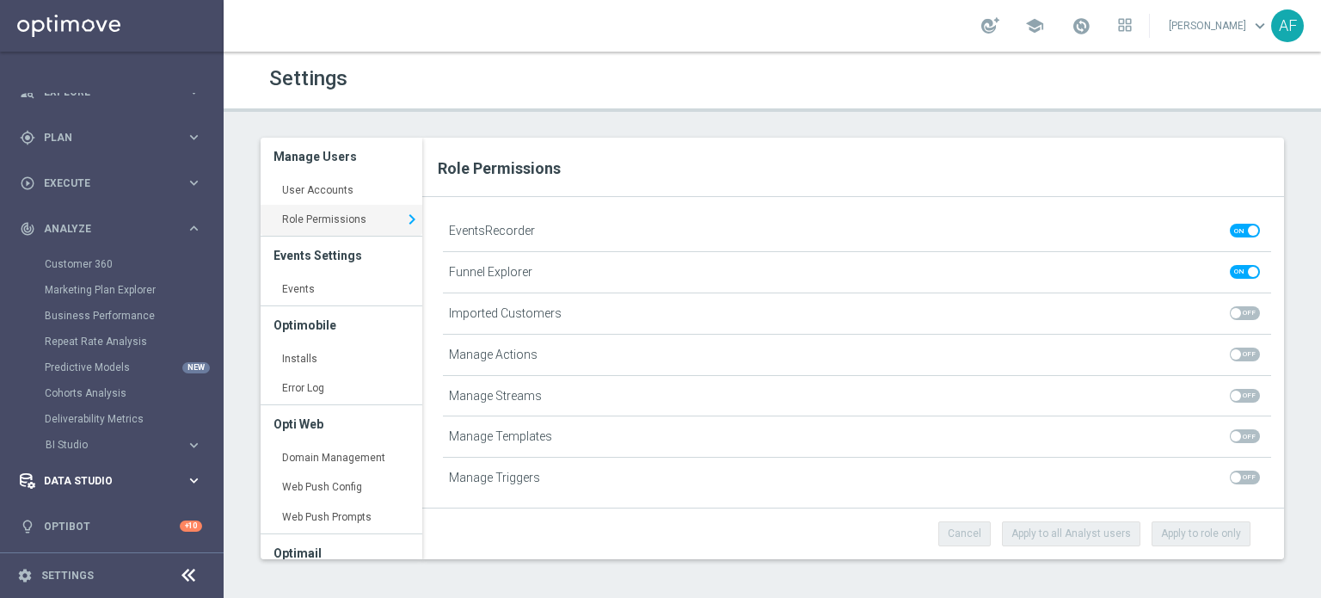
click at [97, 477] on span "Data Studio" at bounding box center [115, 481] width 142 height 10
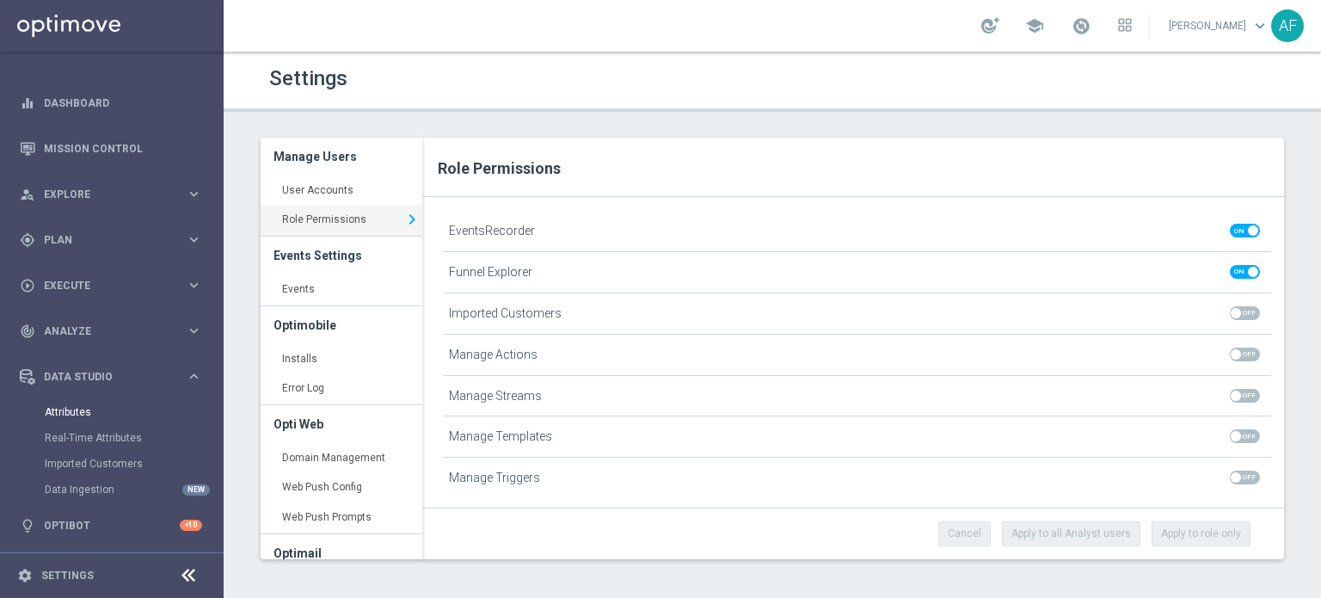
scroll to position [12, 0]
click at [92, 373] on span "Data Studio" at bounding box center [115, 378] width 142 height 10
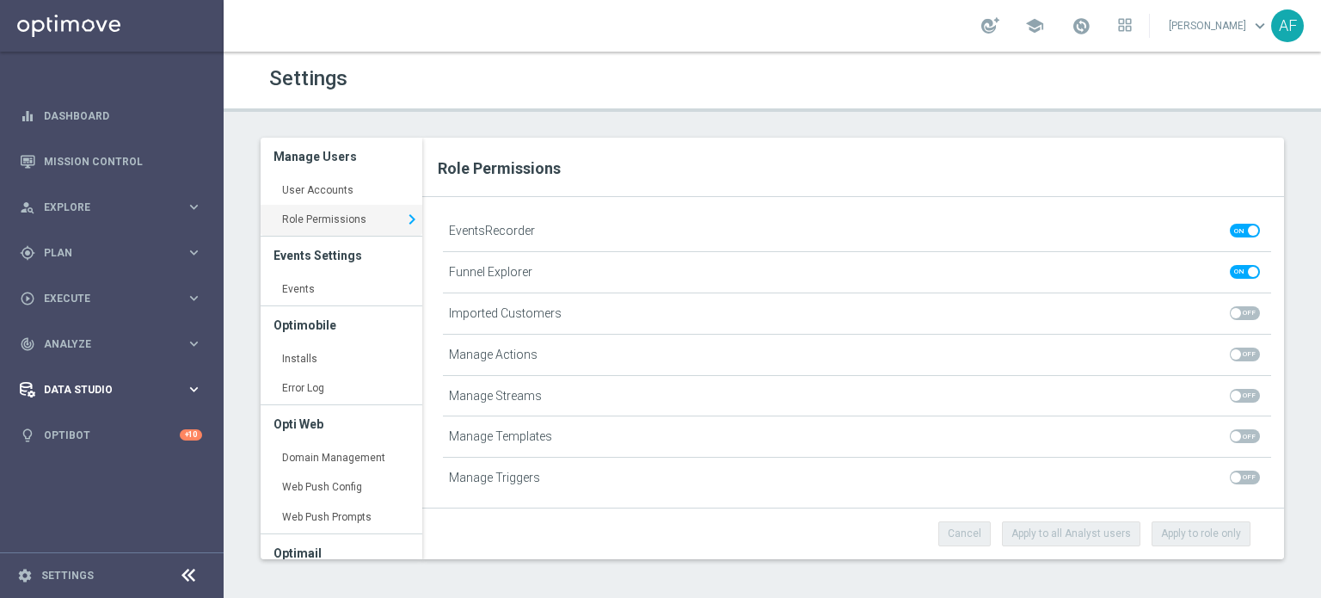
scroll to position [0, 0]
click at [99, 347] on span "Analyze" at bounding box center [115, 344] width 142 height 10
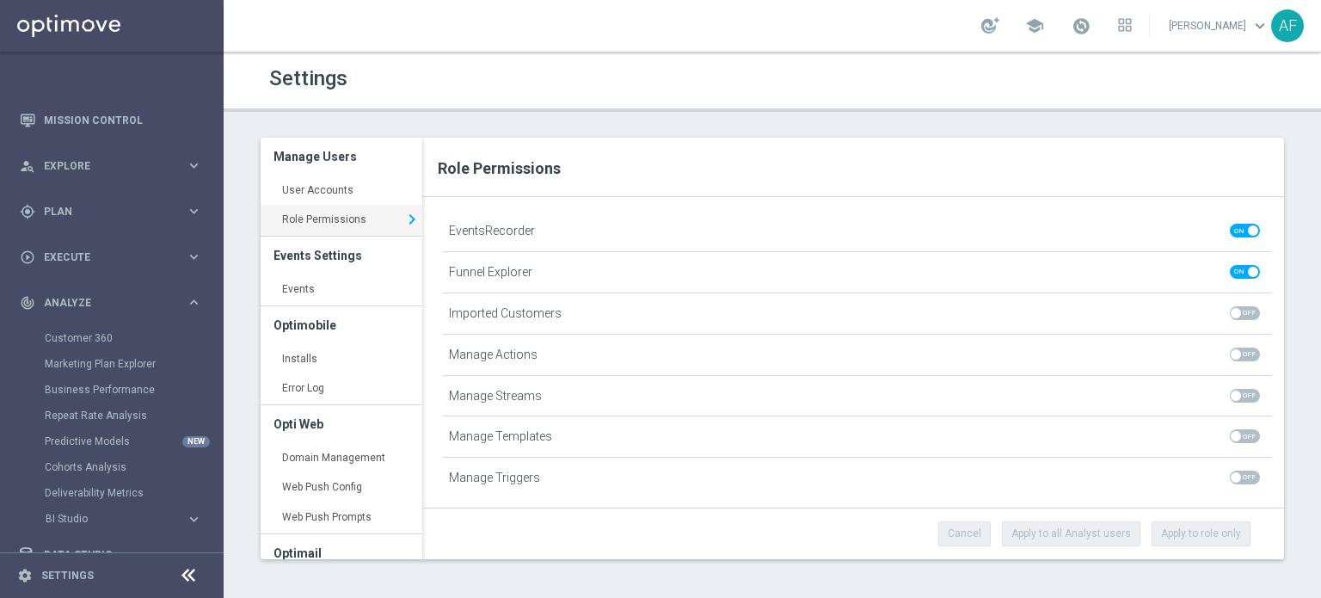
scroll to position [115, 0]
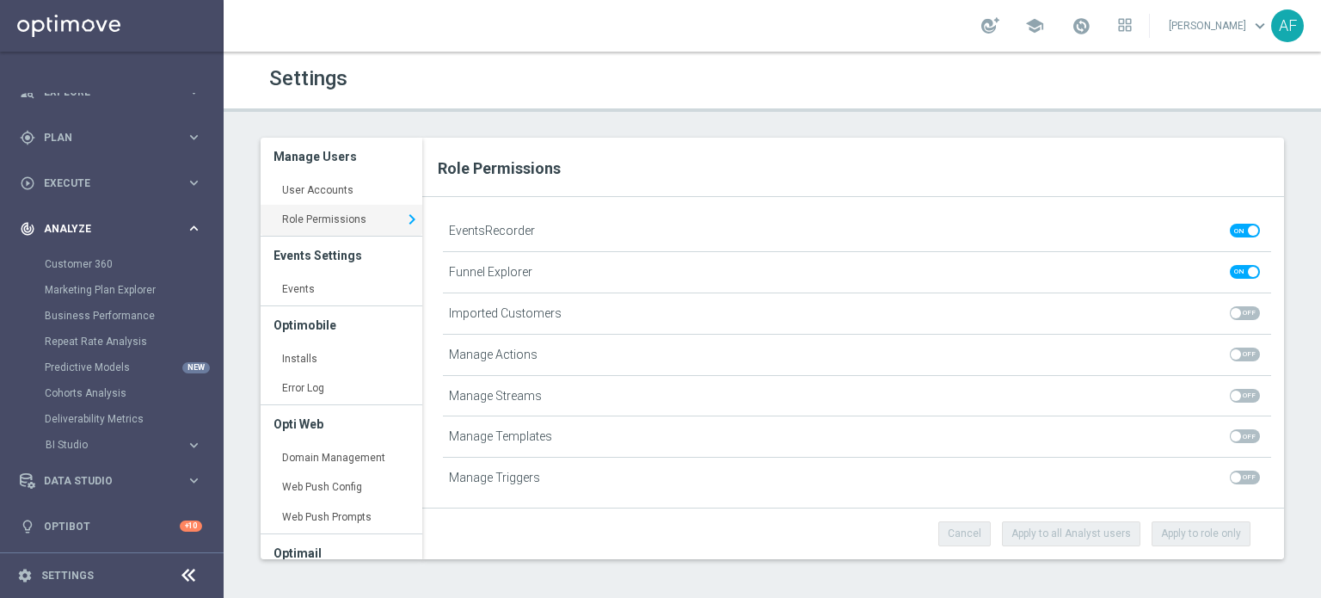
click at [100, 222] on div "track_changes Analyze" at bounding box center [103, 228] width 166 height 15
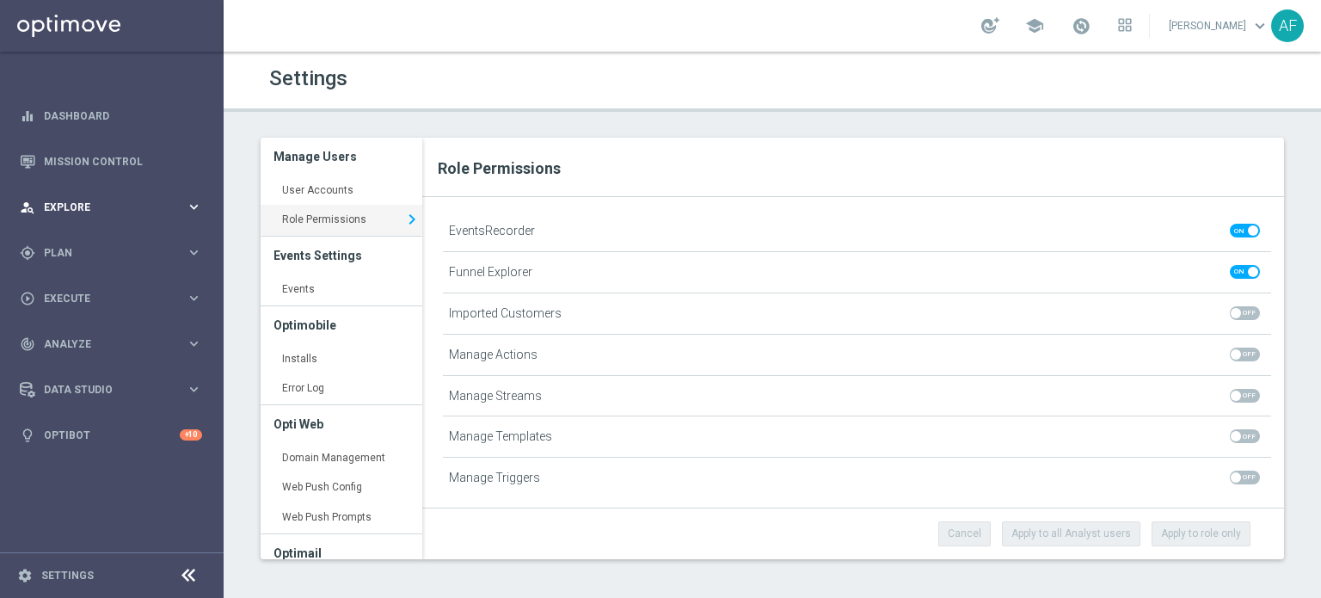
scroll to position [0, 0]
click at [98, 250] on span "Plan" at bounding box center [115, 253] width 142 height 10
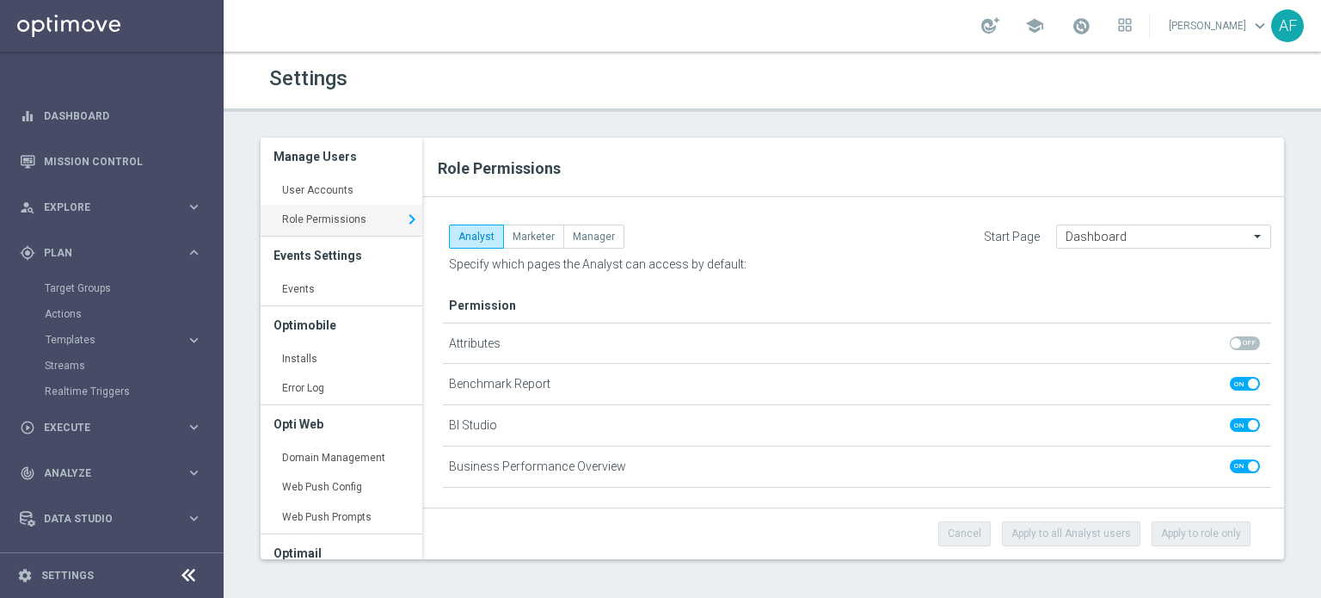
click at [356, 216] on link "Role Permissions keyboard_arrow_right" at bounding box center [342, 220] width 162 height 31
click at [582, 241] on button "Manager" at bounding box center [594, 237] width 61 height 24
click at [477, 236] on button "Analyst" at bounding box center [476, 237] width 55 height 24
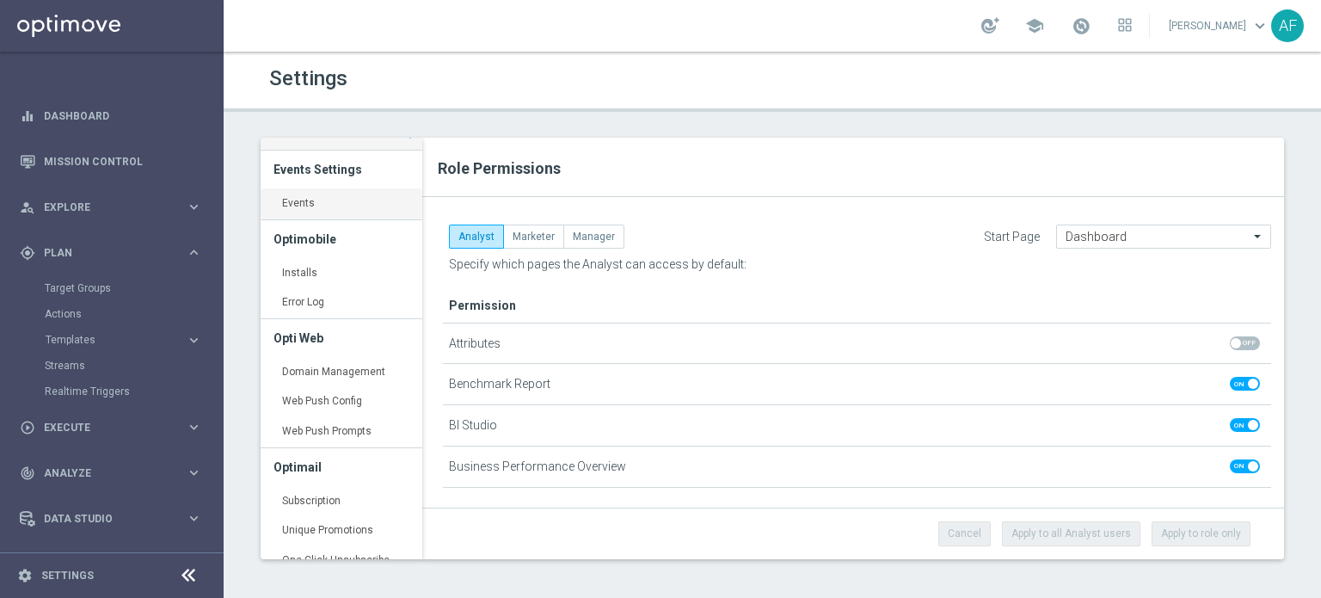
click at [323, 208] on link "Events keyboard_arrow_right" at bounding box center [342, 203] width 162 height 31
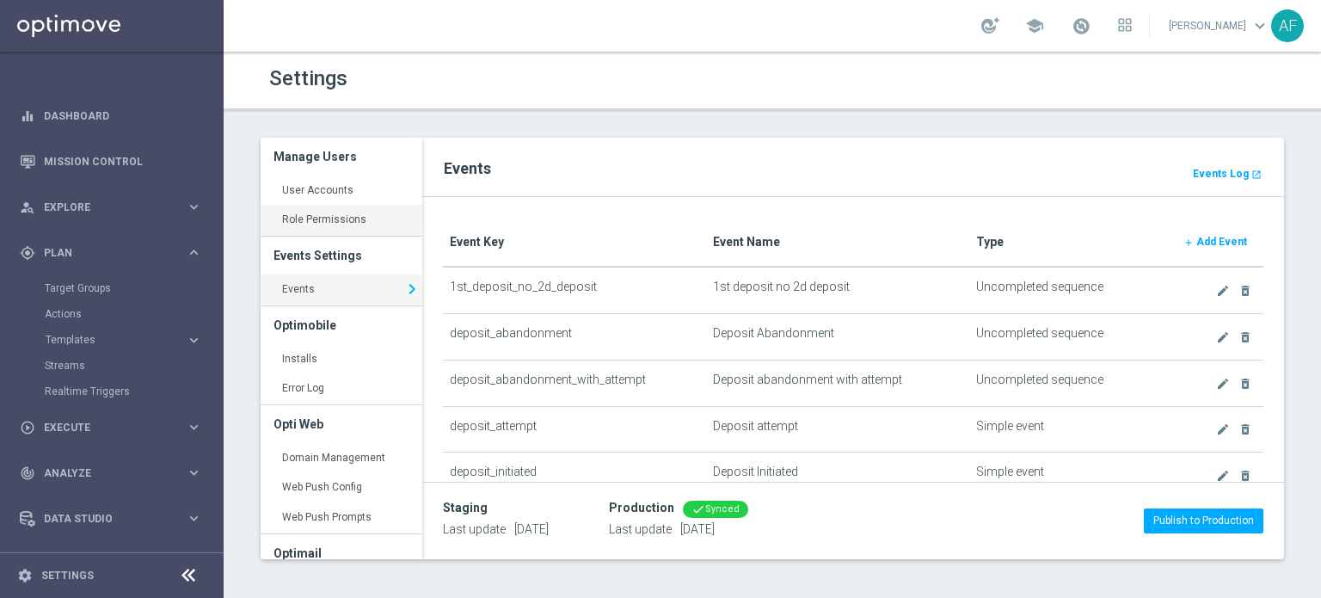
click at [334, 216] on link "Role Permissions keyboard_arrow_right" at bounding box center [342, 220] width 162 height 31
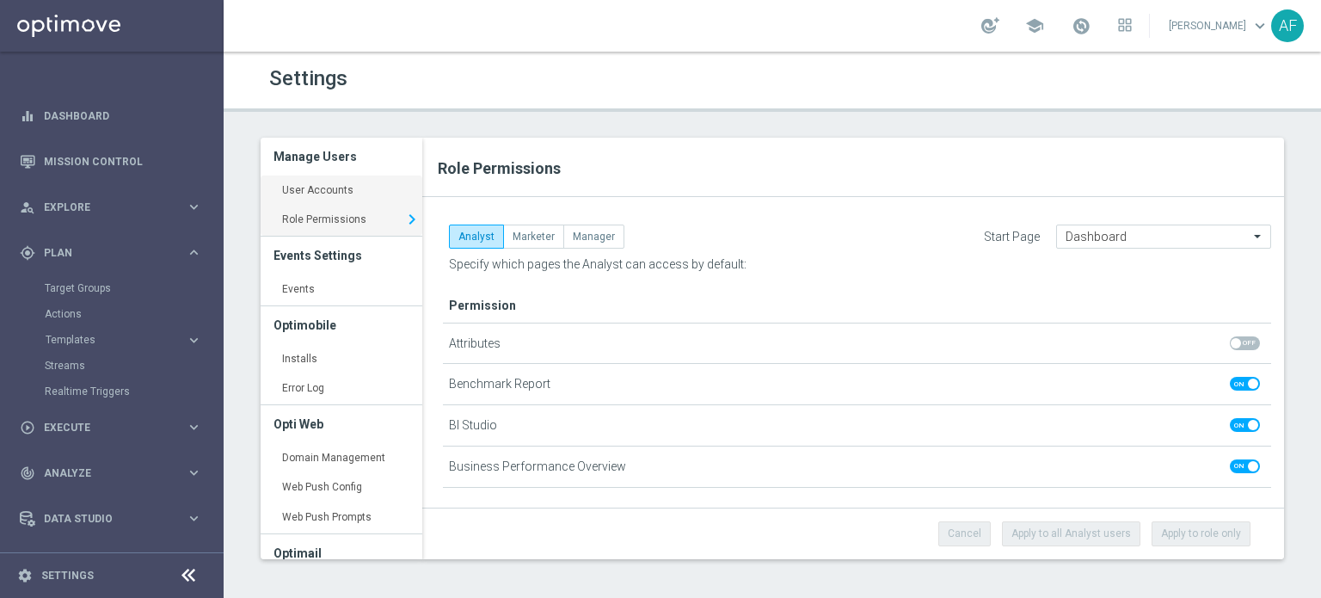
click at [330, 194] on link "User Accounts keyboard_arrow_right" at bounding box center [342, 191] width 162 height 31
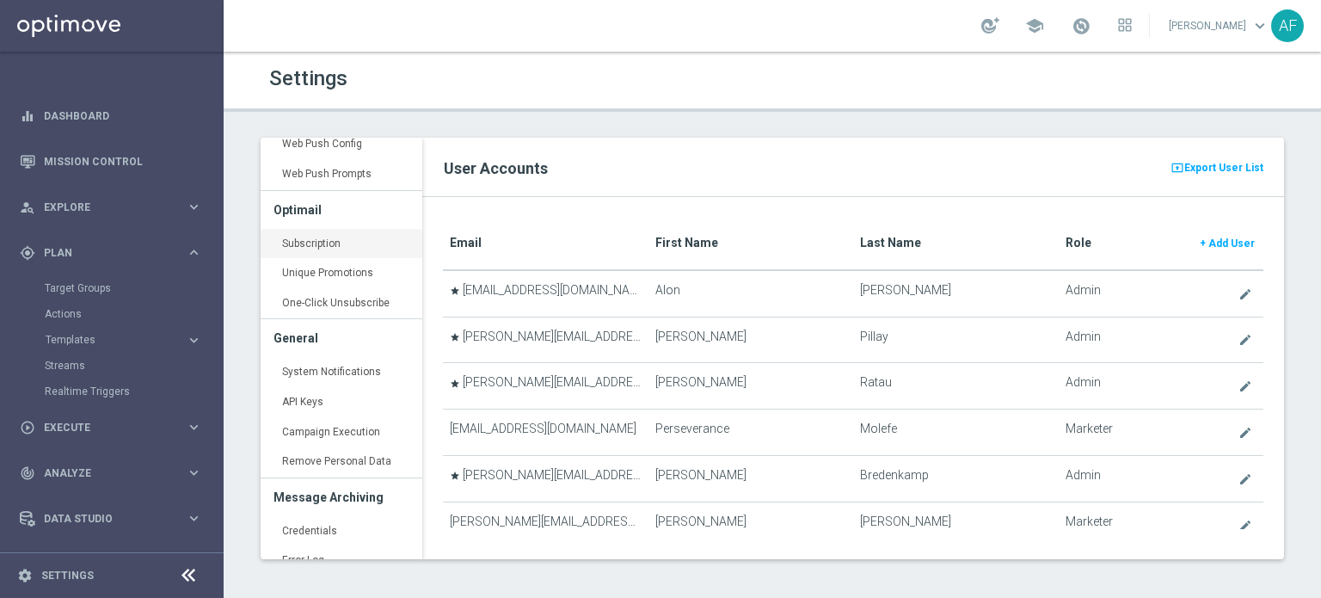
scroll to position [344, 0]
click at [330, 368] on link "System Notifications keyboard_arrow_right" at bounding box center [342, 371] width 162 height 31
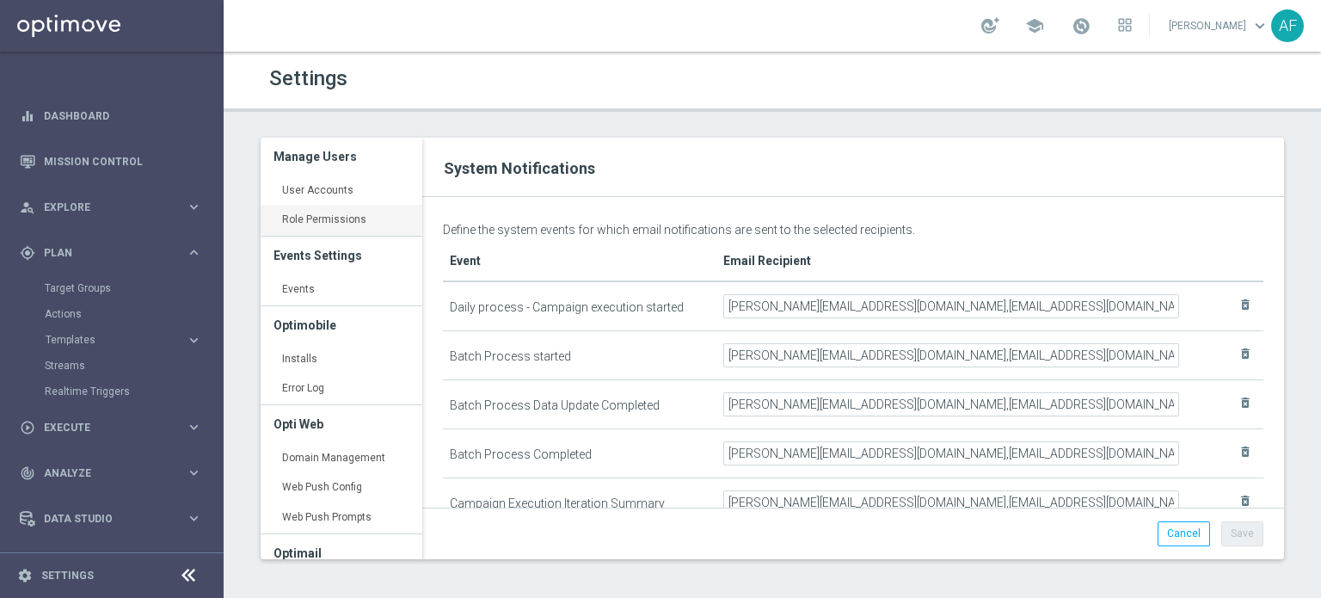
click at [330, 222] on link "Role Permissions keyboard_arrow_right" at bounding box center [342, 220] width 162 height 31
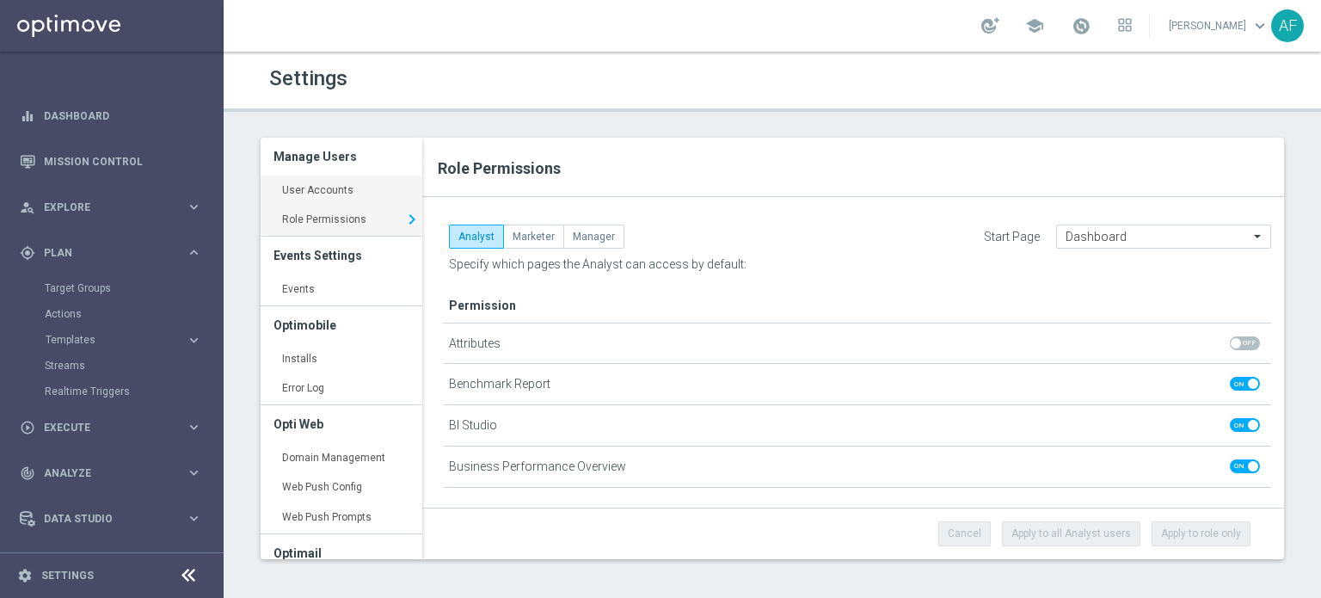
click at [332, 182] on link "User Accounts keyboard_arrow_right" at bounding box center [342, 191] width 162 height 31
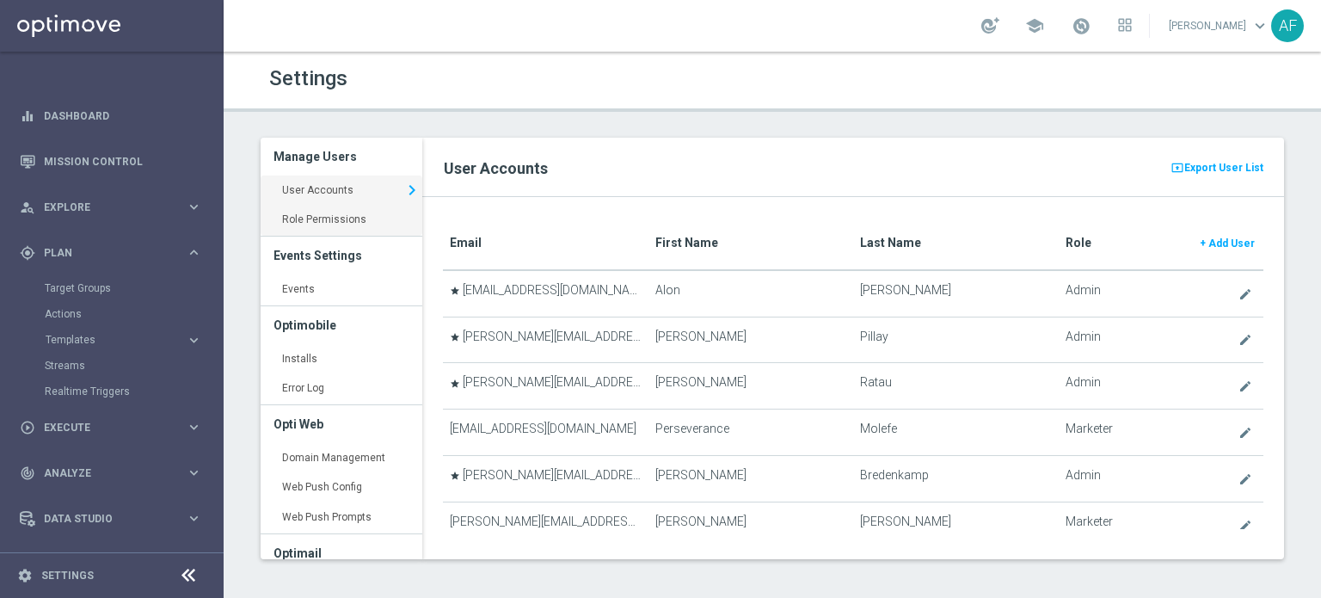
click at [324, 215] on link "Role Permissions keyboard_arrow_right" at bounding box center [342, 220] width 162 height 31
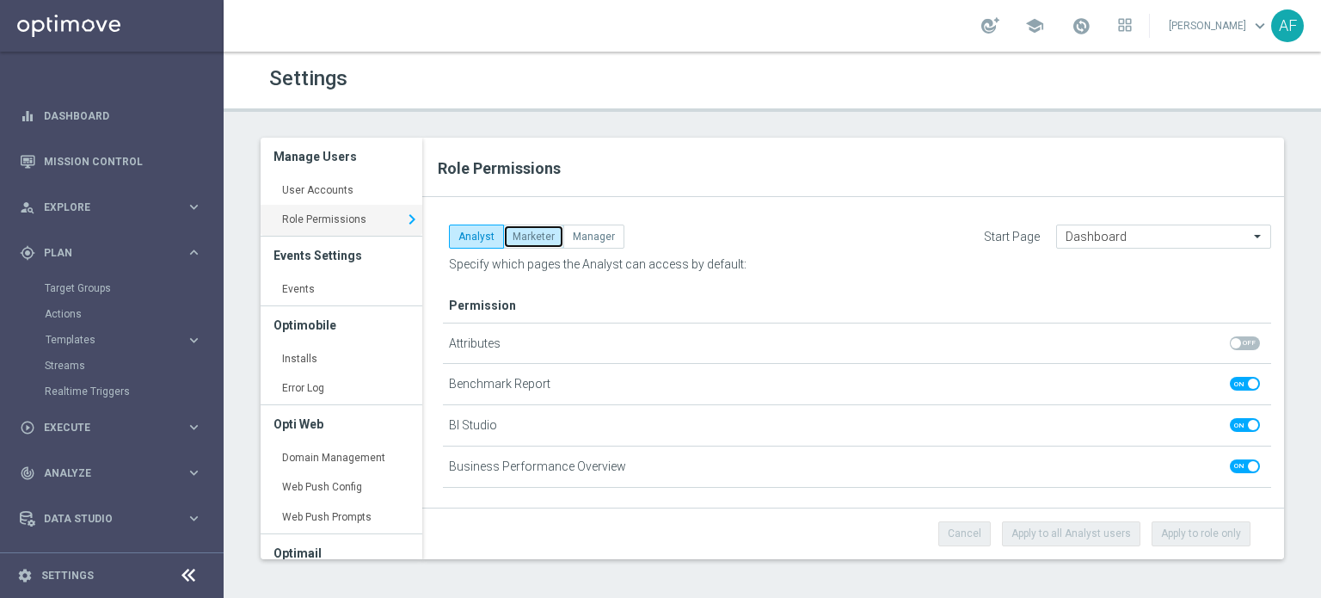
click at [529, 240] on button "Marketer" at bounding box center [533, 237] width 61 height 24
click at [589, 230] on button "Manager" at bounding box center [594, 237] width 61 height 24
click at [468, 233] on button "Analyst" at bounding box center [476, 237] width 55 height 24
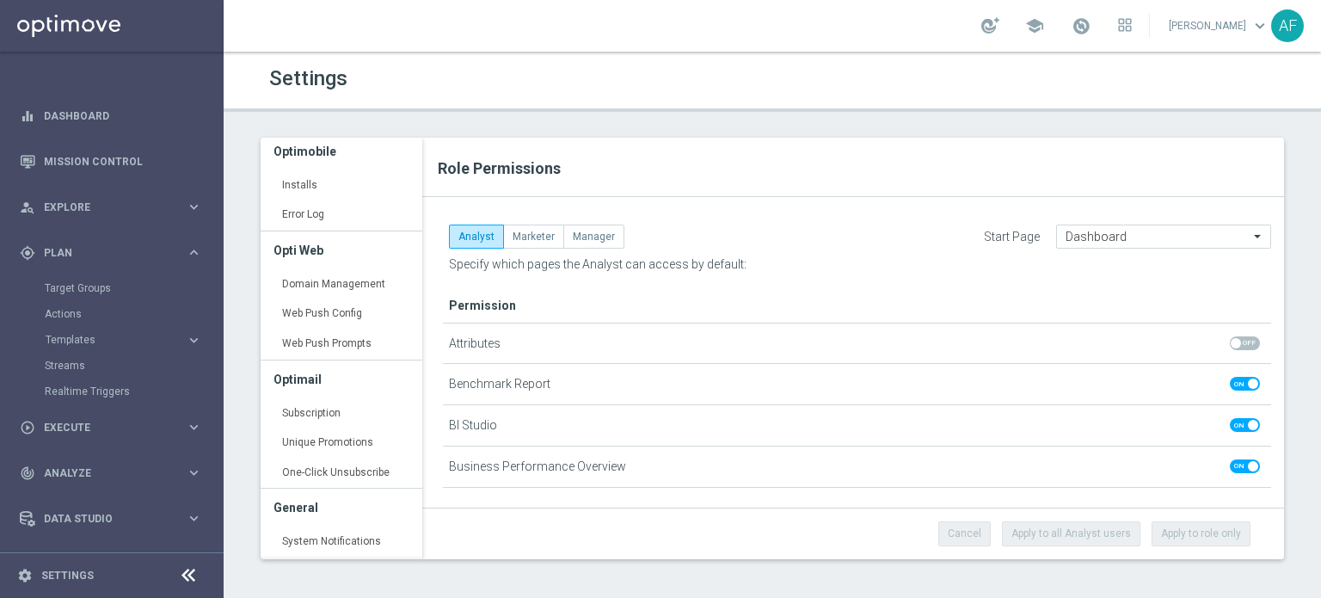
scroll to position [258, 0]
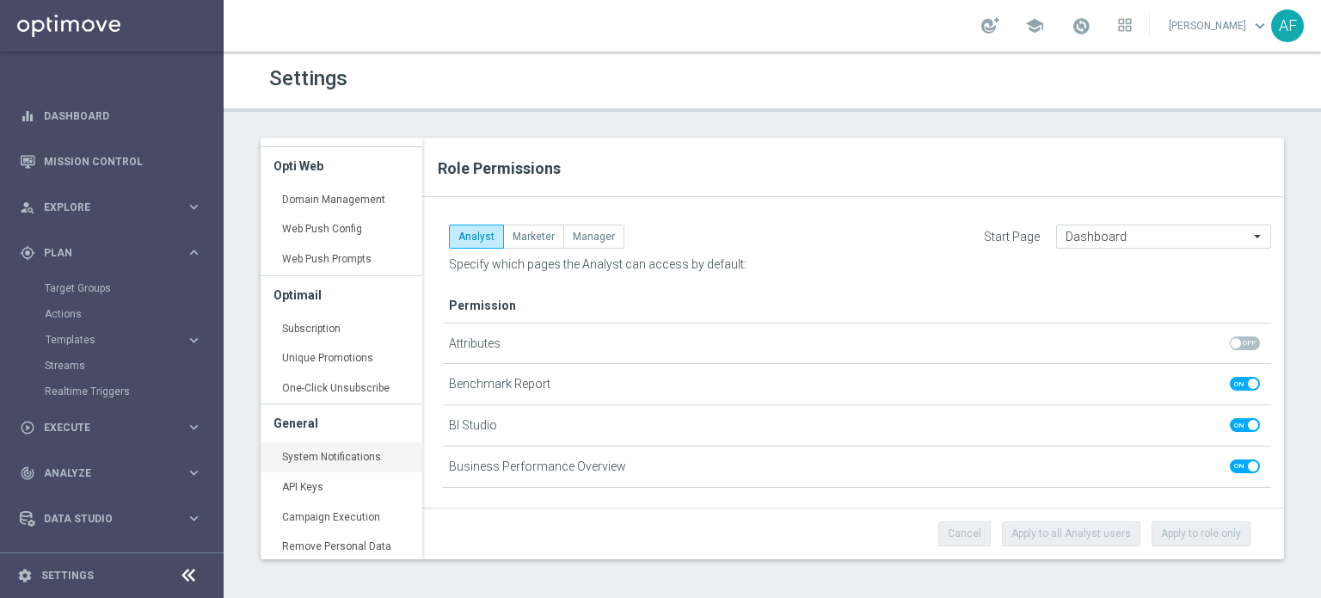
click at [342, 460] on link "System Notifications keyboard_arrow_right" at bounding box center [342, 457] width 162 height 31
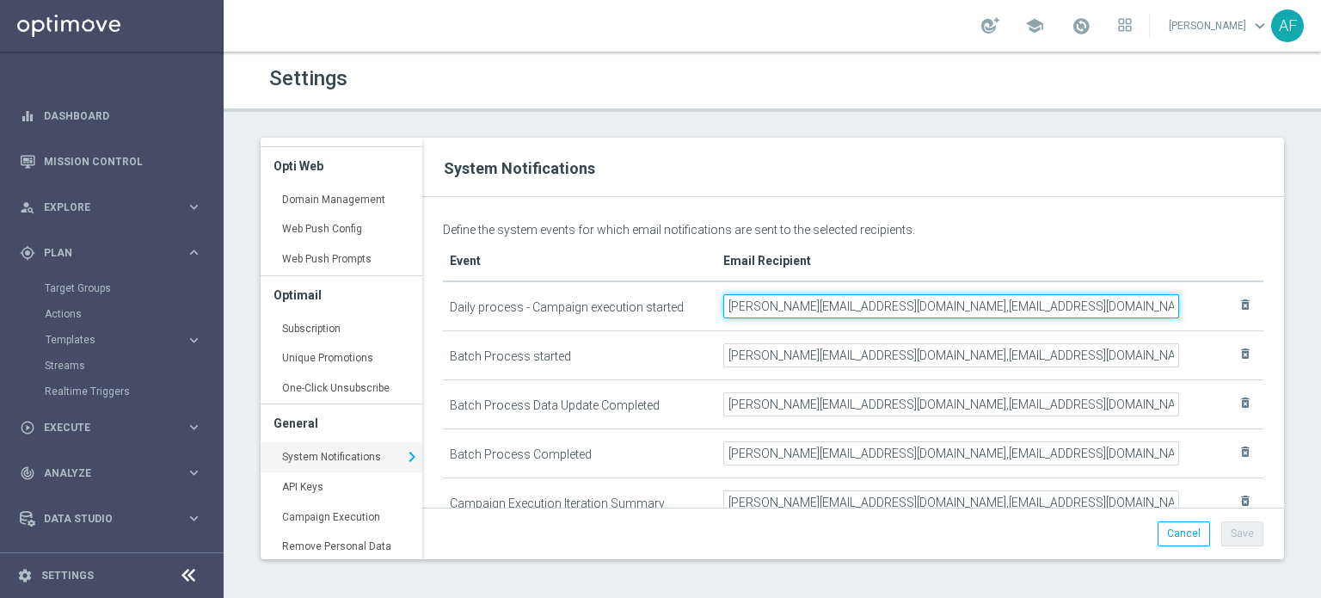
click at [822, 299] on input "elaine@goldmedialab.com,gurshlyn@goldmedialab.com,chris@goldmedialab.com,fittin…" at bounding box center [952, 306] width 456 height 24
drag, startPoint x: 805, startPoint y: 304, endPoint x: 1184, endPoint y: 307, distance: 378.6
click at [1184, 307] on tr "Daily process - Campaign execution started elaine@goldmedialab.com,gurshlyn@gol…" at bounding box center [853, 306] width 821 height 50
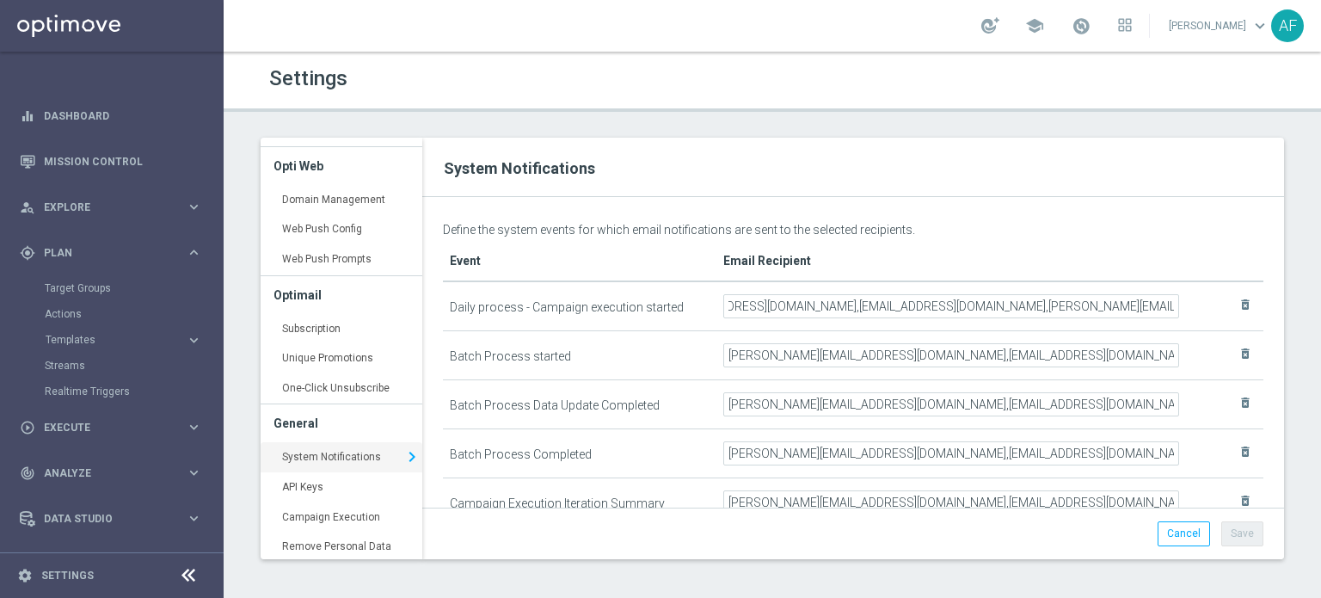
click at [1071, 252] on th "Email Recipient" at bounding box center [956, 262] width 478 height 40
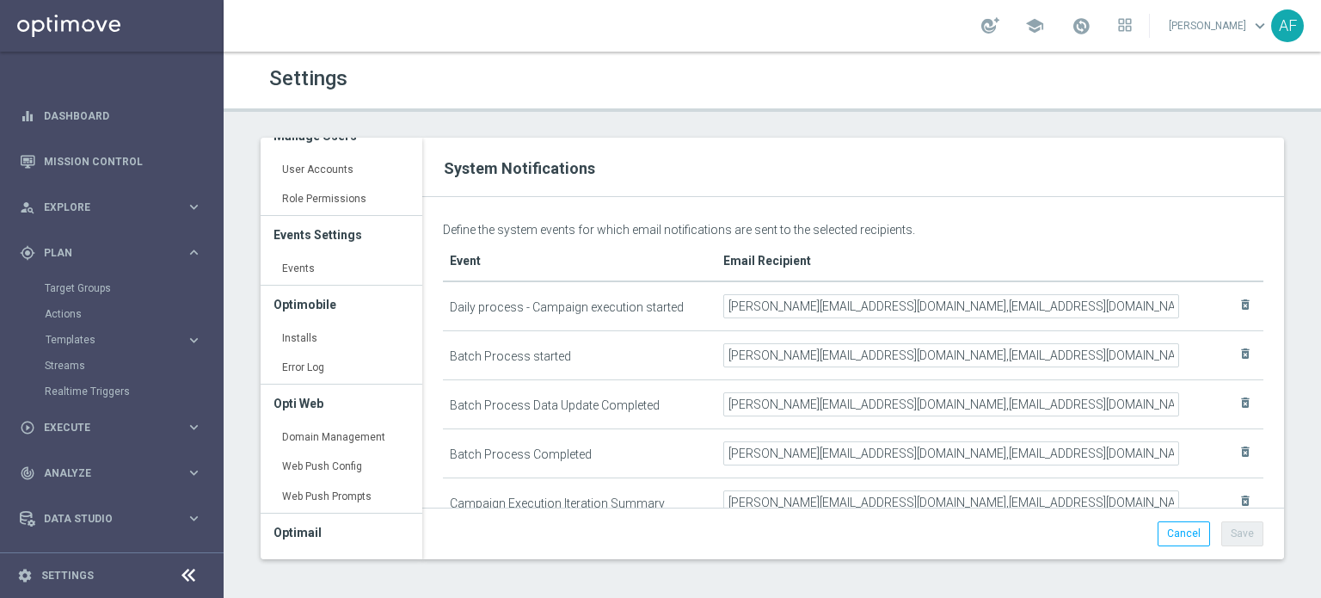
scroll to position [0, 0]
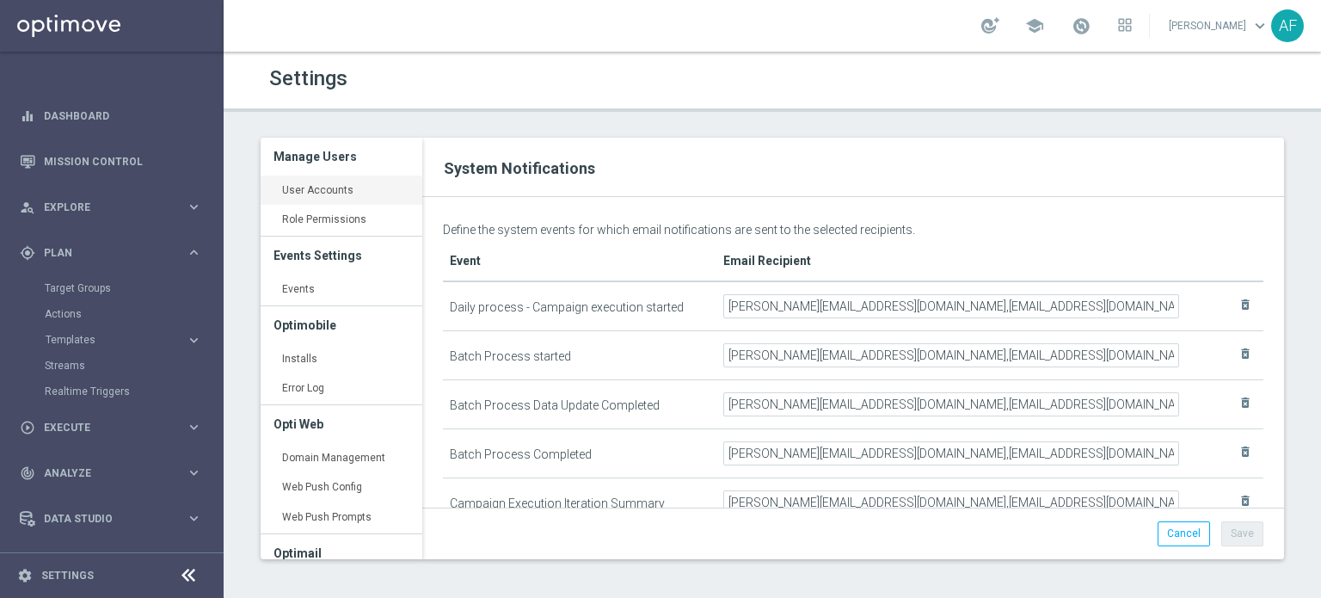
click at [332, 189] on link "User Accounts keyboard_arrow_right" at bounding box center [342, 191] width 162 height 31
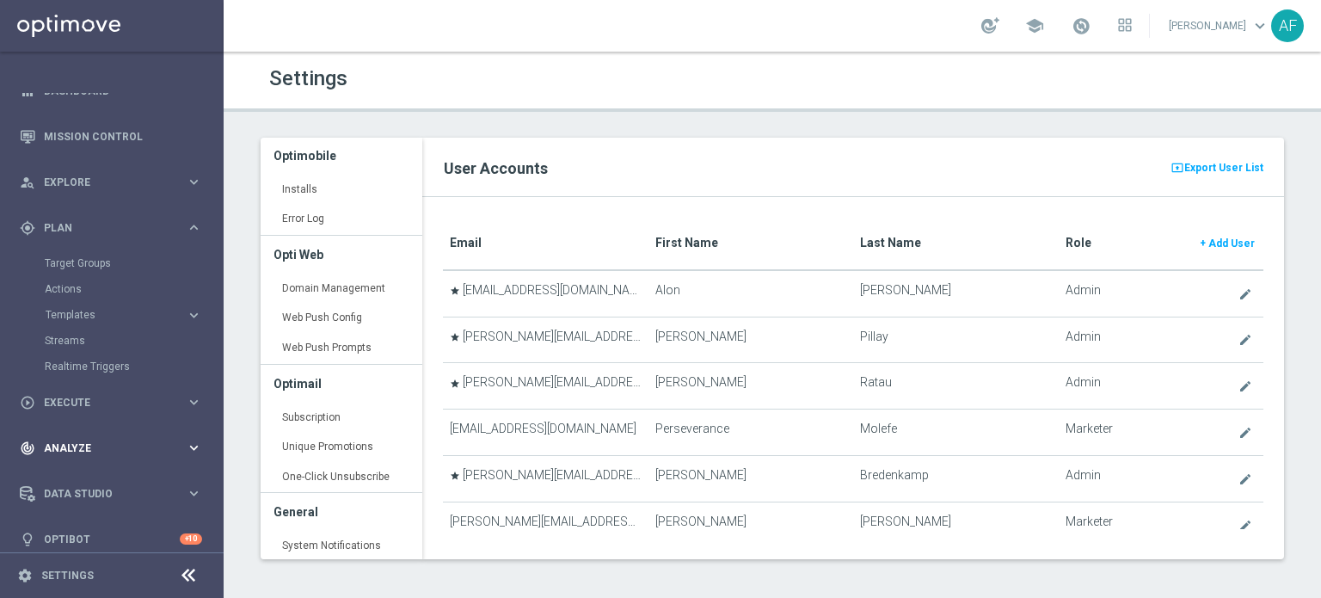
scroll to position [38, 0]
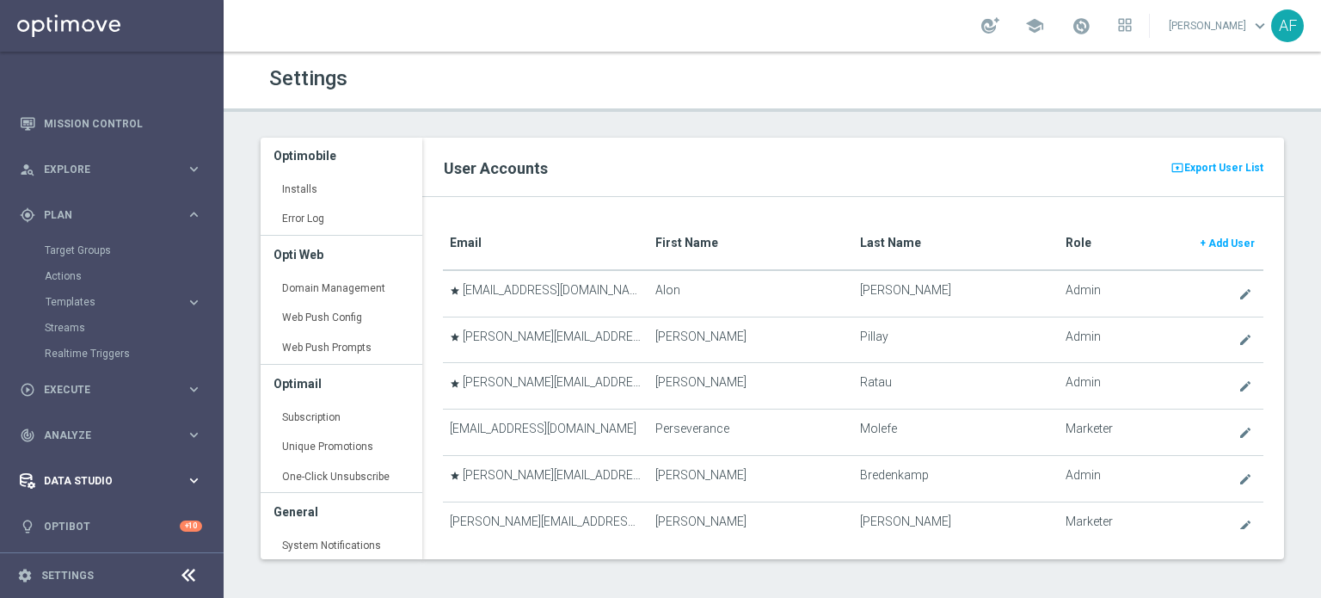
click at [107, 476] on span "Data Studio" at bounding box center [115, 481] width 142 height 10
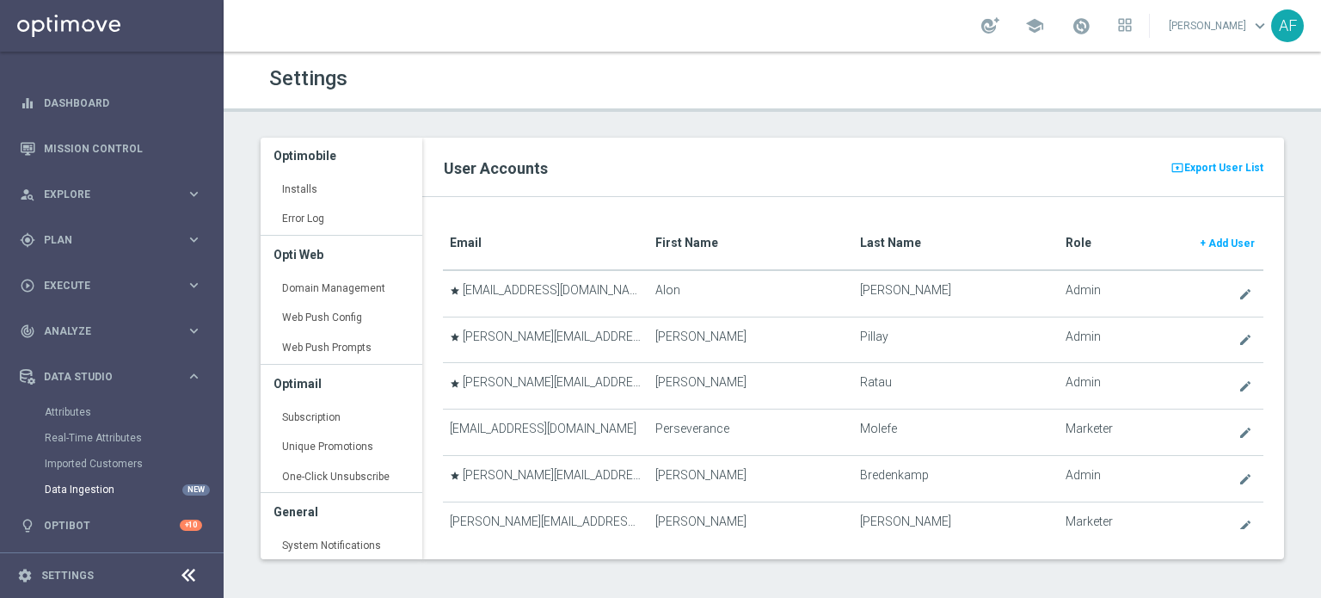
scroll to position [12, 0]
click at [74, 415] on link "Attributes" at bounding box center [112, 413] width 134 height 14
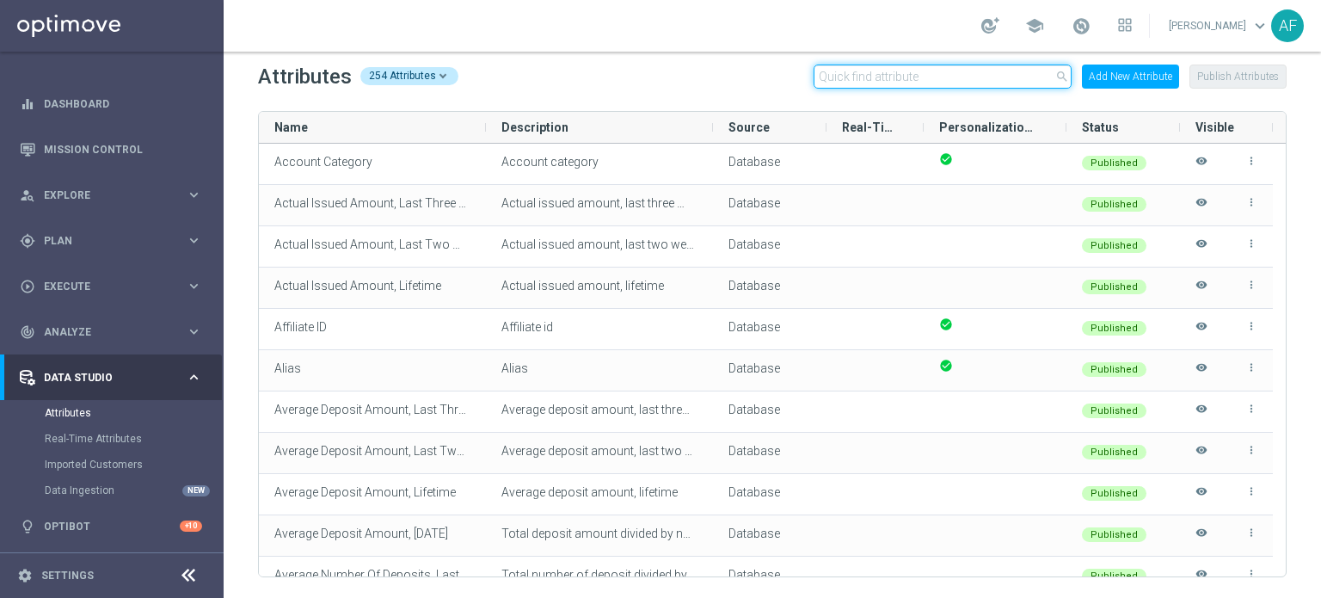
click at [966, 82] on input "text" at bounding box center [943, 77] width 258 height 24
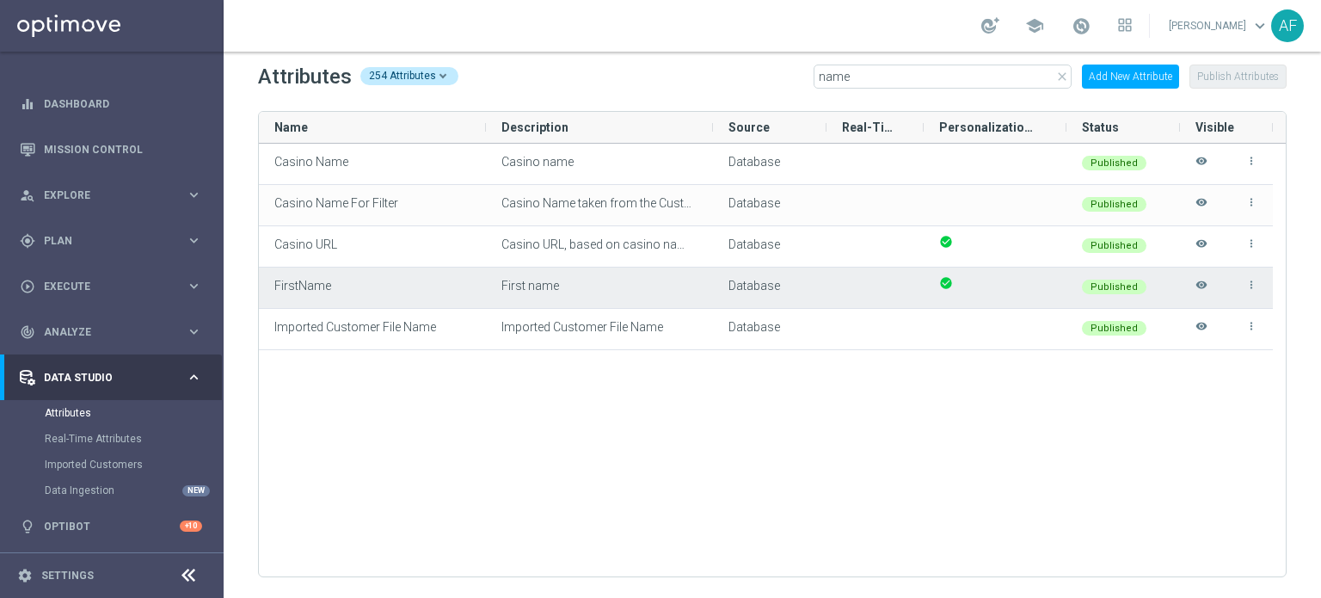
click at [1202, 281] on icon "visibility" at bounding box center [1202, 293] width 12 height 28
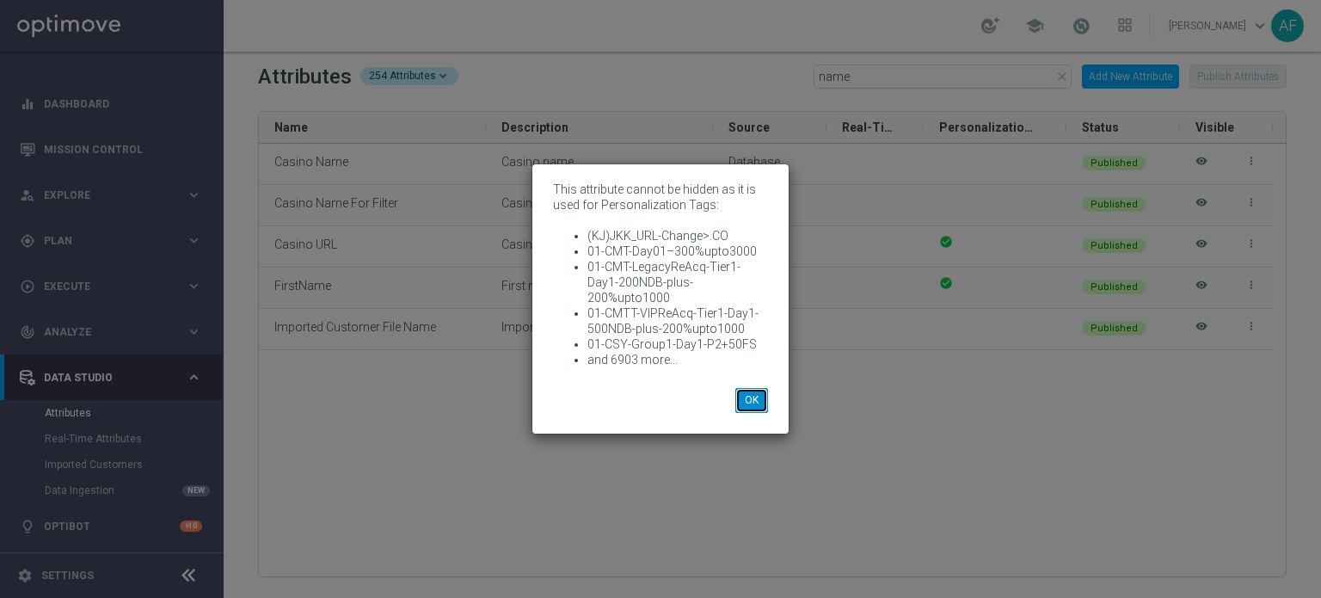
click at [750, 388] on button "OK" at bounding box center [752, 400] width 33 height 24
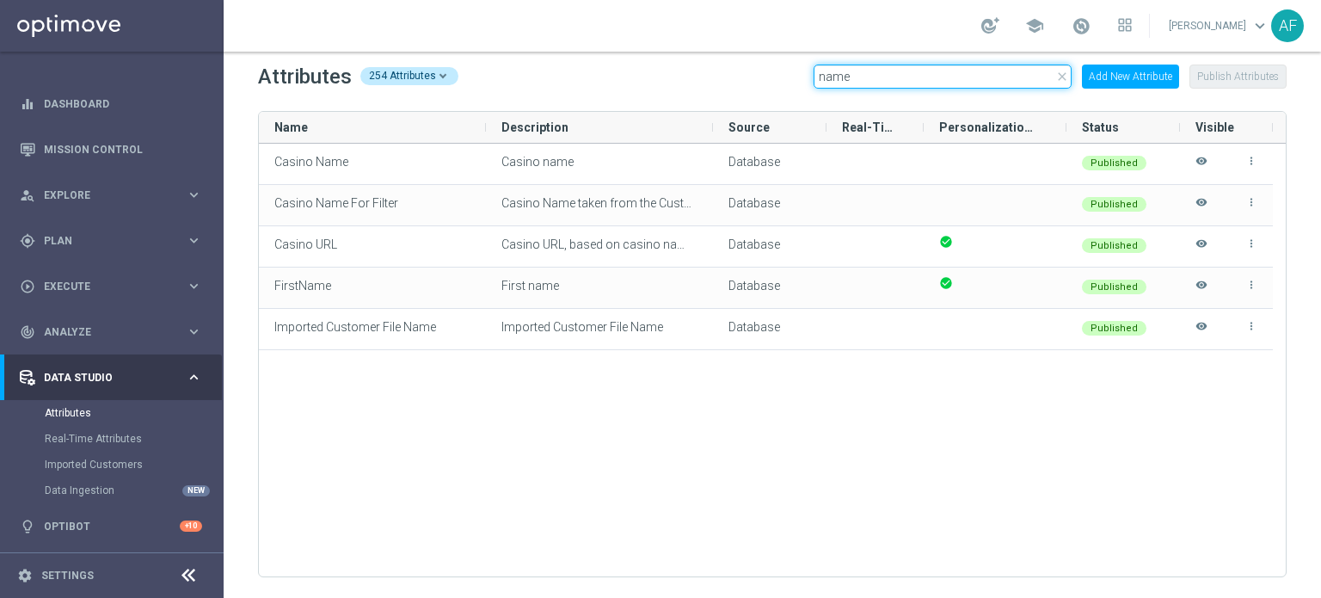
click at [878, 78] on input "name" at bounding box center [943, 77] width 258 height 24
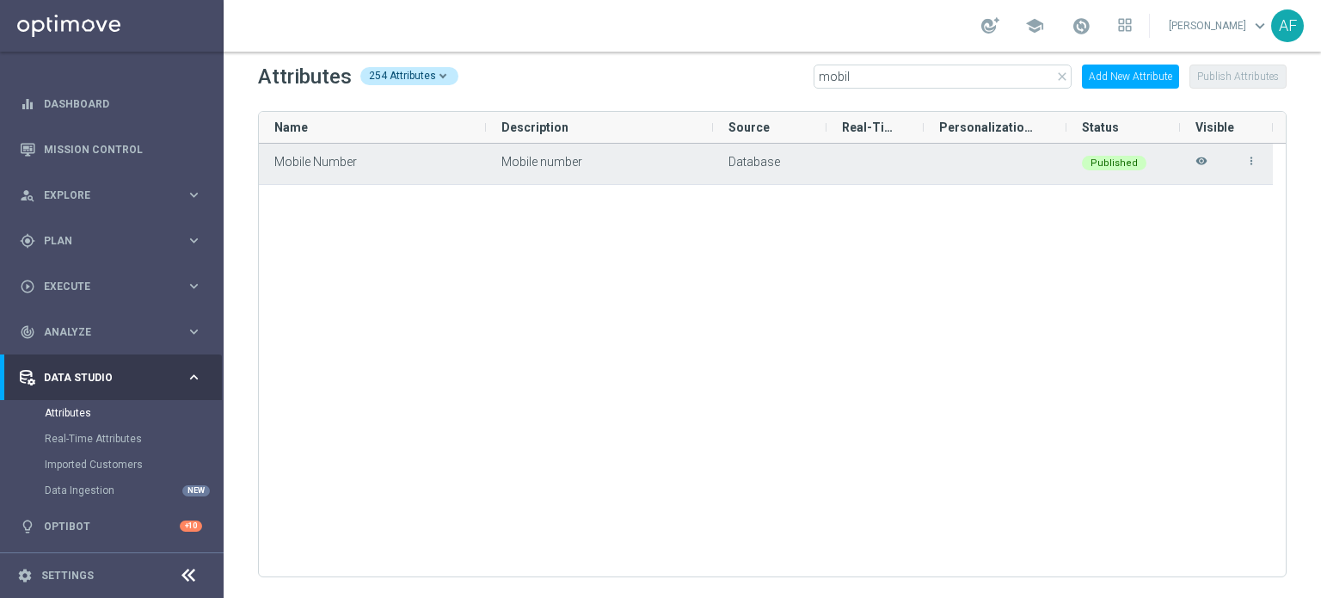
click at [1200, 159] on icon "visibility" at bounding box center [1202, 169] width 12 height 28
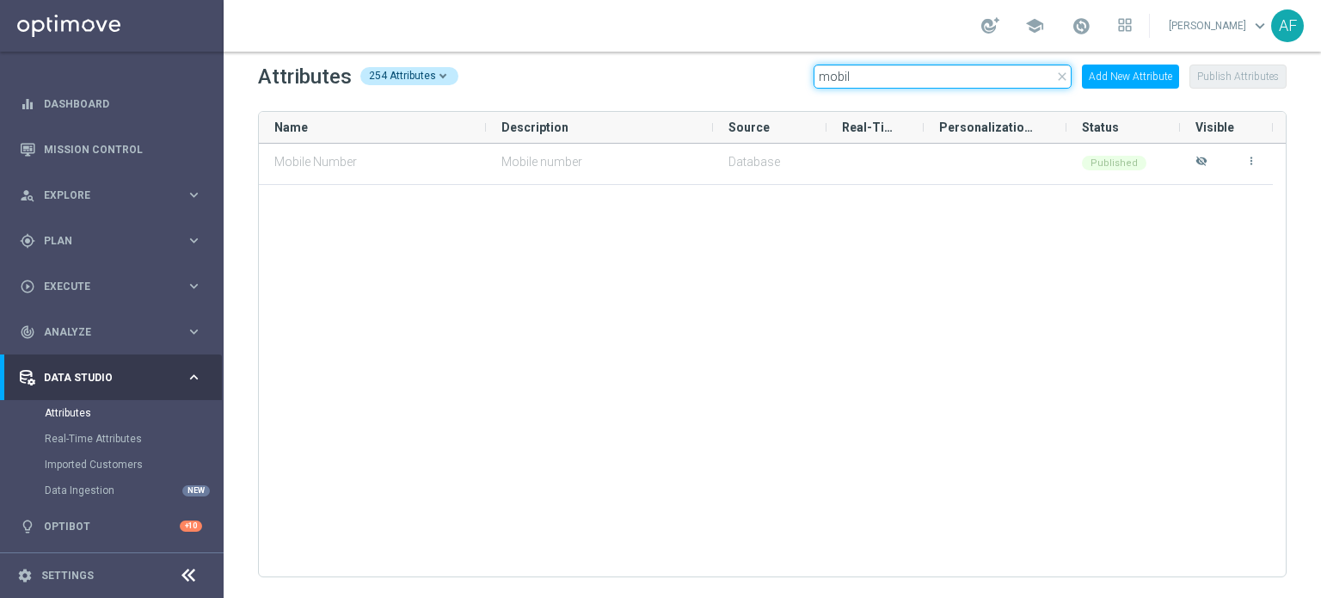
click at [921, 78] on input "mobil" at bounding box center [943, 77] width 258 height 24
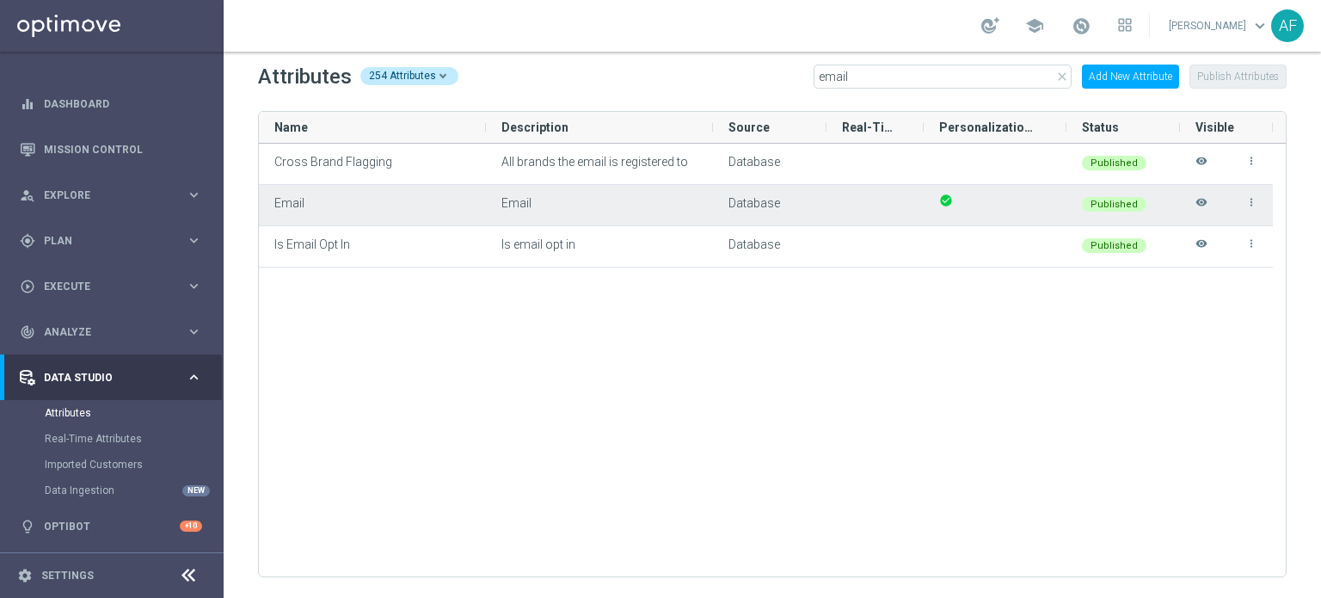
click at [1202, 202] on icon "visibility" at bounding box center [1202, 210] width 12 height 28
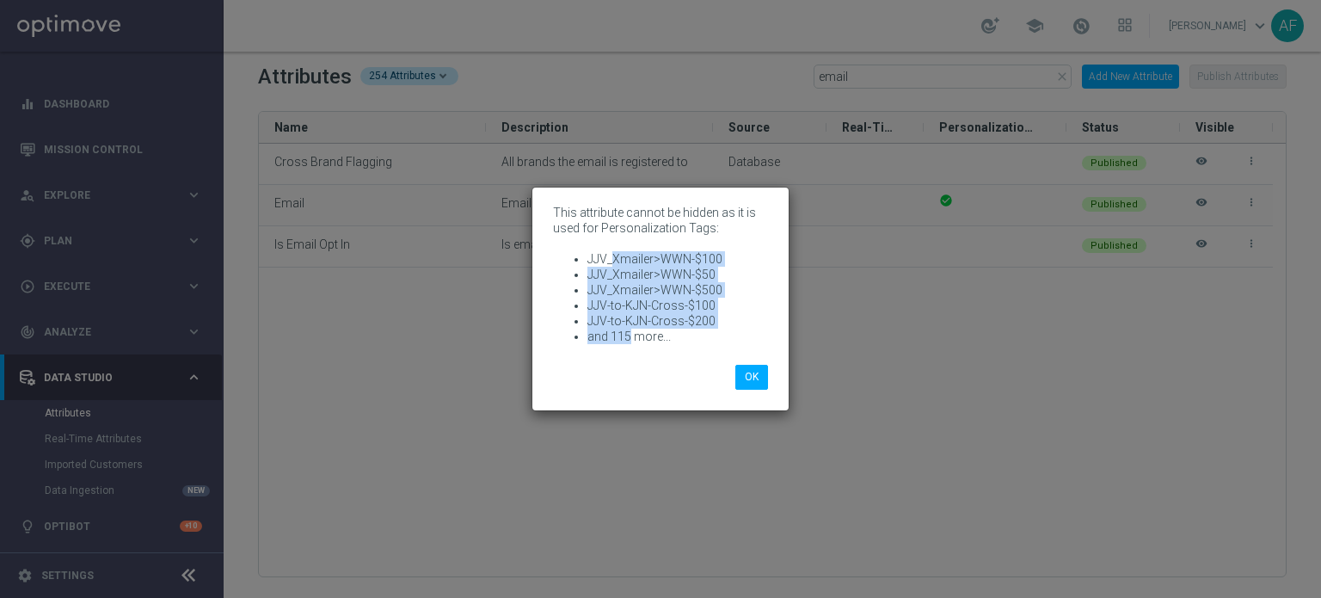
drag, startPoint x: 631, startPoint y: 336, endPoint x: 612, endPoint y: 264, distance: 74.9
click at [612, 264] on ul "JJV_Xmailer>WWN-$100 JJV_Xmailer>WWN-$50 JJV_Xmailer>WWN-$500 JJV-to-KJN-Cross-…" at bounding box center [660, 297] width 215 height 93
click at [648, 318] on li "JJV-to-KJN-Cross-$200" at bounding box center [678, 320] width 181 height 15
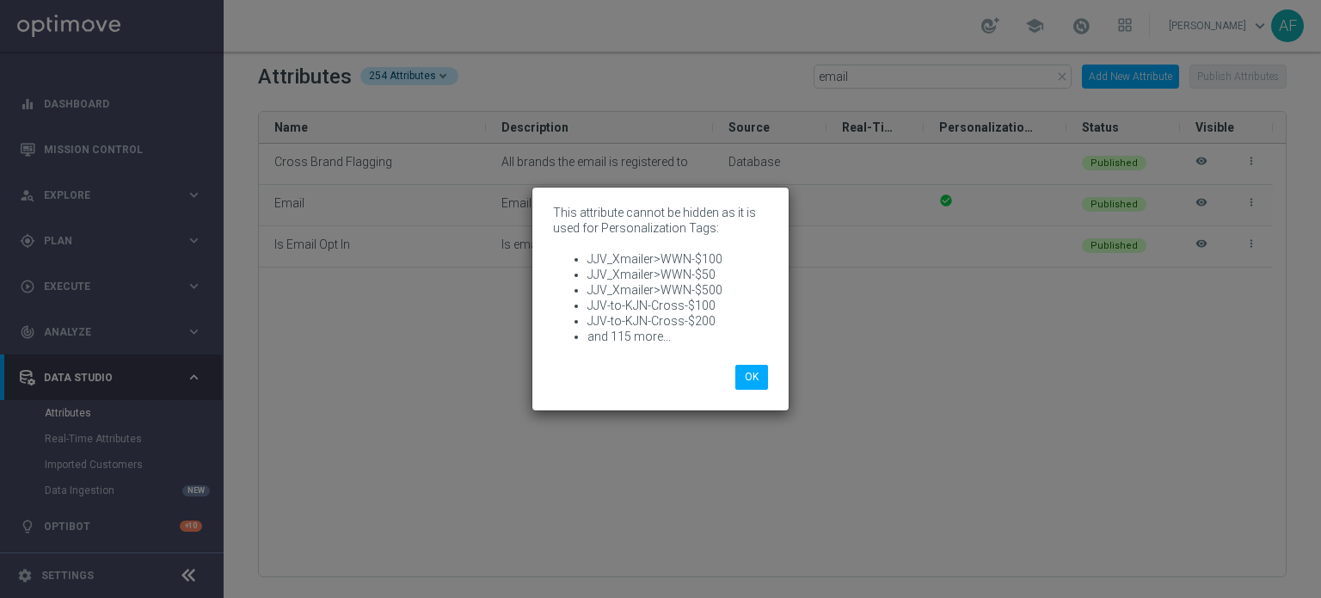
click at [649, 341] on li "and 115 more..." at bounding box center [678, 336] width 181 height 15
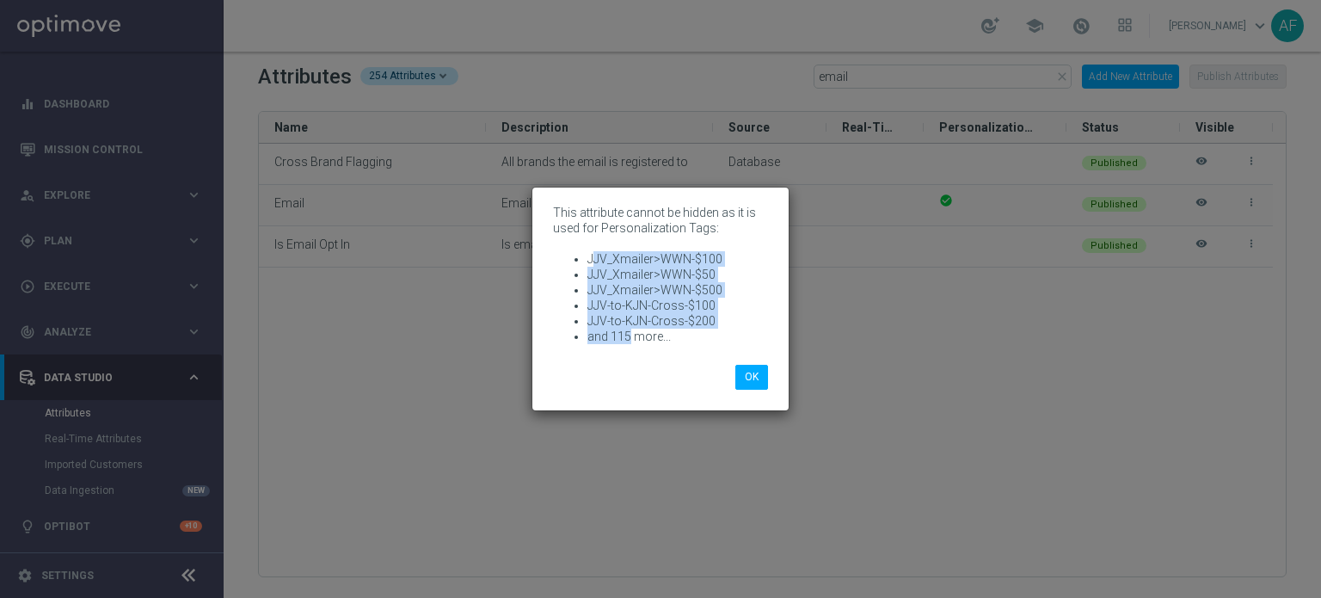
drag, startPoint x: 628, startPoint y: 337, endPoint x: 594, endPoint y: 258, distance: 86.3
click at [594, 258] on ul "JJV_Xmailer>WWN-$100 JJV_Xmailer>WWN-$50 JJV_Xmailer>WWN-$500 JJV-to-KJN-Cross-…" at bounding box center [660, 297] width 215 height 93
drag, startPoint x: 600, startPoint y: 260, endPoint x: 612, endPoint y: 262, distance: 11.3
click at [602, 260] on li "JJV_Xmailer>WWN-$100" at bounding box center [678, 258] width 181 height 15
click at [615, 262] on li "JJV_Xmailer>WWN-$100" at bounding box center [678, 258] width 181 height 15
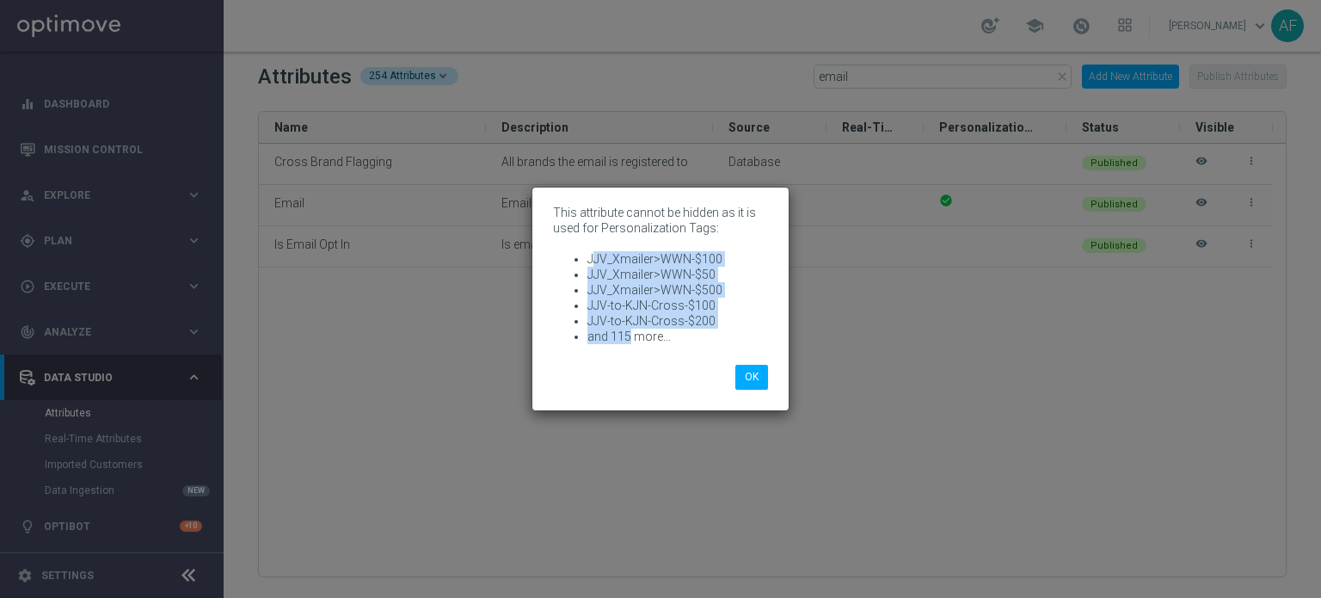
click at [619, 259] on li "JJV_Xmailer>WWN-$100" at bounding box center [678, 258] width 181 height 15
drag, startPoint x: 590, startPoint y: 257, endPoint x: 718, endPoint y: 253, distance: 128.3
click at [723, 253] on li "JJV_Xmailer>WWN-$100" at bounding box center [678, 258] width 181 height 15
copy li "JJV_Xmailer>WWN-$100"
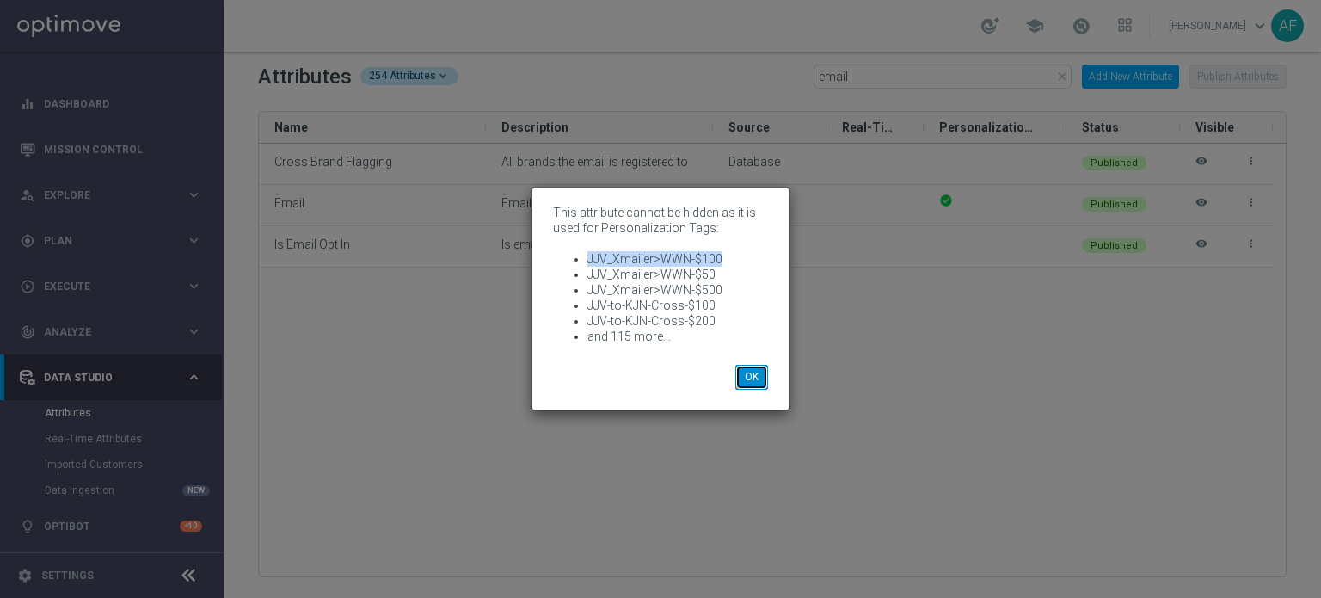
click at [742, 368] on button "OK" at bounding box center [752, 377] width 33 height 24
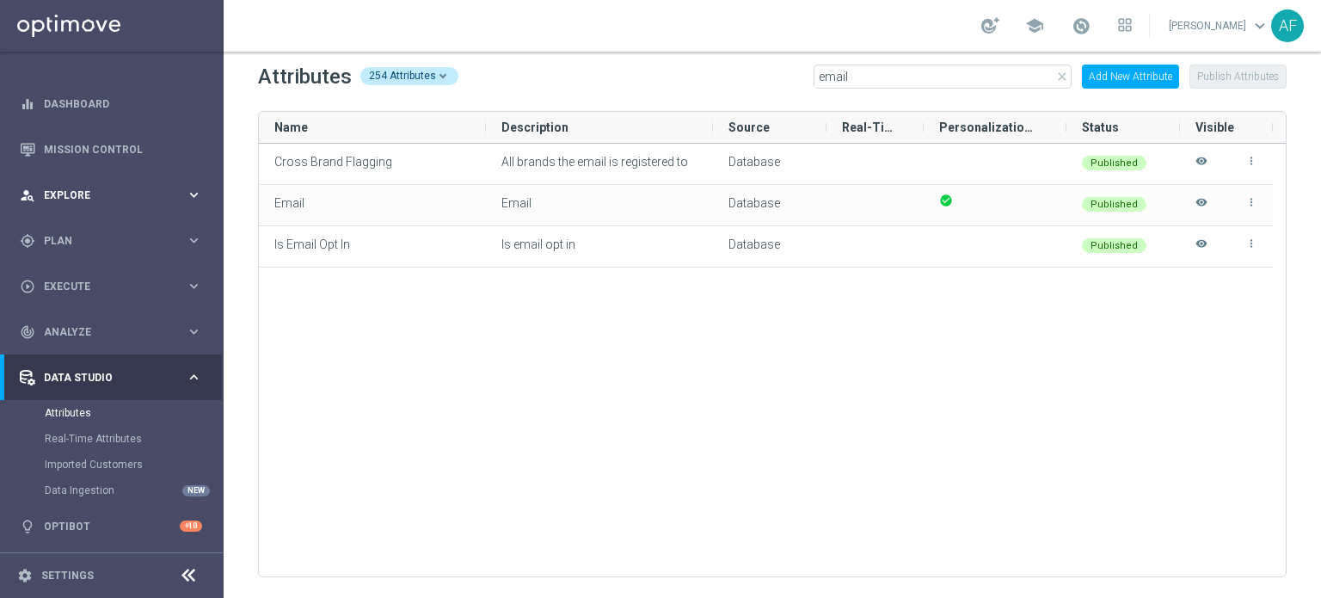
click at [117, 192] on span "Explore" at bounding box center [115, 195] width 142 height 10
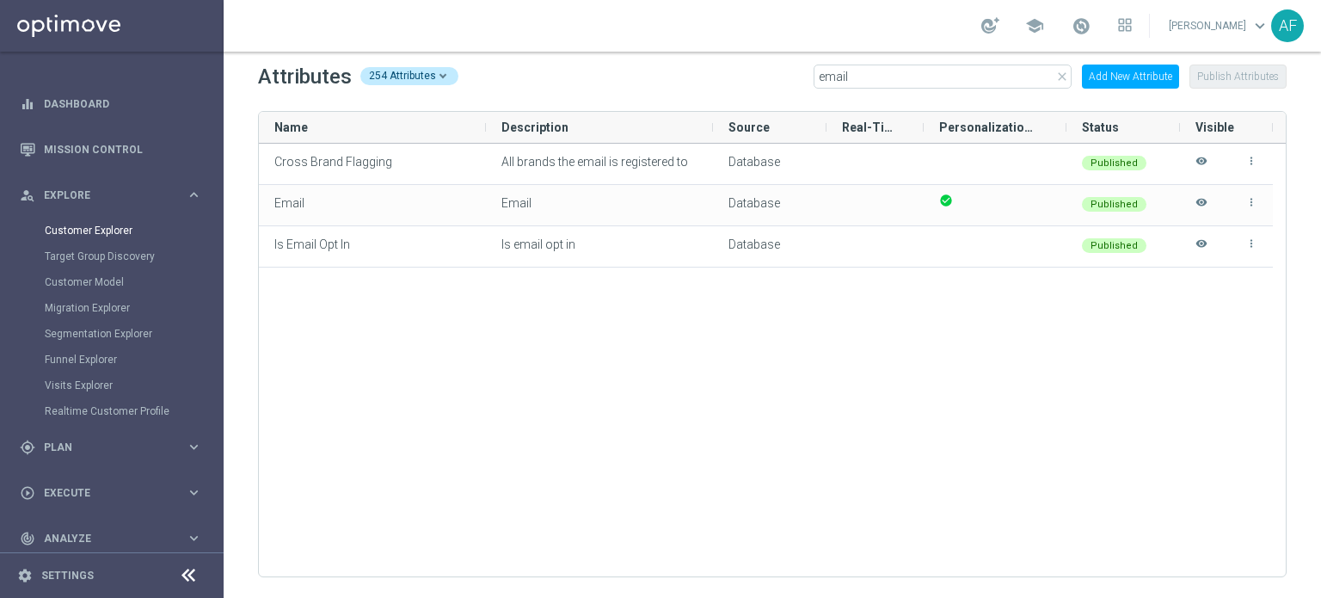
drag, startPoint x: 115, startPoint y: 193, endPoint x: 113, endPoint y: 233, distance: 40.5
click at [117, 193] on span "Explore" at bounding box center [115, 195] width 142 height 10
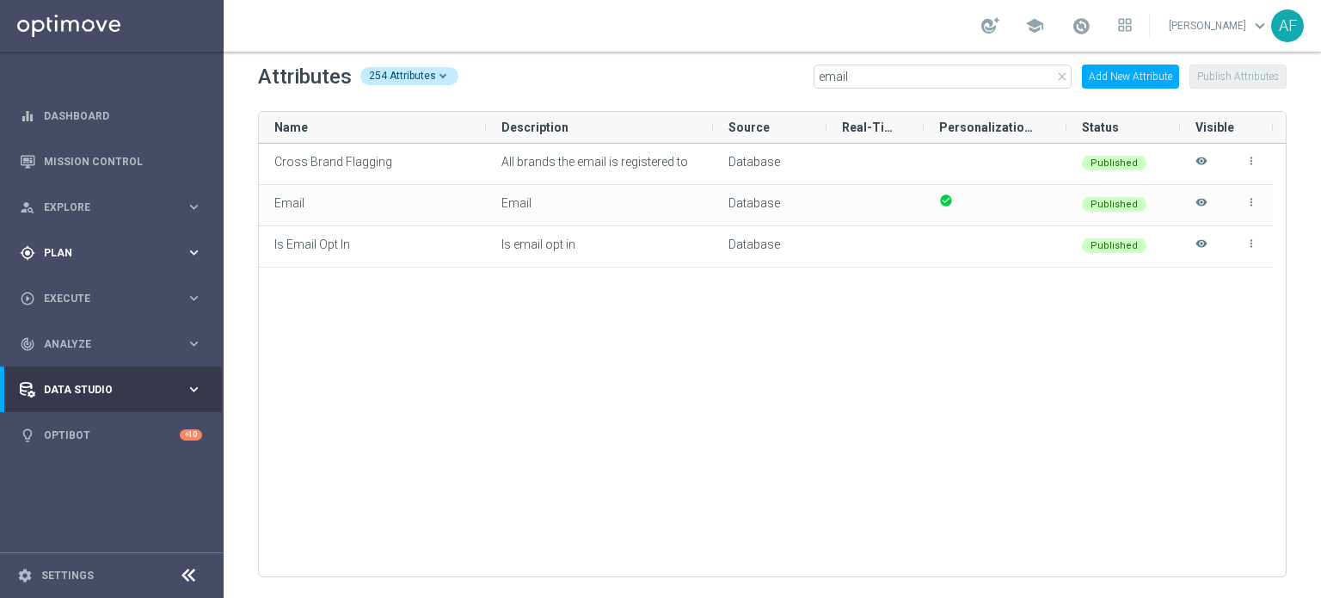
click at [107, 257] on div "gps_fixed Plan" at bounding box center [103, 252] width 166 height 15
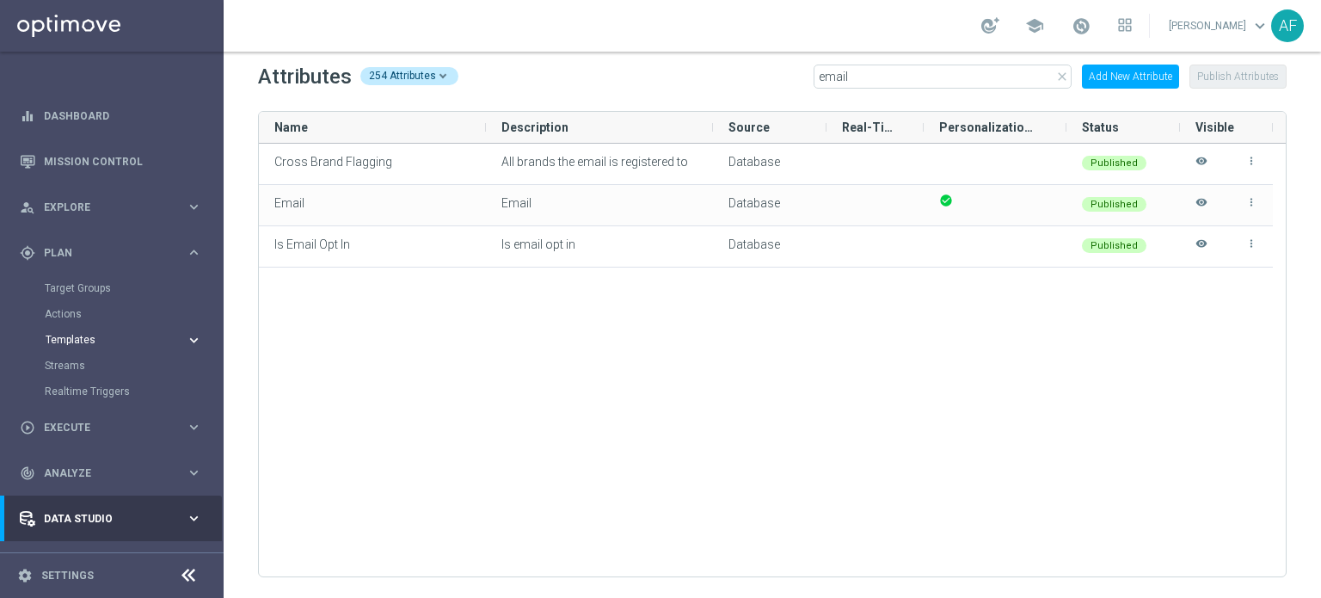
click at [83, 336] on span "Templates" at bounding box center [107, 340] width 123 height 10
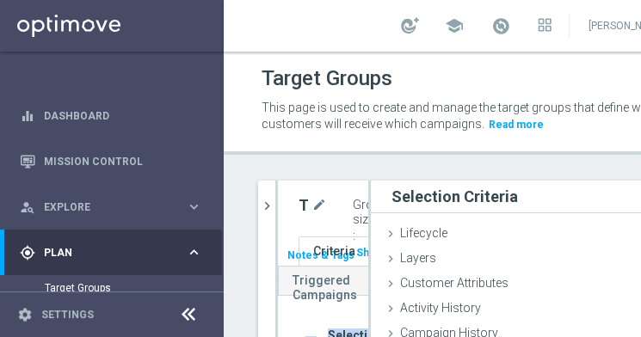
scroll to position [15, 0]
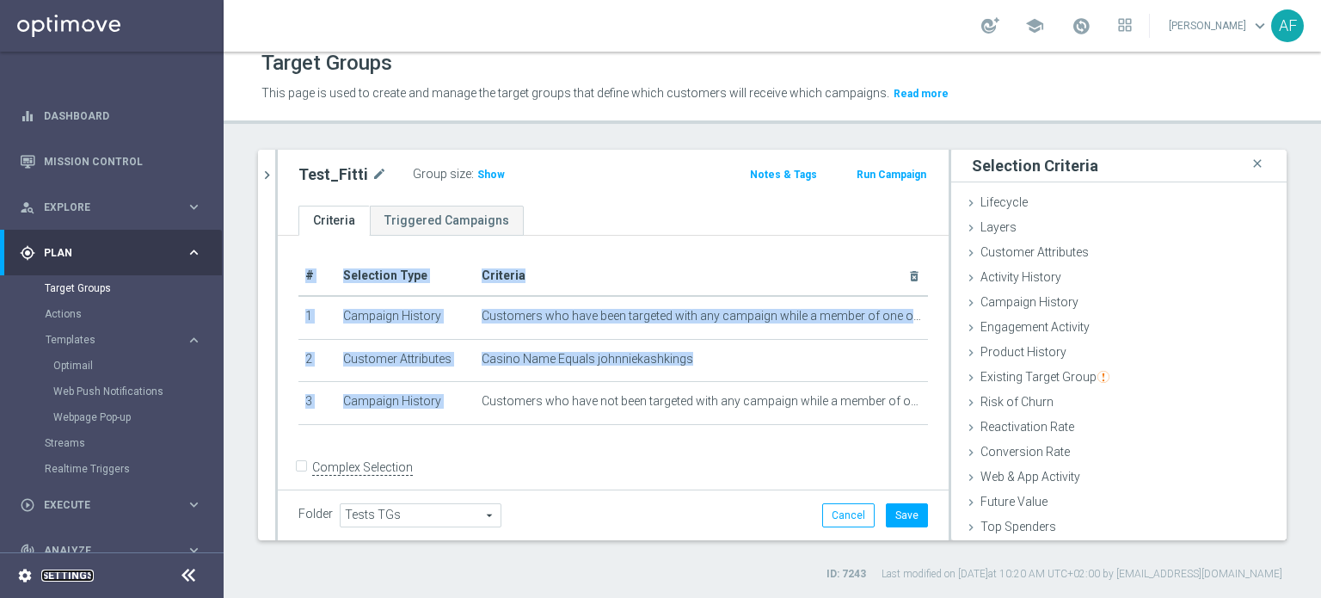
click at [60, 573] on link "Settings" at bounding box center [67, 575] width 52 height 10
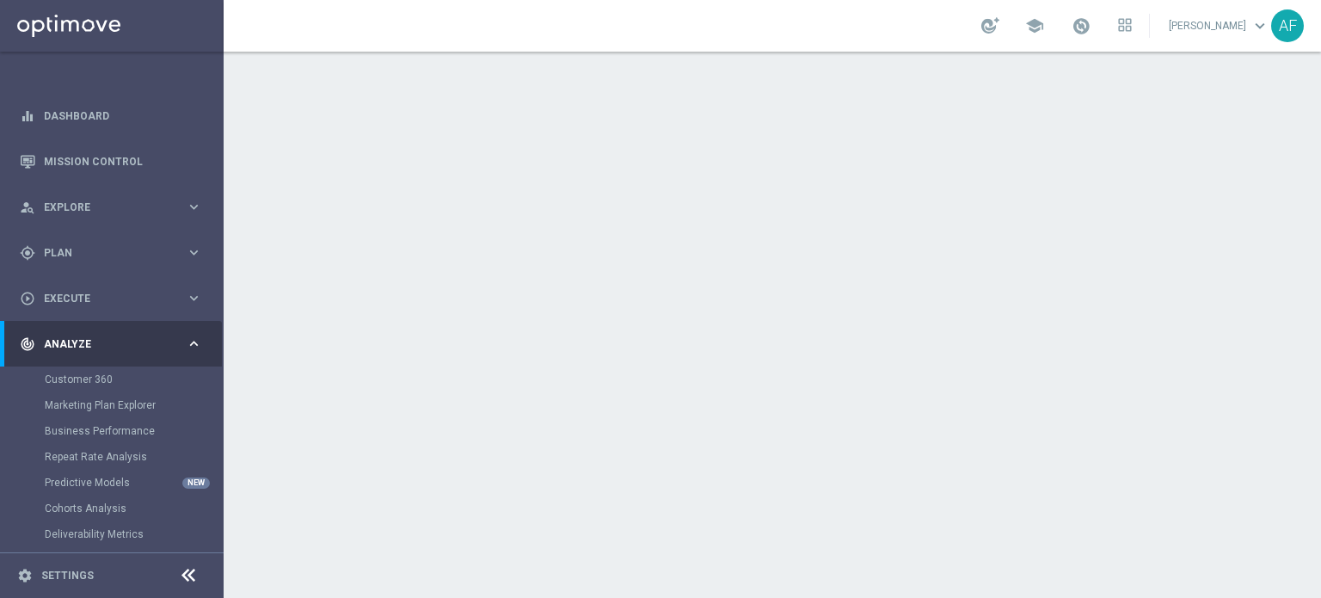
click at [195, 344] on icon "keyboard_arrow_right" at bounding box center [194, 344] width 16 height 16
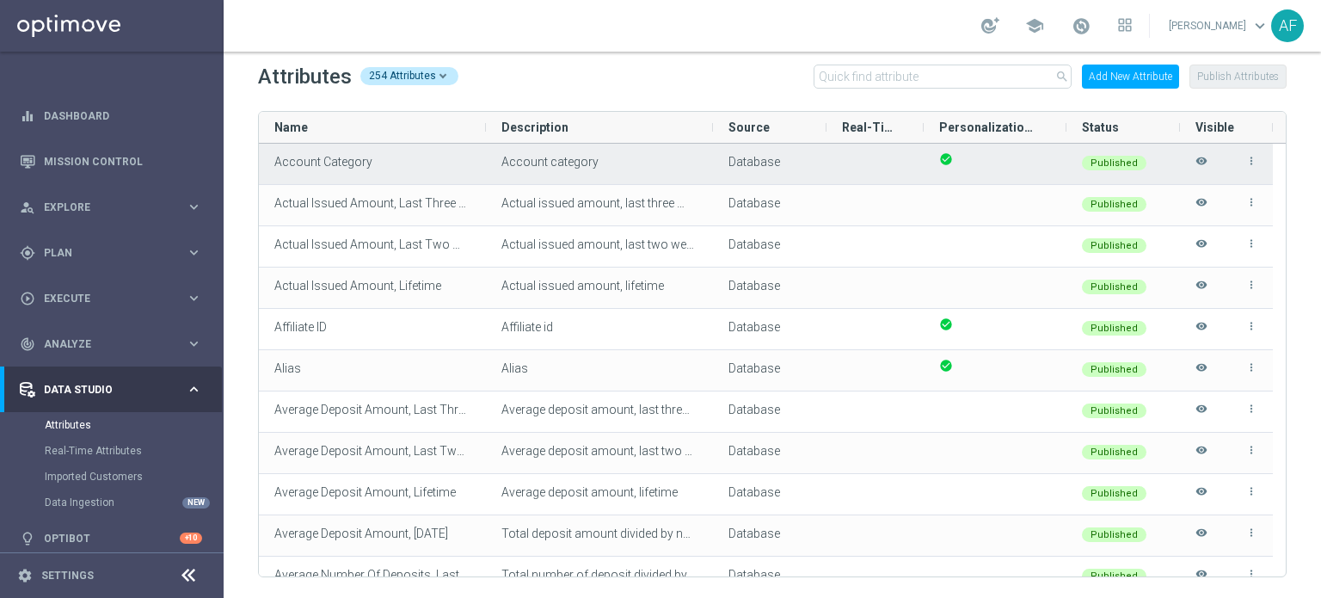
click at [1200, 163] on icon "visibility" at bounding box center [1202, 169] width 12 height 28
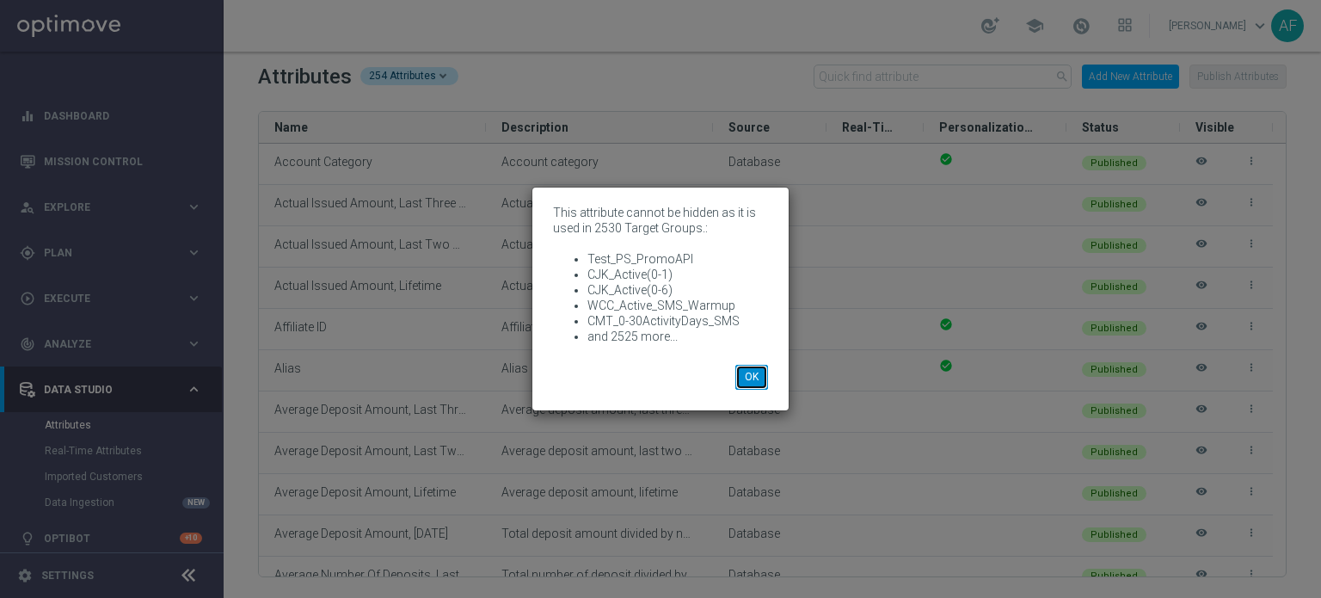
click at [748, 382] on button "OK" at bounding box center [752, 377] width 33 height 24
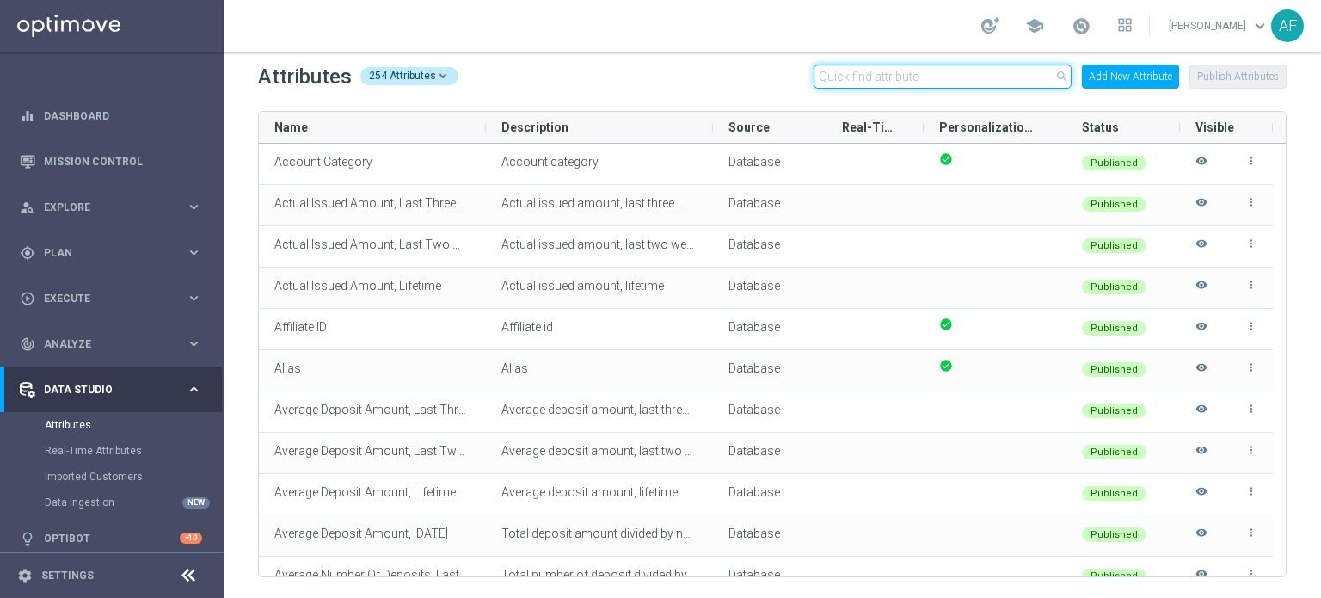
click at [900, 85] on input "text" at bounding box center [943, 77] width 258 height 24
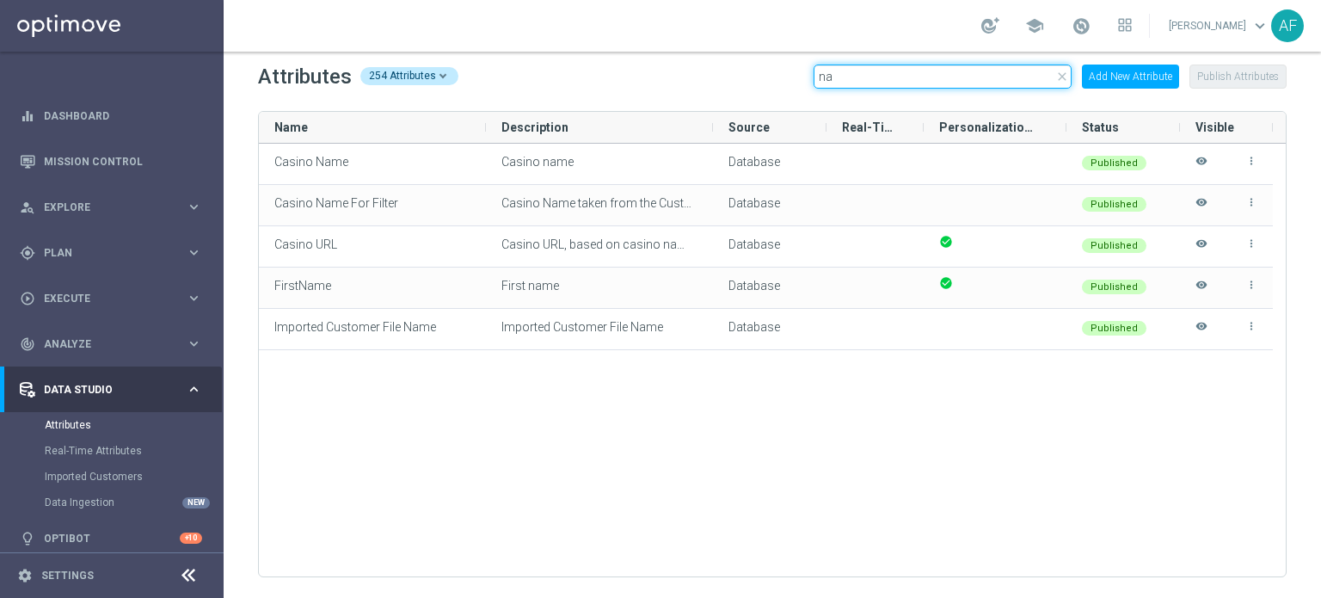
type input "n"
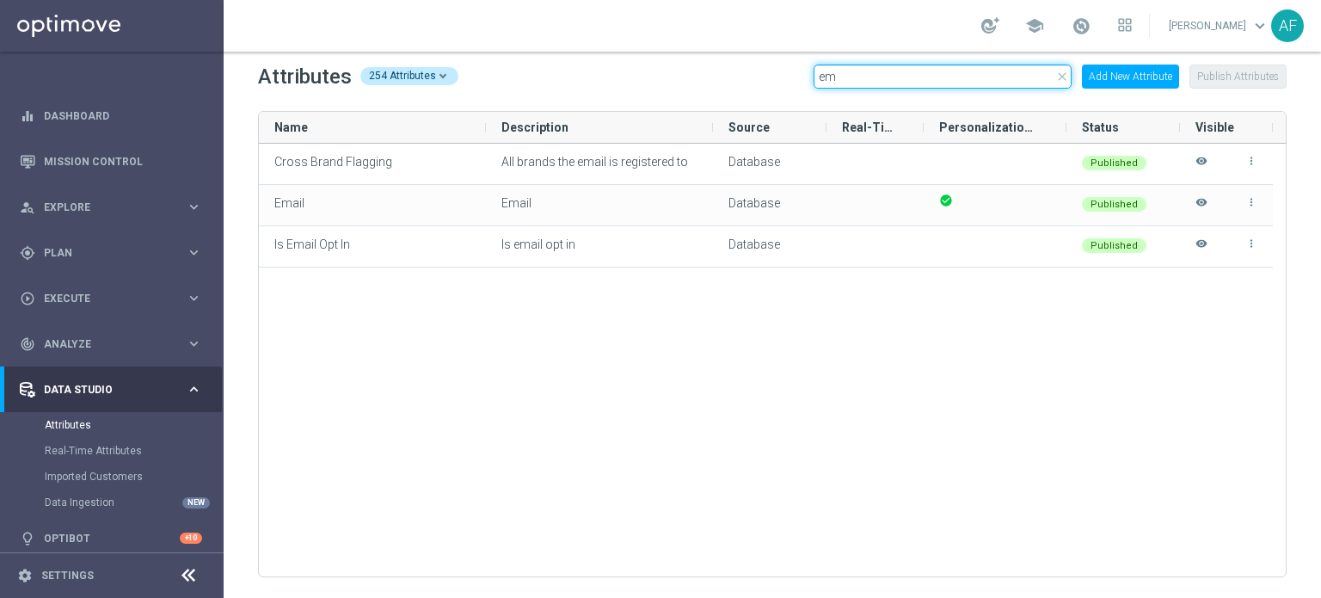
type input "e"
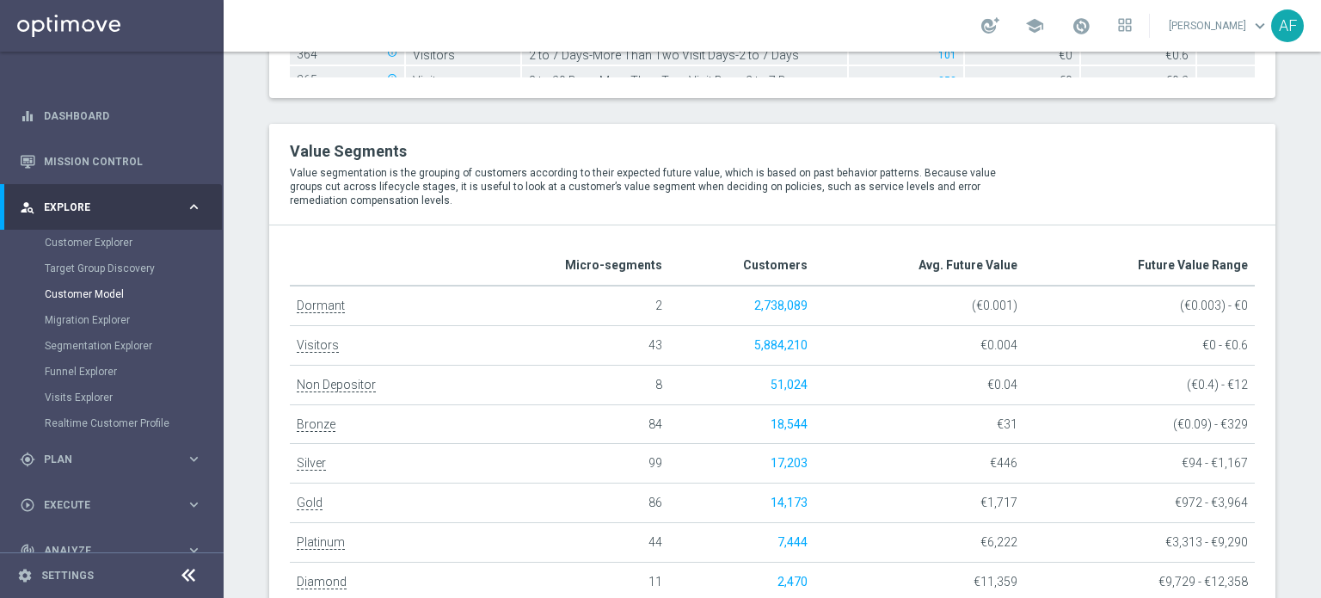
scroll to position [2493, 0]
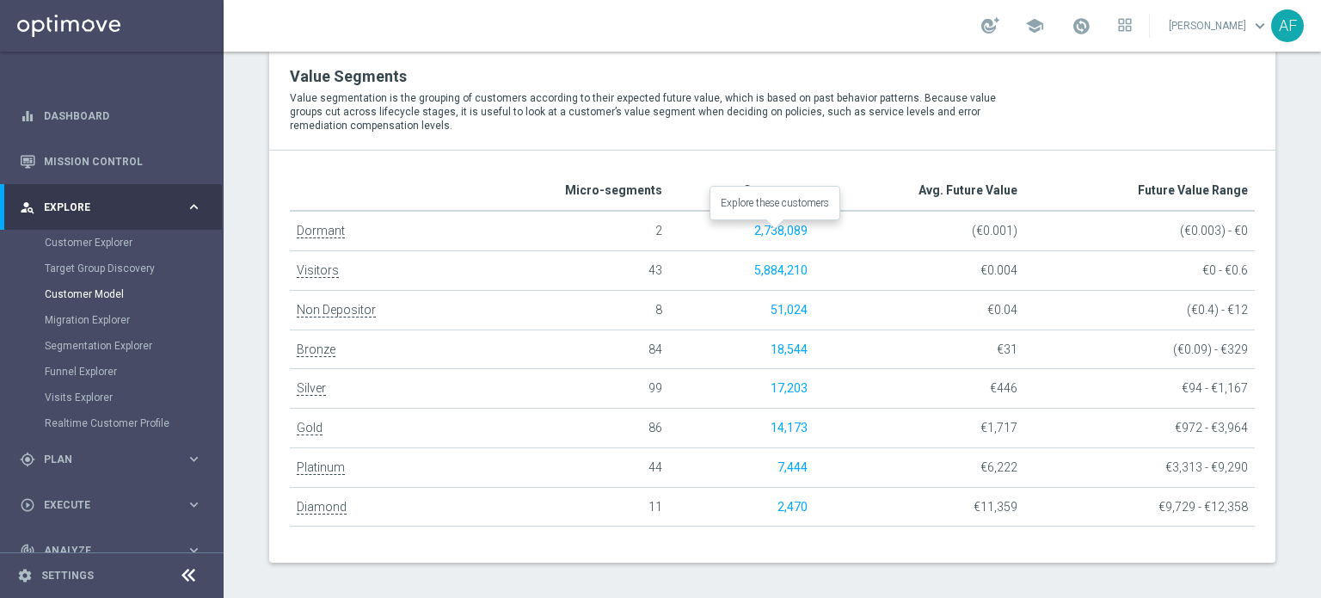
drag, startPoint x: 781, startPoint y: 225, endPoint x: 817, endPoint y: 152, distance: 81.6
click at [817, 152] on div "Loading... Micro-segments Customers Avg. Future Value Future Value Range Dorman…" at bounding box center [772, 357] width 1007 height 412
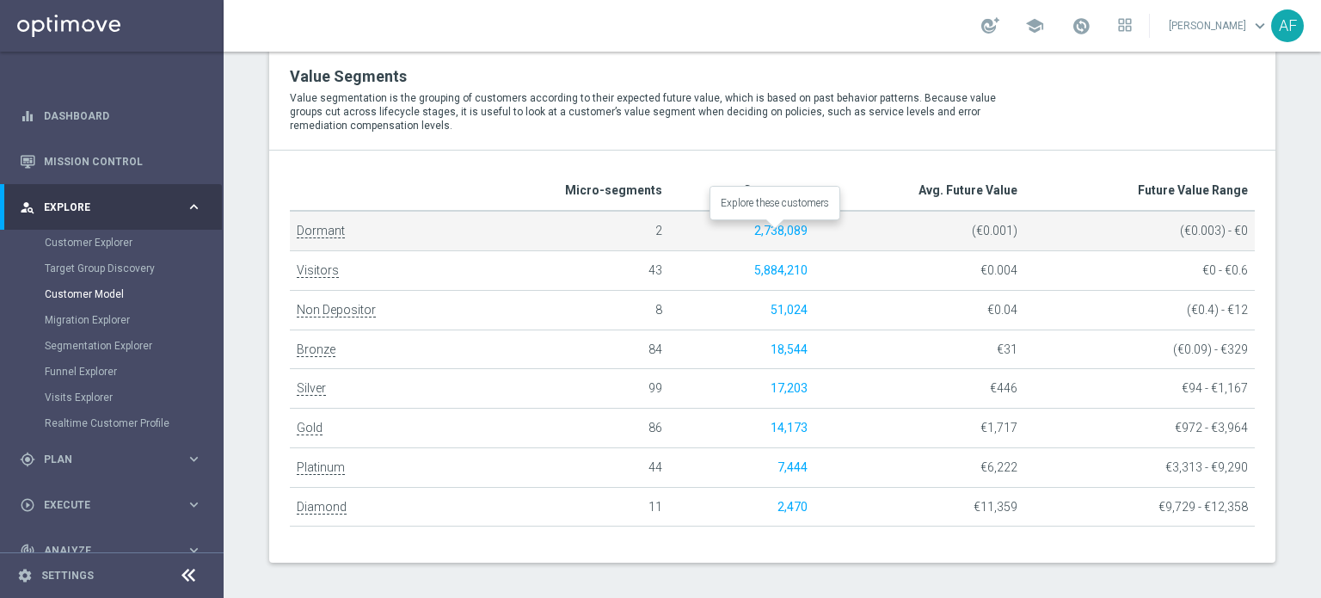
click at [778, 224] on button "2,738,089" at bounding box center [780, 231] width 53 height 15
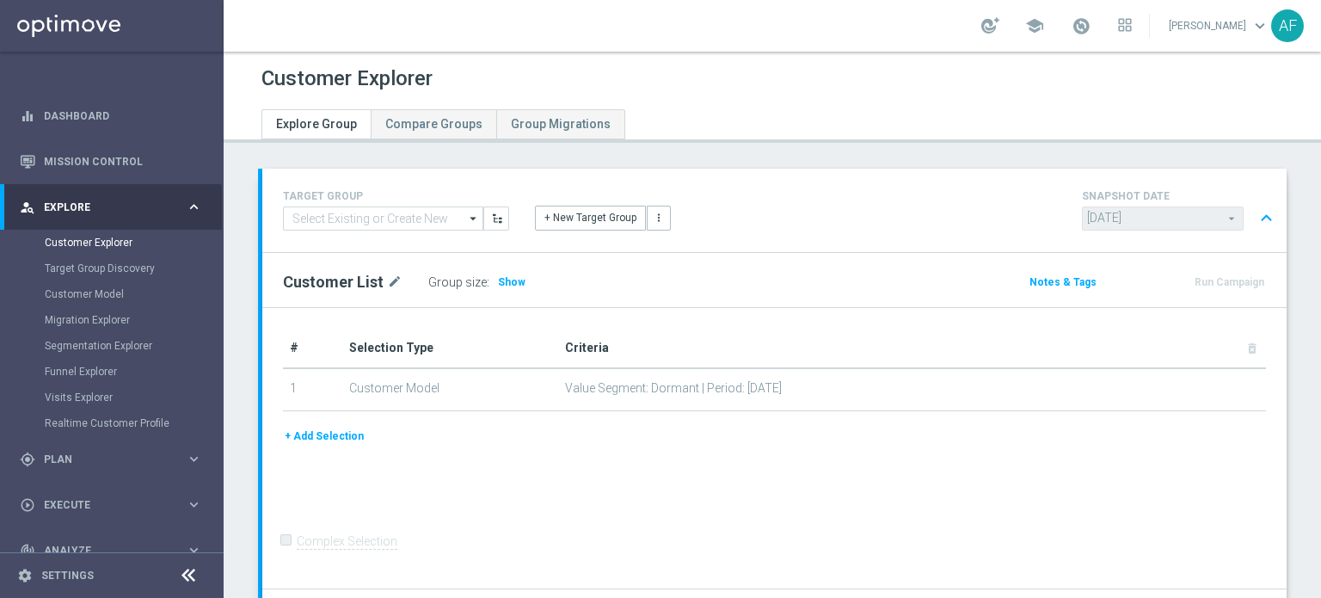
type input "Select"
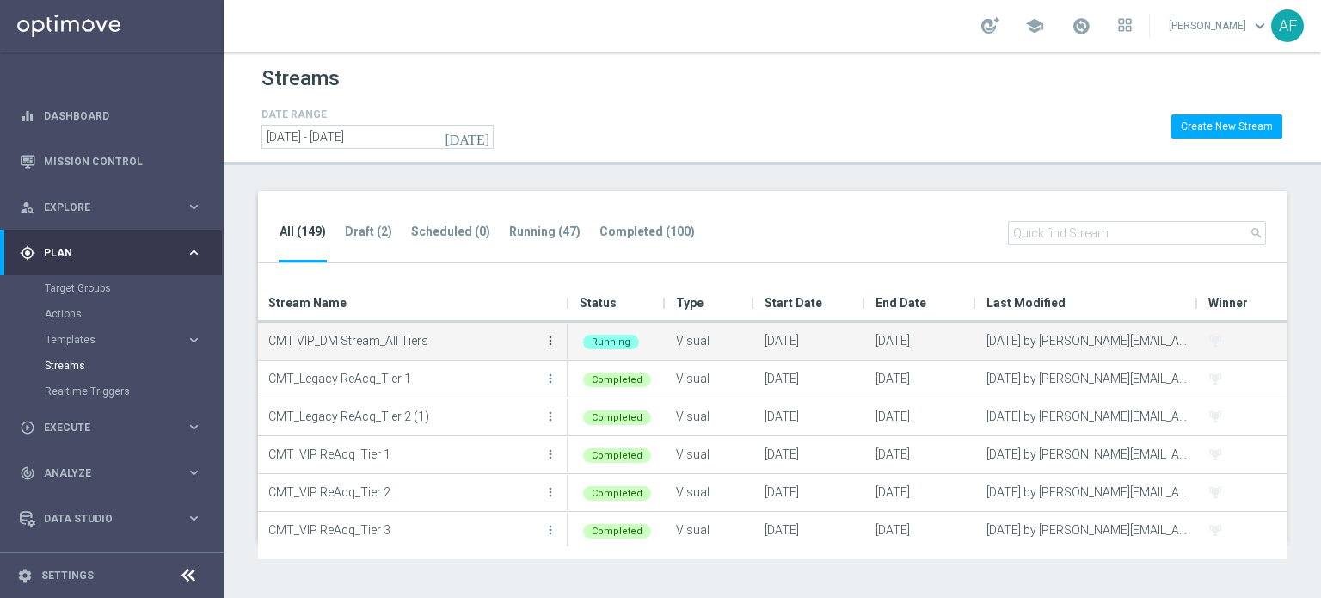
click at [549, 347] on icon "more_vert" at bounding box center [551, 341] width 14 height 14
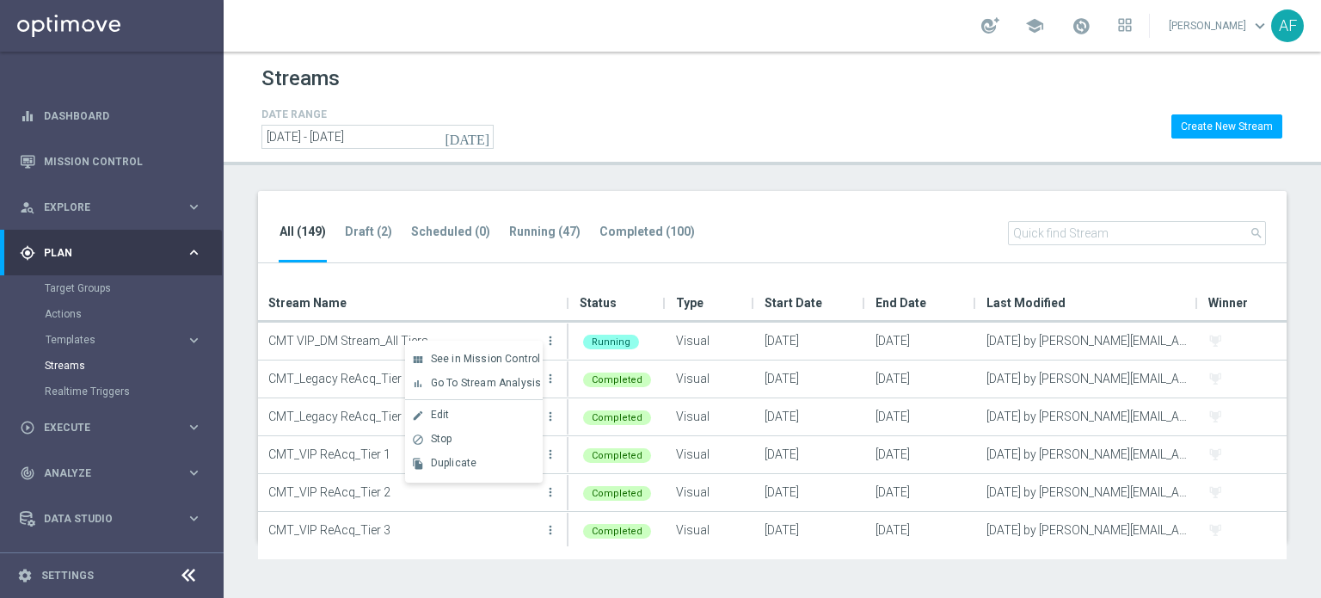
drag, startPoint x: 476, startPoint y: 386, endPoint x: 706, endPoint y: 274, distance: 256.3
click at [780, 203] on div "All (149) Draft (2) Scheduled (0) Running (47) Completed (100) search" at bounding box center [772, 227] width 1029 height 73
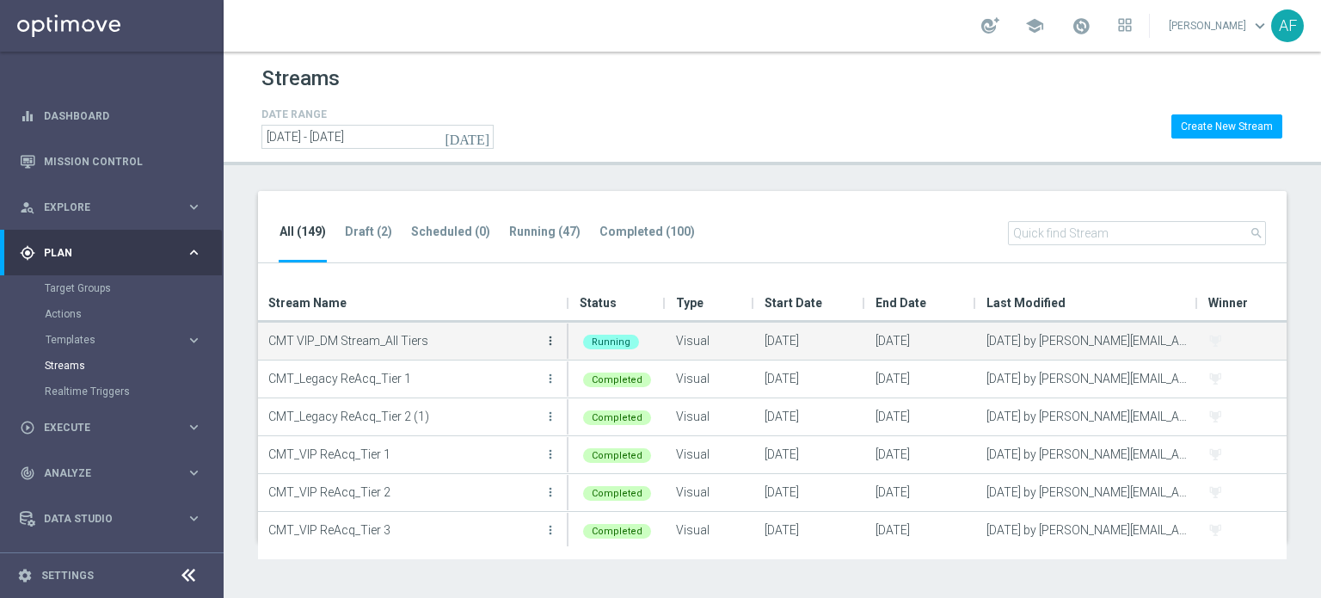
click at [550, 342] on icon "more_vert" at bounding box center [551, 341] width 14 height 14
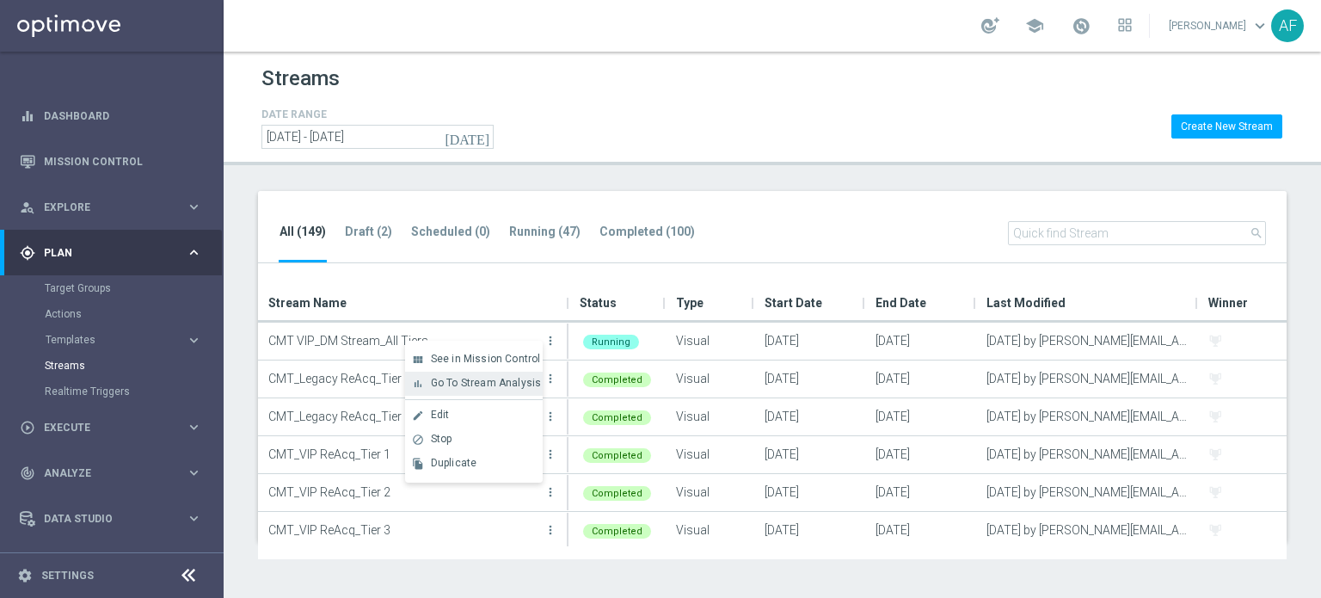
click at [520, 381] on span "Go To Stream Analysis" at bounding box center [486, 383] width 111 height 12
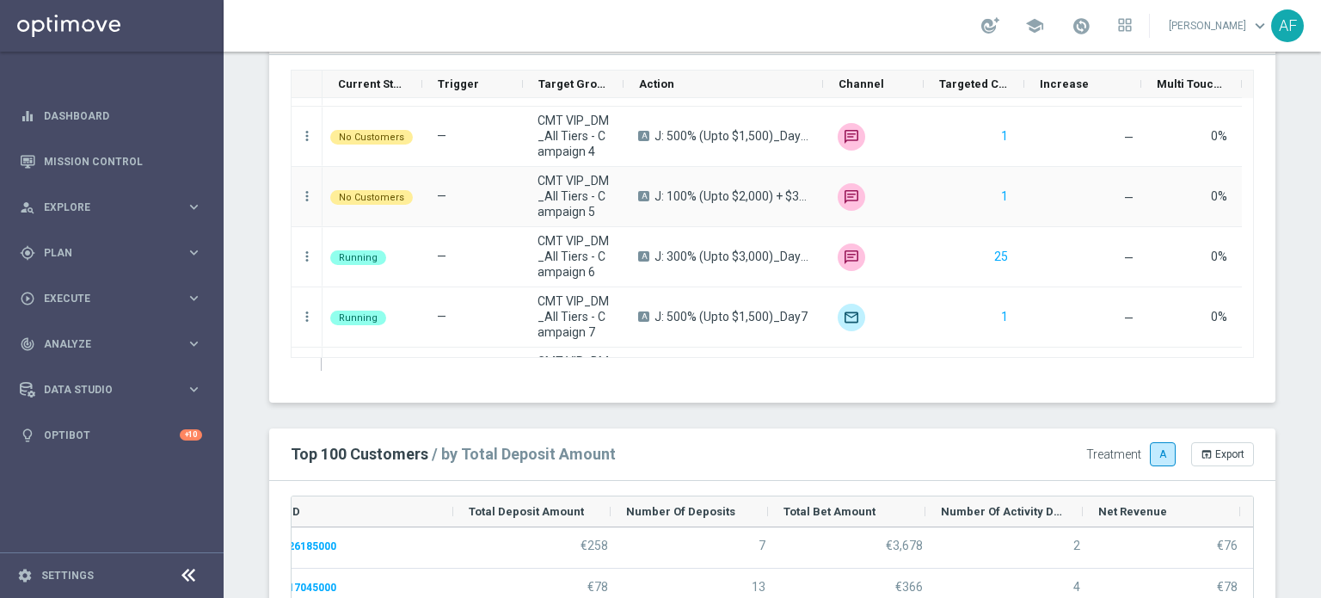
scroll to position [1377, 0]
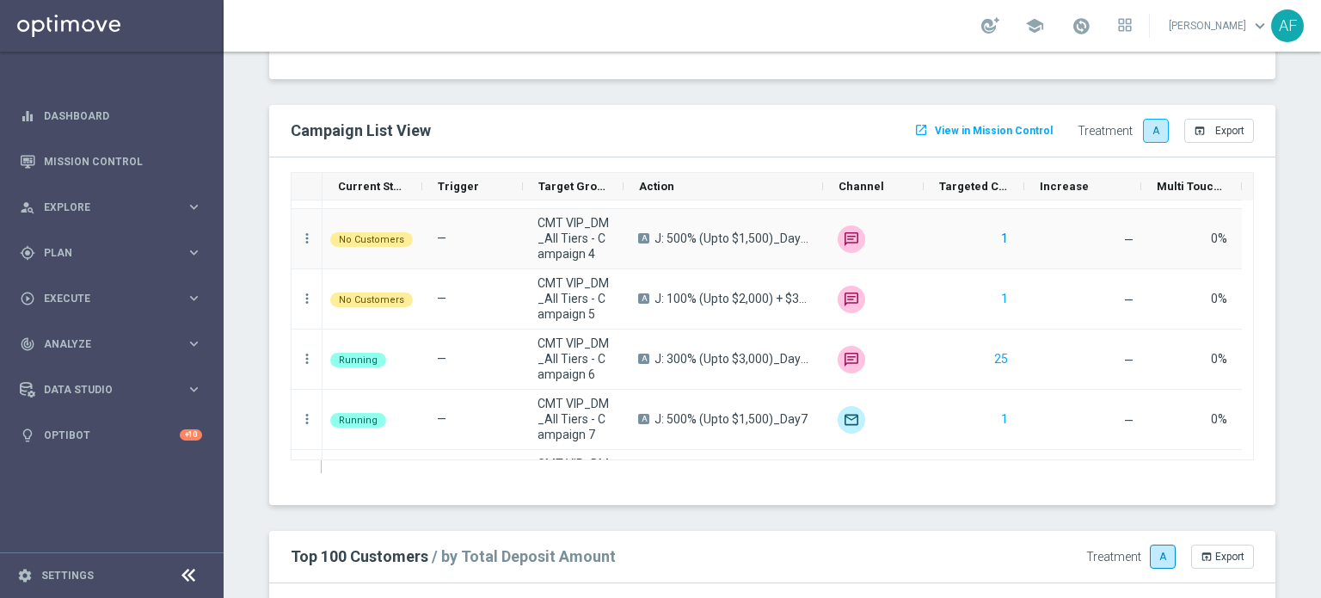
click at [1000, 239] on button "1" at bounding box center [1005, 239] width 10 height 22
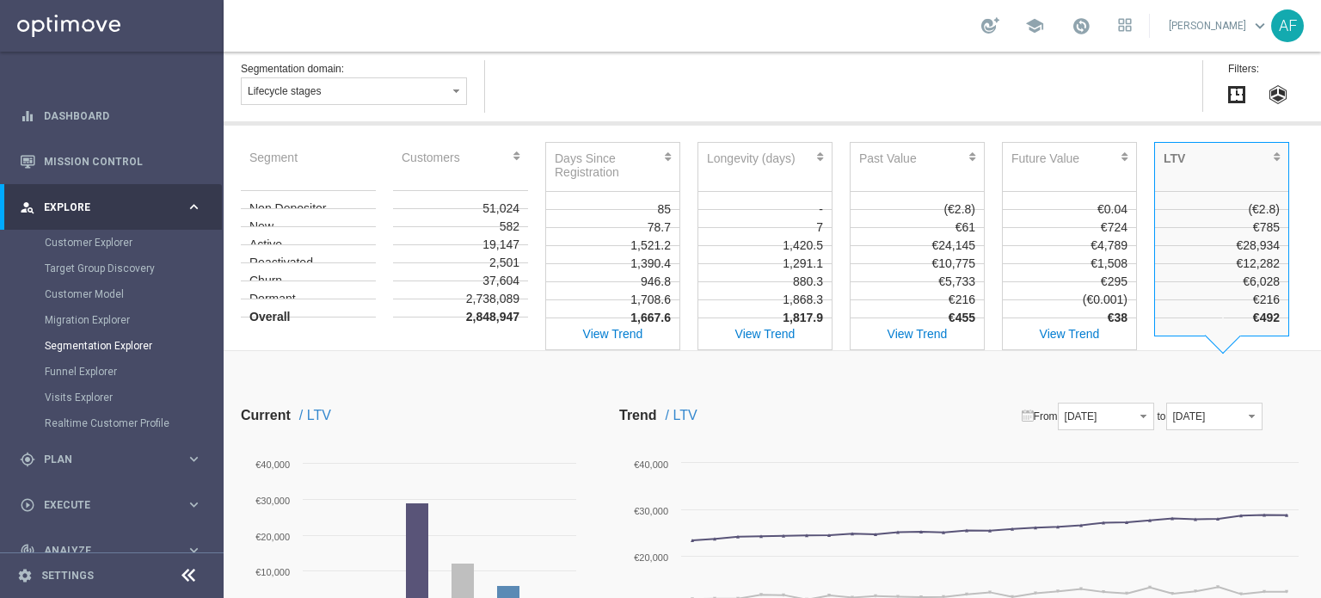
scroll to position [688, 0]
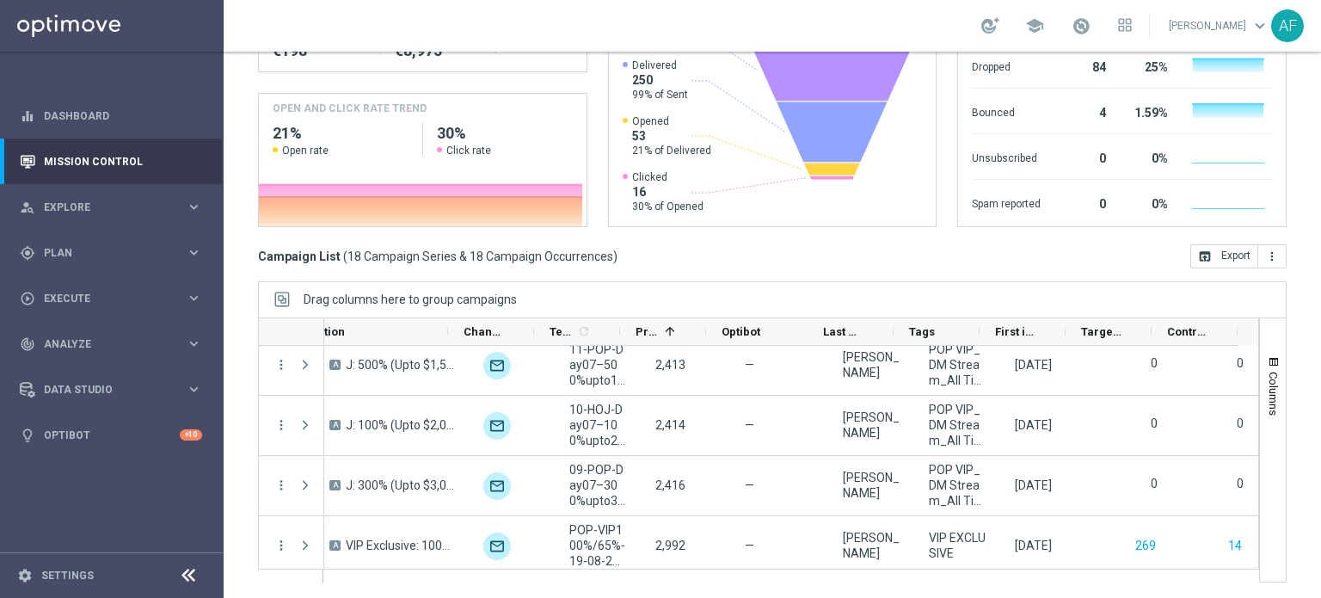
scroll to position [516, 0]
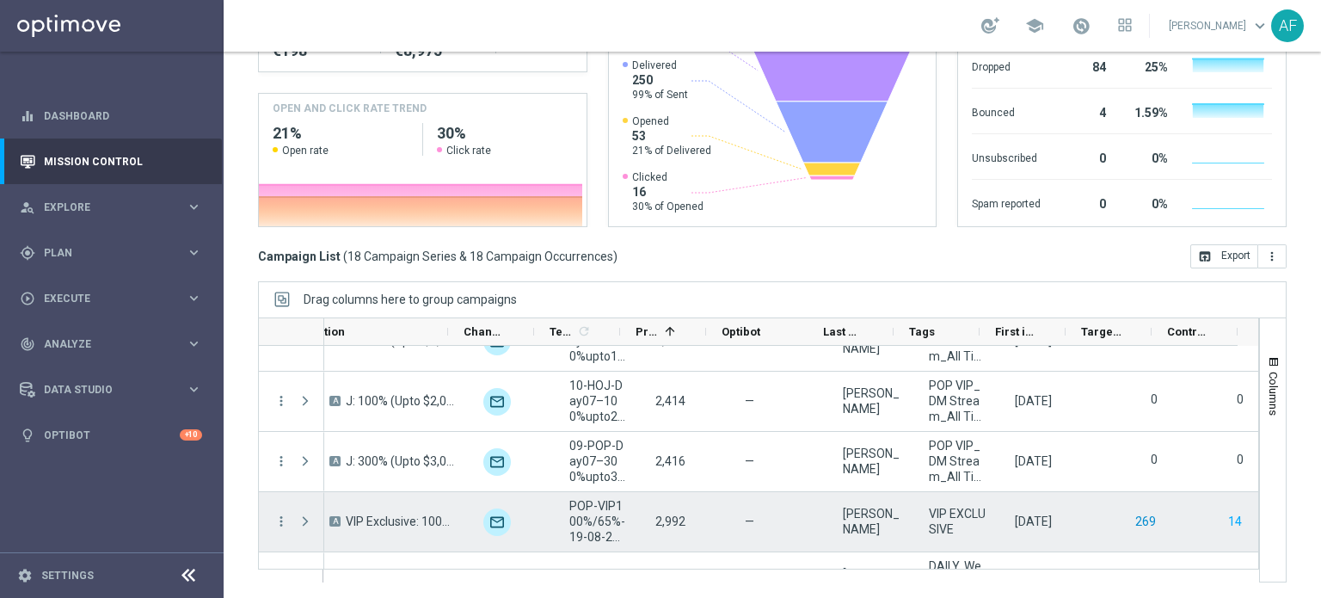
click at [1134, 520] on button "269" at bounding box center [1146, 522] width 24 height 22
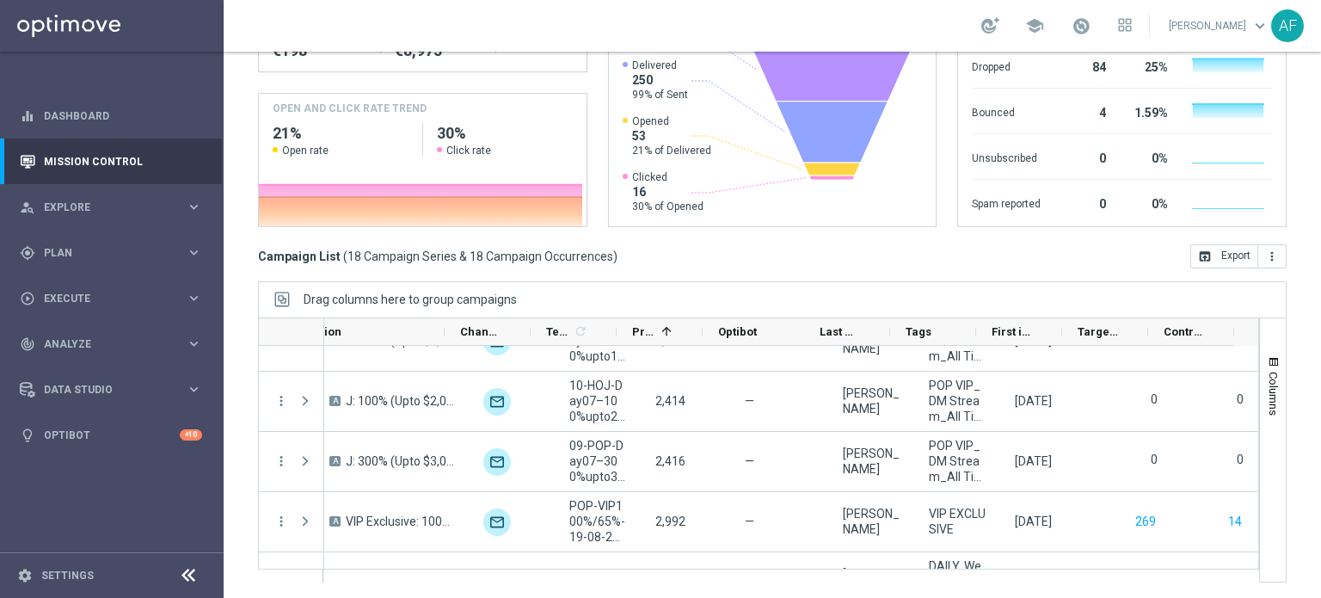
scroll to position [0, 0]
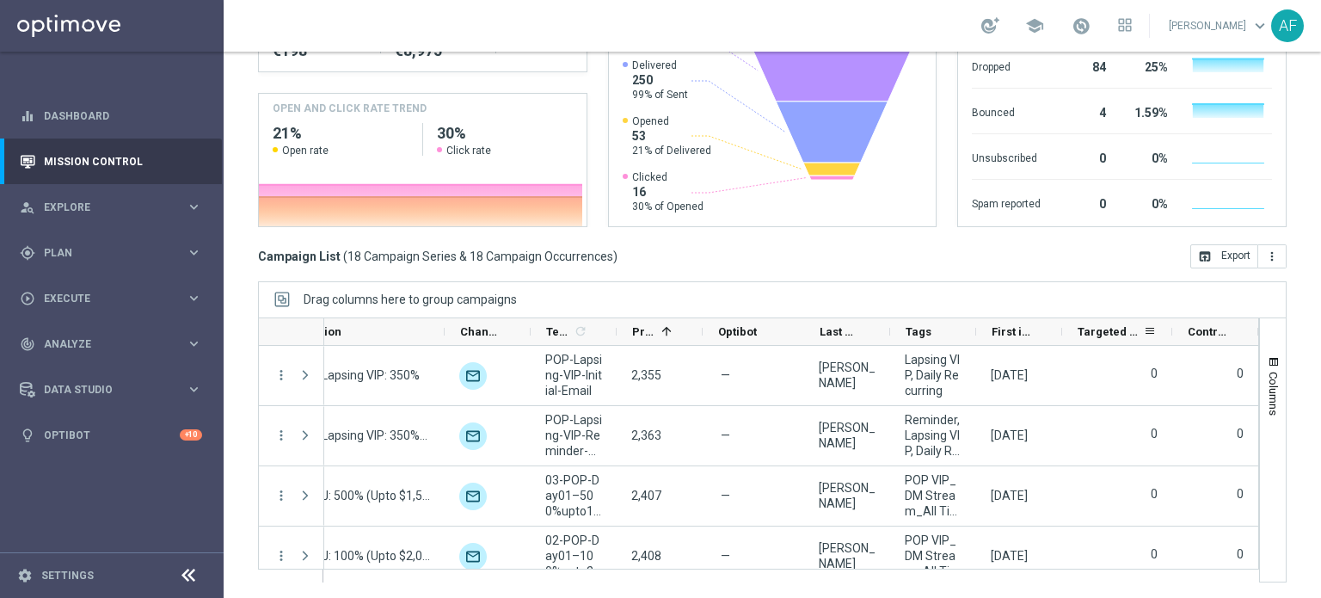
drag, startPoint x: 1147, startPoint y: 330, endPoint x: 1141, endPoint y: 315, distance: 15.8
click at [1170, 330] on div at bounding box center [1172, 331] width 7 height 27
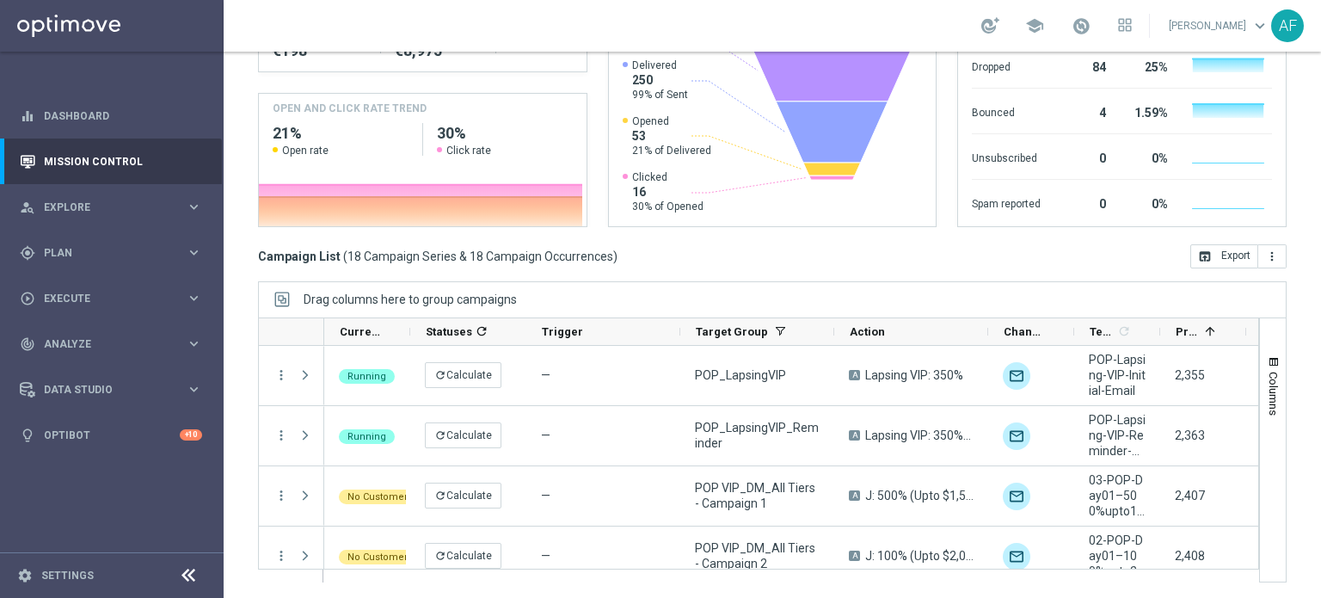
drag, startPoint x: 564, startPoint y: 257, endPoint x: 382, endPoint y: 255, distance: 181.5
click at [382, 255] on span "18 Campaign Series & 18 Campaign Occurrences" at bounding box center [481, 256] width 266 height 15
drag, startPoint x: 379, startPoint y: 254, endPoint x: 555, endPoint y: 255, distance: 176.4
click at [555, 255] on span "18 Campaign Series & 18 Campaign Occurrences" at bounding box center [481, 256] width 266 height 15
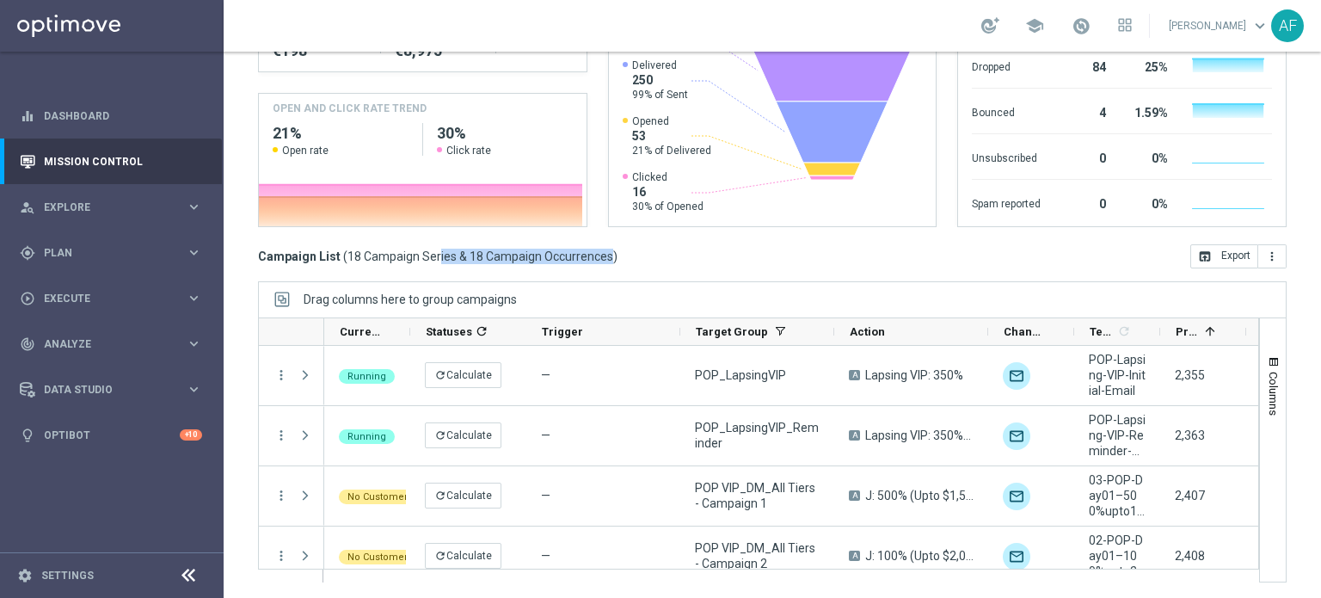
click at [557, 256] on span "18 Campaign Series & 18 Campaign Occurrences" at bounding box center [481, 256] width 266 height 15
drag, startPoint x: 563, startPoint y: 257, endPoint x: 385, endPoint y: 250, distance: 177.4
click at [385, 250] on span "18 Campaign Series & 18 Campaign Occurrences" at bounding box center [481, 256] width 266 height 15
click at [385, 251] on span "18 Campaign Series & 18 Campaign Occurrences" at bounding box center [481, 256] width 266 height 15
drag, startPoint x: 379, startPoint y: 254, endPoint x: 564, endPoint y: 258, distance: 185.9
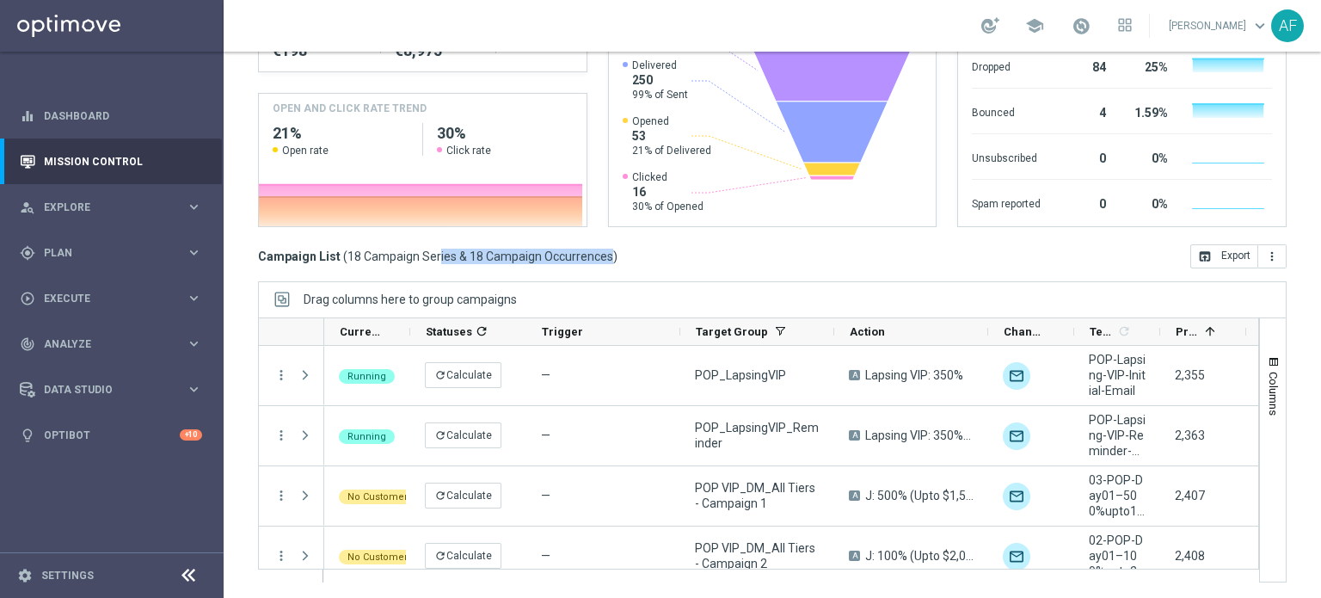
click at [564, 257] on span "18 Campaign Series & 18 Campaign Occurrences" at bounding box center [481, 256] width 266 height 15
click at [655, 270] on div "today 19 Aug 2025 - 19 Aug 2025 arrow_back arrow_forward Campaign KPI trending_…" at bounding box center [773, 52] width 1098 height 468
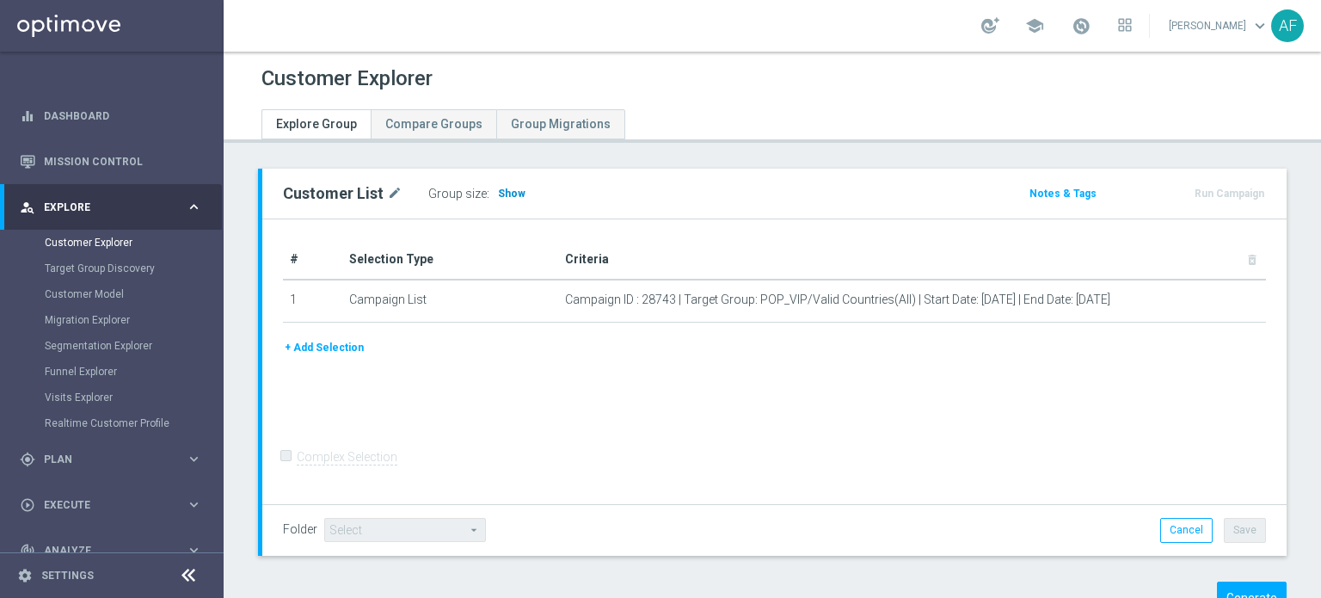
click at [503, 191] on span "Show" at bounding box center [512, 194] width 28 height 12
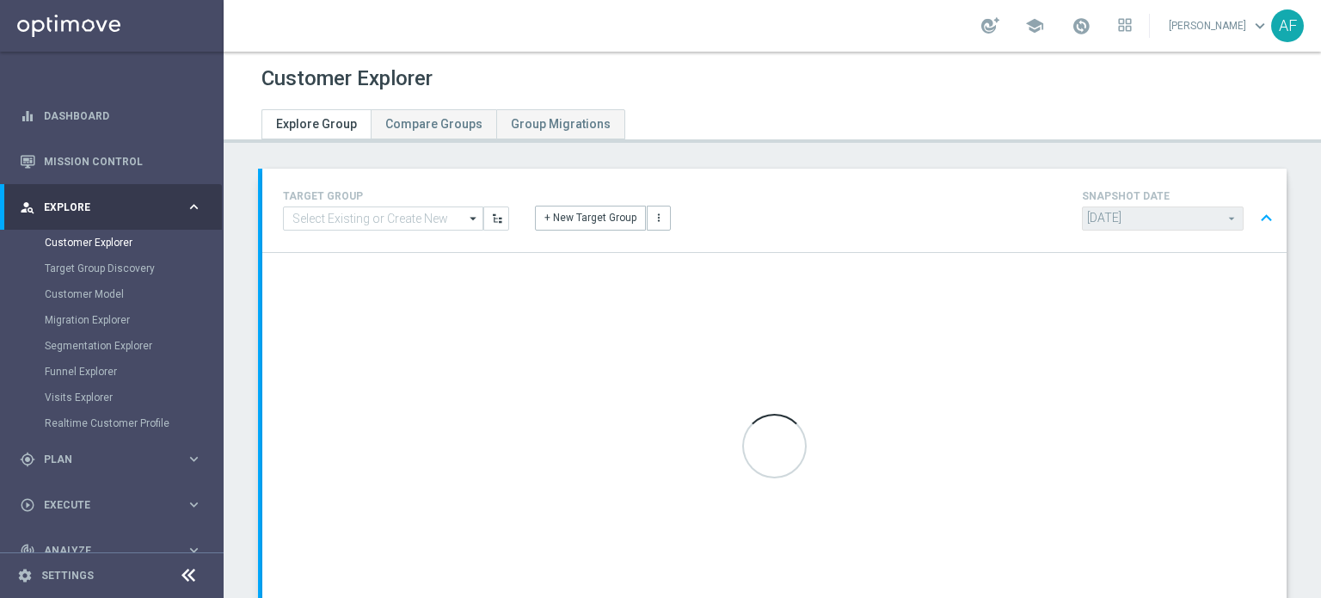
type input "Select"
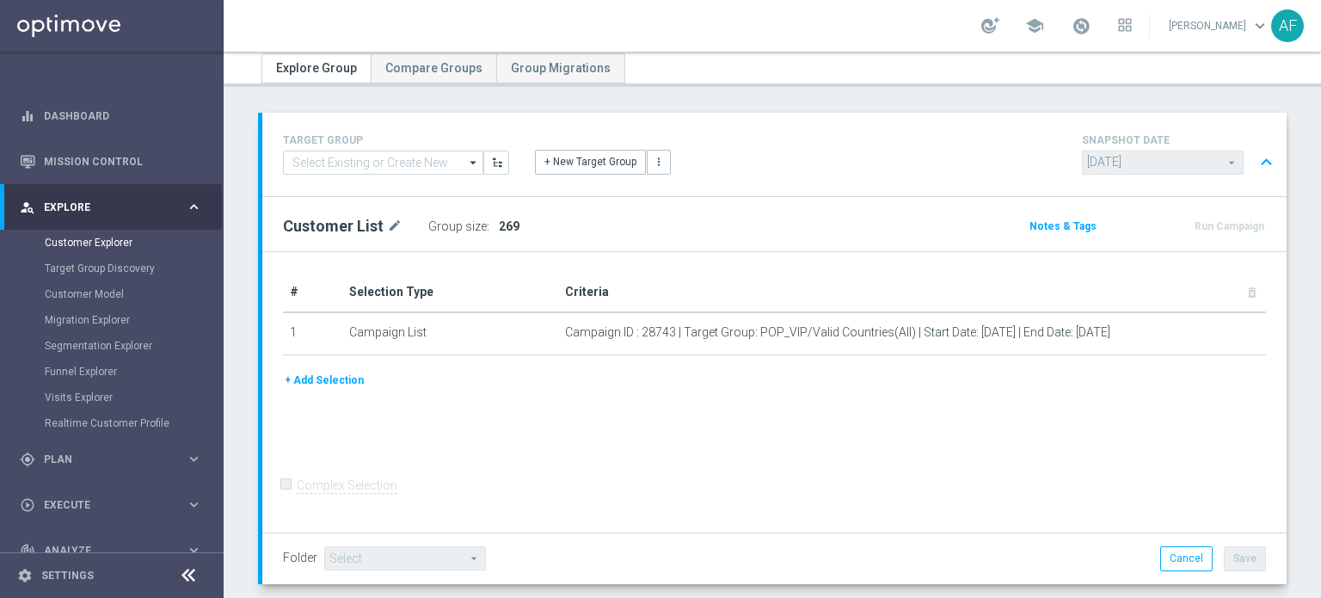
scroll to position [86, 0]
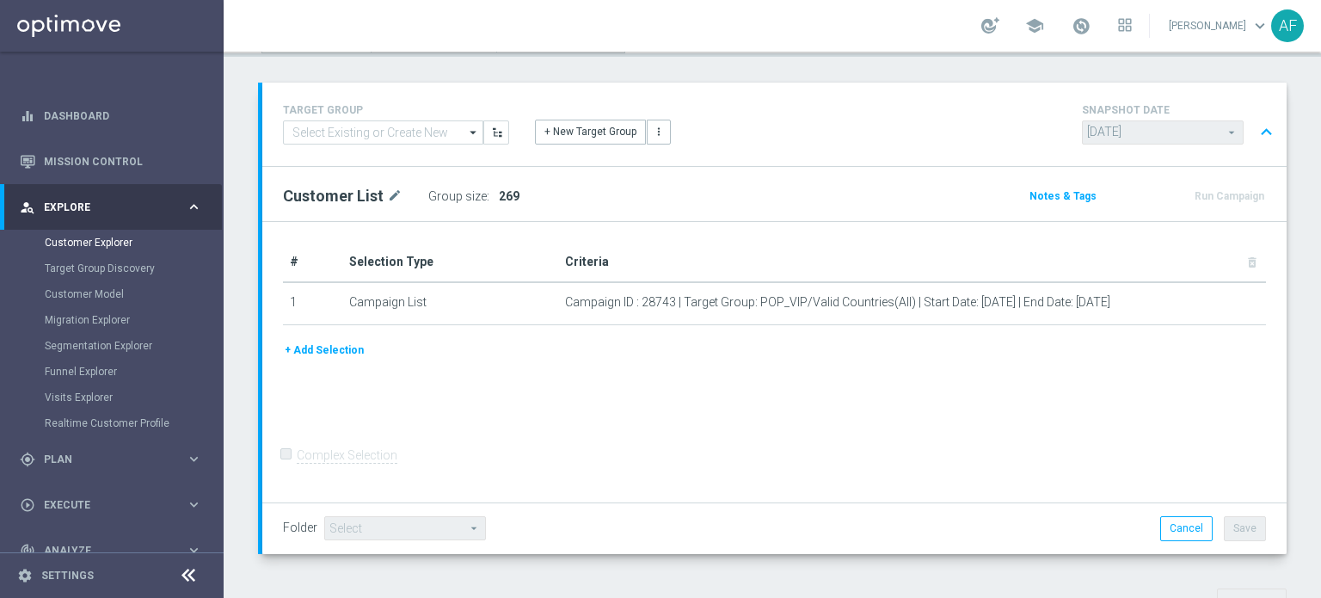
click at [1251, 22] on span "keyboard_arrow_down" at bounding box center [1260, 25] width 19 height 19
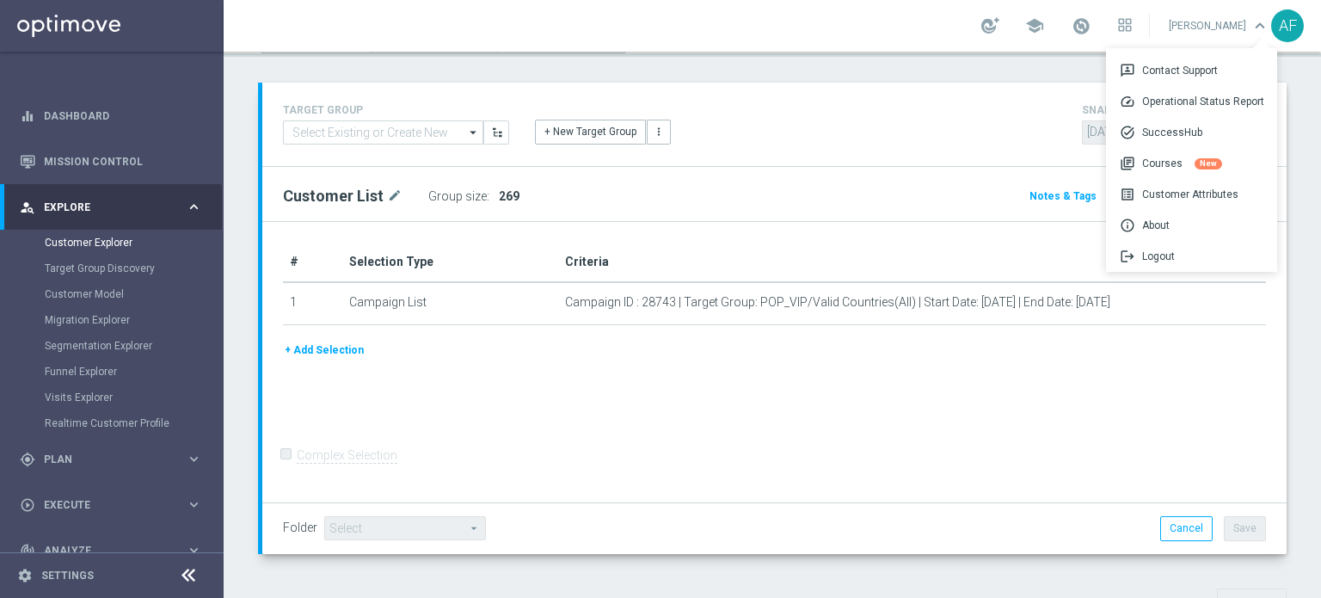
click at [981, 72] on div "Customer Explorer Explore Group Compare Groups Group Migrations TARGET GROUP ar…" at bounding box center [773, 325] width 1098 height 546
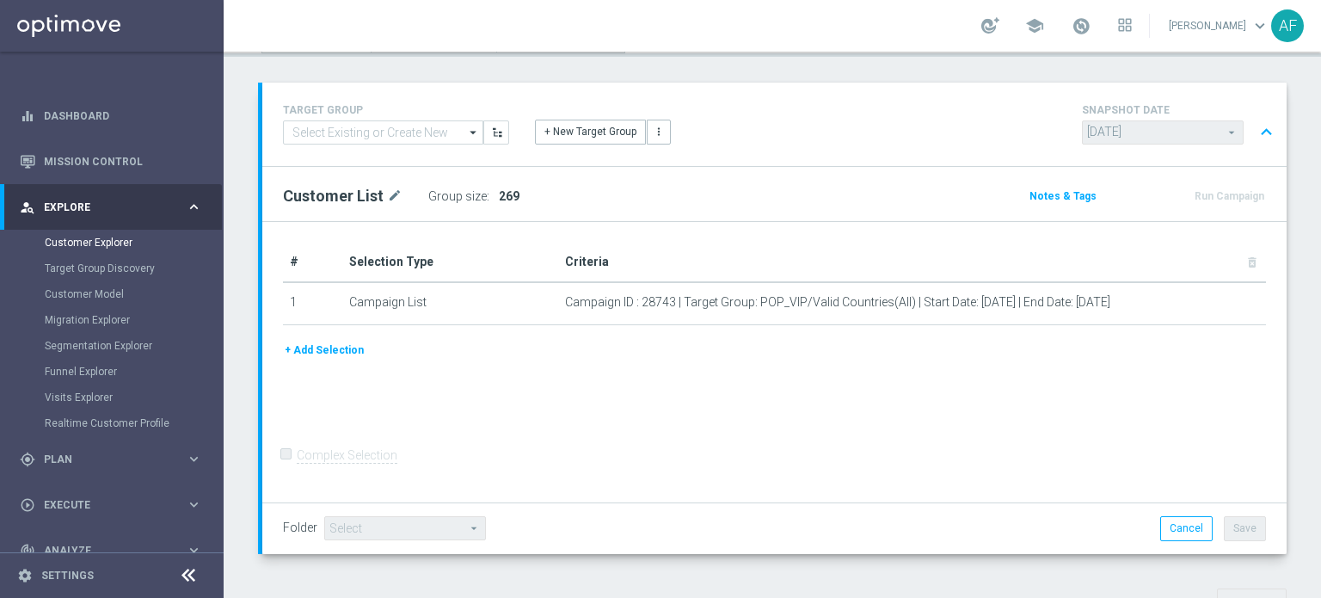
click at [1290, 29] on div "AF" at bounding box center [1288, 25] width 33 height 33
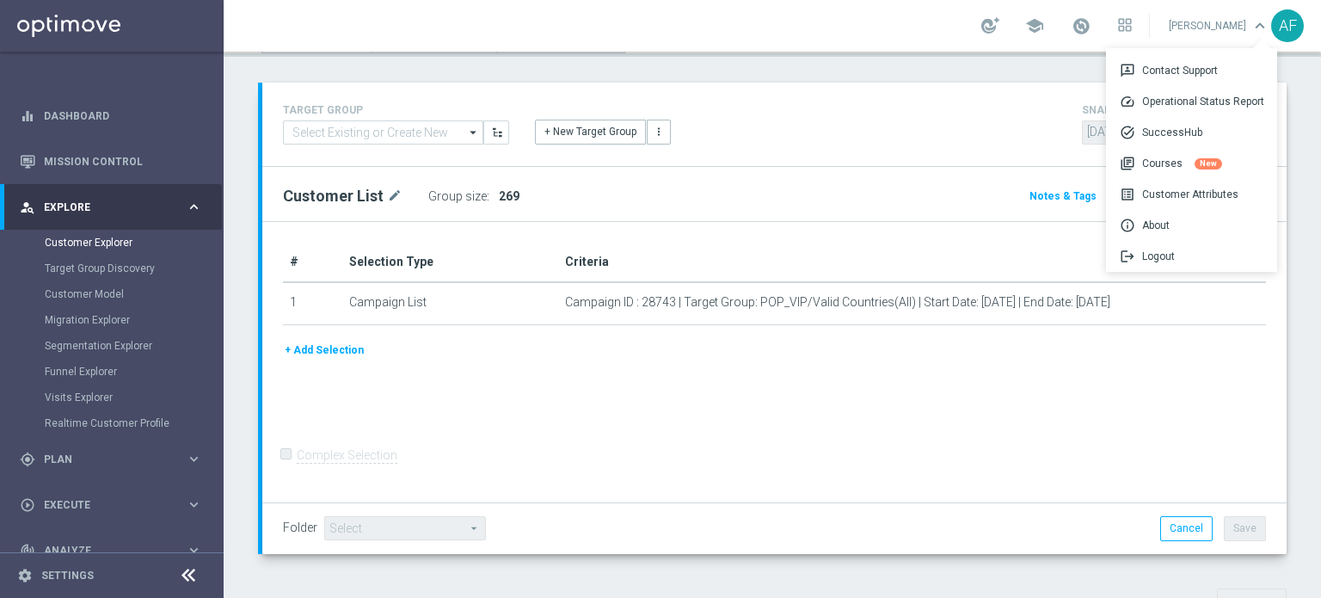
click at [1019, 73] on div "Customer Explorer Explore Group Compare Groups Group Migrations TARGET GROUP ar…" at bounding box center [773, 325] width 1098 height 546
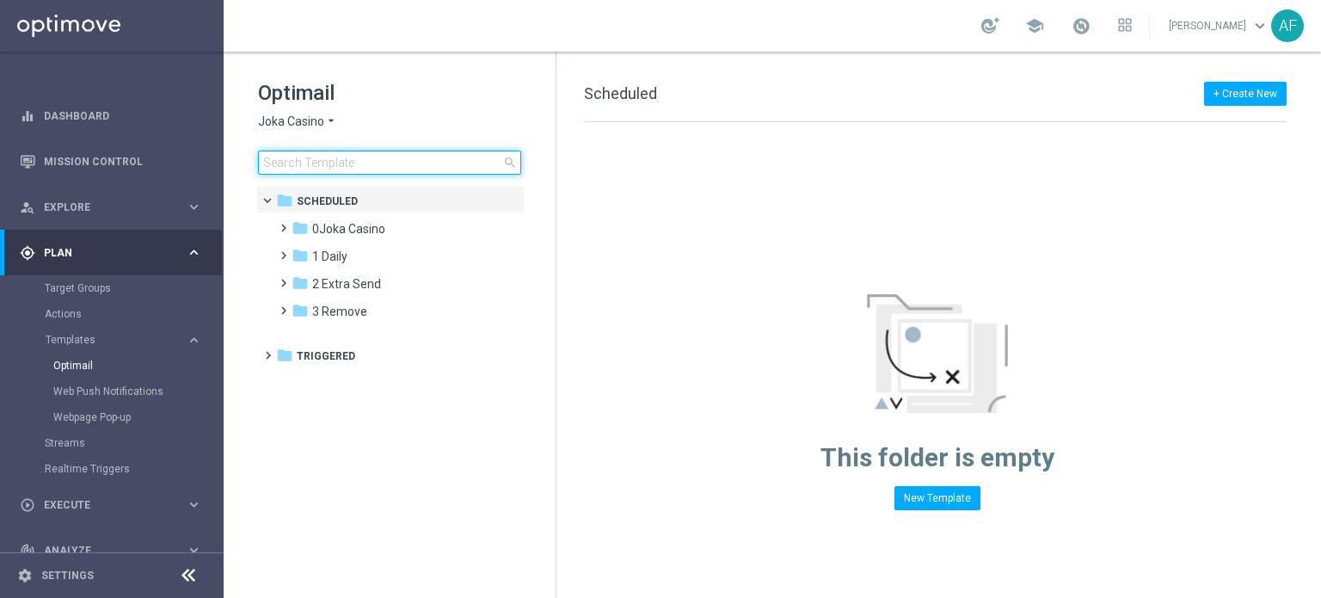
click at [417, 165] on input at bounding box center [389, 163] width 263 height 24
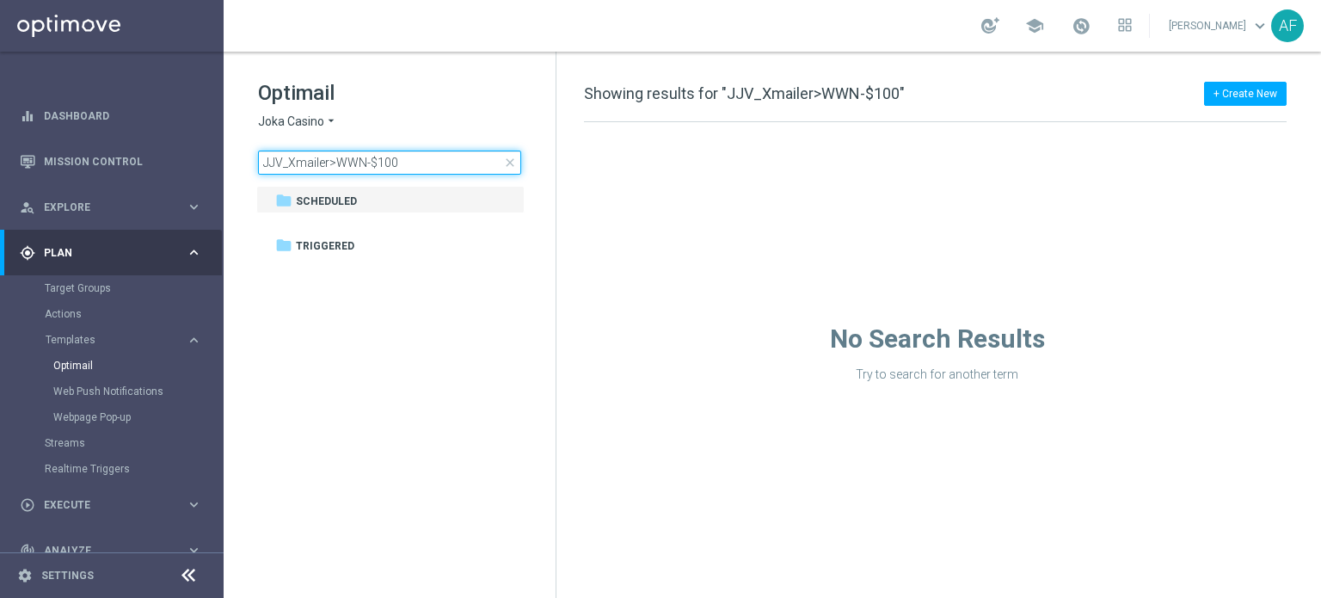
type input "JJV_Xmailer>WWN-$100"
click at [325, 120] on icon "arrow_drop_down" at bounding box center [331, 122] width 14 height 16
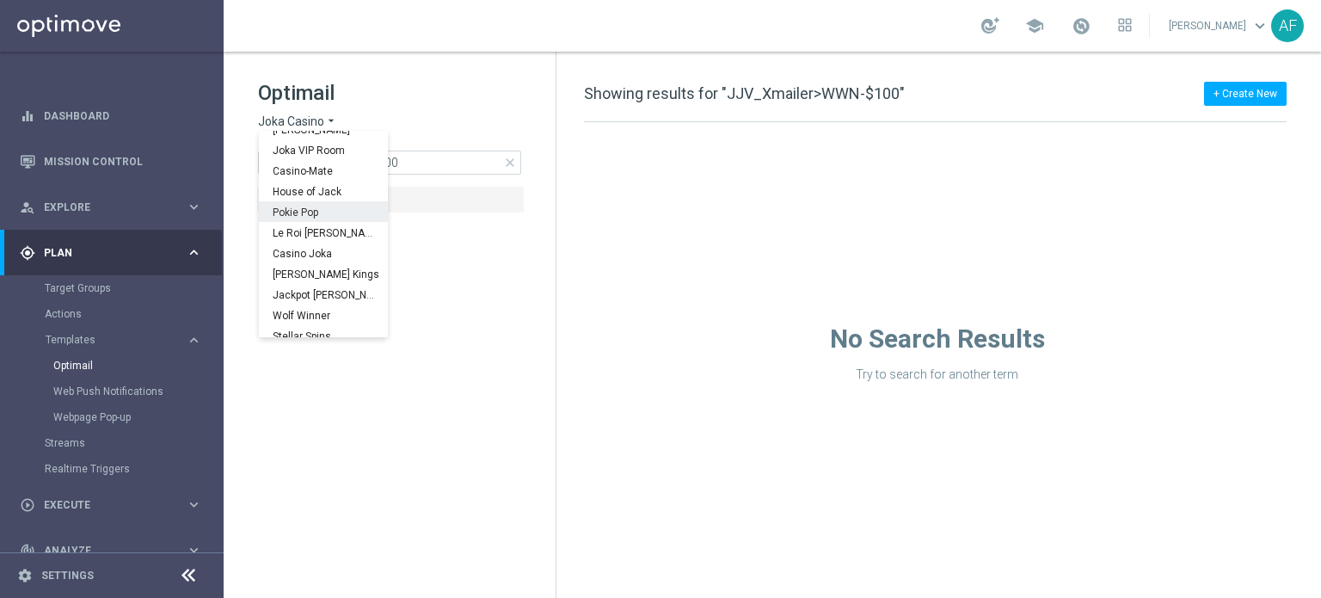
scroll to position [62, 0]
click at [333, 267] on div "Jackpot Jill" at bounding box center [323, 265] width 129 height 21
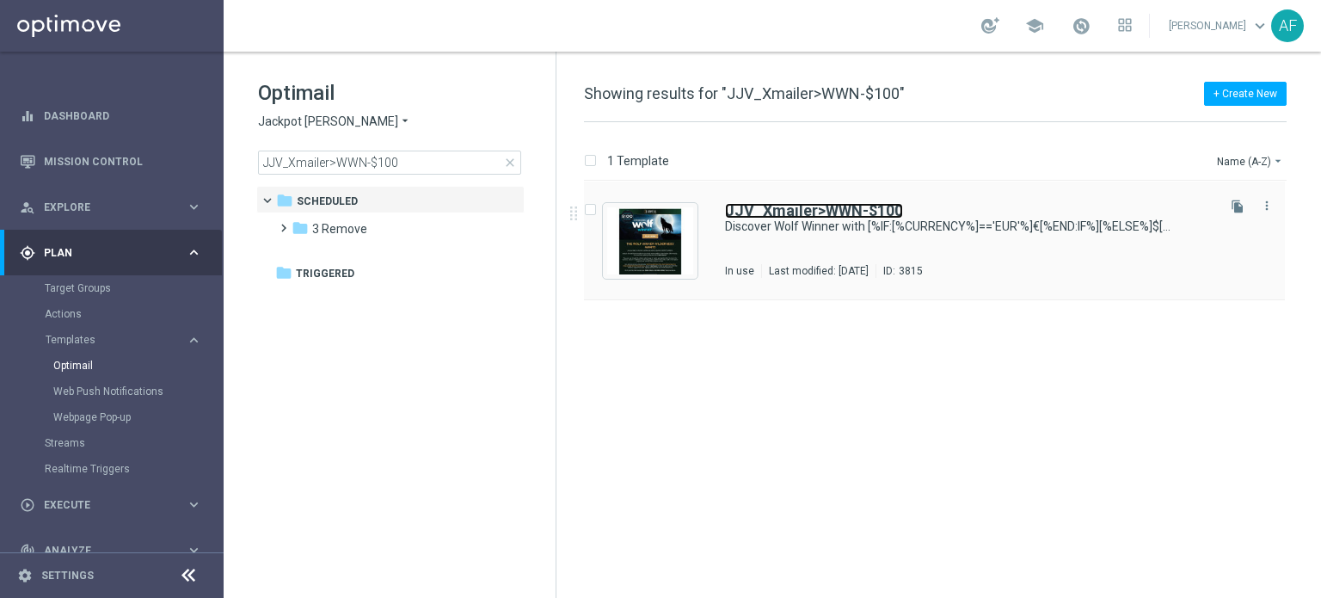
click at [772, 214] on b "JJV_Xmailer>WWN-$100" at bounding box center [814, 210] width 178 height 18
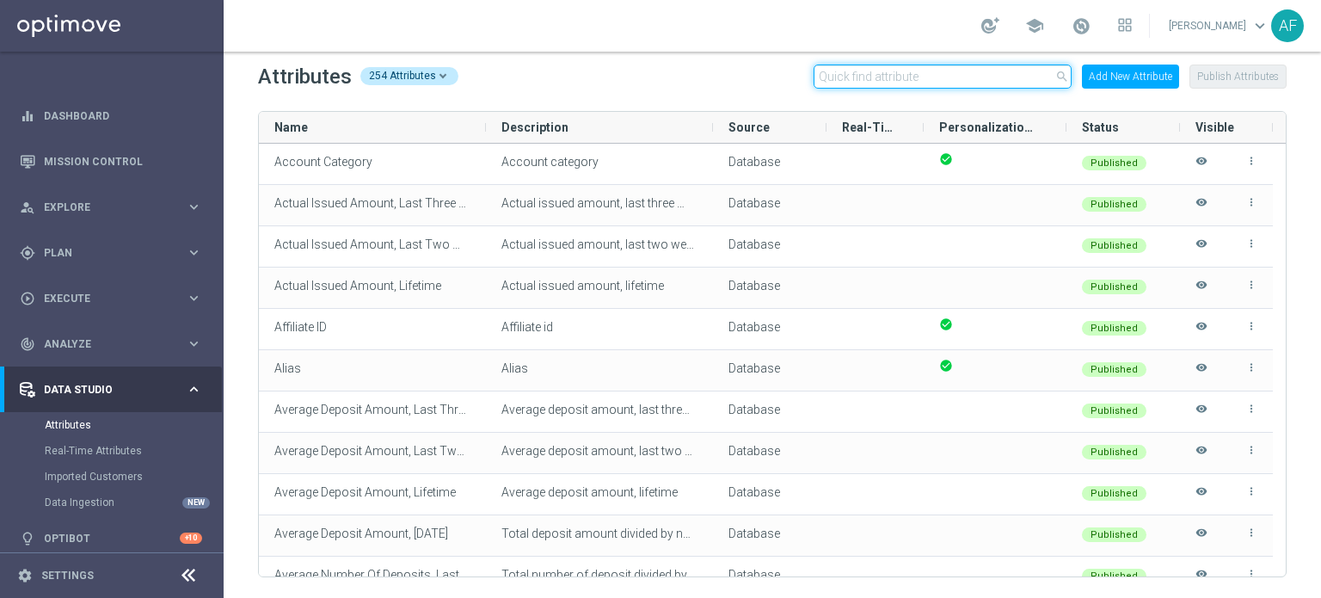
click at [961, 84] on input "text" at bounding box center [943, 77] width 258 height 24
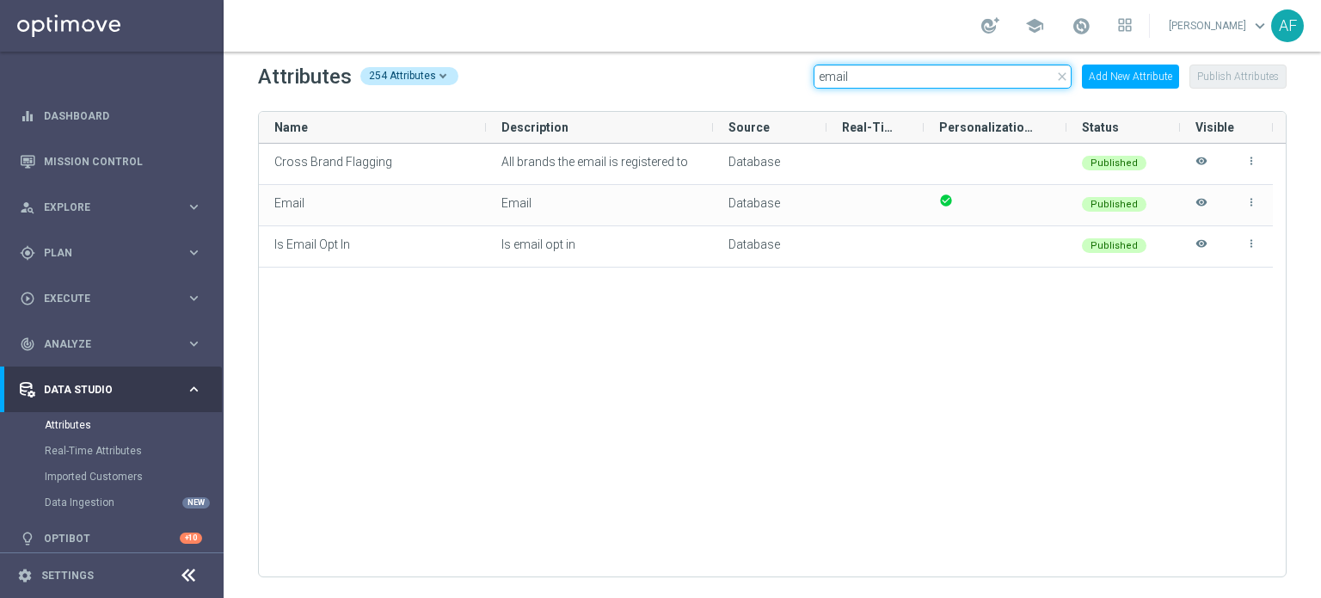
drag, startPoint x: 866, startPoint y: 77, endPoint x: 816, endPoint y: 78, distance: 50.8
click at [816, 78] on div "Attributes 254 Attributes close email Add New Attribute Publish Attributes" at bounding box center [772, 77] width 1029 height 28
click at [828, 82] on input "email" at bounding box center [943, 77] width 258 height 24
click at [896, 81] on input "email" at bounding box center [943, 77] width 258 height 24
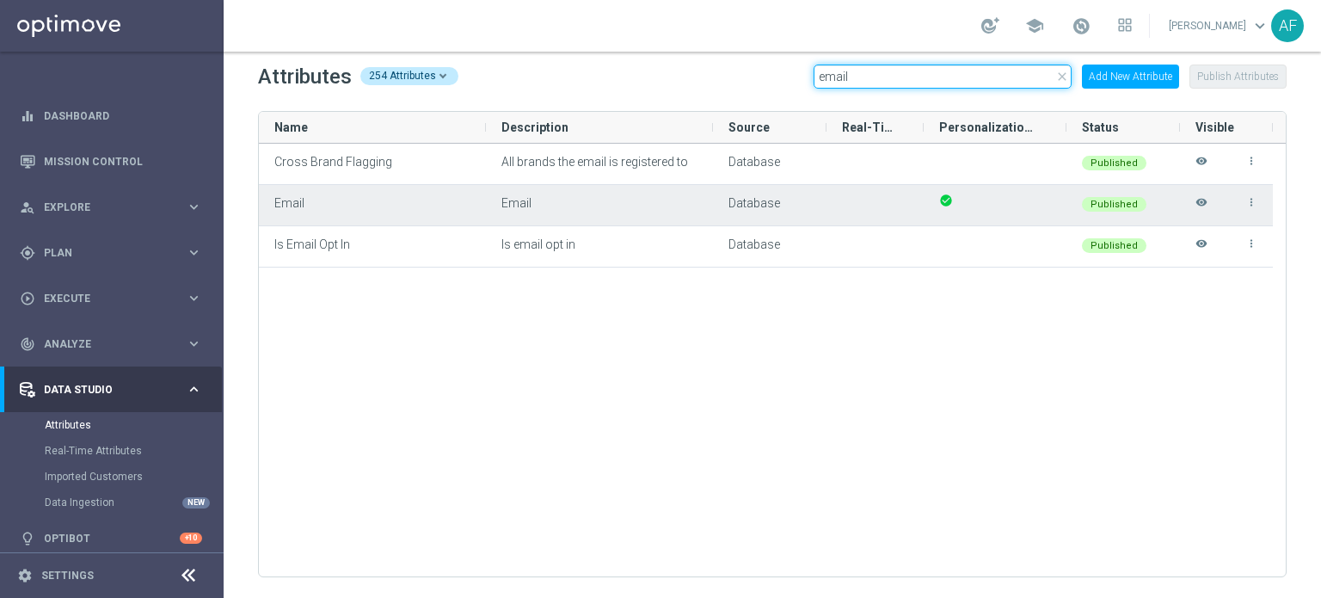
type input "email"
click at [1201, 200] on icon "visibility" at bounding box center [1202, 210] width 12 height 28
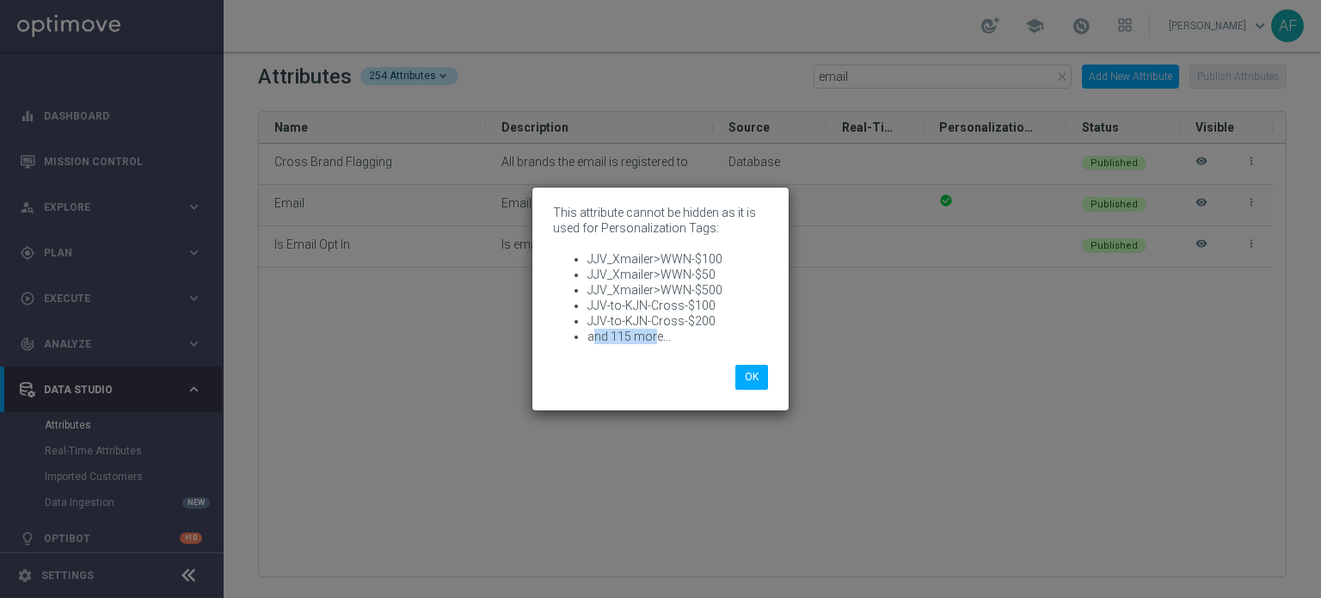
drag, startPoint x: 593, startPoint y: 336, endPoint x: 655, endPoint y: 336, distance: 61.9
click at [655, 336] on li "and 115 more..." at bounding box center [678, 336] width 181 height 15
click at [645, 335] on li "and 115 more..." at bounding box center [678, 336] width 181 height 15
click at [644, 336] on li "and 115 more..." at bounding box center [678, 336] width 181 height 15
click at [748, 369] on button "OK" at bounding box center [752, 377] width 33 height 24
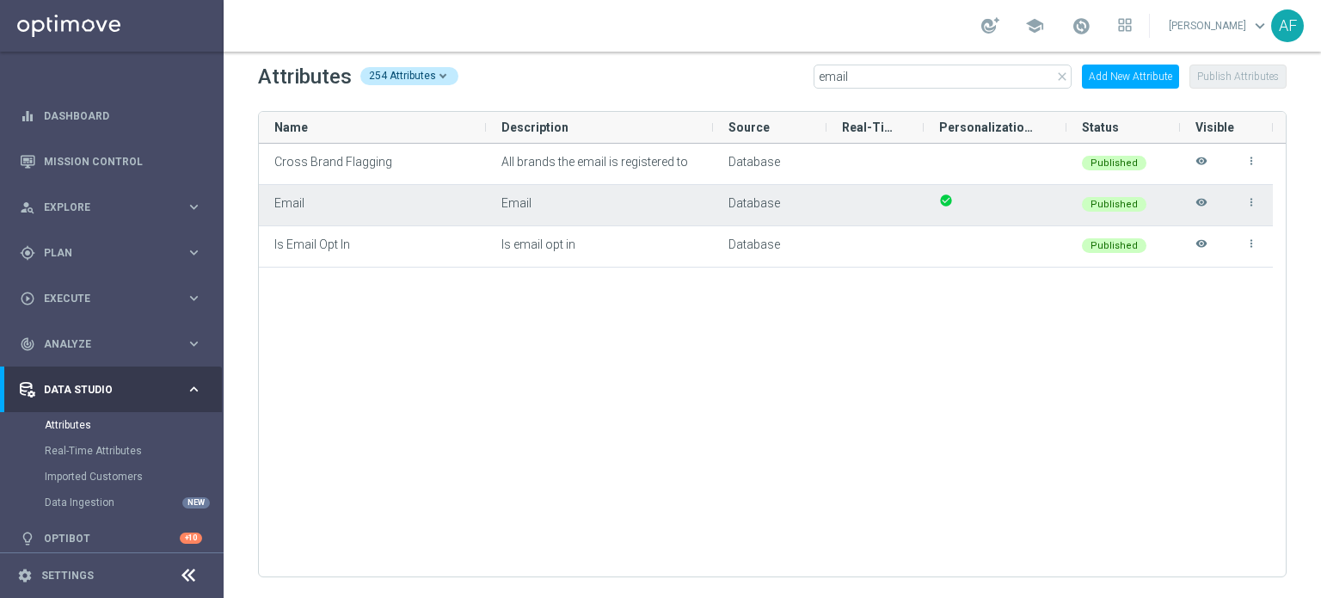
click at [1249, 202] on icon "more_vert" at bounding box center [1252, 202] width 12 height 12
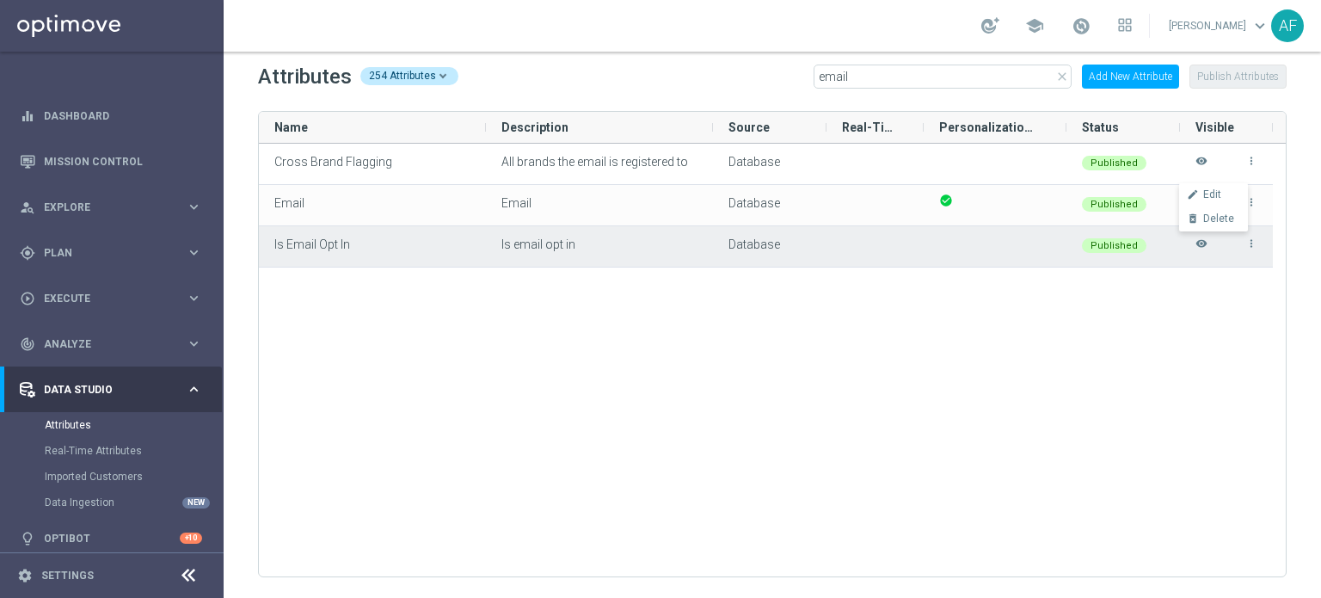
click at [947, 312] on div "Cross Brand Flagging All brands the email is registered to Database Published m…" at bounding box center [772, 360] width 1027 height 433
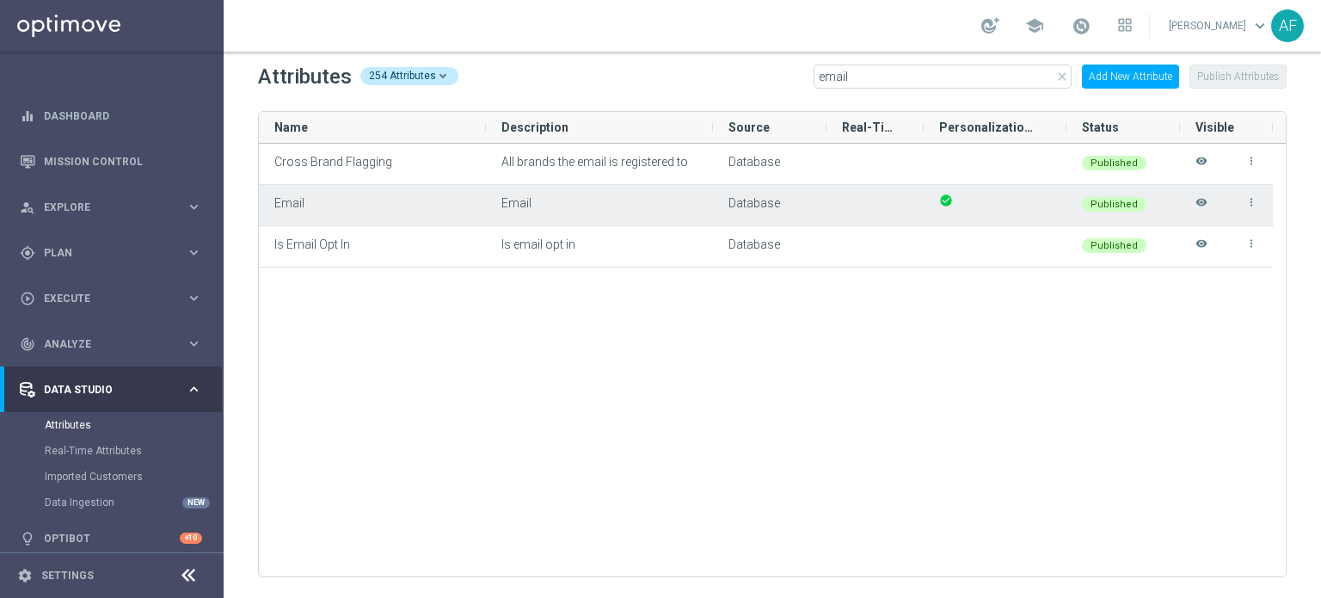
drag, startPoint x: 536, startPoint y: 202, endPoint x: 485, endPoint y: 203, distance: 50.8
click at [486, 203] on div "Email" at bounding box center [599, 205] width 227 height 40
drag, startPoint x: 503, startPoint y: 199, endPoint x: 541, endPoint y: 205, distance: 38.3
click at [541, 205] on div "Email" at bounding box center [599, 205] width 227 height 40
click at [1200, 206] on icon "visibility" at bounding box center [1202, 210] width 12 height 28
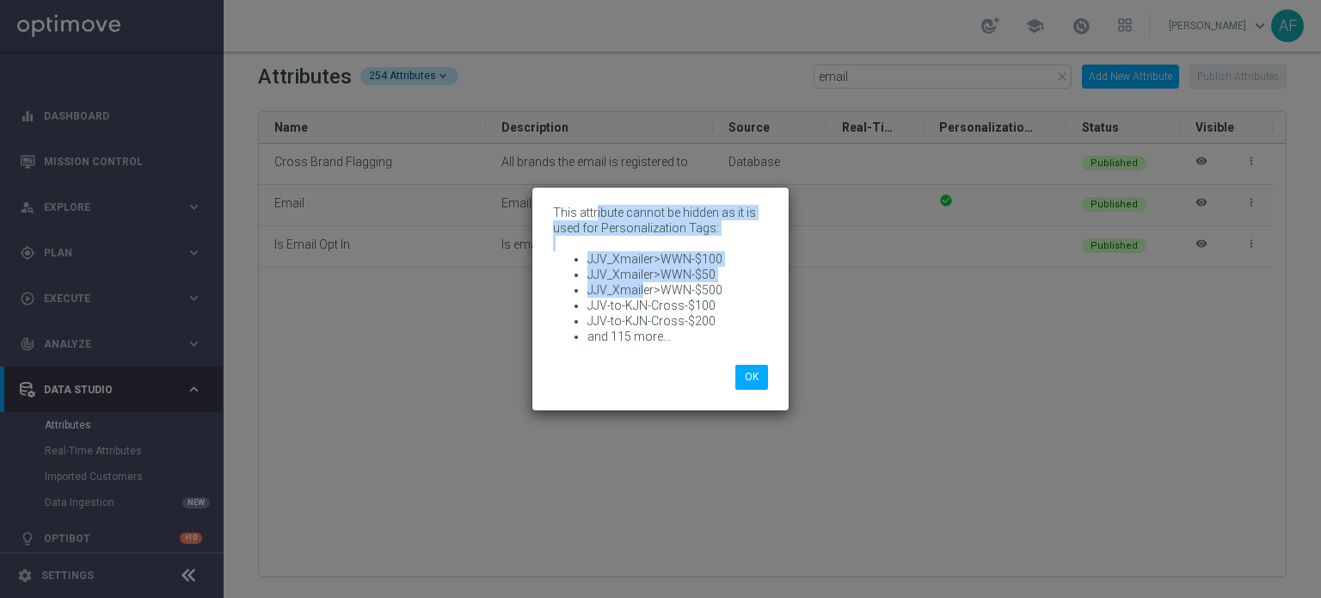
drag, startPoint x: 600, startPoint y: 217, endPoint x: 644, endPoint y: 297, distance: 90.8
click at [644, 297] on p "This attribute cannot be hidden as it is used for Personalization Tags: JJV_Xma…" at bounding box center [660, 274] width 215 height 139
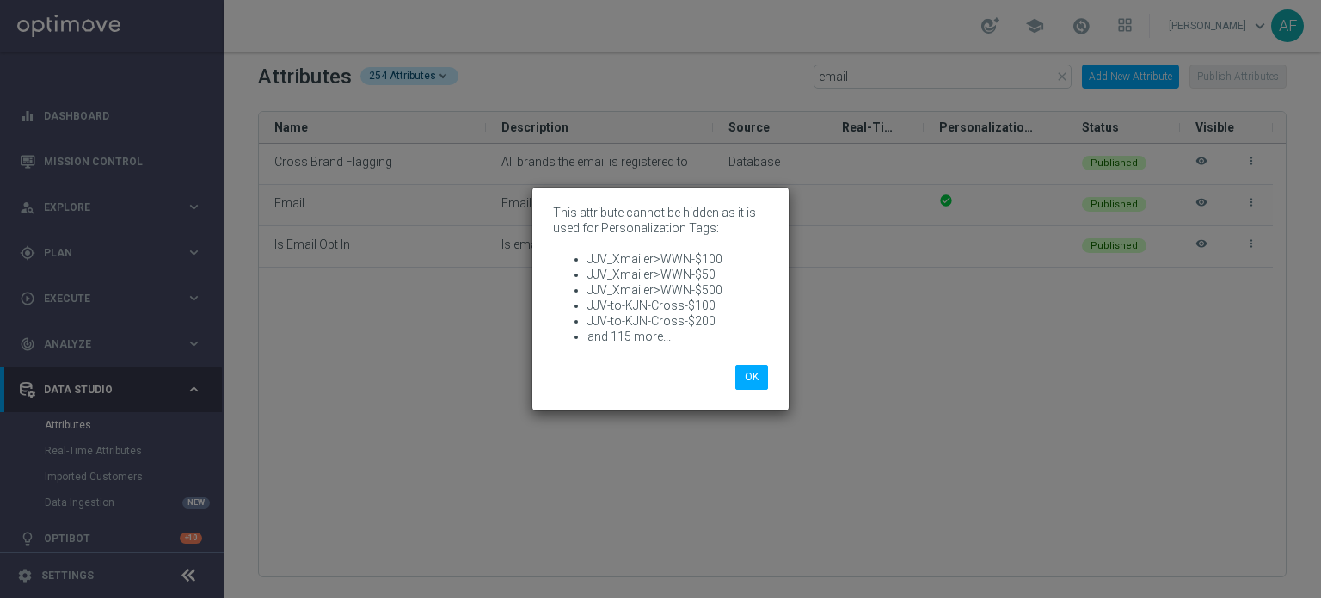
click at [644, 300] on li "JJV-to-KJN-Cross-$100" at bounding box center [678, 305] width 181 height 15
click at [757, 378] on button "OK" at bounding box center [752, 377] width 33 height 24
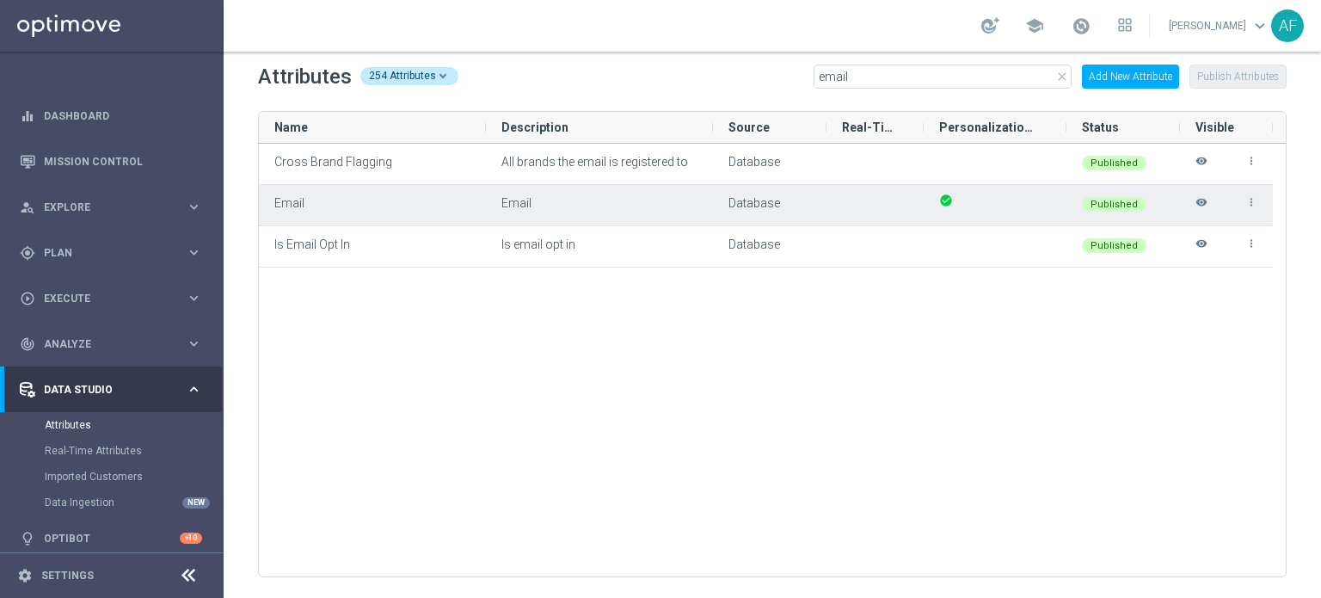
click at [1200, 200] on icon "visibility" at bounding box center [1202, 210] width 12 height 28
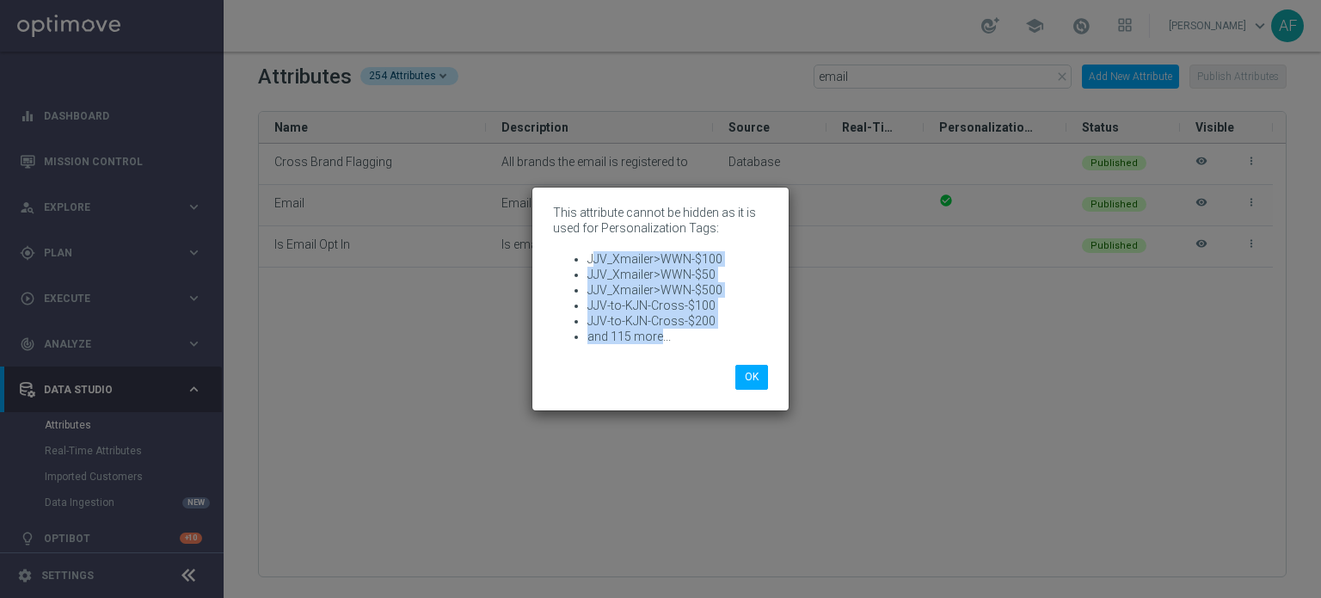
drag, startPoint x: 592, startPoint y: 259, endPoint x: 658, endPoint y: 340, distance: 104.5
click at [658, 340] on ul "JJV_Xmailer>WWN-$100 JJV_Xmailer>WWN-$50 JJV_Xmailer>WWN-$500 JJV-to-KJN-Cross-…" at bounding box center [660, 297] width 215 height 93
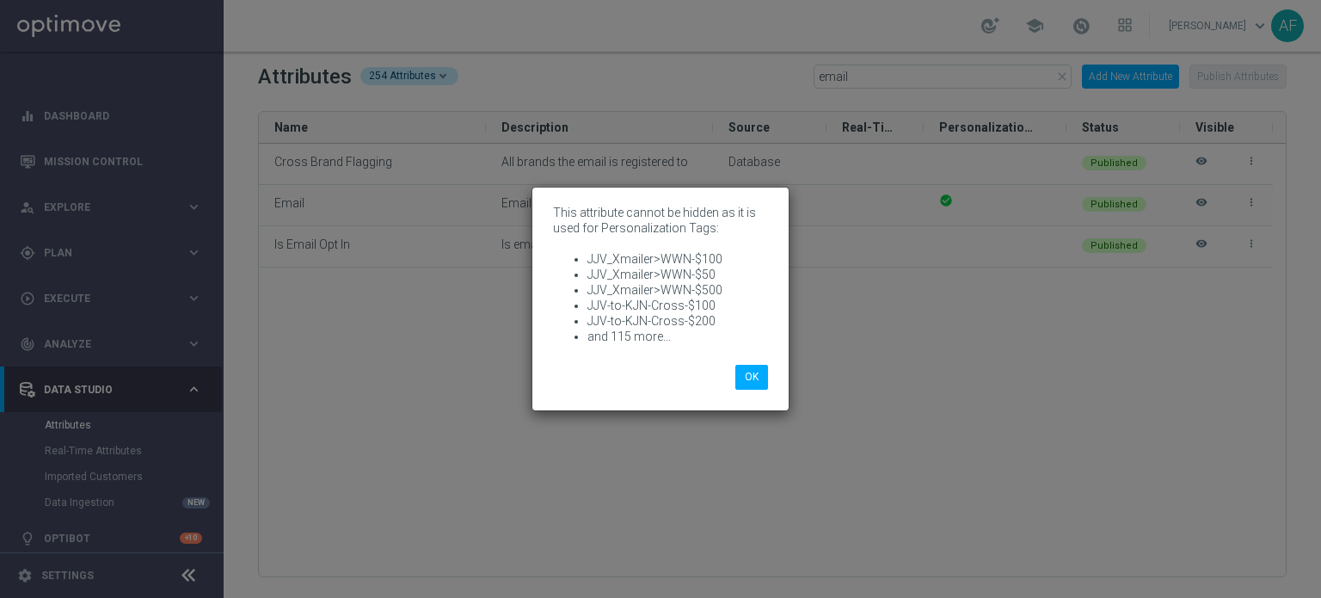
click at [665, 338] on li "and 115 more..." at bounding box center [678, 336] width 181 height 15
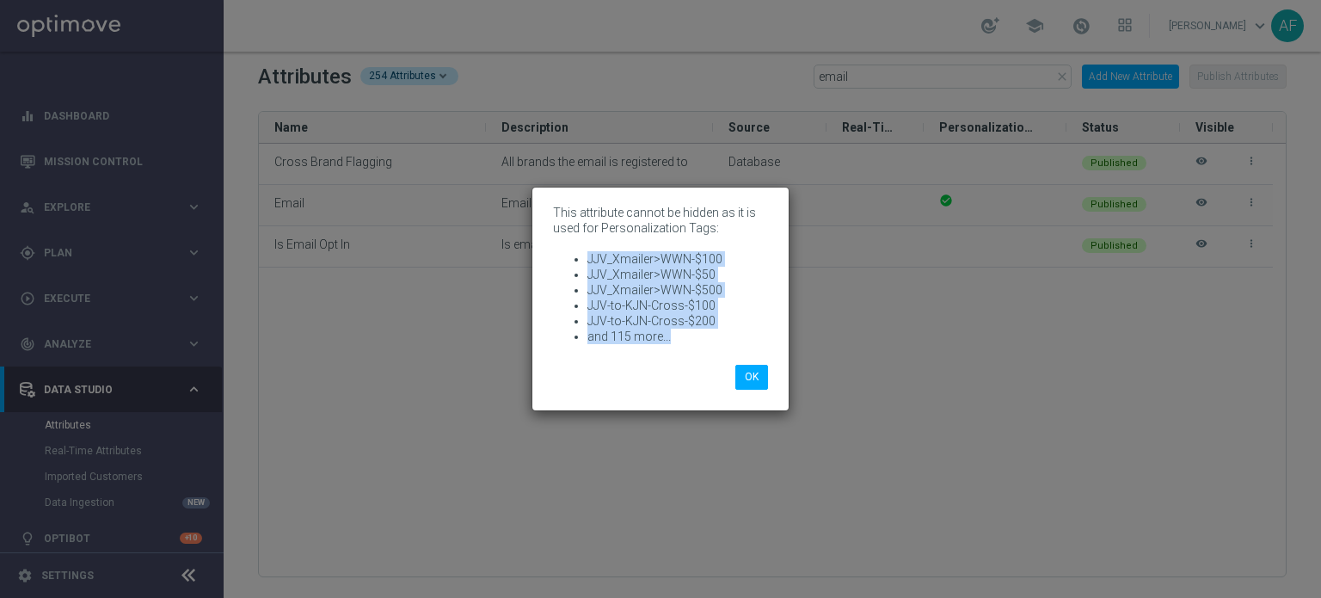
drag, startPoint x: 674, startPoint y: 335, endPoint x: 556, endPoint y: 256, distance: 142.7
click at [556, 256] on ul "JJV_Xmailer>WWN-$100 JJV_Xmailer>WWN-$50 JJV_Xmailer>WWN-$500 JJV-to-KJN-Cross-…" at bounding box center [660, 297] width 215 height 93
click at [613, 258] on li "JJV_Xmailer>WWN-$100" at bounding box center [678, 258] width 181 height 15
click at [594, 258] on li "JJV_Xmailer>WWN-$100" at bounding box center [678, 258] width 181 height 15
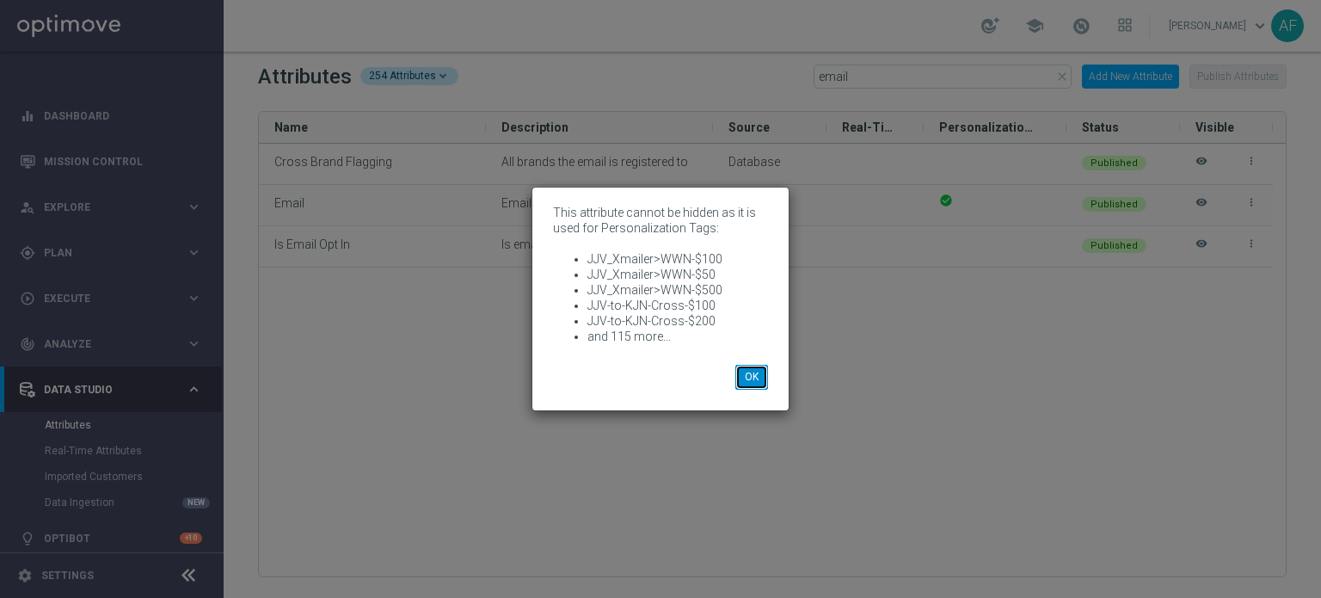
click at [749, 373] on button "OK" at bounding box center [752, 377] width 33 height 24
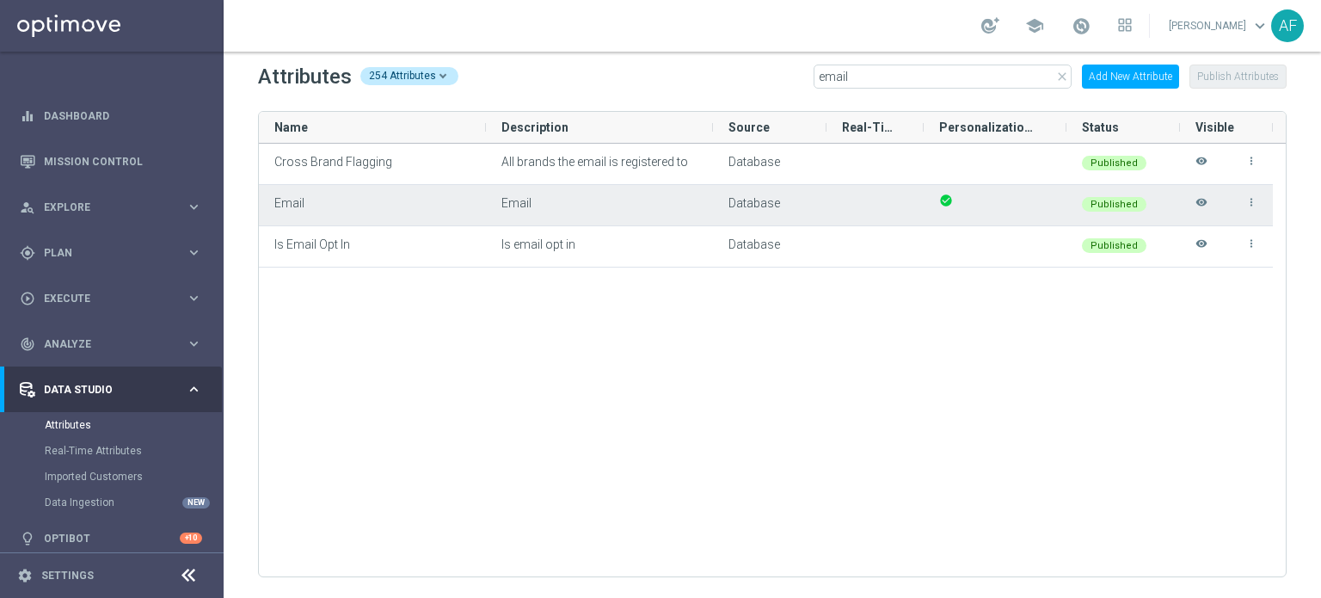
click at [1204, 201] on icon "visibility" at bounding box center [1202, 210] width 12 height 28
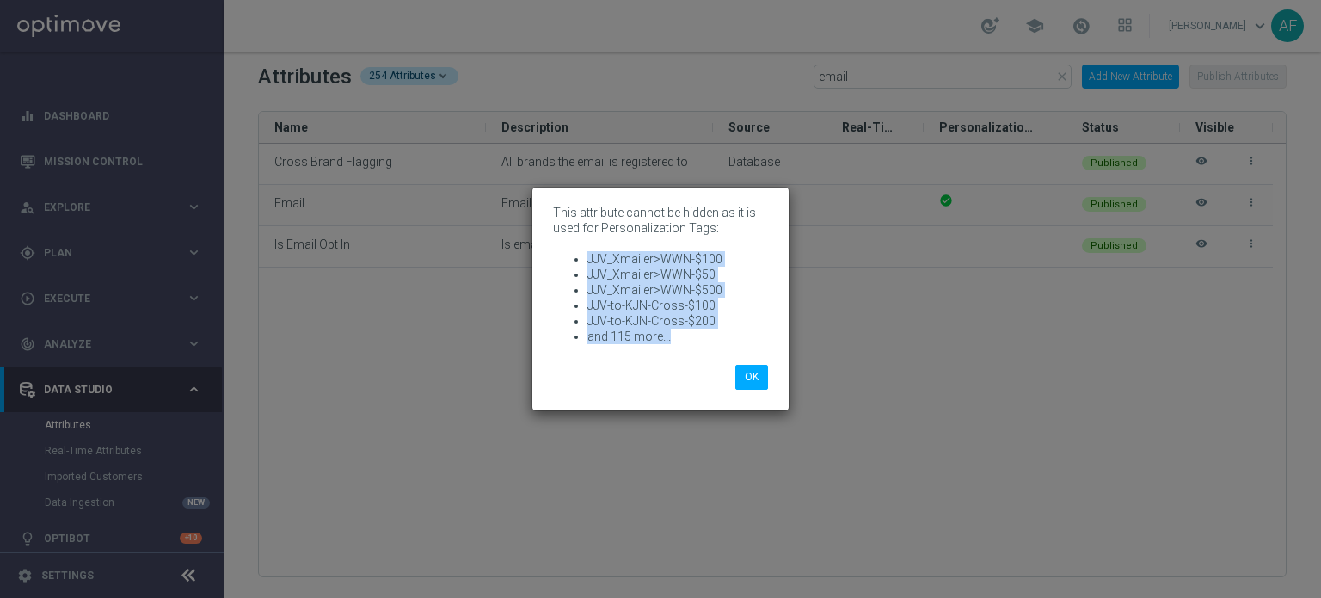
drag, startPoint x: 588, startPoint y: 261, endPoint x: 709, endPoint y: 338, distance: 143.2
click at [723, 342] on ul "JJV_Xmailer>WWN-$100 JJV_Xmailer>WWN-$50 JJV_Xmailer>WWN-$500 JJV-to-KJN-Cross-…" at bounding box center [660, 297] width 215 height 93
click at [704, 336] on li "and 115 more..." at bounding box center [678, 336] width 181 height 15
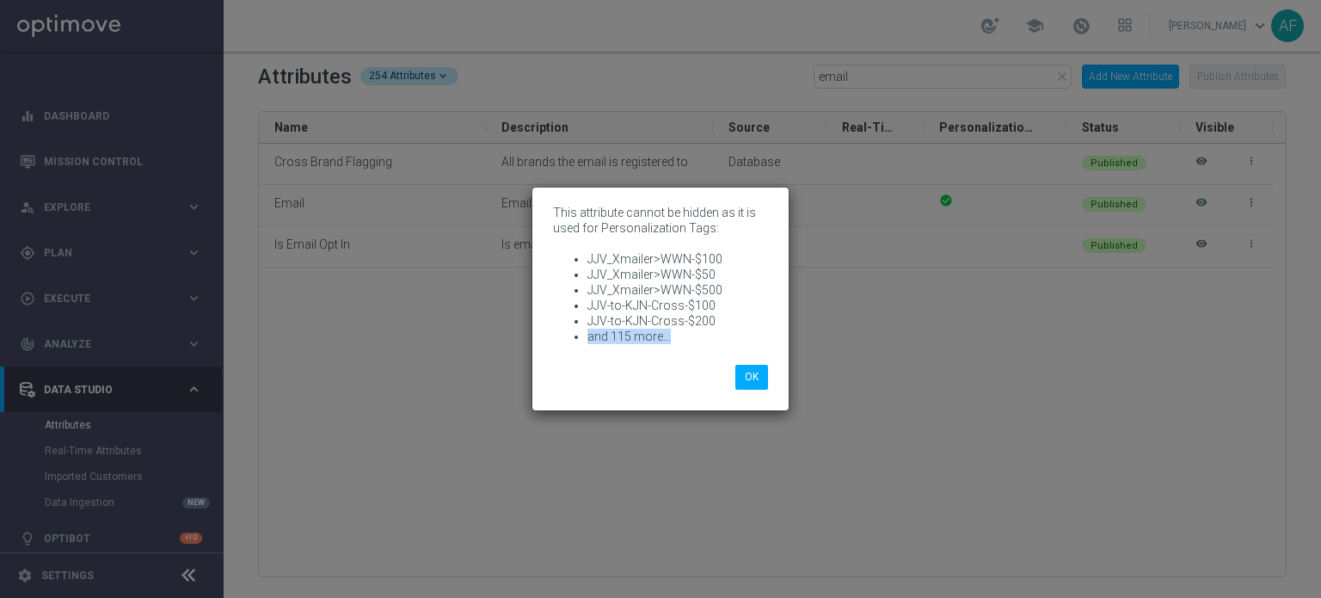
drag, startPoint x: 674, startPoint y: 333, endPoint x: 586, endPoint y: 333, distance: 88.6
click at [586, 333] on ul "JJV_Xmailer>WWN-$100 JJV_Xmailer>WWN-$50 JJV_Xmailer>WWN-$500 JJV-to-KJN-Cross-…" at bounding box center [660, 297] width 215 height 93
drag, startPoint x: 585, startPoint y: 332, endPoint x: 597, endPoint y: 305, distance: 29.3
click at [585, 331] on ul "JJV_Xmailer>WWN-$100 JJV_Xmailer>WWN-$50 JJV_Xmailer>WWN-$500 JJV-to-KJN-Cross-…" at bounding box center [660, 297] width 215 height 93
click at [614, 325] on li "JJV-to-KJN-Cross-$200" at bounding box center [678, 320] width 181 height 15
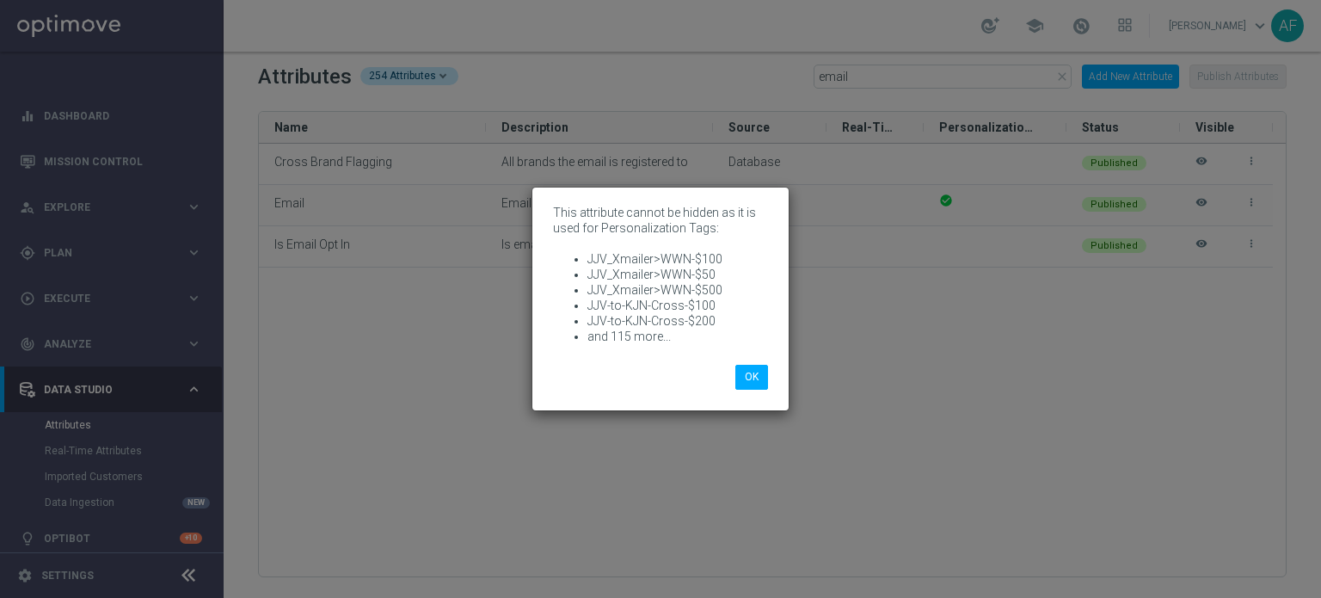
click at [631, 336] on li "and 115 more..." at bounding box center [678, 336] width 181 height 15
drag, startPoint x: 668, startPoint y: 341, endPoint x: 604, endPoint y: 288, distance: 83.2
click at [604, 288] on ul "JJV_Xmailer>WWN-$100 JJV_Xmailer>WWN-$50 JJV_Xmailer>WWN-$500 JJV-to-KJN-Cross-…" at bounding box center [660, 297] width 215 height 93
click at [604, 288] on li "JJV_Xmailer>WWN-$500" at bounding box center [678, 289] width 181 height 15
drag, startPoint x: 719, startPoint y: 257, endPoint x: 590, endPoint y: 259, distance: 129.1
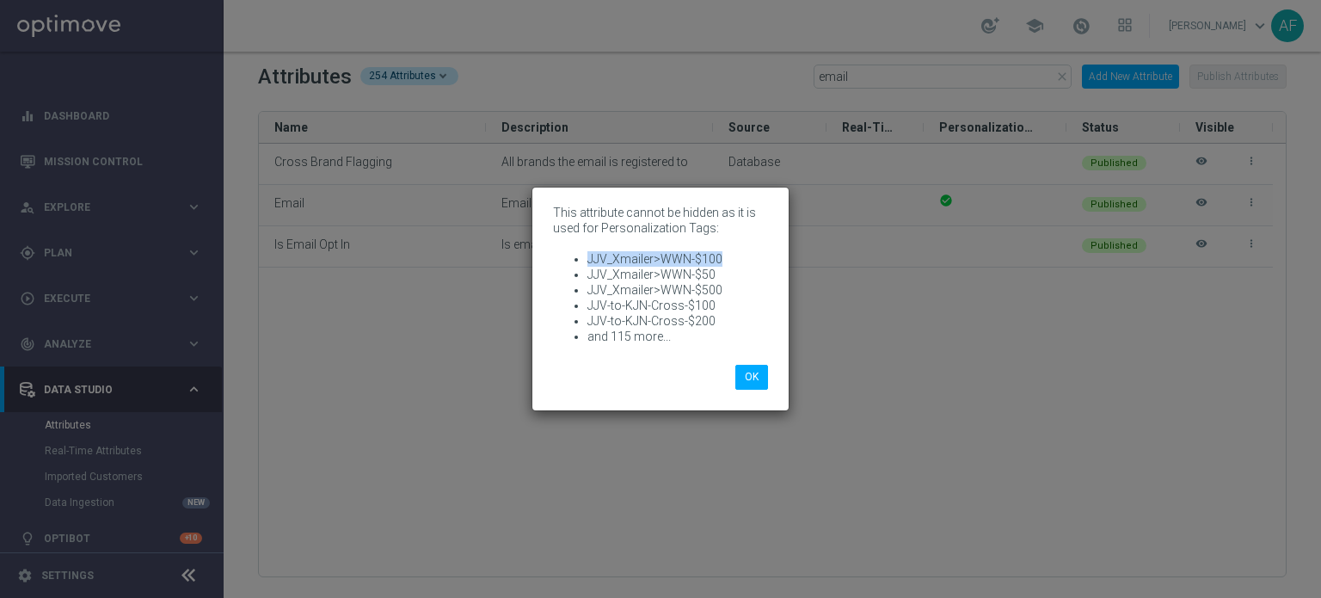
click at [590, 259] on li "JJV_Xmailer>WWN-$100" at bounding box center [678, 258] width 181 height 15
click at [718, 262] on li "JJV_Xmailer>WWN-$100" at bounding box center [678, 258] width 181 height 15
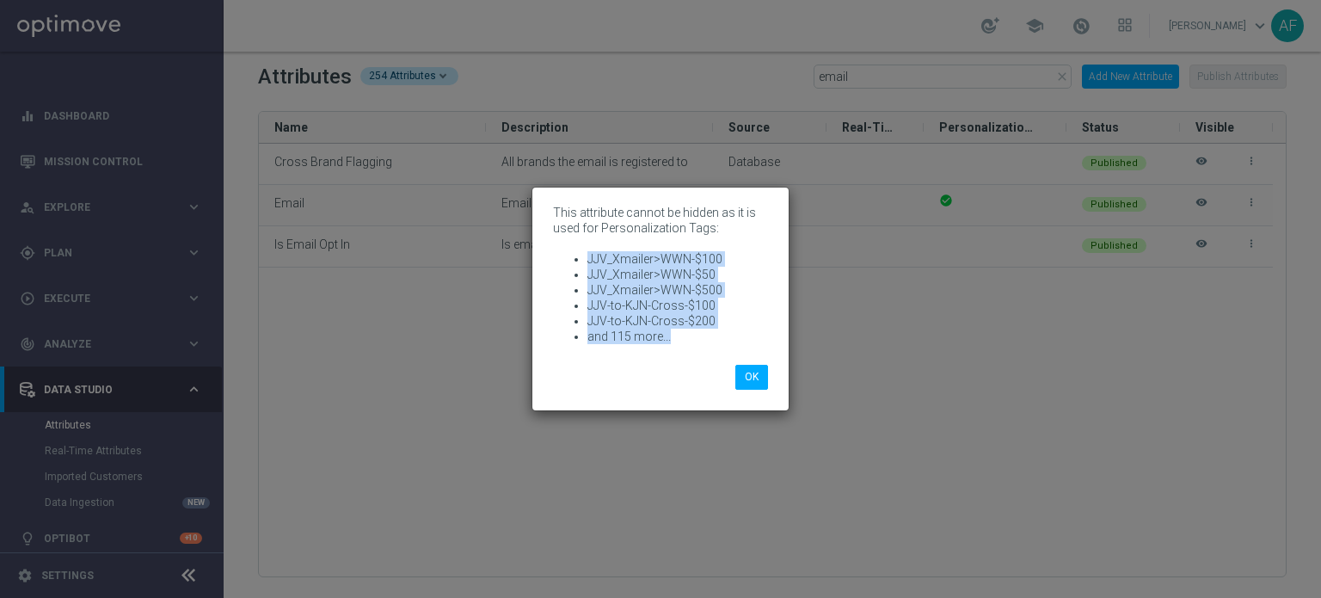
drag, startPoint x: 588, startPoint y: 259, endPoint x: 716, endPoint y: 330, distance: 146.3
click at [716, 330] on ul "JJV_Xmailer>WWN-$100 JJV_Xmailer>WWN-$50 JJV_Xmailer>WWN-$500 JJV-to-KJN-Cross-…" at bounding box center [660, 297] width 215 height 93
click at [708, 331] on li "and 115 more..." at bounding box center [678, 336] width 181 height 15
click at [678, 331] on li "and 115 more..." at bounding box center [678, 336] width 181 height 15
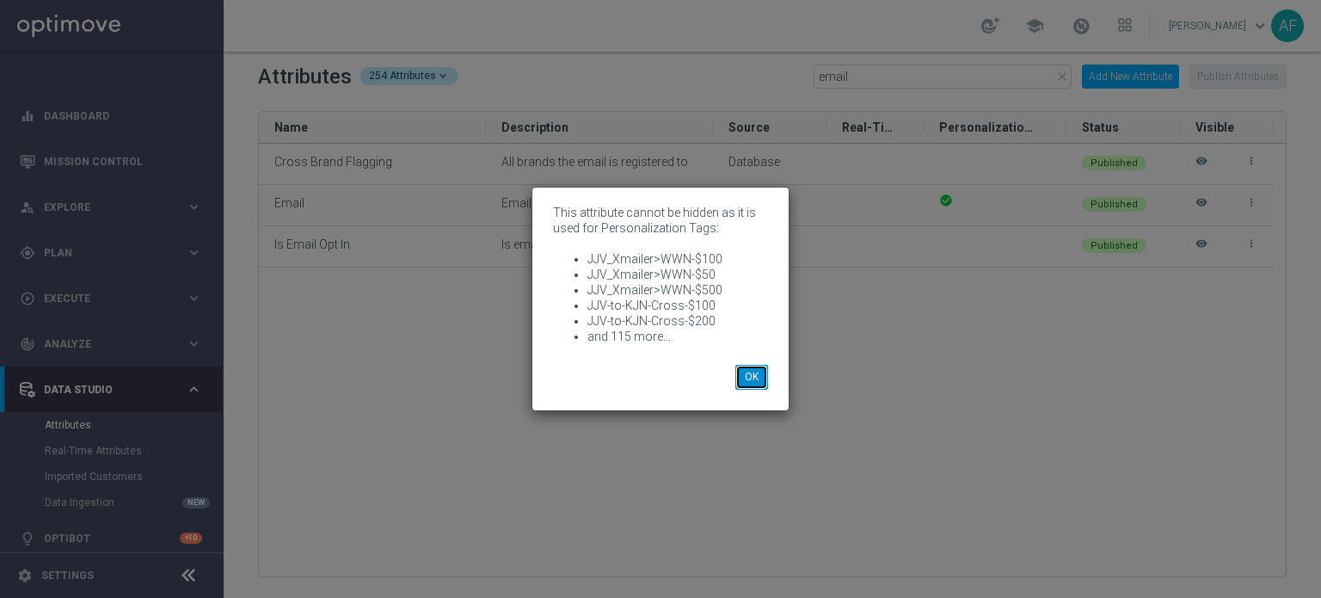
click at [748, 368] on button "OK" at bounding box center [752, 377] width 33 height 24
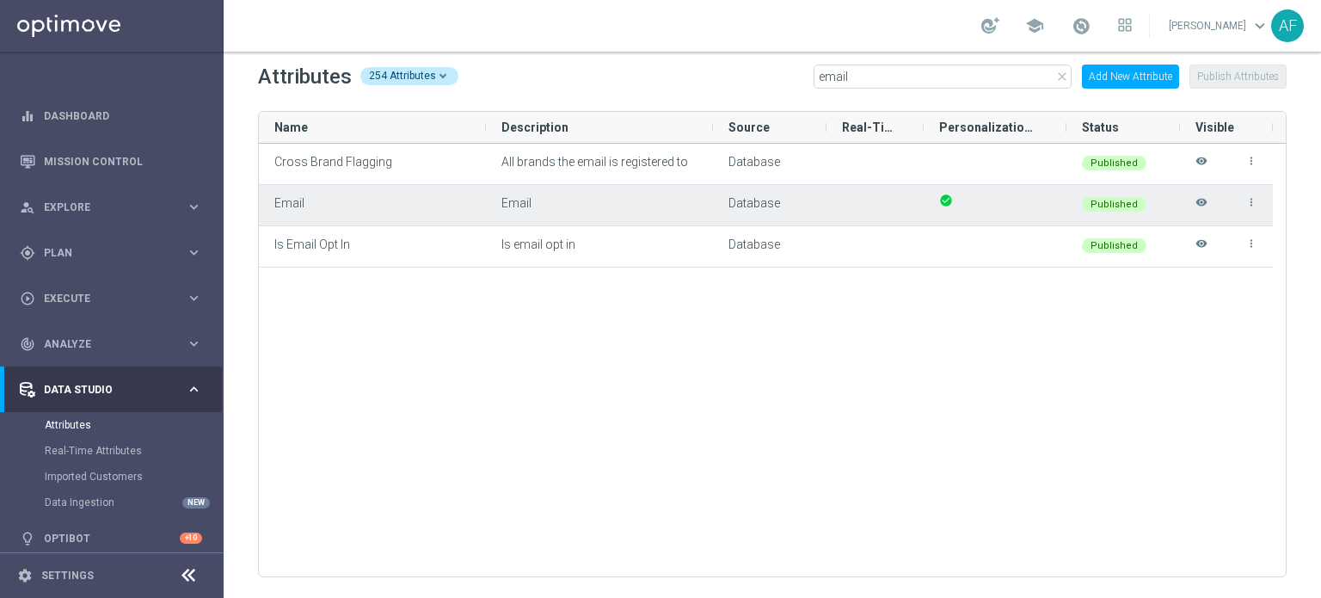
click at [1208, 205] on div "more_vert visibility" at bounding box center [1227, 205] width 62 height 39
click at [1202, 204] on icon "visibility" at bounding box center [1202, 210] width 12 height 28
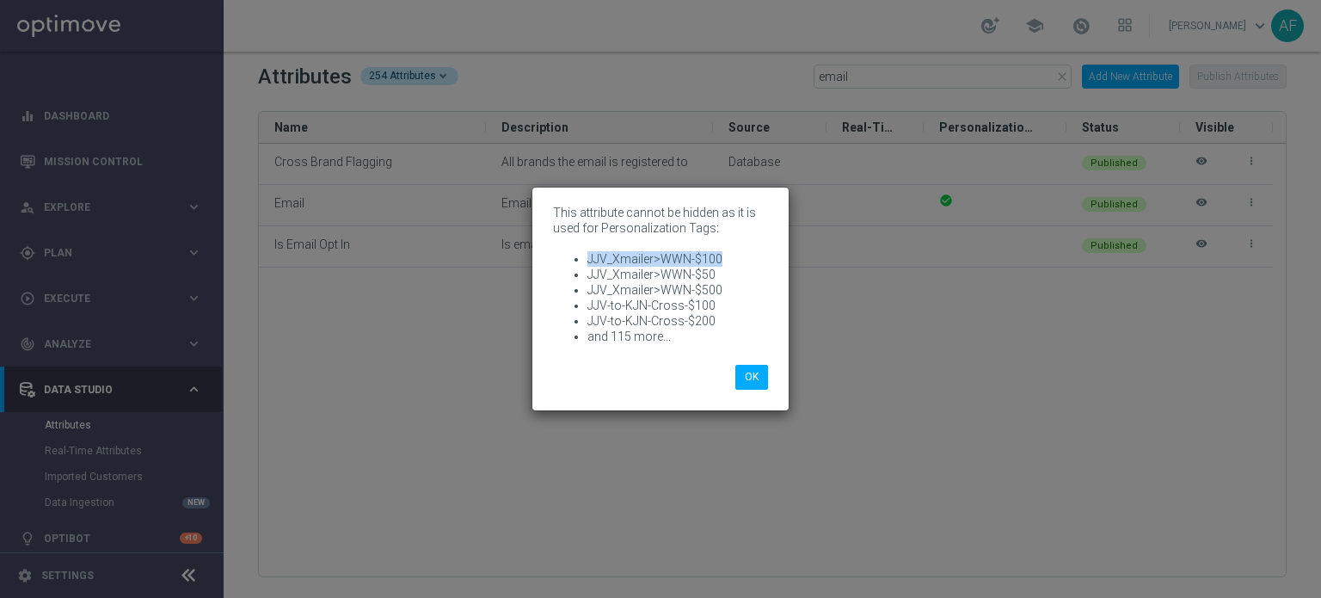
drag, startPoint x: 719, startPoint y: 255, endPoint x: 597, endPoint y: 253, distance: 122.2
click at [550, 250] on div "This attribute cannot be hidden as it is used for Personalization Tags: JJV_Xma…" at bounding box center [660, 275] width 241 height 151
copy p "JJV_Xmailer>WWN-$100"
click at [743, 379] on button "OK" at bounding box center [752, 377] width 33 height 24
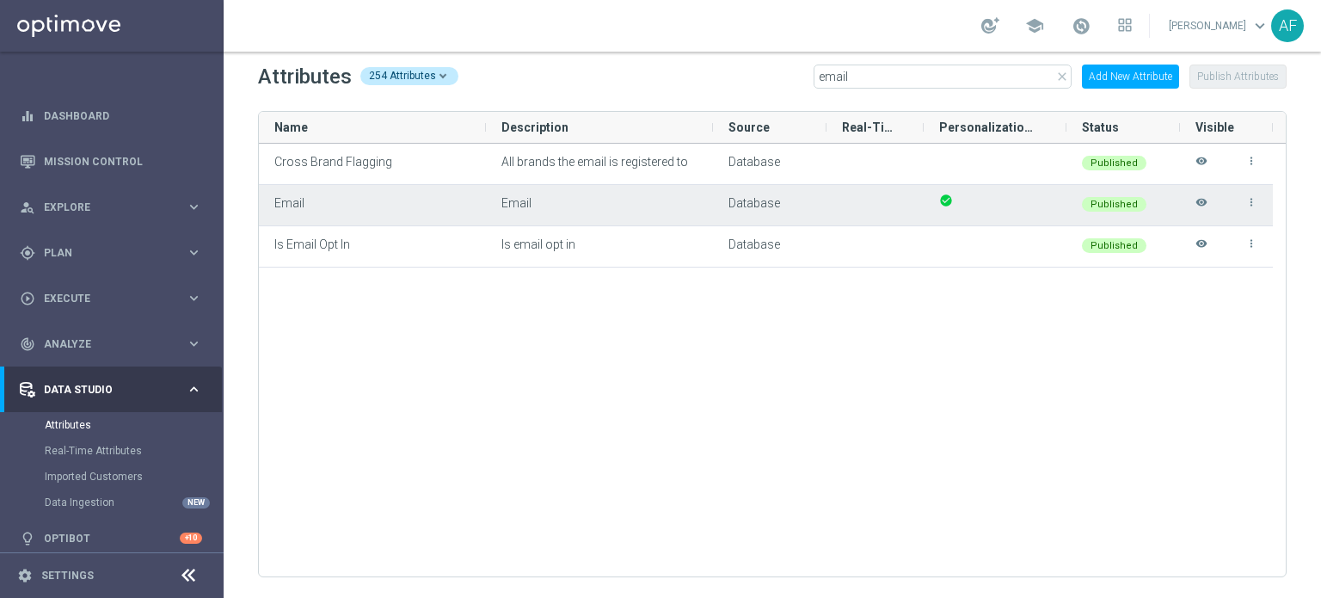
click at [1203, 201] on icon "visibility" at bounding box center [1202, 210] width 12 height 28
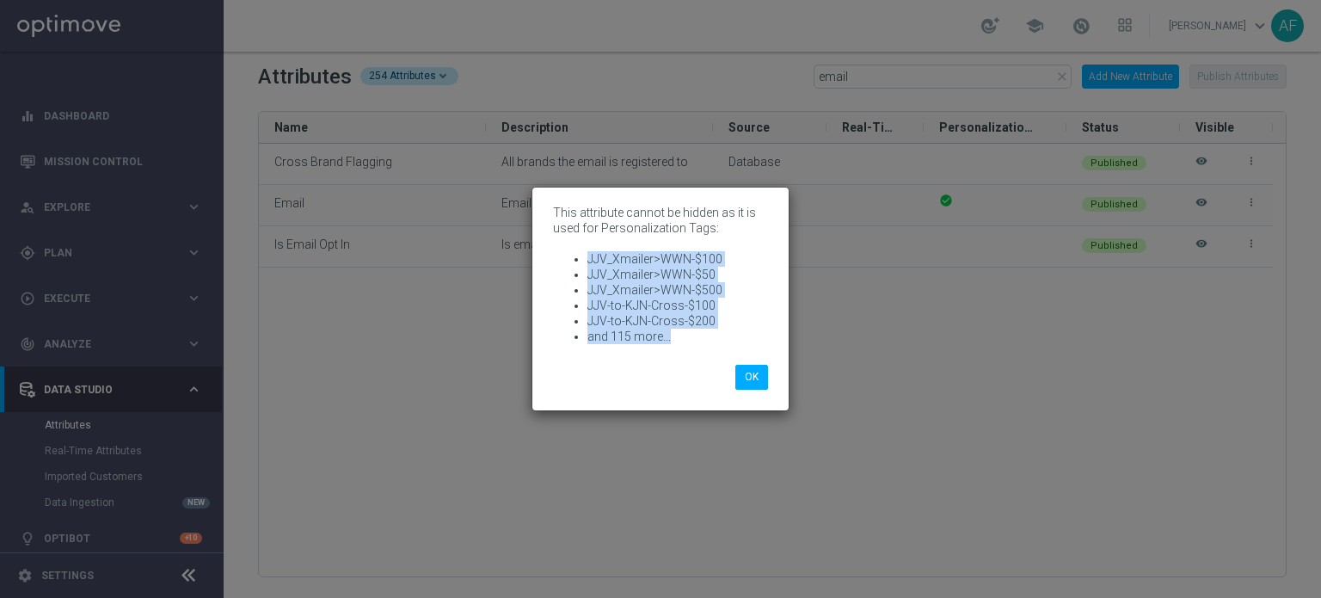
drag, startPoint x: 588, startPoint y: 261, endPoint x: 687, endPoint y: 336, distance: 123.9
click at [687, 336] on ul "JJV_Xmailer>WWN-$100 JJV_Xmailer>WWN-$50 JJV_Xmailer>WWN-$500 JJV-to-KJN-Cross-…" at bounding box center [660, 297] width 215 height 93
click at [687, 336] on li "and 115 more..." at bounding box center [678, 336] width 181 height 15
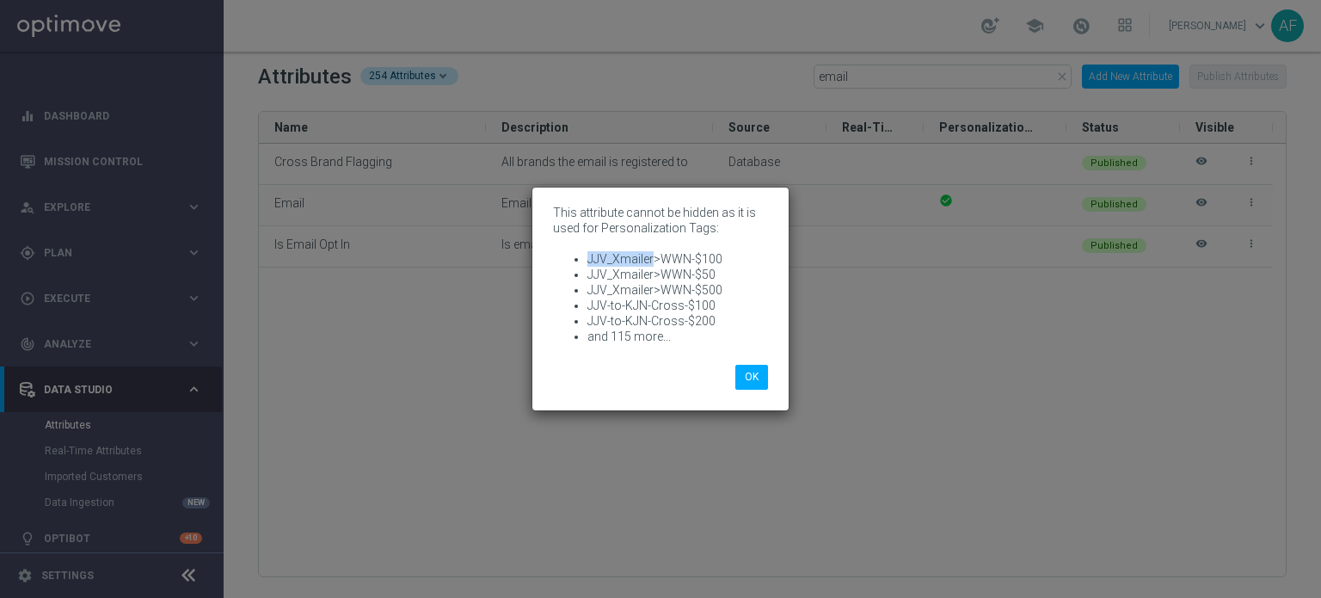
drag, startPoint x: 587, startPoint y: 256, endPoint x: 654, endPoint y: 254, distance: 67.2
click at [654, 254] on li "JJV_Xmailer>WWN-$100" at bounding box center [678, 258] width 181 height 15
click at [637, 260] on li "JJV_Xmailer>WWN-$100" at bounding box center [678, 258] width 181 height 15
drag, startPoint x: 590, startPoint y: 259, endPoint x: 727, endPoint y: 278, distance: 138.1
click at [727, 261] on li "JJV_Xmailer>WWN-$100" at bounding box center [678, 258] width 181 height 15
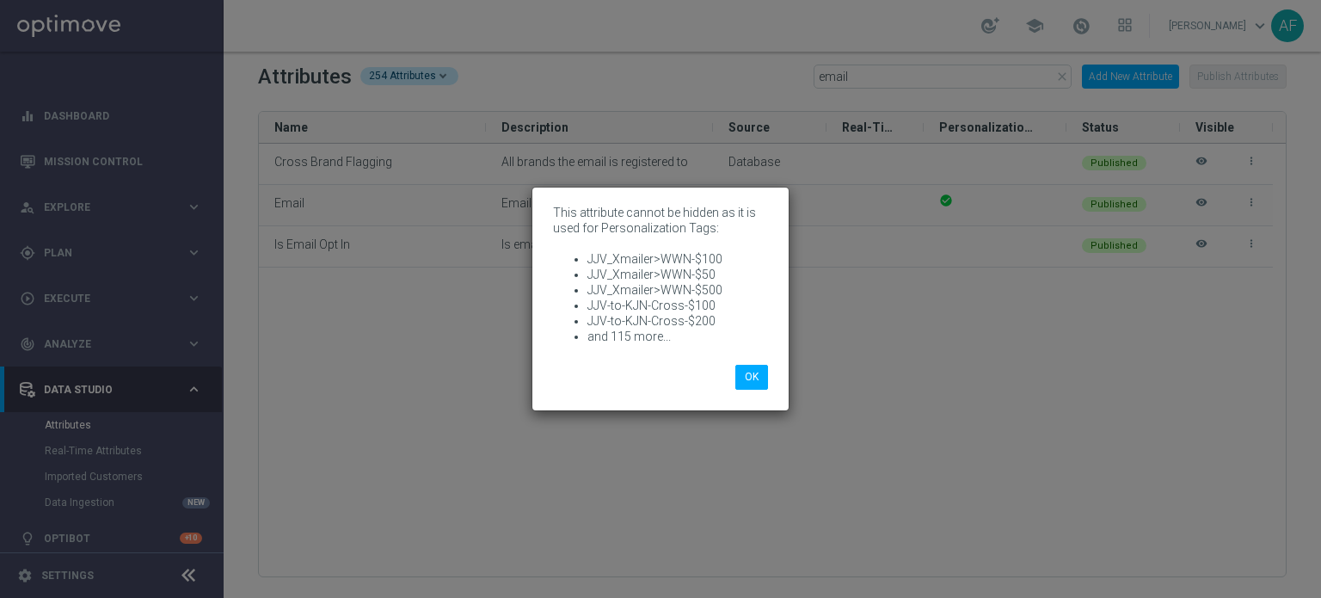
click at [776, 322] on div "This attribute cannot be hidden as it is used for Personalization Tags: JJV_Xma…" at bounding box center [660, 275] width 241 height 151
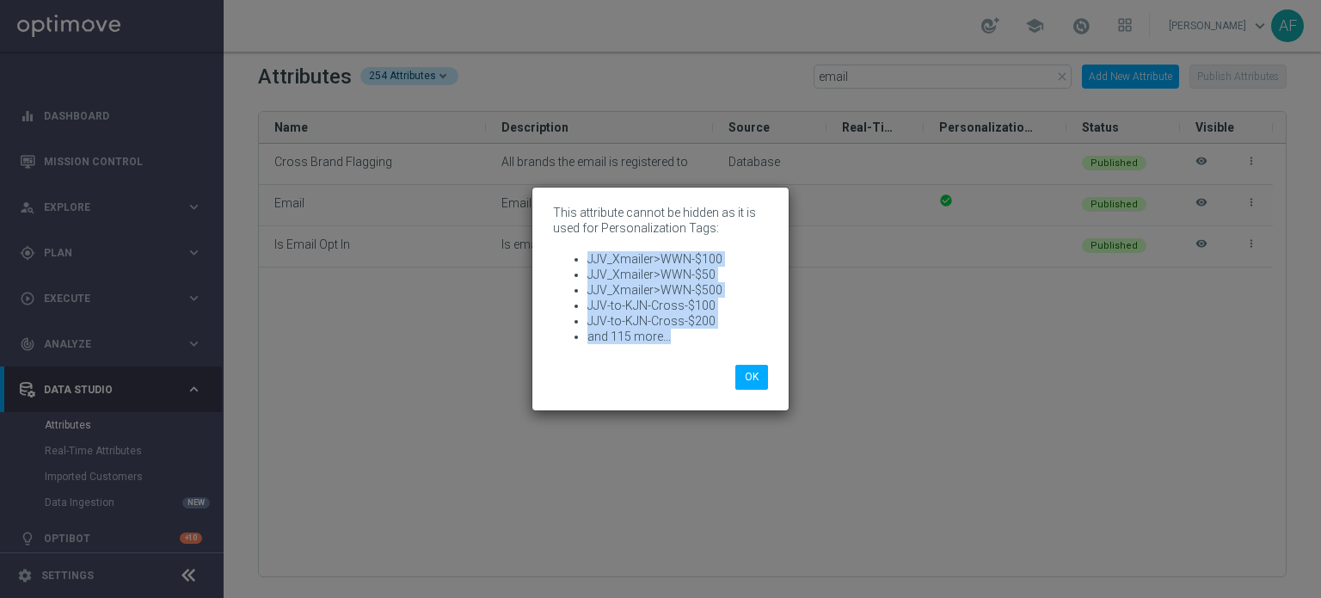
drag, startPoint x: 588, startPoint y: 257, endPoint x: 736, endPoint y: 491, distance: 276.4
click at [736, 491] on modal-container "This attribute cannot be hidden as it is used for Personalization Tags: JJV_Xma…" at bounding box center [660, 299] width 1321 height 598
copy ul "JJV_Xmailer>WWN-$100 JJV_Xmailer>WWN-$50 JJV_Xmailer>WWN-$500 JJV-to-KJN-Cross-…"
click at [754, 374] on button "OK" at bounding box center [752, 377] width 33 height 24
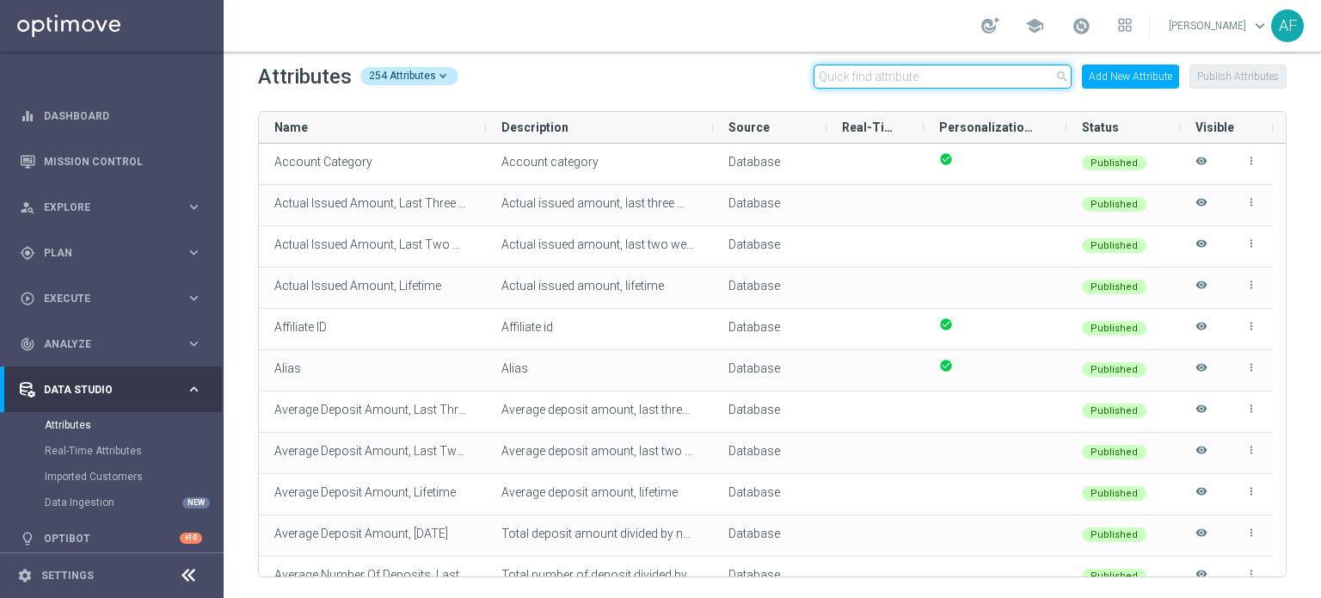
click at [888, 72] on input "text" at bounding box center [943, 77] width 258 height 24
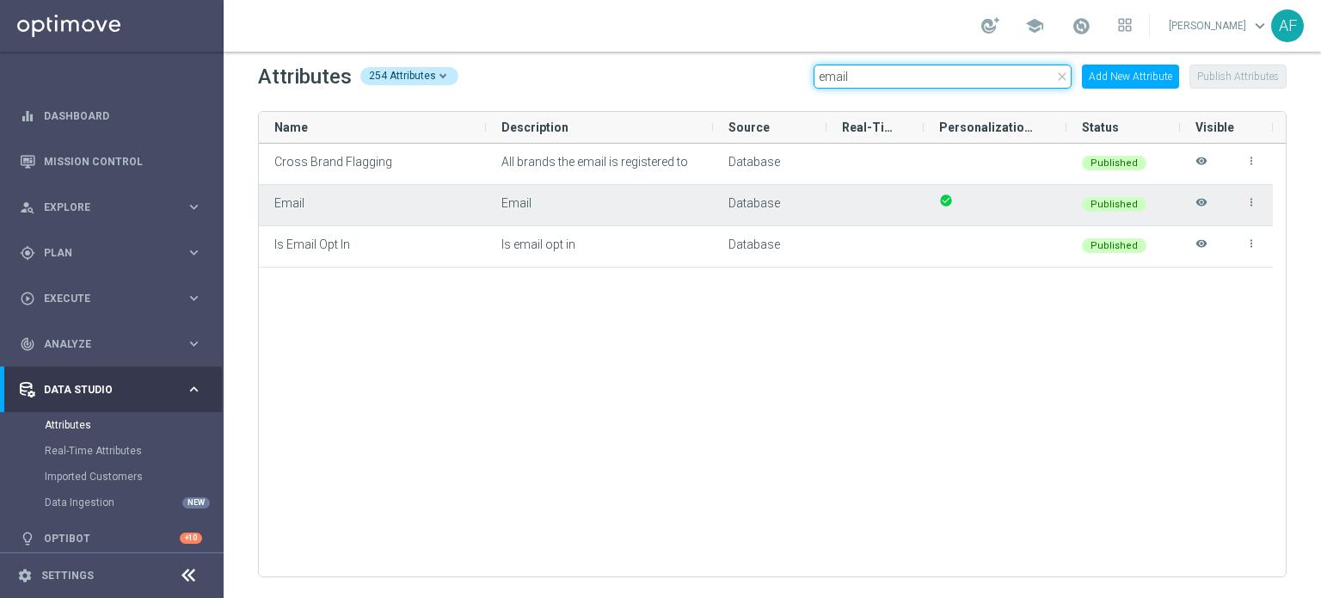
type input "email"
click at [1199, 200] on icon "visibility" at bounding box center [1202, 210] width 12 height 28
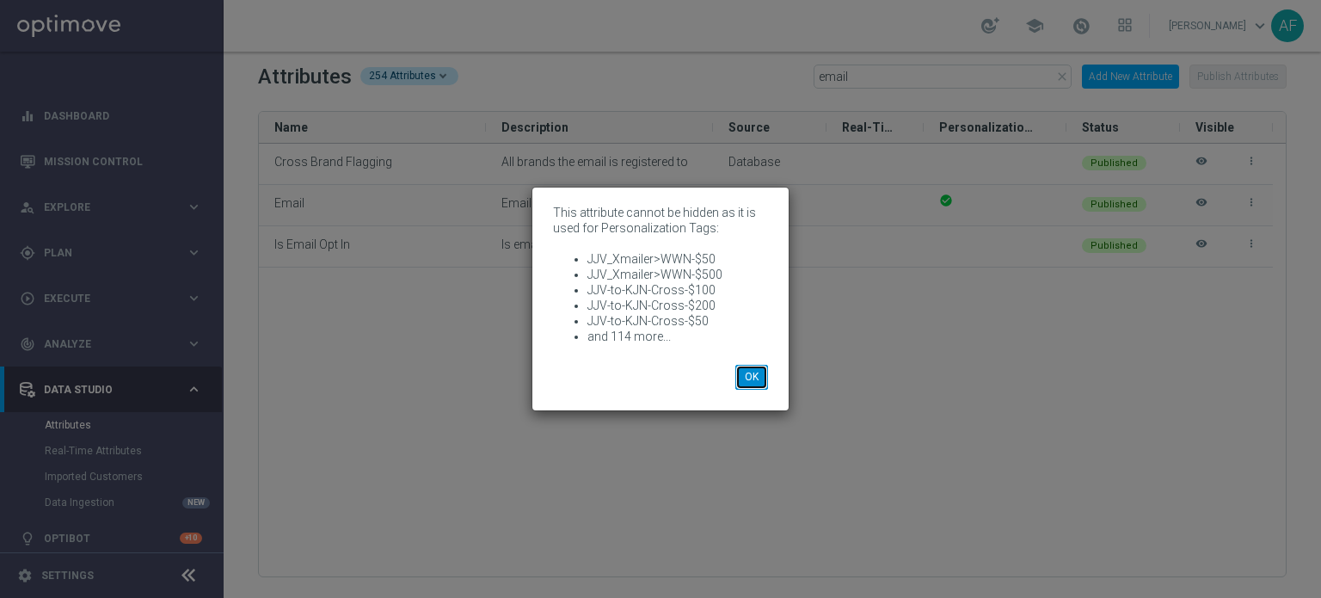
click at [744, 385] on button "OK" at bounding box center [752, 377] width 33 height 24
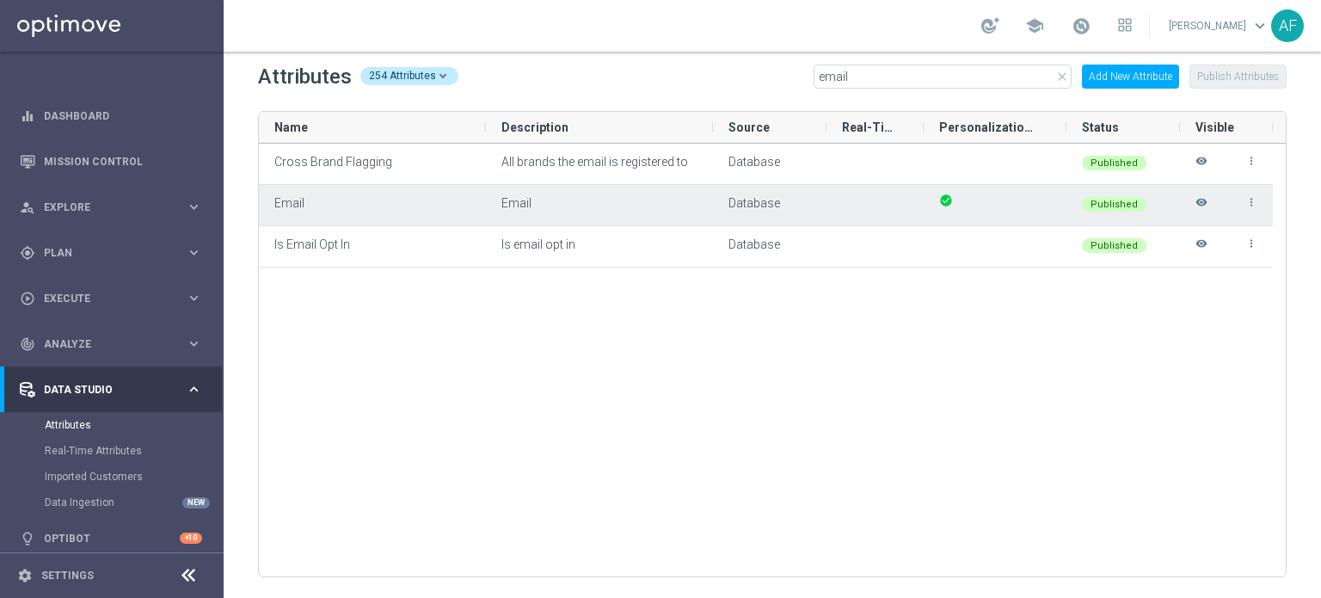
click at [1201, 199] on icon "visibility" at bounding box center [1202, 210] width 12 height 28
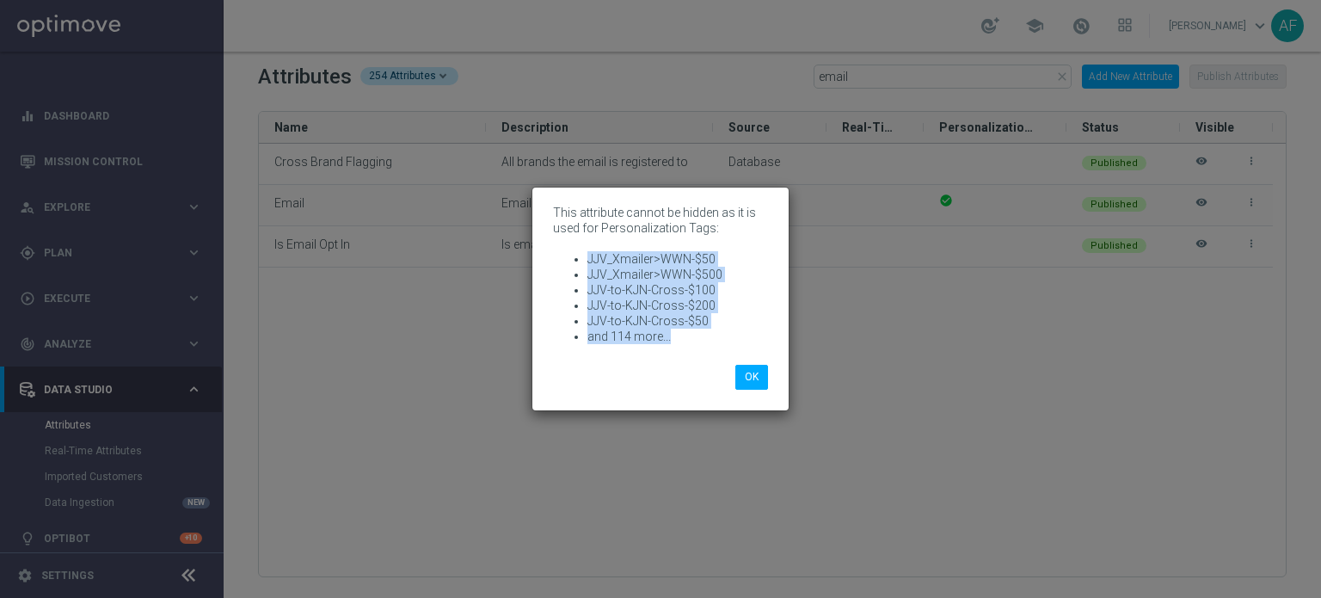
drag, startPoint x: 589, startPoint y: 254, endPoint x: 676, endPoint y: 336, distance: 119.9
click at [676, 336] on ul "JJV_Xmailer>WWN-$50 JJV_Xmailer>WWN-$500 JJV-to-KJN-Cross-$100 JJV-to-KJN-Cross…" at bounding box center [660, 297] width 215 height 93
click at [747, 385] on button "OK" at bounding box center [752, 377] width 33 height 24
